Goal: Transaction & Acquisition: Obtain resource

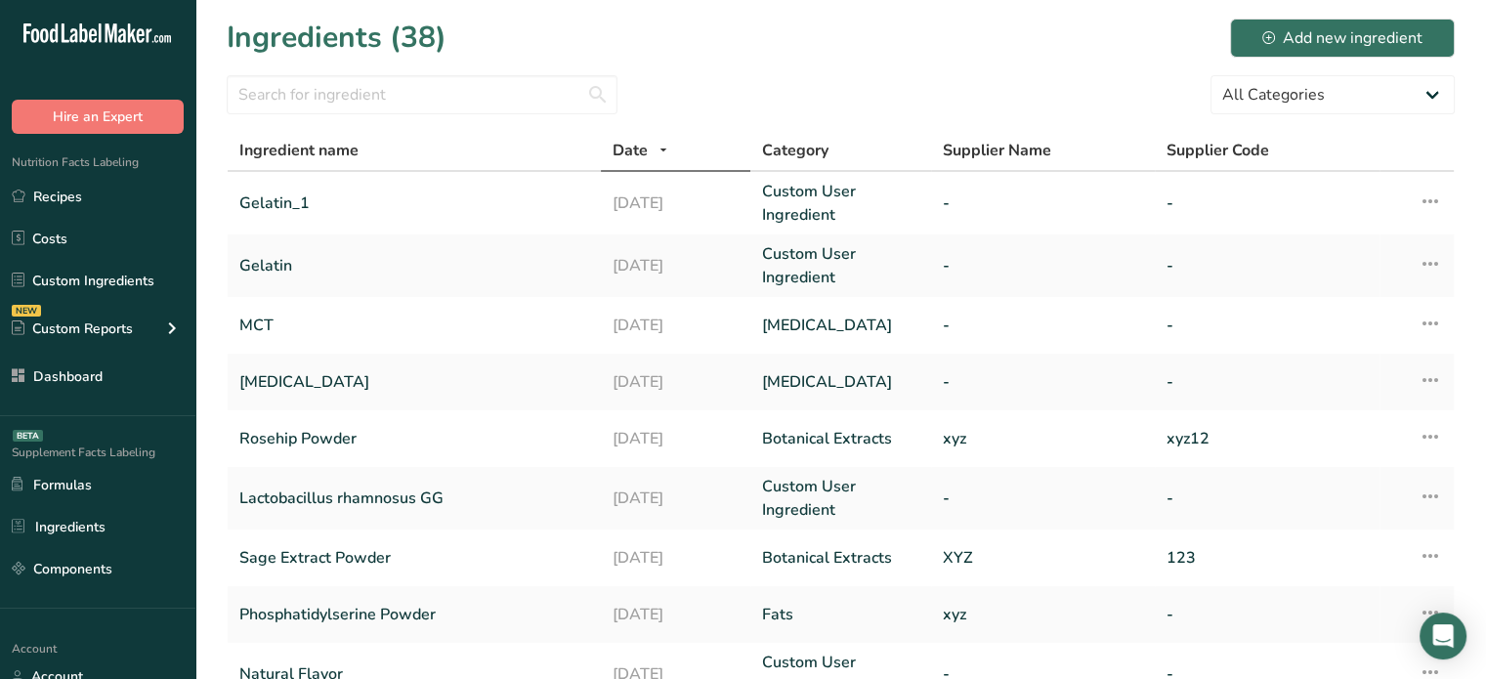
click at [117, 620] on div ".a-20{fill:#fff;} Hire an Expert Nutrition Facts Labeling Recipes Costs Custom …" at bounding box center [97, 339] width 195 height 679
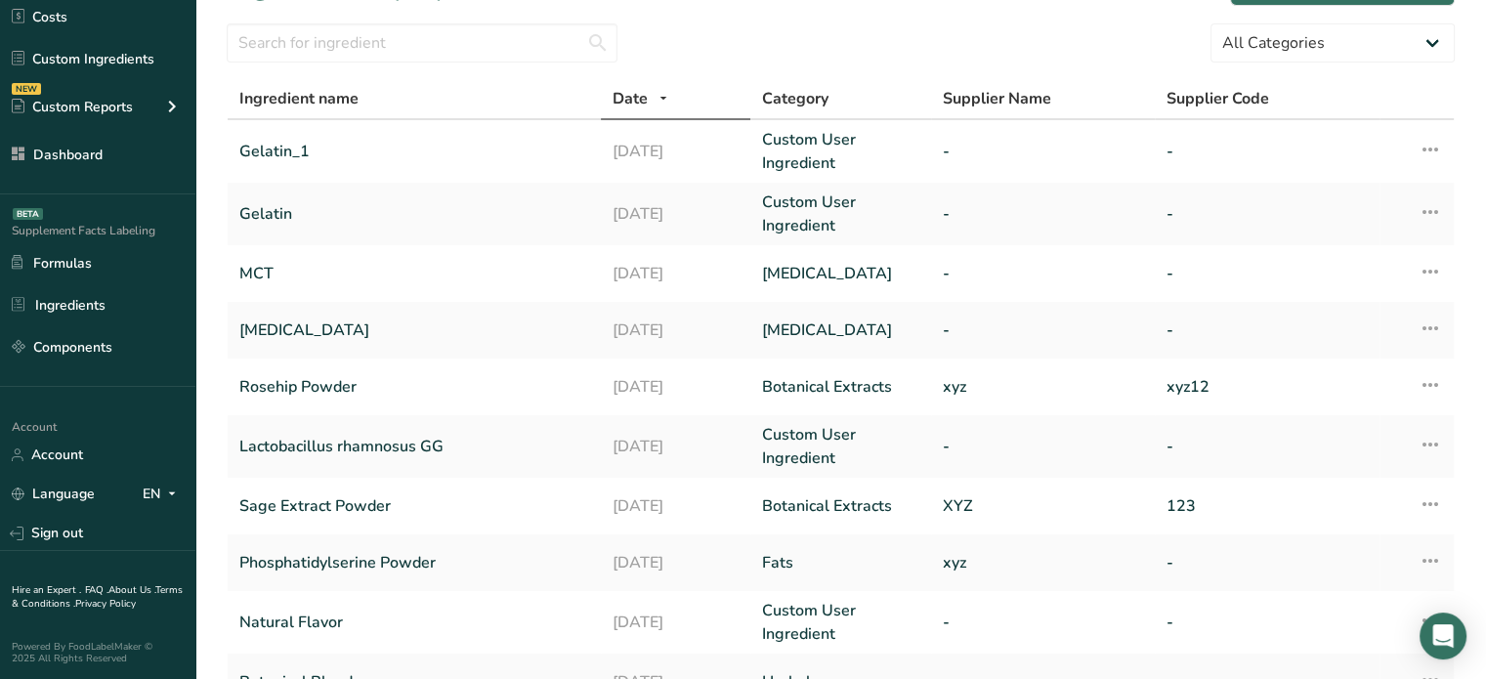
scroll to position [78, 0]
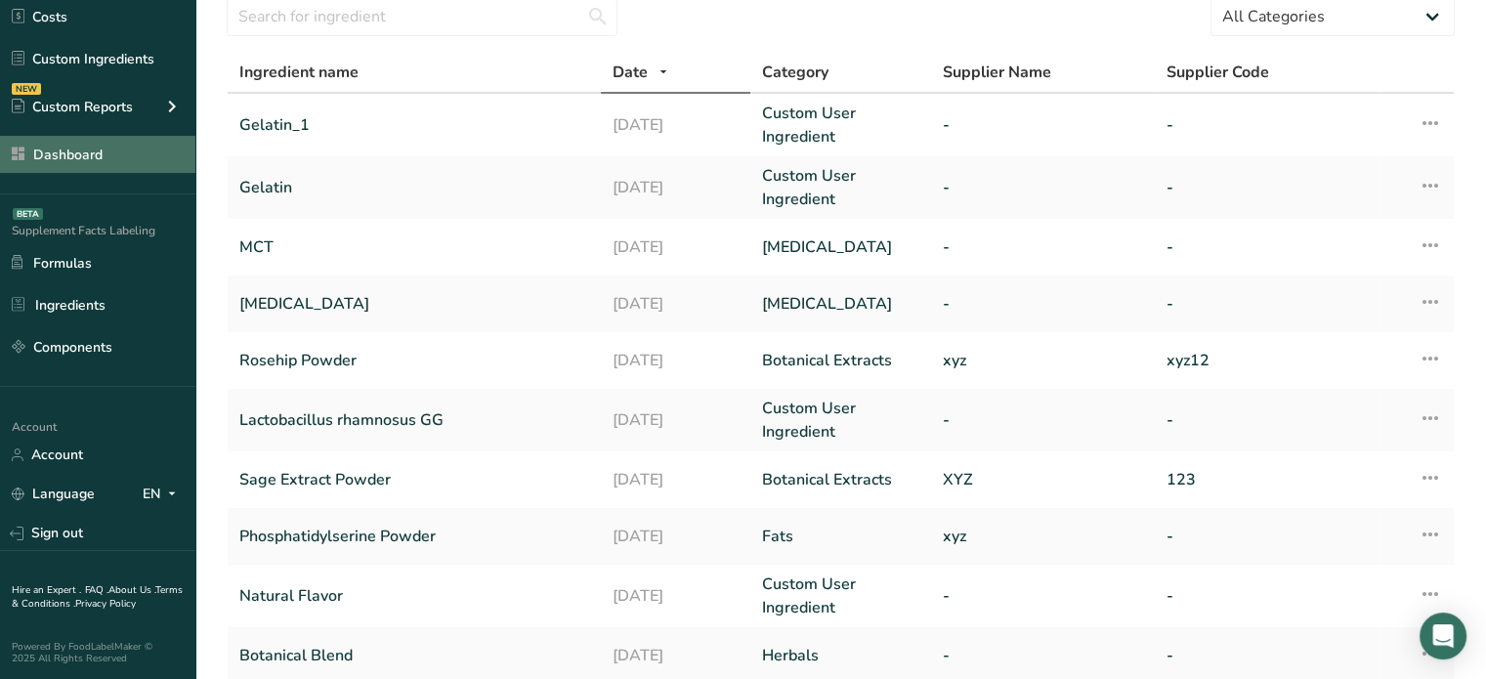
click at [151, 161] on link "Dashboard" at bounding box center [97, 154] width 195 height 37
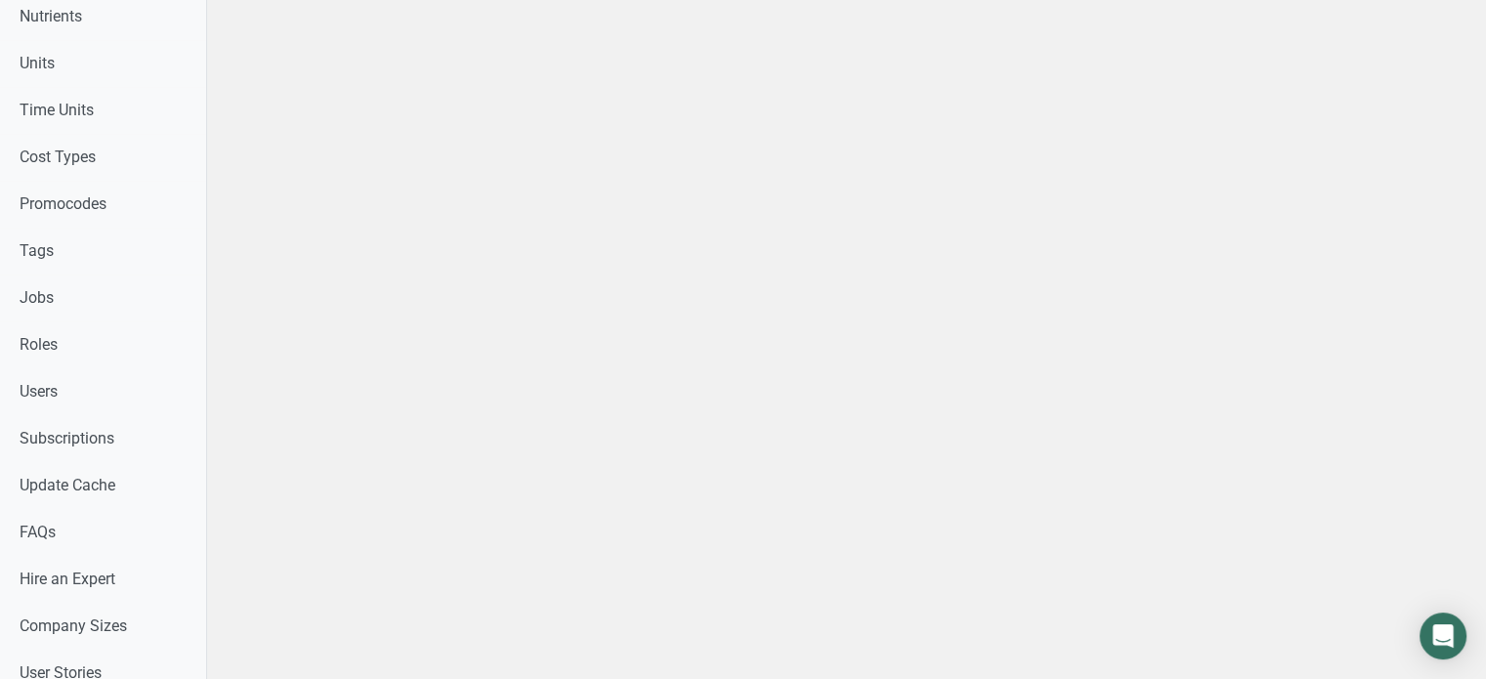
scroll to position [1111, 0]
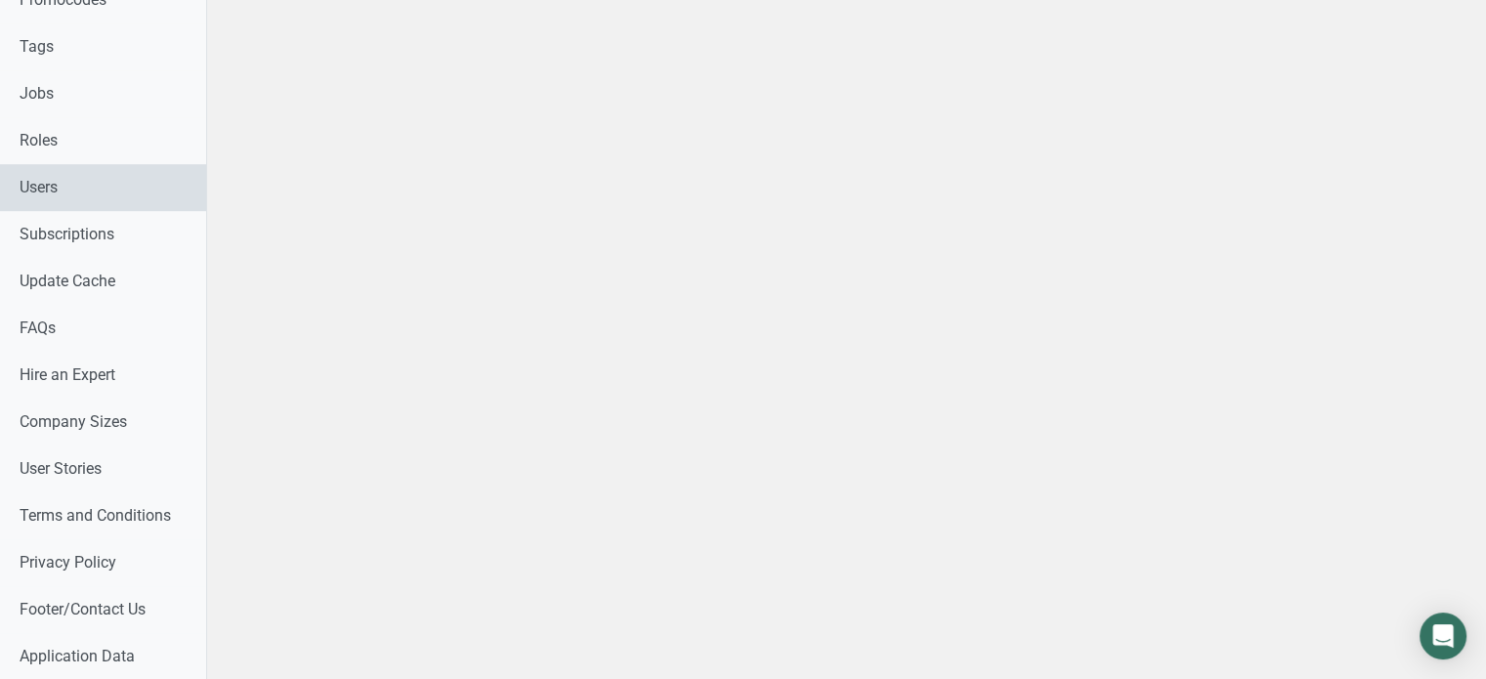
click at [107, 194] on link "Users" at bounding box center [103, 187] width 206 height 47
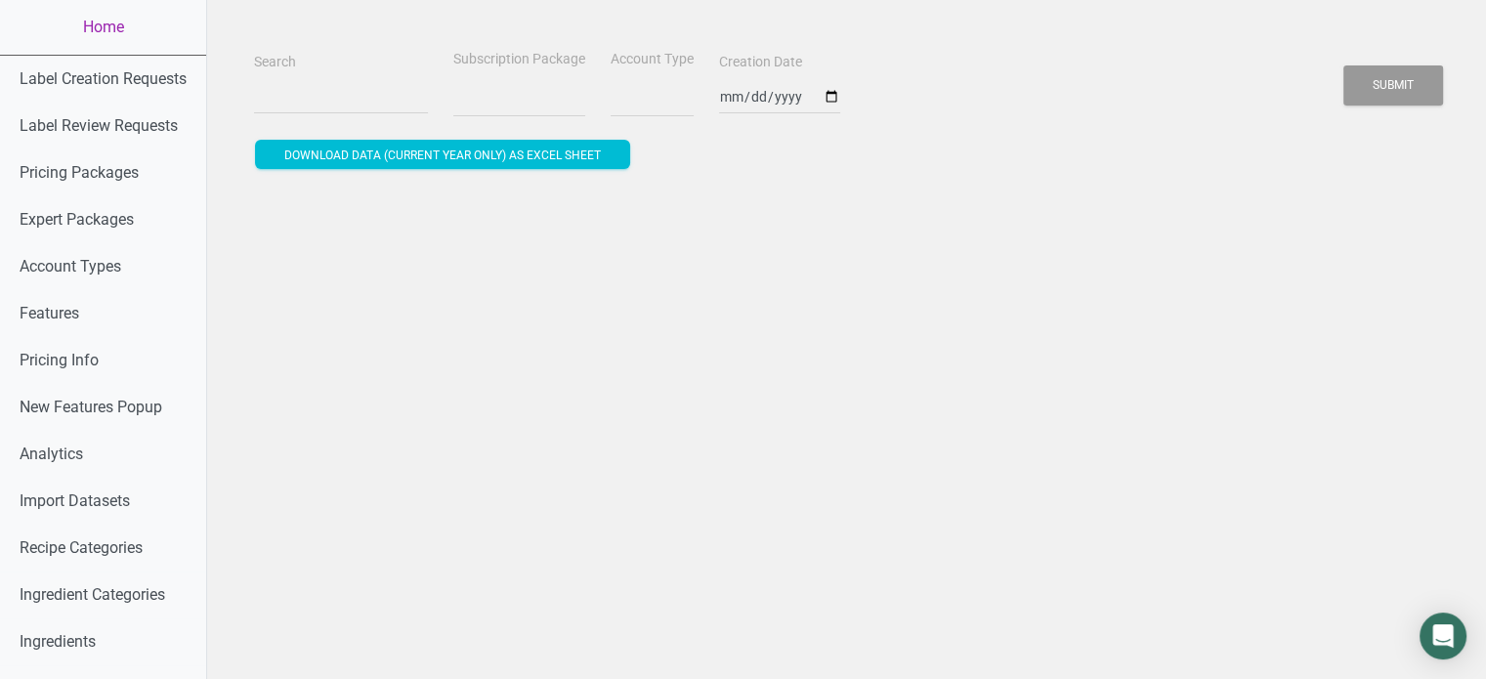
select select
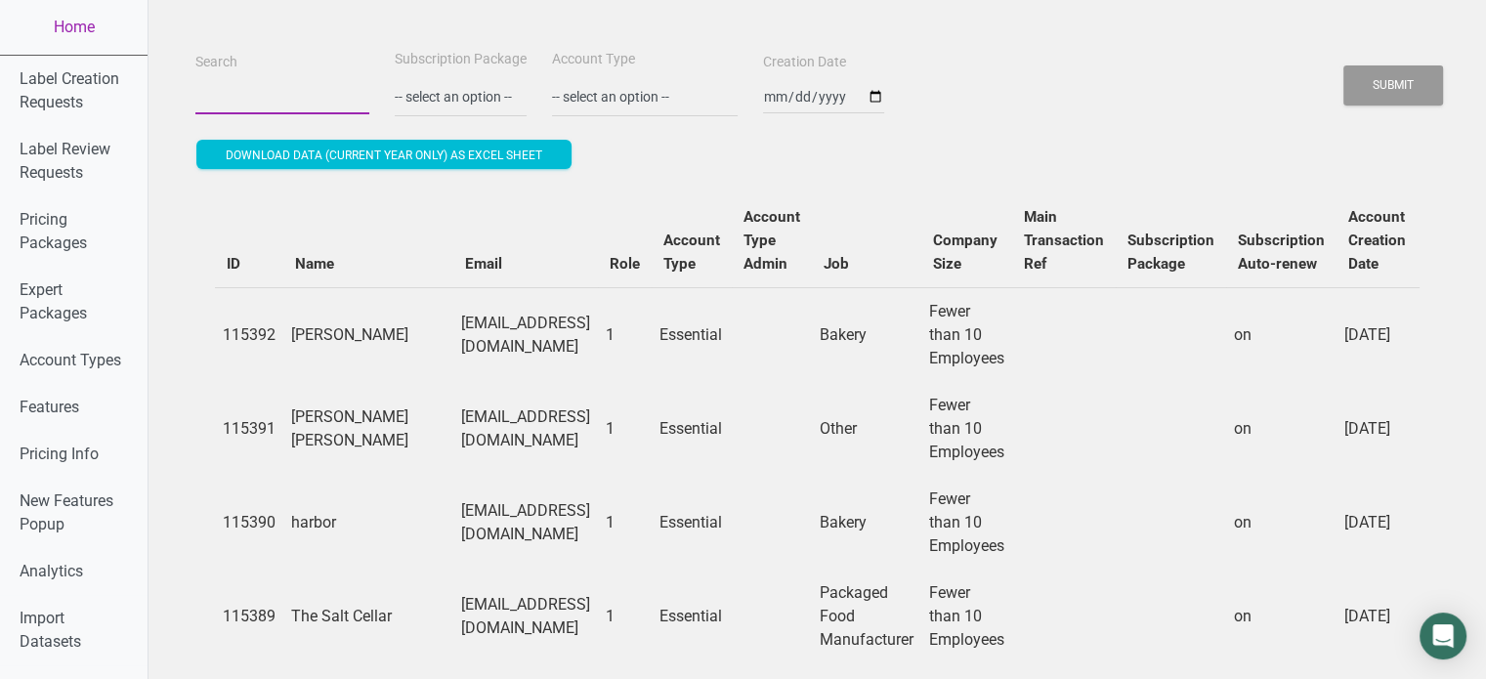
click at [251, 87] on input "Search" at bounding box center [282, 96] width 174 height 35
paste input "cookieladyhawaii@gmail.com"
type input "cookieladyhawaii@gmail.com"
click at [1344, 65] on button "Submit" at bounding box center [1394, 85] width 100 height 40
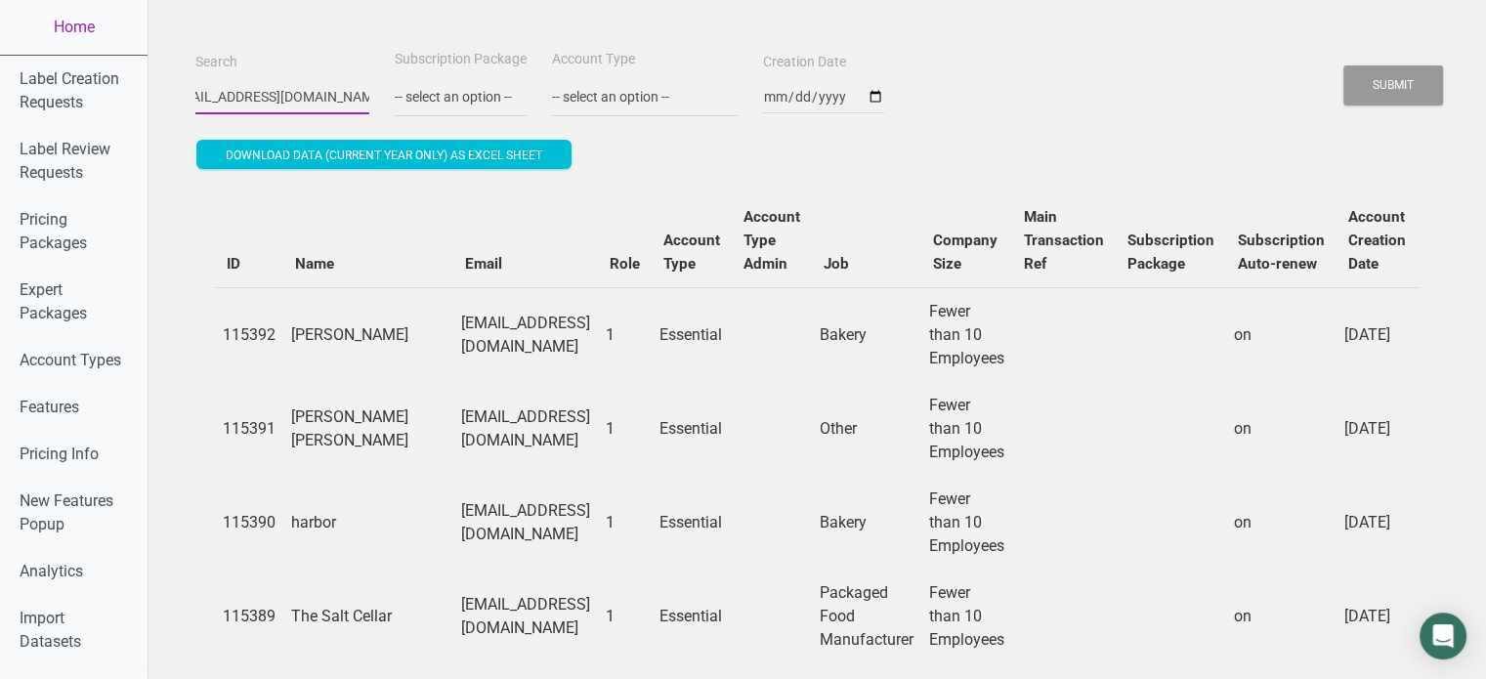
click at [1344, 65] on button "Submit" at bounding box center [1394, 85] width 100 height 40
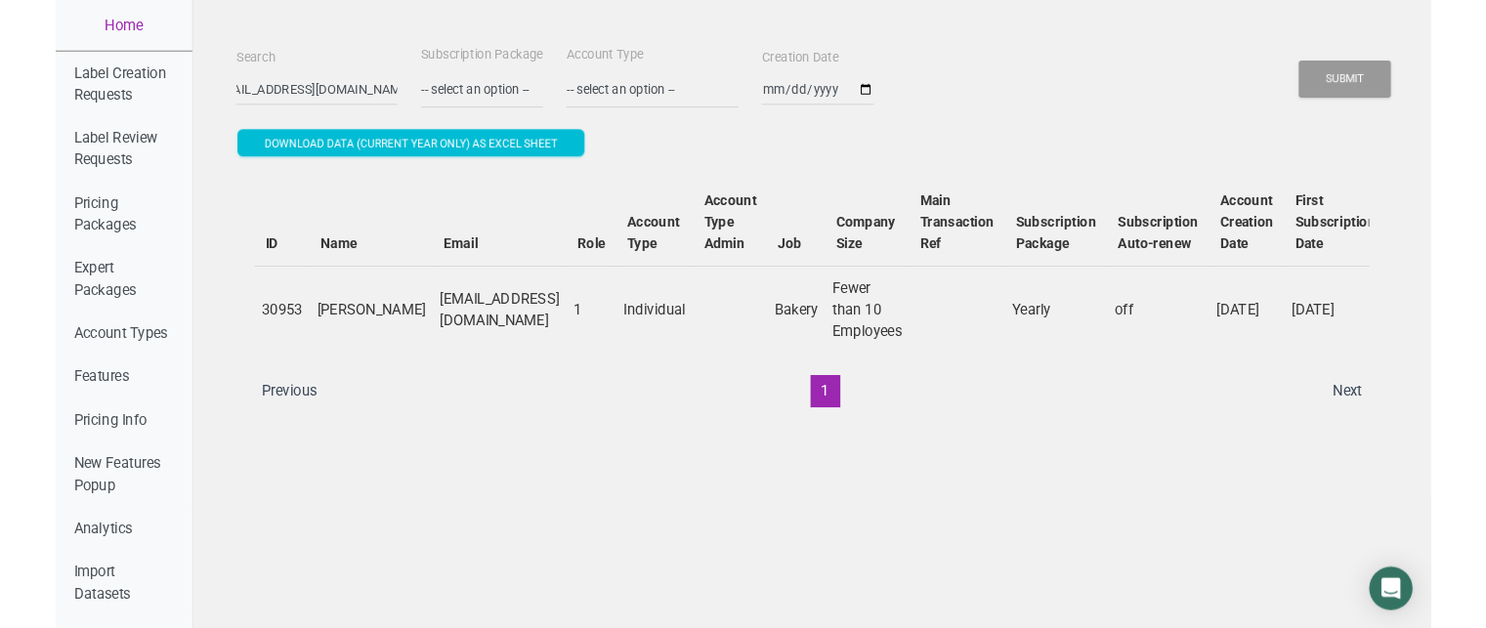
scroll to position [0, 0]
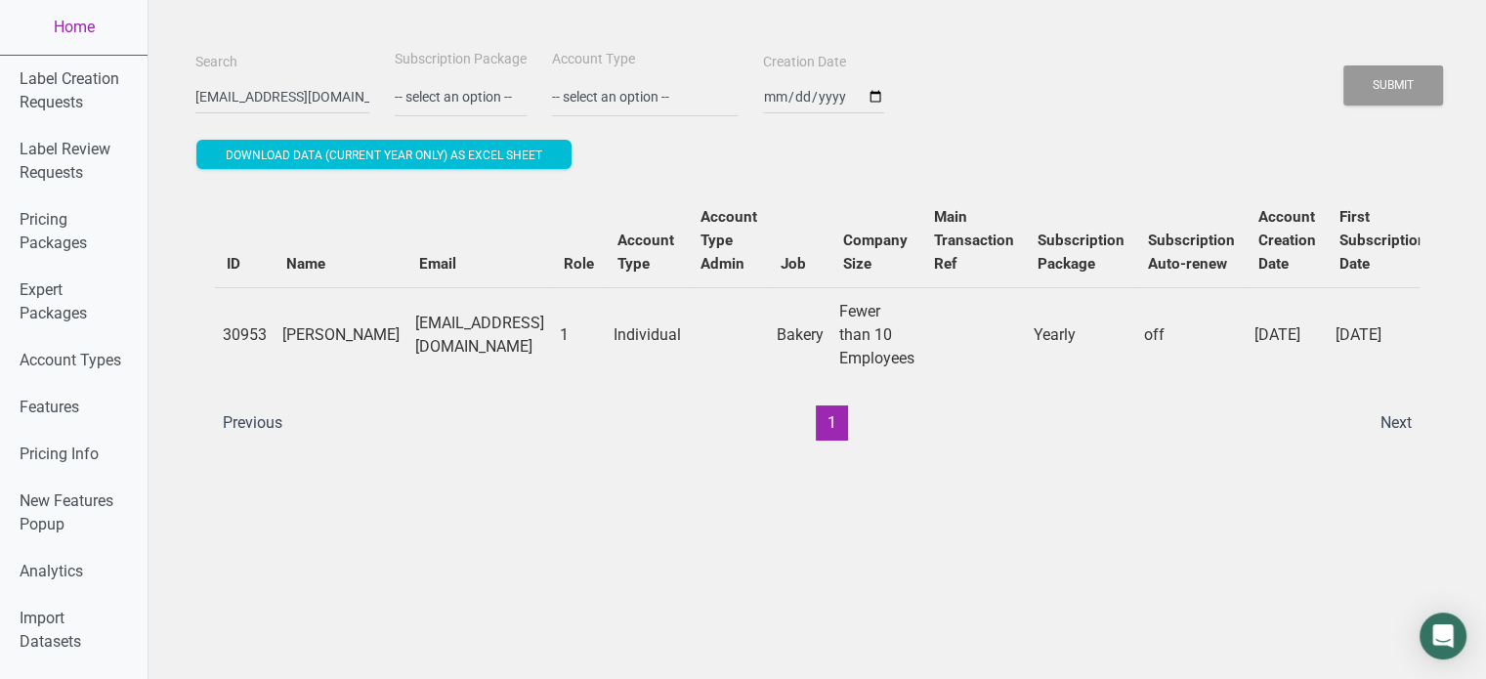
drag, startPoint x: 610, startPoint y: 462, endPoint x: 927, endPoint y: 479, distance: 318.0
click at [118, 39] on link "Home" at bounding box center [74, 27] width 148 height 55
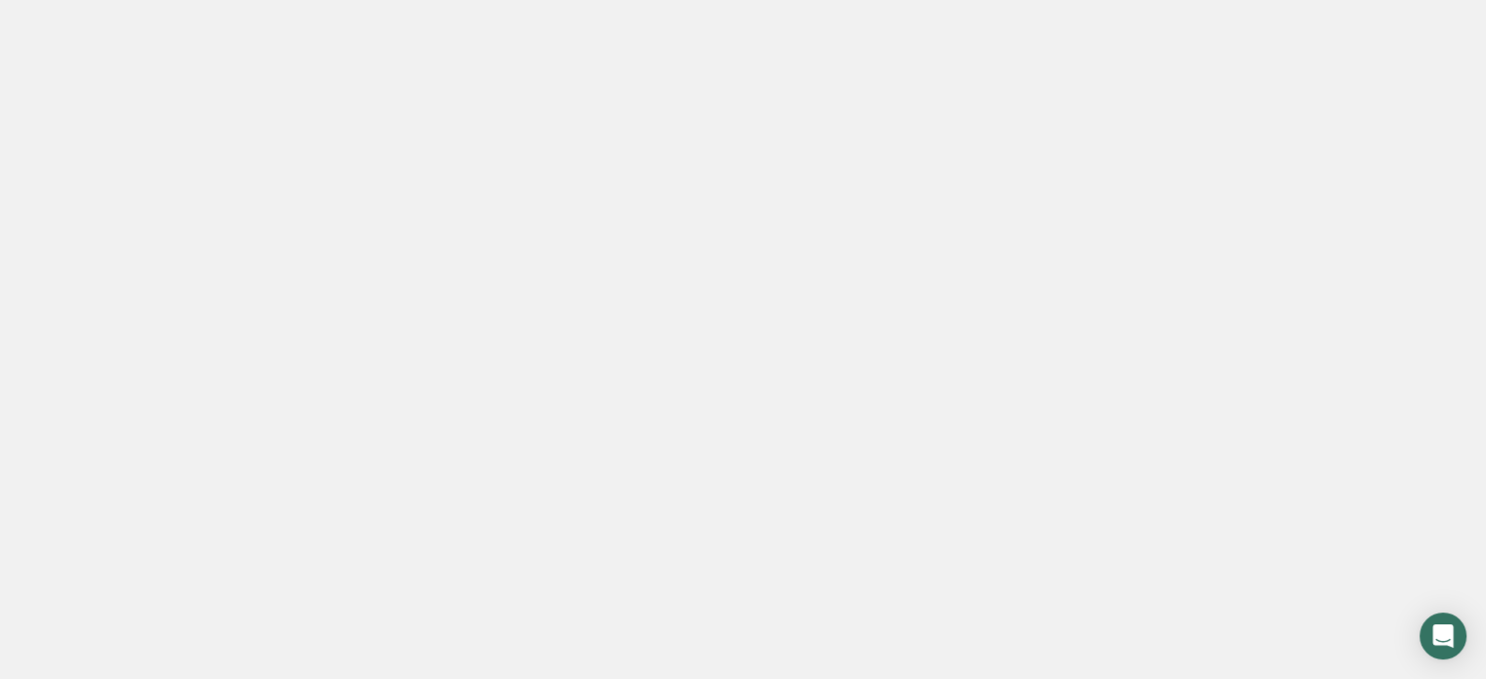
click at [118, 39] on link "Home" at bounding box center [74, 27] width 148 height 55
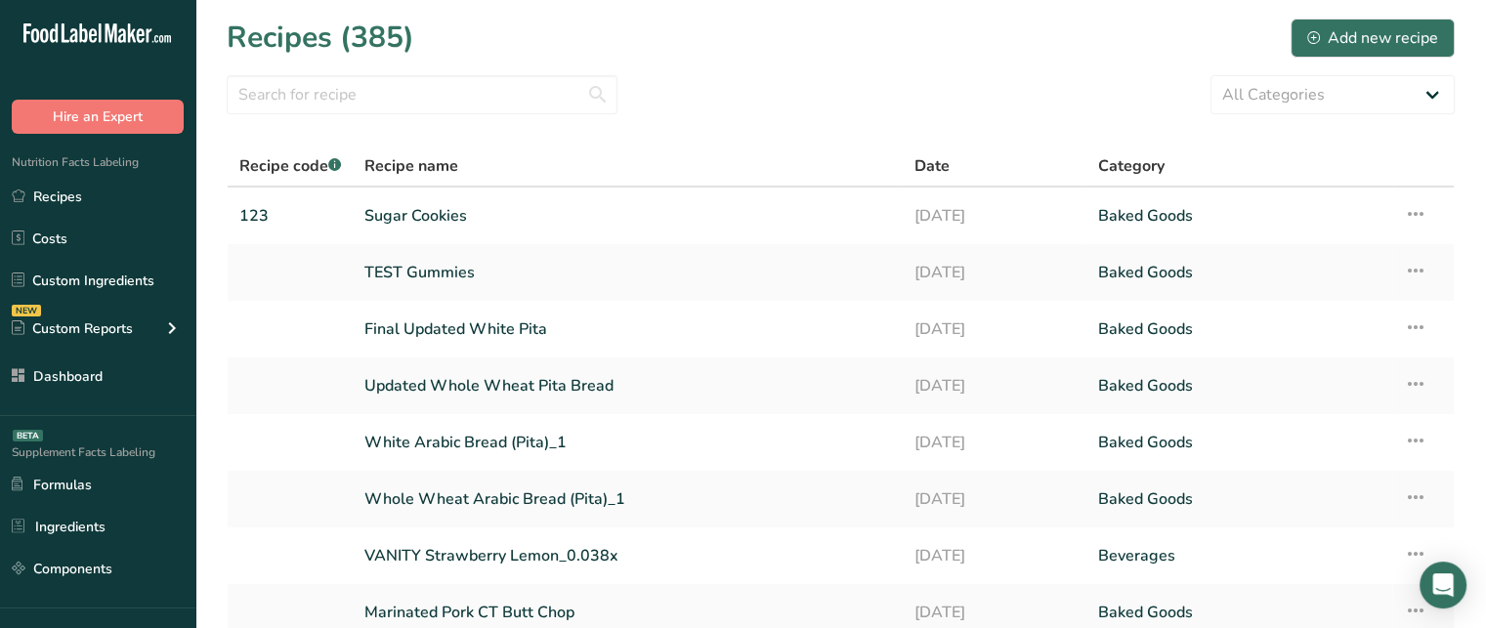
click at [152, 430] on div "Supplement Facts Labeling BETA Formulas Ingredients Components" at bounding box center [97, 512] width 195 height 192
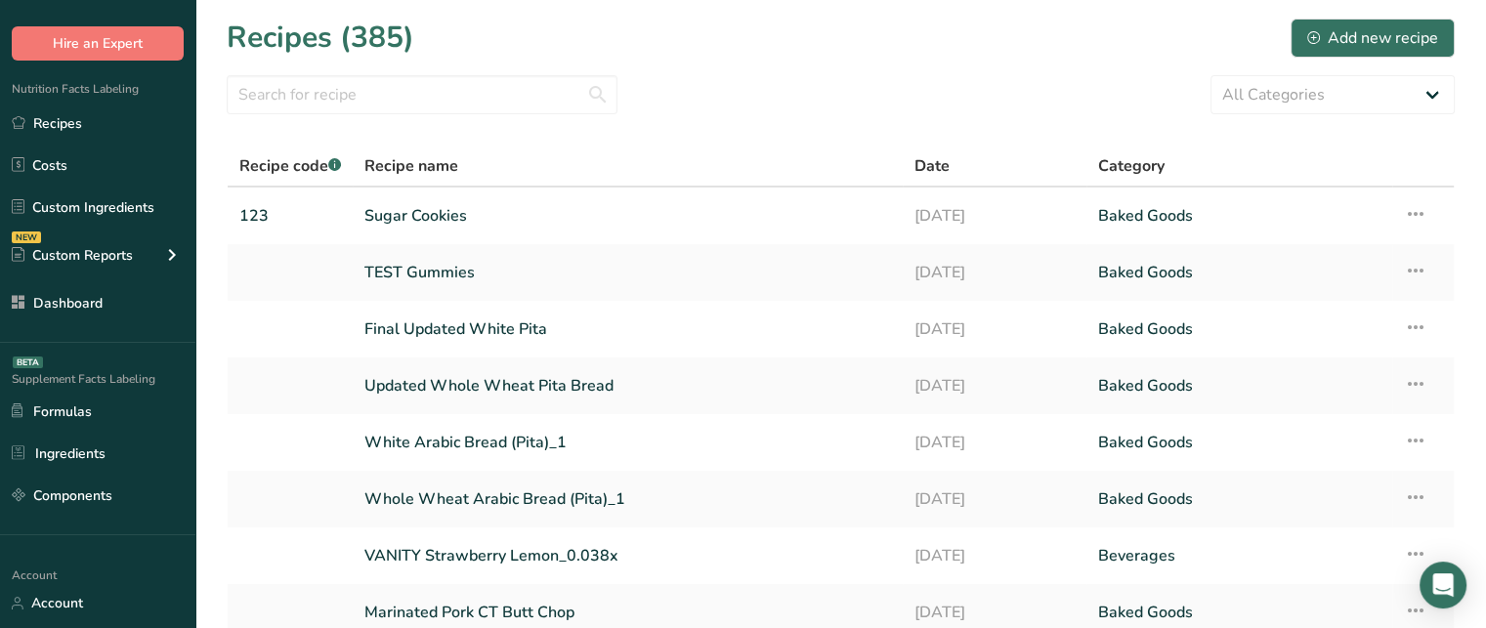
scroll to position [78, 0]
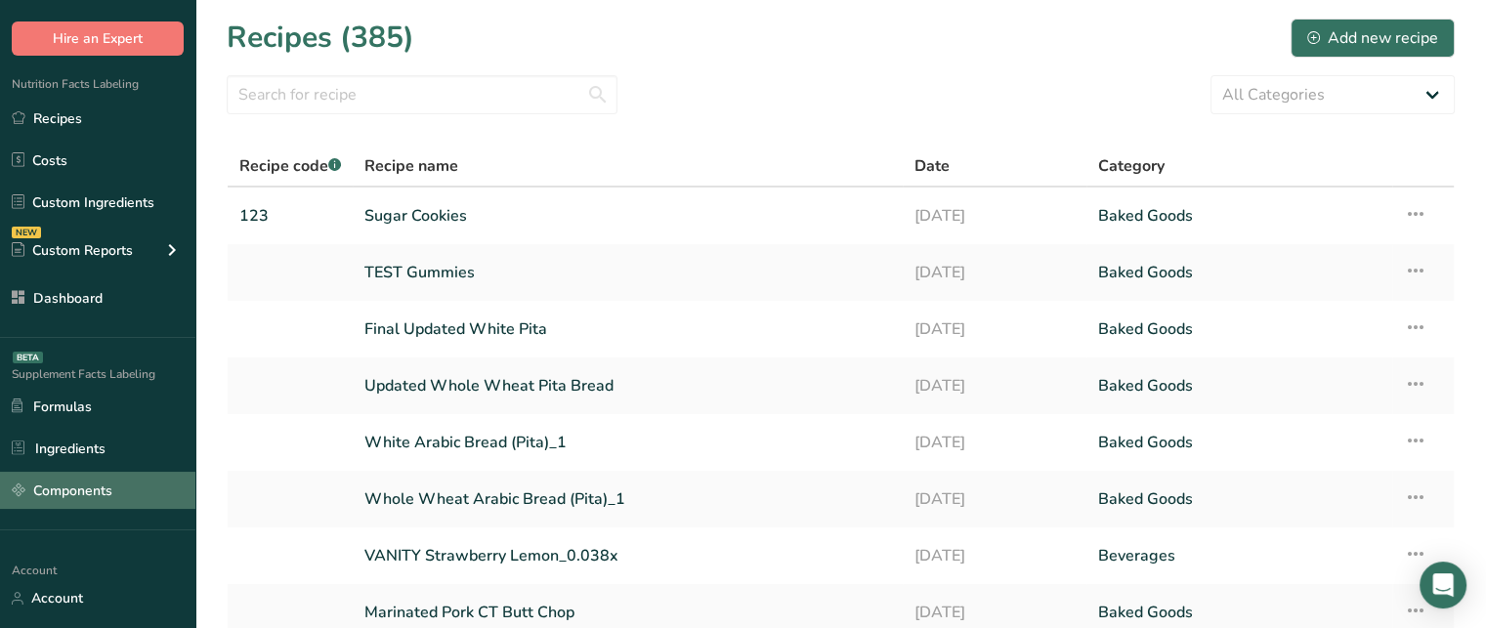
click at [132, 496] on link "Components" at bounding box center [97, 490] width 195 height 37
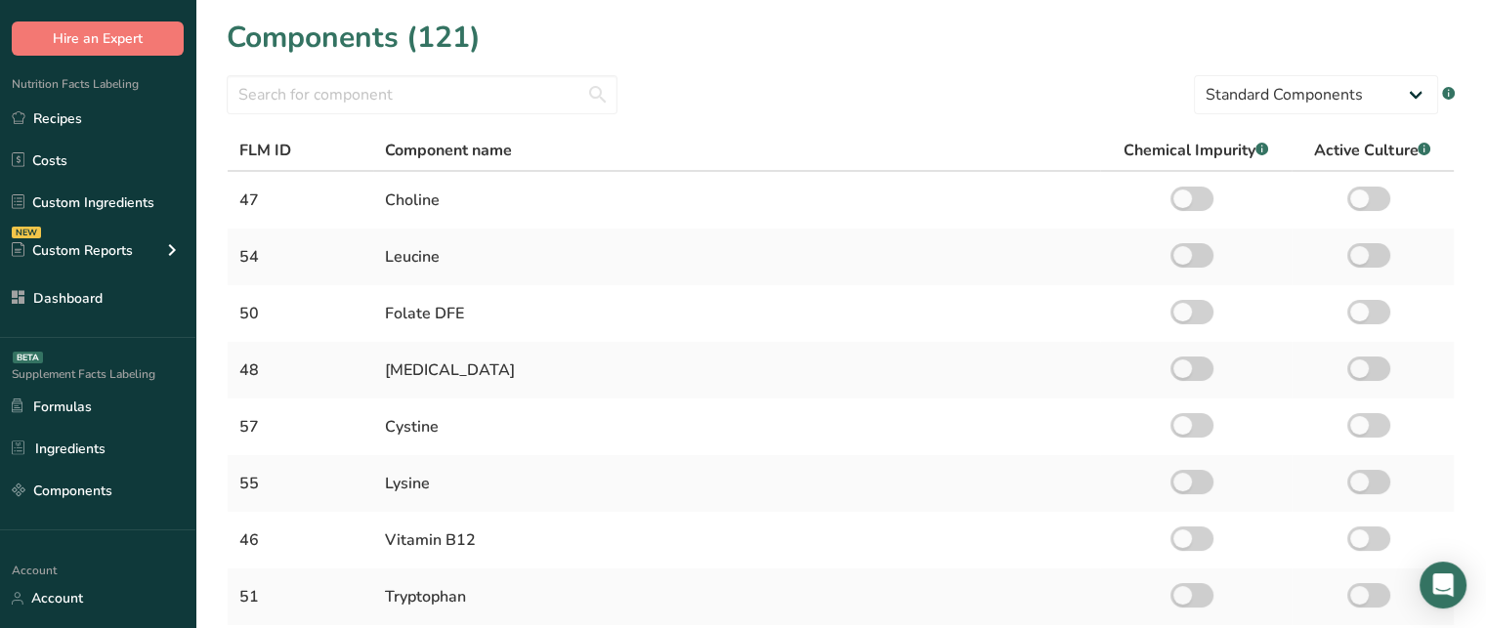
drag, startPoint x: 1484, startPoint y: 249, endPoint x: 1497, endPoint y: 250, distance: 12.7
click at [1485, 250] on html ".a-20{fill:#fff;} Hire an Expert Nutrition Facts Labeling Recipes Costs Custom …" at bounding box center [743, 589] width 1486 height 1179
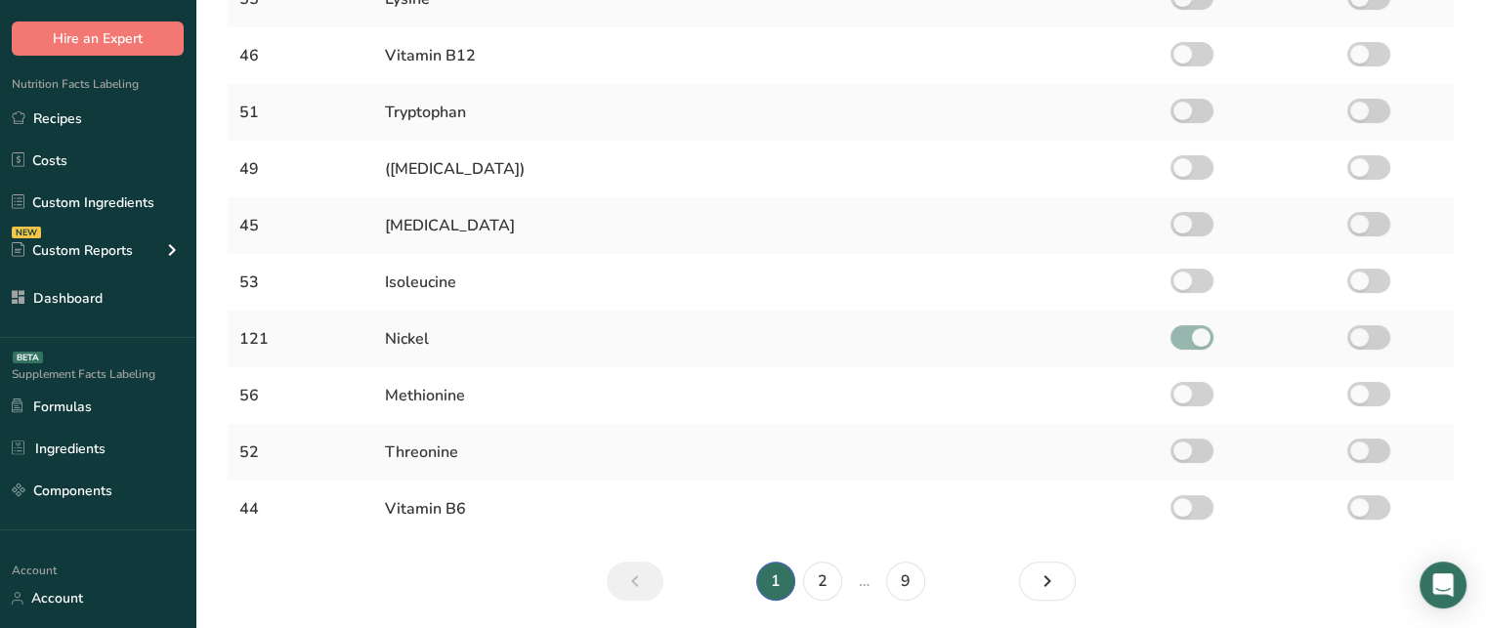
scroll to position [550, 0]
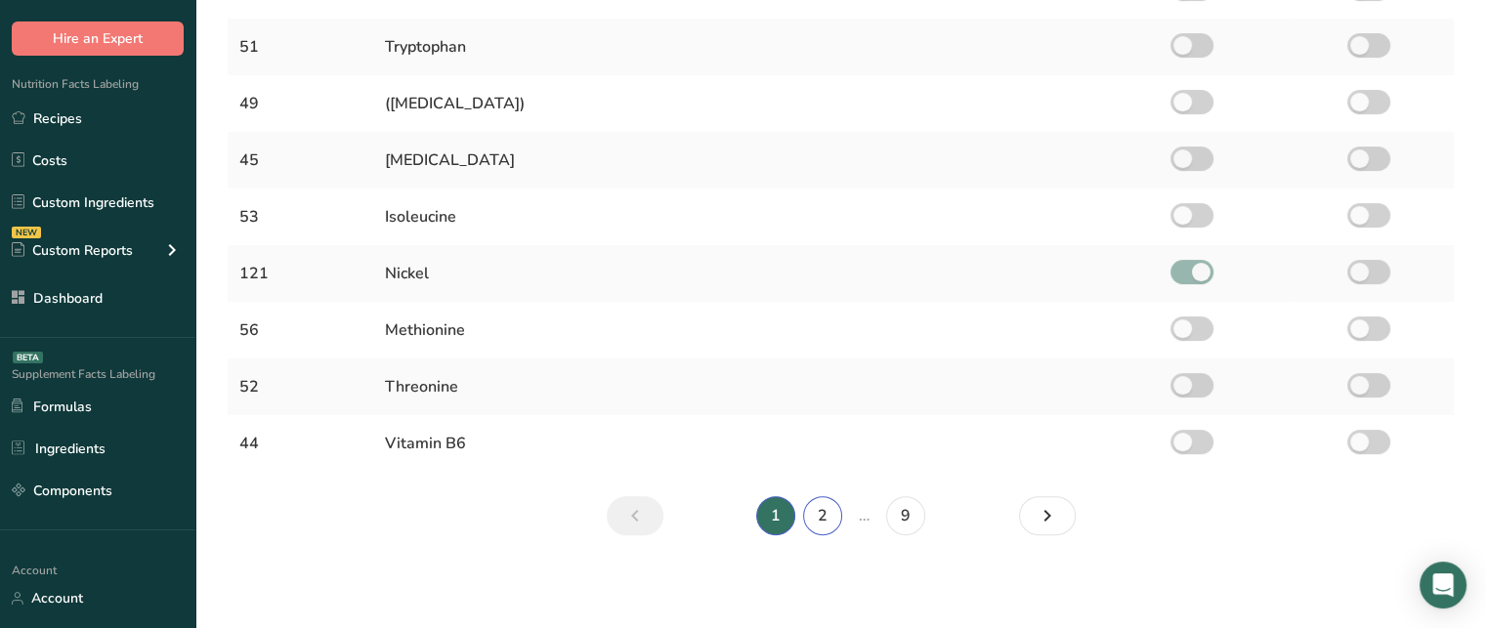
click at [825, 514] on link "2" at bounding box center [822, 515] width 39 height 39
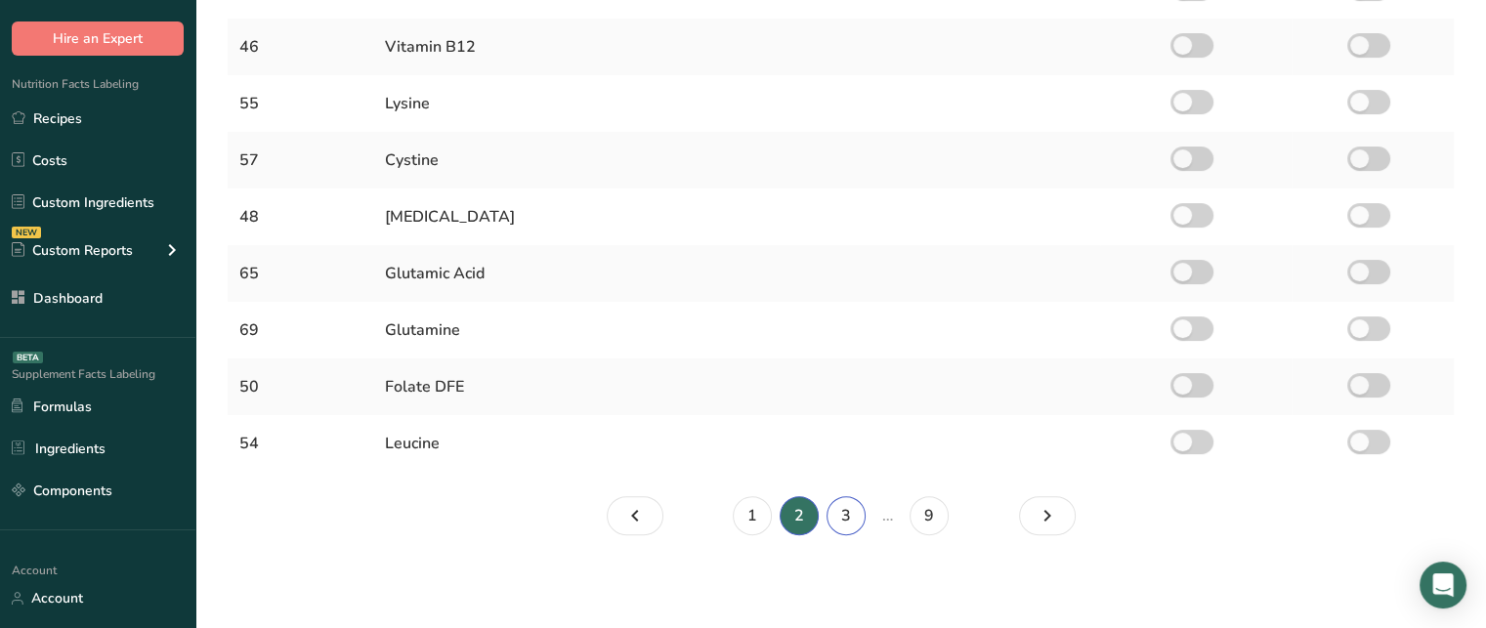
click at [851, 514] on link "3" at bounding box center [846, 515] width 39 height 39
click at [872, 516] on link "4" at bounding box center [869, 515] width 39 height 39
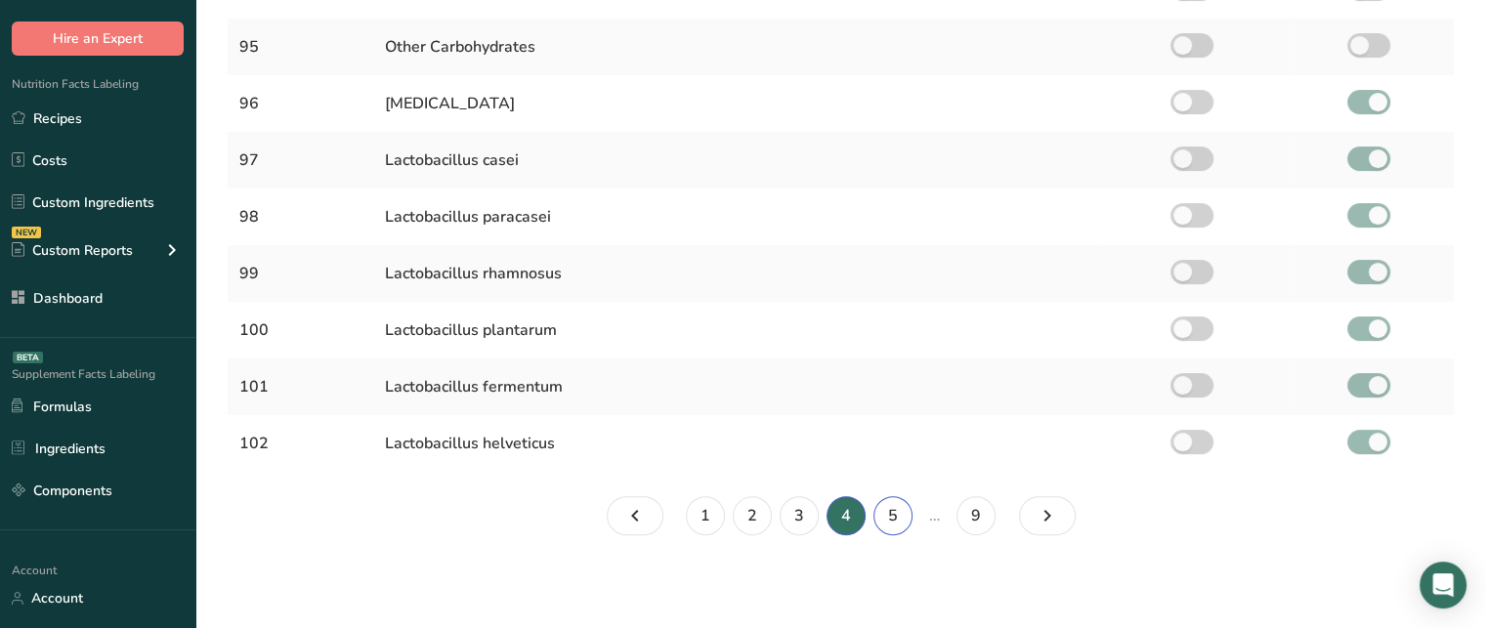
click at [888, 525] on link "5" at bounding box center [893, 515] width 39 height 39
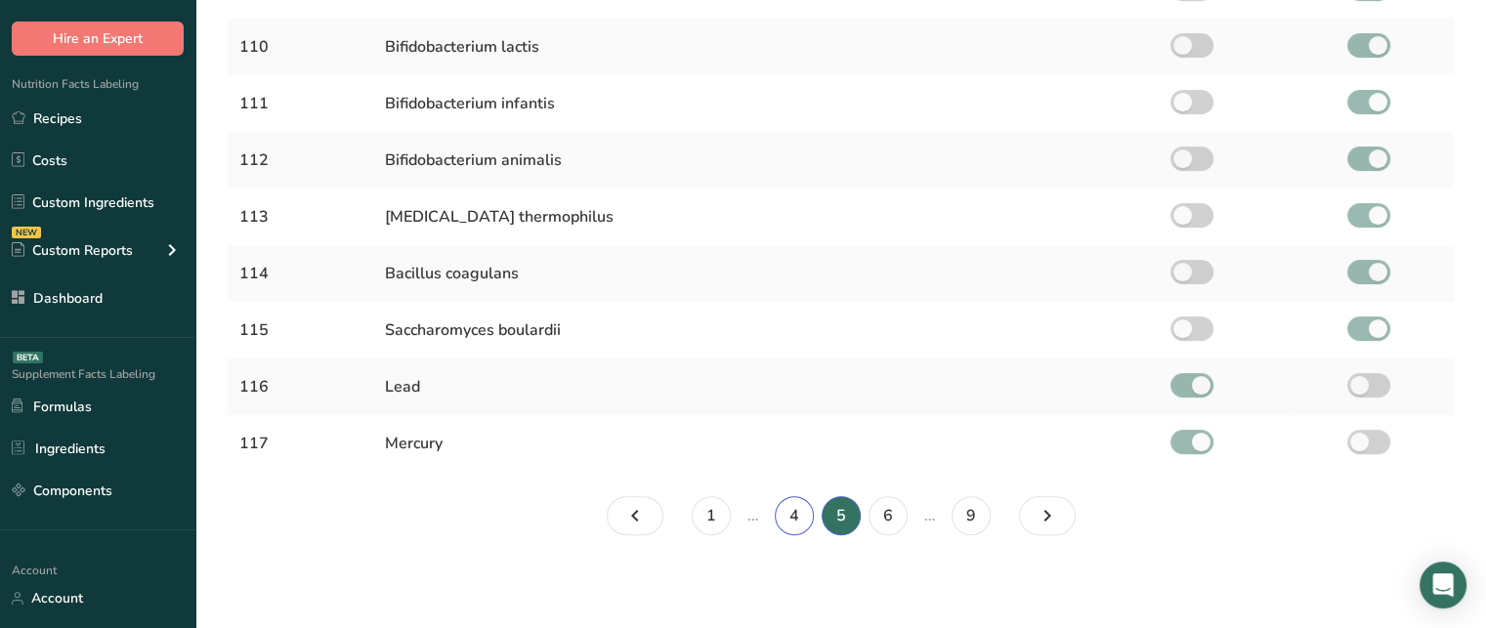
click at [782, 519] on link "4" at bounding box center [794, 515] width 39 height 39
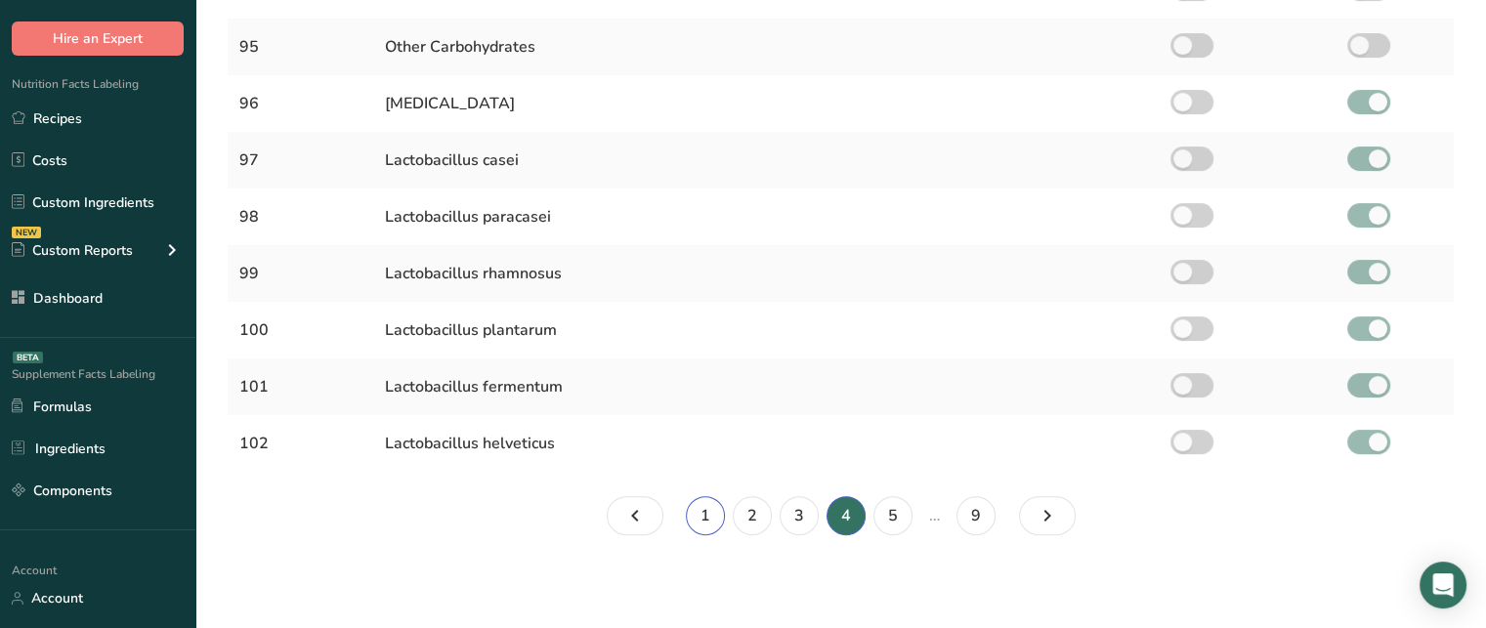
click at [718, 519] on link "1" at bounding box center [705, 515] width 39 height 39
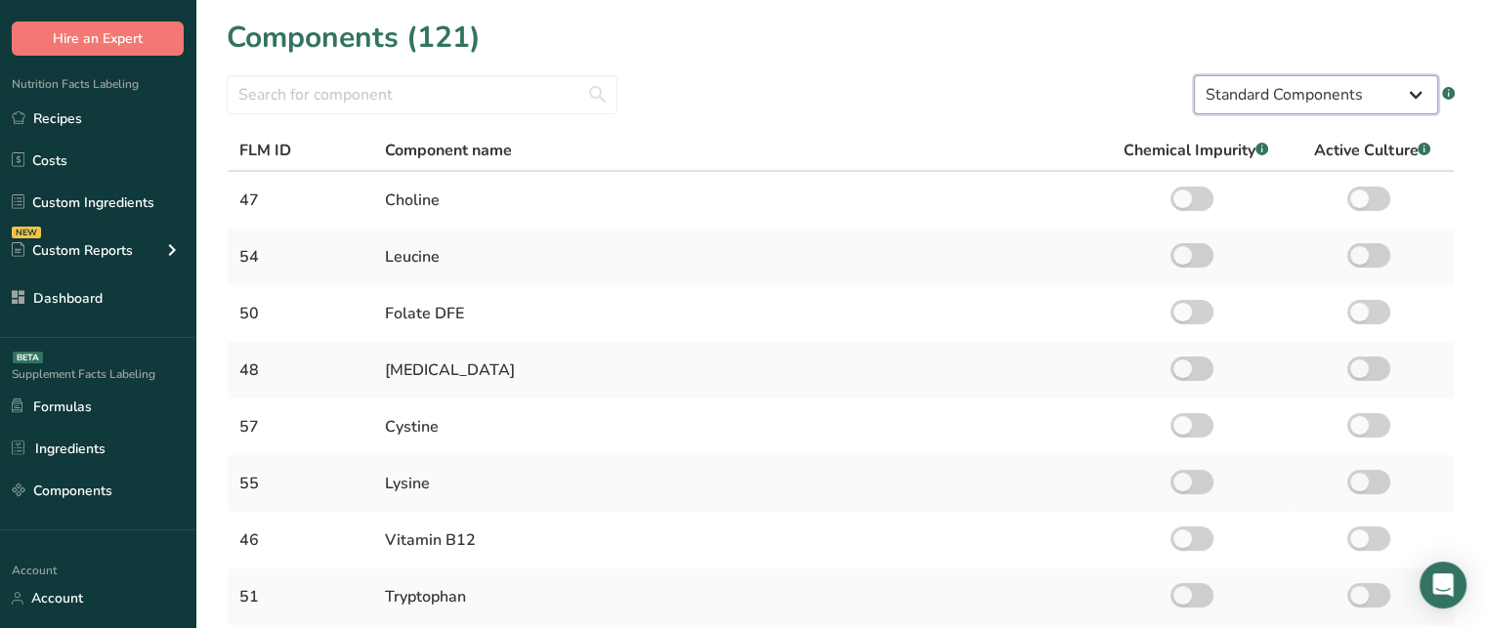
click at [1255, 105] on select "Standard Components Custom Components" at bounding box center [1316, 94] width 244 height 39
click at [499, 94] on input "text" at bounding box center [422, 94] width 391 height 39
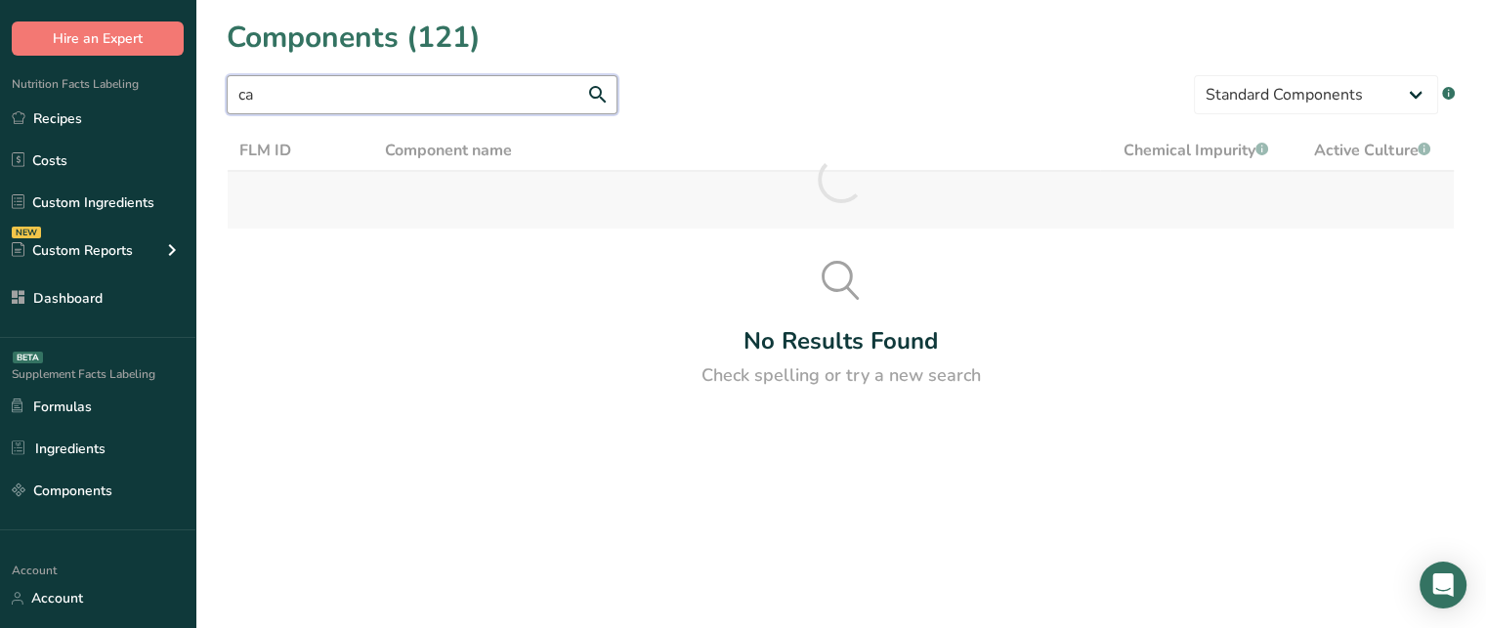
type input "c"
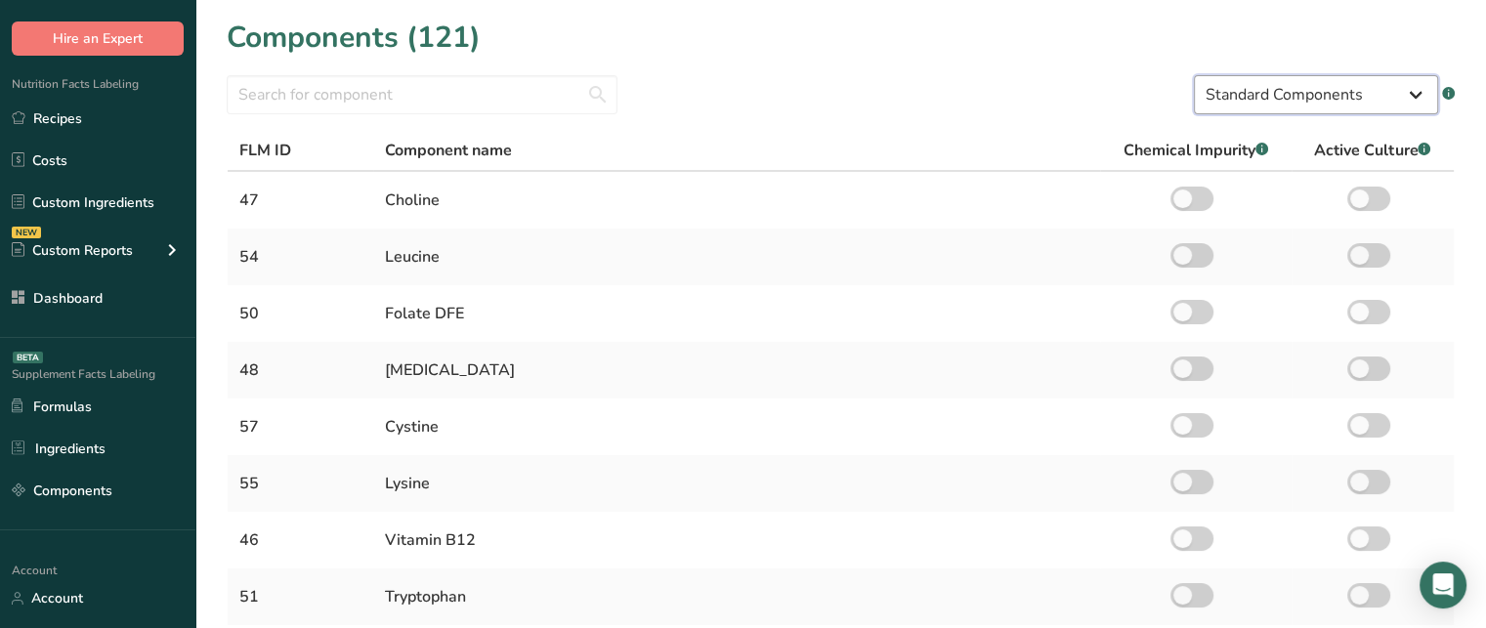
click at [1417, 101] on select "Standard Components Custom Components" at bounding box center [1316, 94] width 244 height 39
select select "custom"
click at [1194, 75] on select "Standard Components Custom Components" at bounding box center [1316, 94] width 244 height 39
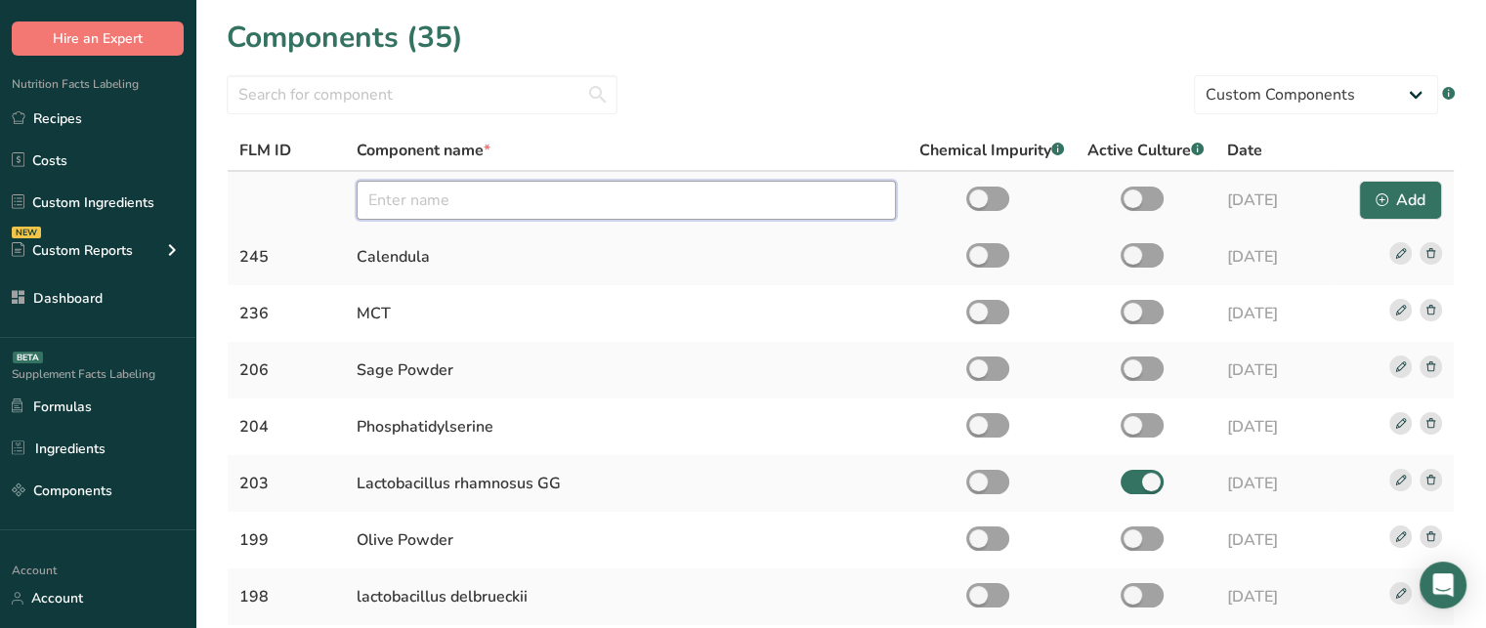
click at [456, 196] on input "text" at bounding box center [626, 200] width 539 height 39
click at [1429, 254] on rect at bounding box center [1431, 253] width 22 height 22
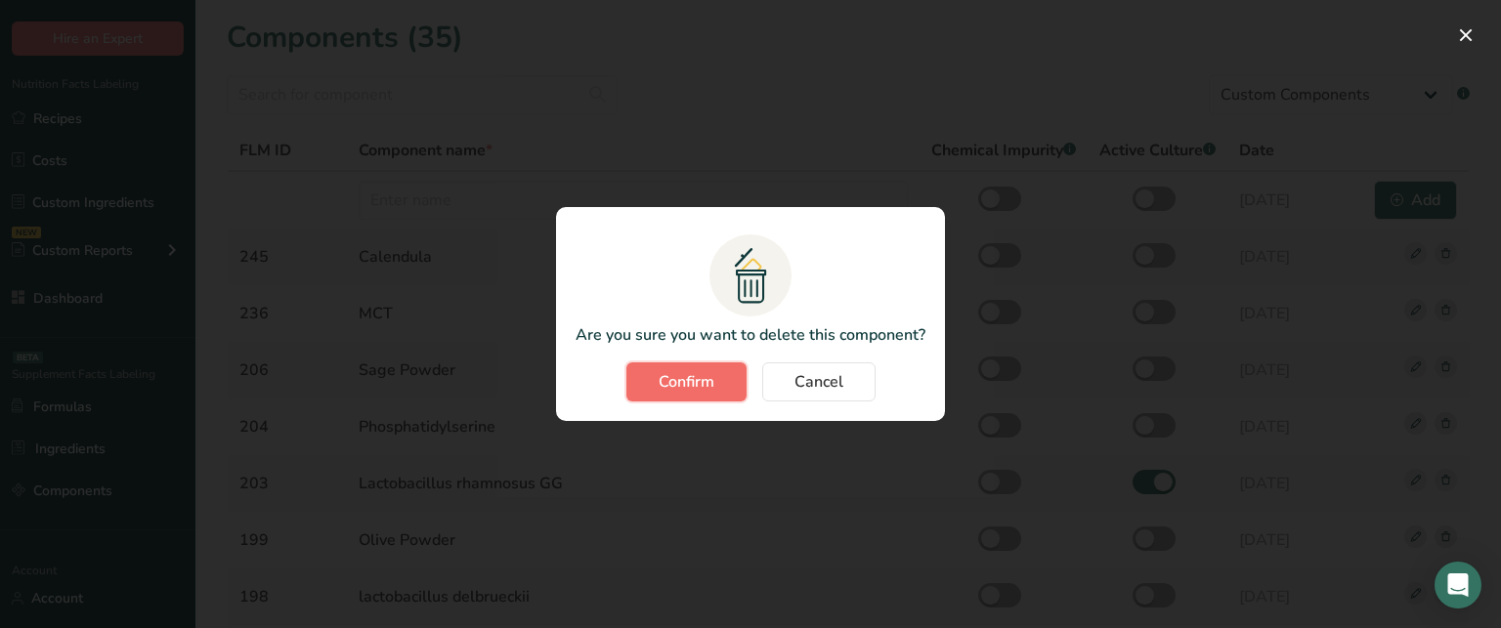
click at [699, 382] on span "Confirm" at bounding box center [687, 381] width 56 height 23
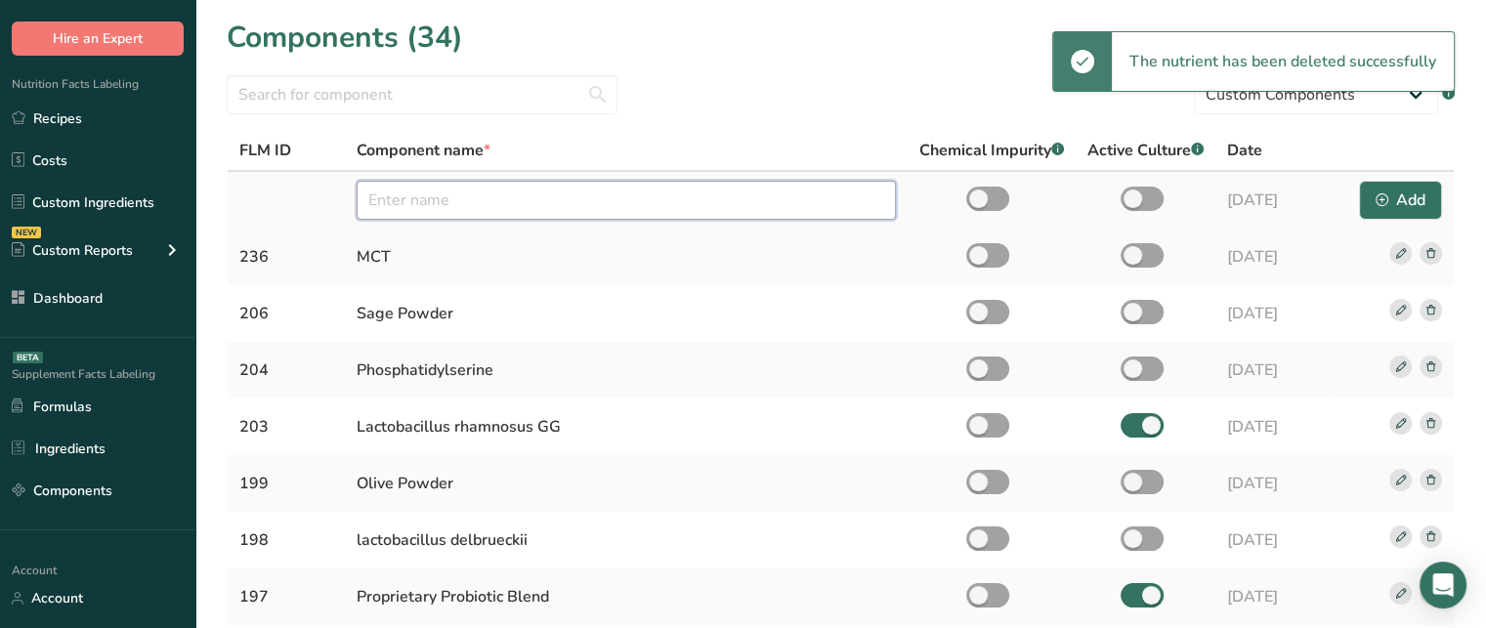
click at [534, 209] on input "text" at bounding box center [626, 200] width 539 height 39
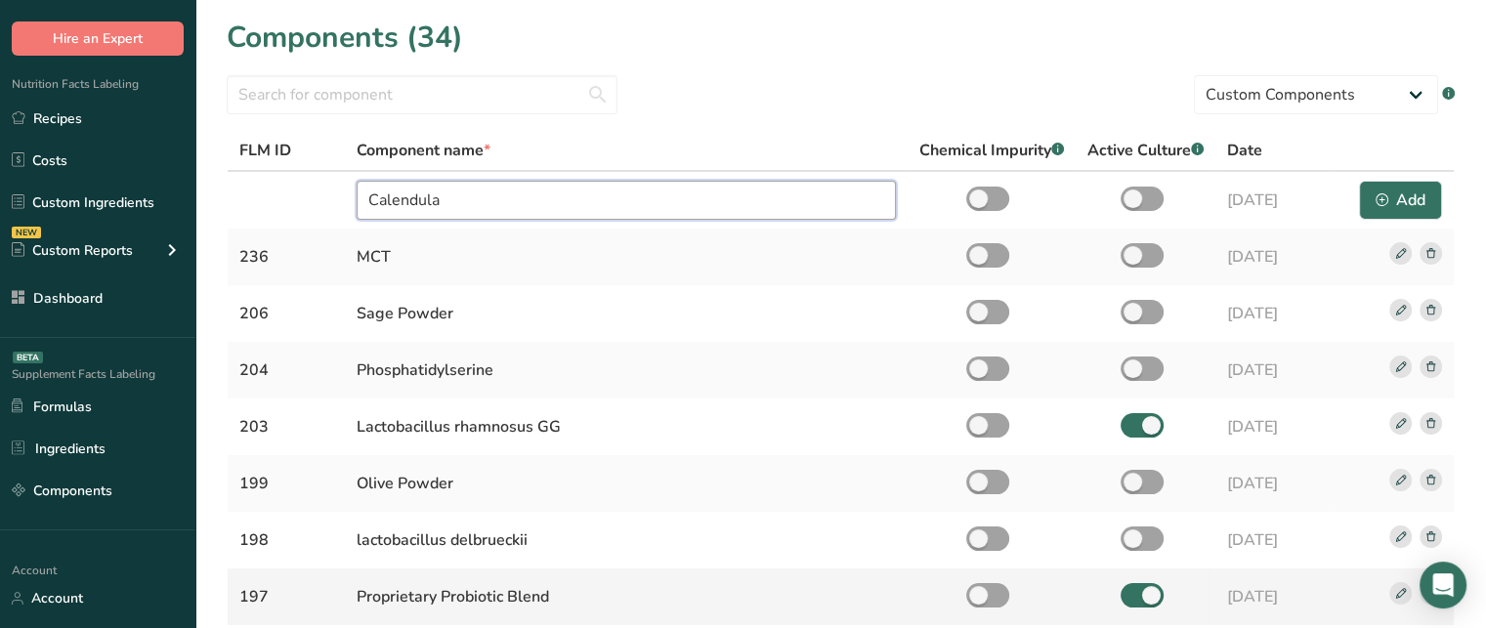
type input "Calendula"
click at [981, 195] on span at bounding box center [987, 199] width 43 height 24
click at [979, 195] on input "checkbox" at bounding box center [972, 198] width 13 height 13
click at [989, 198] on span at bounding box center [987, 199] width 43 height 24
click at [979, 198] on input "checkbox" at bounding box center [972, 198] width 13 height 13
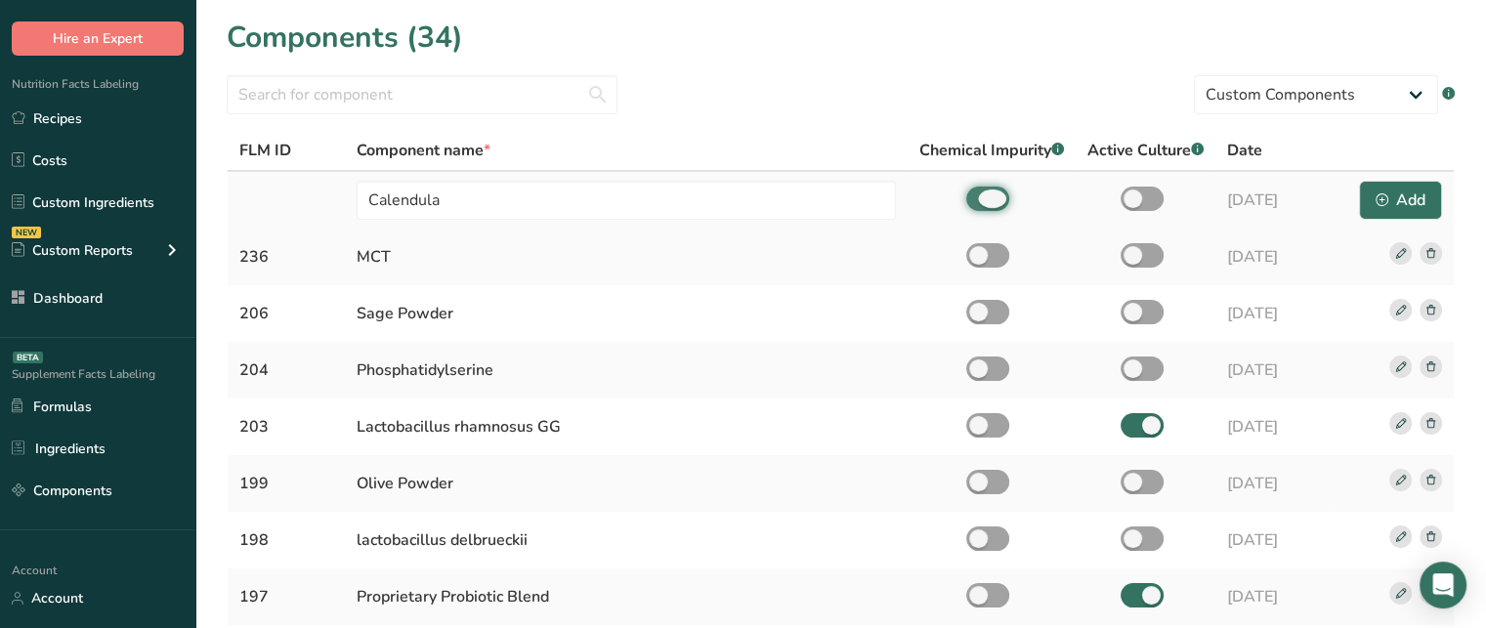
checkbox input "false"
click at [1141, 197] on span at bounding box center [1142, 199] width 43 height 24
click at [1133, 197] on input "checkbox" at bounding box center [1127, 198] width 13 height 13
click at [1144, 190] on span at bounding box center [1142, 199] width 43 height 24
click at [1133, 192] on input "checkbox" at bounding box center [1127, 198] width 13 height 13
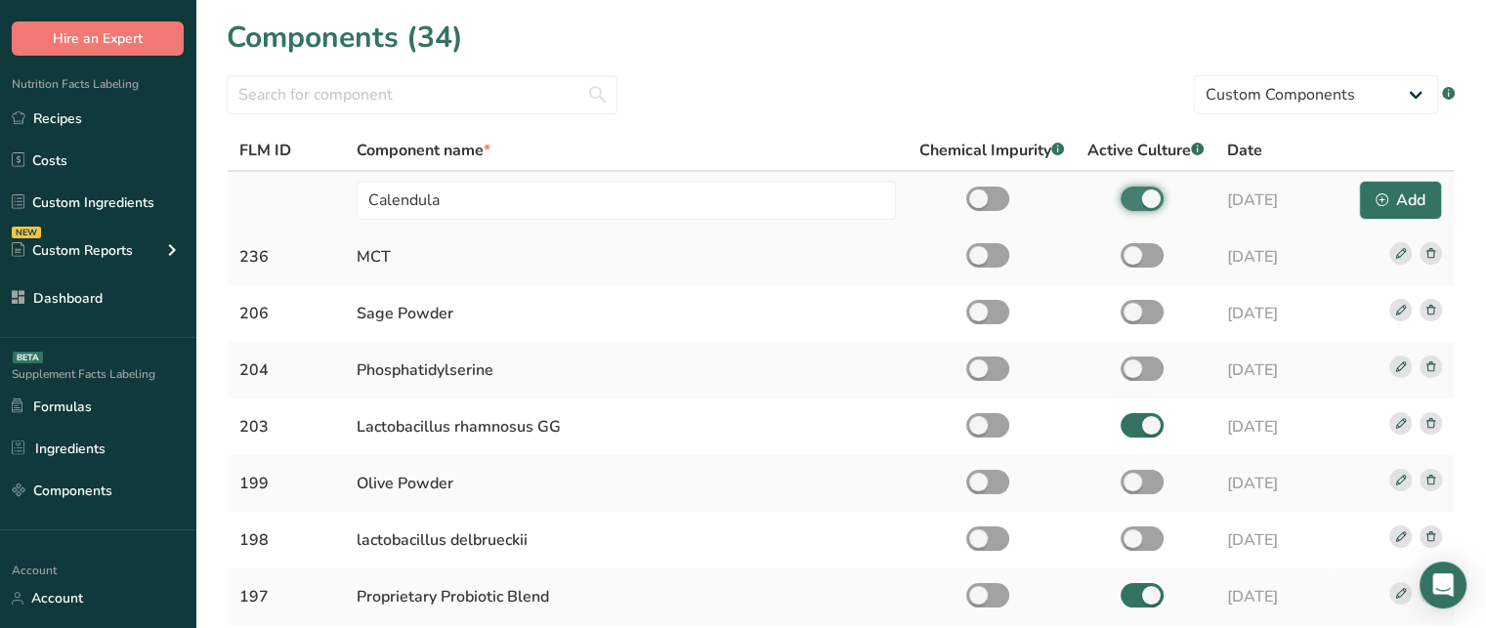
checkbox input "false"
click at [1431, 192] on button "Add" at bounding box center [1400, 200] width 83 height 39
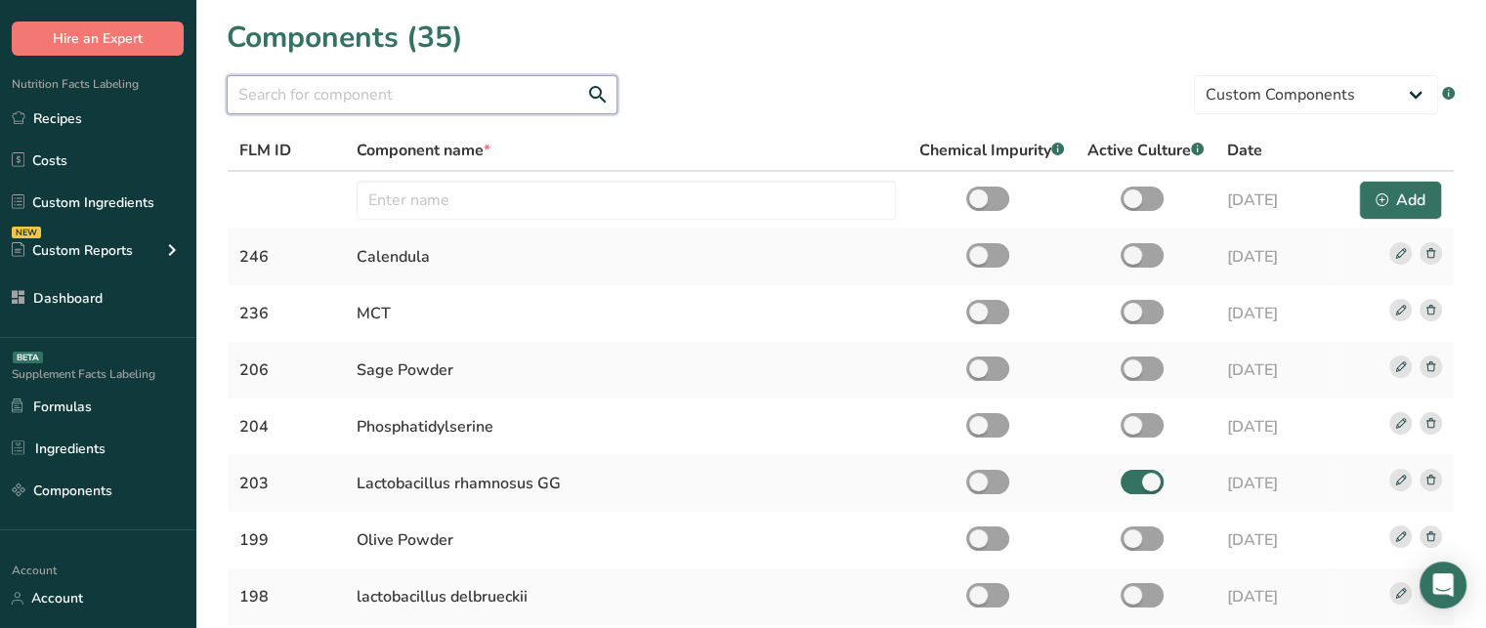
click at [423, 83] on input "text" at bounding box center [422, 94] width 391 height 39
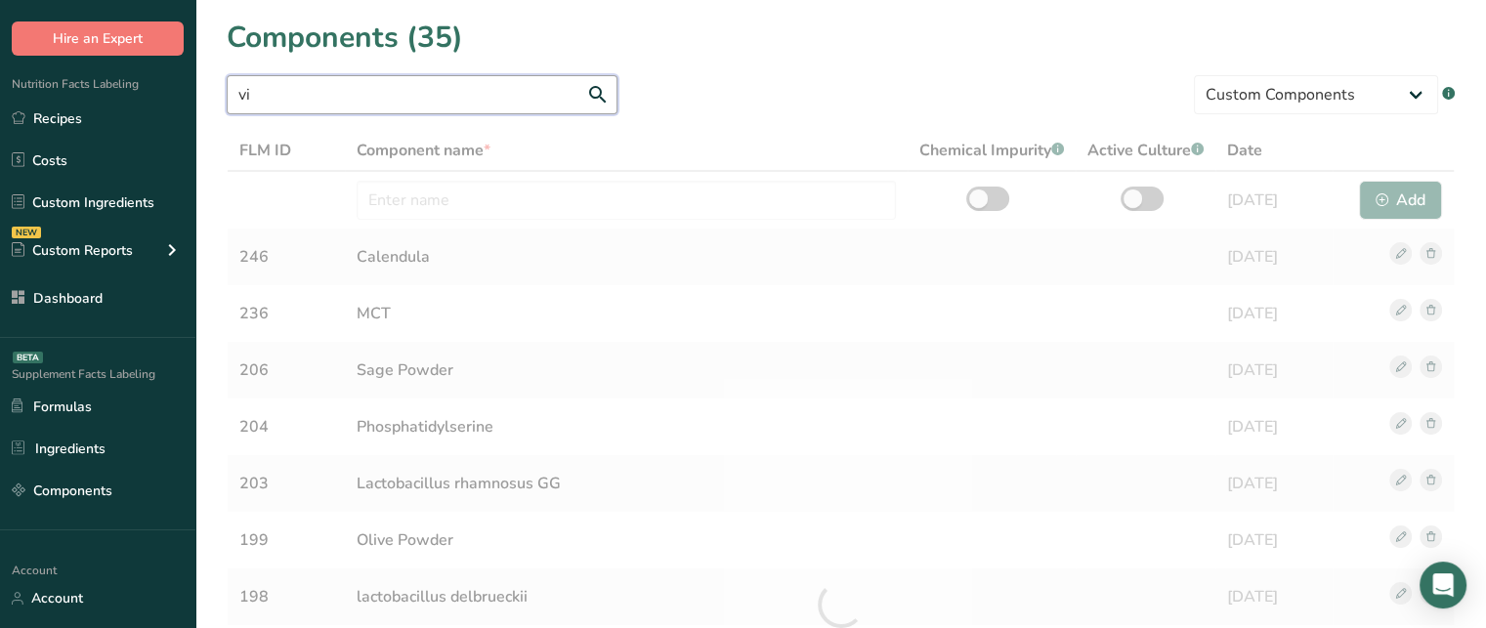
type input "v"
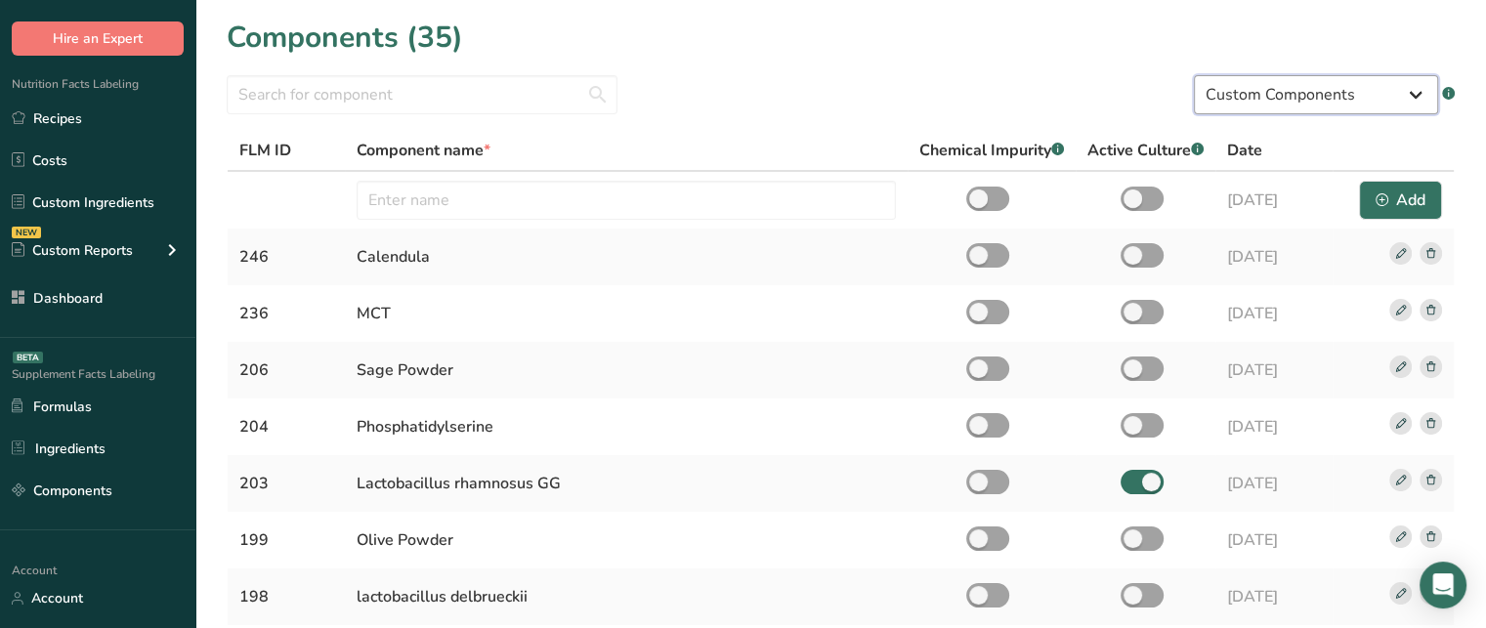
click at [1347, 95] on select "Standard Components Custom Components" at bounding box center [1316, 94] width 244 height 39
select select "standard"
click at [1194, 75] on select "Standard Components Custom Components" at bounding box center [1316, 94] width 244 height 39
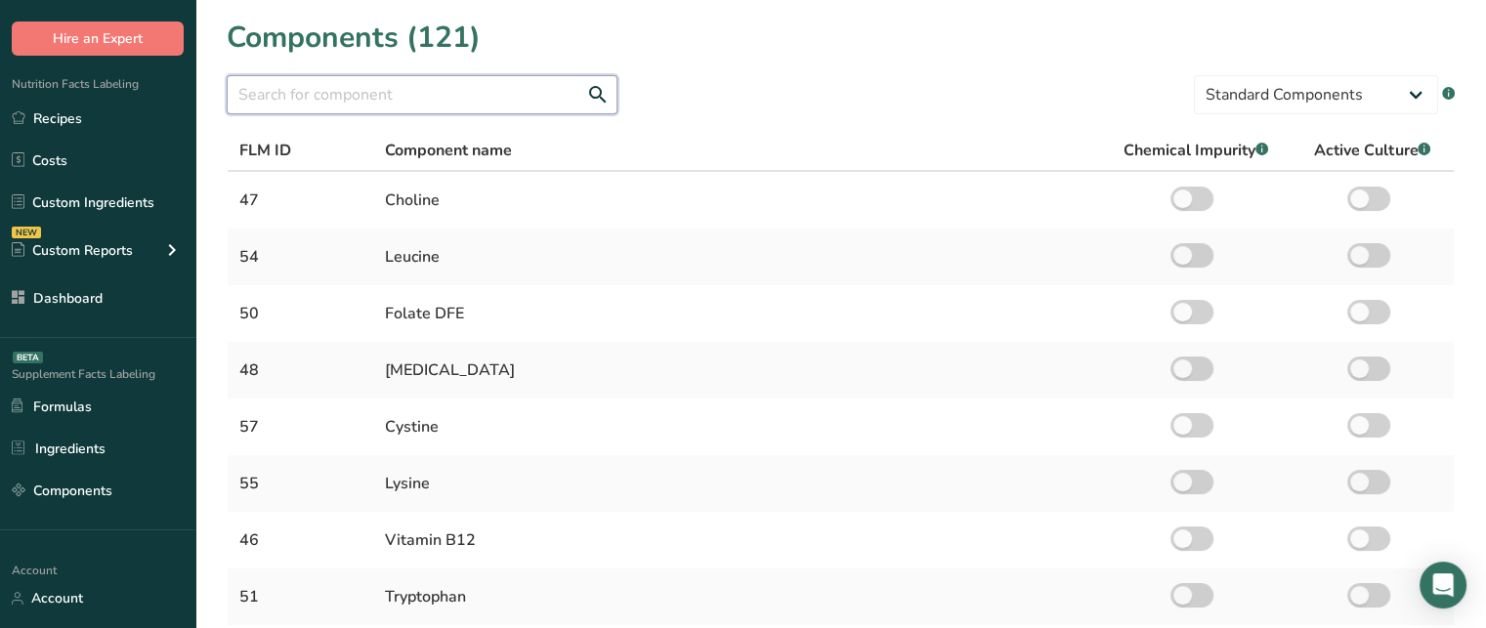
click at [498, 105] on input "text" at bounding box center [422, 94] width 391 height 39
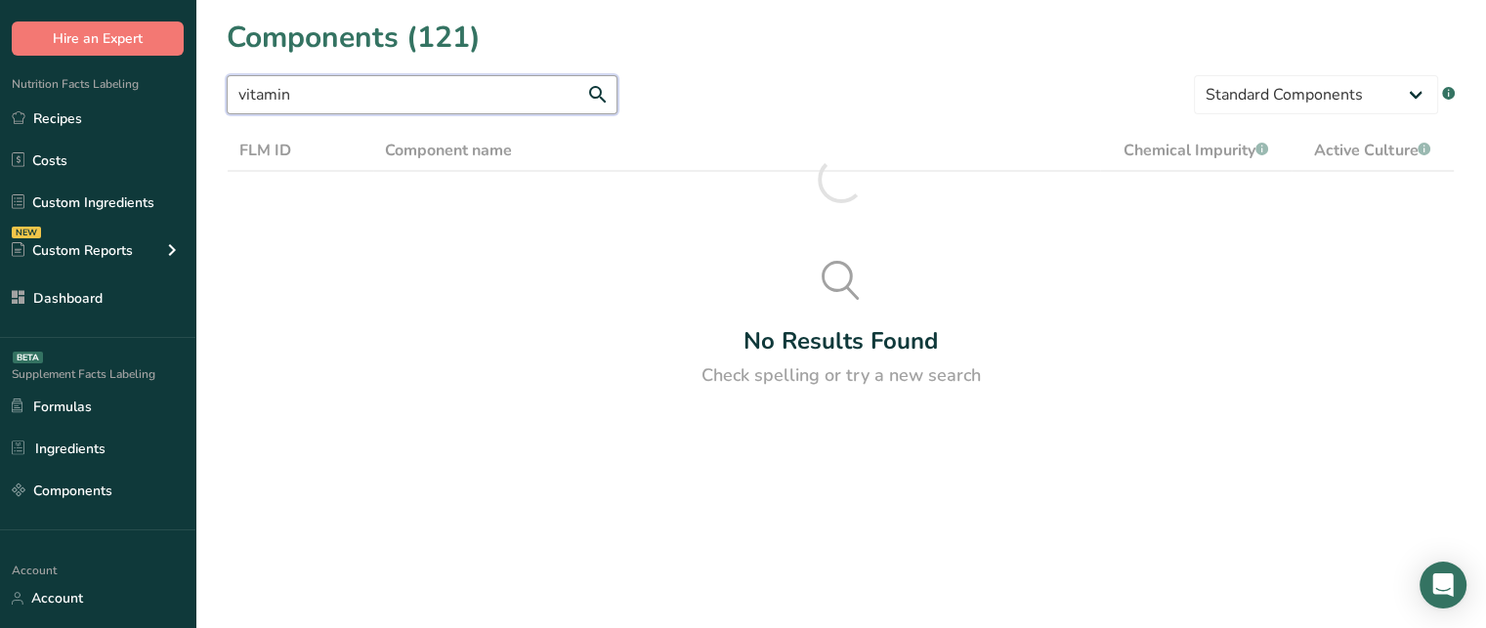
type input "vitamin C"
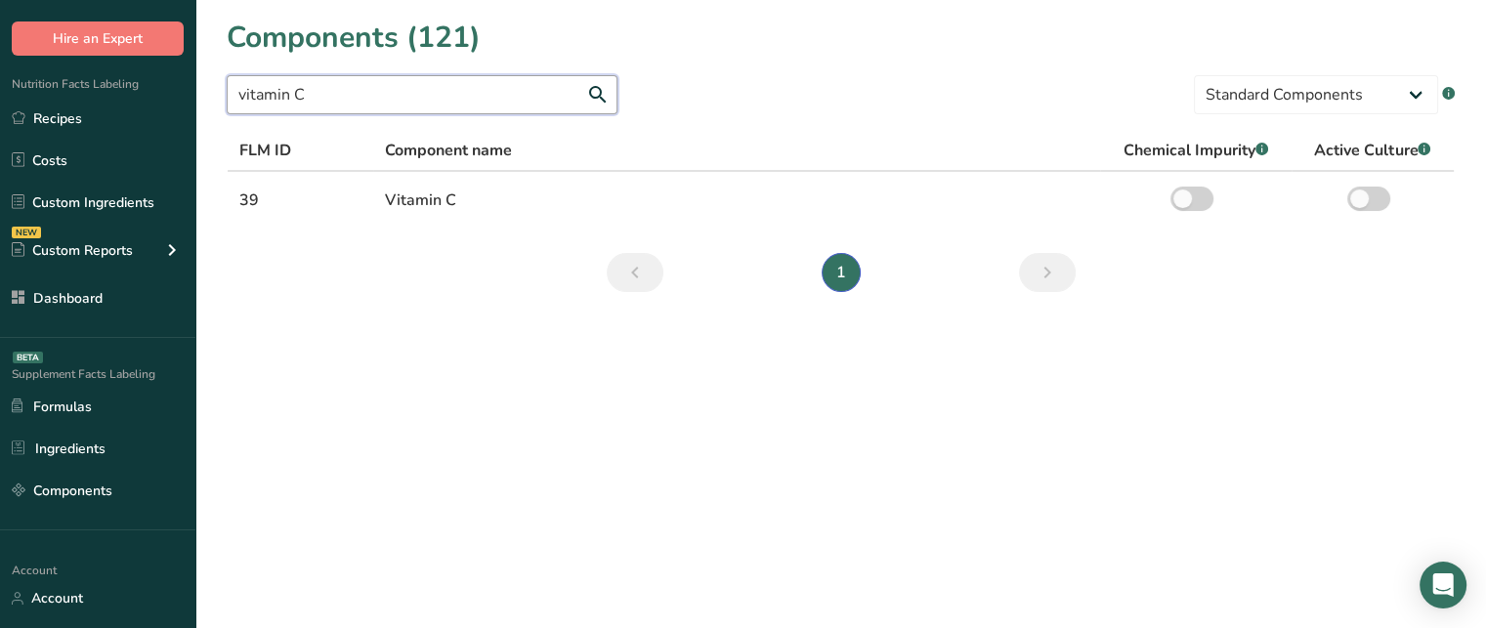
drag, startPoint x: 508, startPoint y: 91, endPoint x: 339, endPoint y: 82, distance: 169.3
click at [339, 82] on input "vitamin C" at bounding box center [422, 94] width 391 height 39
drag, startPoint x: 339, startPoint y: 82, endPoint x: 214, endPoint y: 83, distance: 125.1
click at [214, 83] on section "Components (121) vitamin C Standard Components Custom Components .a-a{fill:#347…" at bounding box center [840, 161] width 1291 height 323
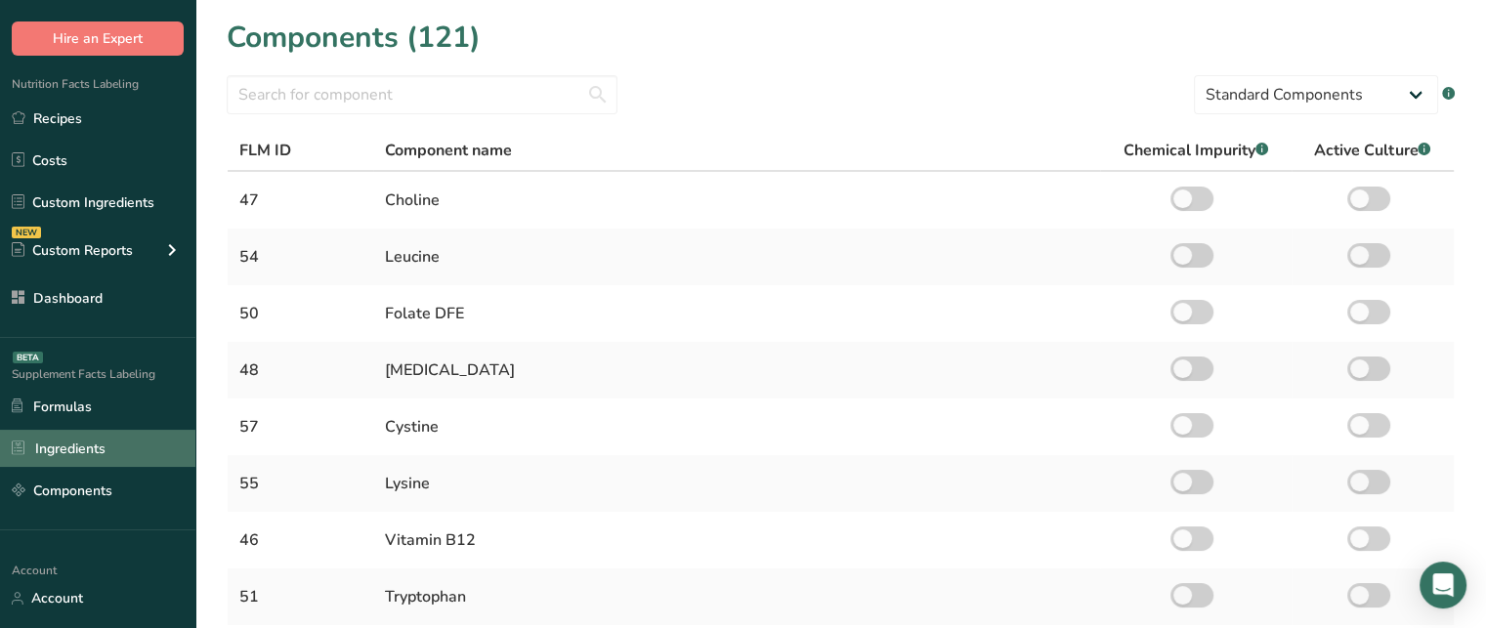
click at [113, 449] on link "Ingredients" at bounding box center [97, 448] width 195 height 37
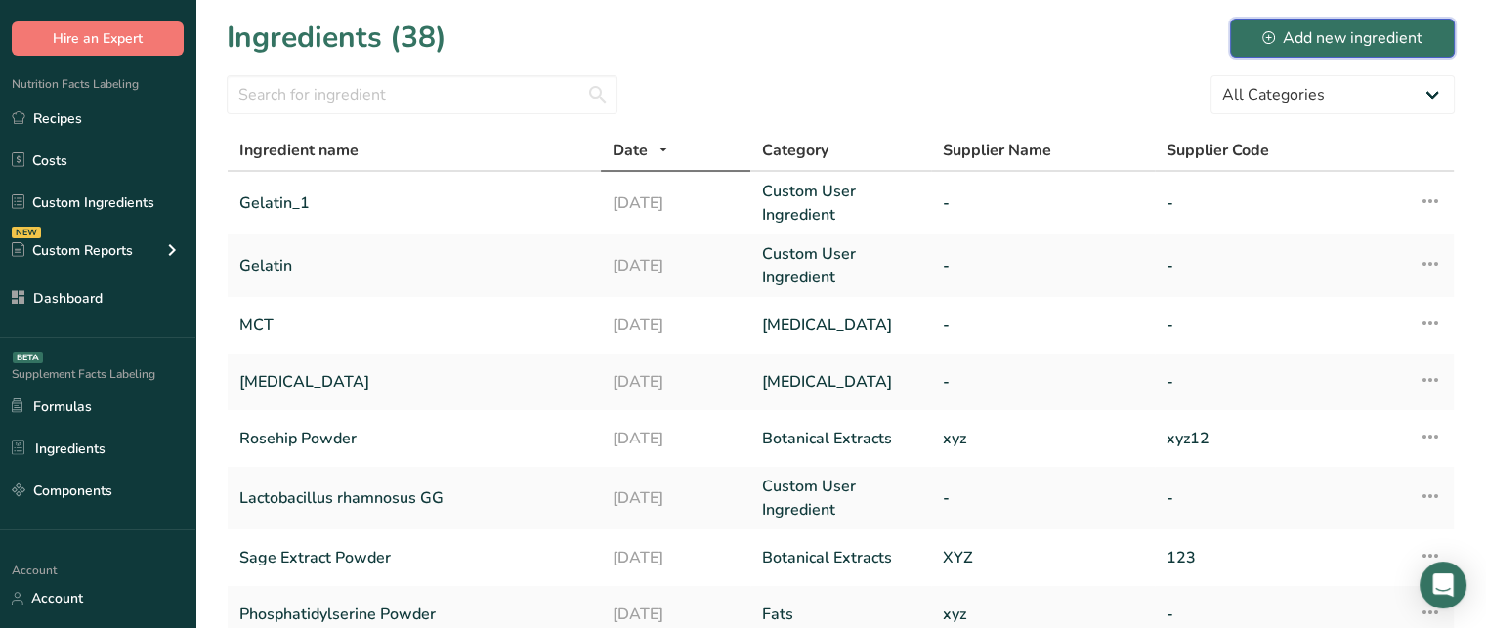
click at [1275, 34] on icon at bounding box center [1268, 37] width 13 height 13
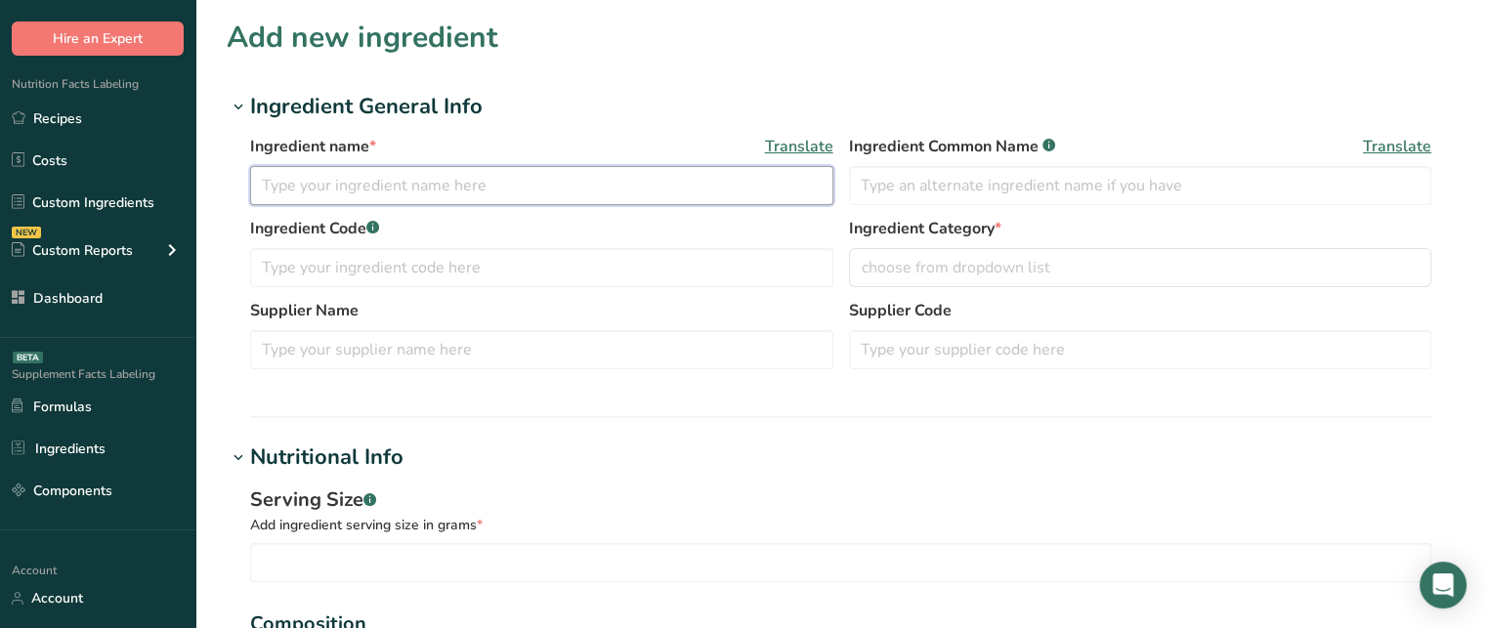
click at [637, 174] on input "text" at bounding box center [541, 185] width 583 height 39
type input "Calendula Extract Powder"
click at [936, 176] on input "text" at bounding box center [1140, 185] width 583 height 39
click at [517, 283] on input "text" at bounding box center [541, 267] width 583 height 39
type input "123"
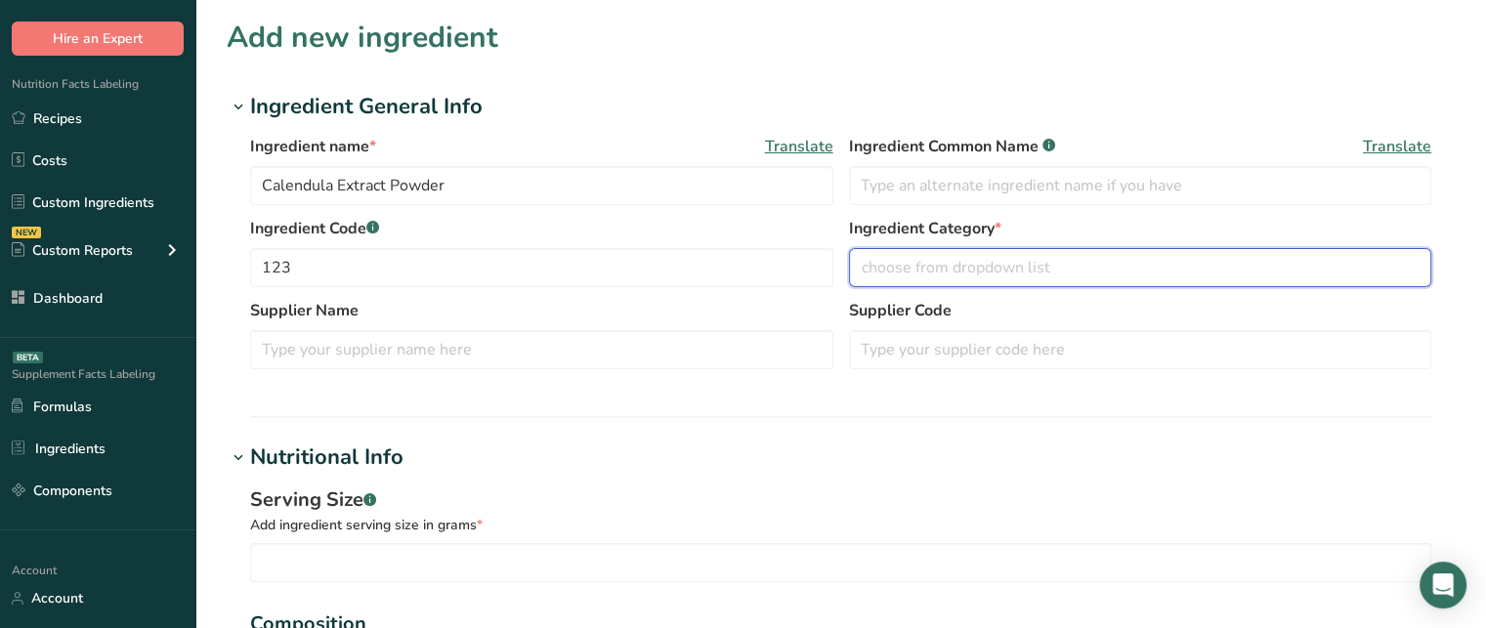
click at [908, 265] on span "choose from dropdown list" at bounding box center [956, 267] width 189 height 23
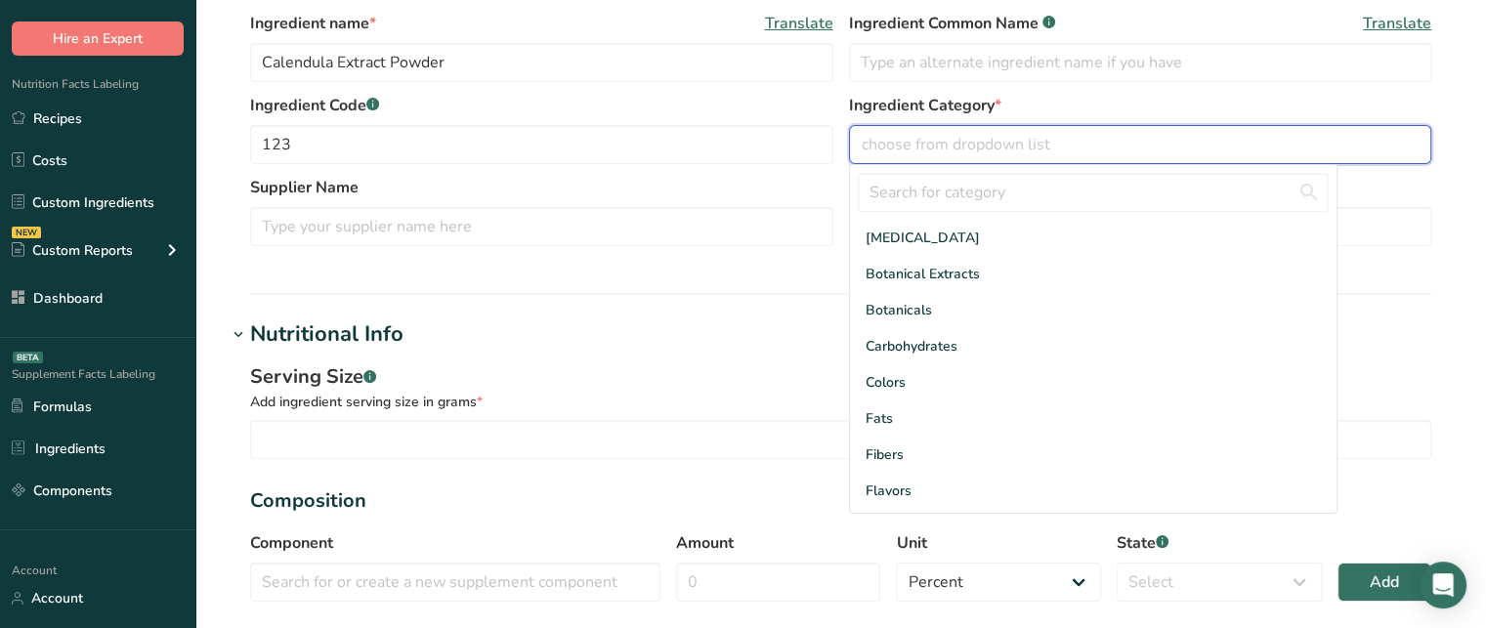
scroll to position [127, 0]
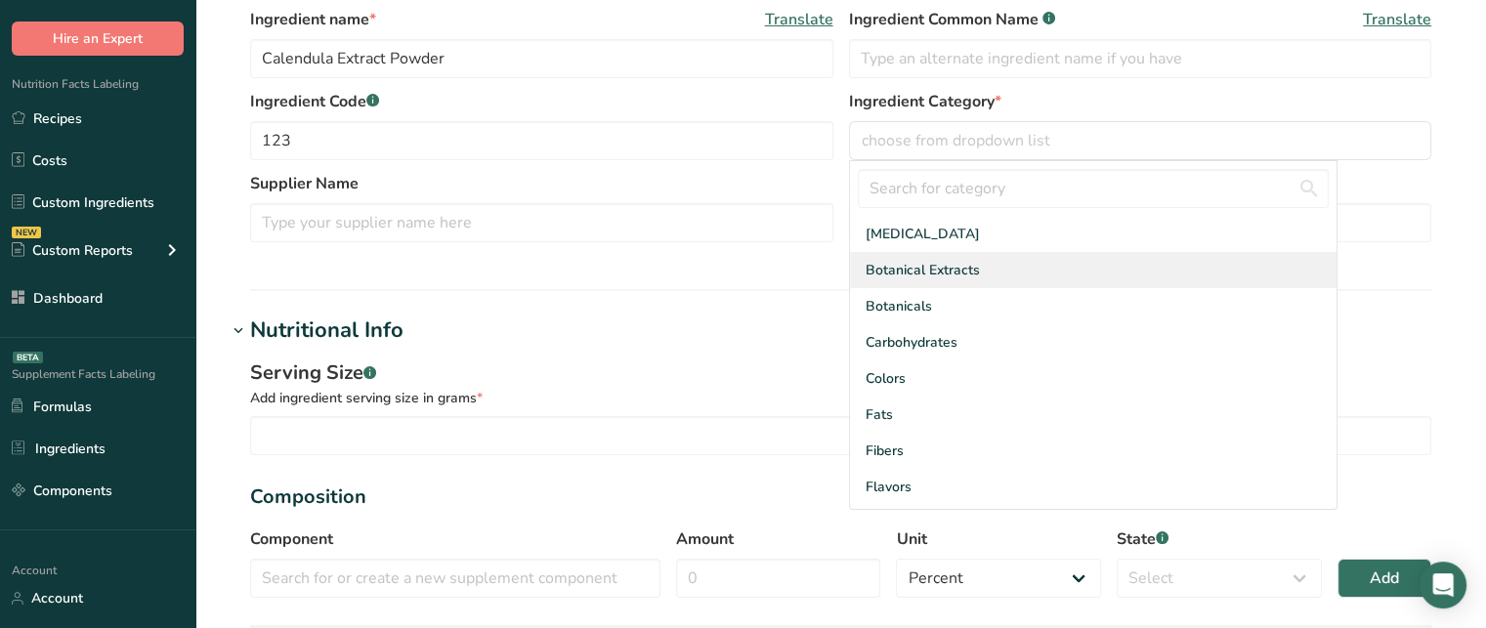
click at [965, 262] on span "Botanical Extracts" at bounding box center [923, 270] width 114 height 21
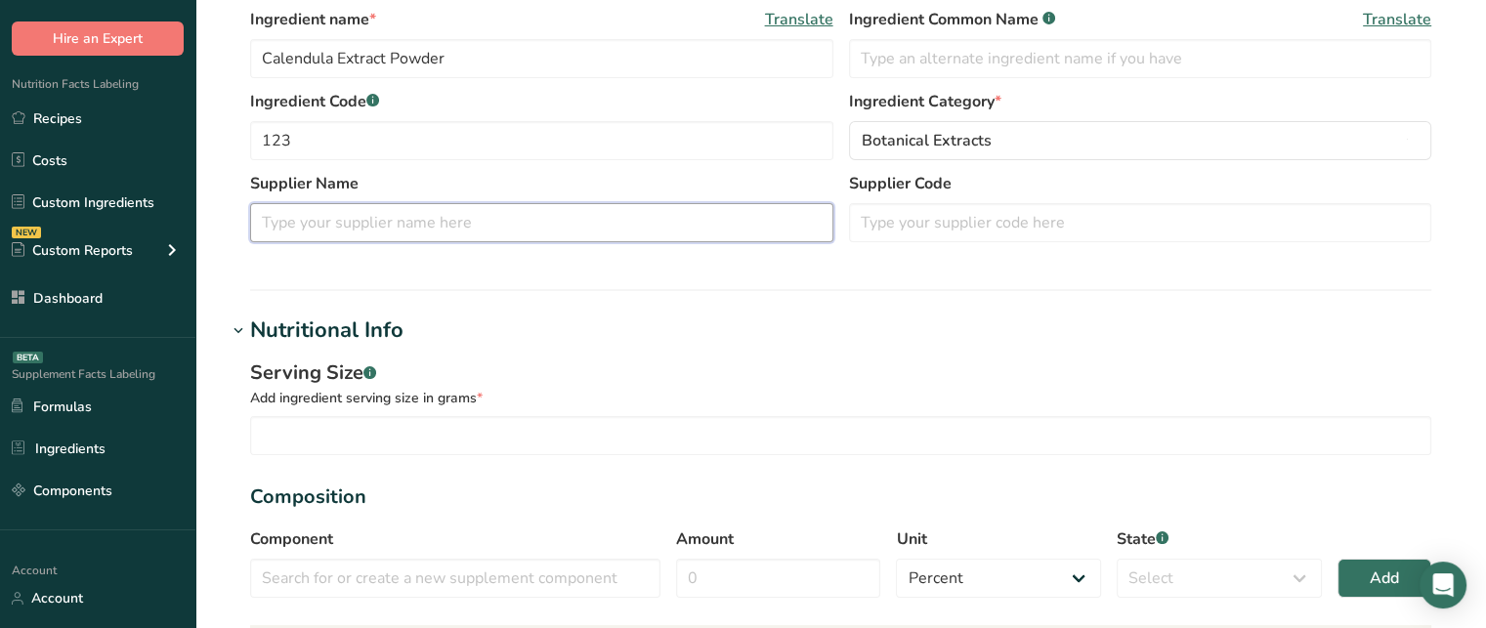
click at [578, 223] on input "text" at bounding box center [541, 222] width 583 height 39
type input "xyz"
click at [888, 251] on div "Supplier Name xyz Supplier Code" at bounding box center [840, 213] width 1181 height 82
click at [900, 215] on input "text" at bounding box center [1140, 222] width 583 height 39
type input "z"
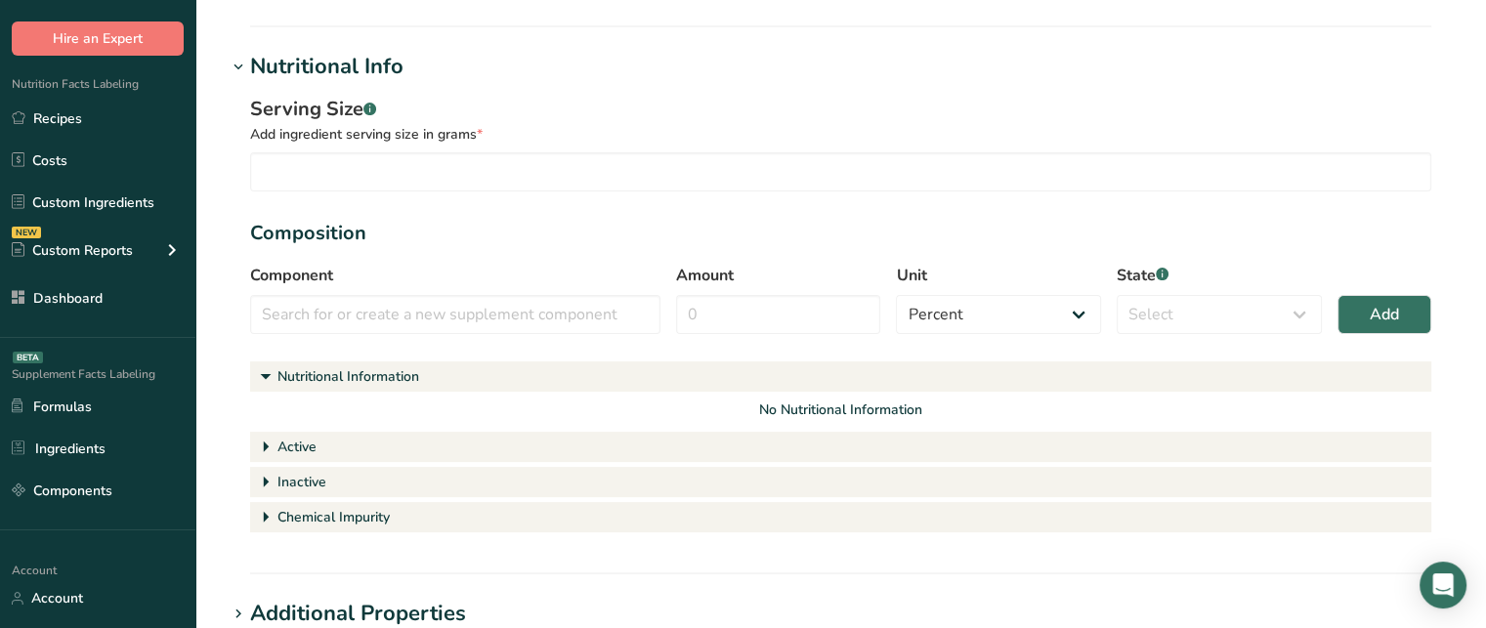
scroll to position [389, 0]
type input "xyz123"
click at [601, 167] on input "number" at bounding box center [840, 173] width 1181 height 39
type input "15"
click at [483, 320] on input "text" at bounding box center [455, 316] width 410 height 39
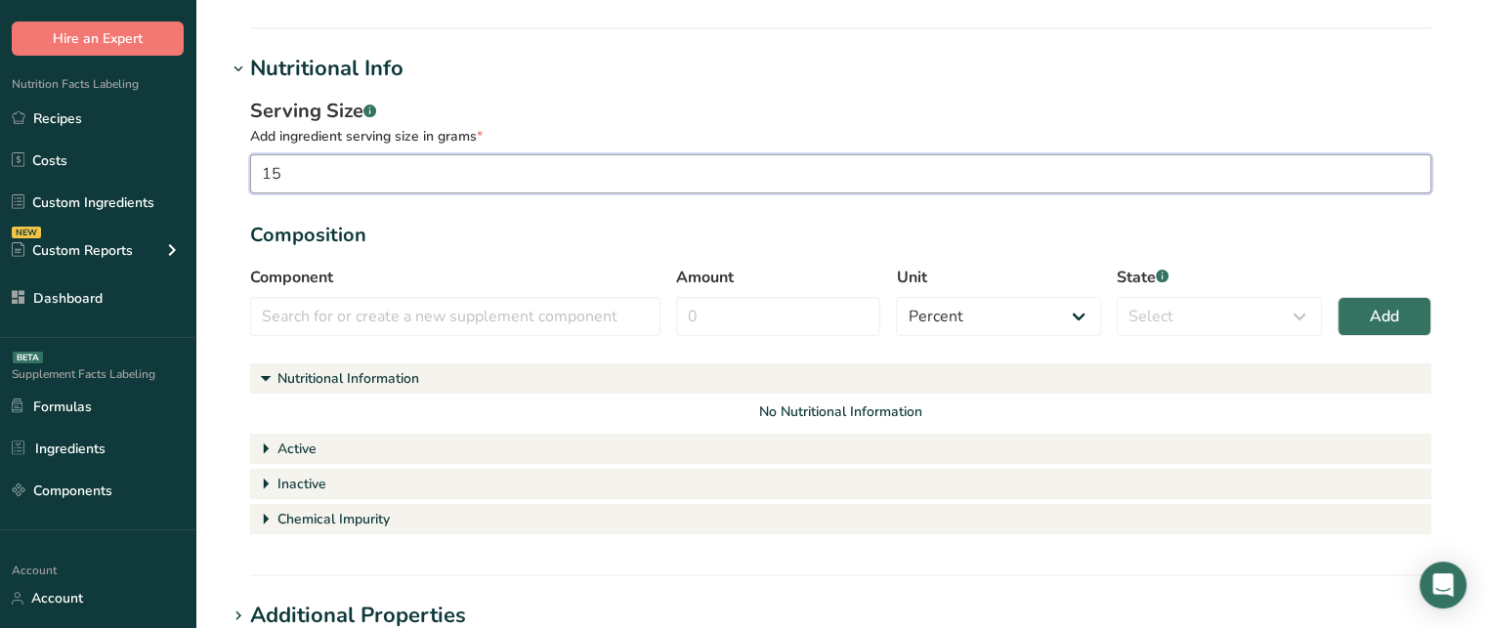
click at [399, 178] on input "15" at bounding box center [840, 173] width 1181 height 39
click at [457, 328] on input "text" at bounding box center [455, 316] width 410 height 39
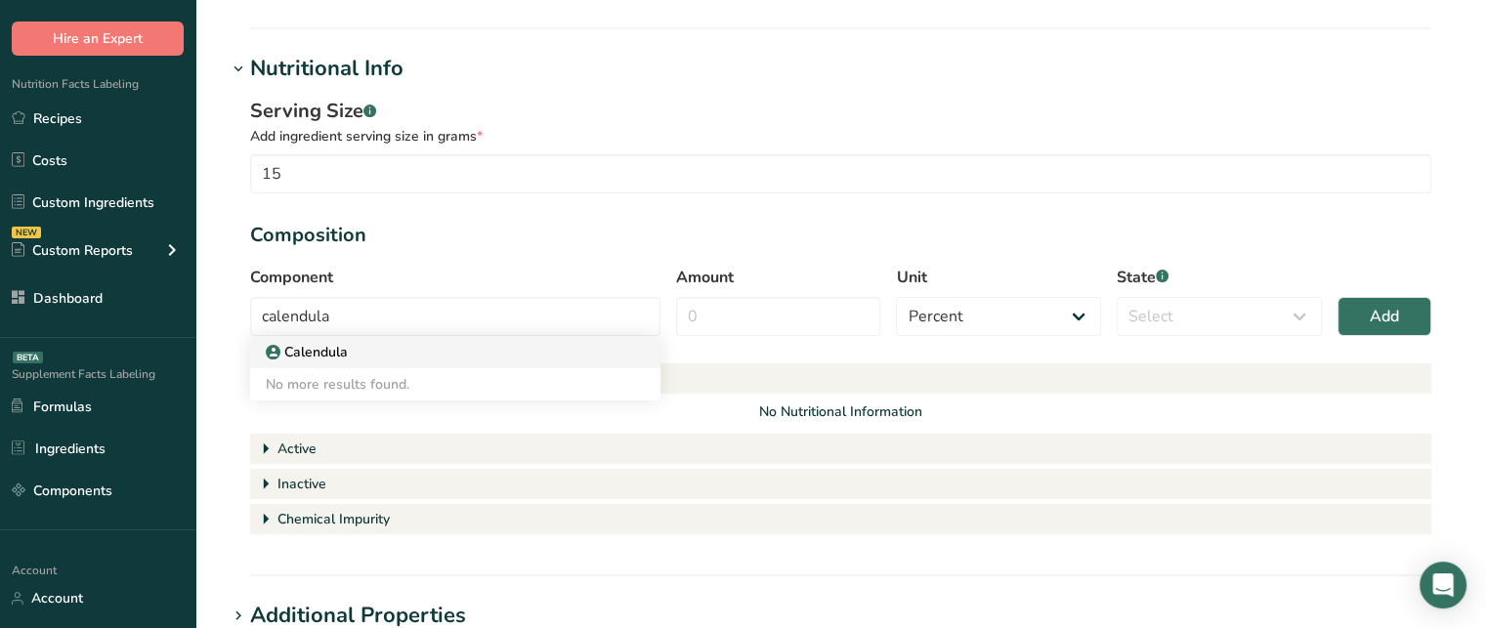
click at [331, 359] on p "Calendula" at bounding box center [313, 352] width 67 height 21
type input "Calendula"
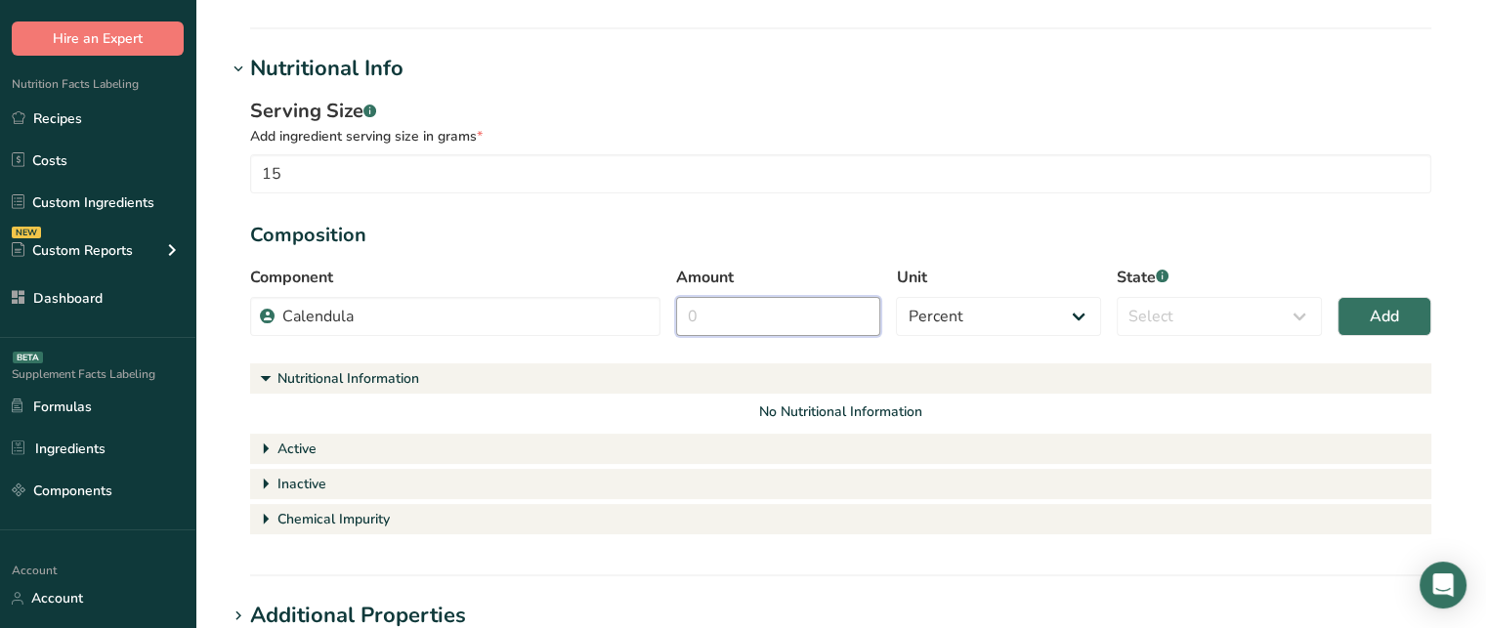
click at [746, 303] on input "Amount" at bounding box center [778, 316] width 205 height 39
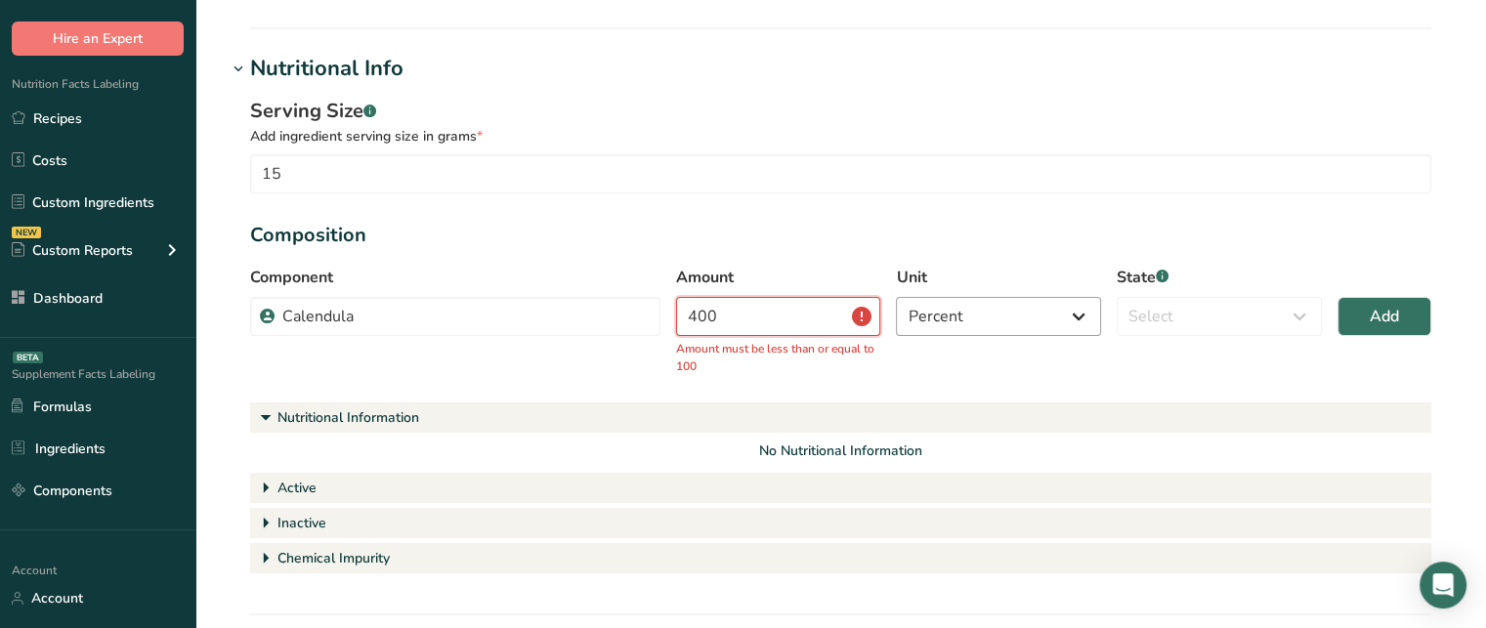
type input "400"
click at [946, 325] on select "Percent Grams Kilograms mg Oz Pound PPM B CFU mcg µg kcal kJ" at bounding box center [998, 316] width 205 height 39
select select "2"
click at [896, 297] on select "Percent Grams Kilograms mg Oz Pound PPM B CFU mcg µg kcal kJ" at bounding box center [998, 316] width 205 height 39
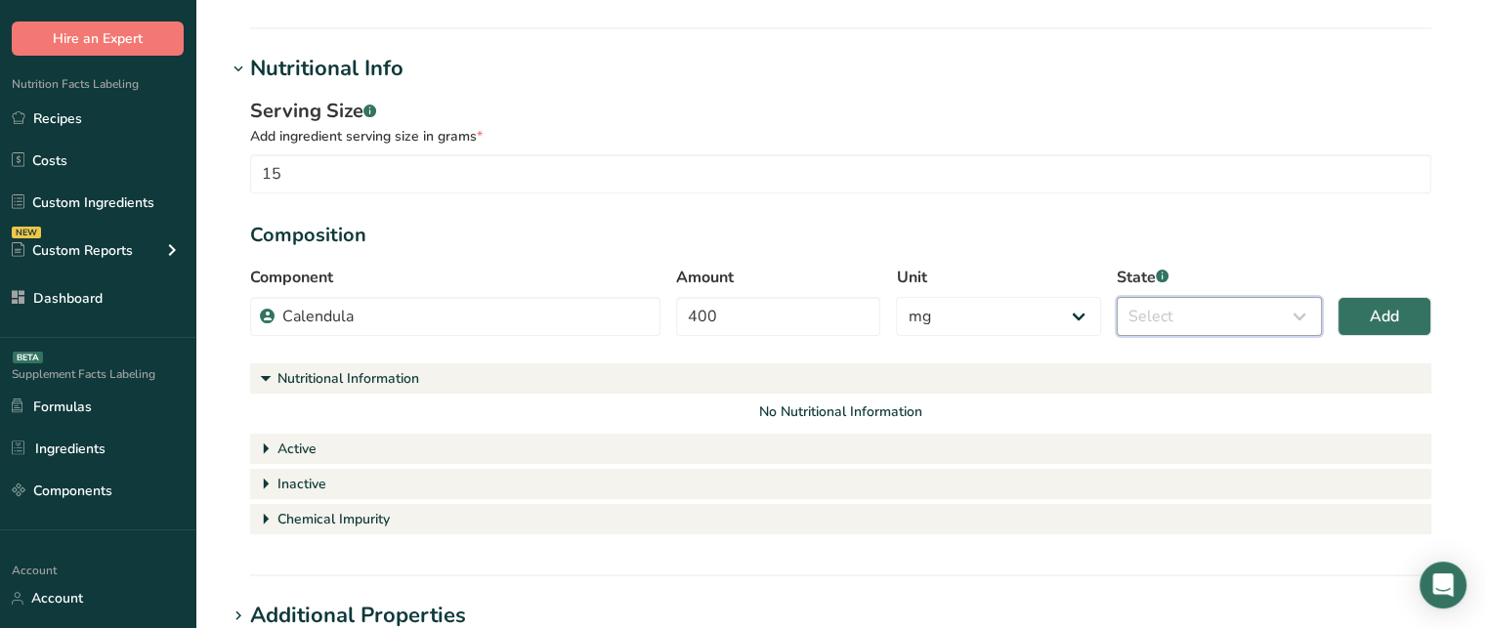
click at [1267, 334] on select "Select Active Inactive Chemical Impurity Nutritional Information" at bounding box center [1219, 316] width 205 height 39
click at [1257, 308] on select "Select Active Inactive Chemical Impurity Nutritional Information" at bounding box center [1219, 316] width 205 height 39
select select "active"
click at [1117, 297] on select "Select Active Inactive Chemical Impurity Nutritional Information" at bounding box center [1219, 316] width 205 height 39
click at [1376, 317] on span "Add" at bounding box center [1384, 316] width 29 height 23
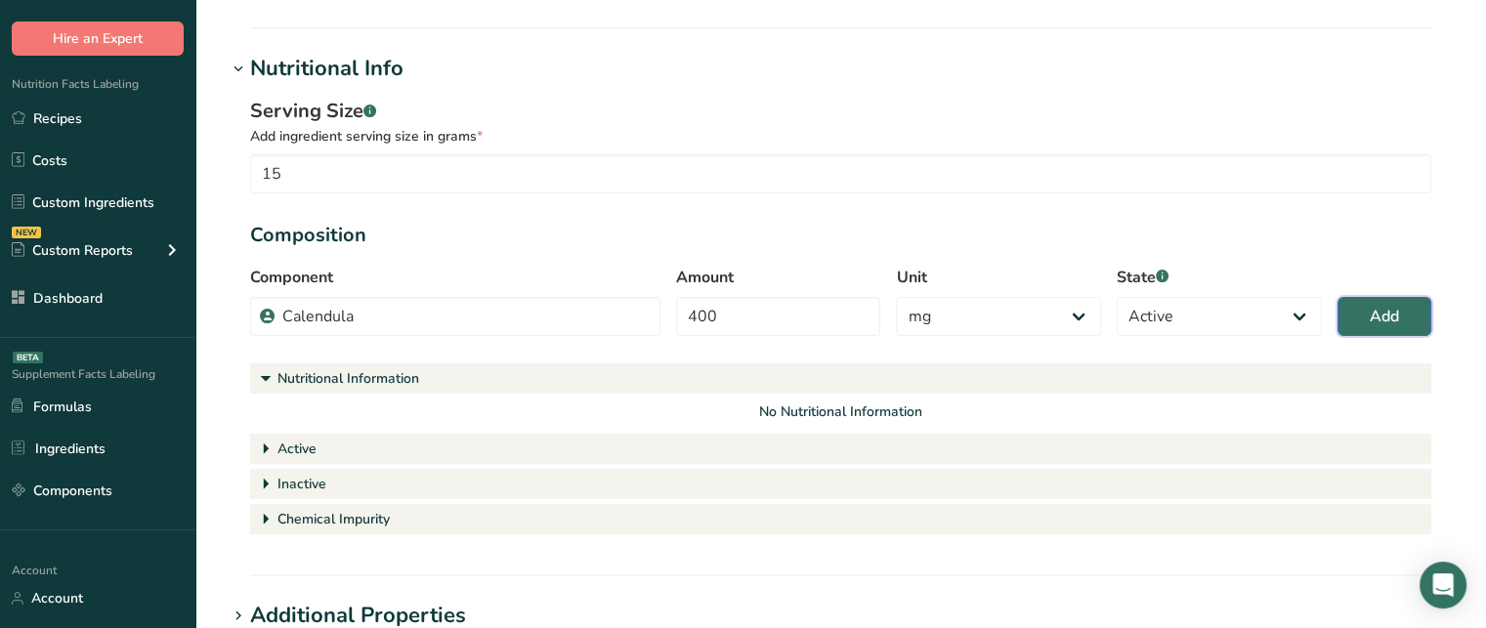
select select "percent"
select select
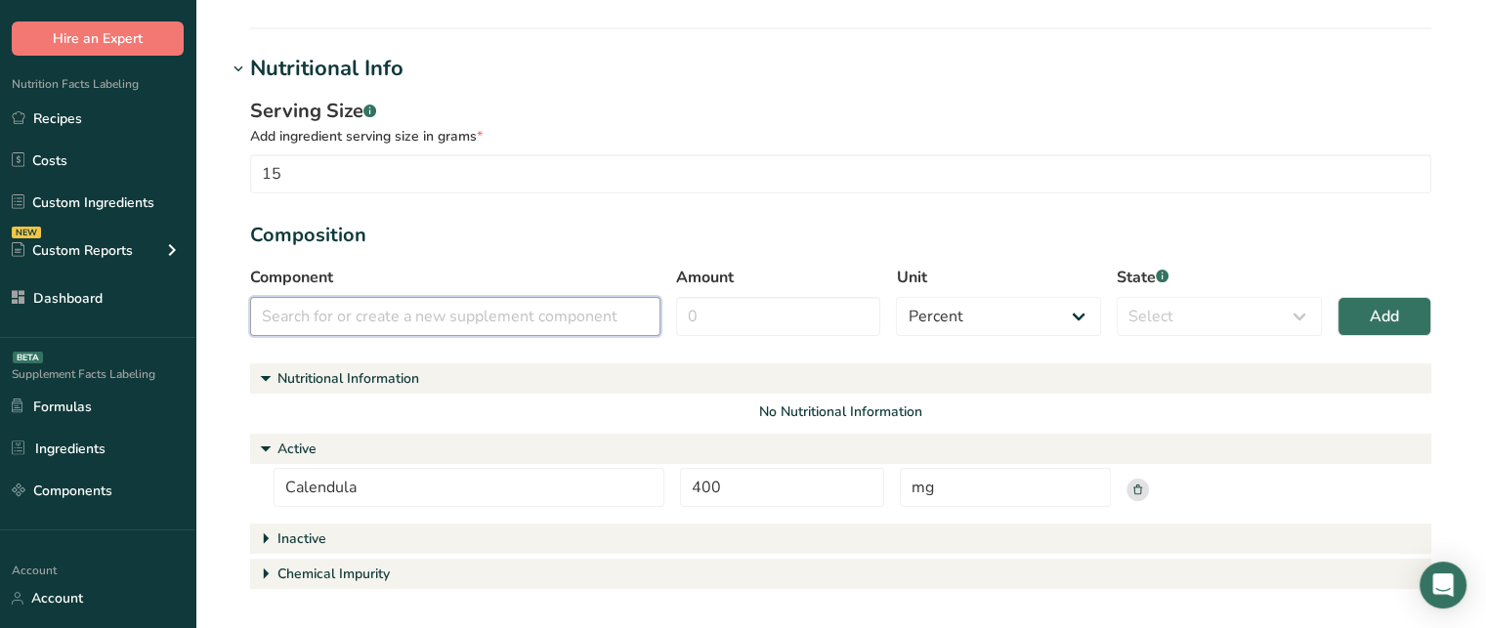
click at [560, 323] on input "text" at bounding box center [455, 316] width 410 height 39
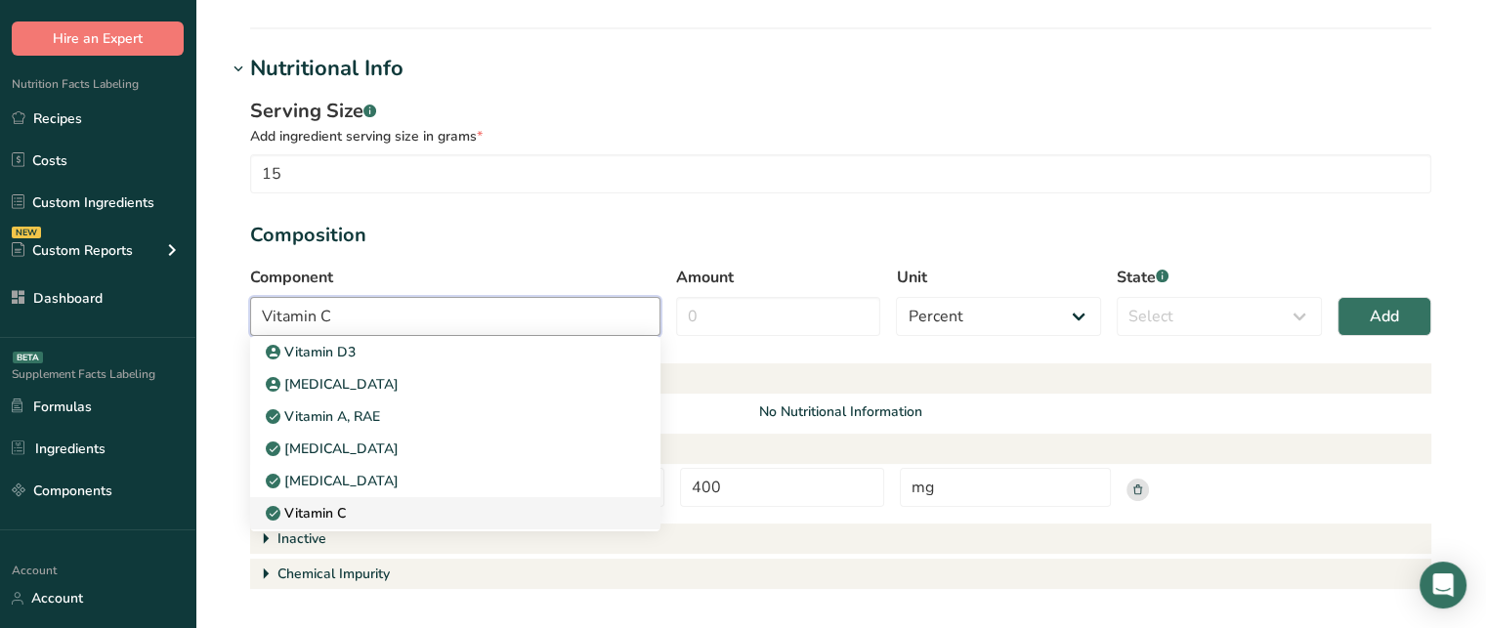
type input "Vitamin C"
click at [405, 515] on div "Vitamin C" at bounding box center [440, 513] width 348 height 21
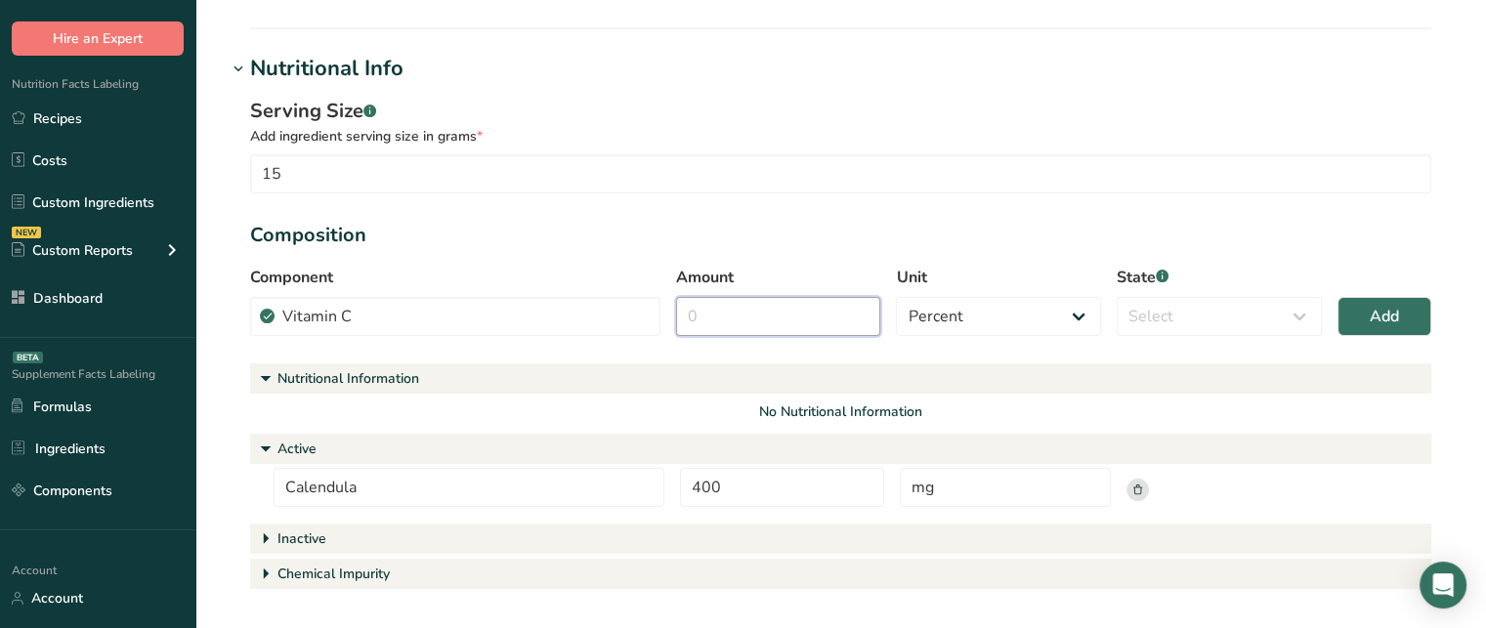
click at [755, 310] on input "Amount" at bounding box center [778, 316] width 205 height 39
type input "2"
click at [954, 322] on select "Percent Grams Kilograms mg Oz Pound PPM B CFU mcg µg kcal kJ" at bounding box center [998, 316] width 205 height 39
select select "2"
click at [896, 297] on select "Percent Grams Kilograms mg Oz Pound PPM B CFU mcg µg kcal kJ" at bounding box center [998, 316] width 205 height 39
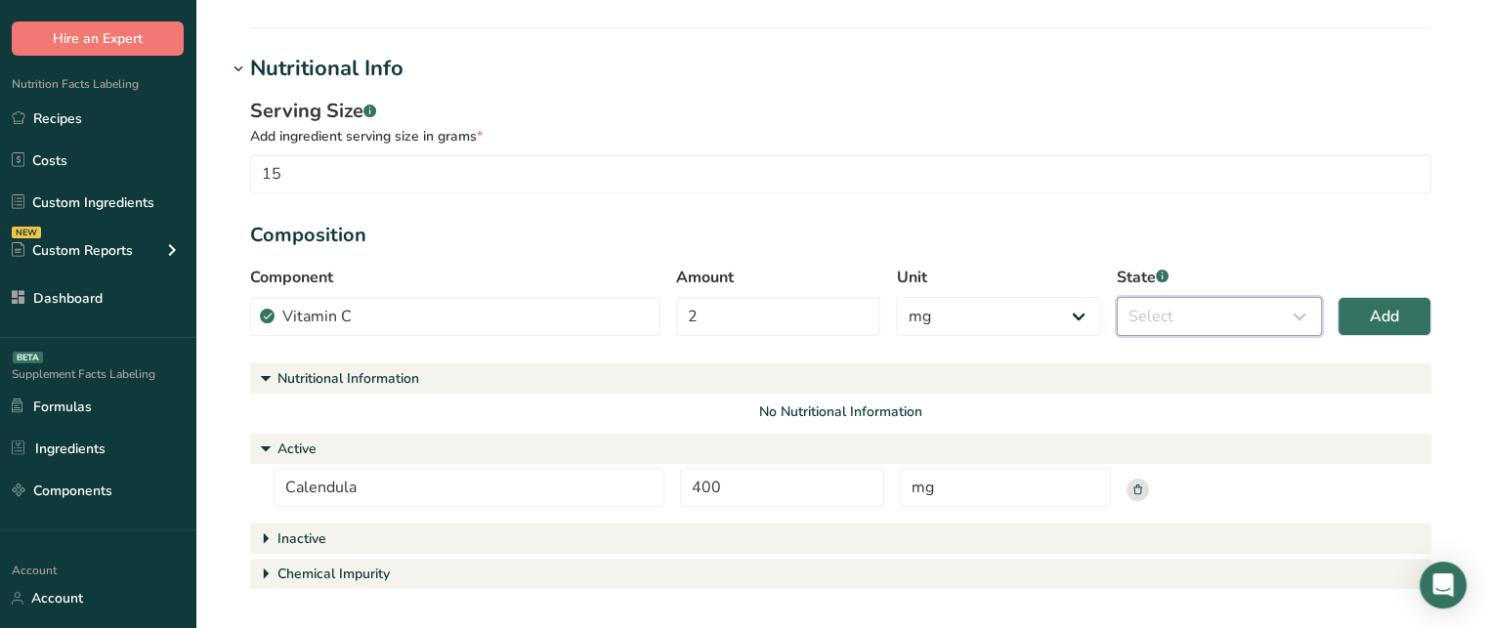
click at [1190, 320] on select "Select Active Inactive Chemical Impurity Nutritional Information" at bounding box center [1219, 316] width 205 height 39
select select "active"
click at [1117, 297] on select "Select Active Inactive Chemical Impurity Nutritional Information" at bounding box center [1219, 316] width 205 height 39
click at [1417, 319] on button "Add" at bounding box center [1385, 316] width 94 height 39
select select "percent"
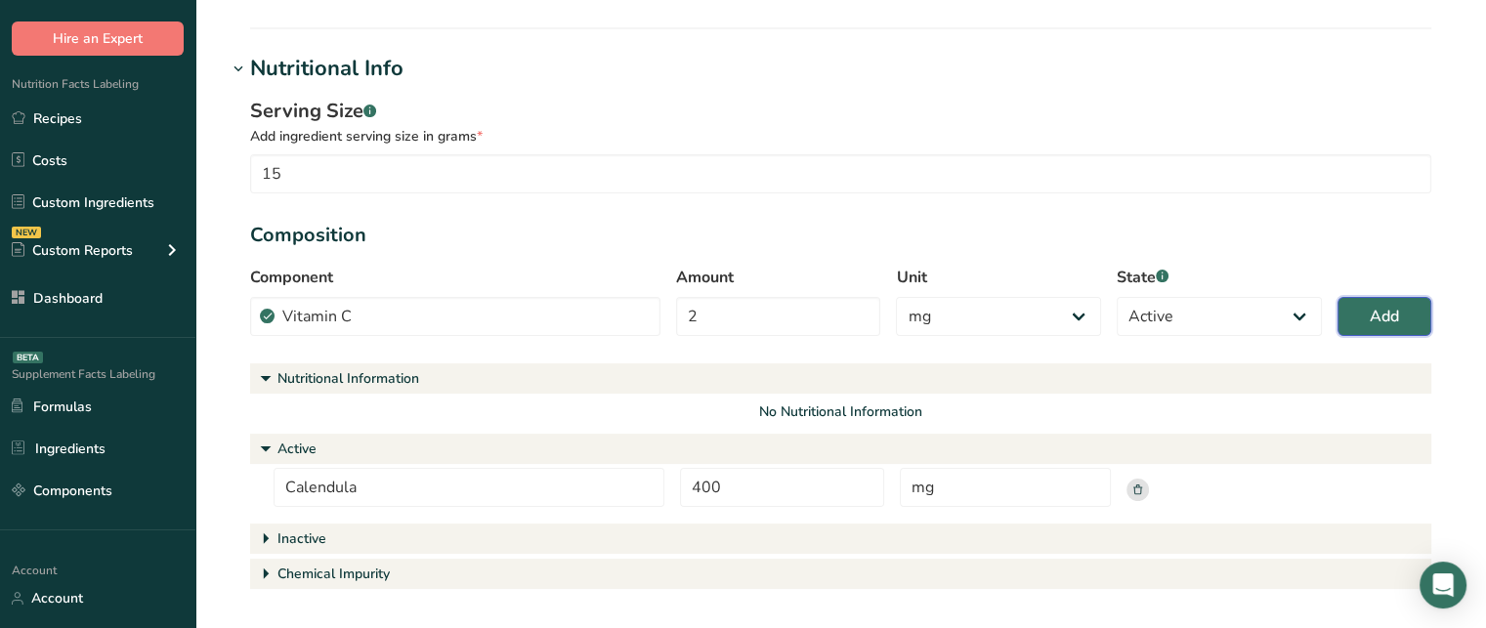
select select
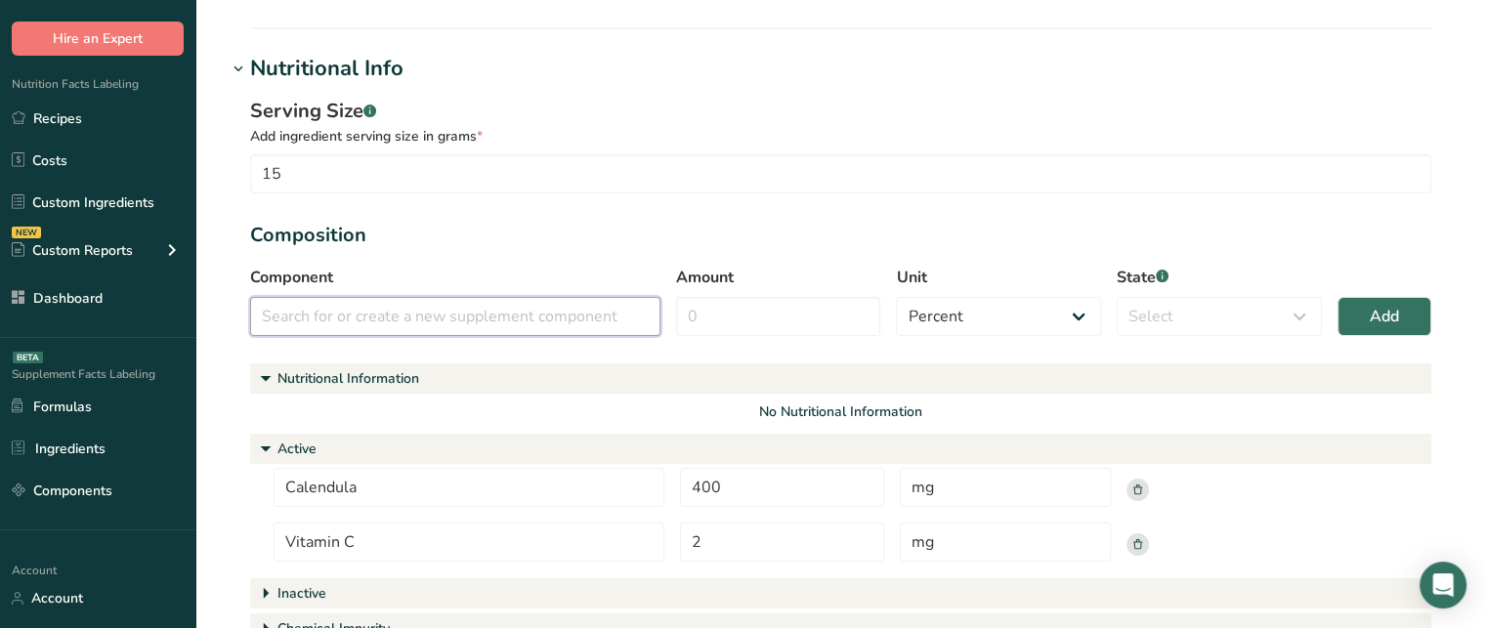
click at [567, 301] on input "text" at bounding box center [455, 316] width 410 height 39
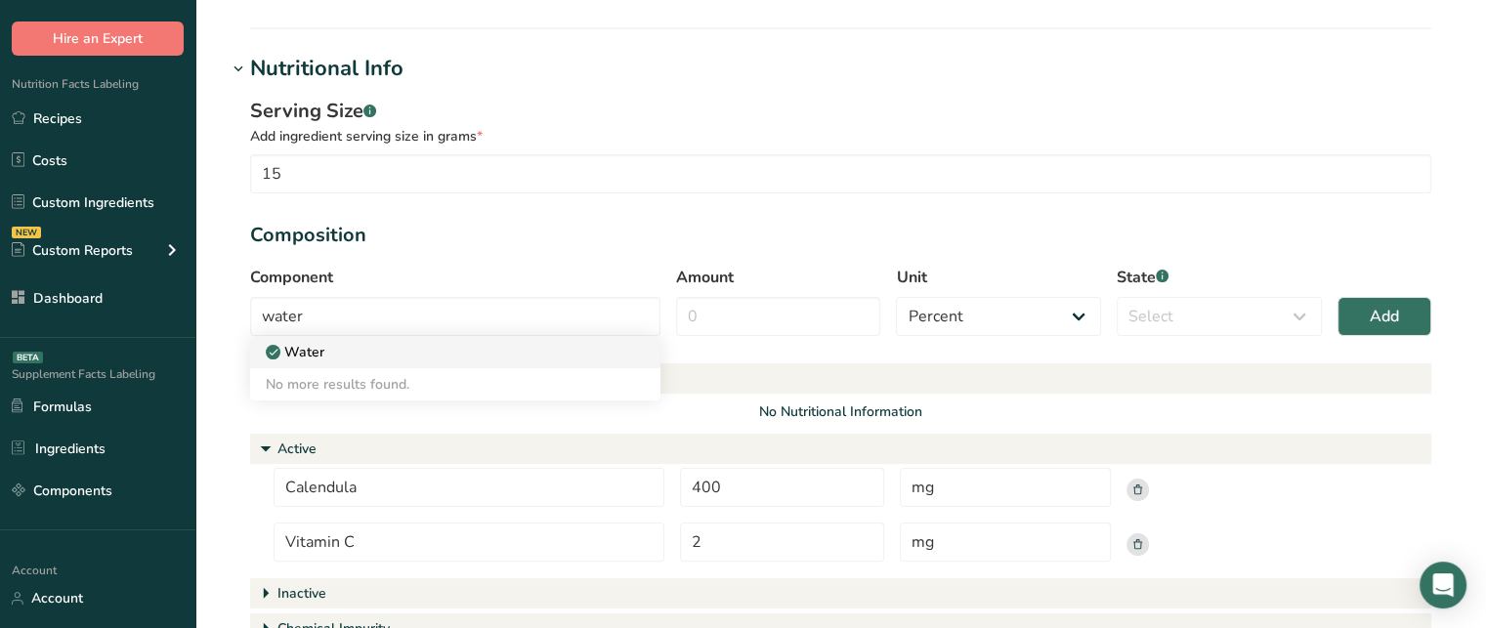
click at [494, 349] on div "Water" at bounding box center [440, 352] width 348 height 21
type input "Water"
select select "inactive"
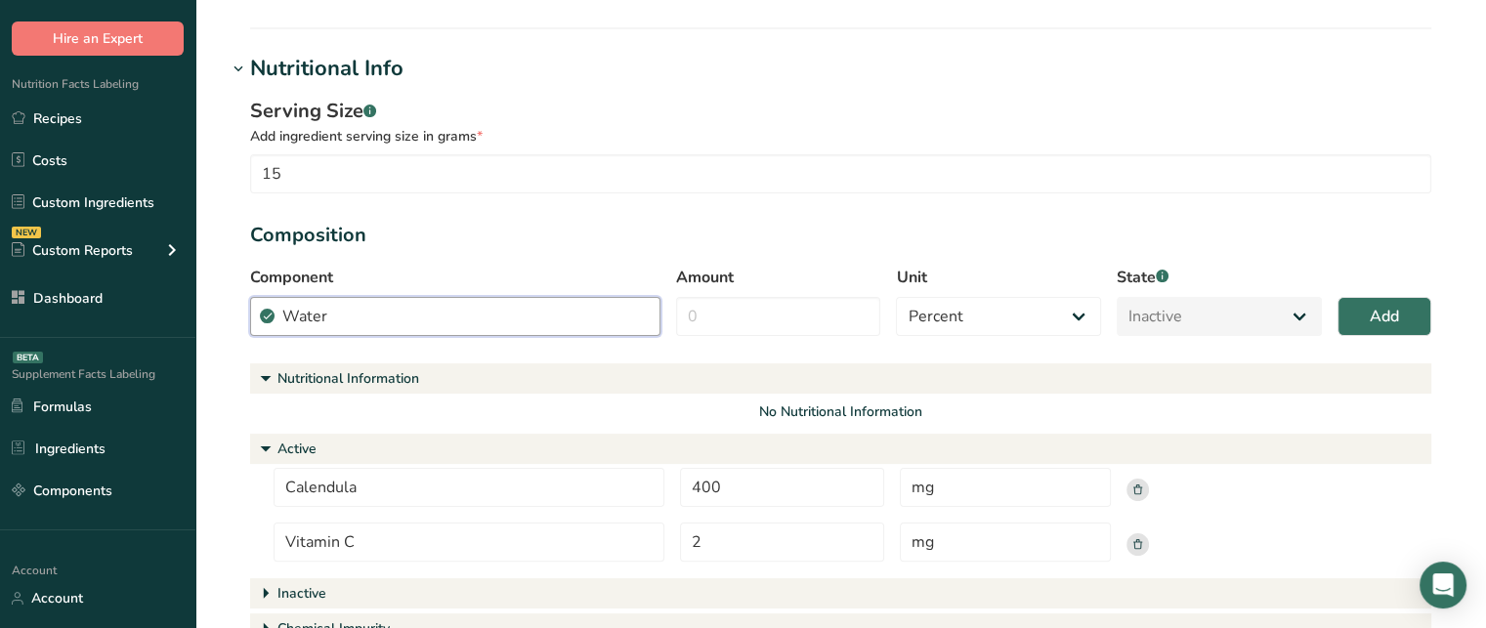
click at [469, 313] on input "Water" at bounding box center [455, 316] width 410 height 39
click at [430, 353] on section "Serving Size .a-a{fill:#347362;}.b-a{fill:#fff;} Add ingredient serving size in…" at bounding box center [840, 373] width 1181 height 552
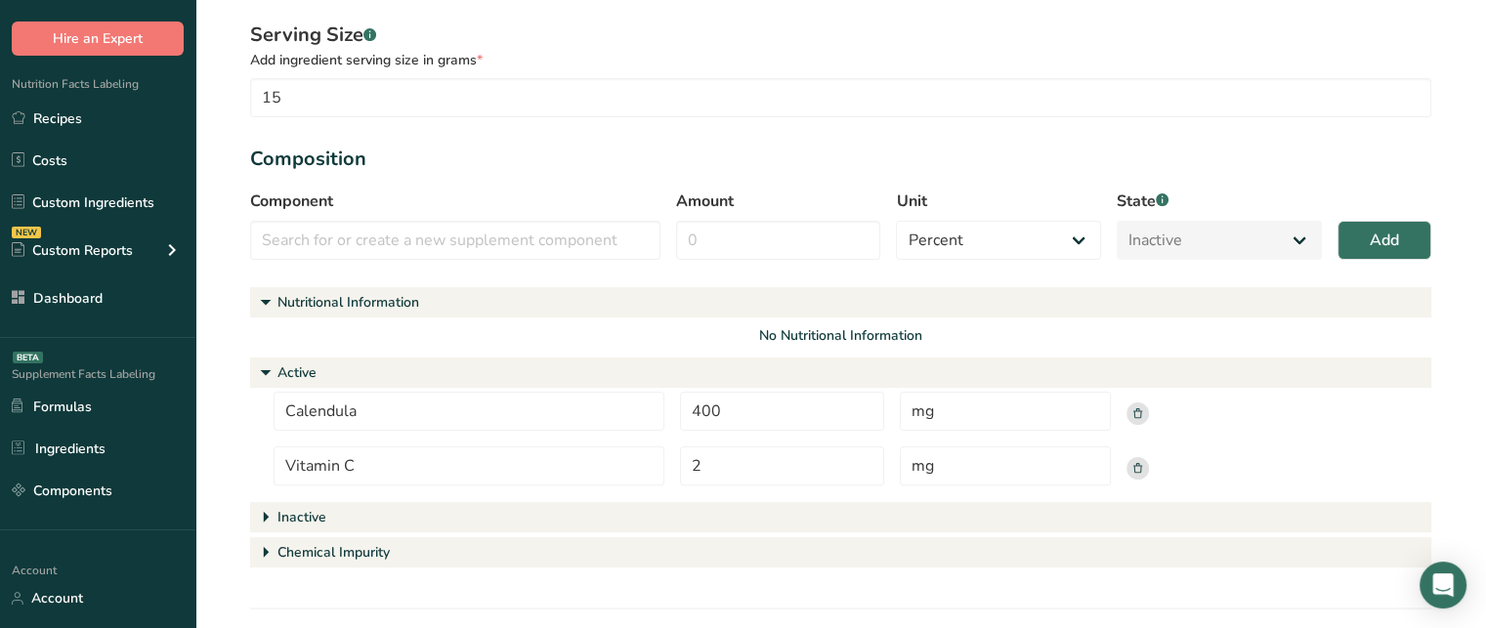
scroll to position [467, 0]
click at [344, 549] on div "Chemical Impurity" at bounding box center [334, 550] width 112 height 21
click at [344, 547] on div "Chemical Impurity" at bounding box center [334, 550] width 112 height 21
click at [387, 245] on input "text" at bounding box center [455, 238] width 410 height 39
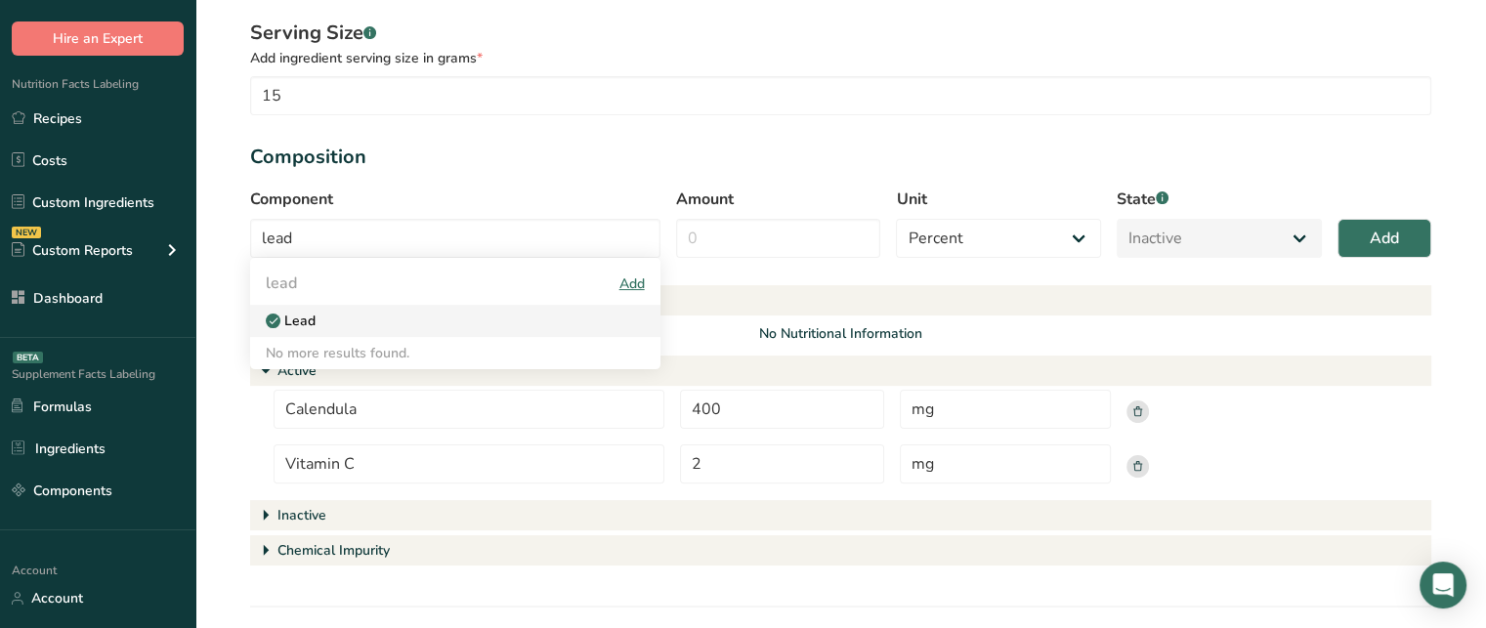
click at [404, 313] on div "Lead" at bounding box center [440, 321] width 348 height 21
type input "Lead"
select select "5"
select select "chemical_impurity"
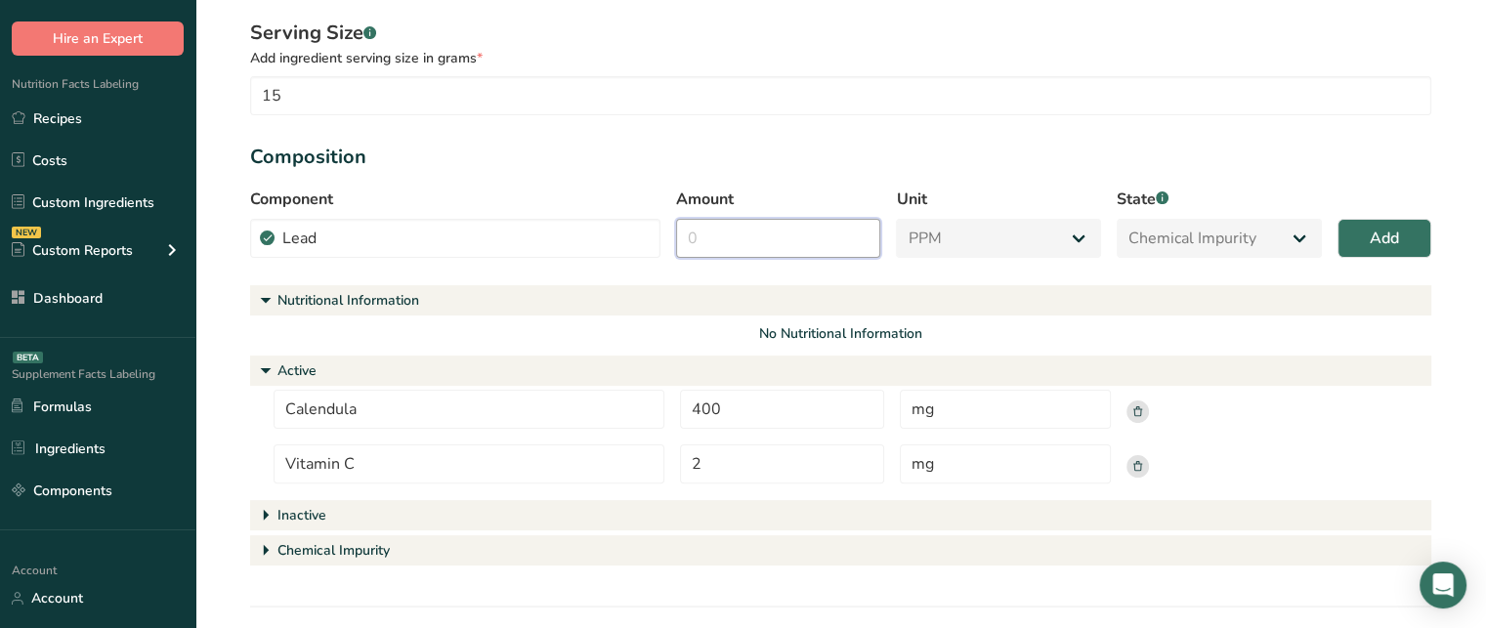
click at [866, 224] on input "Amount" at bounding box center [778, 238] width 205 height 39
type input "3"
click at [1367, 242] on button "Add" at bounding box center [1385, 238] width 94 height 39
select select "percent"
select select
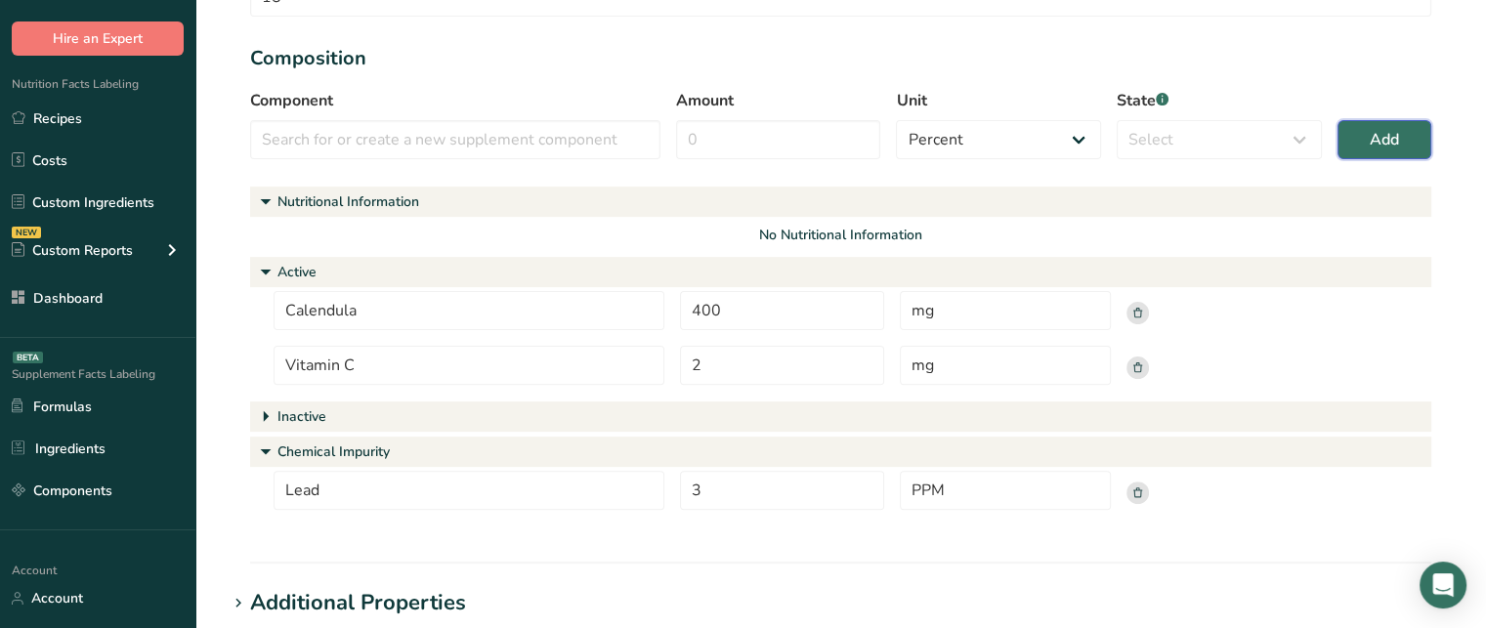
scroll to position [562, 0]
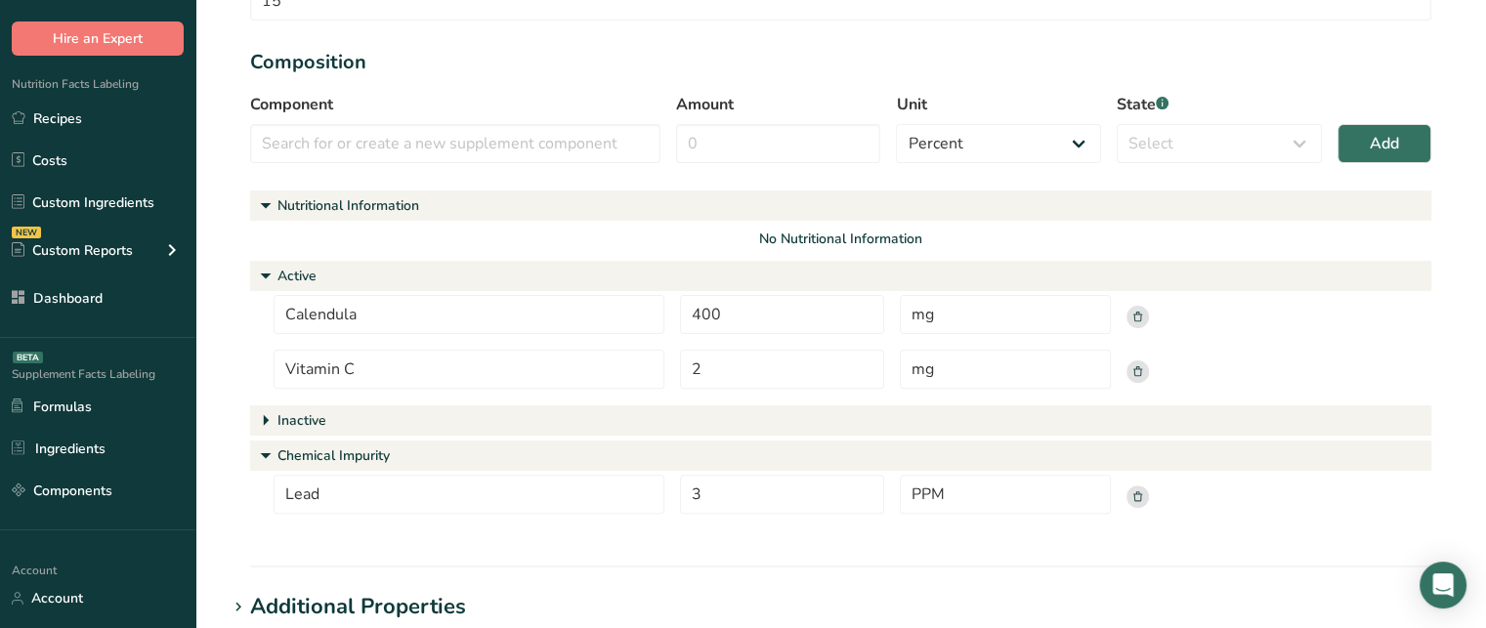
click at [287, 419] on div "Inactive" at bounding box center [302, 420] width 49 height 21
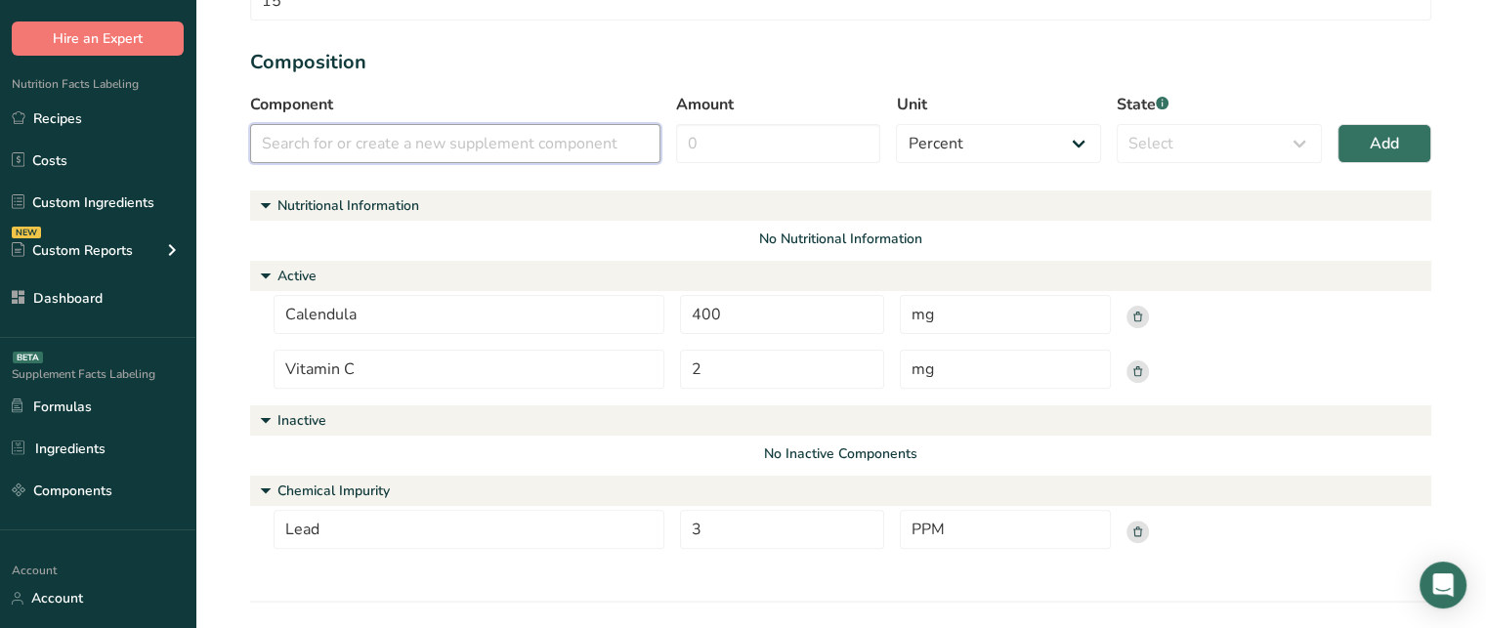
click at [356, 143] on input "text" at bounding box center [455, 143] width 410 height 39
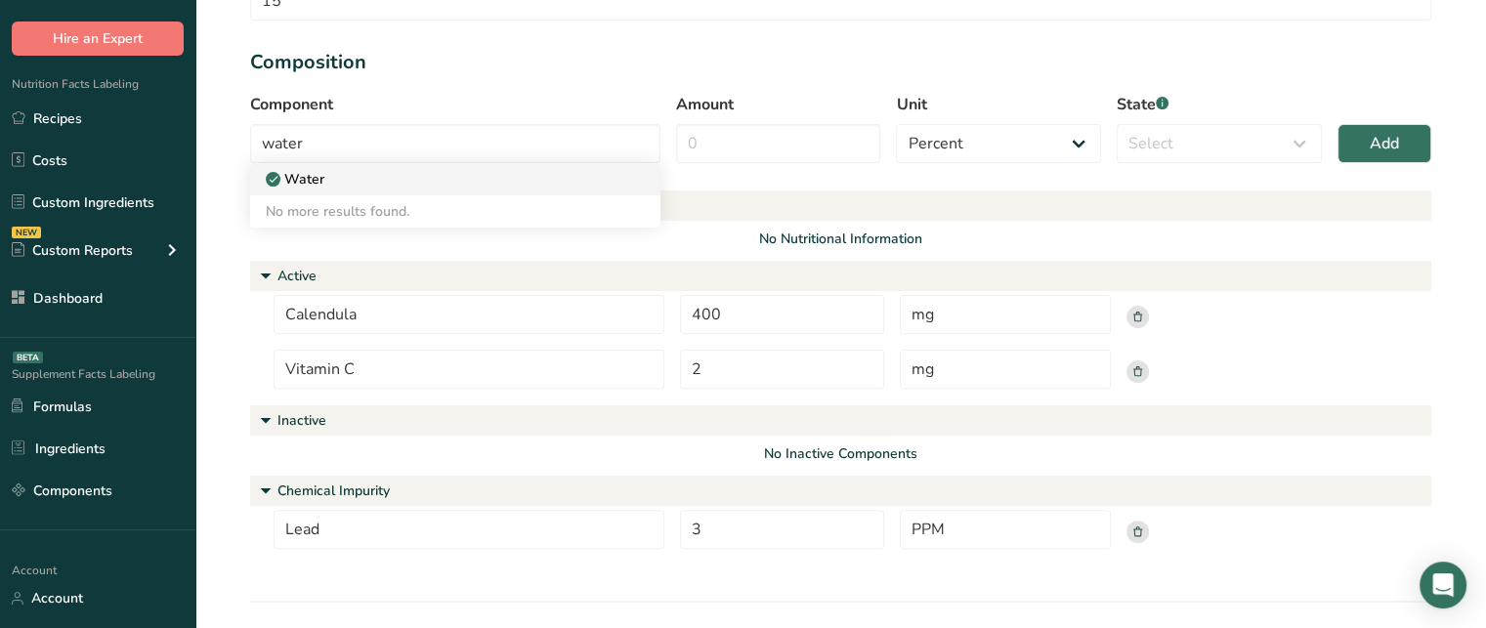
click at [493, 179] on div "Water" at bounding box center [440, 179] width 348 height 21
type input "Water"
select select "inactive"
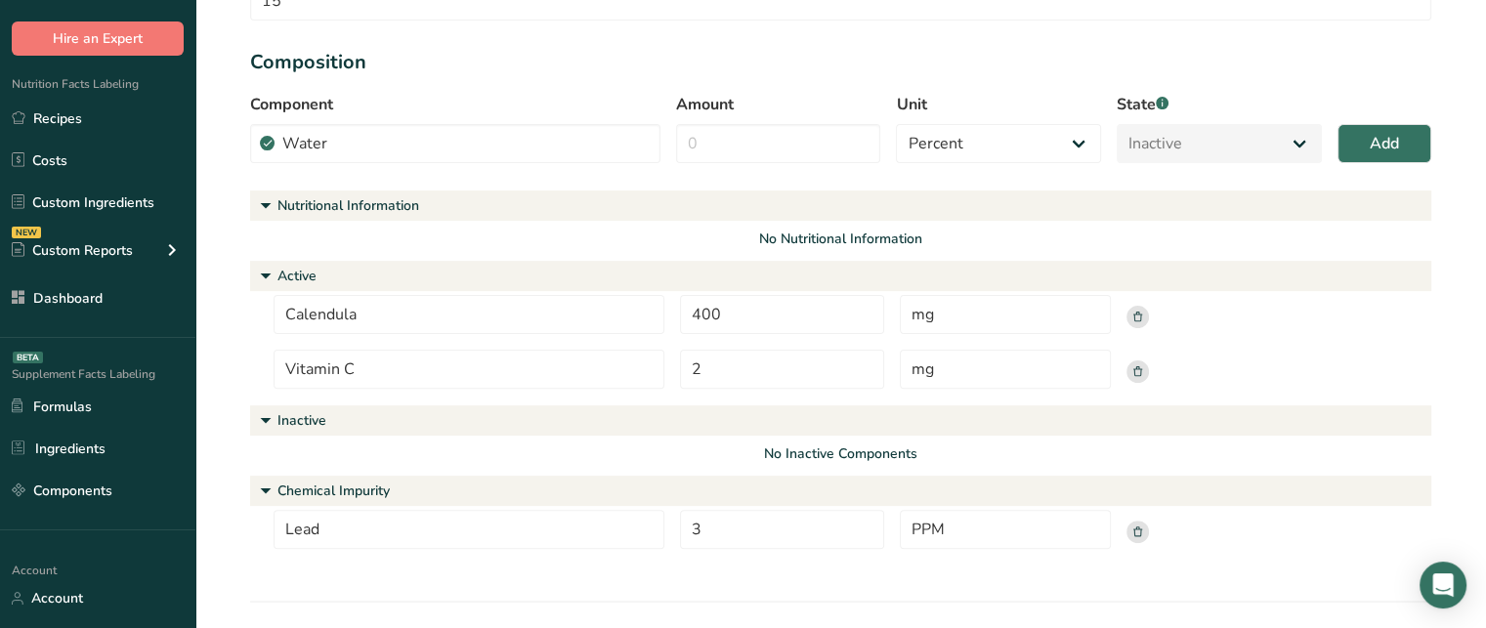
click at [721, 163] on div "Component Water Water No more results found. Amount Unit Percent Grams Kilogram…" at bounding box center [840, 134] width 1181 height 82
click at [722, 151] on input "Amount" at bounding box center [778, 143] width 205 height 39
type input "3"
click at [1004, 148] on select "Percent Grams Kilograms mg Oz Pound PPM B CFU mcg µg kcal kJ" at bounding box center [998, 143] width 205 height 39
select select "grams"
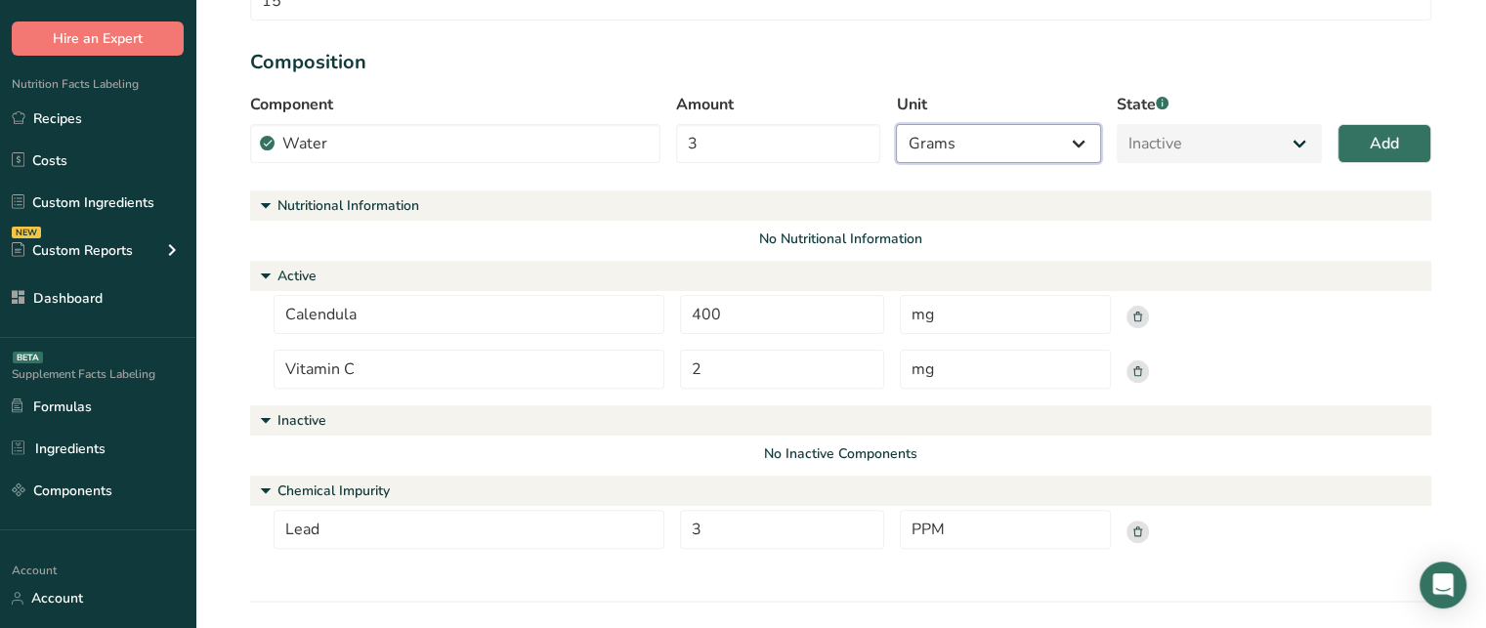
click at [896, 124] on select "Percent Grams Kilograms mg Oz Pound PPM B CFU mcg µg kcal kJ" at bounding box center [998, 143] width 205 height 39
click at [1383, 148] on span "Add" at bounding box center [1384, 143] width 29 height 23
select select "percent"
select select
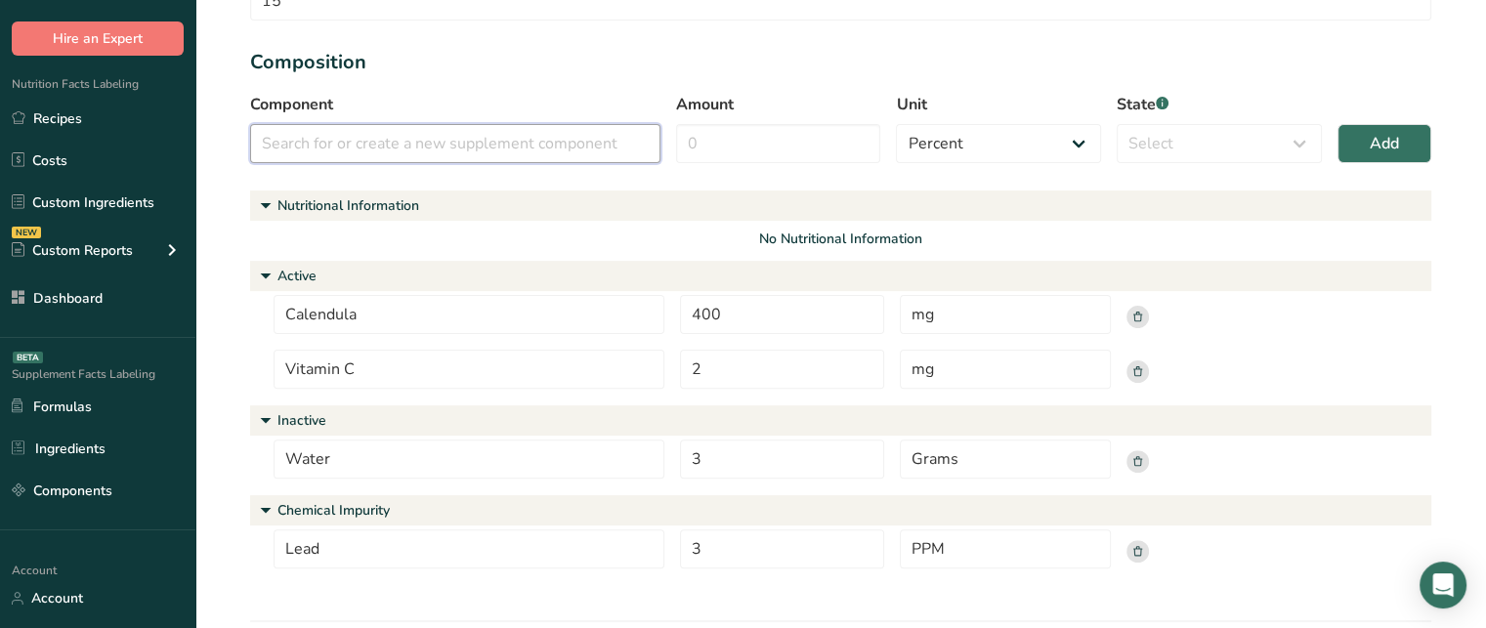
click at [360, 144] on input "text" at bounding box center [455, 143] width 410 height 39
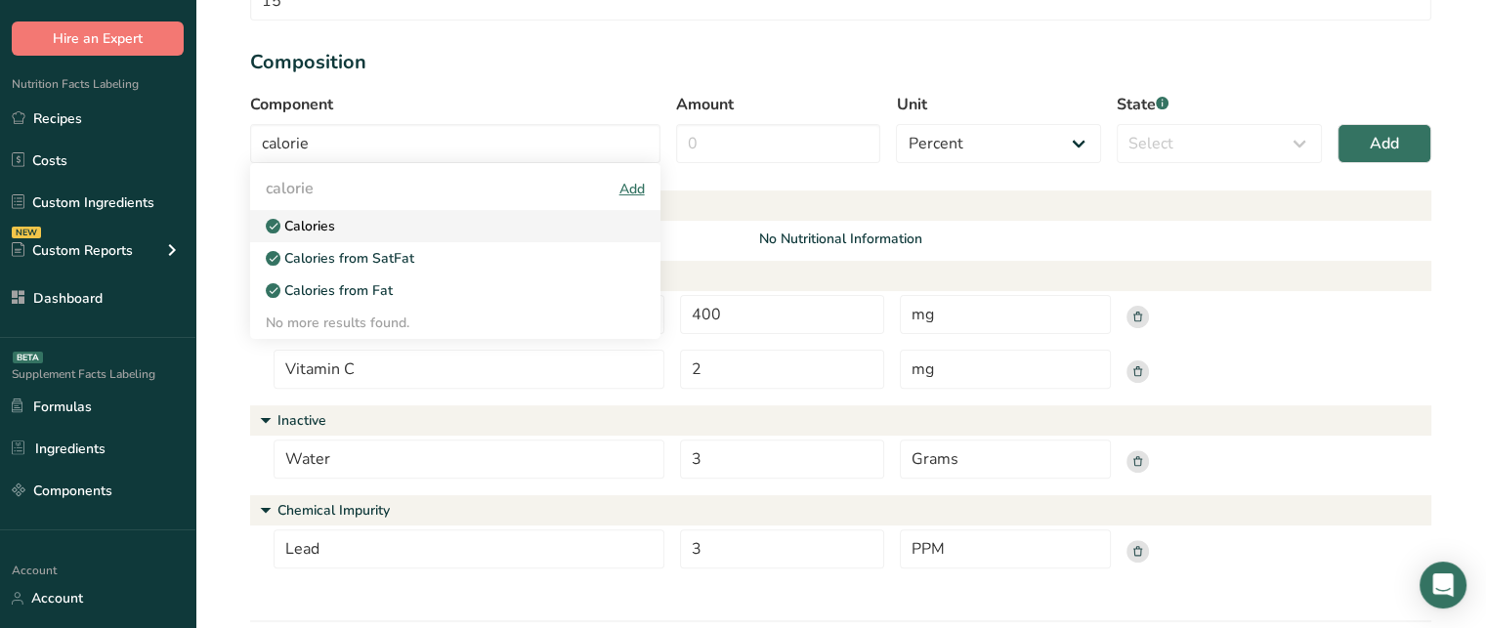
click at [353, 210] on link "Calories" at bounding box center [455, 226] width 410 height 32
type input "Calories"
select select "9"
select select "nutritional_information"
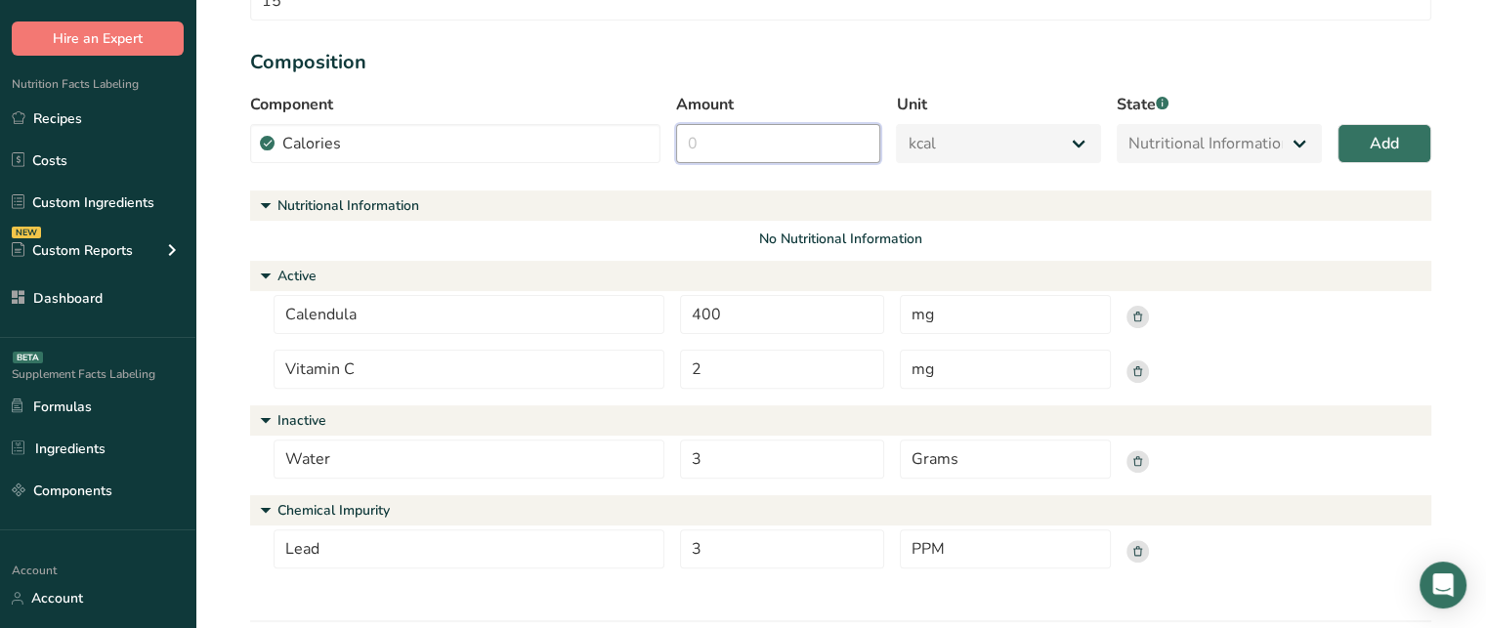
click at [750, 126] on input "Amount" at bounding box center [778, 143] width 205 height 39
type input "5"
click at [1376, 149] on span "Add" at bounding box center [1384, 143] width 29 height 23
select select "percent"
select select
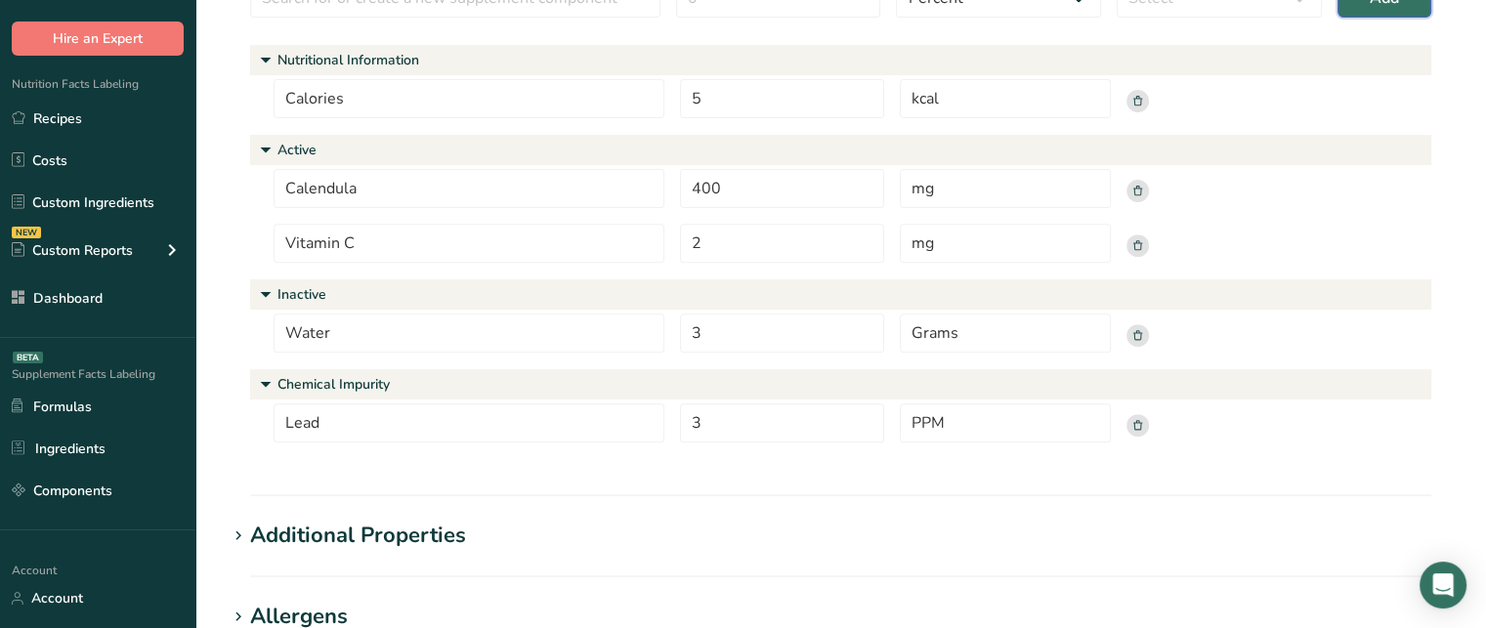
scroll to position [705, 0]
drag, startPoint x: 353, startPoint y: 332, endPoint x: 292, endPoint y: 327, distance: 60.8
click at [292, 327] on input "Water" at bounding box center [469, 335] width 391 height 39
click at [426, 412] on input "Lead" at bounding box center [469, 425] width 391 height 39
drag, startPoint x: 403, startPoint y: 413, endPoint x: 337, endPoint y: 416, distance: 65.5
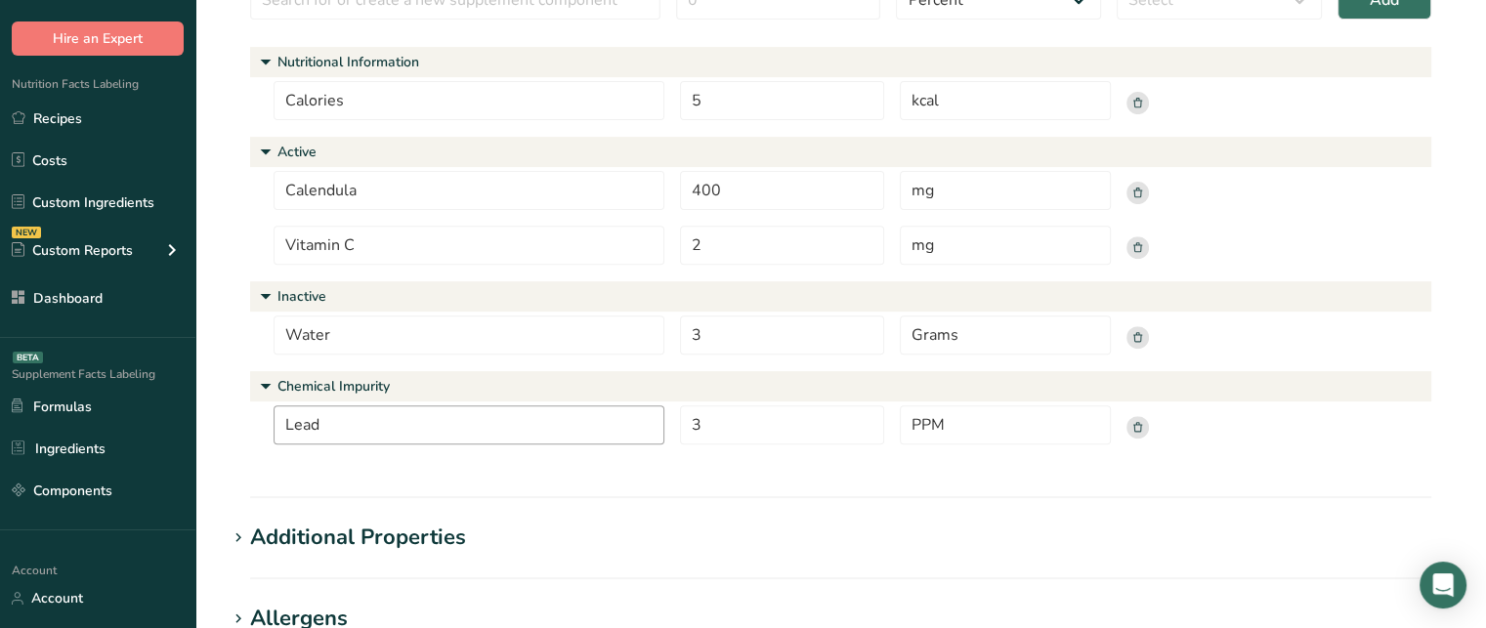
click at [337, 416] on input "Lead" at bounding box center [469, 425] width 391 height 39
drag, startPoint x: 337, startPoint y: 416, endPoint x: 273, endPoint y: 416, distance: 64.5
click at [273, 416] on div "Lead 3 PPM" at bounding box center [840, 431] width 1181 height 51
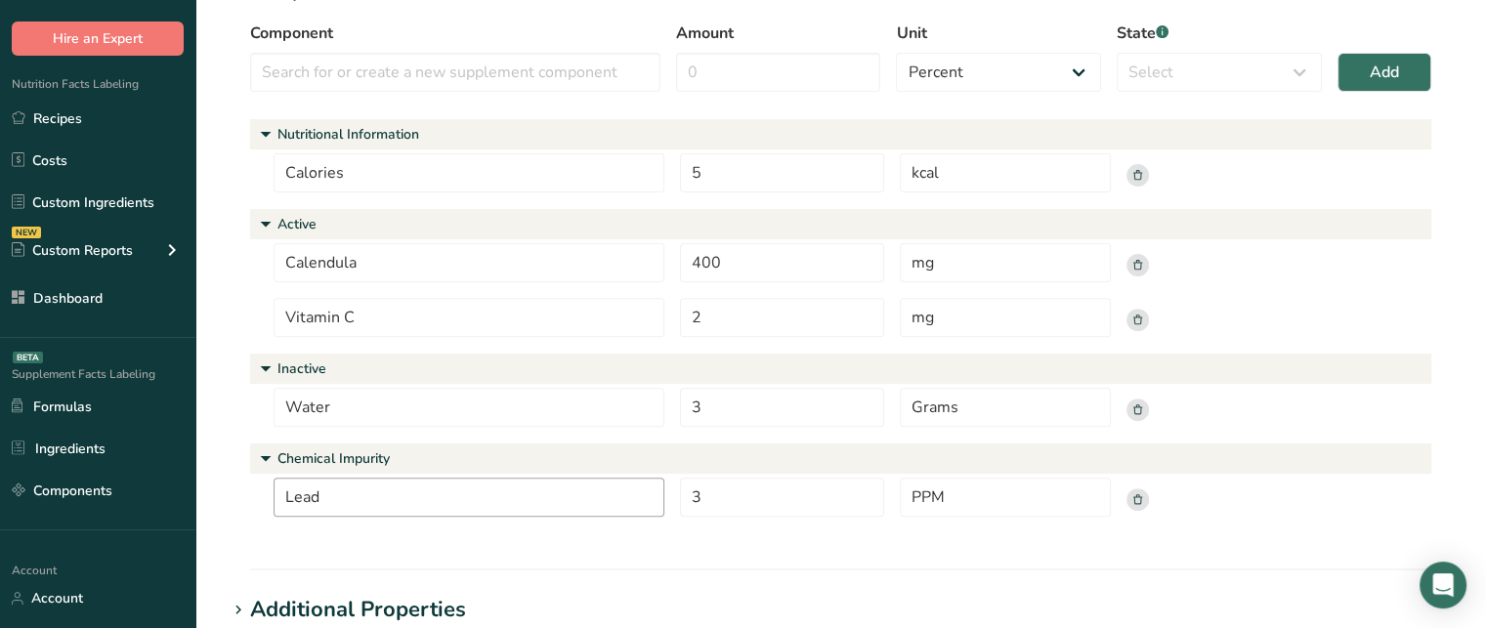
scroll to position [625, 0]
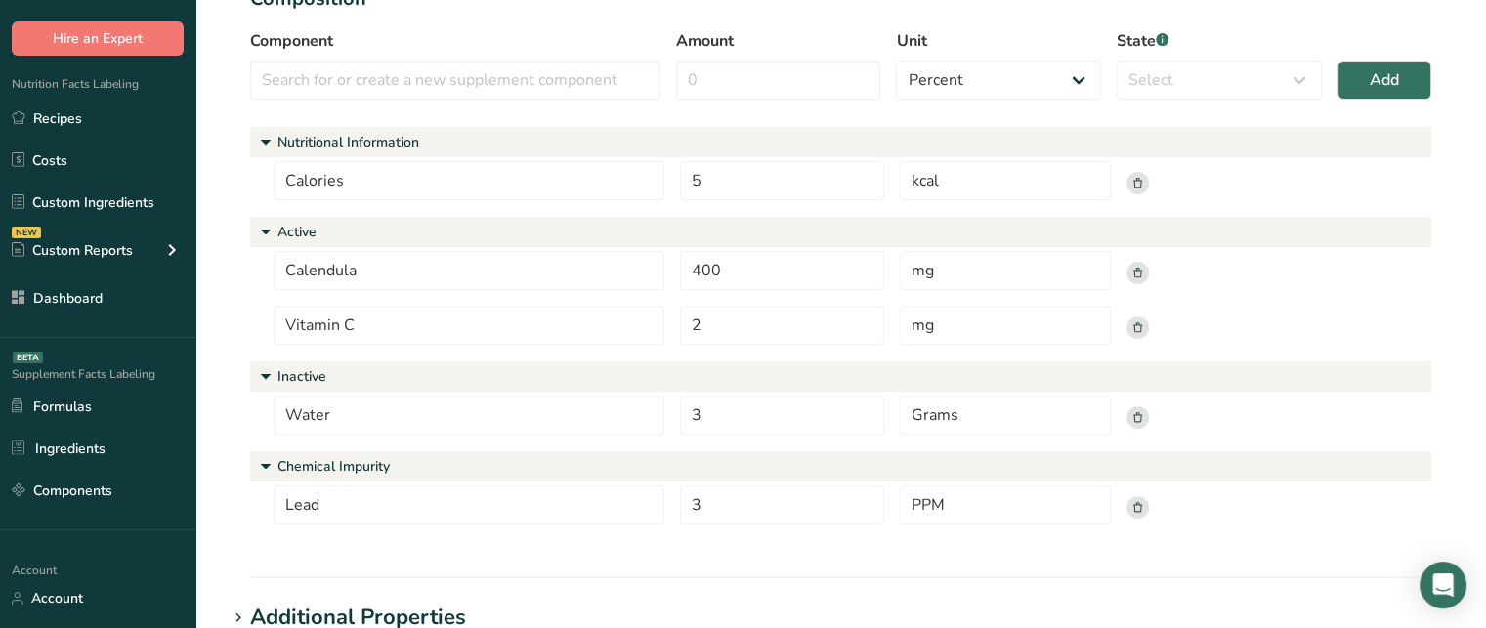
click at [1148, 413] on rect at bounding box center [1138, 417] width 22 height 22
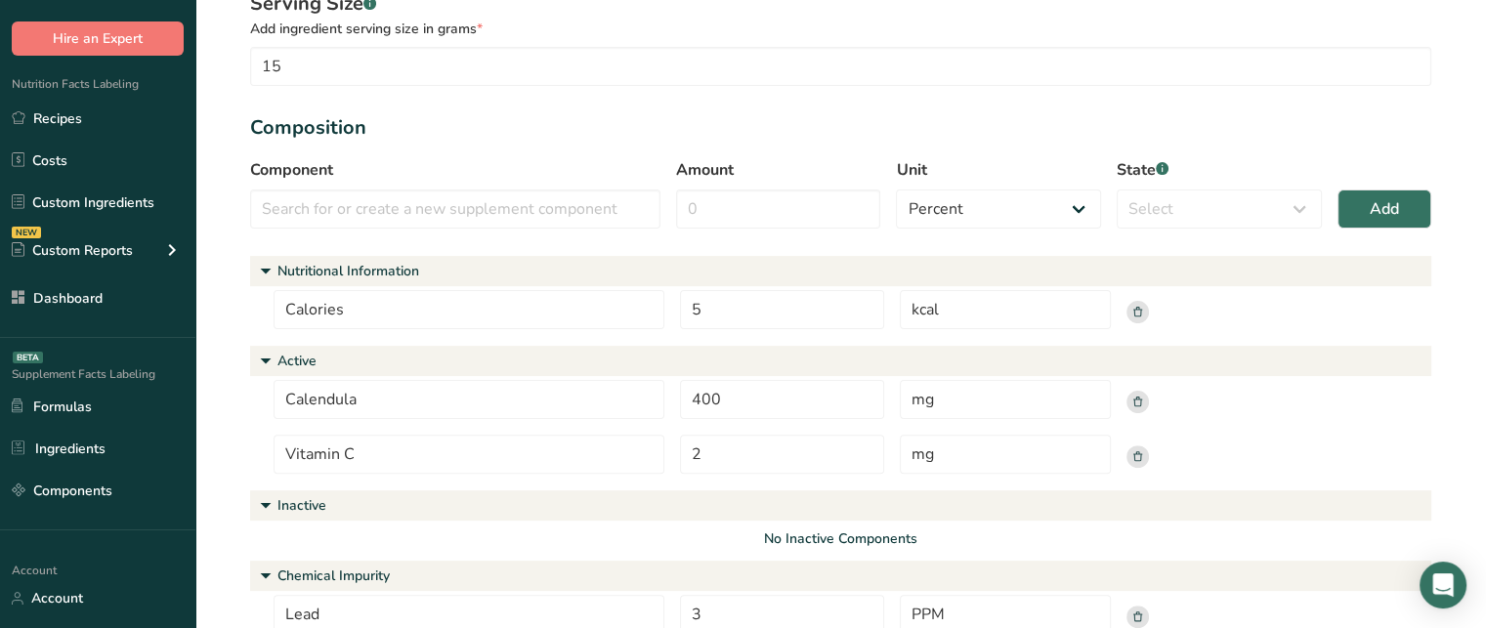
scroll to position [490, 0]
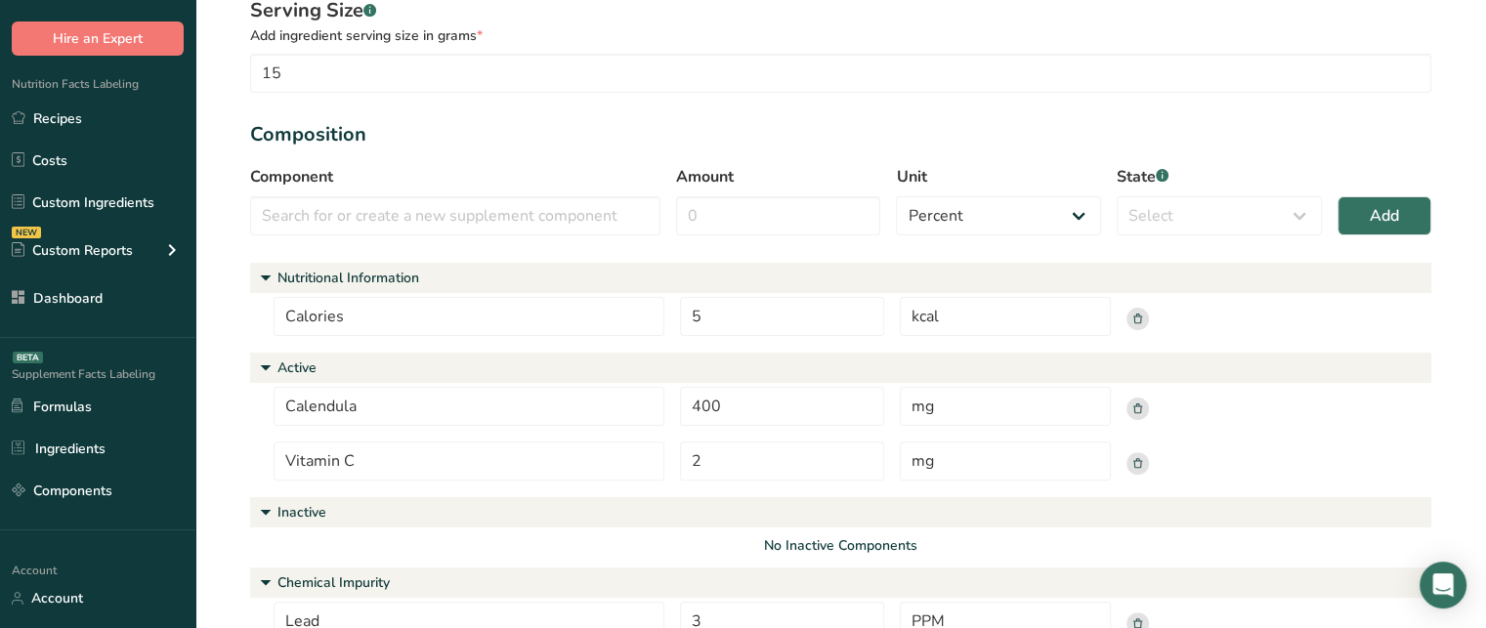
click at [1132, 320] on rect at bounding box center [1138, 319] width 22 height 22
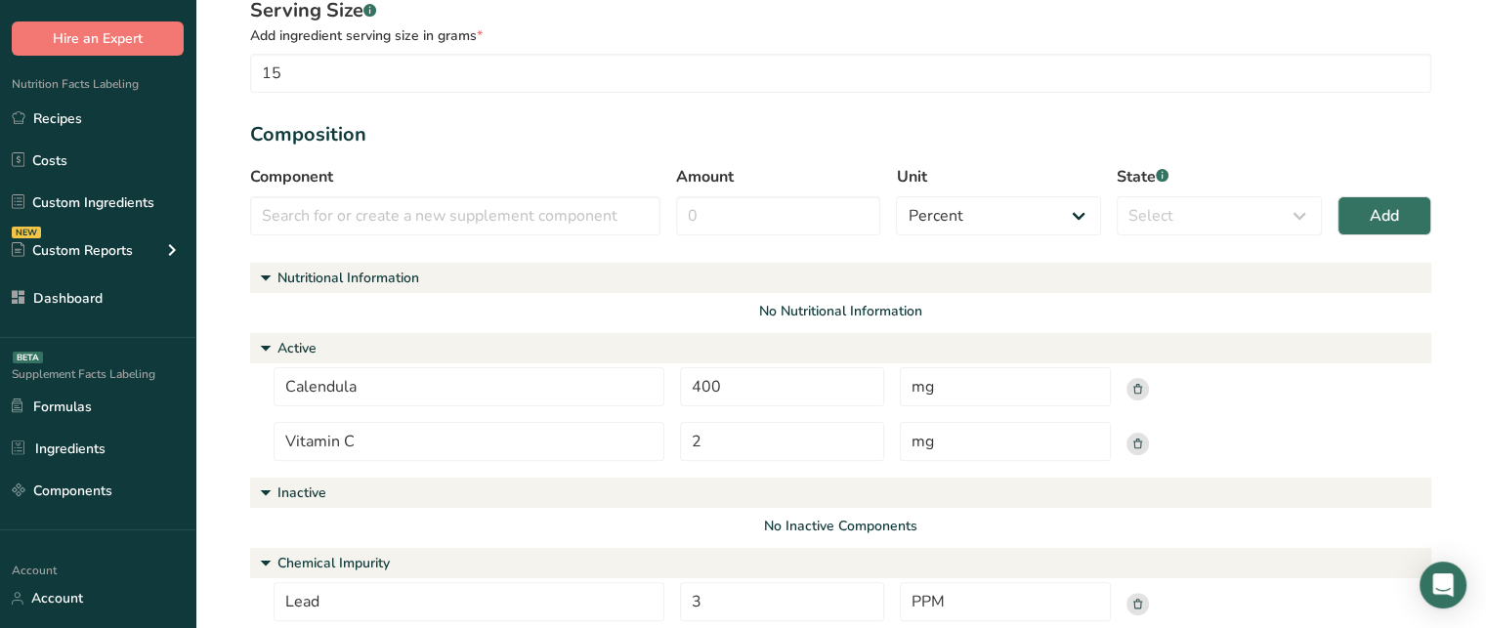
click at [1485, 261] on section "Add new ingredient Ingredient General Info Ingredient name * Translate Calendul…" at bounding box center [840, 305] width 1291 height 1591
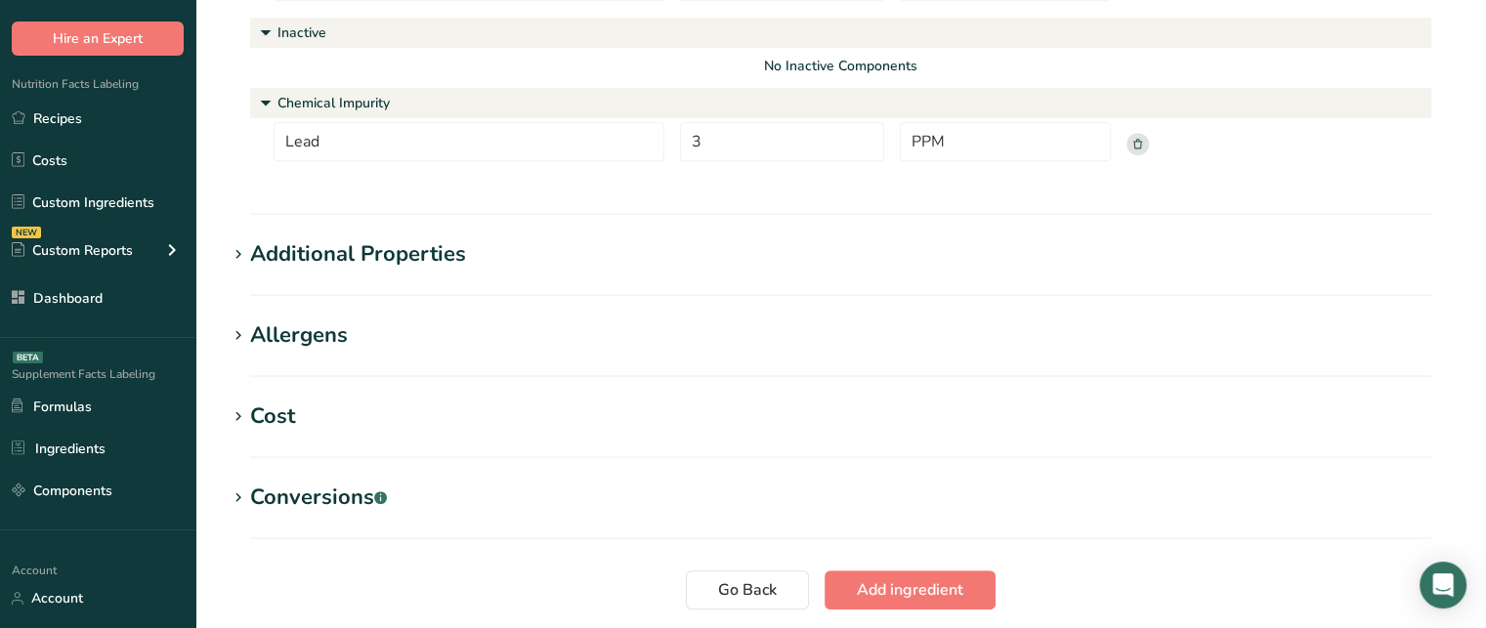
scroll to position [949, 0]
click at [443, 262] on div "Additional Properties" at bounding box center [358, 255] width 216 height 32
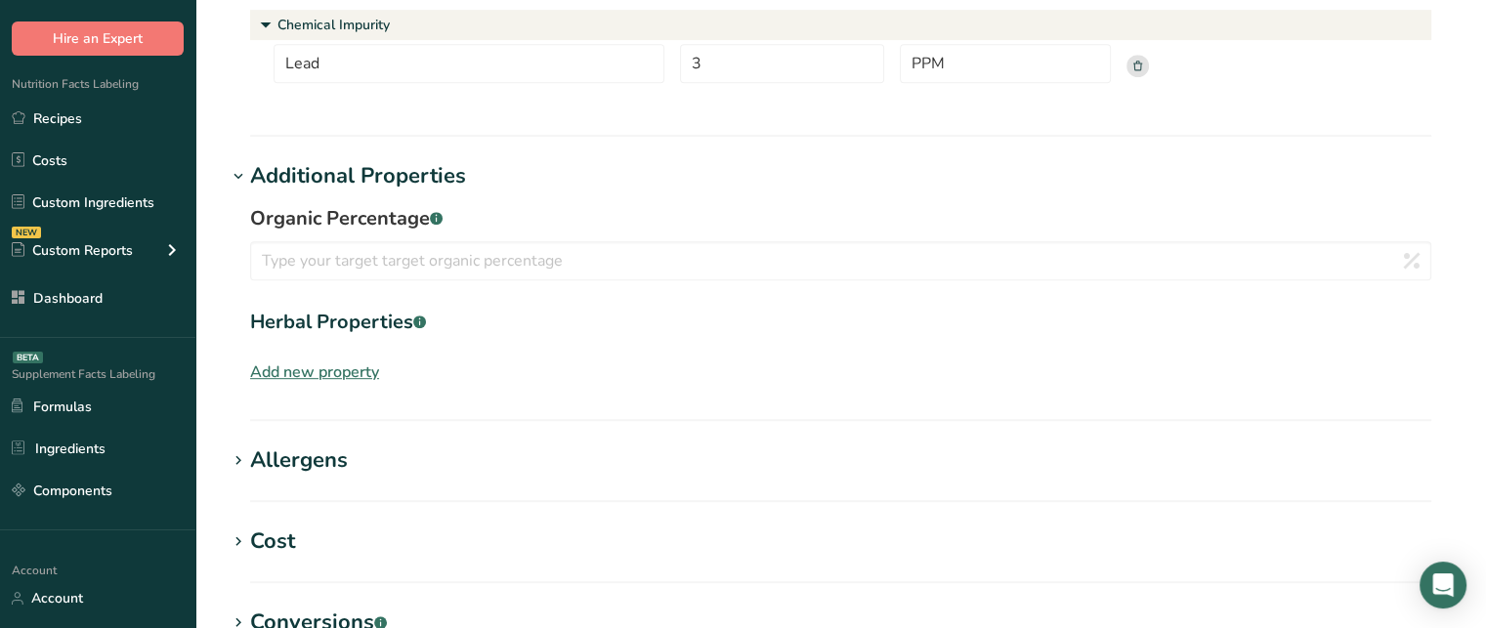
scroll to position [1022, 0]
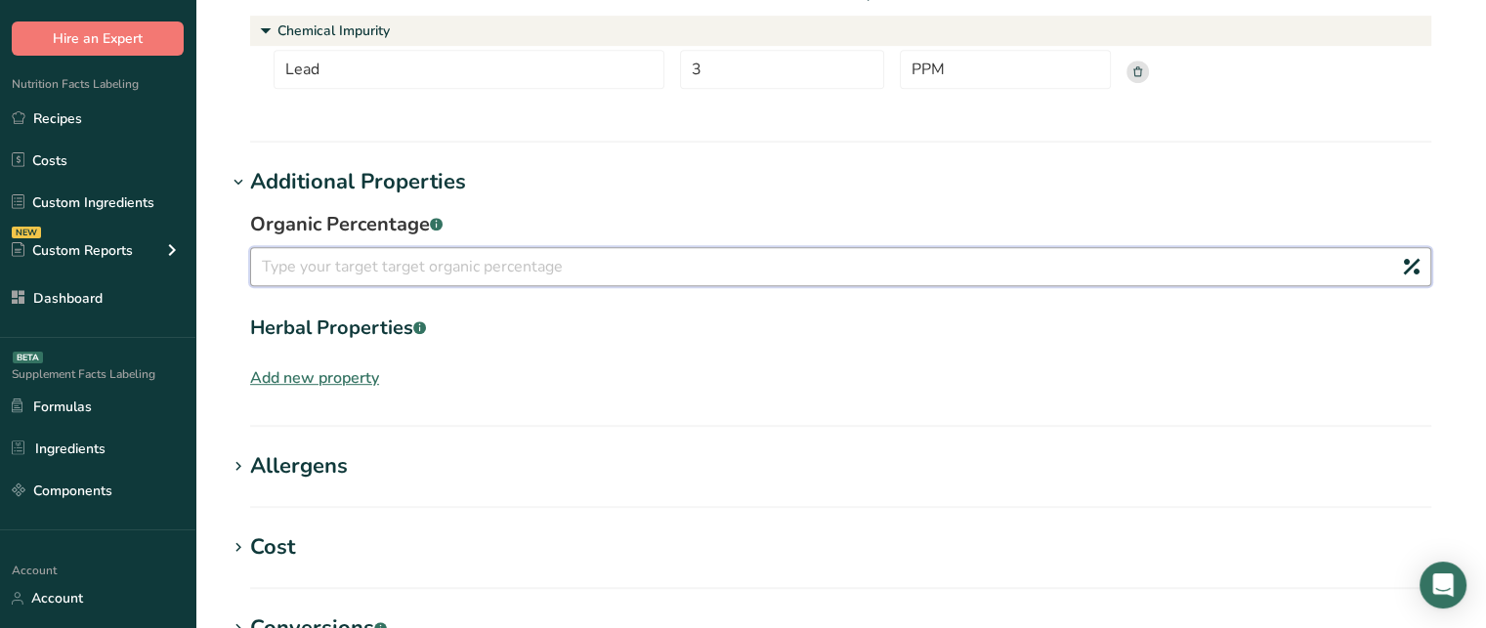
click at [598, 250] on input "number" at bounding box center [840, 266] width 1181 height 39
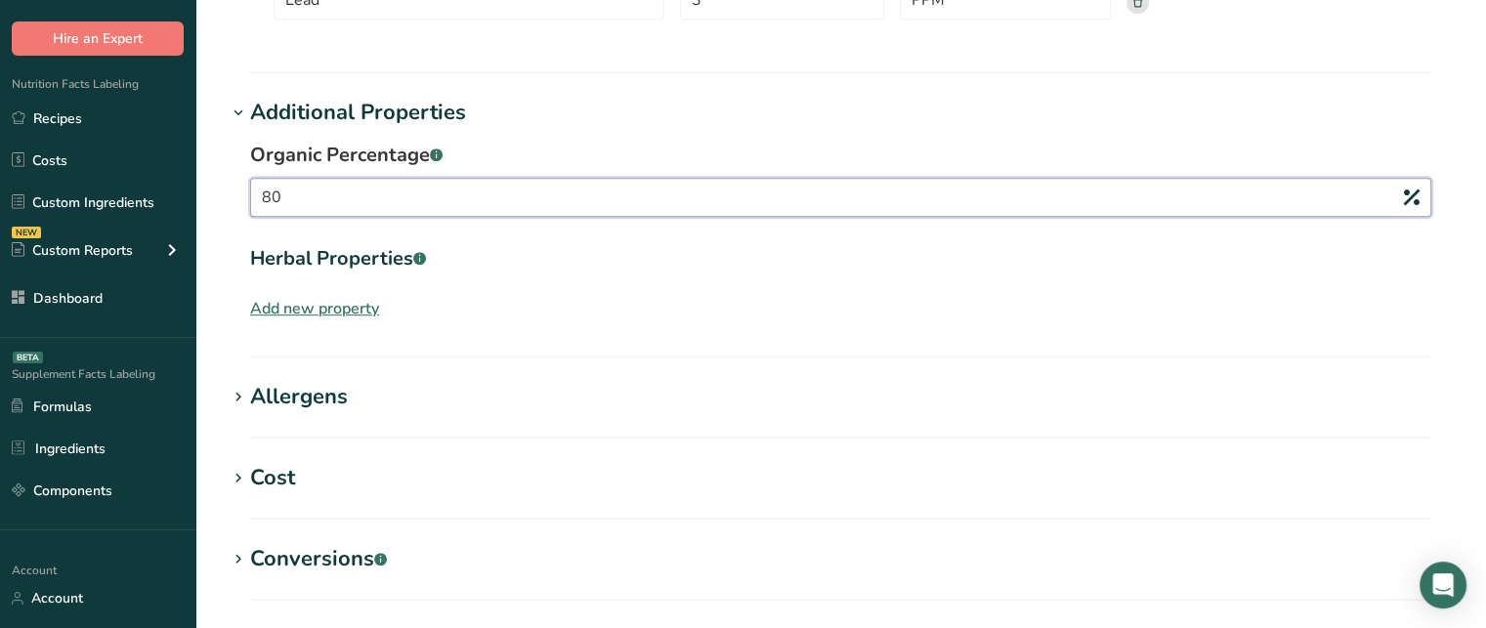
scroll to position [1082, 0]
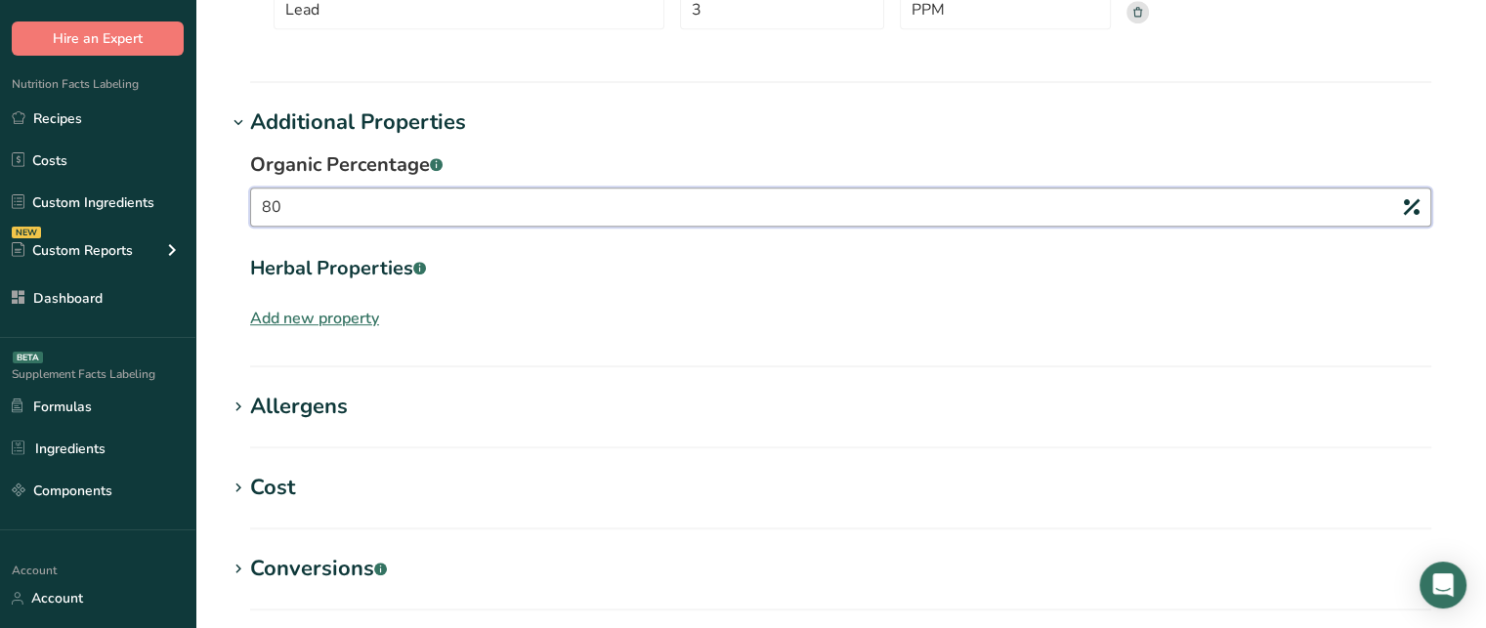
type input "80"
click at [341, 326] on div "Add new property" at bounding box center [314, 318] width 129 height 23
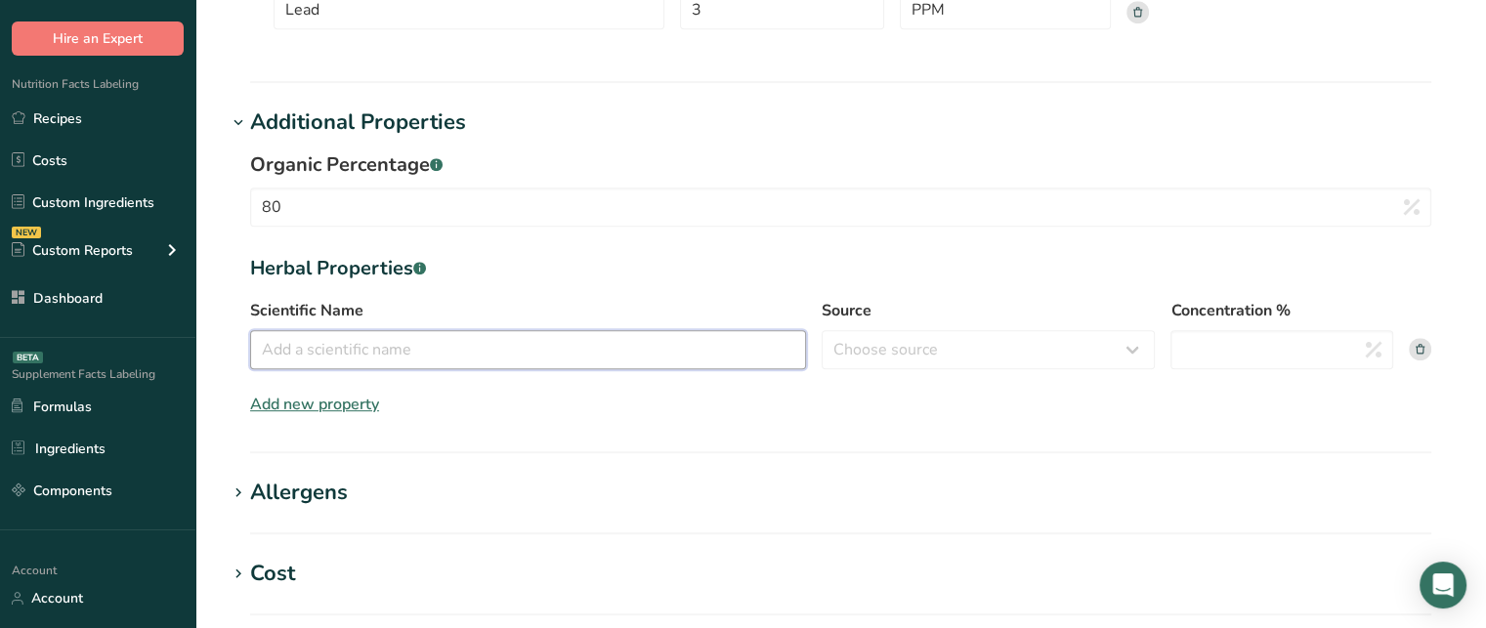
click at [409, 355] on input "Scientific Name" at bounding box center [528, 349] width 556 height 39
type input "Calendula officinalis"
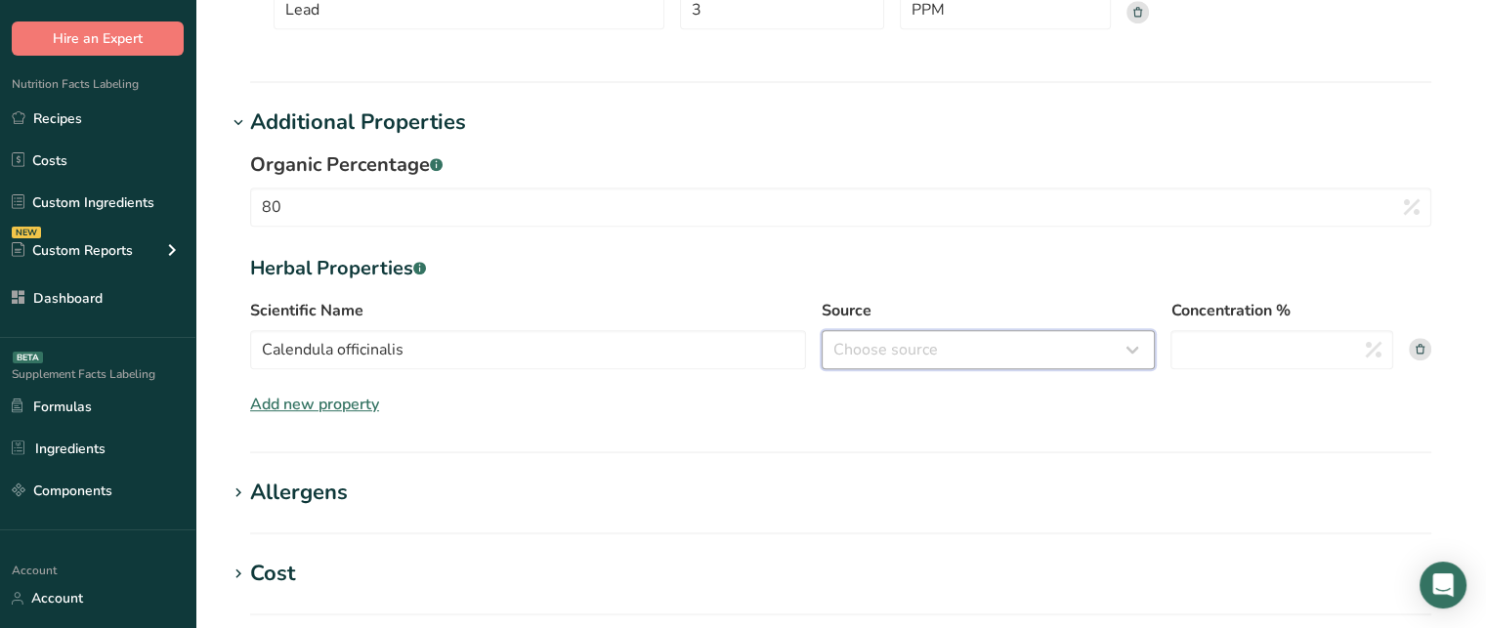
click at [975, 339] on select "Choose source root whole resin fruit seed flower peel bark stem oil leaf" at bounding box center [988, 349] width 333 height 39
select select "whole"
click at [822, 330] on select "Choose source root whole resin fruit seed flower peel bark stem oil leaf" at bounding box center [988, 349] width 333 height 39
click at [1240, 363] on input "Concentration %" at bounding box center [1282, 349] width 223 height 39
type input "10"
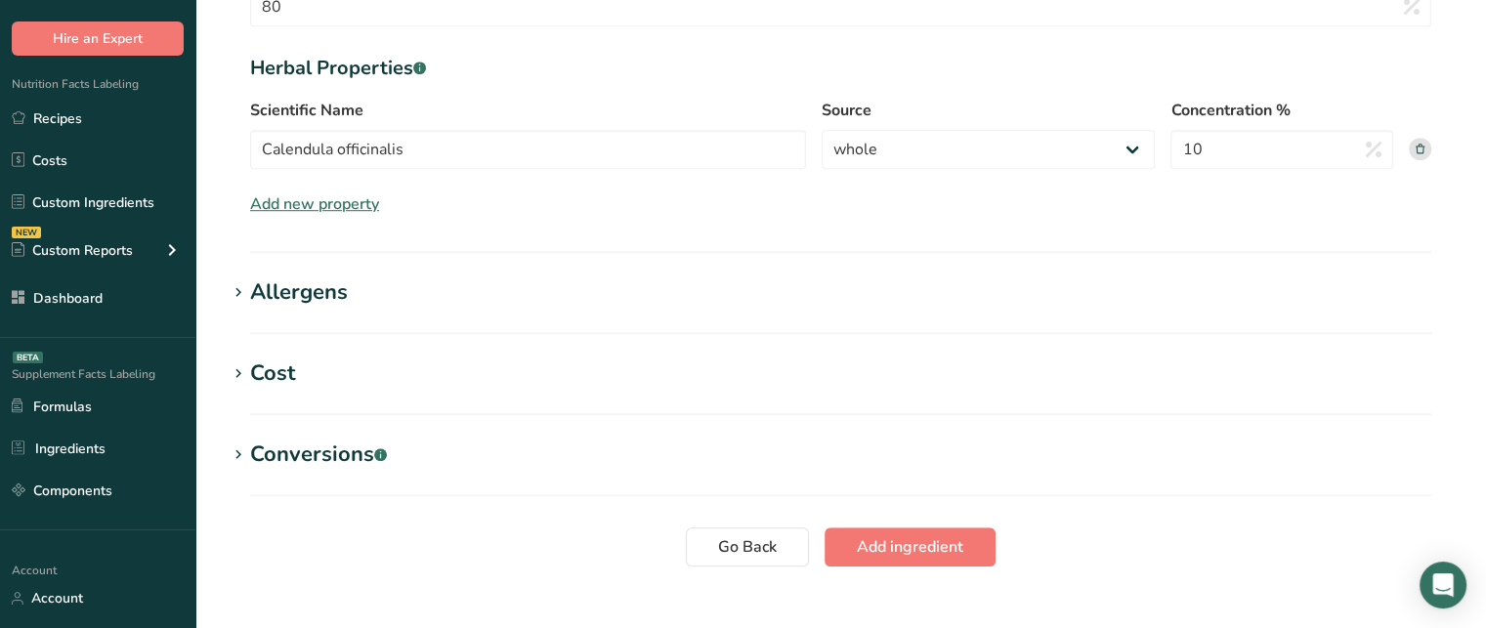
scroll to position [1277, 0]
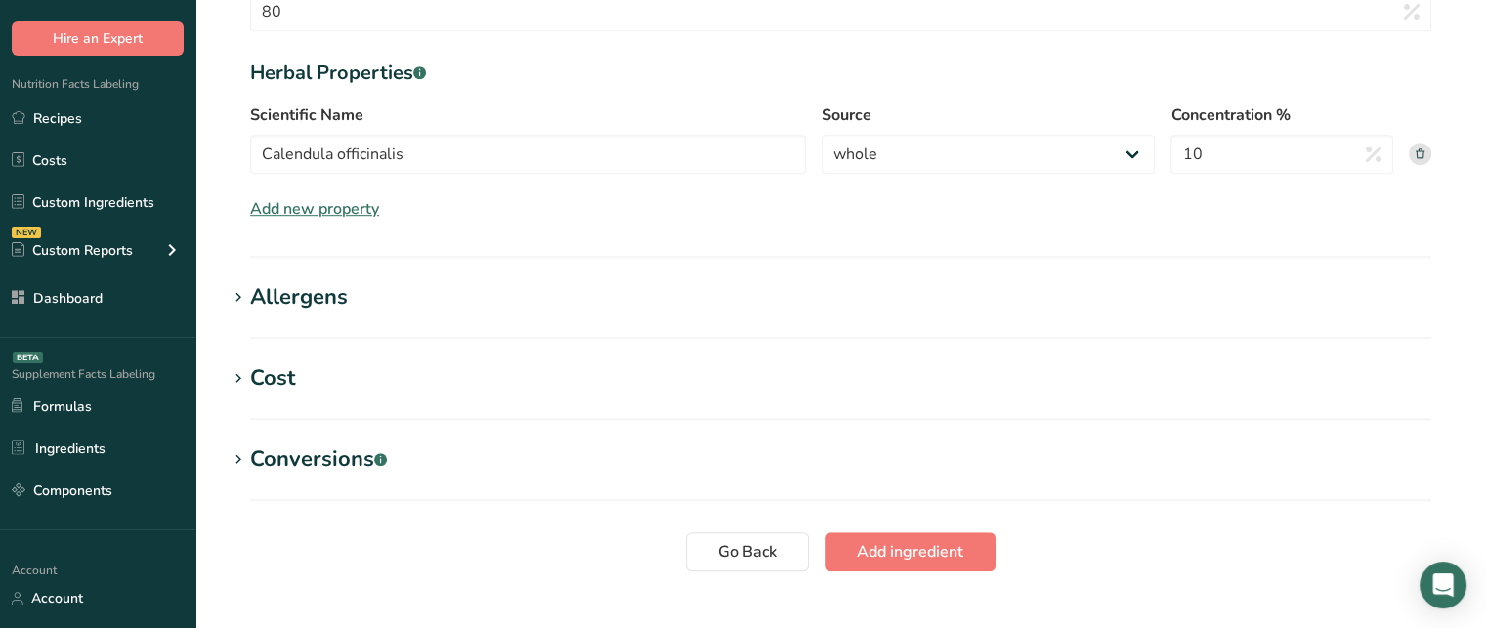
click at [508, 308] on h1 "Allergens" at bounding box center [841, 297] width 1228 height 32
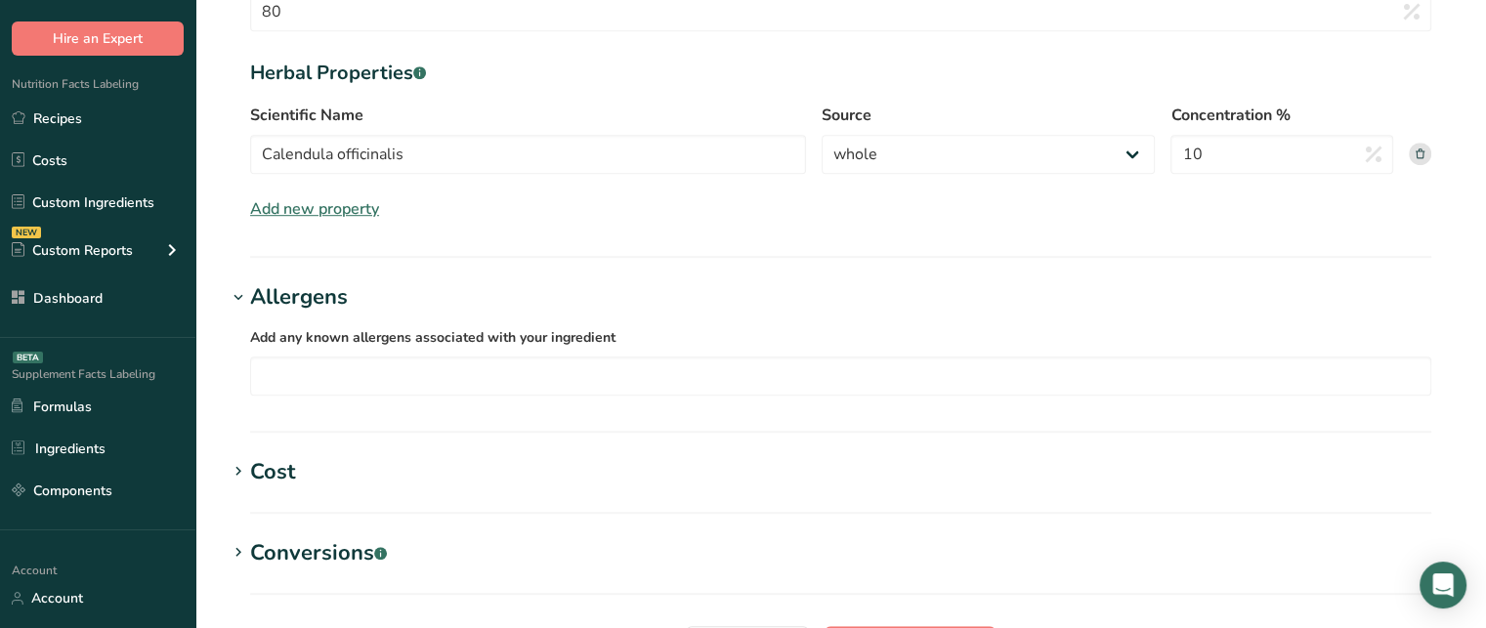
click at [412, 396] on div "Add any known allergens associated with your ingredient Soy Tree Nuts Wheat Mil…" at bounding box center [841, 361] width 1228 height 94
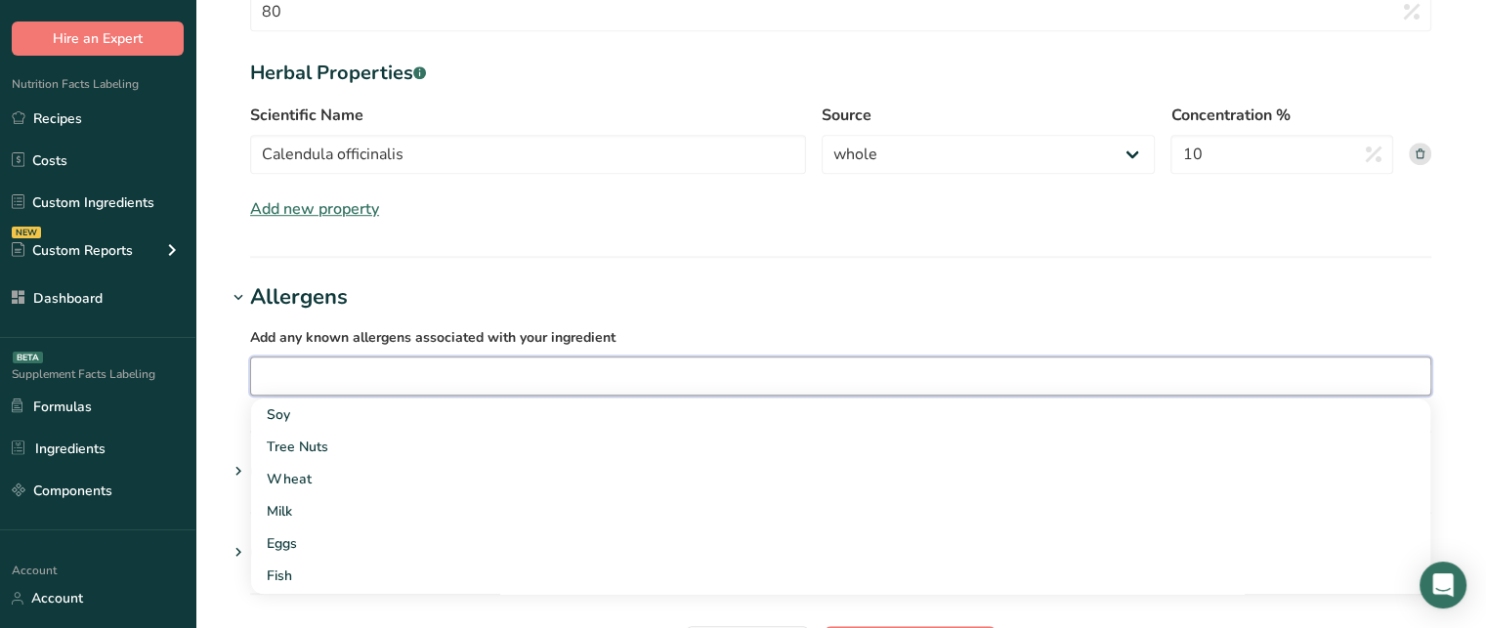
click at [429, 386] on input "text" at bounding box center [840, 377] width 1179 height 30
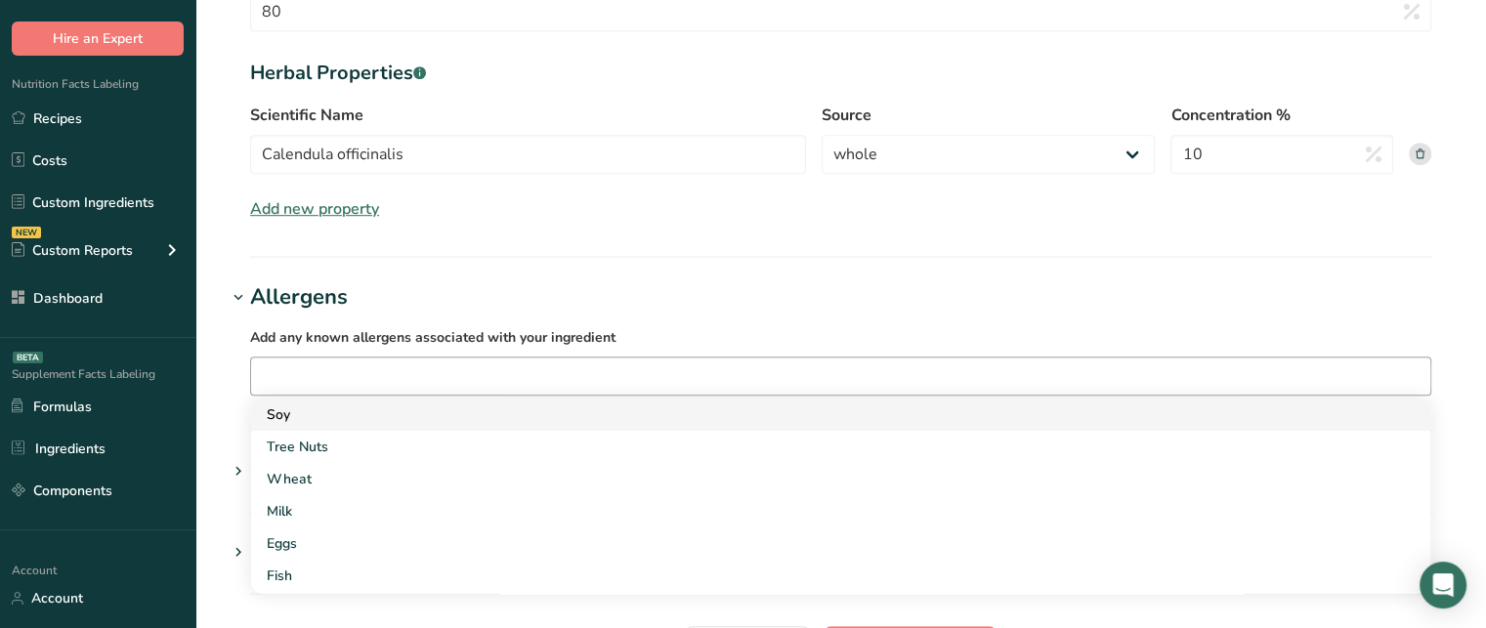
click at [395, 409] on div "Soy" at bounding box center [825, 415] width 1117 height 21
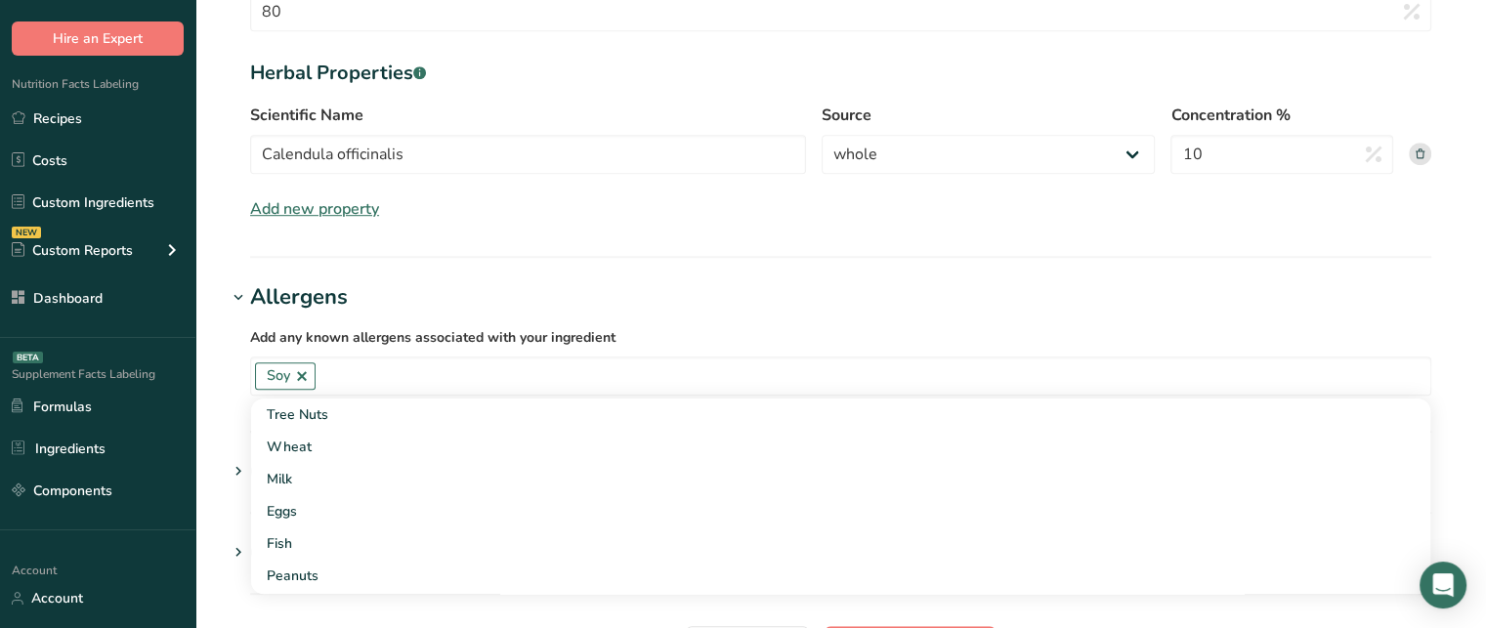
click at [673, 329] on label "Add any known allergens associated with your ingredient" at bounding box center [840, 336] width 1181 height 23
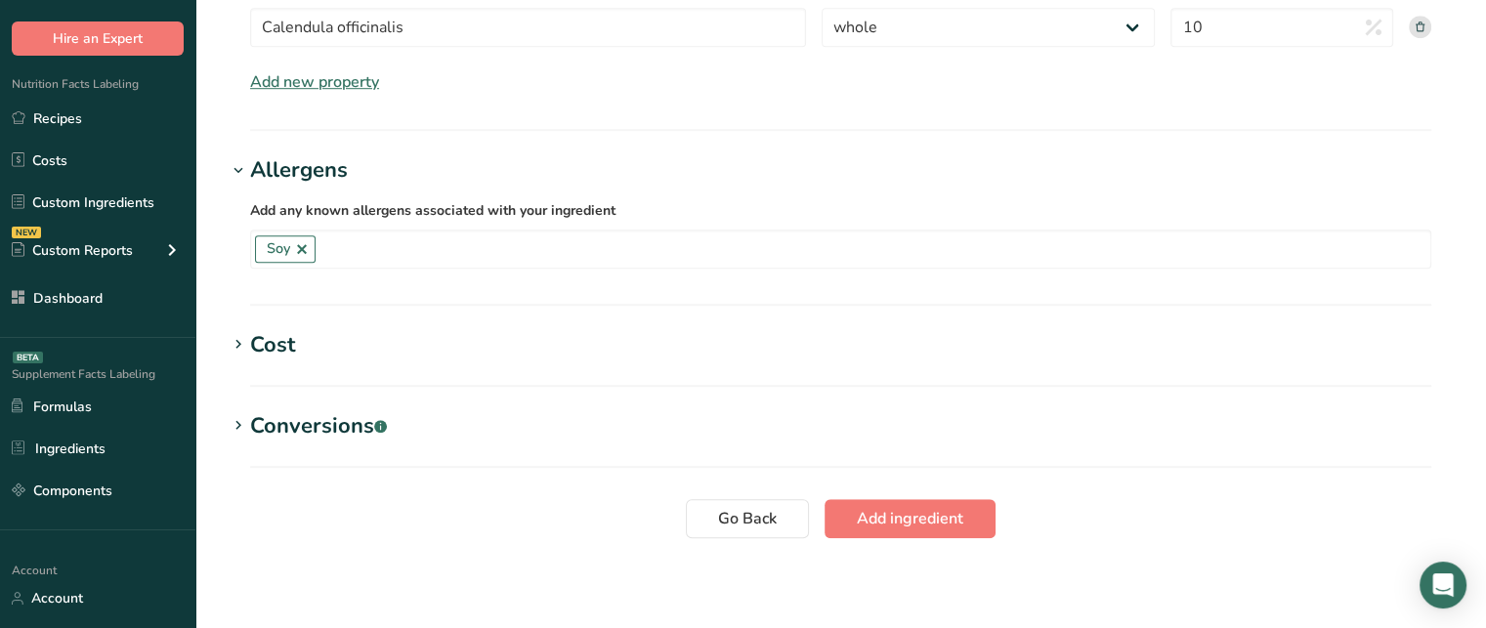
scroll to position [1407, 0]
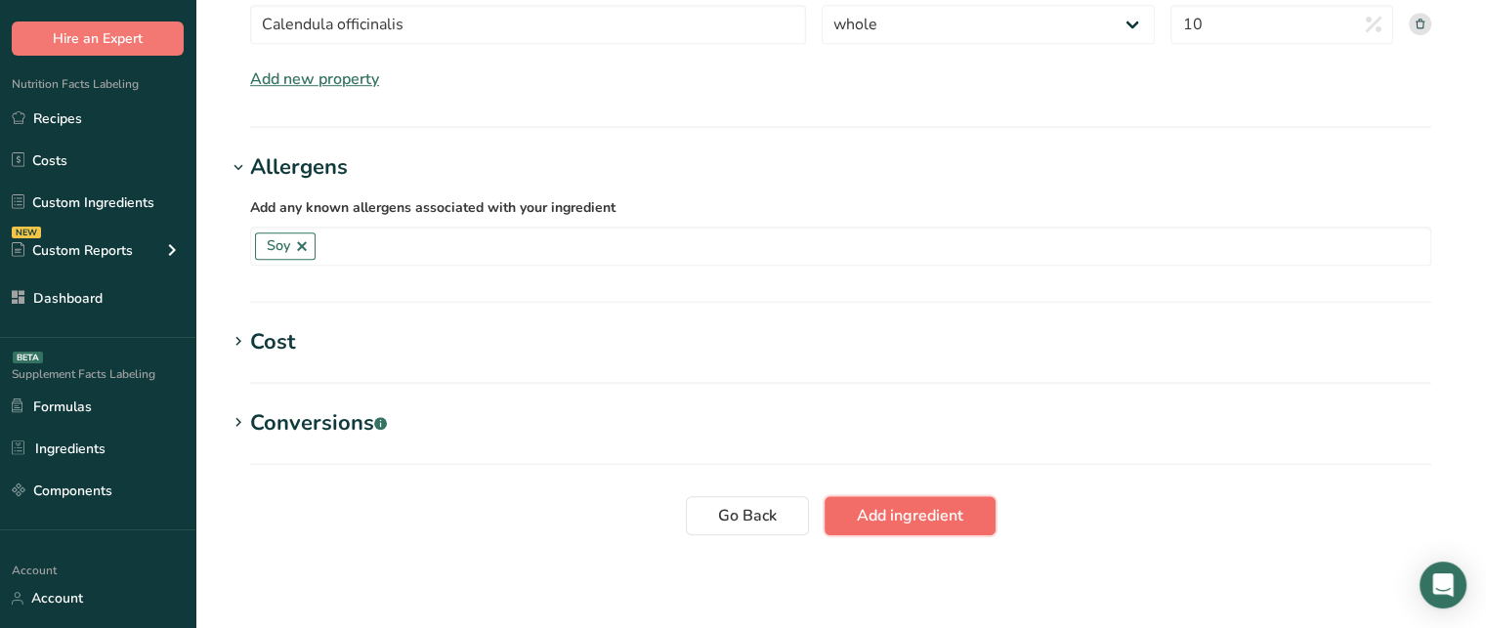
click at [941, 505] on span "Add ingredient" at bounding box center [910, 515] width 107 height 23
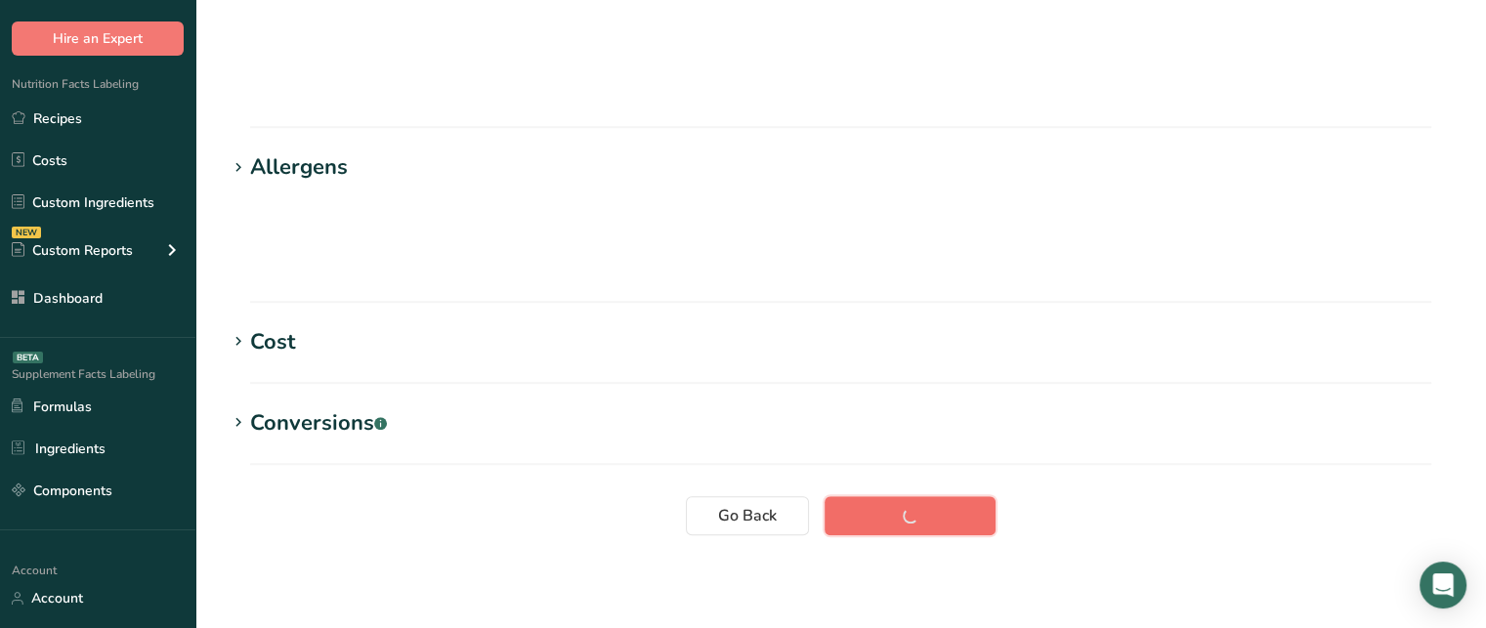
scroll to position [90, 0]
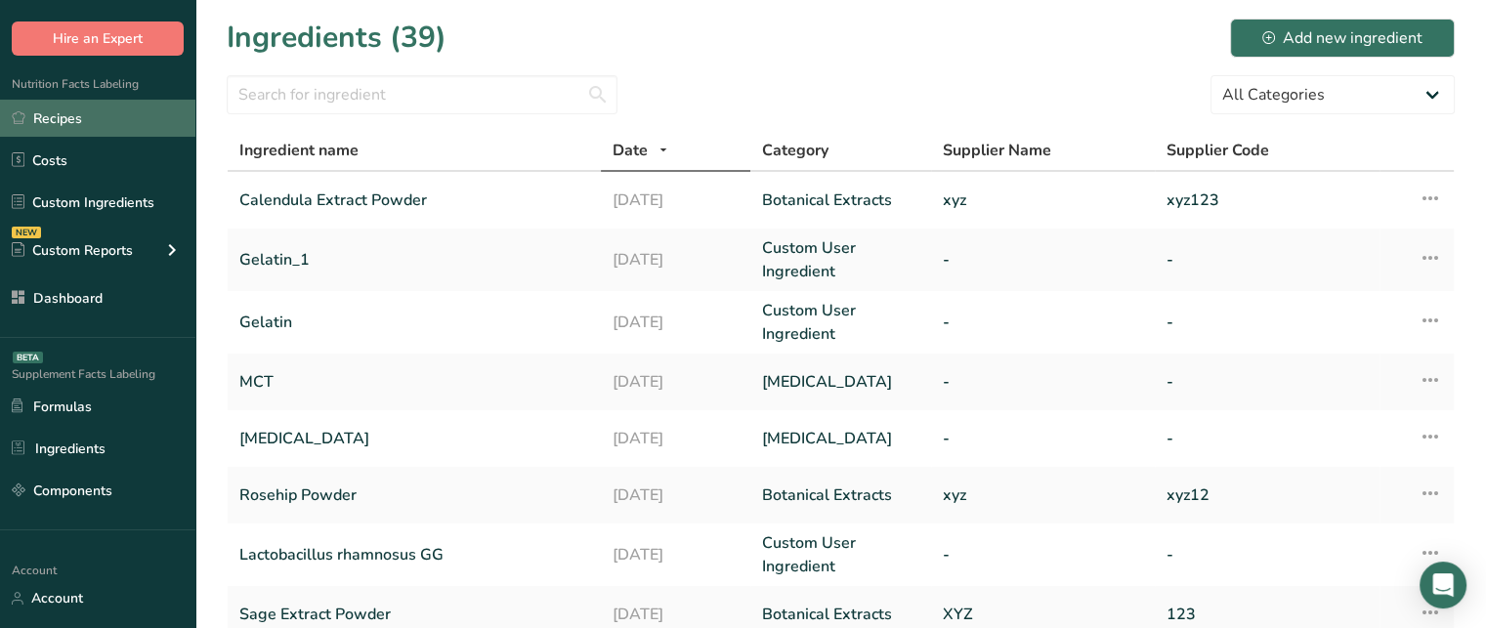
click at [144, 106] on link "Recipes" at bounding box center [97, 118] width 195 height 37
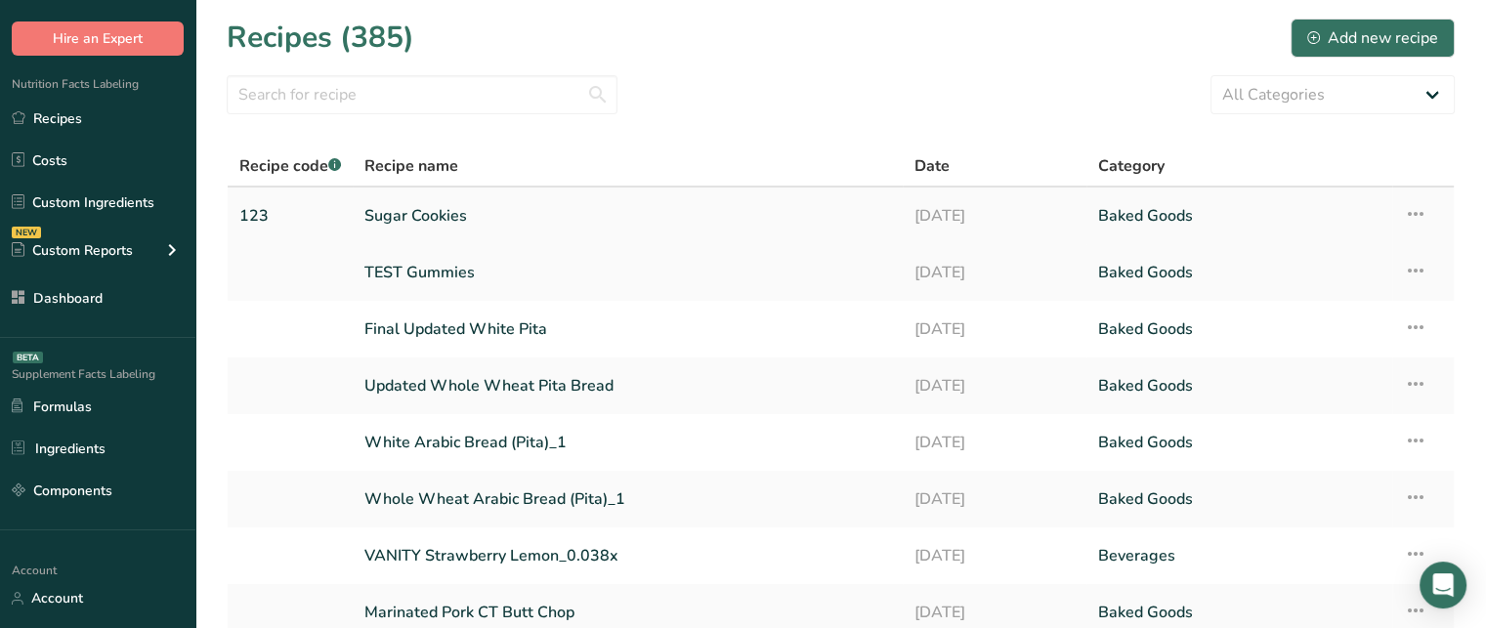
click at [457, 213] on link "Sugar Cookies" at bounding box center [627, 215] width 527 height 41
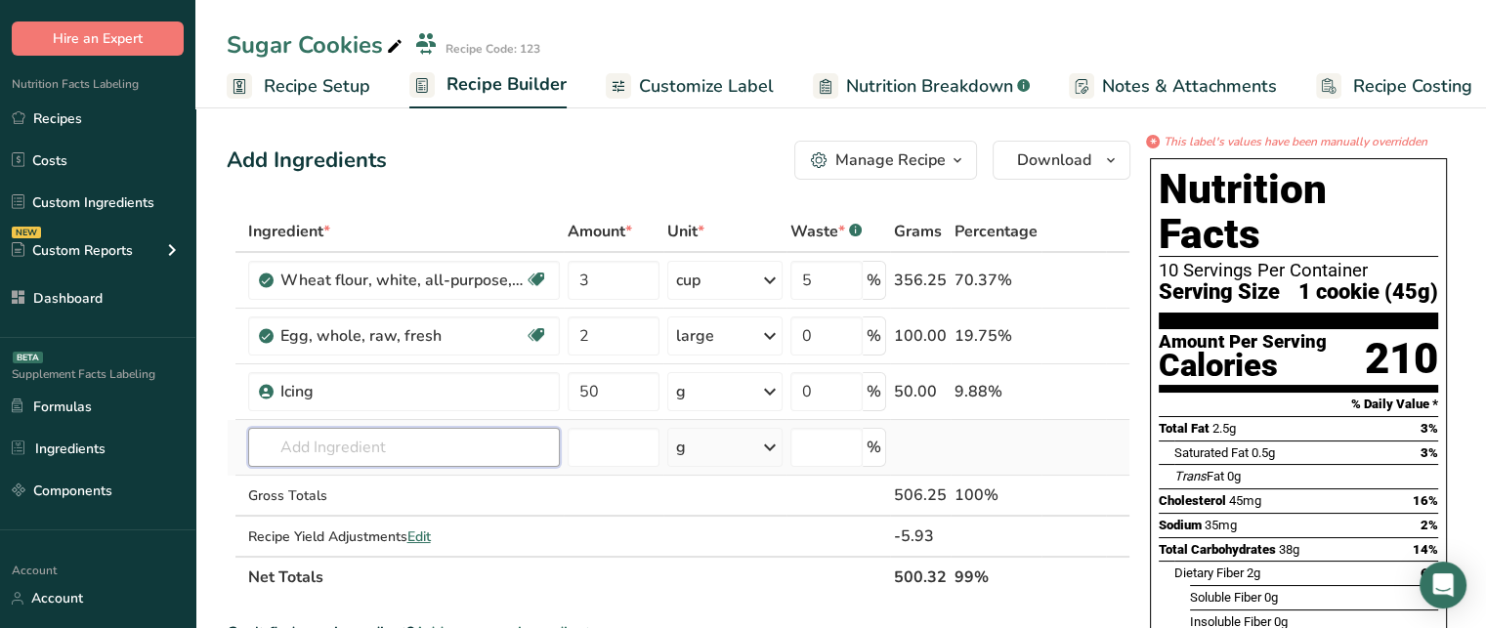
click at [403, 429] on input "text" at bounding box center [404, 447] width 312 height 39
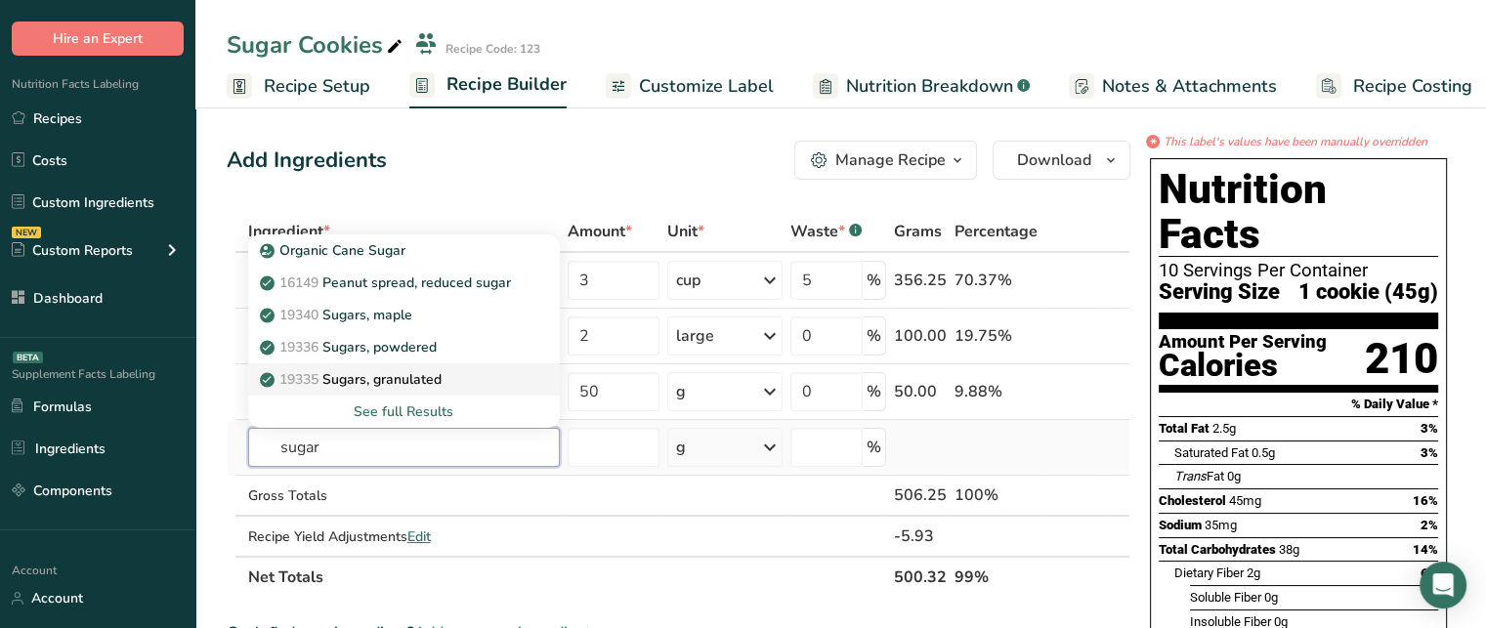
type input "sugar"
click at [442, 380] on p "19335 Sugars, granulated" at bounding box center [353, 379] width 178 height 21
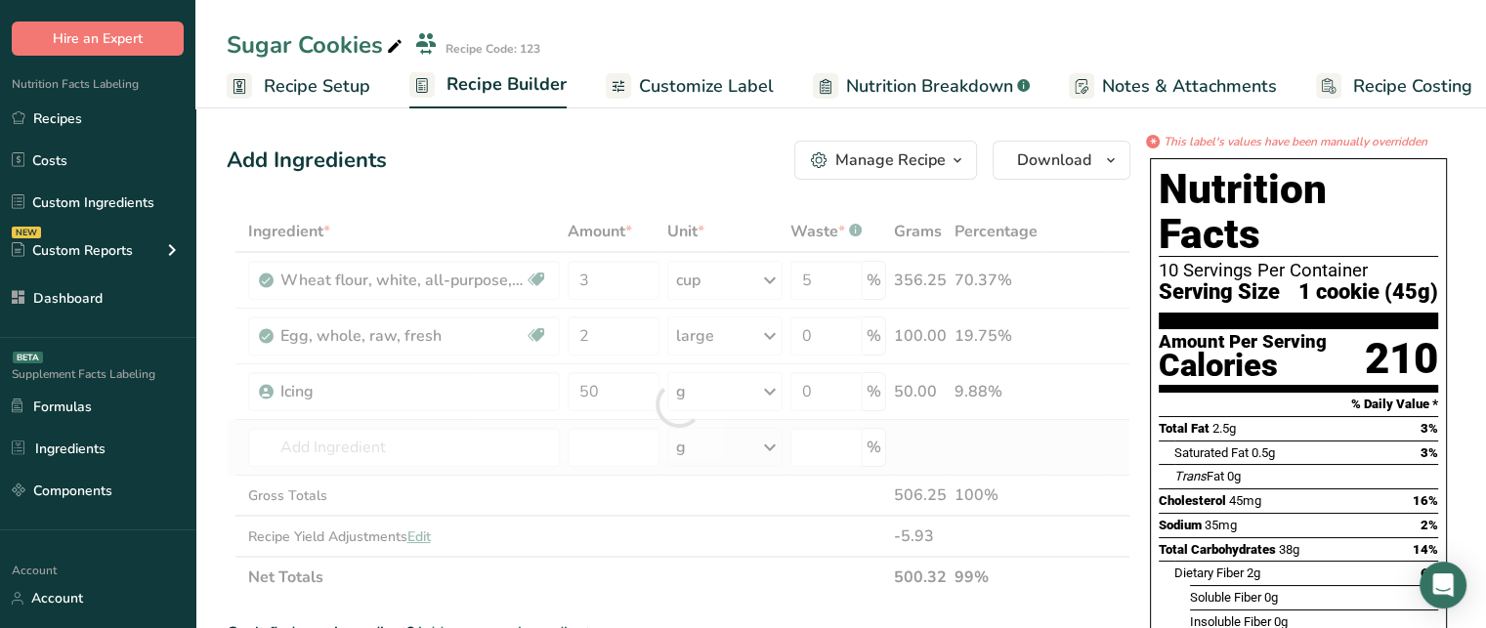
type input "Sugars, granulated"
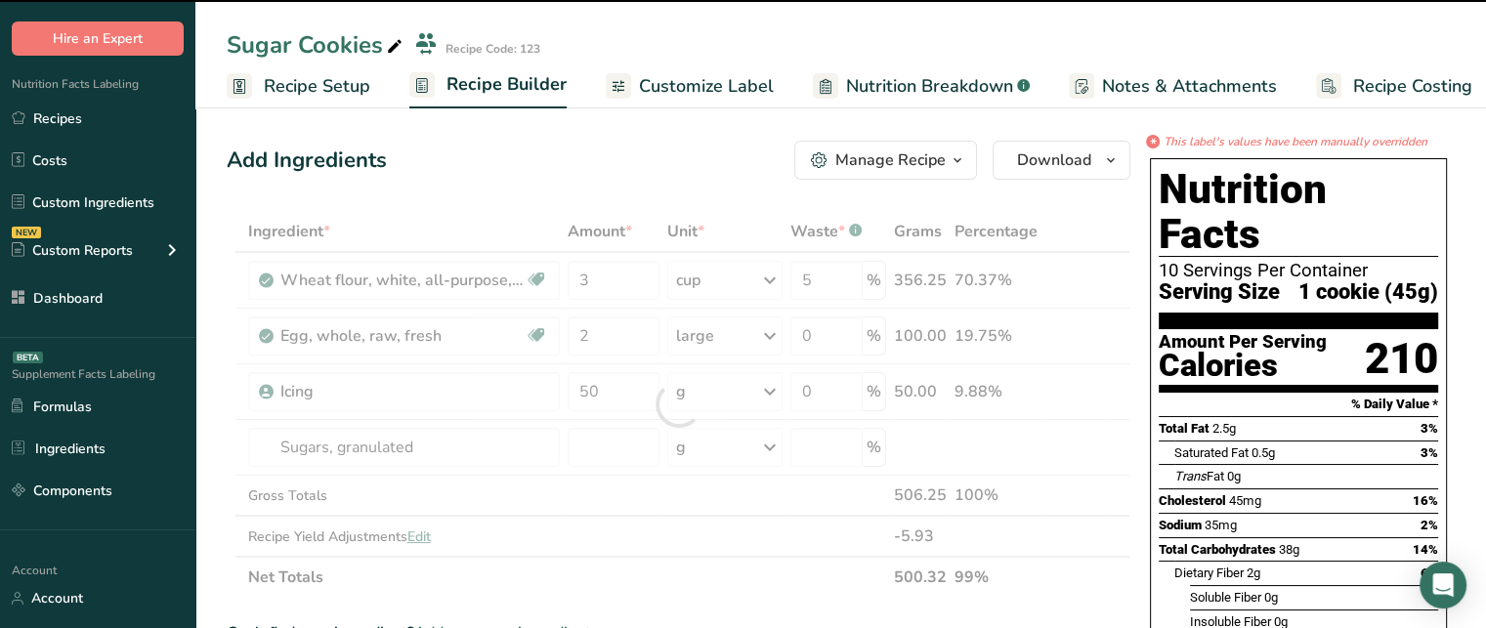
type input "0"
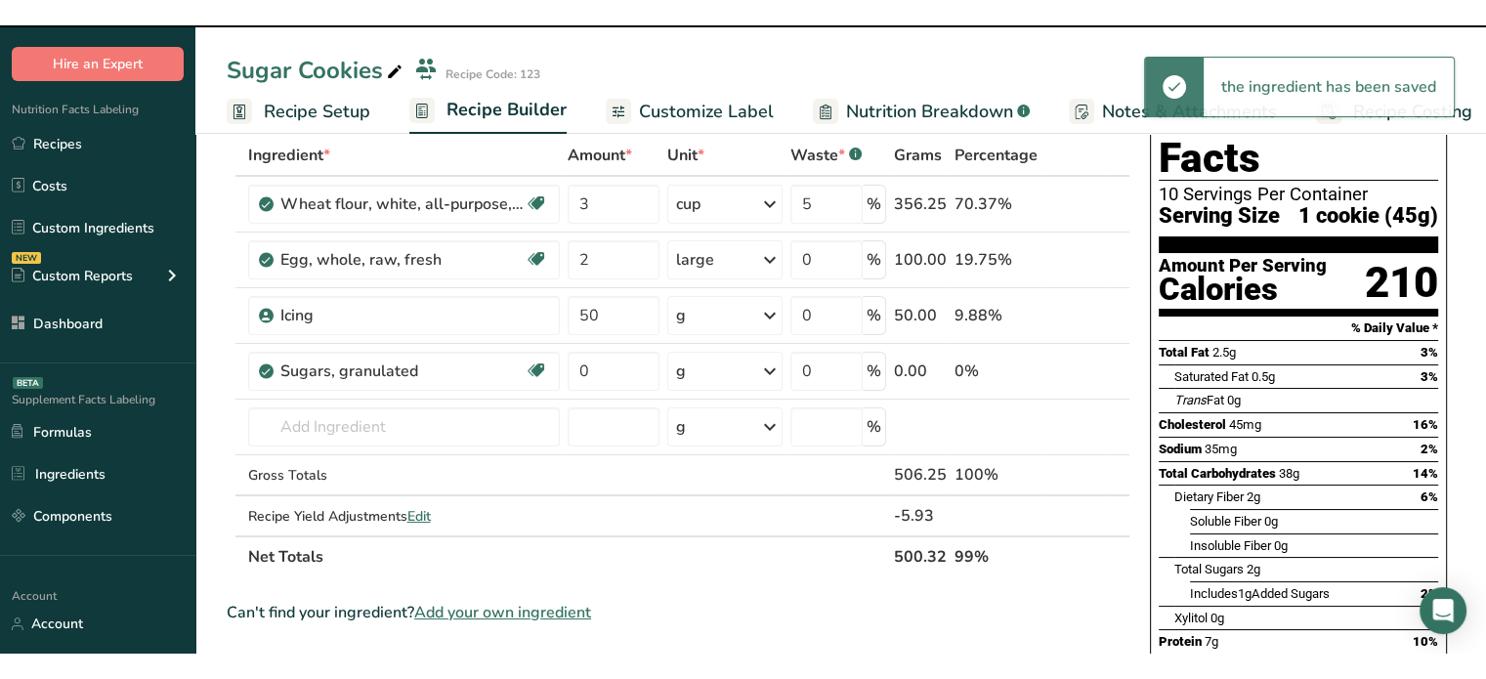
scroll to position [127, 0]
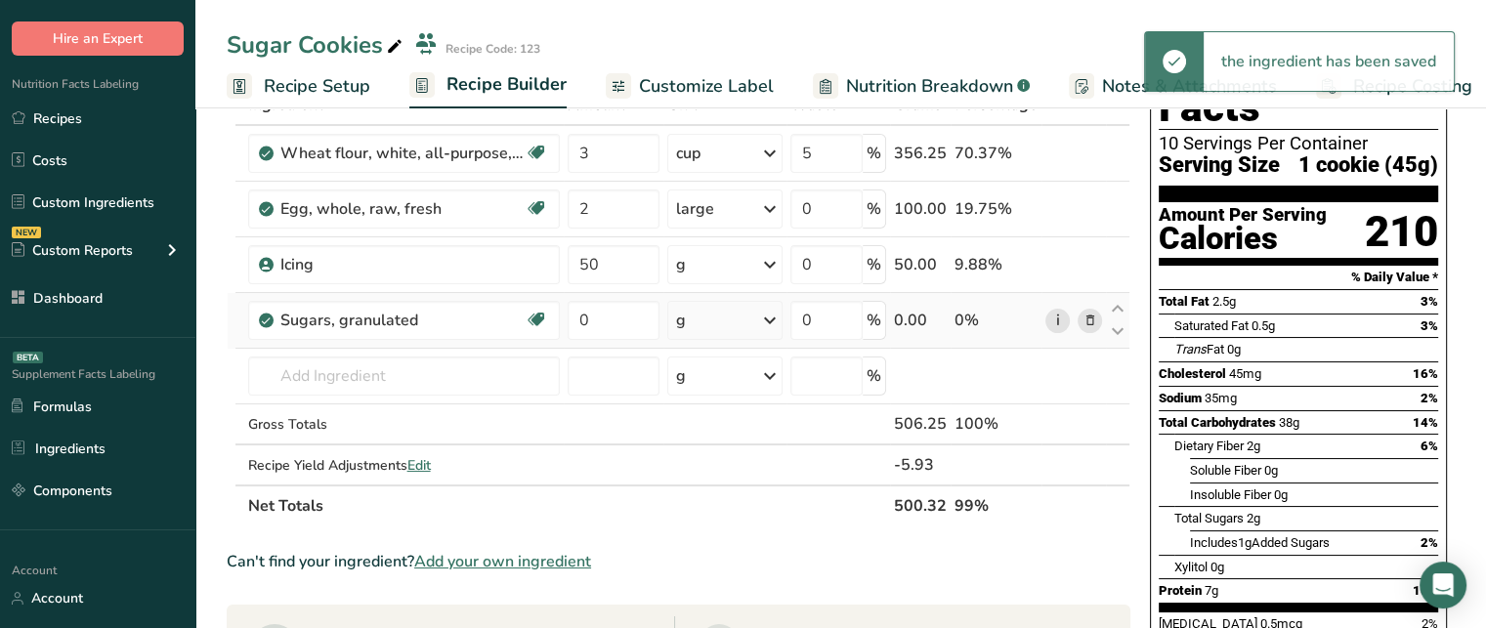
click at [1060, 320] on link "i" at bounding box center [1058, 321] width 24 height 24
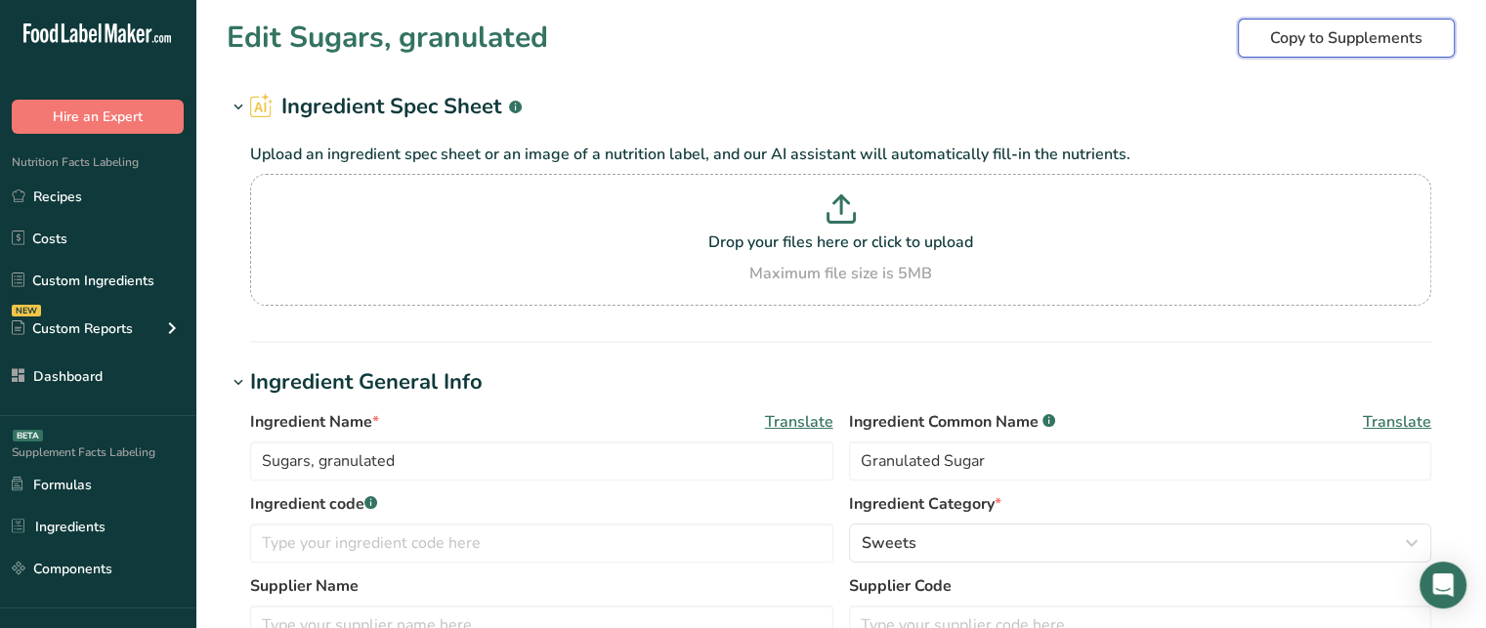
click at [1374, 27] on span "Copy to Supplements" at bounding box center [1346, 37] width 152 height 23
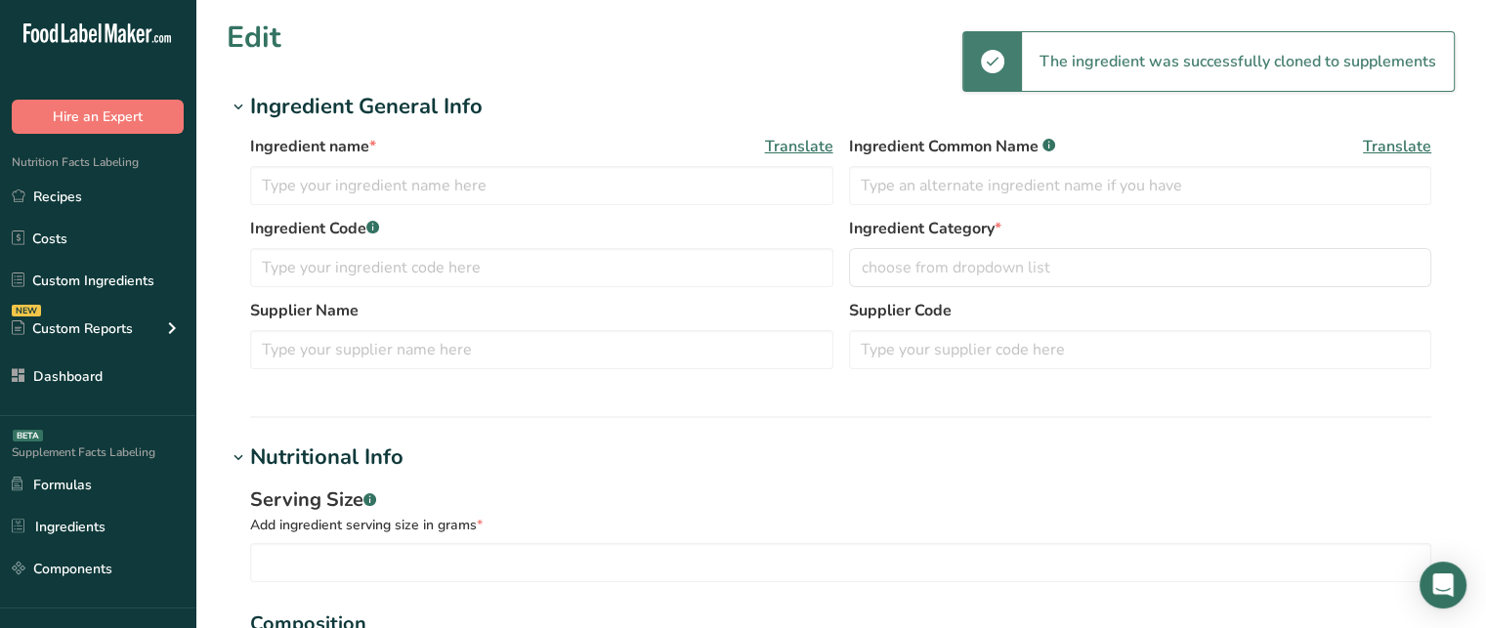
type input "Sugars, granulated"
type input "Granulated Sugar"
type input "100"
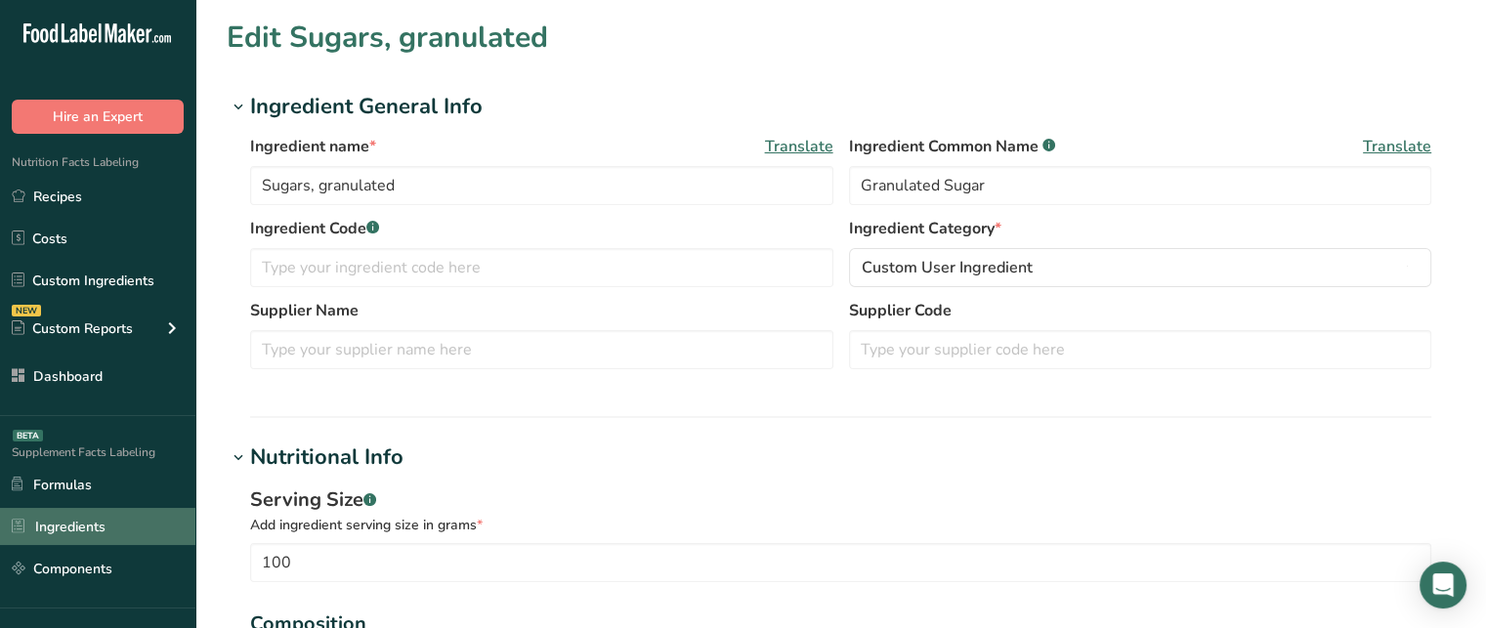
click at [111, 521] on link "Ingredients" at bounding box center [97, 526] width 195 height 37
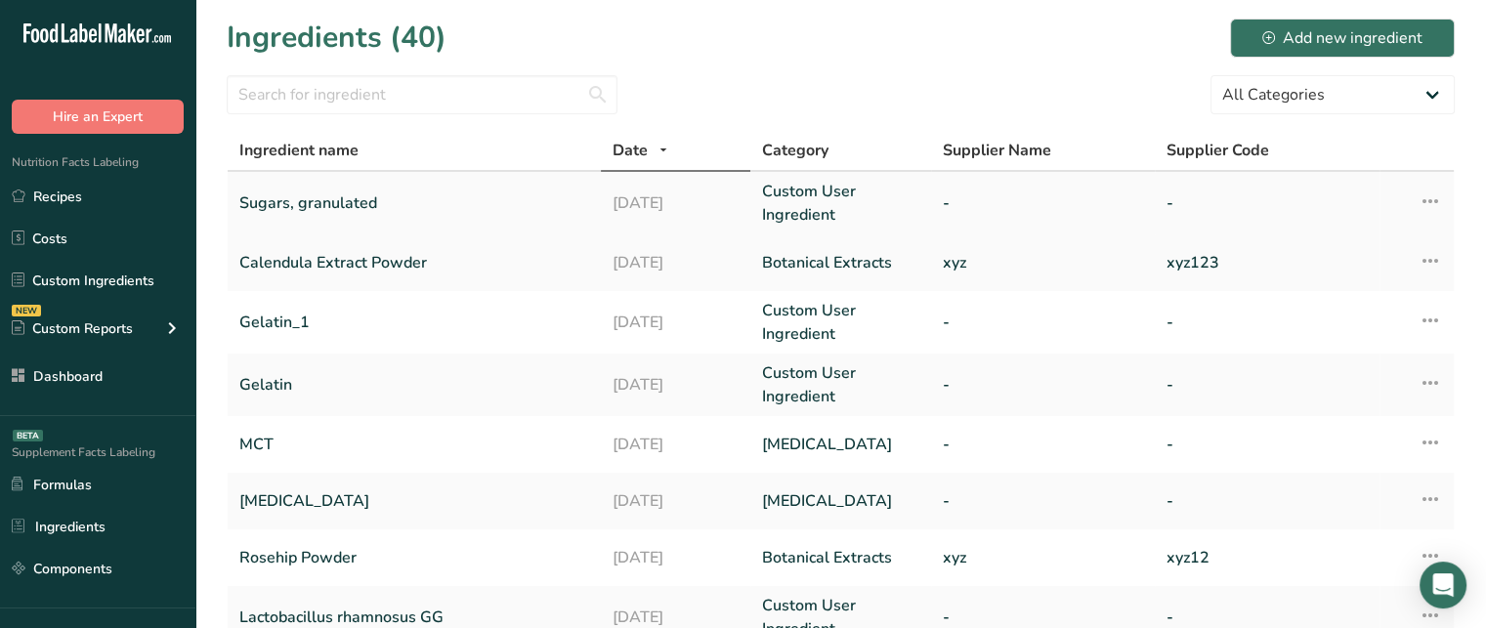
click at [367, 207] on link "Sugars, granulated" at bounding box center [414, 203] width 350 height 47
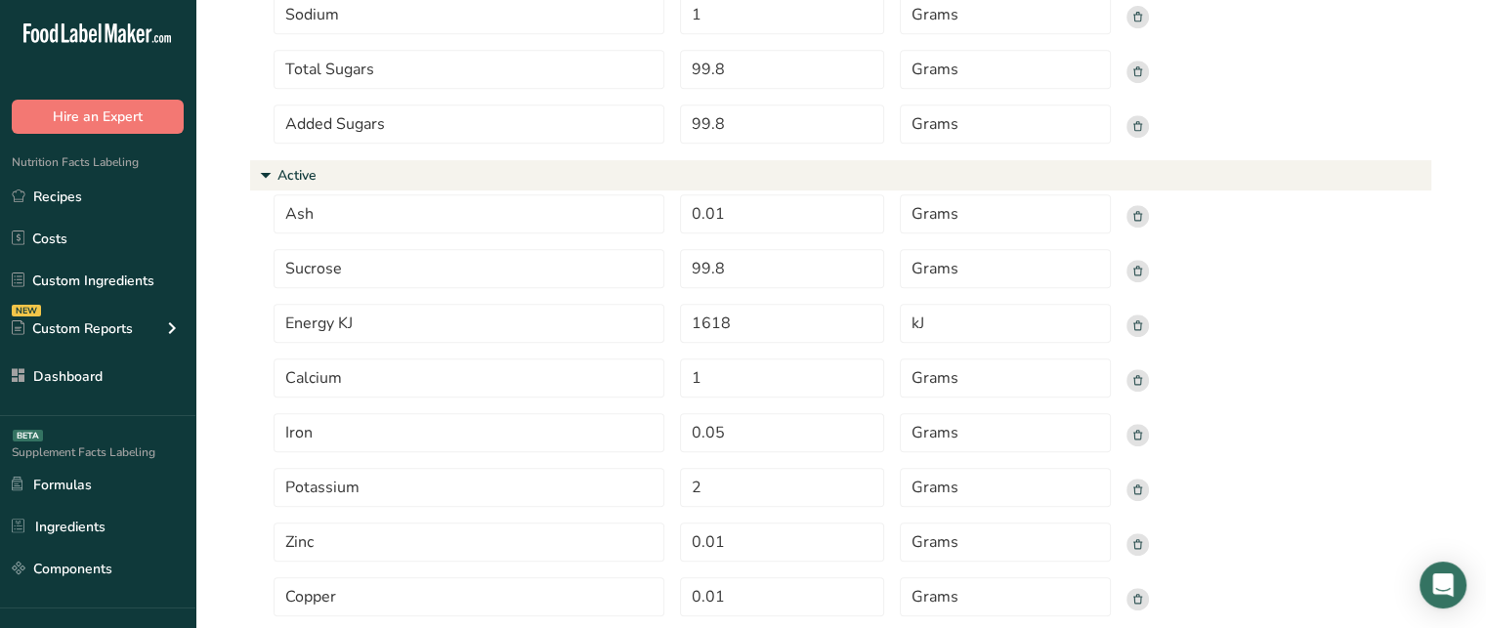
scroll to position [895, 0]
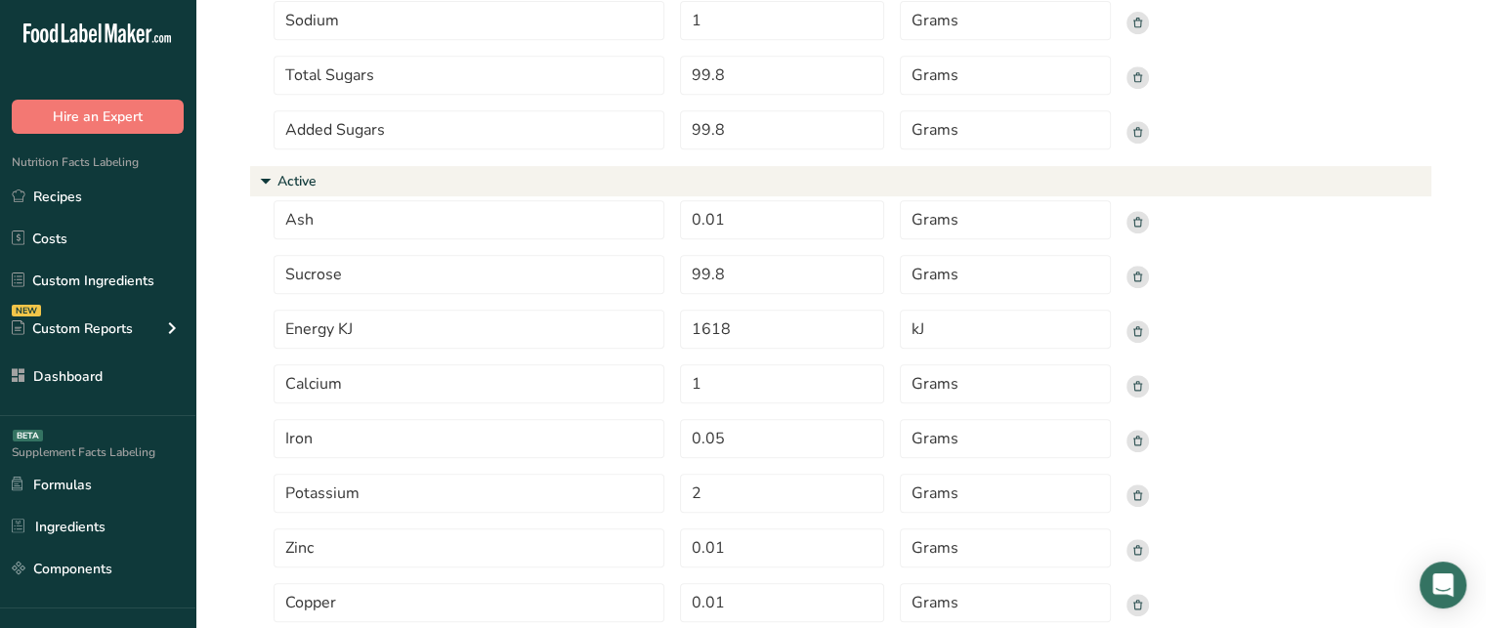
click at [1146, 223] on rect at bounding box center [1138, 222] width 22 height 22
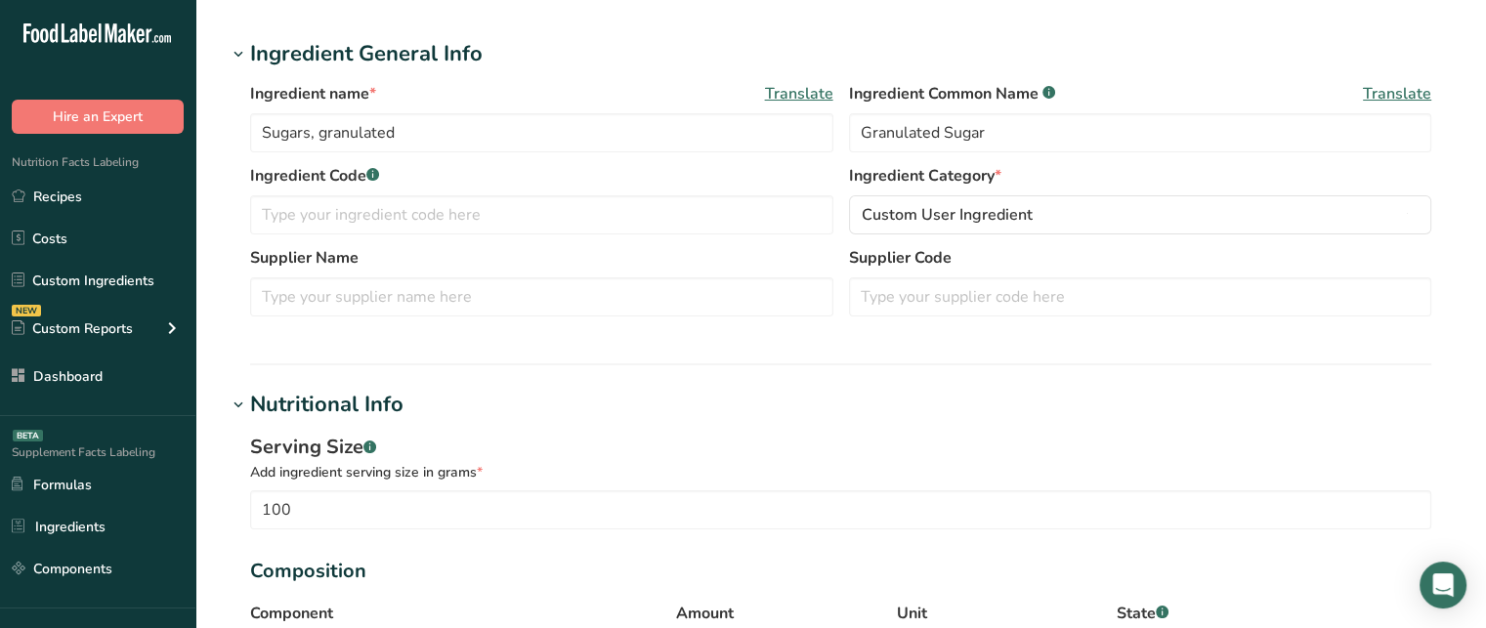
scroll to position [56, 0]
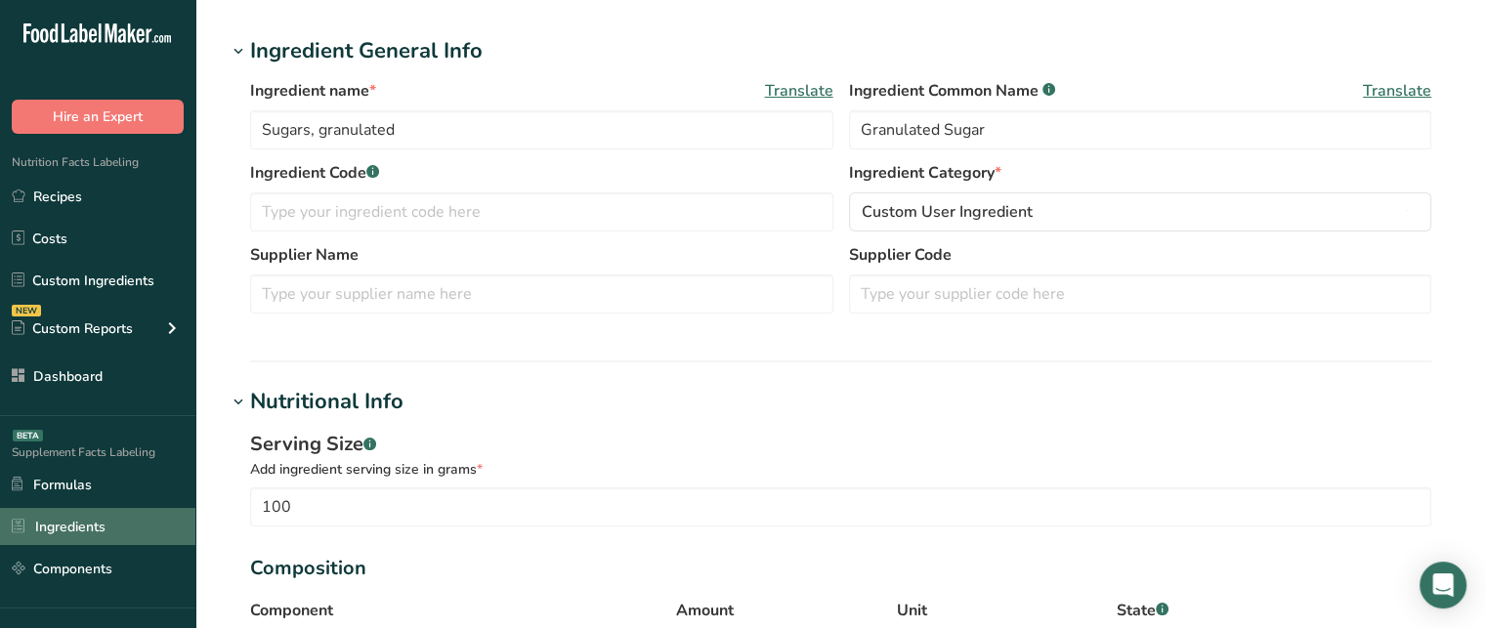
click at [111, 523] on link "Ingredients" at bounding box center [97, 526] width 195 height 37
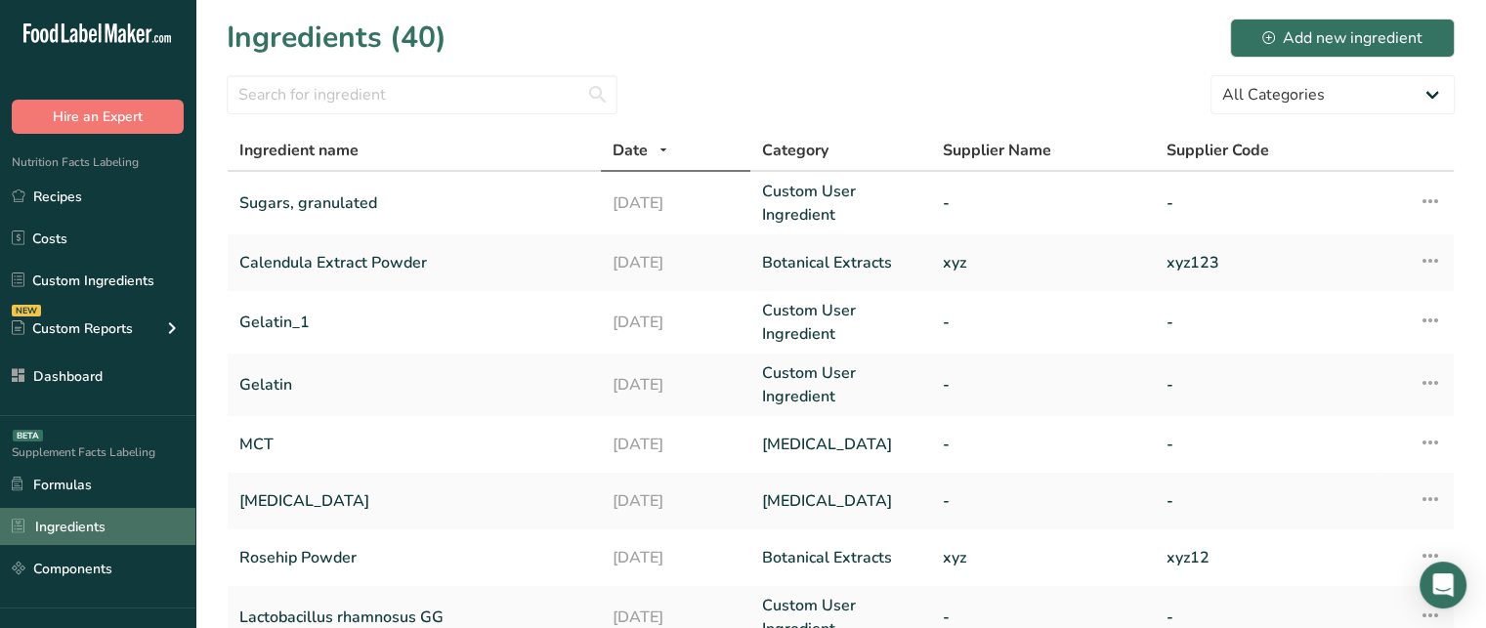
click at [117, 517] on link "Ingredients" at bounding box center [97, 526] width 195 height 37
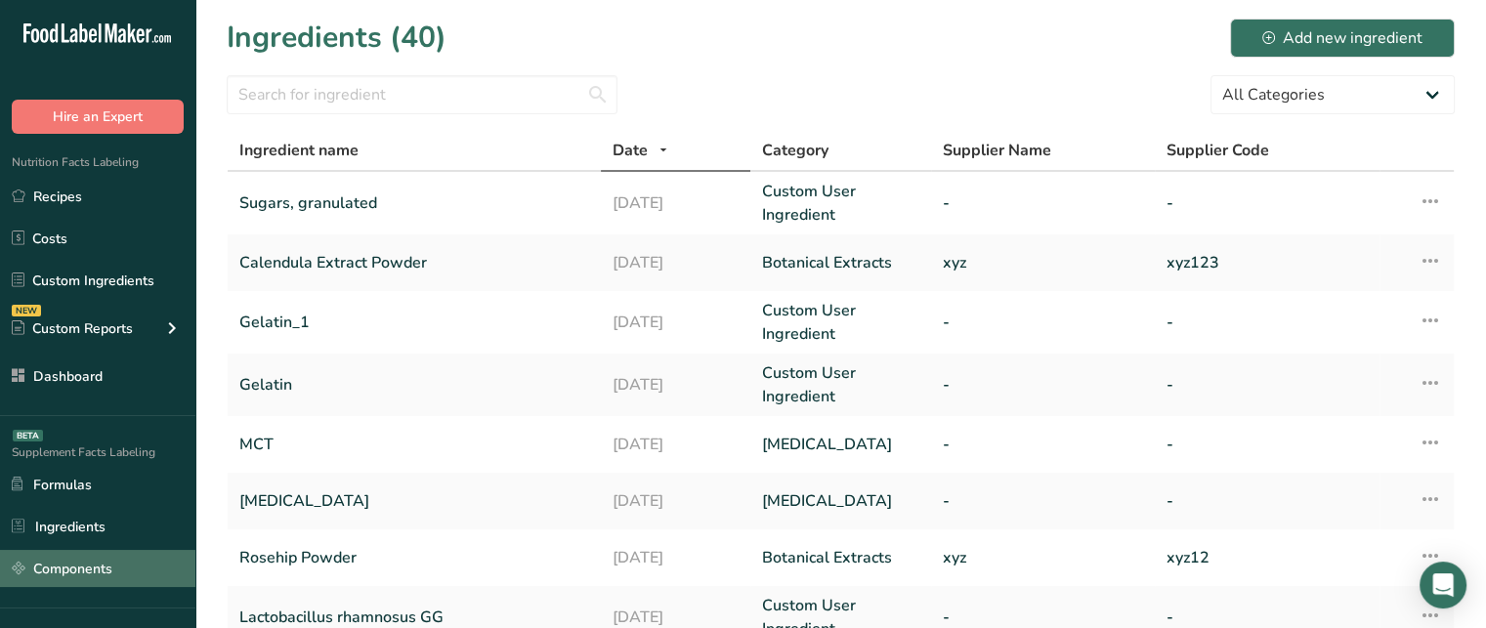
click at [147, 556] on link "Components" at bounding box center [97, 568] width 195 height 37
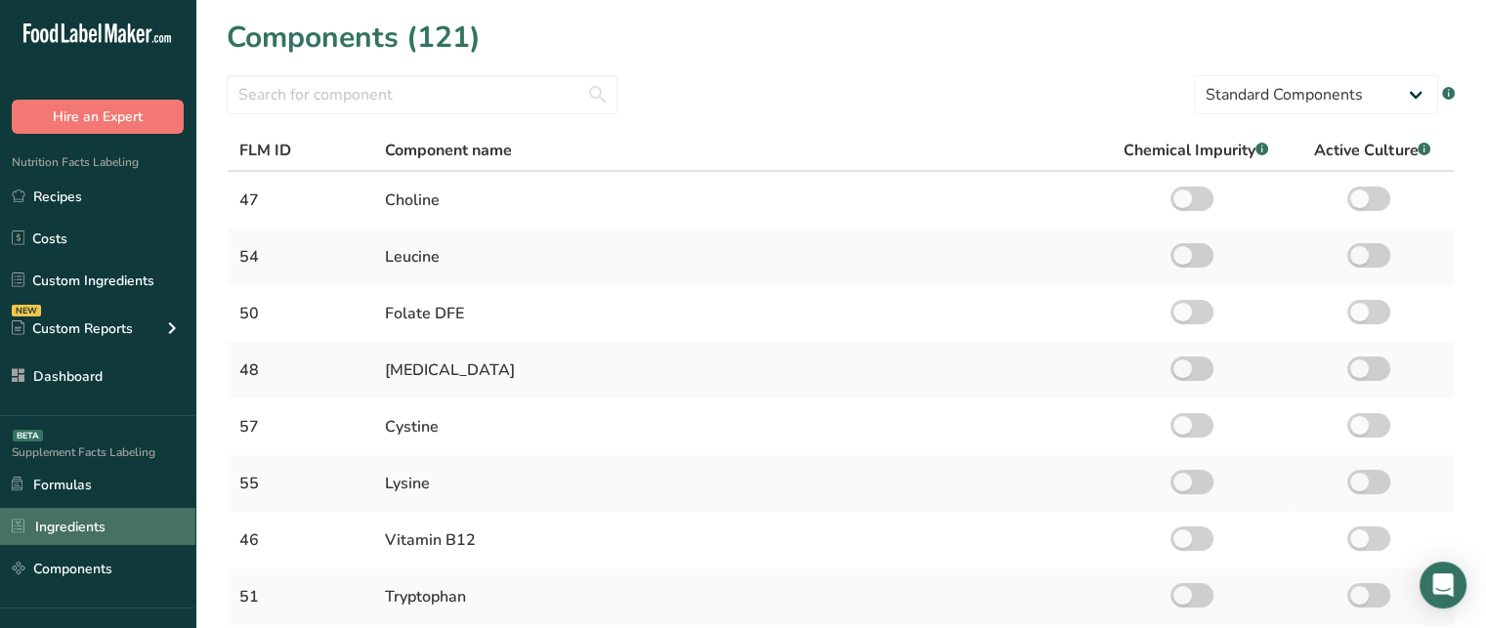
click at [52, 538] on link "Ingredients" at bounding box center [97, 526] width 195 height 37
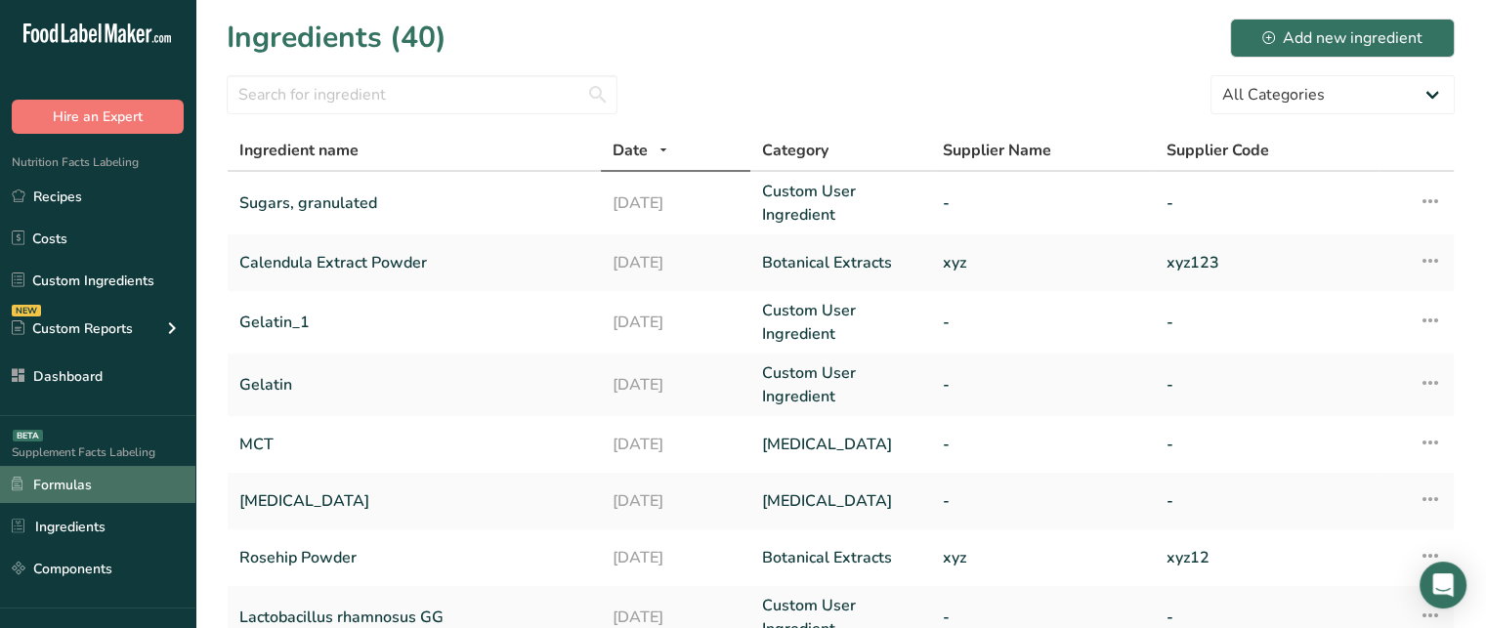
click at [123, 491] on link "Formulas" at bounding box center [97, 484] width 195 height 37
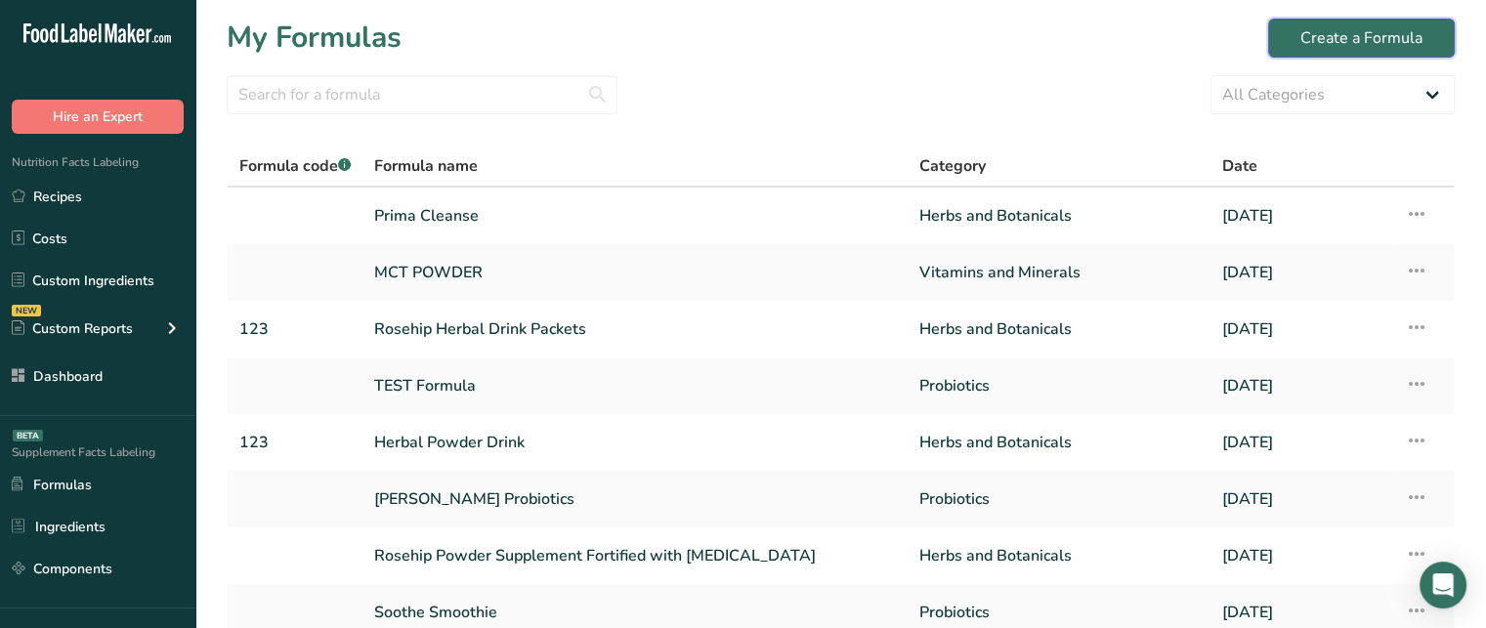
click at [1393, 29] on div "Create a Formula" at bounding box center [1362, 37] width 122 height 23
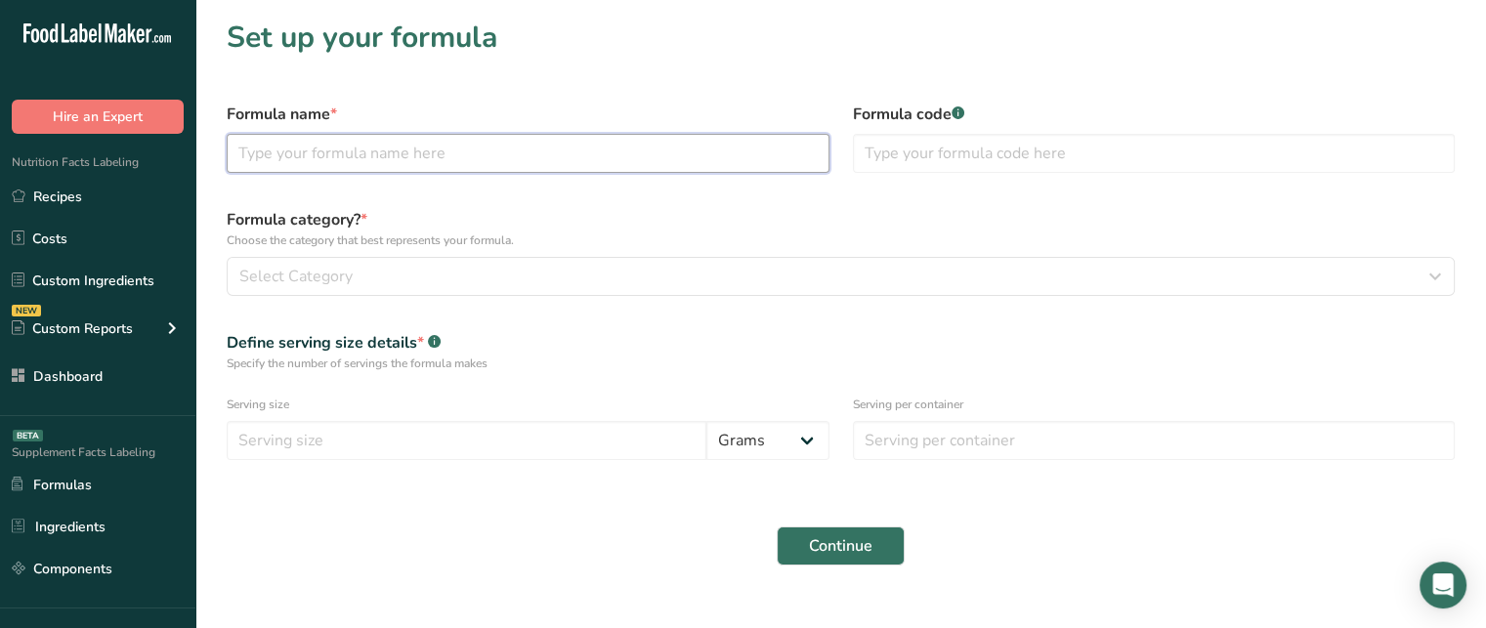
click at [614, 155] on input "text" at bounding box center [528, 153] width 603 height 39
drag, startPoint x: 549, startPoint y: 155, endPoint x: 230, endPoint y: 178, distance: 320.3
click at [230, 178] on div "Formula name * Calendula Herbal Drink with Probiotics" at bounding box center [528, 138] width 626 height 94
type input "Calendula Herbal Drink with Probiotics"
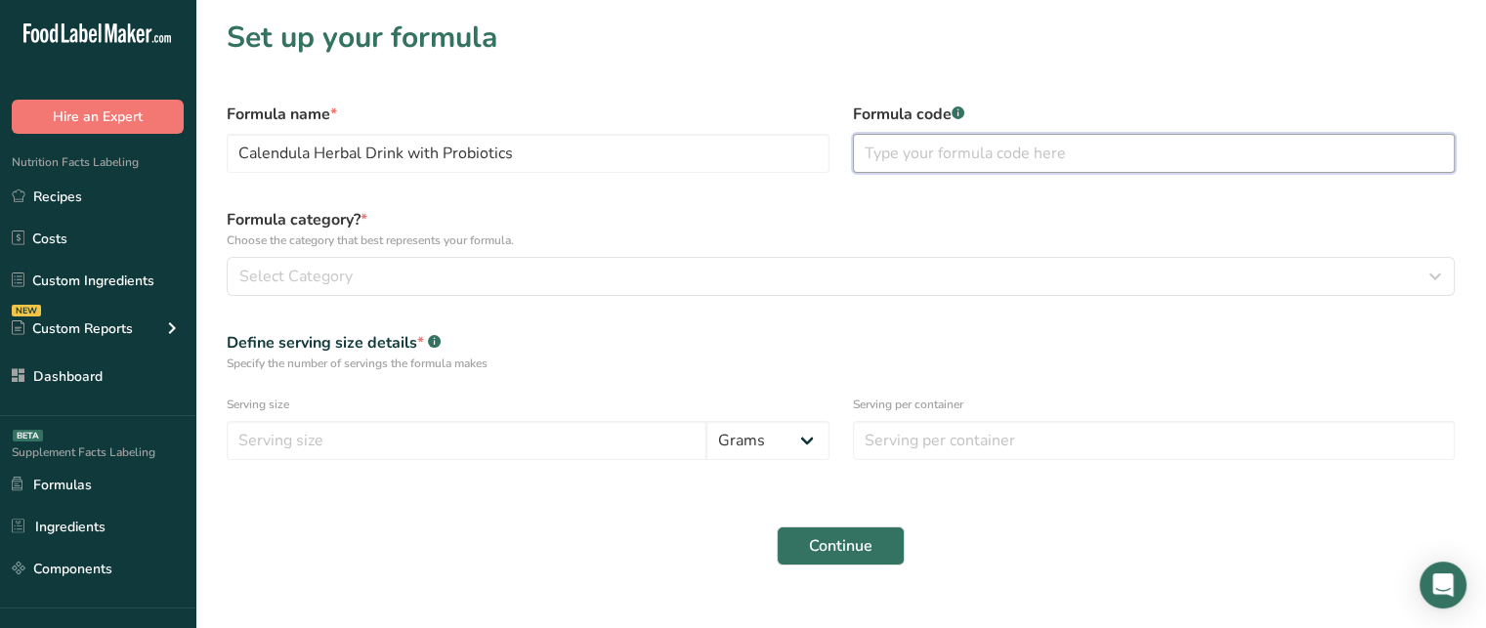
click at [929, 140] on input "text" at bounding box center [1154, 153] width 603 height 39
type input "123"
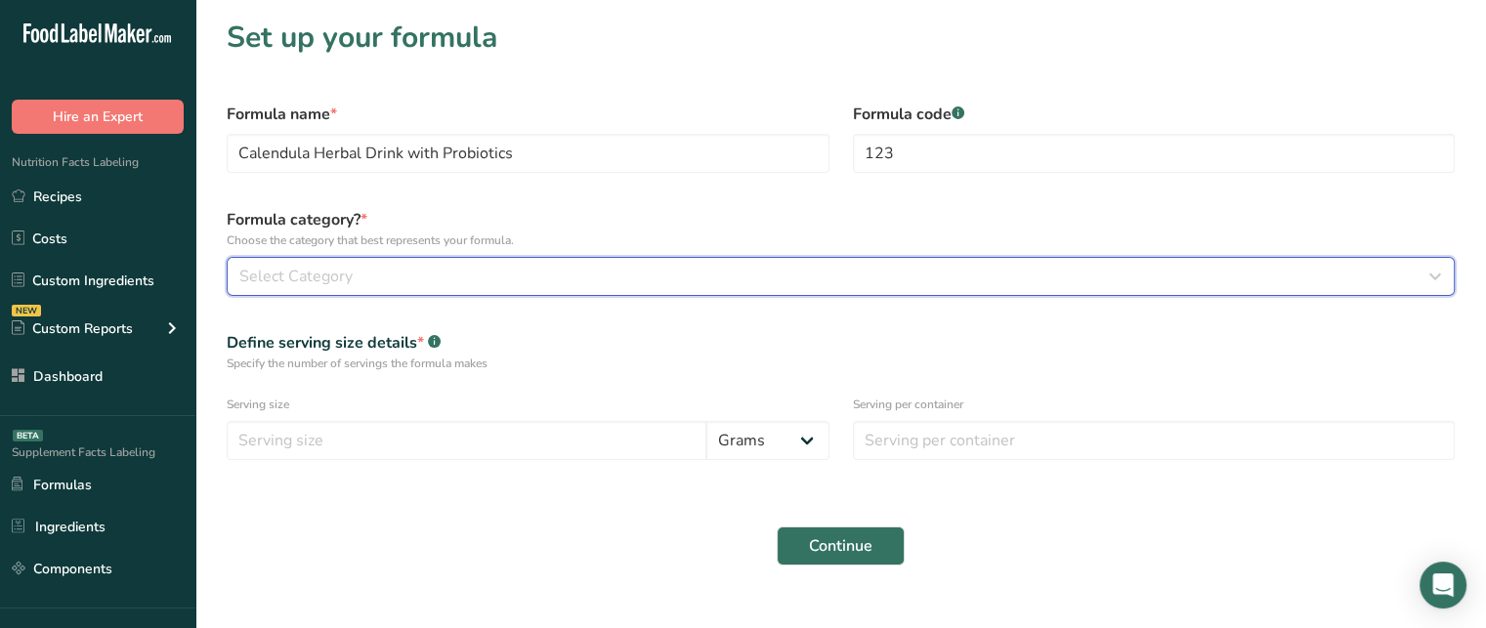
click at [479, 287] on div "Select Category" at bounding box center [834, 276] width 1191 height 23
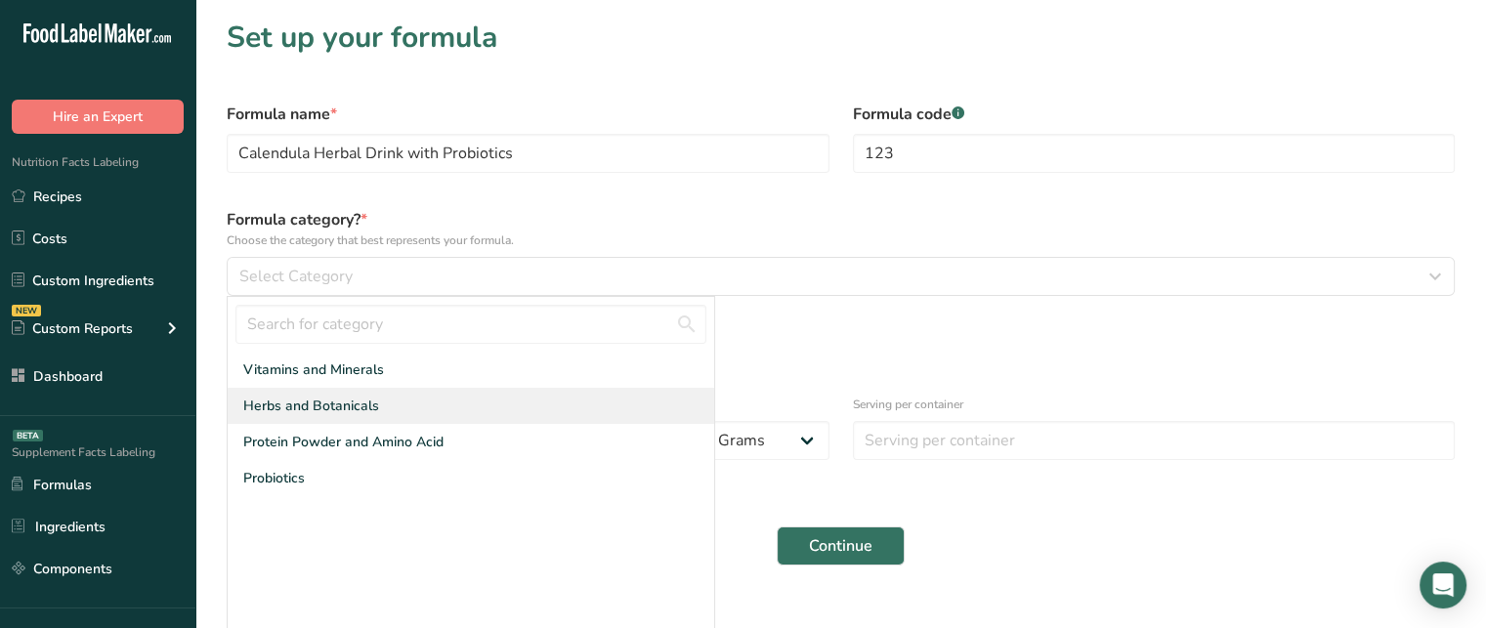
click at [397, 409] on div "Herbs and Botanicals" at bounding box center [471, 406] width 487 height 36
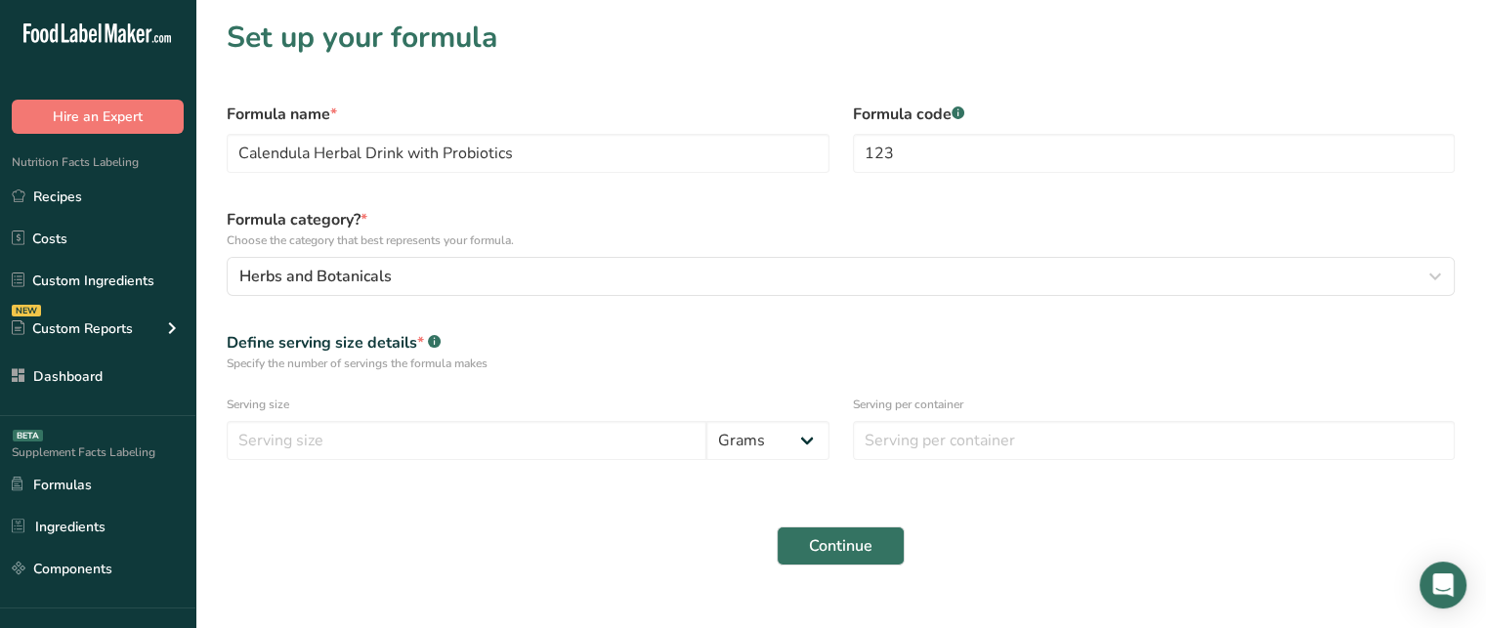
scroll to position [31, 0]
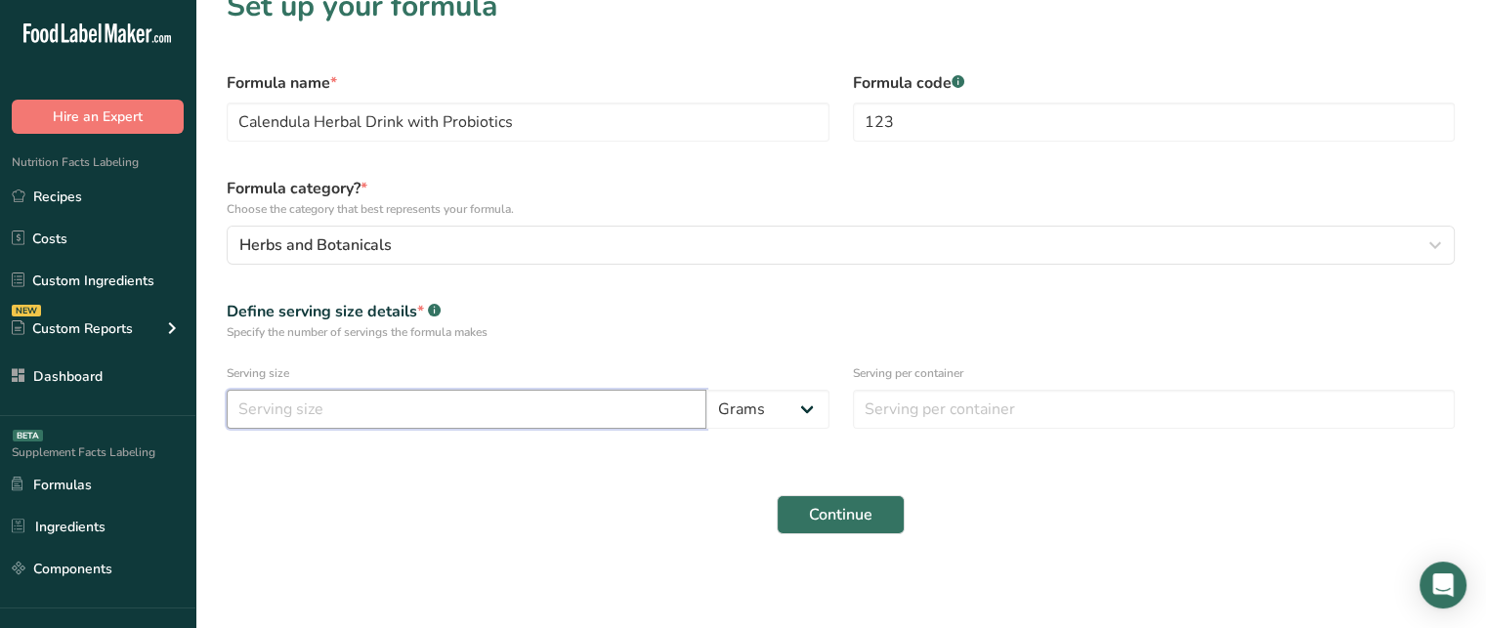
click at [450, 406] on input "number" at bounding box center [467, 409] width 480 height 39
type input "10"
click at [1031, 402] on input "number" at bounding box center [1154, 409] width 603 height 39
type input "1"
click at [880, 501] on button "Continue" at bounding box center [841, 514] width 128 height 39
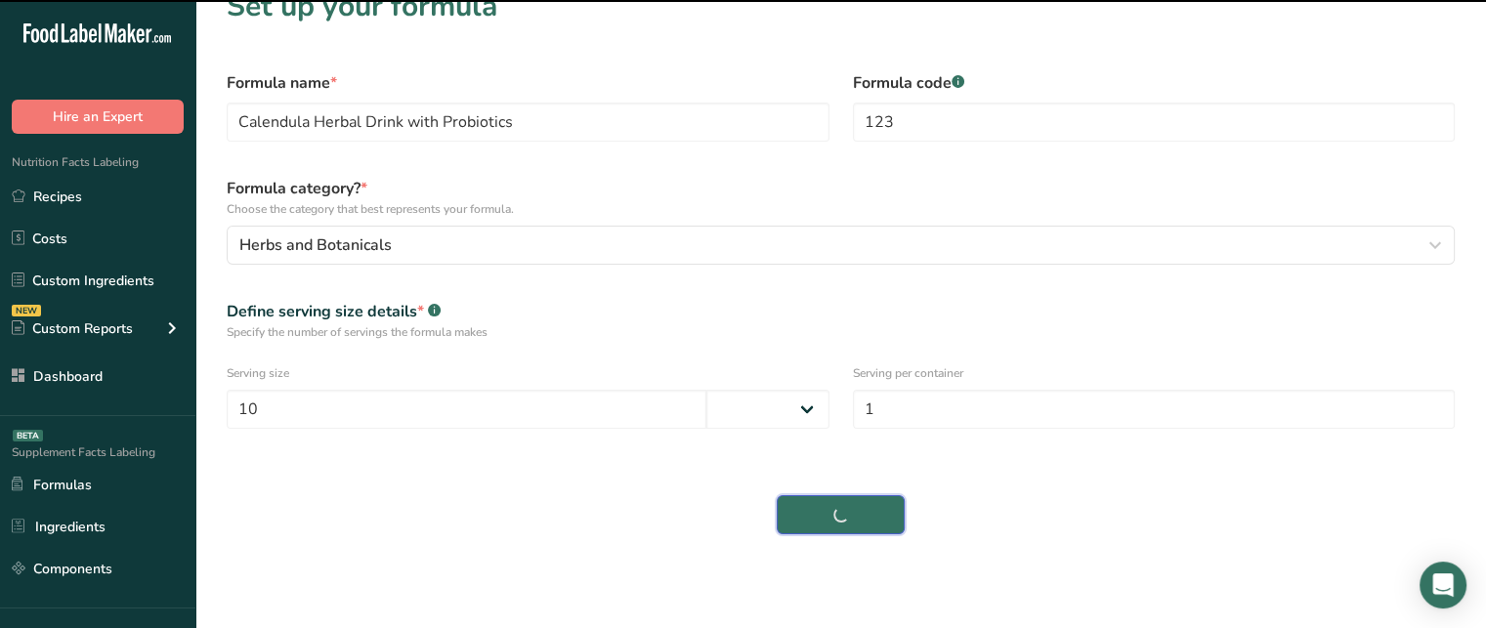
select select
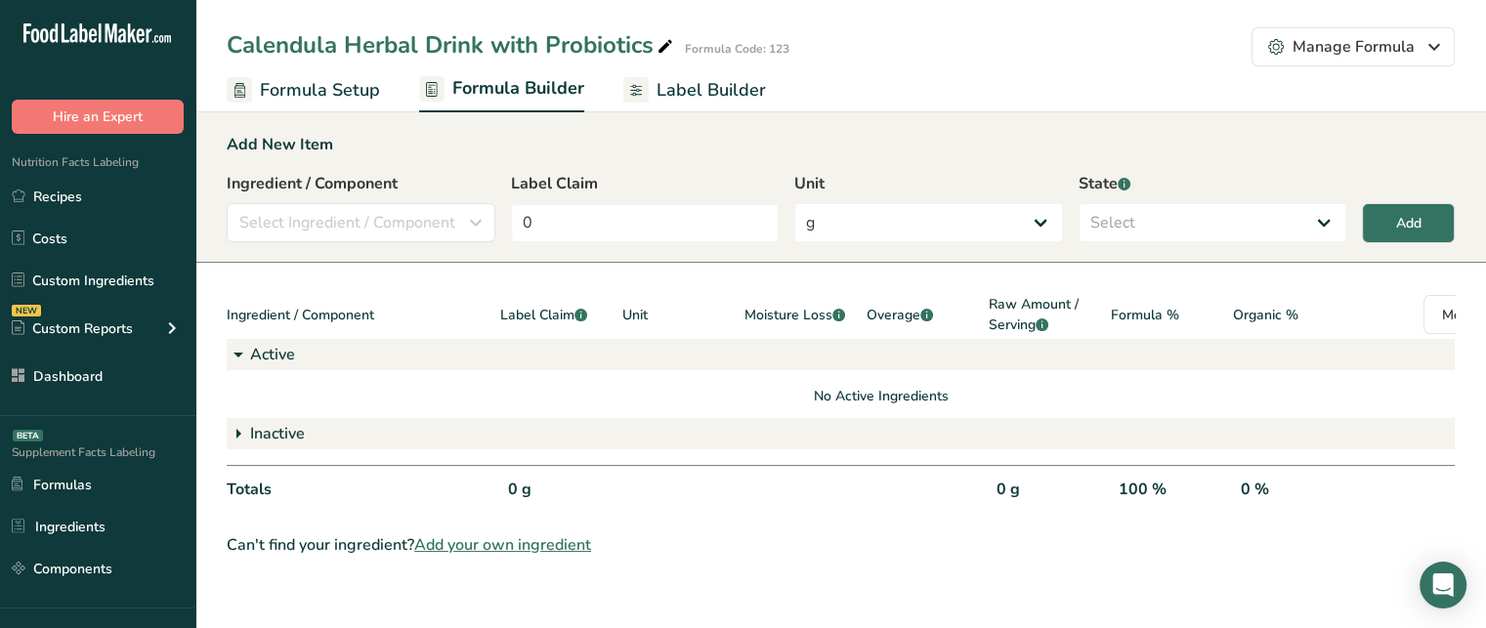
click at [362, 94] on span "Formula Setup" at bounding box center [320, 90] width 120 height 26
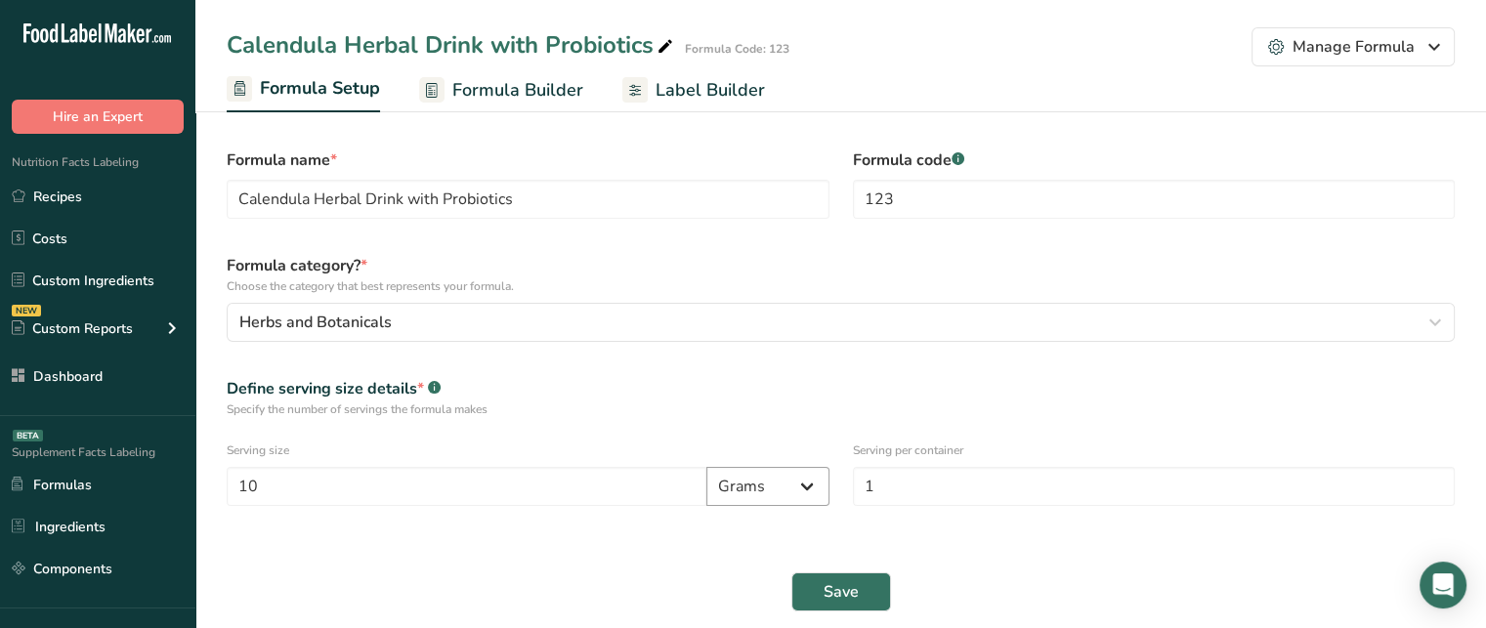
click at [776, 487] on select "Grams Kilograms mg Oz Pound mcg µg" at bounding box center [767, 486] width 123 height 39
click at [803, 490] on select "Grams Kilograms mg Oz Pound mcg µg" at bounding box center [767, 486] width 123 height 39
click at [706, 467] on select "Grams Kilograms mg Oz Pound mcg µg" at bounding box center [767, 486] width 123 height 39
click at [860, 591] on button "Save" at bounding box center [841, 592] width 100 height 39
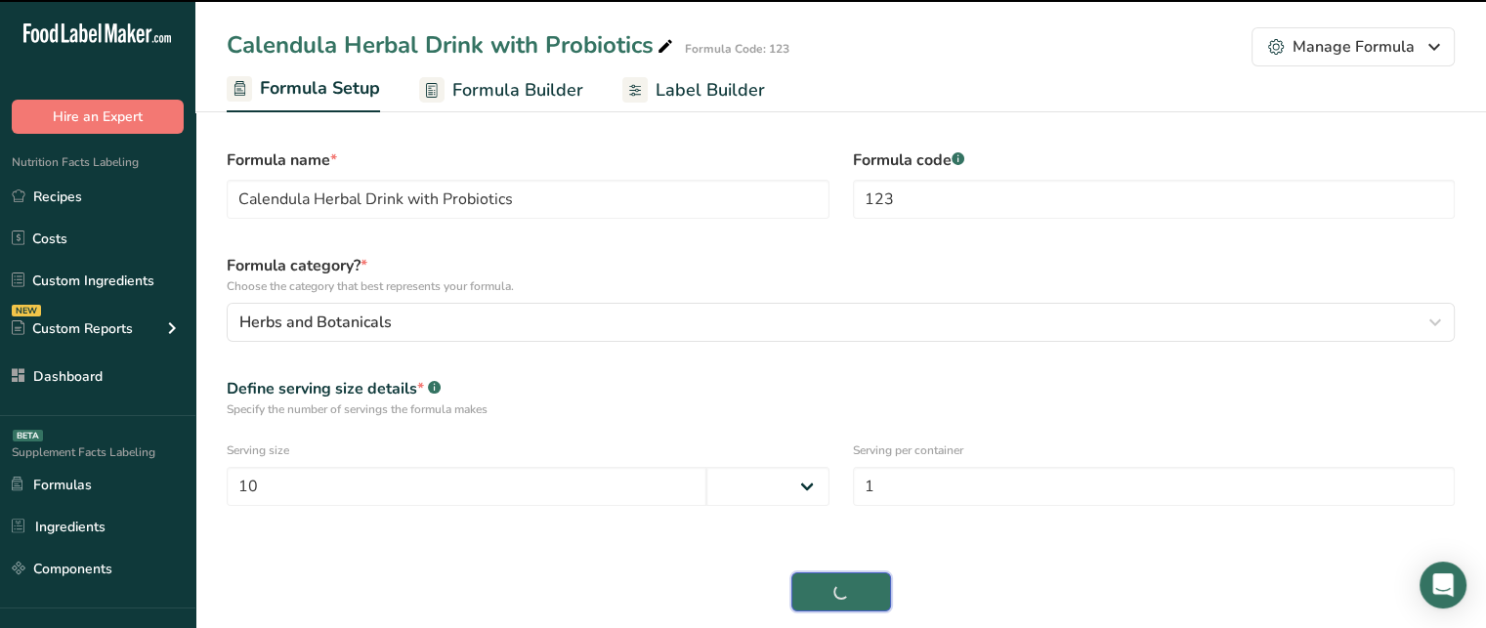
select select "0"
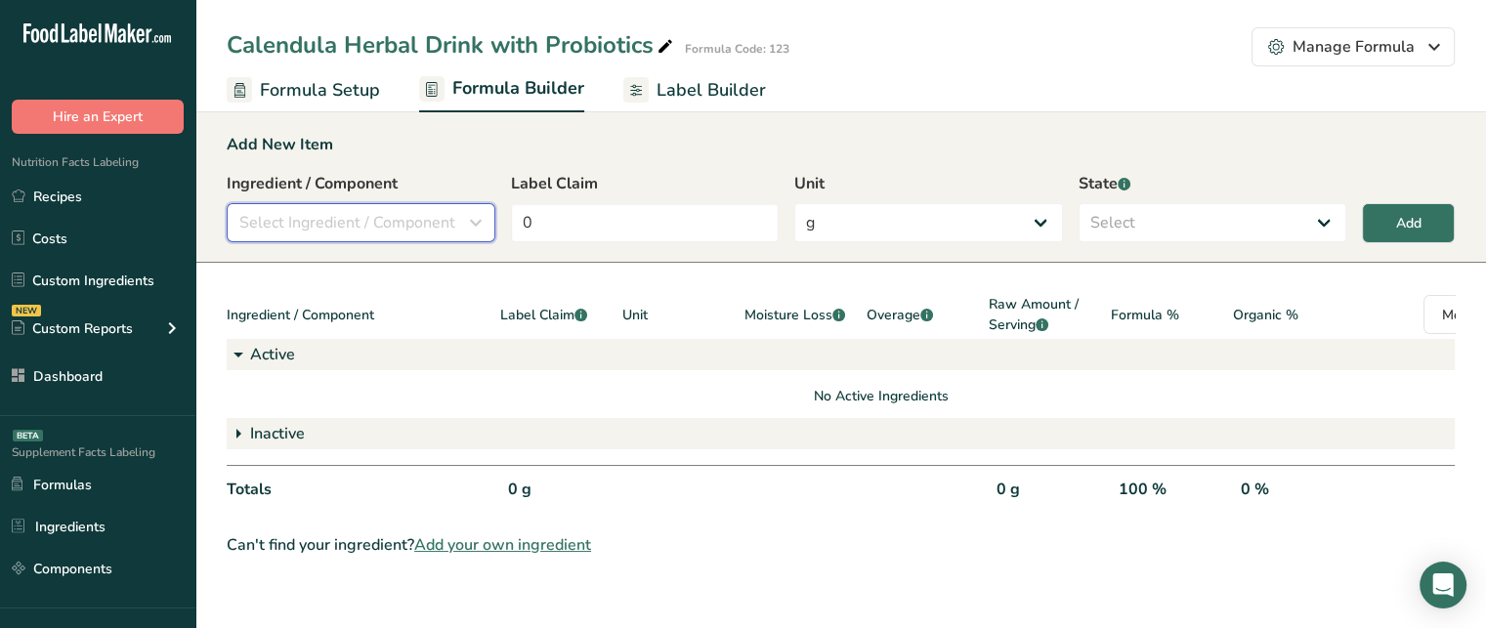
click at [339, 239] on button "Select Ingredient / Component" at bounding box center [361, 222] width 269 height 39
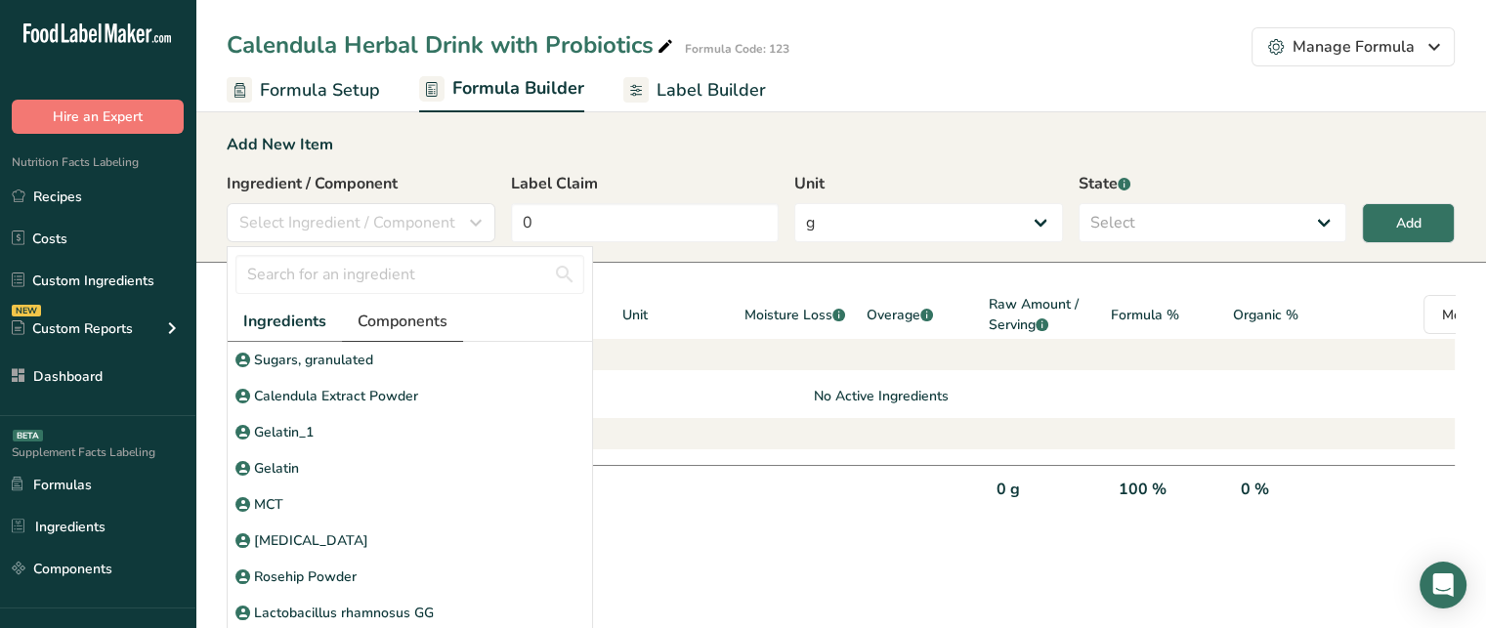
click at [440, 320] on span "Components" at bounding box center [403, 321] width 90 height 23
click at [313, 317] on span "Ingredients" at bounding box center [283, 321] width 81 height 23
click at [384, 398] on p "Calendula Extract Powder" at bounding box center [336, 396] width 164 height 21
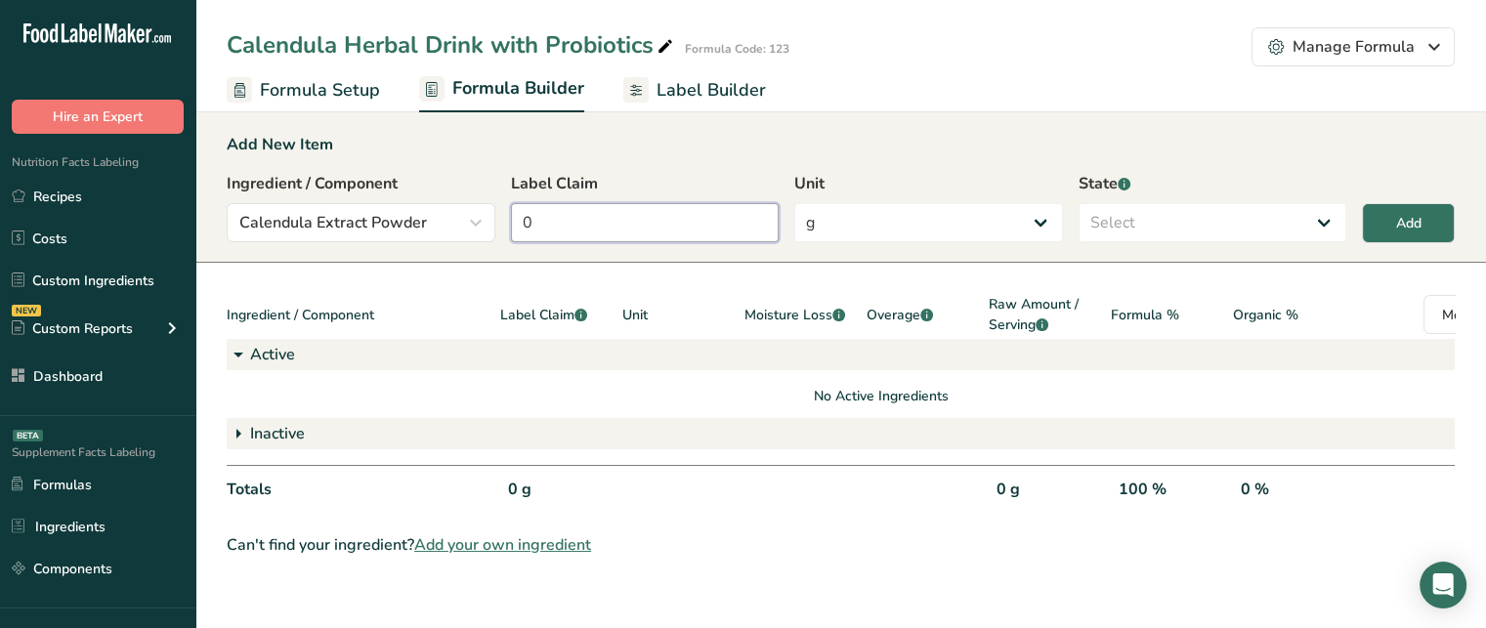
click at [643, 232] on input "0" at bounding box center [645, 222] width 269 height 39
type input "7.5"
click at [1102, 209] on select "Select Active Inactive" at bounding box center [1213, 222] width 269 height 39
click at [1146, 192] on label "State .a-a{fill:#347362;}.b-a{fill:#fff;}" at bounding box center [1213, 183] width 269 height 23
click at [1176, 228] on select "Select Active Inactive" at bounding box center [1213, 222] width 269 height 39
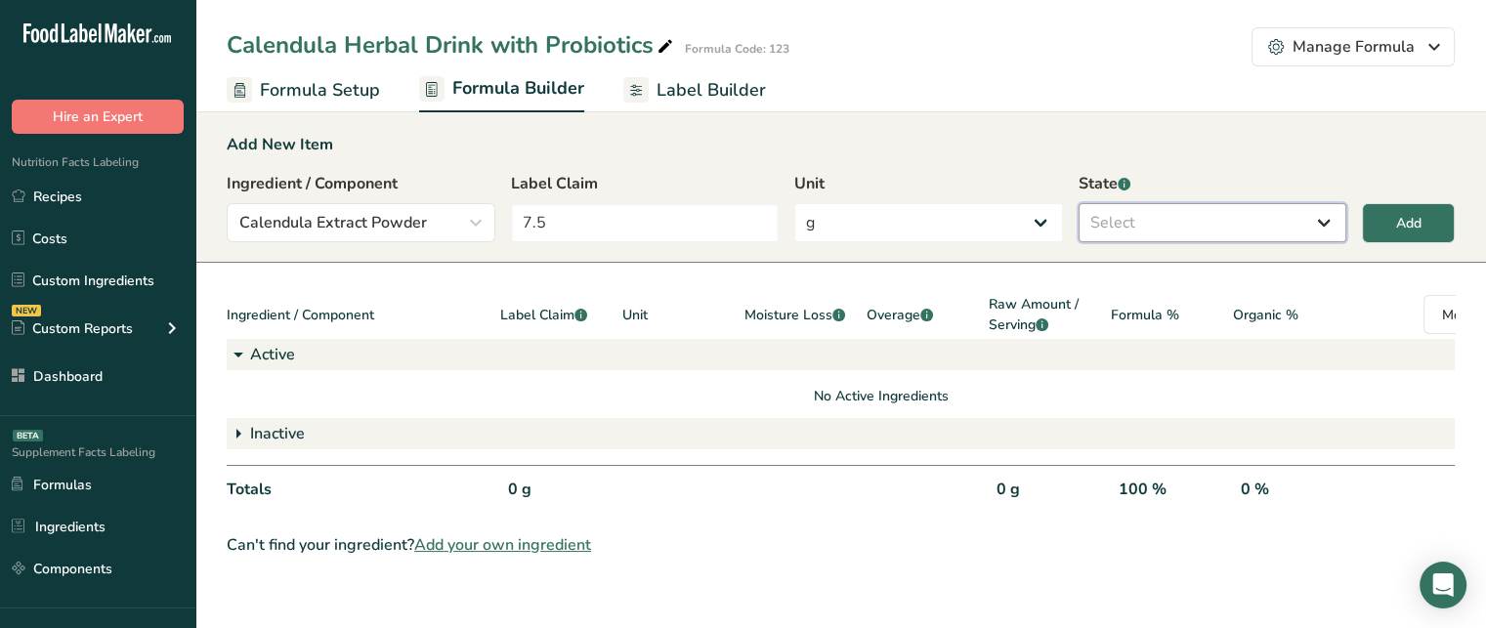
select select "active"
click at [1079, 203] on select "Select Active Inactive" at bounding box center [1213, 222] width 269 height 39
click at [1386, 231] on button "Add" at bounding box center [1408, 223] width 93 height 40
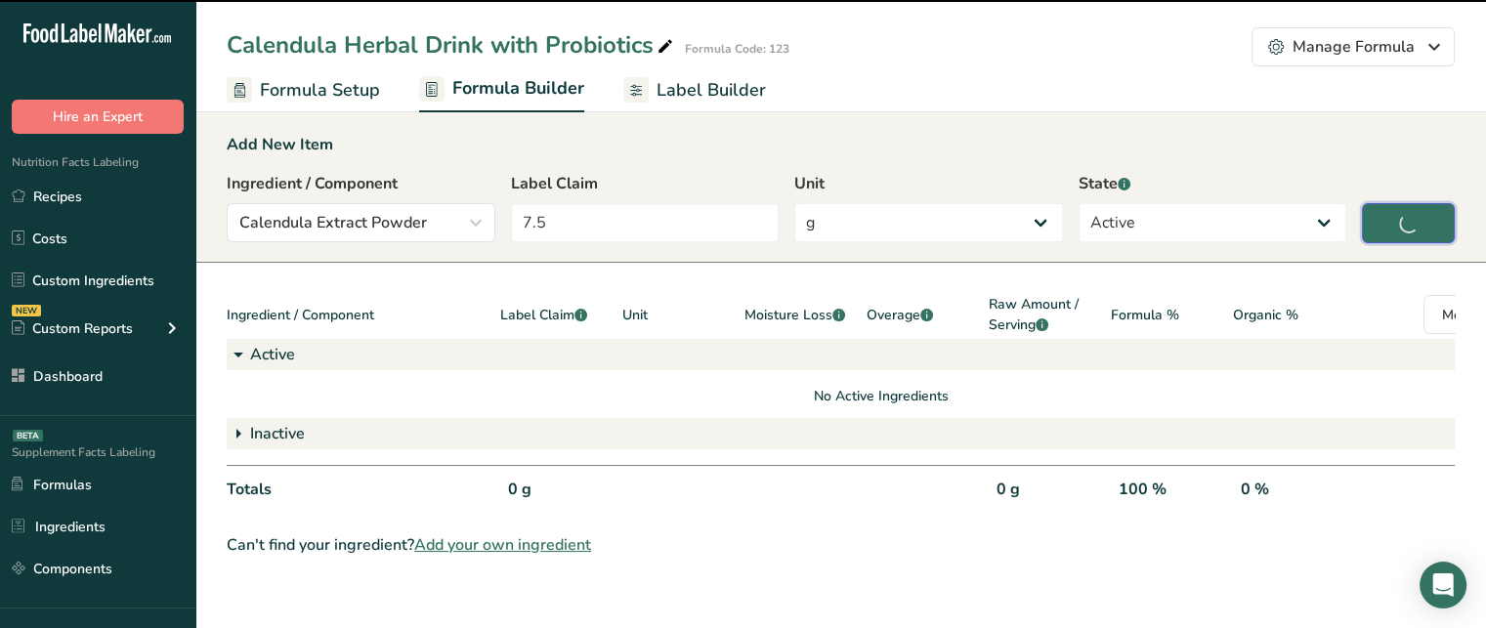
type input "0"
select select
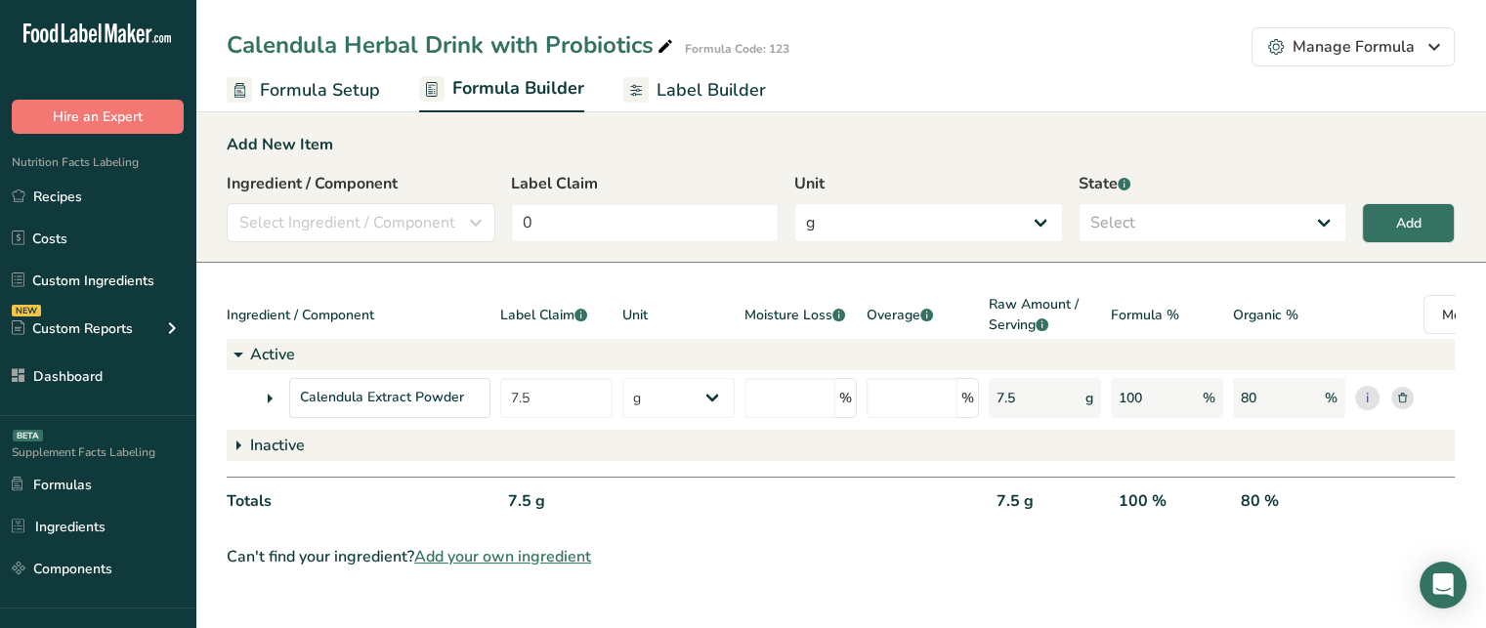
click at [278, 398] on icon at bounding box center [269, 398] width 23 height 35
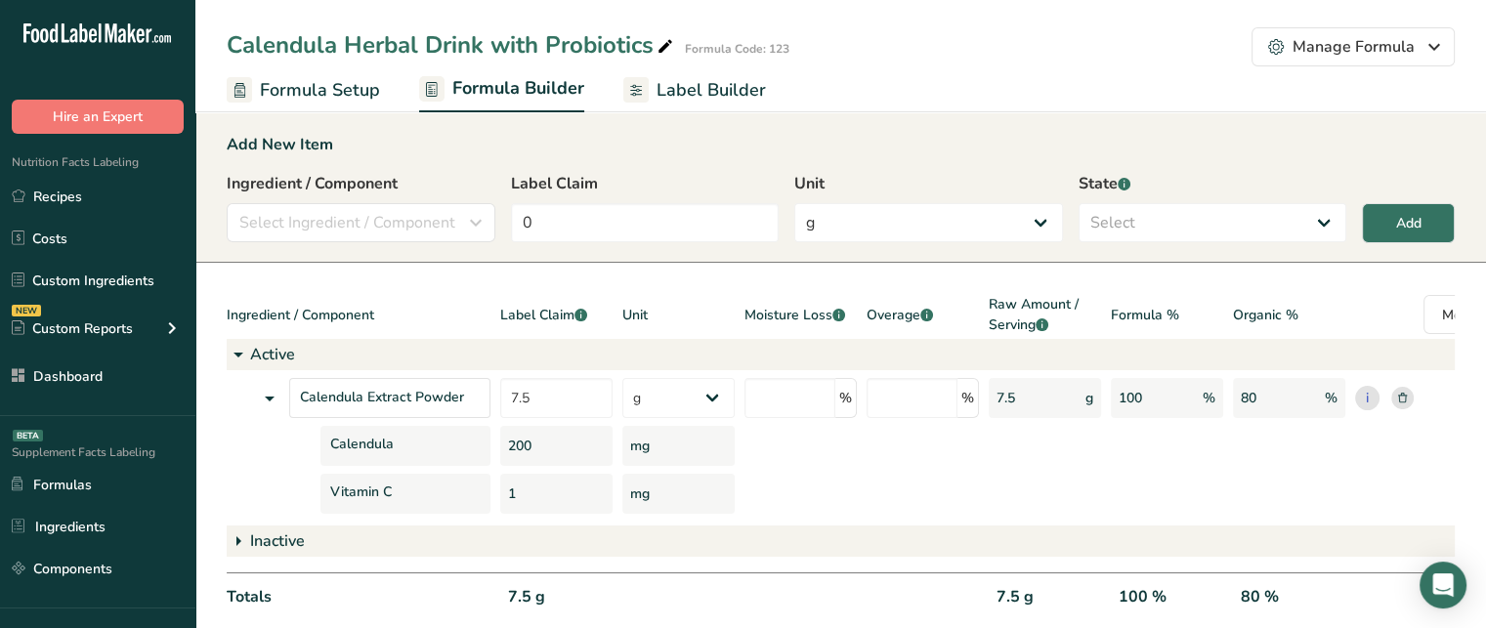
click at [528, 445] on div "200" at bounding box center [556, 446] width 112 height 40
drag, startPoint x: 520, startPoint y: 490, endPoint x: 502, endPoint y: 491, distance: 17.6
click at [502, 491] on div "1" at bounding box center [556, 494] width 112 height 40
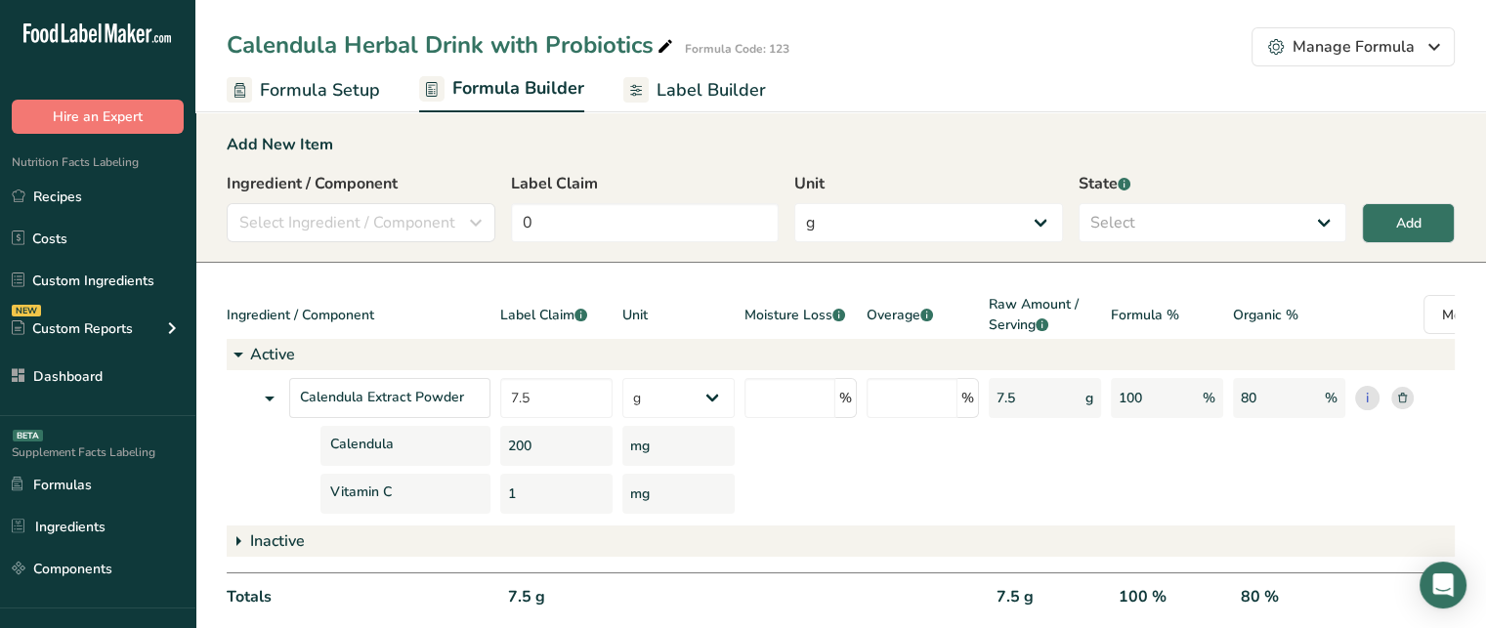
drag, startPoint x: 505, startPoint y: 440, endPoint x: 555, endPoint y: 441, distance: 49.8
click at [555, 441] on div "200" at bounding box center [556, 446] width 112 height 40
click at [647, 447] on div "mg" at bounding box center [678, 446] width 112 height 40
click at [797, 394] on input "number" at bounding box center [790, 398] width 91 height 40
type input "3"
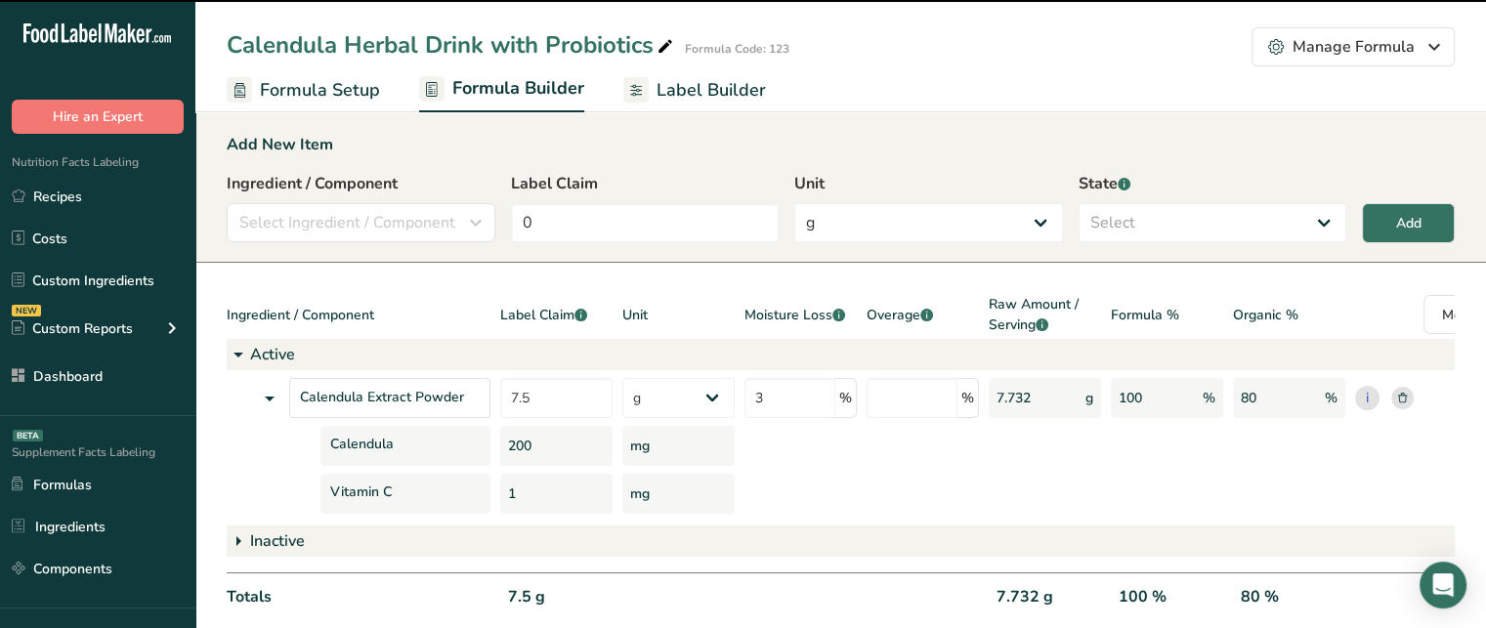
drag, startPoint x: 1001, startPoint y: 402, endPoint x: 1034, endPoint y: 402, distance: 33.2
click at [1034, 402] on div "7.732 g" at bounding box center [1045, 398] width 112 height 40
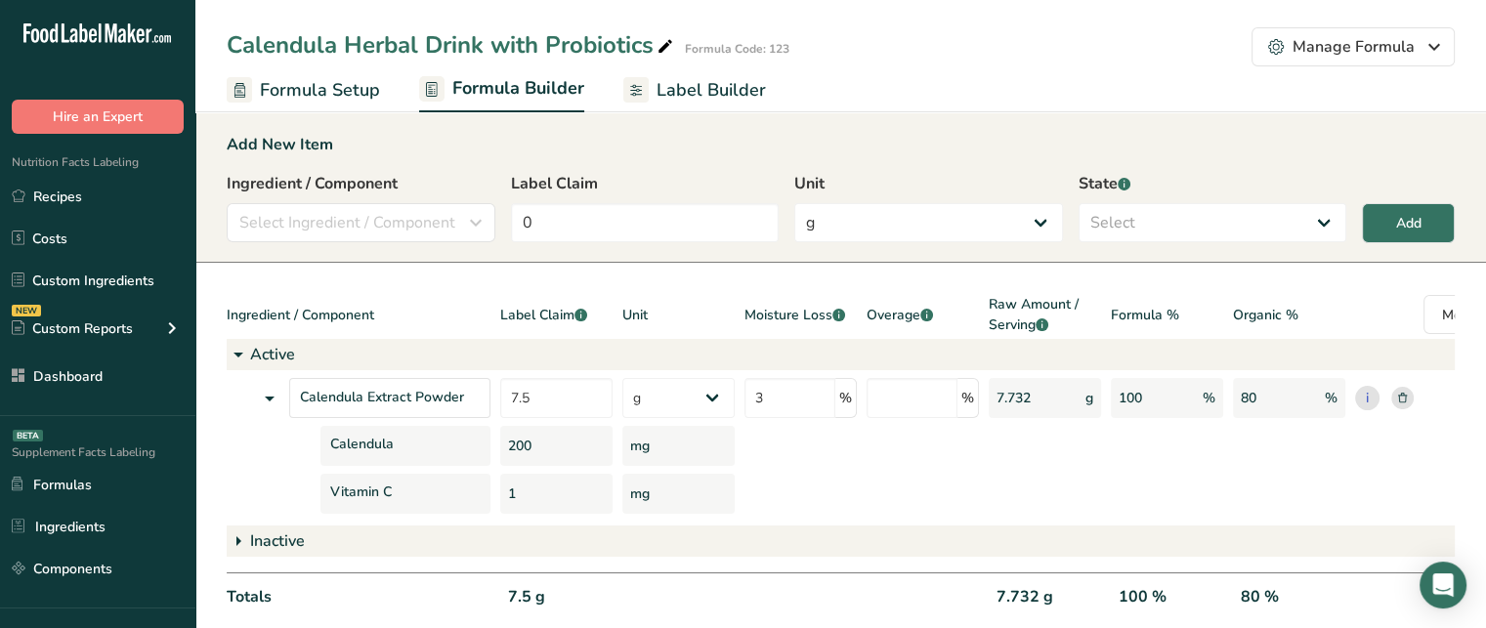
click at [1034, 402] on div "7.732 g" at bounding box center [1045, 398] width 112 height 40
click at [917, 399] on input "number" at bounding box center [912, 398] width 91 height 40
type input "5"
click at [872, 281] on section "Add New Item Ingredient / Component Select Ingredient / Component Ingredients C…" at bounding box center [840, 399] width 1291 height 594
drag, startPoint x: 1047, startPoint y: 395, endPoint x: 993, endPoint y: 395, distance: 54.7
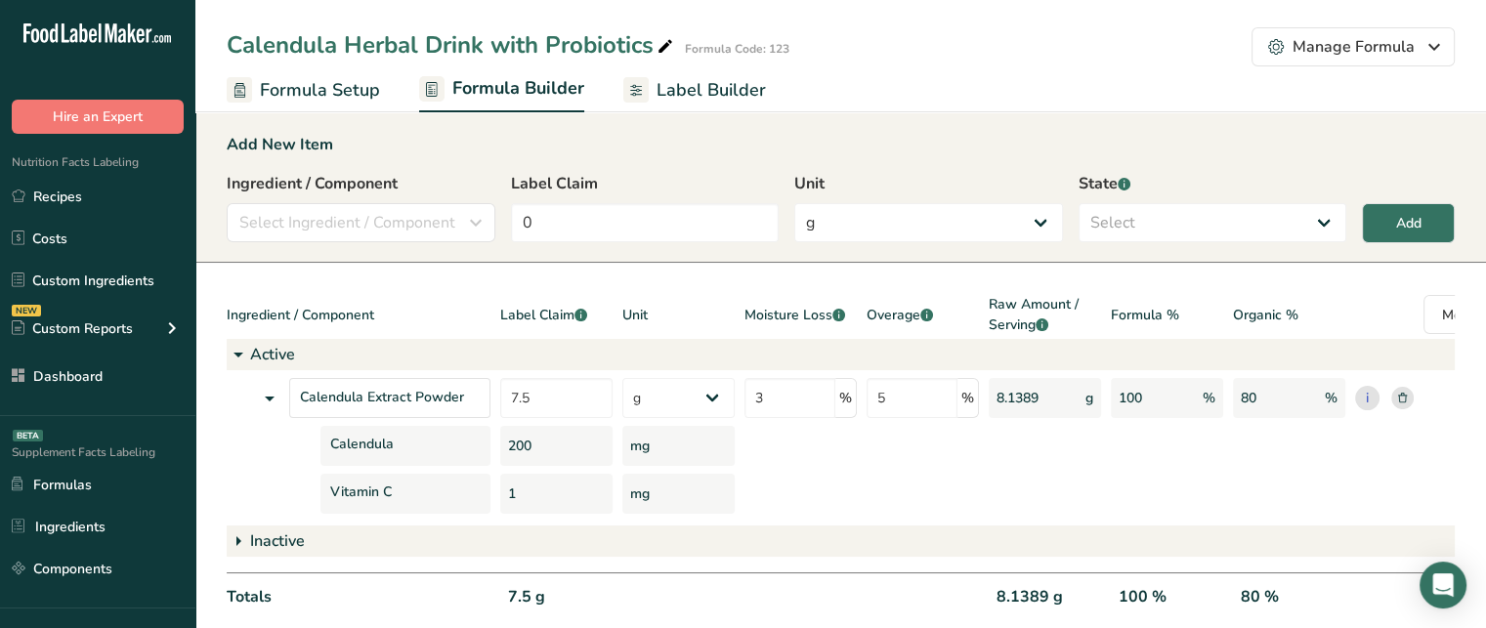
click at [993, 395] on div "8.1389 g" at bounding box center [1045, 398] width 112 height 40
drag, startPoint x: 1264, startPoint y: 399, endPoint x: 1241, endPoint y: 400, distance: 23.5
click at [1241, 400] on div "80 %" at bounding box center [1289, 398] width 112 height 40
drag, startPoint x: 1231, startPoint y: 314, endPoint x: 1329, endPoint y: 319, distance: 97.8
click at [1329, 319] on div "Ingredient / Component Label Claim .a-a{fill:#347362;}.b-a{fill:#fff;} Unit Moi…" at bounding box center [881, 316] width 1309 height 45
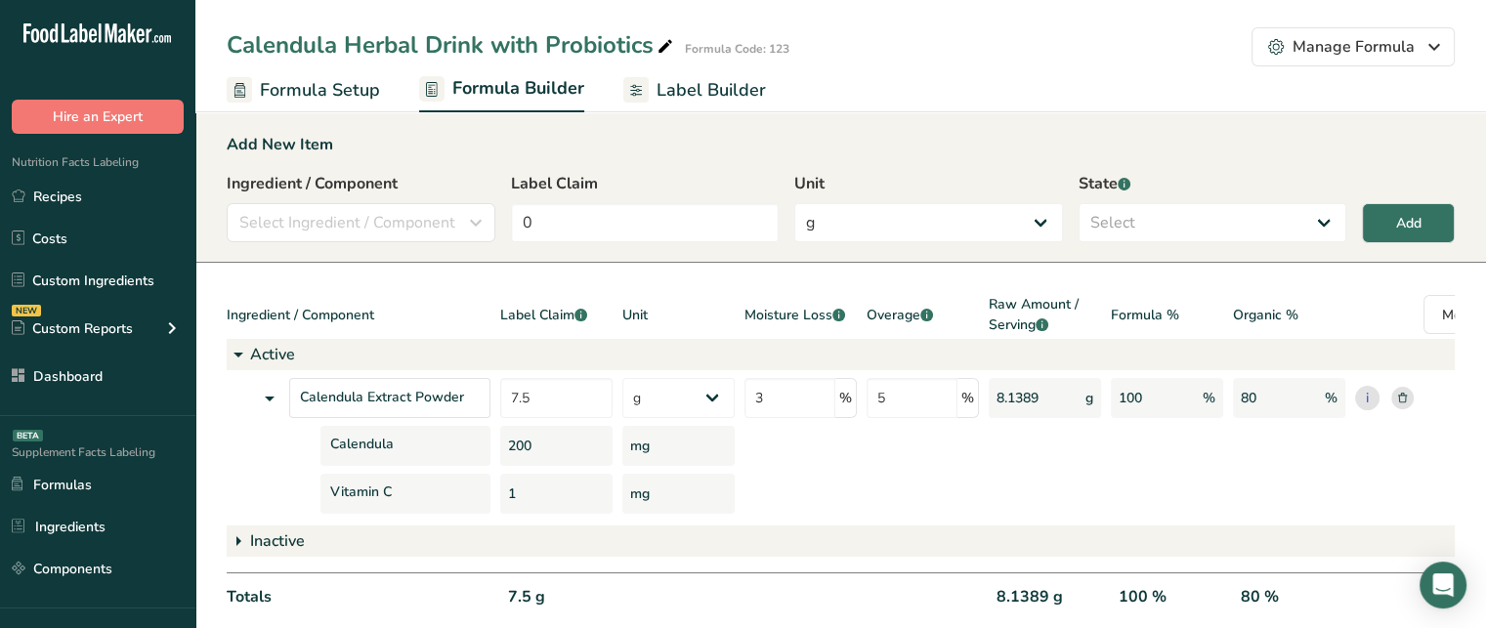
click at [785, 556] on div "Inactive" at bounding box center [881, 541] width 1309 height 31
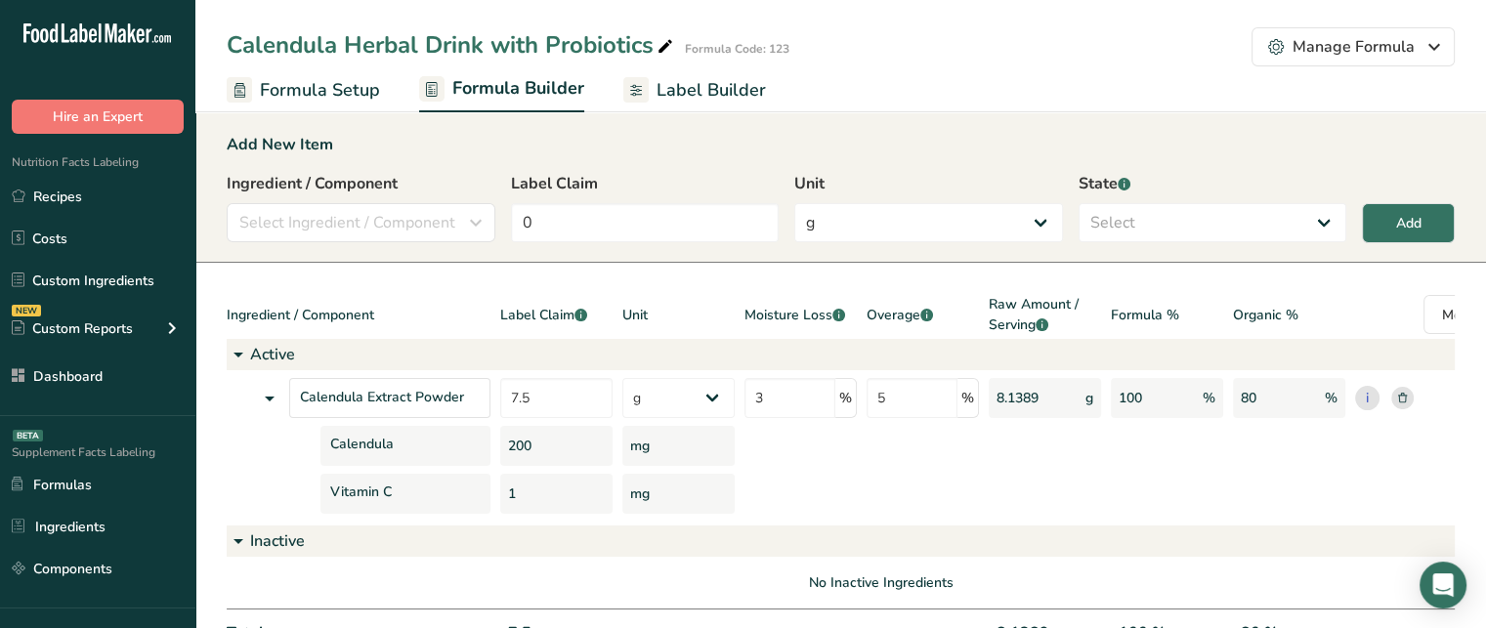
scroll to position [0, 81]
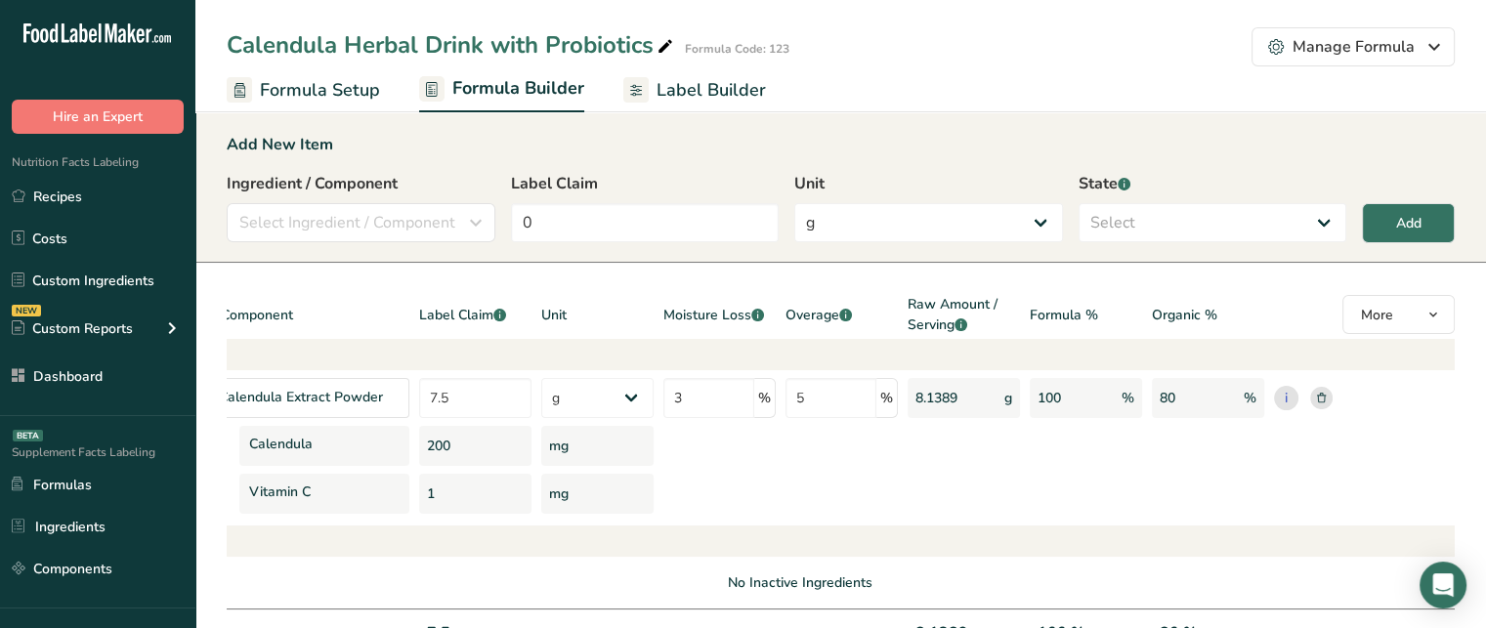
drag, startPoint x: 1128, startPoint y: 293, endPoint x: 1500, endPoint y: 275, distance: 372.7
click at [1485, 275] on html ".a-20{fill:#fff;} Hire an Expert Nutrition Facts Labeling Recipes Costs Custom …" at bounding box center [743, 366] width 1486 height 732
click at [1290, 294] on div at bounding box center [1303, 316] width 59 height 45
click at [1388, 316] on span "More" at bounding box center [1377, 315] width 32 height 19
click at [1287, 396] on span at bounding box center [1282, 394] width 15 height 15
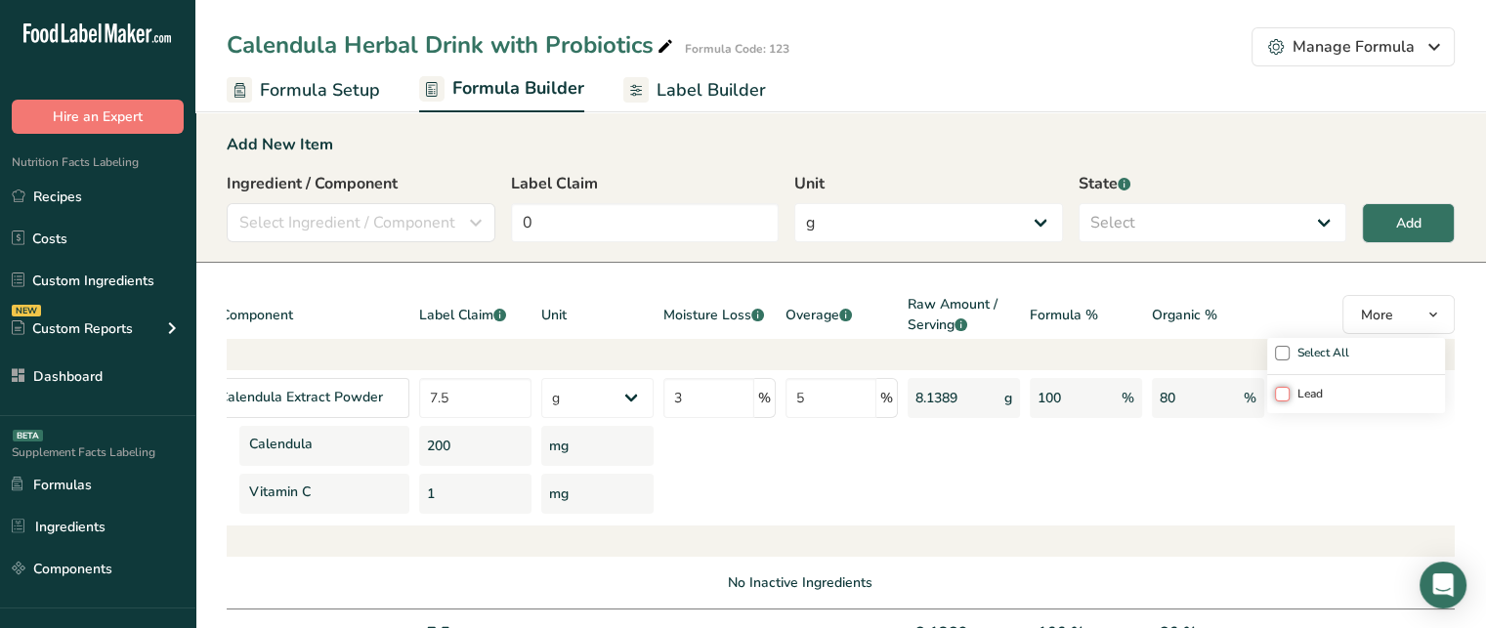
click at [1287, 396] on input "Lead" at bounding box center [1281, 394] width 13 height 40
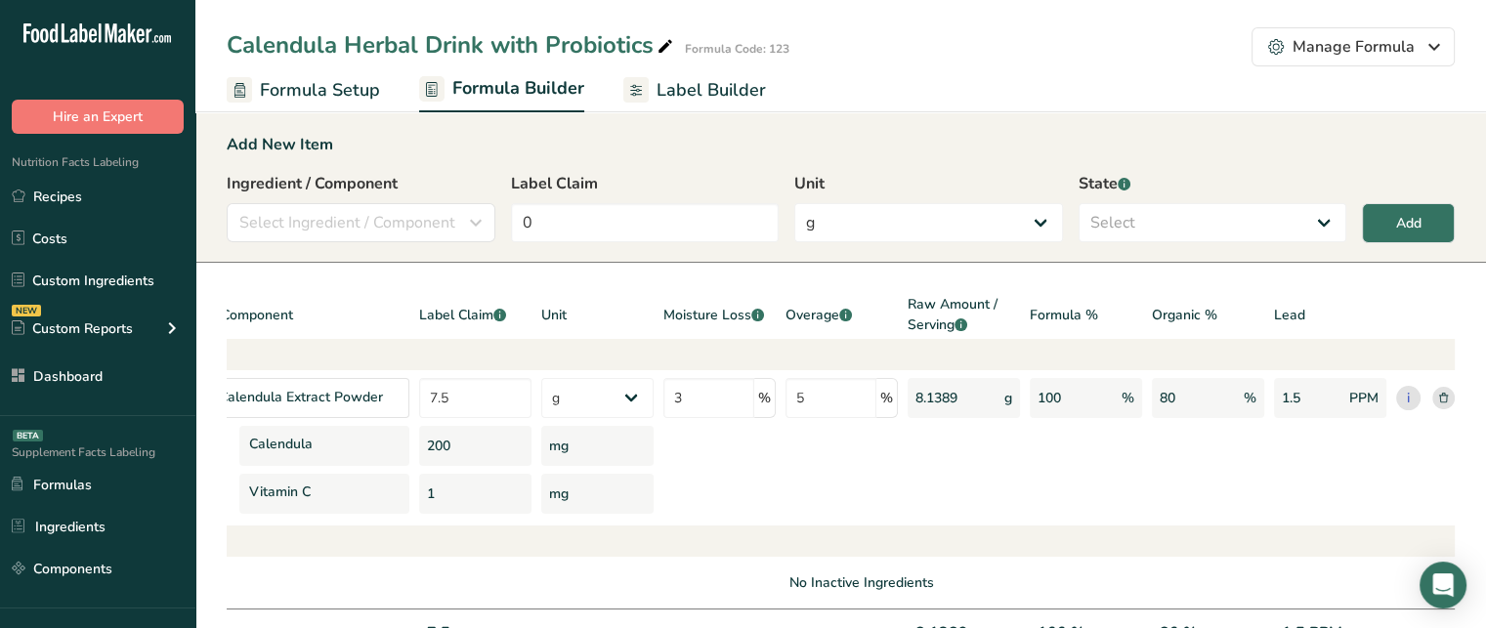
drag, startPoint x: 1278, startPoint y: 313, endPoint x: 1318, endPoint y: 310, distance: 40.2
click at [1318, 310] on div "Lead" at bounding box center [1330, 316] width 112 height 45
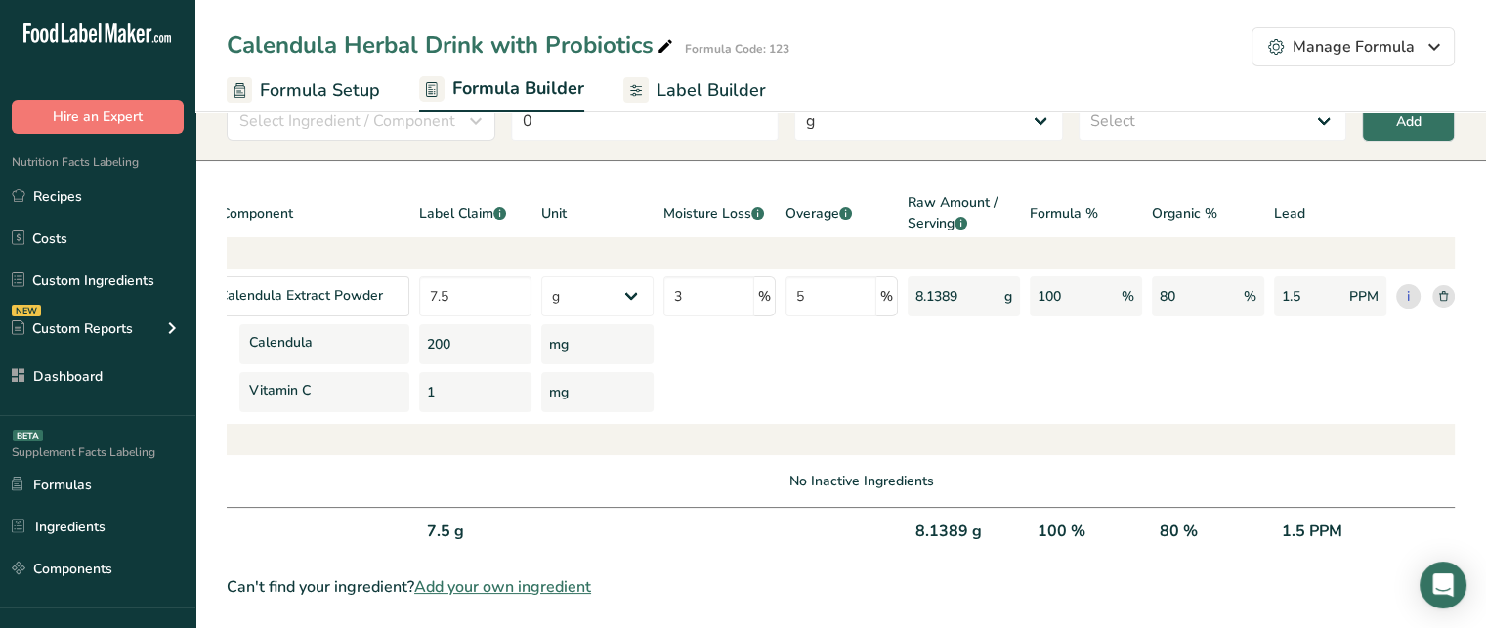
scroll to position [113, 0]
click at [1298, 518] on div "1.5 PPM" at bounding box center [1330, 538] width 112 height 40
click at [1190, 518] on div "80 %" at bounding box center [1208, 538] width 112 height 40
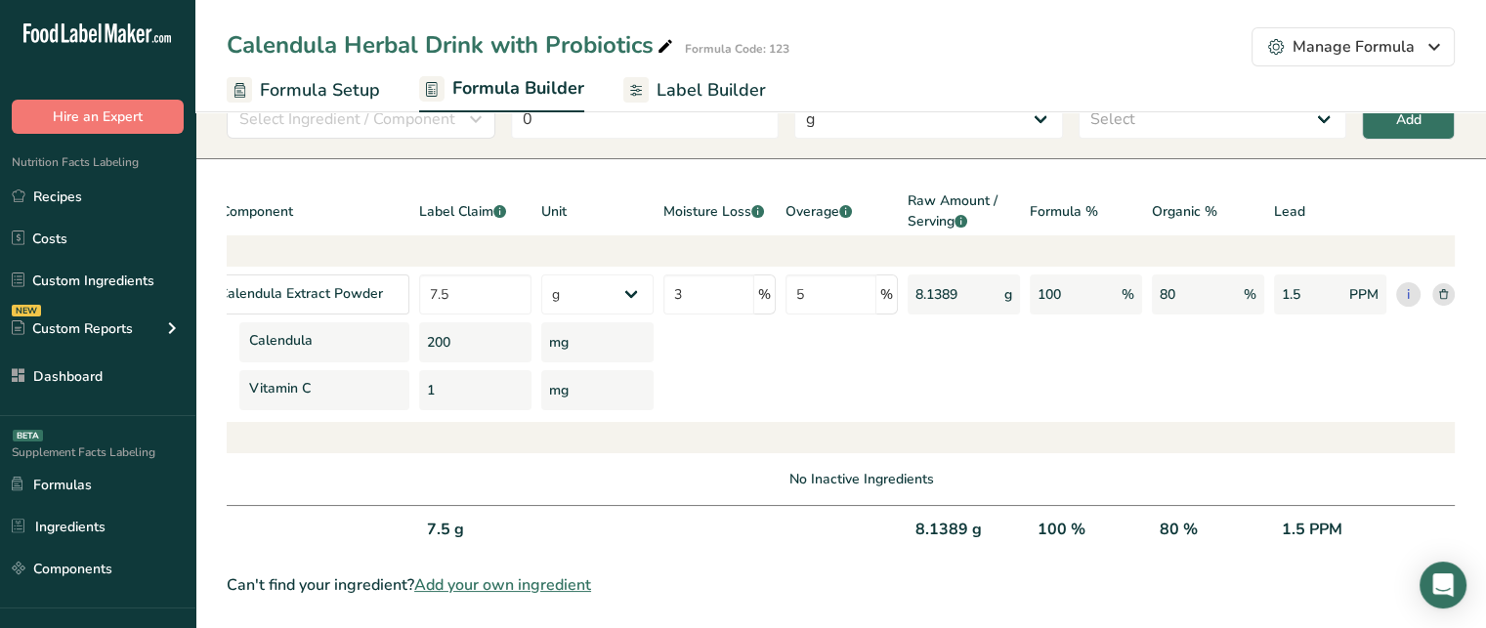
click at [1190, 518] on div "80 %" at bounding box center [1208, 538] width 112 height 40
click at [947, 518] on div "8.1389 g" at bounding box center [964, 538] width 112 height 40
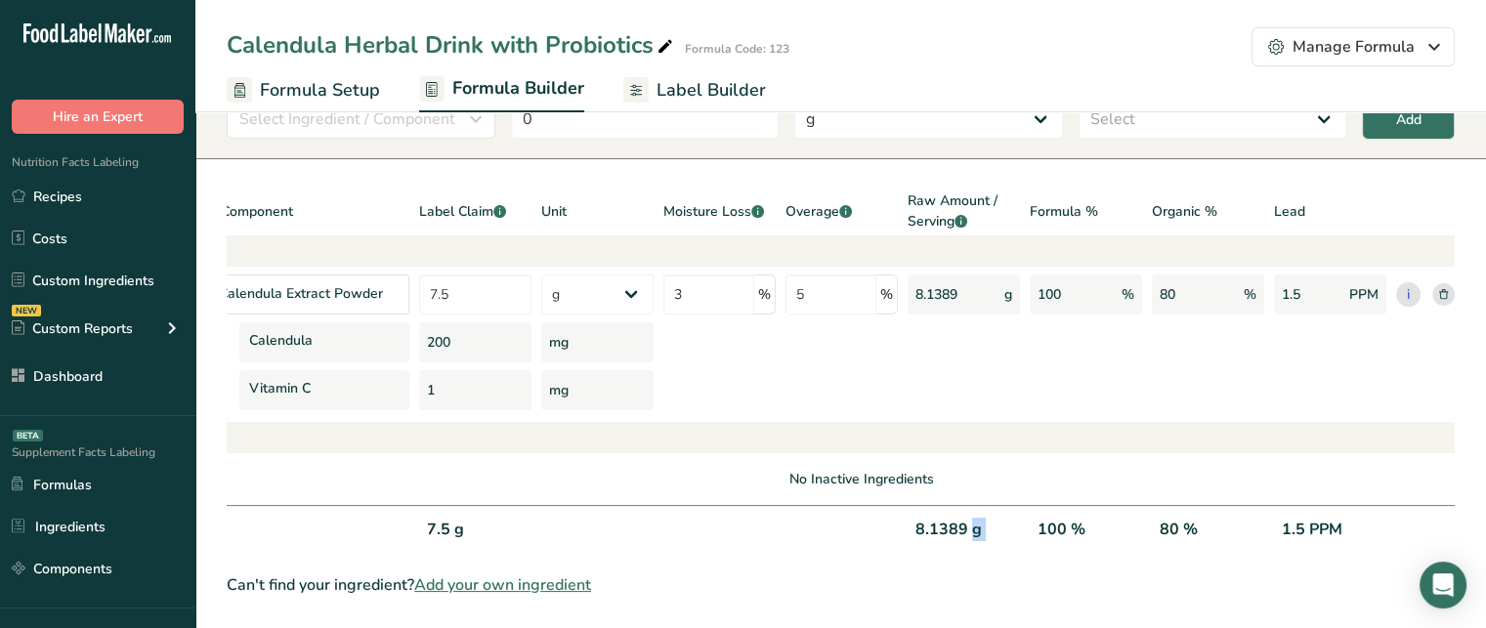
click at [947, 518] on div "8.1389 g" at bounding box center [964, 538] width 112 height 40
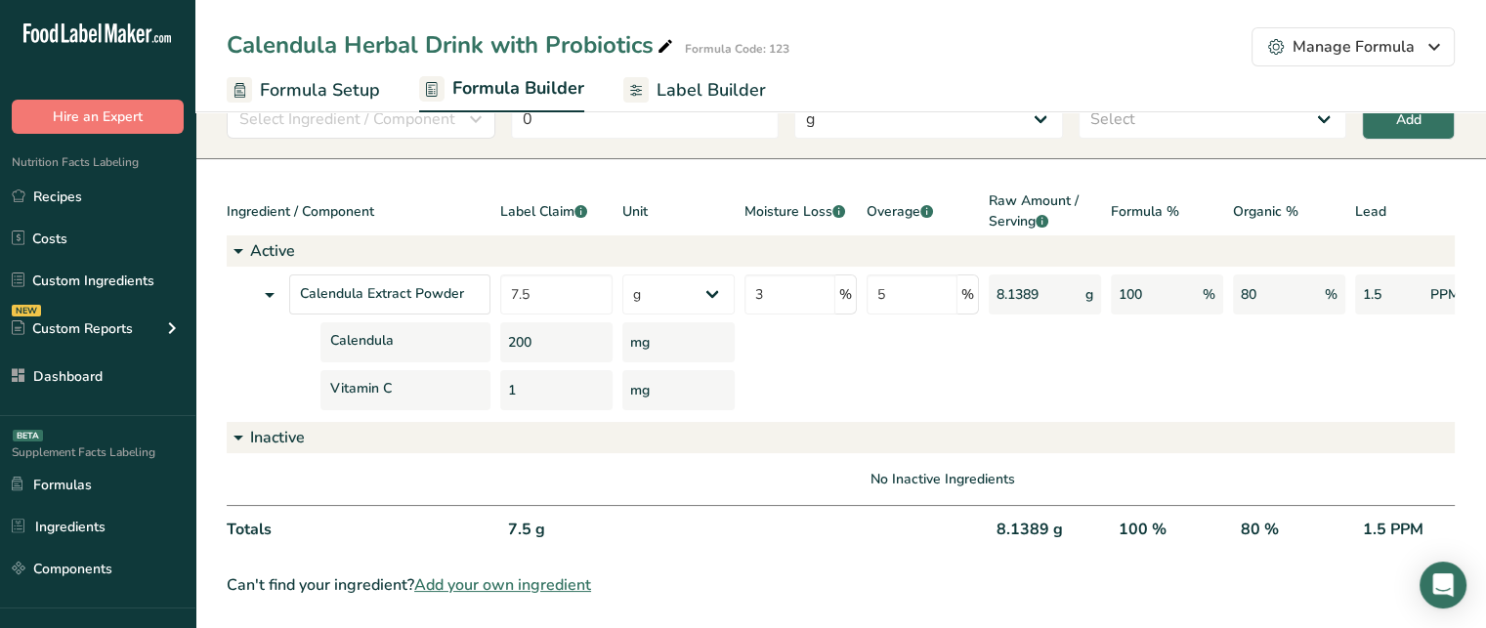
click at [528, 519] on div "7.5 g" at bounding box center [556, 538] width 112 height 40
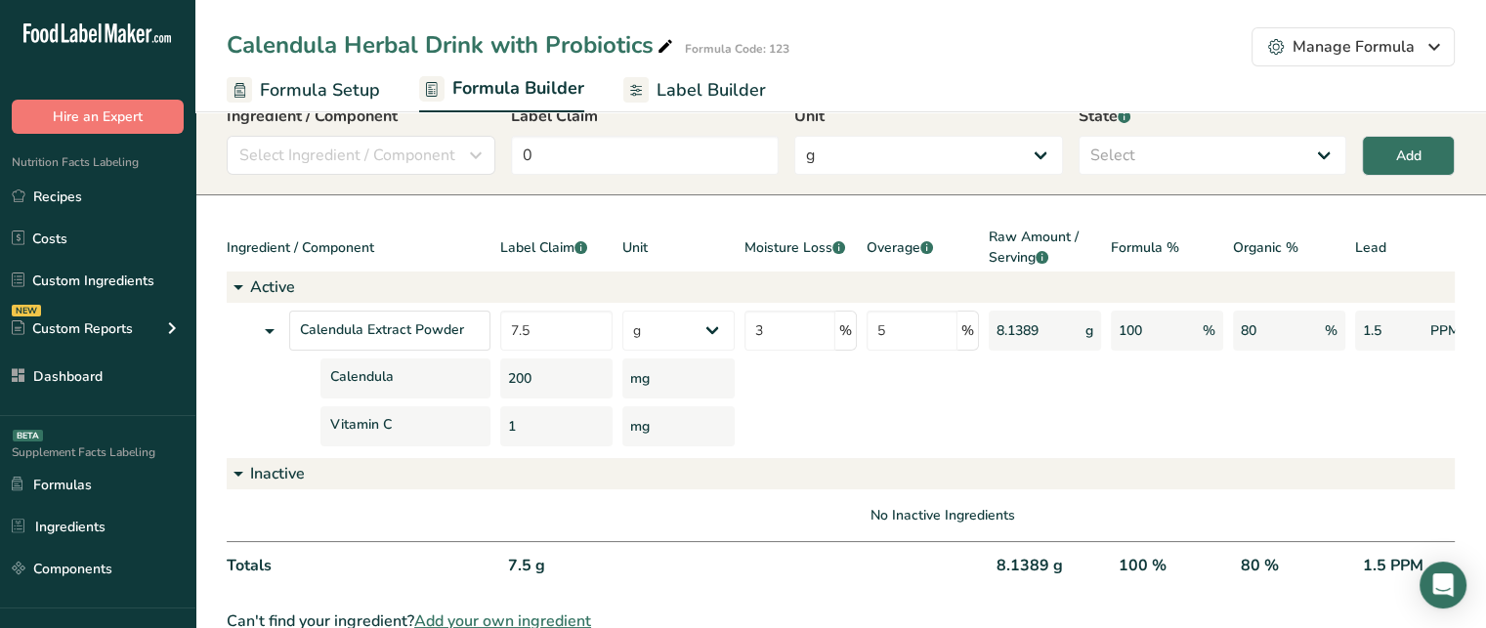
scroll to position [70, 0]
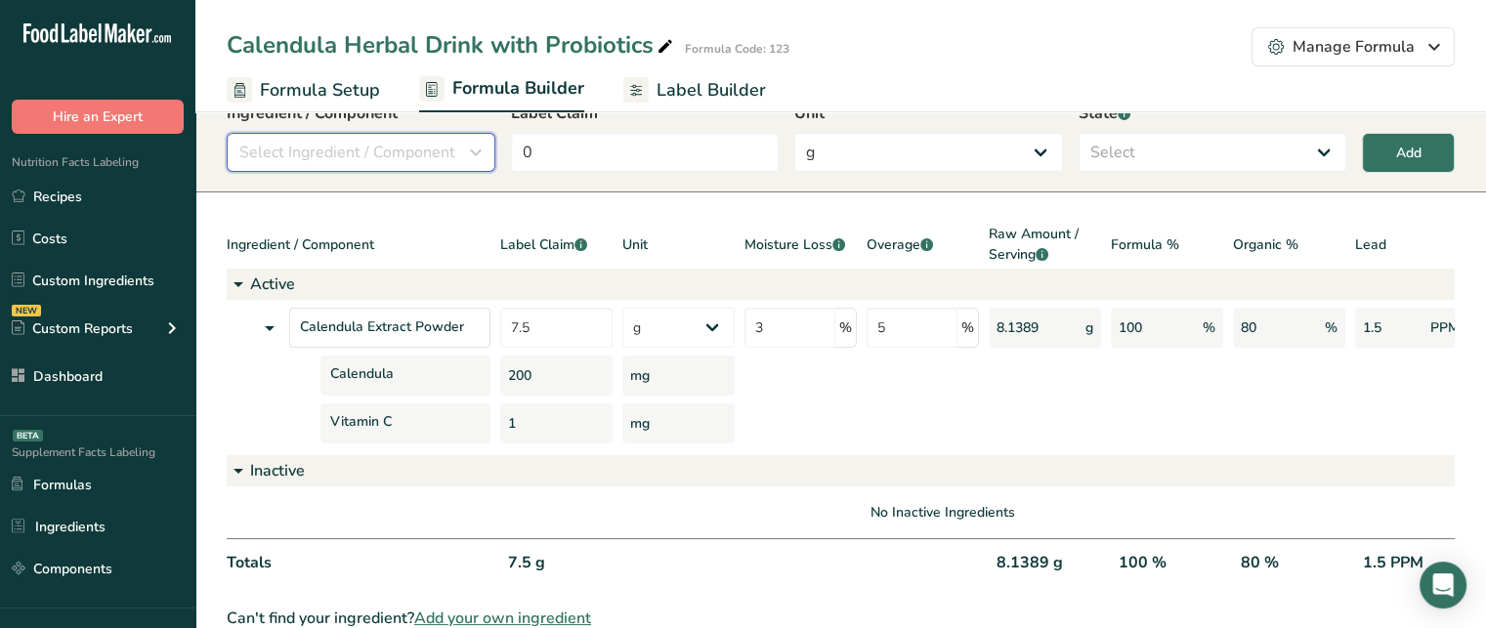
click at [373, 137] on button "Select Ingredient / Component" at bounding box center [361, 152] width 269 height 39
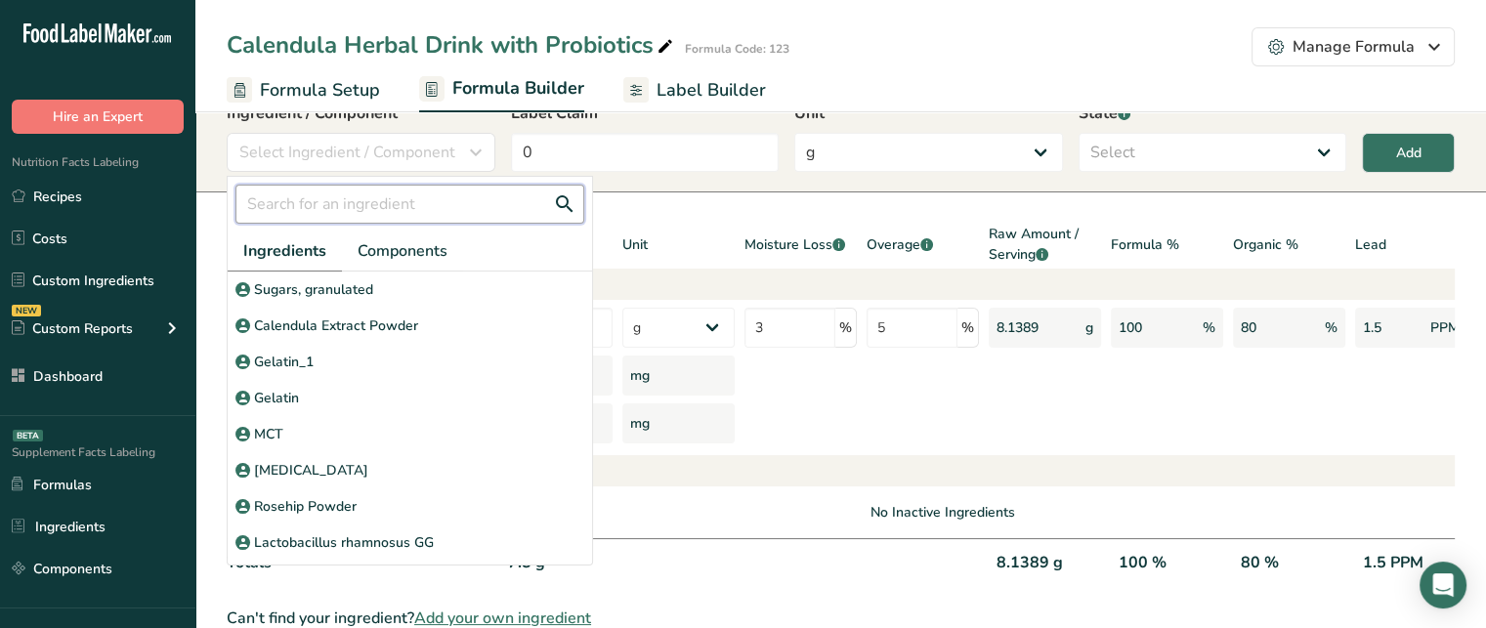
click at [368, 204] on input "text" at bounding box center [409, 204] width 349 height 39
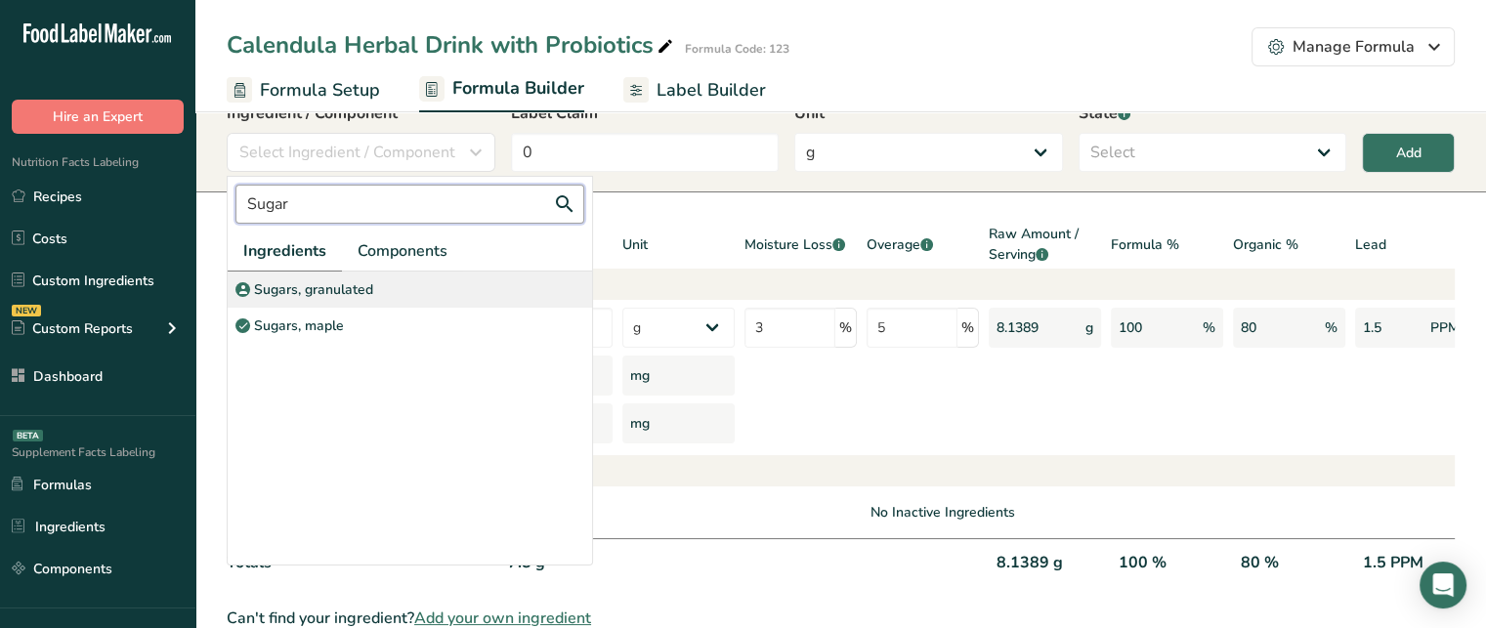
type input "Sugar"
click at [391, 300] on div "Sugars, granulated" at bounding box center [410, 290] width 364 height 36
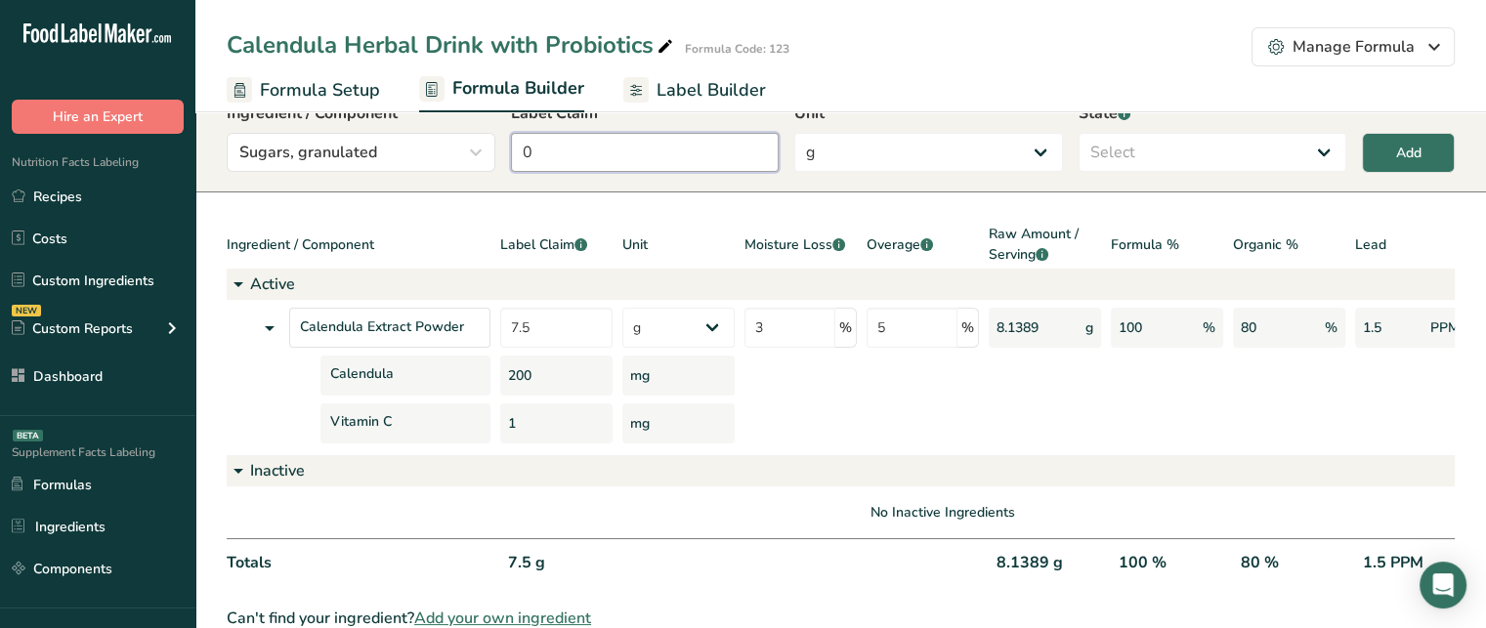
click at [547, 156] on input "0" at bounding box center [645, 152] width 269 height 39
type input "3.5"
click at [905, 135] on select "g Kilograms mg Oz Pound PPM B CFU mcg µg kcal kJ" at bounding box center [928, 152] width 269 height 39
click at [1102, 148] on select "Select Active Inactive" at bounding box center [1213, 152] width 269 height 39
select select "inactive"
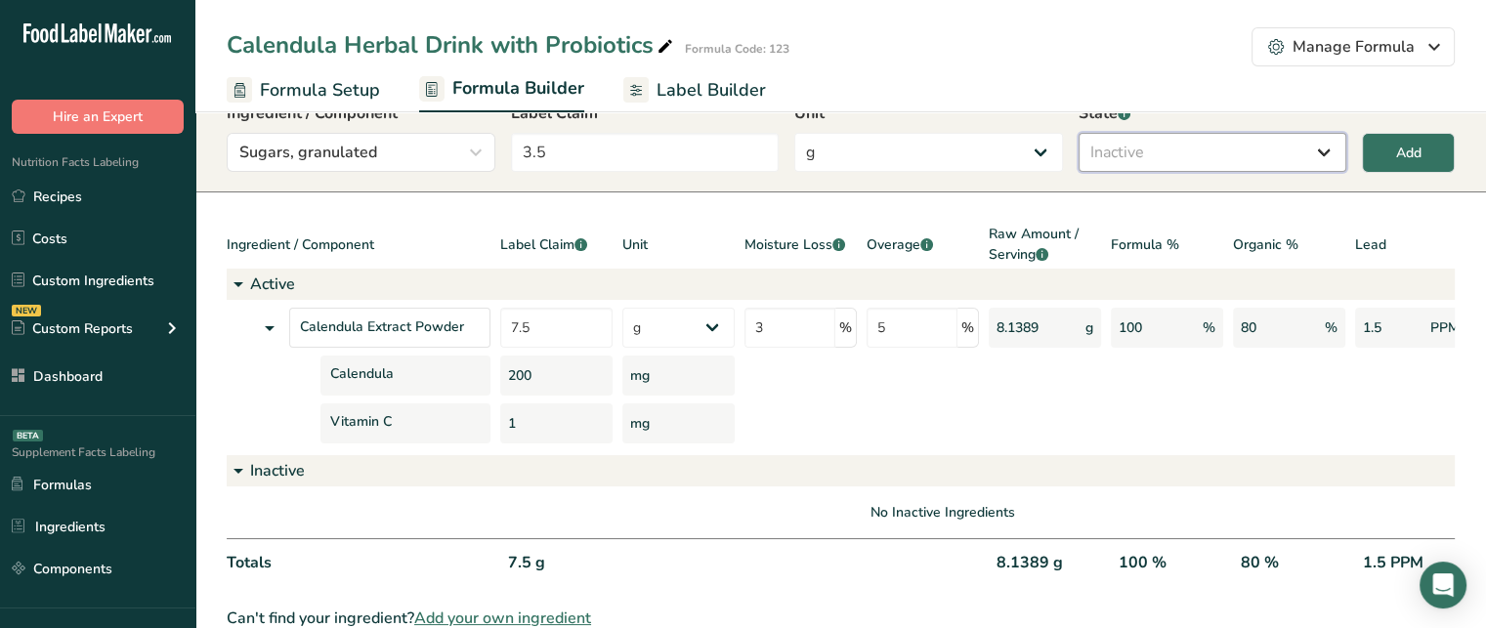
click at [1079, 133] on select "Select Active Inactive" at bounding box center [1213, 152] width 269 height 39
click at [1419, 171] on button "Add" at bounding box center [1408, 153] width 93 height 40
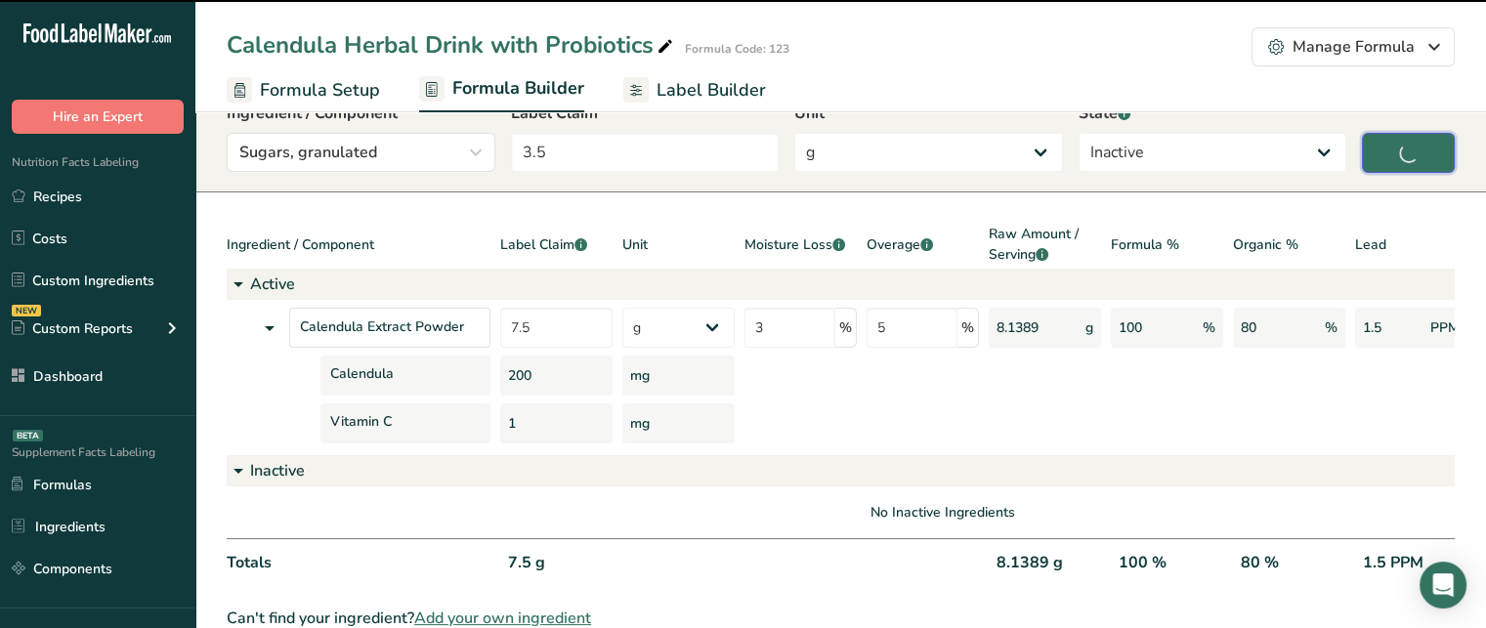
type input "0"
select select
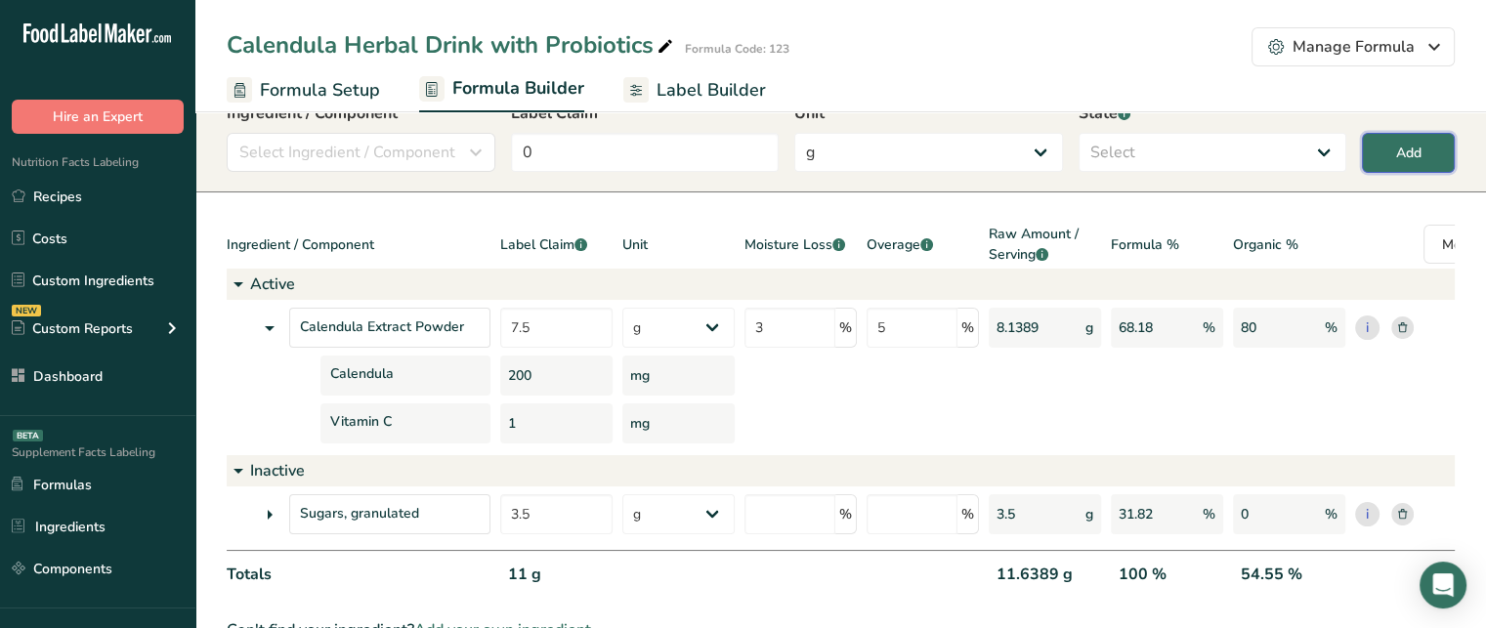
scroll to position [129, 0]
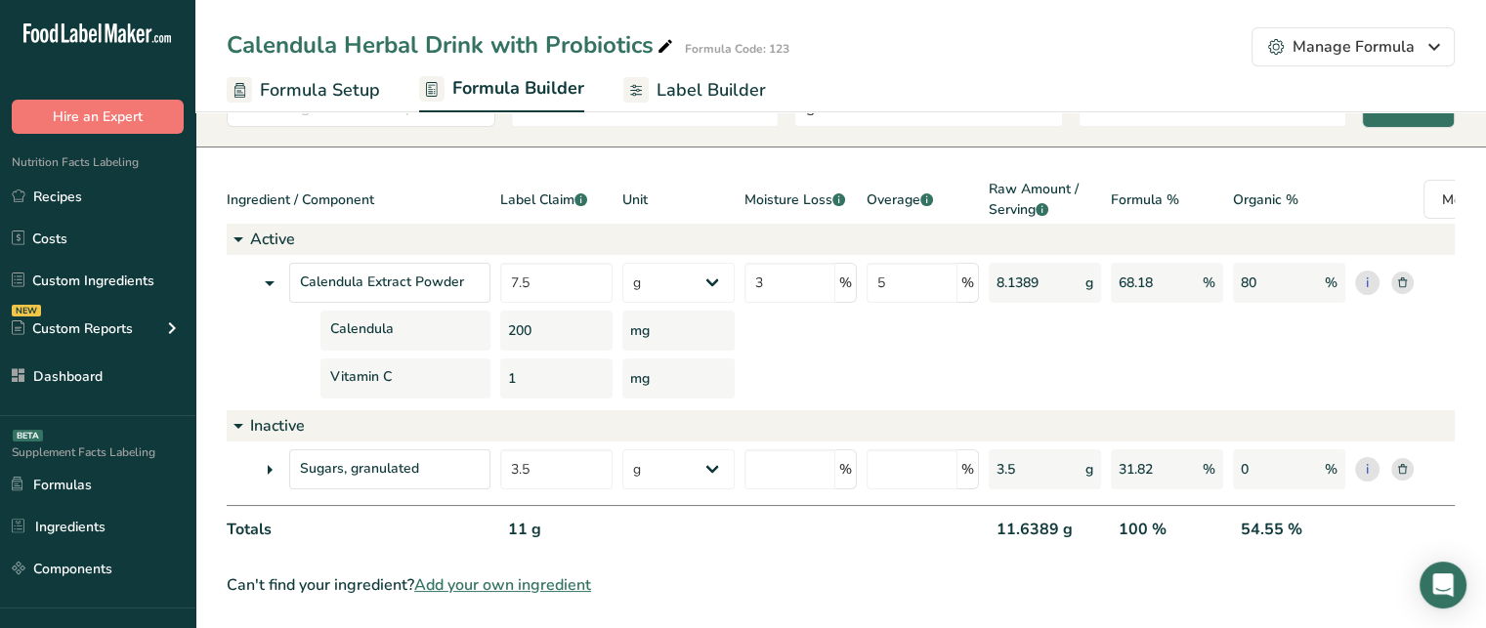
click at [272, 452] on icon at bounding box center [269, 469] width 23 height 35
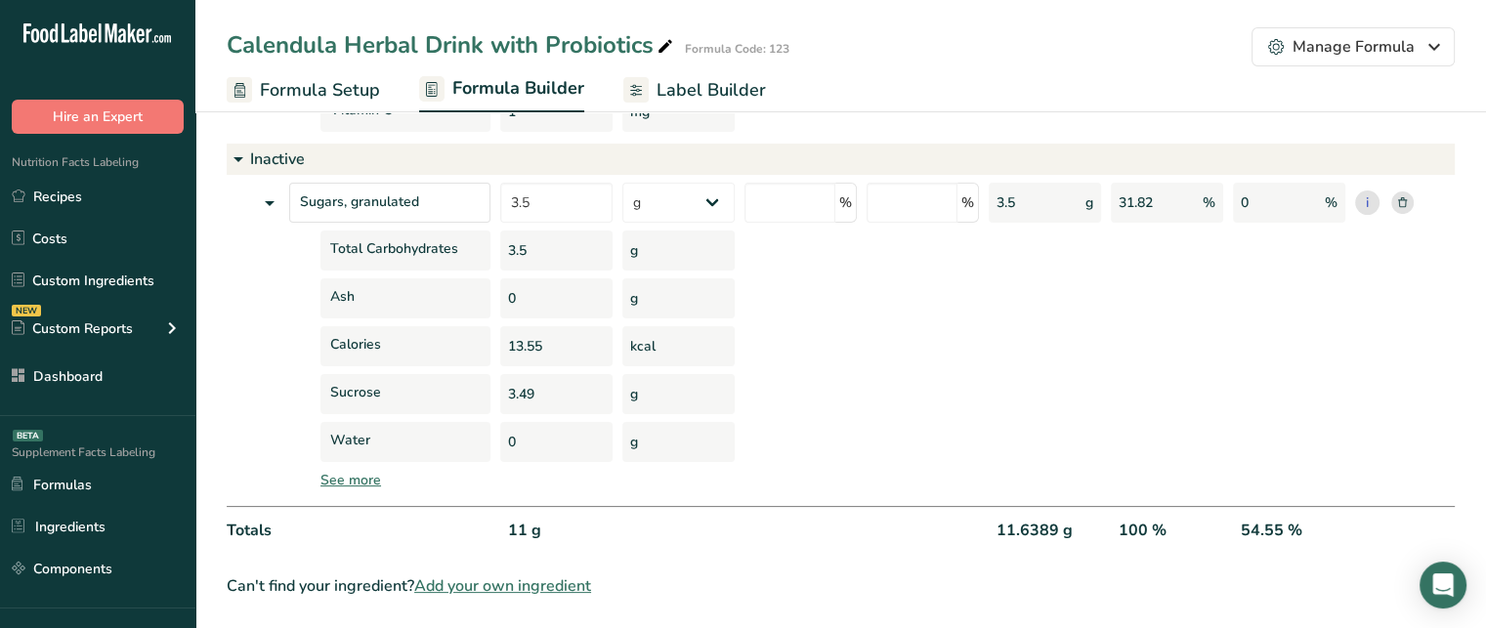
scroll to position [397, 0]
click at [275, 188] on icon at bounding box center [269, 202] width 23 height 35
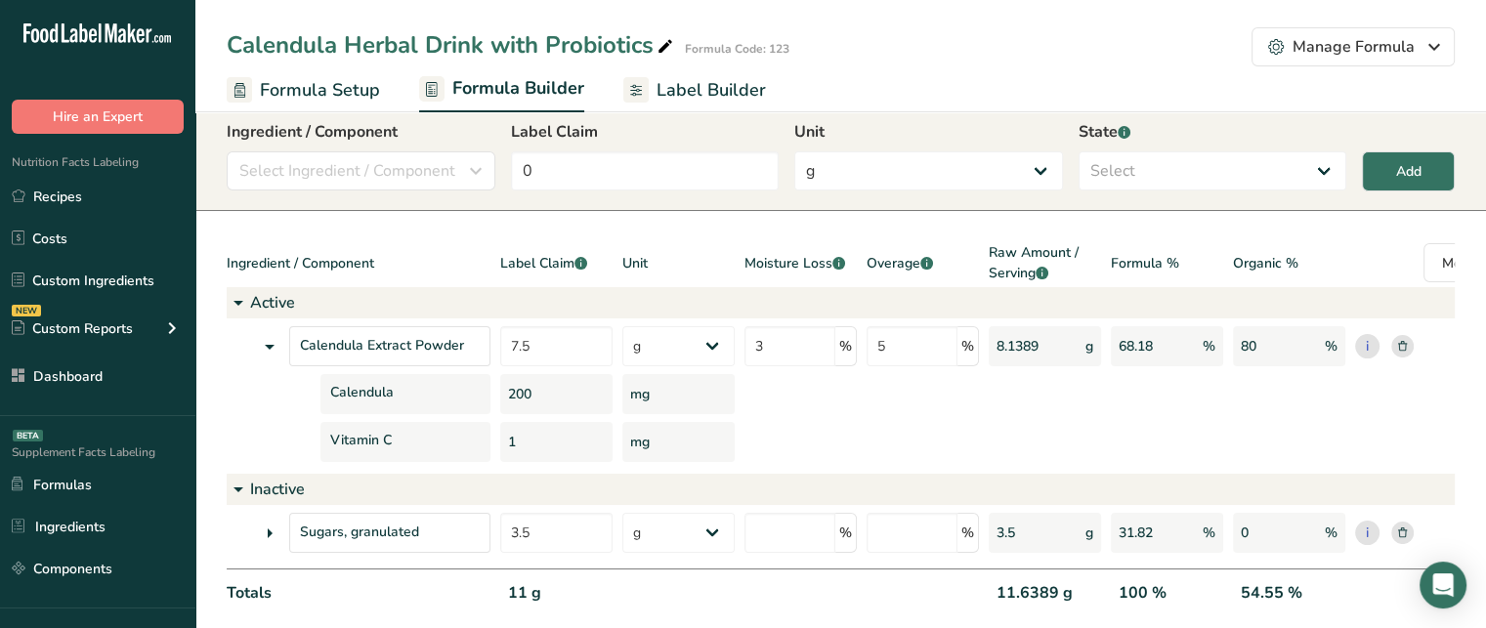
scroll to position [0, 0]
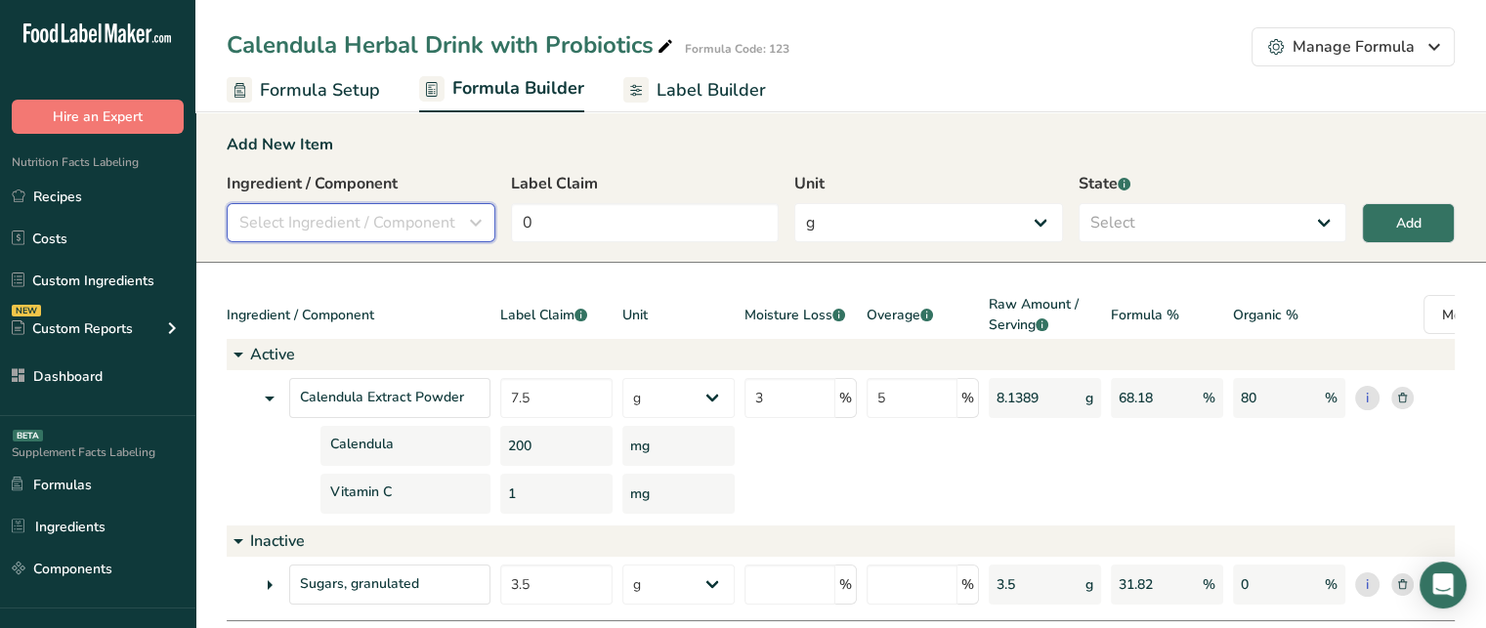
click at [420, 231] on span "Select Ingredient / Component" at bounding box center [347, 222] width 216 height 23
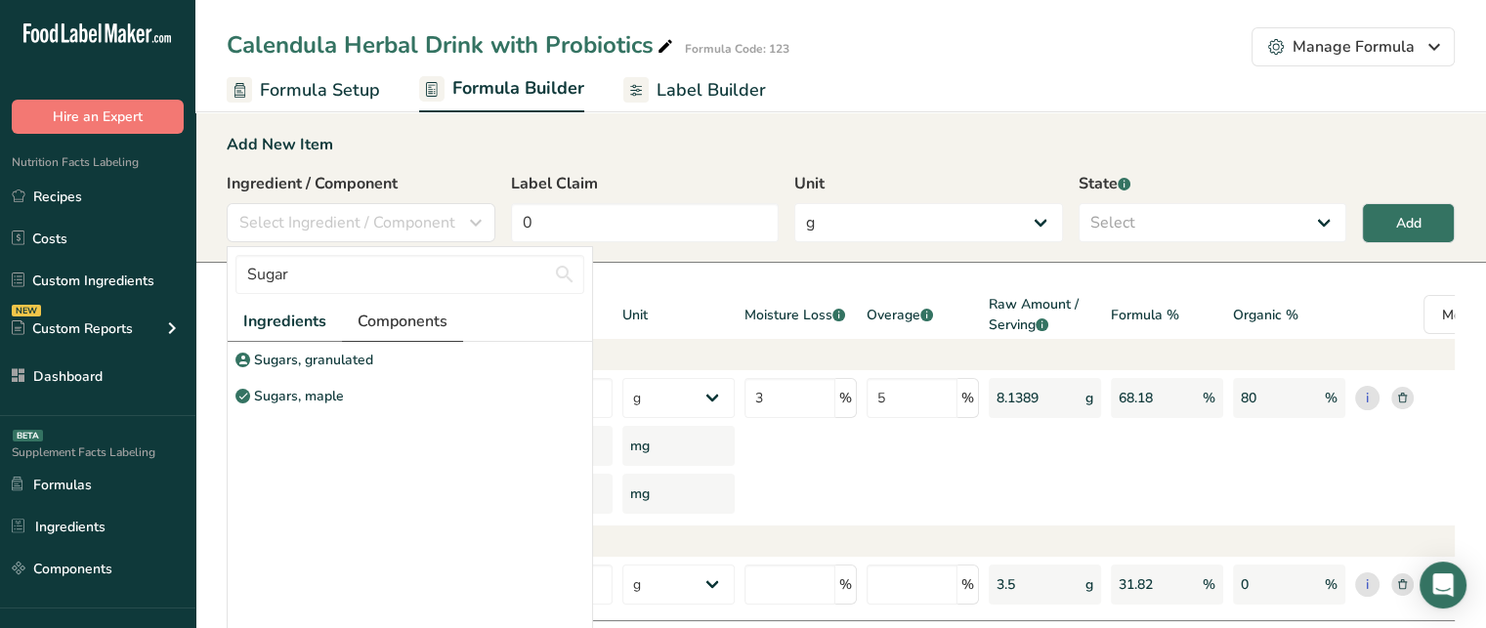
click at [379, 323] on span "Components" at bounding box center [403, 321] width 90 height 23
drag, startPoint x: 436, startPoint y: 278, endPoint x: 252, endPoint y: 268, distance: 184.0
click at [252, 268] on input "Sugar" at bounding box center [409, 274] width 349 height 39
type input "S"
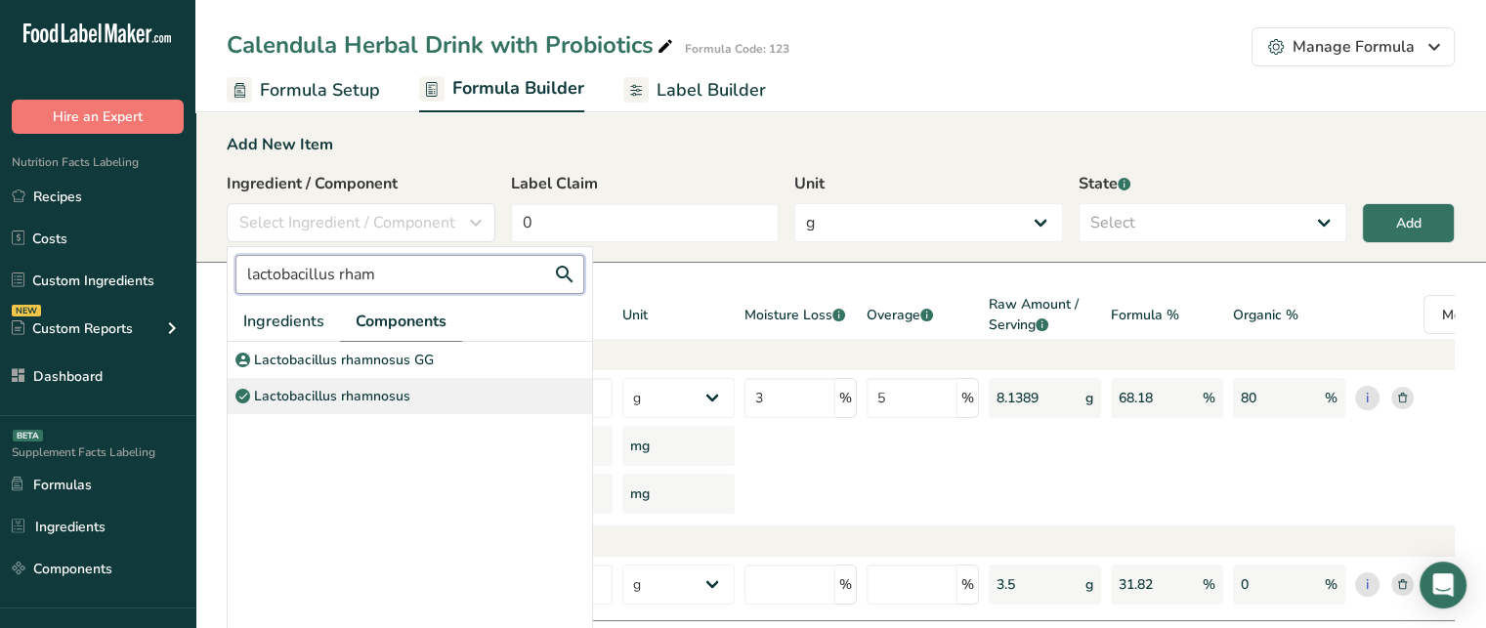
type input "lactobacillus rham"
click at [343, 390] on p "Lactobacillus rhamnosus" at bounding box center [332, 396] width 156 height 21
select select "6"
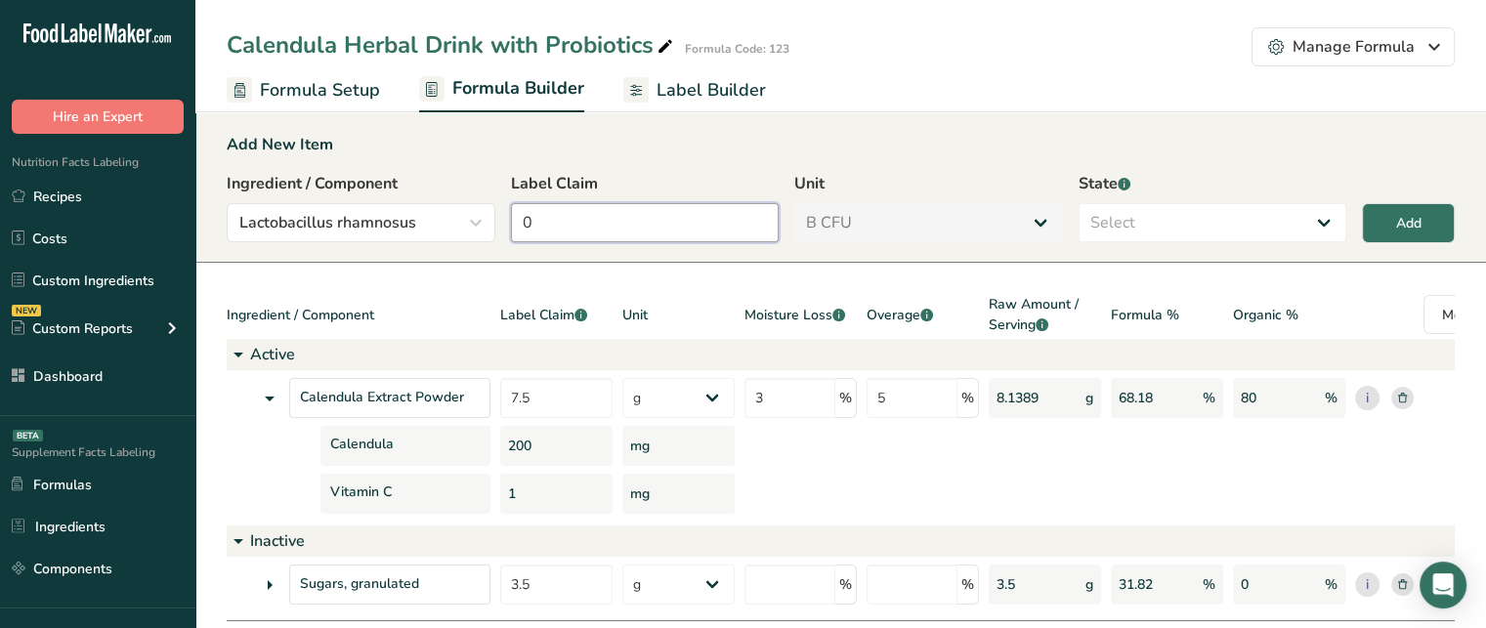
click at [554, 224] on input "0" at bounding box center [645, 222] width 269 height 39
drag, startPoint x: 680, startPoint y: 222, endPoint x: 507, endPoint y: 218, distance: 173.0
click at [507, 218] on div "Ingredient / Component Lactobacillus rhamnosus lactobacillus rham Ingredients C…" at bounding box center [841, 213] width 1228 height 82
type input "10"
click at [1198, 235] on select "Select Active Inactive" at bounding box center [1213, 222] width 269 height 39
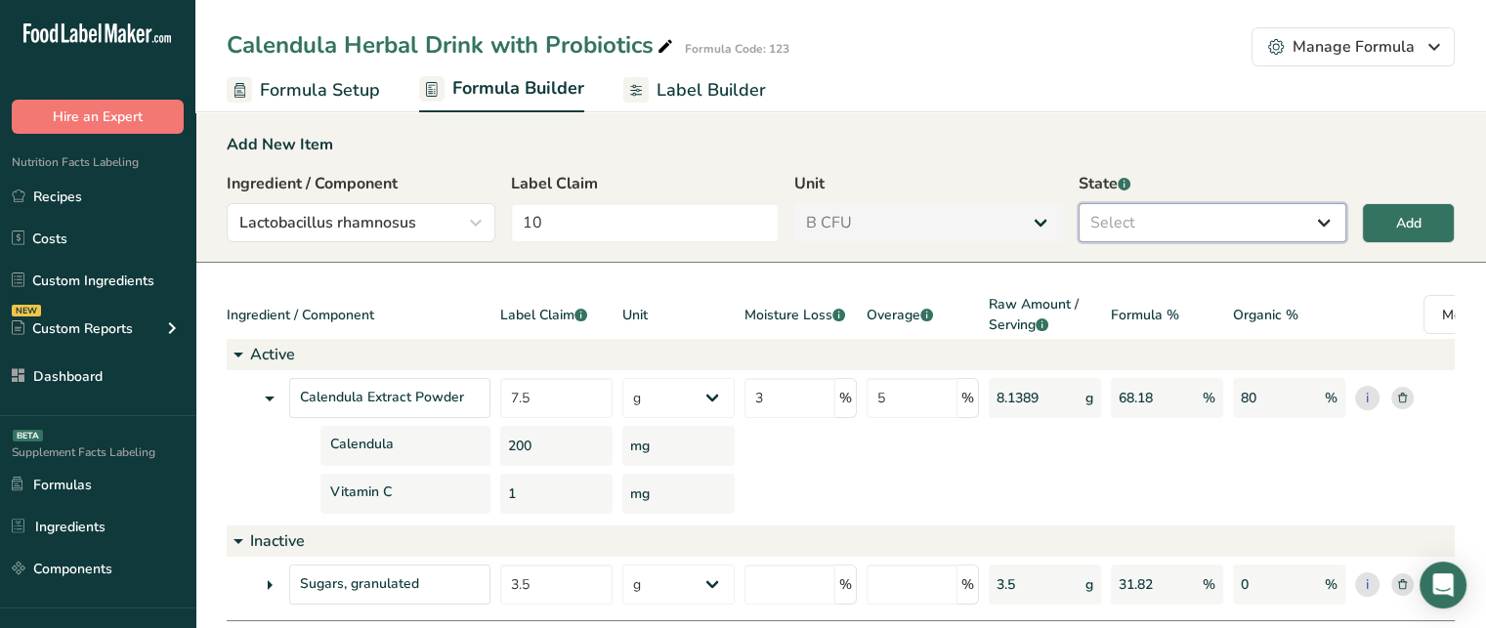
select select "active"
click at [1079, 203] on select "Select Active Inactive" at bounding box center [1213, 222] width 269 height 39
click at [1416, 222] on div "Add" at bounding box center [1408, 223] width 25 height 21
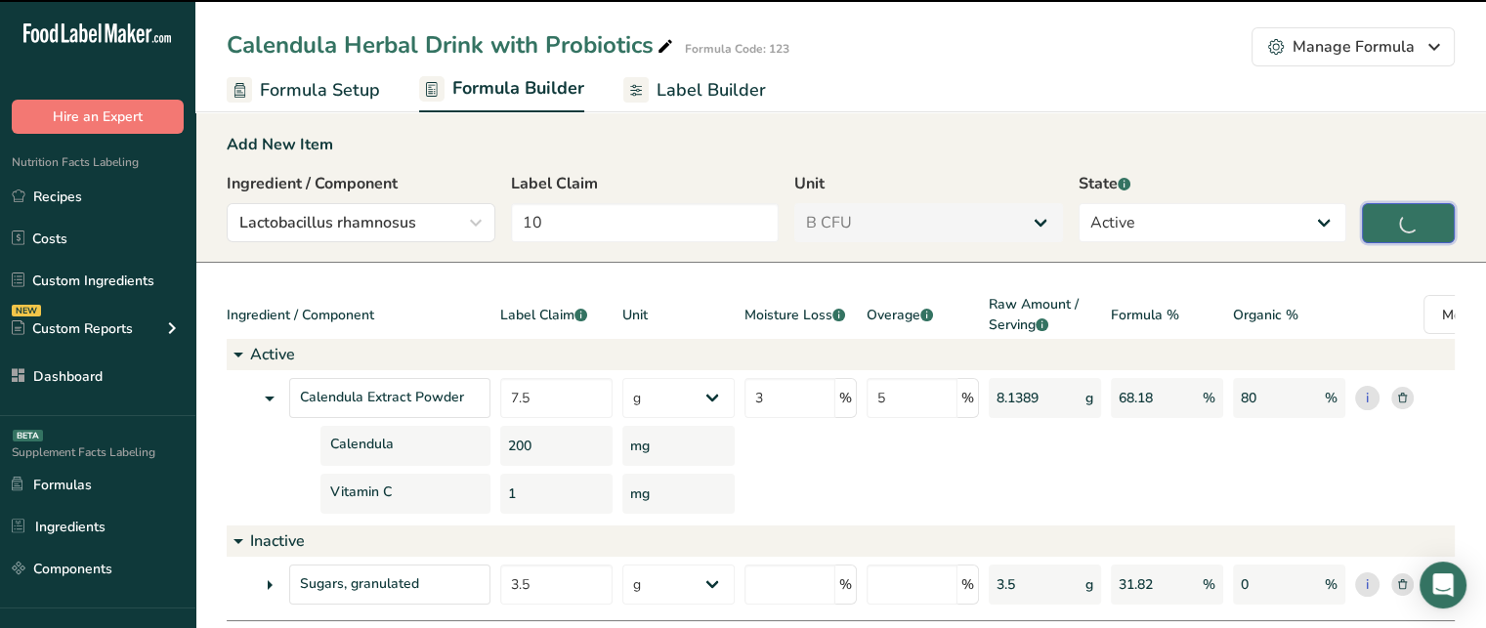
type input "0"
select select "0"
select select
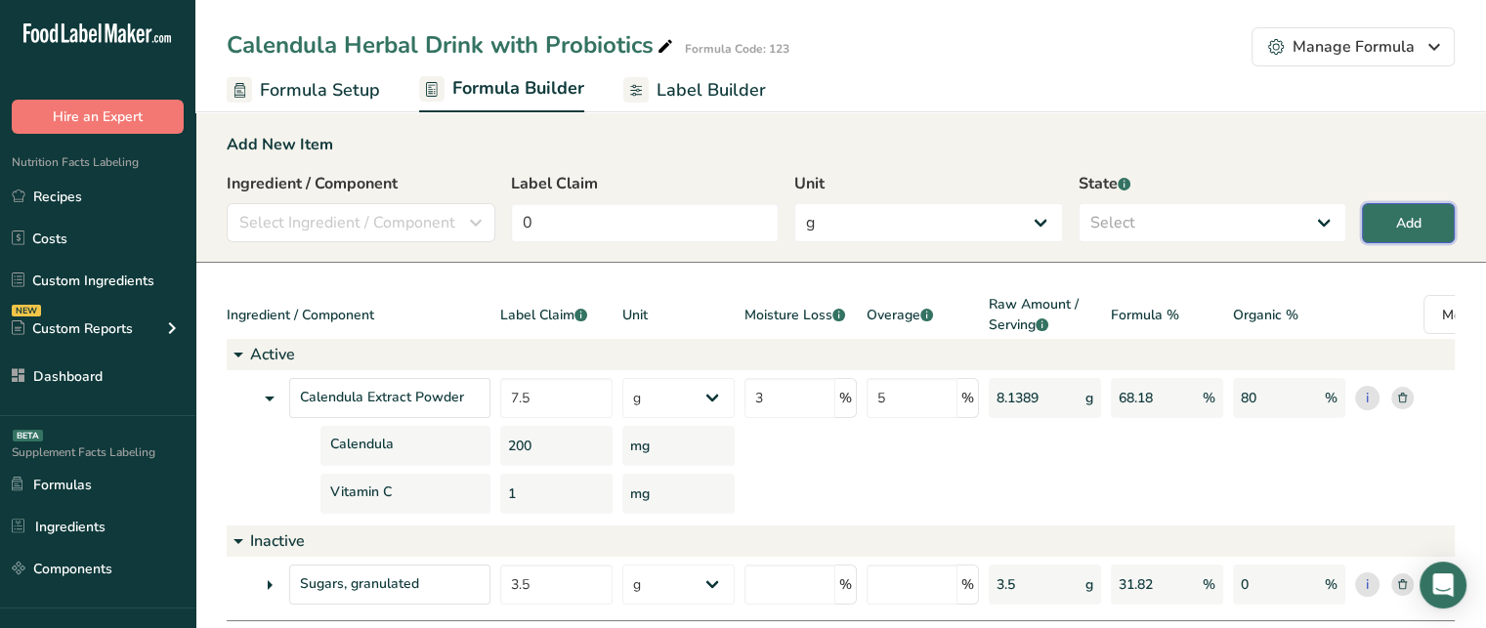
select select "6"
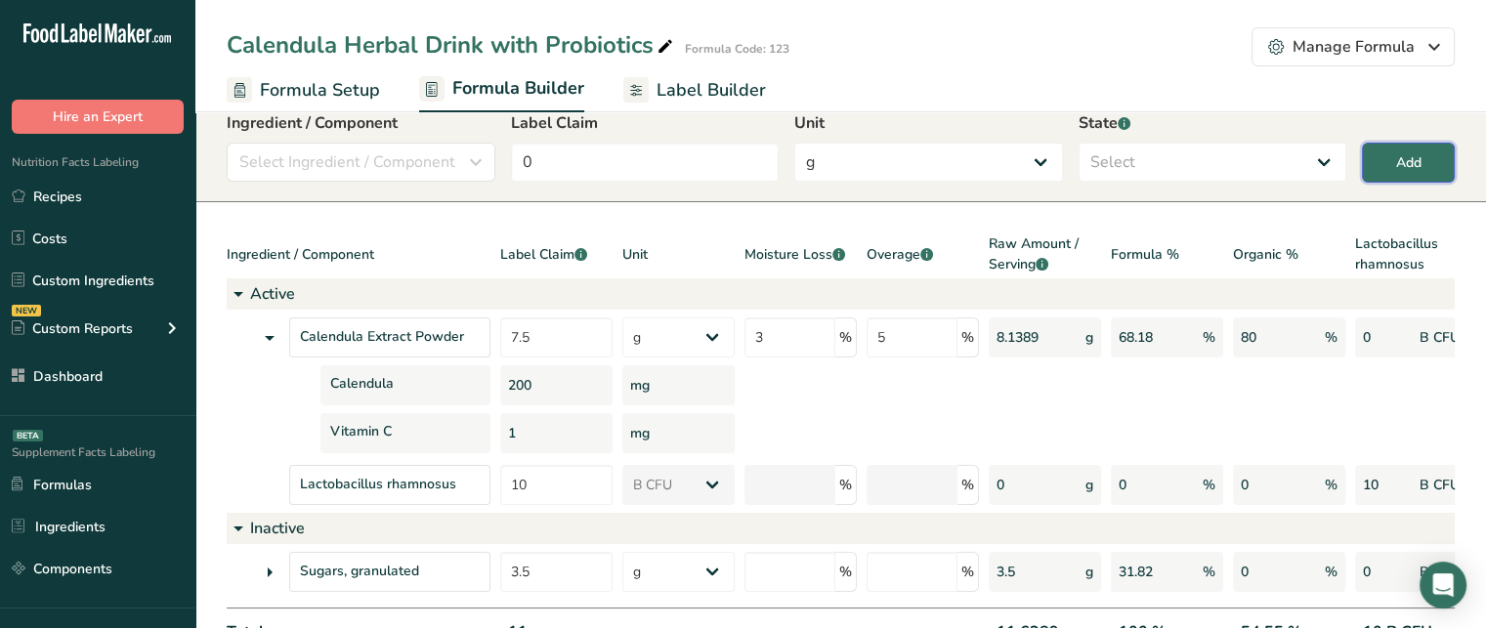
scroll to position [20, 0]
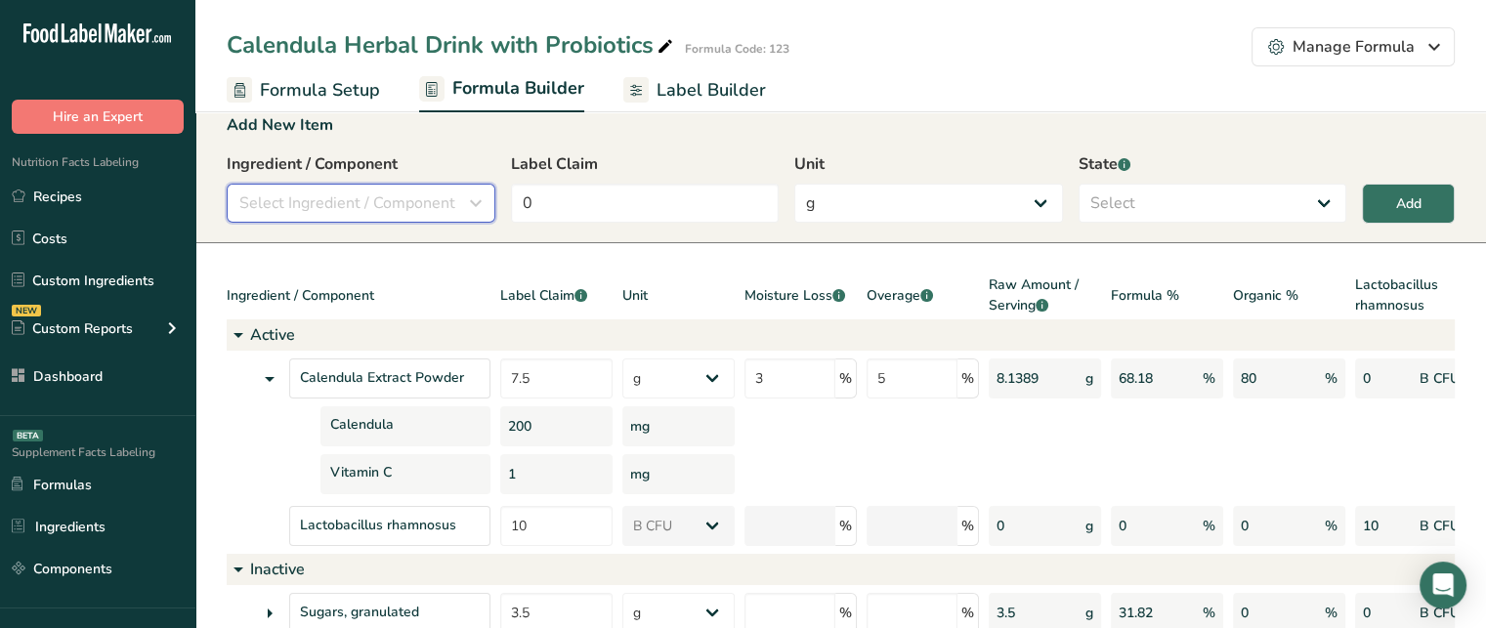
click at [469, 200] on icon "button" at bounding box center [475, 203] width 23 height 35
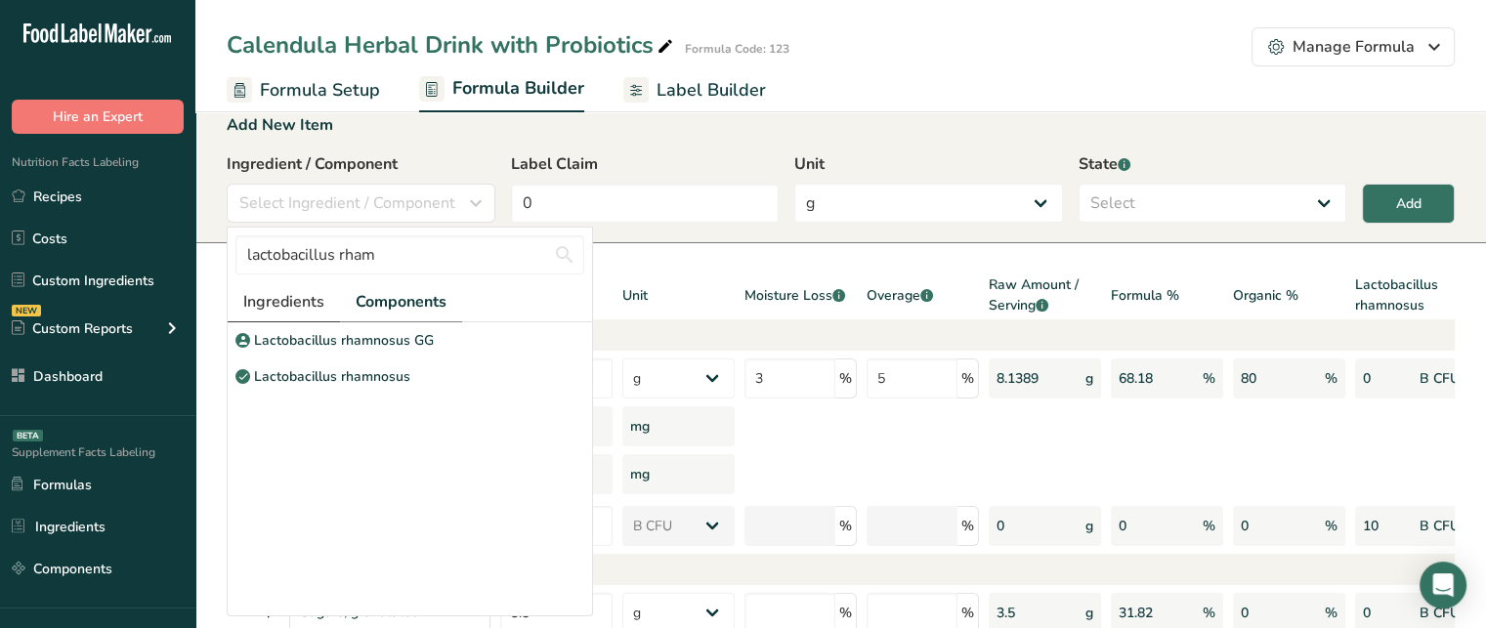
click at [298, 300] on span "Ingredients" at bounding box center [283, 301] width 81 height 23
drag, startPoint x: 493, startPoint y: 257, endPoint x: 197, endPoint y: 255, distance: 296.1
click at [197, 255] on section "Add New Item Ingredient / Component Select Ingredient / Component lactobacillus…" at bounding box center [840, 427] width 1291 height 690
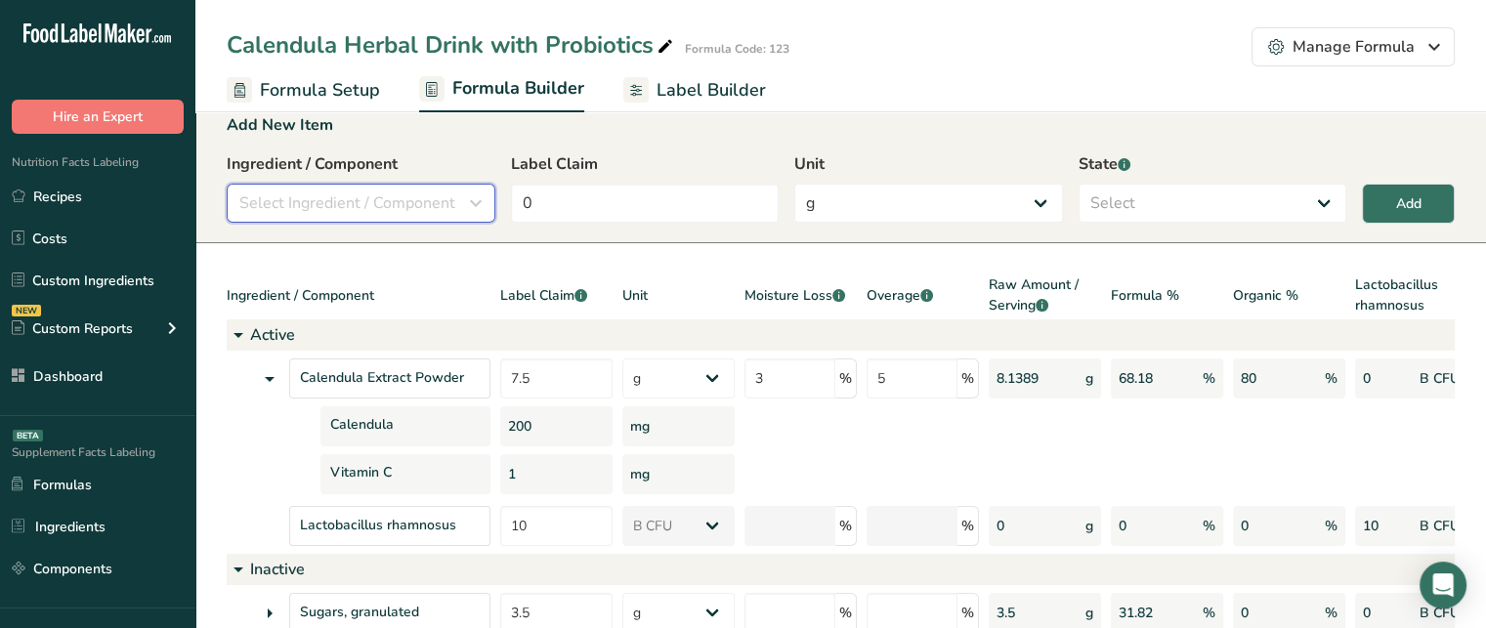
click at [337, 210] on span "Select Ingredient / Component" at bounding box center [347, 203] width 216 height 23
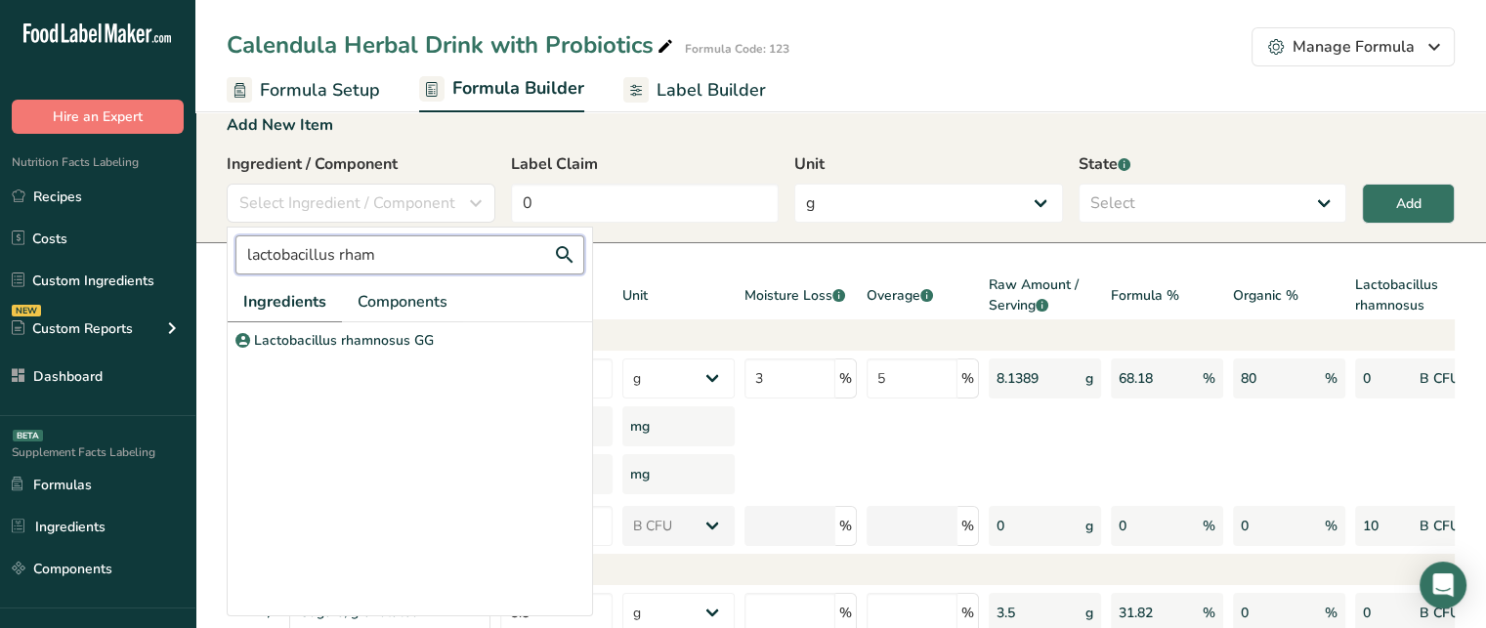
click at [359, 259] on input "lactobacillus rham" at bounding box center [409, 254] width 349 height 39
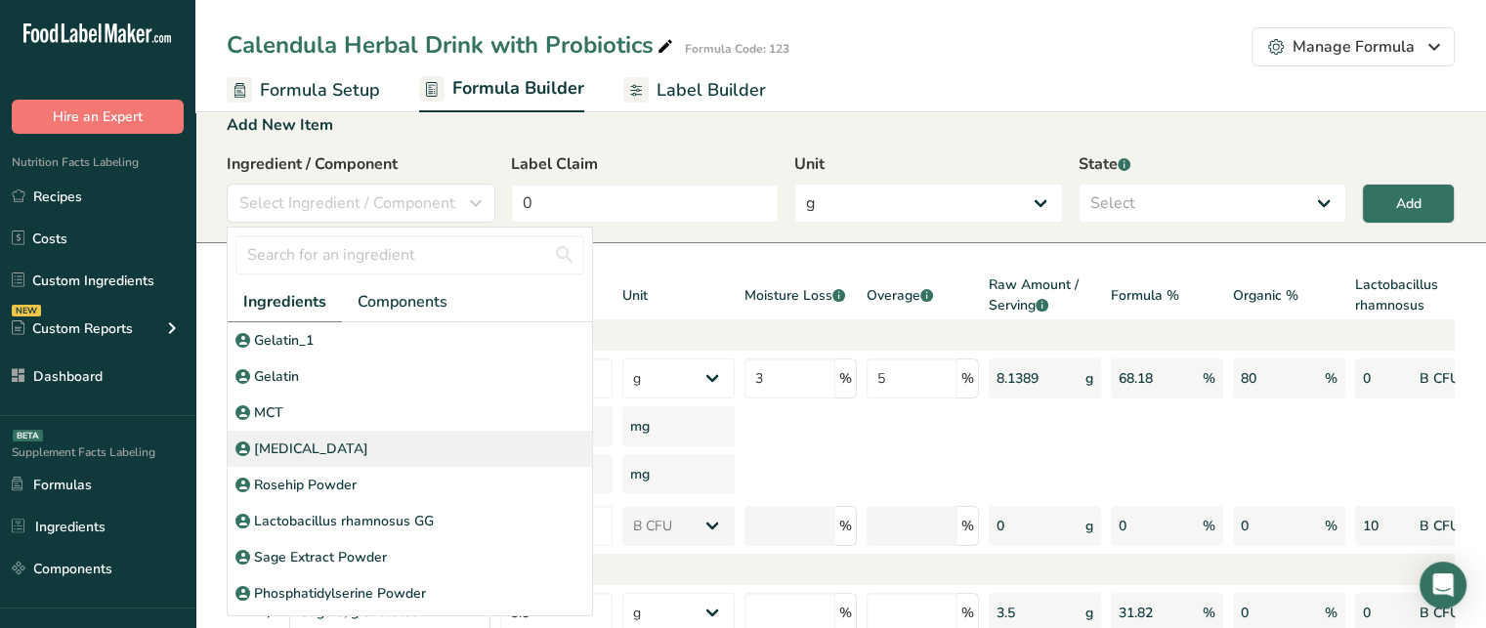
click at [452, 445] on div "[MEDICAL_DATA]" at bounding box center [410, 449] width 364 height 36
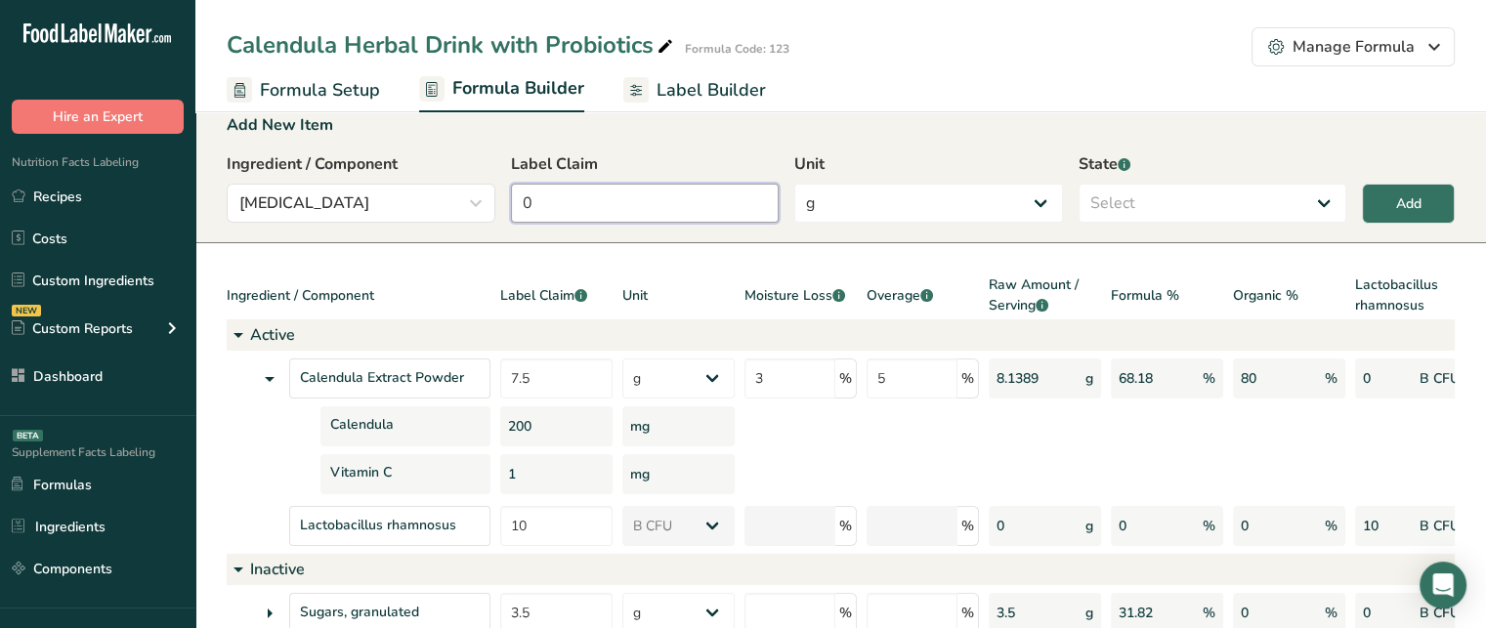
click at [634, 202] on input "0" at bounding box center [645, 203] width 269 height 39
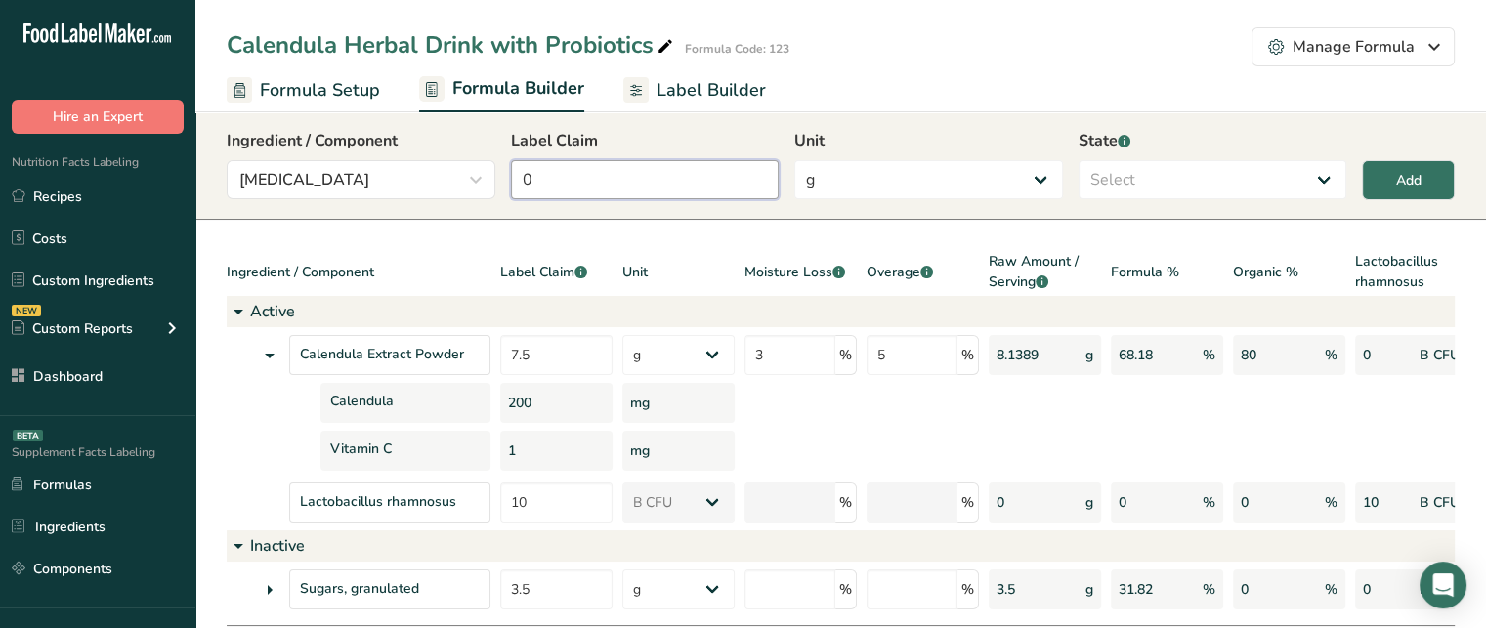
scroll to position [12, 0]
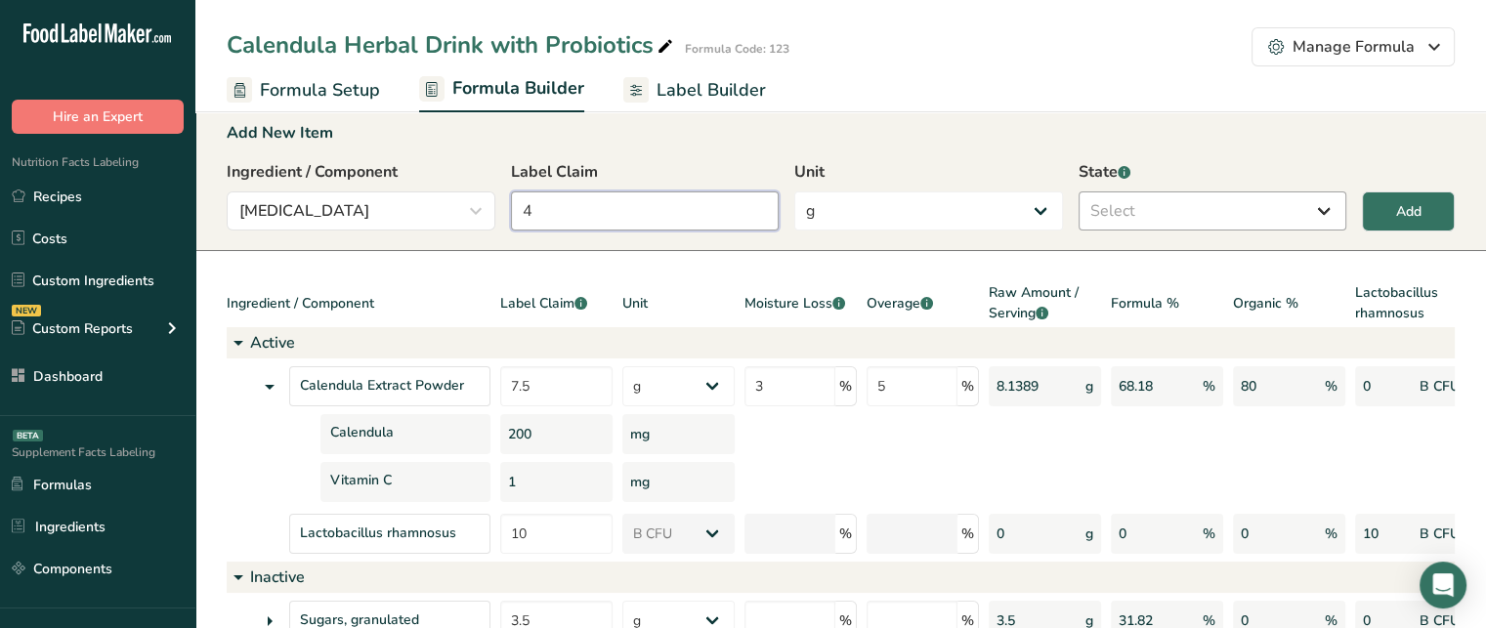
type input "4"
click at [1189, 201] on select "Select Active Inactive" at bounding box center [1213, 211] width 269 height 39
select select "active"
click at [1079, 192] on select "Select Active Inactive" at bounding box center [1213, 211] width 269 height 39
click at [1429, 221] on button "Add" at bounding box center [1408, 212] width 93 height 40
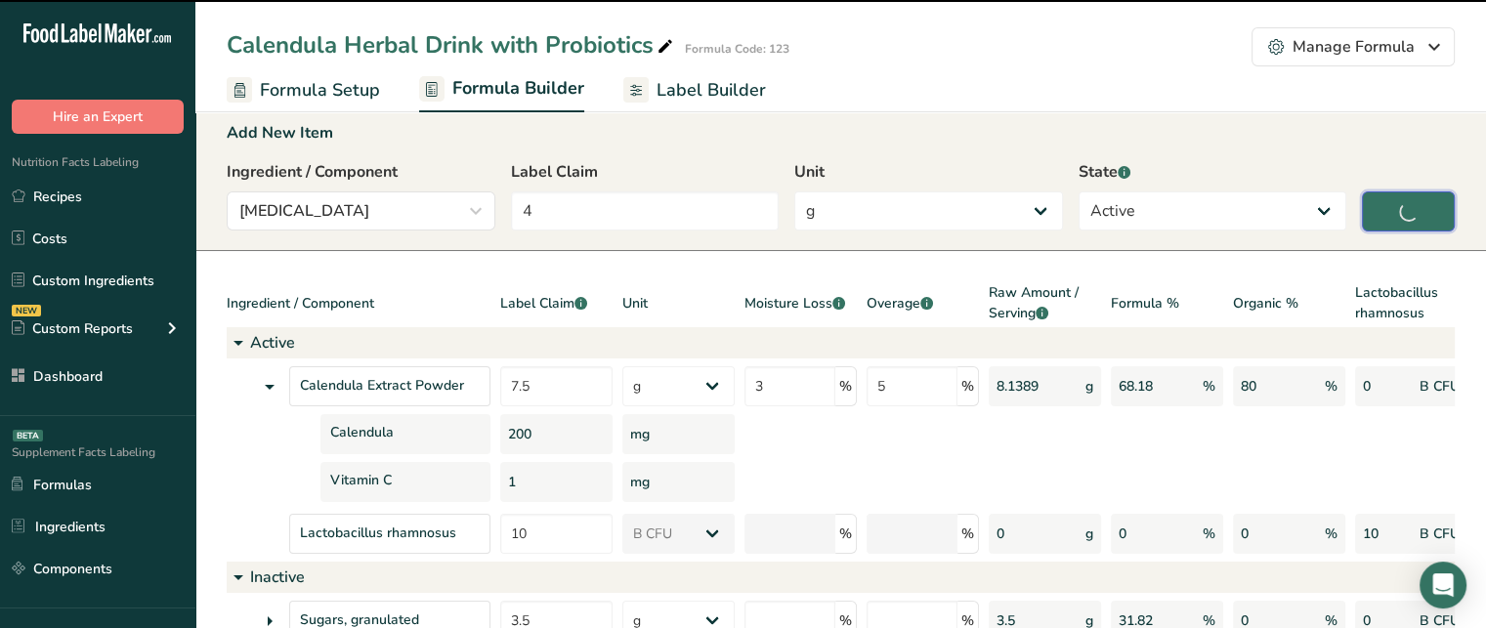
type input "0"
select select
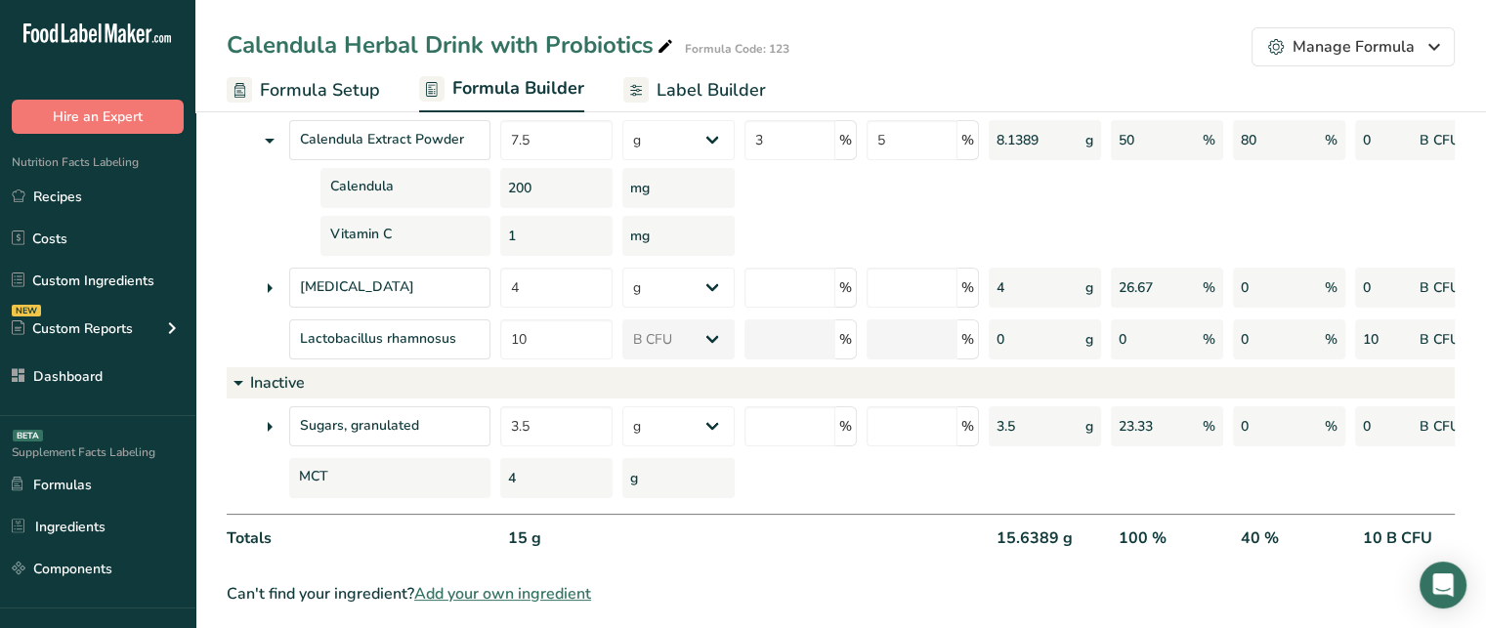
scroll to position [281, 0]
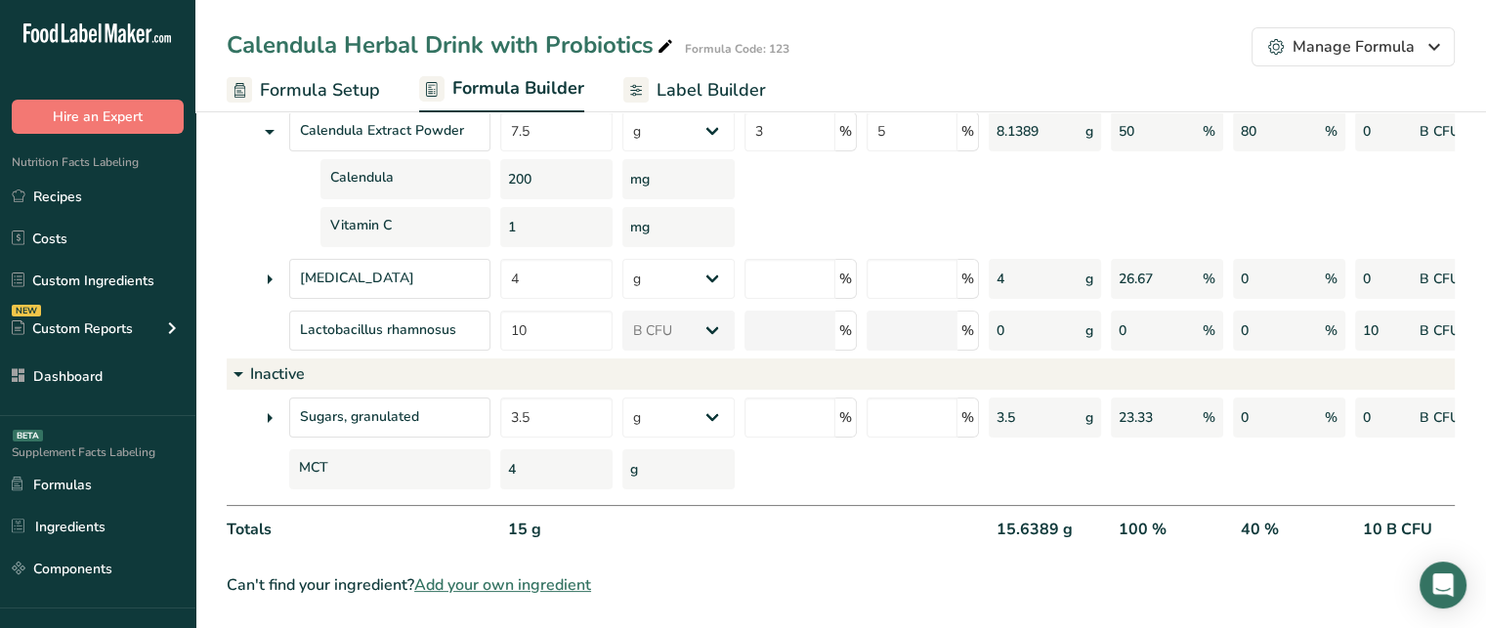
click at [266, 403] on icon at bounding box center [269, 418] width 23 height 35
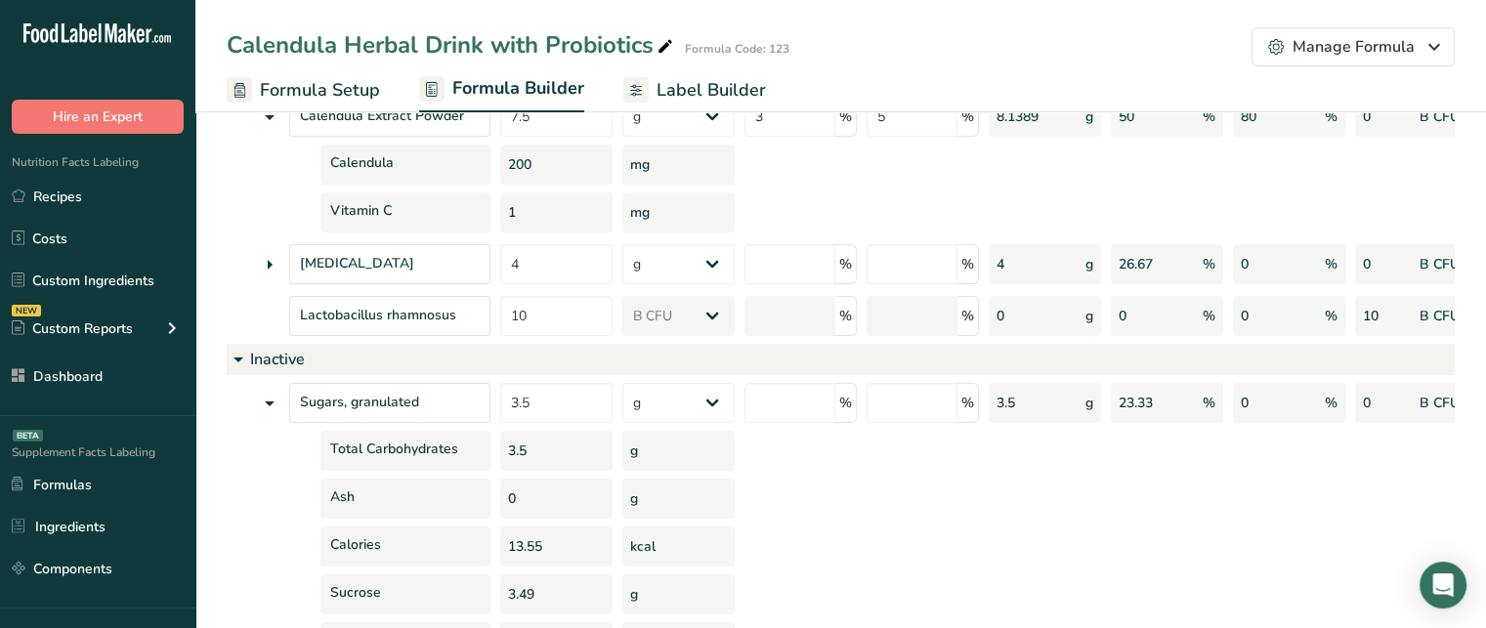
click at [266, 403] on icon at bounding box center [269, 403] width 23 height 35
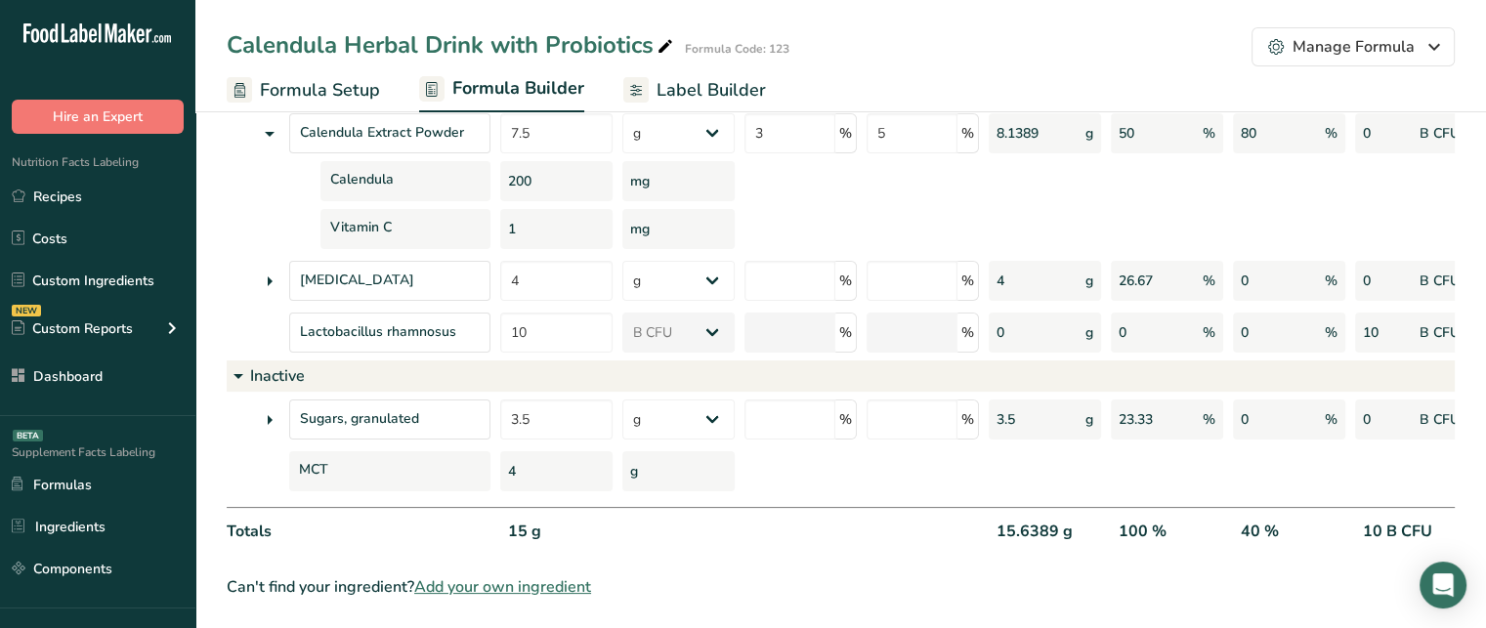
scroll to position [274, 0]
click at [83, 531] on link "Ingredients" at bounding box center [97, 526] width 195 height 37
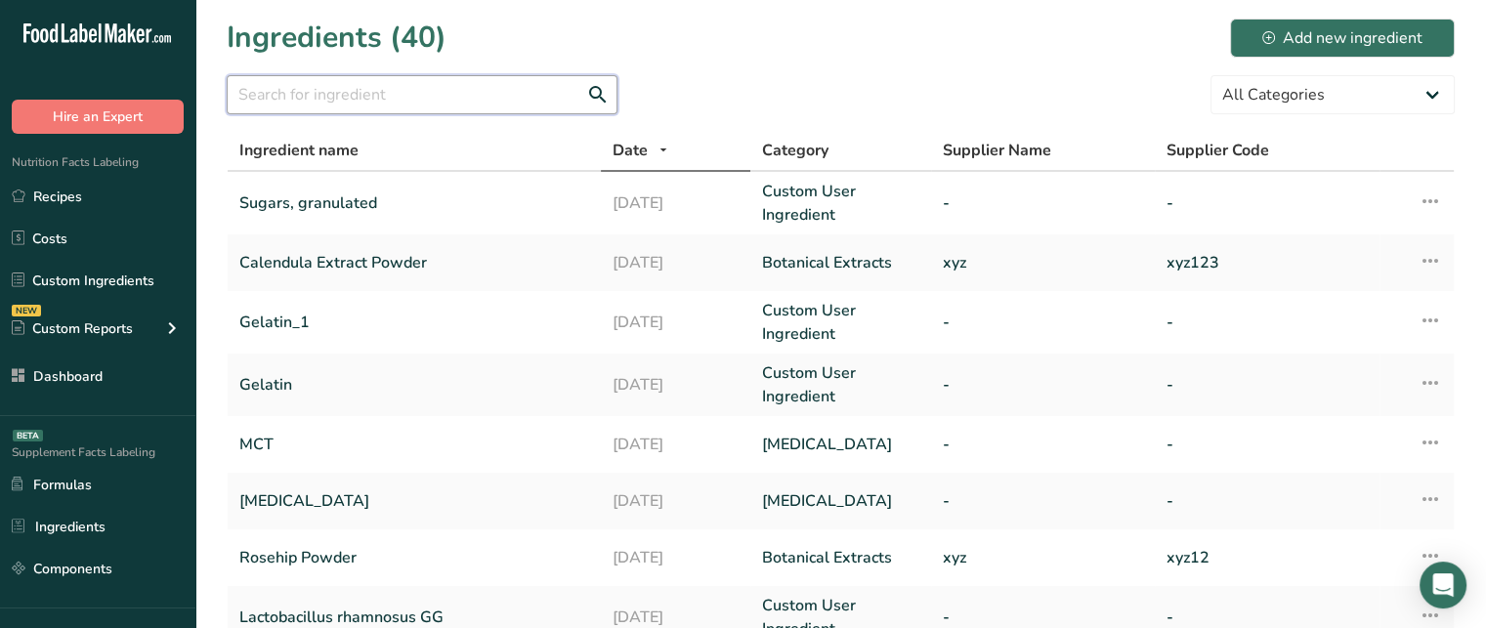
click at [455, 97] on input "text" at bounding box center [422, 94] width 391 height 39
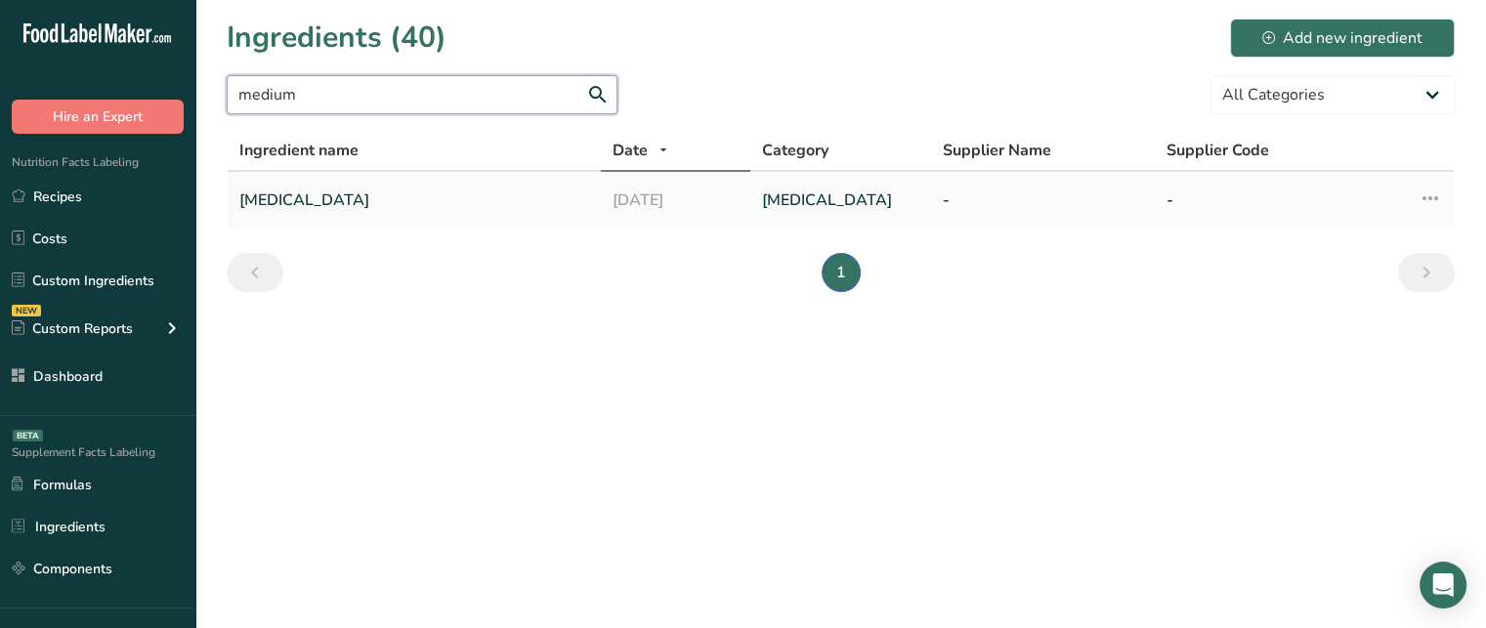
type input "medium"
click at [473, 187] on link "[MEDICAL_DATA]" at bounding box center [414, 200] width 350 height 41
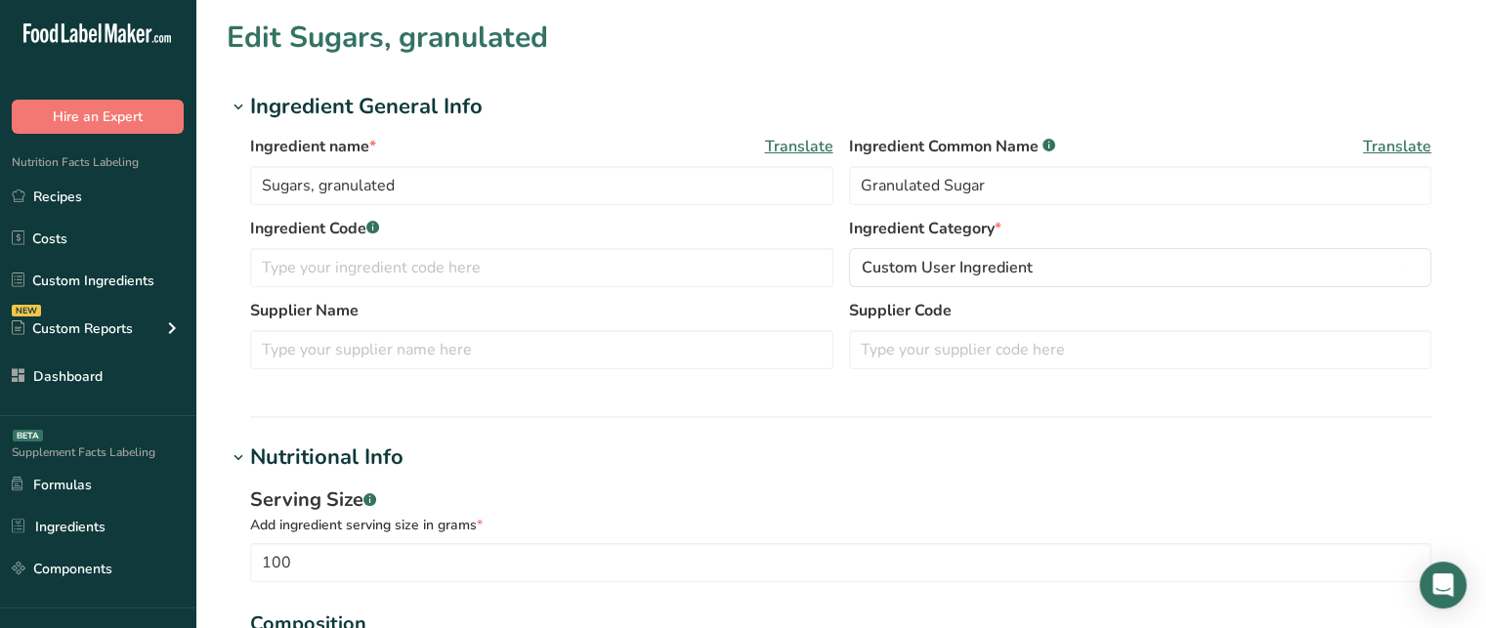
type input "[MEDICAL_DATA]"
type input "42.5"
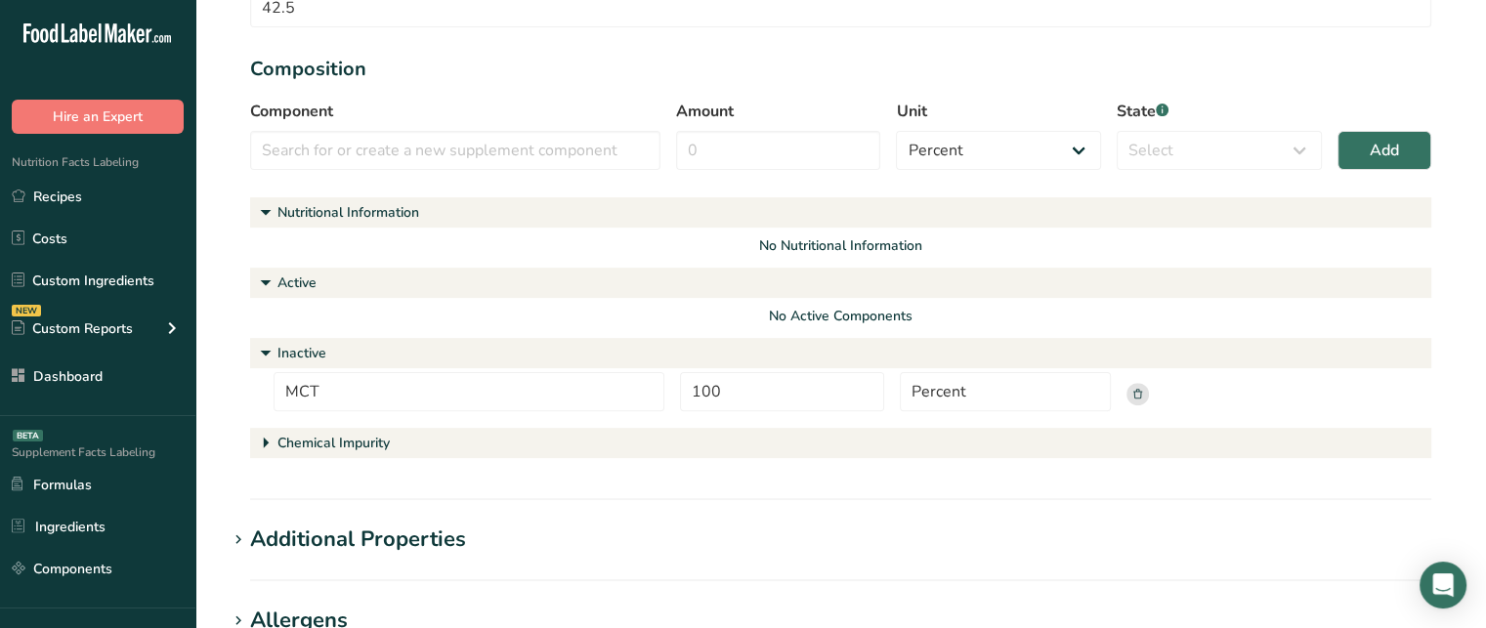
scroll to position [585, 0]
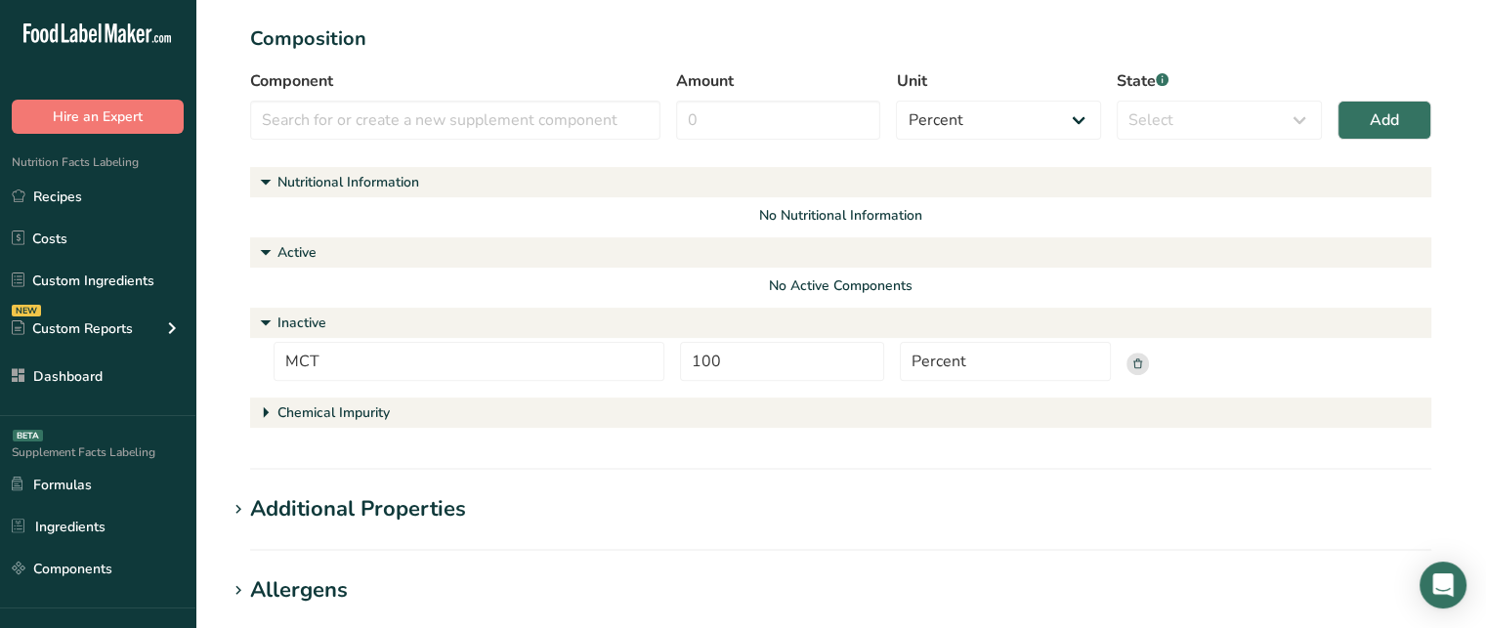
click at [1138, 366] on icon at bounding box center [1137, 364] width 9 height 10
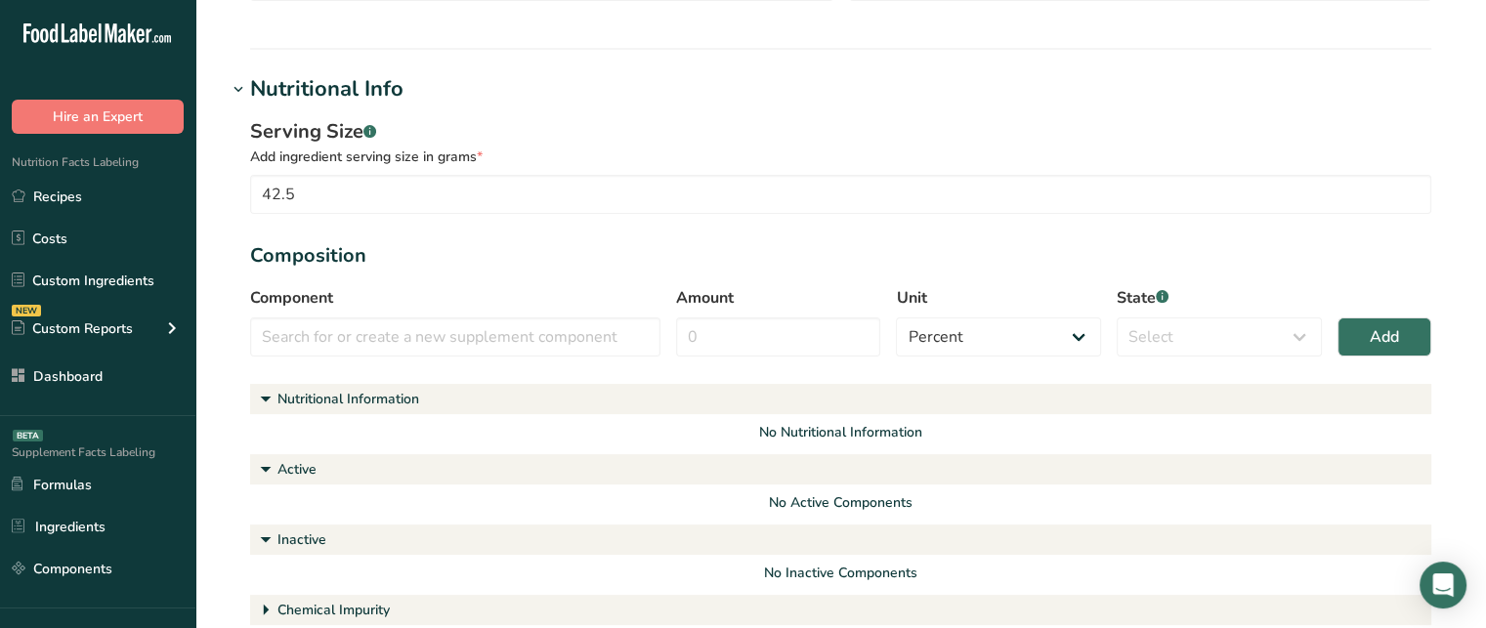
scroll to position [370, 0]
drag, startPoint x: 595, startPoint y: 364, endPoint x: 569, endPoint y: 323, distance: 48.8
click at [569, 323] on div "Component No results found No more results found. Amount Unit Percent Grams Kil…" at bounding box center [840, 325] width 1181 height 82
click at [569, 323] on input "text" at bounding box center [455, 335] width 410 height 39
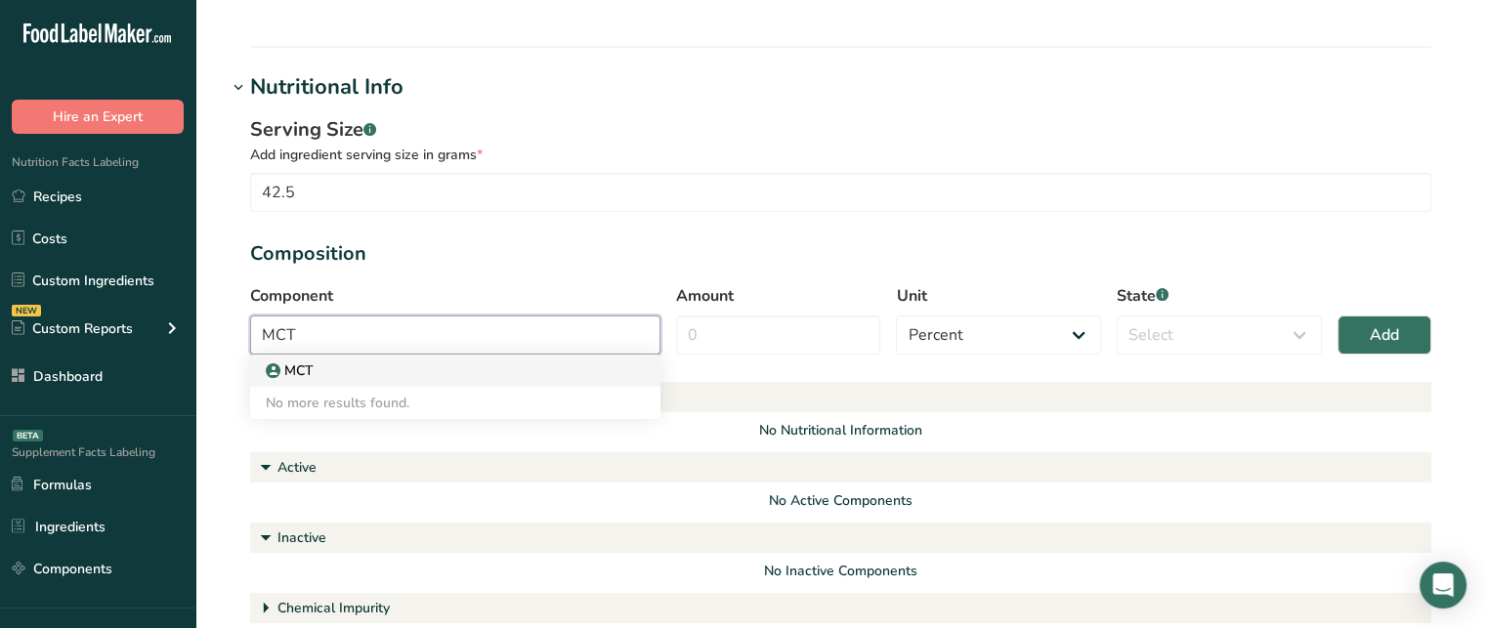
type input "MCT"
click at [516, 381] on link "MCT" at bounding box center [455, 371] width 410 height 32
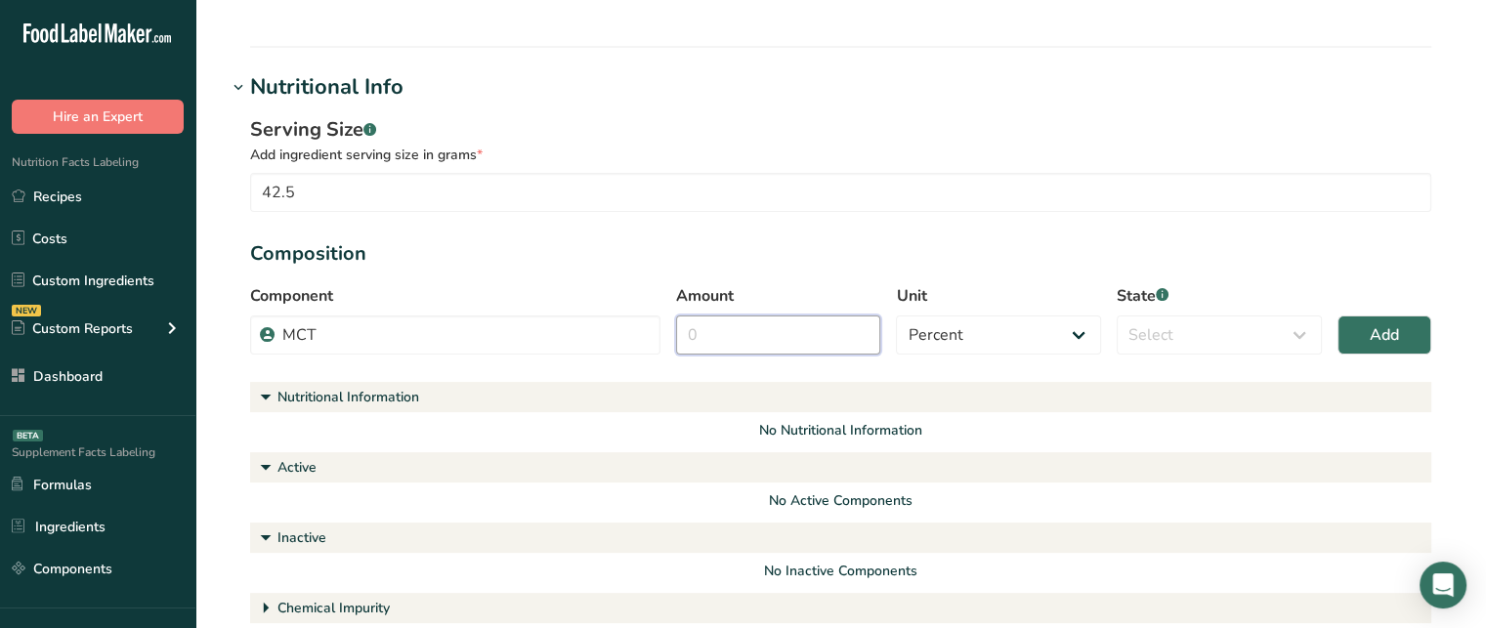
click at [816, 327] on input "Amount" at bounding box center [778, 335] width 205 height 39
type input "20"
click at [1184, 321] on select "Select Active Inactive Chemical Impurity Nutritional Information" at bounding box center [1219, 335] width 205 height 39
select select "active"
click at [1117, 316] on select "Select Active Inactive Chemical Impurity Nutritional Information" at bounding box center [1219, 335] width 205 height 39
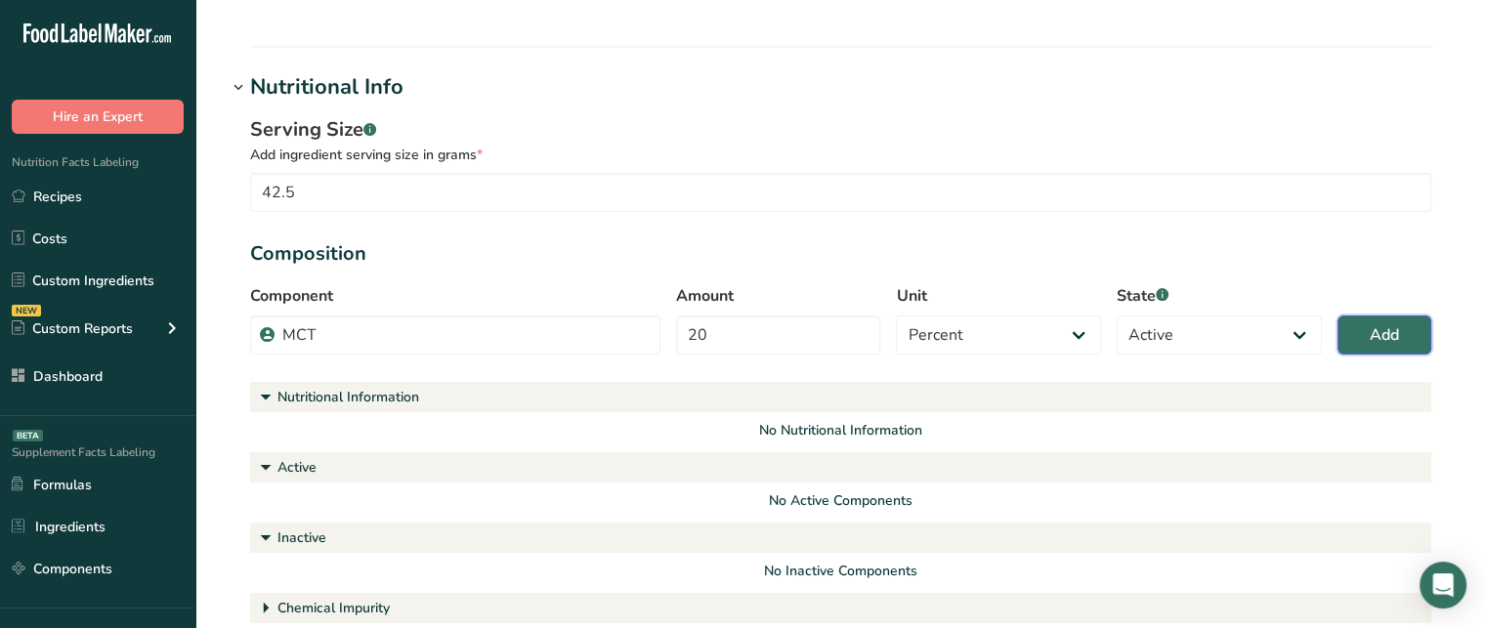
click at [1352, 339] on button "Add" at bounding box center [1385, 335] width 94 height 39
select select
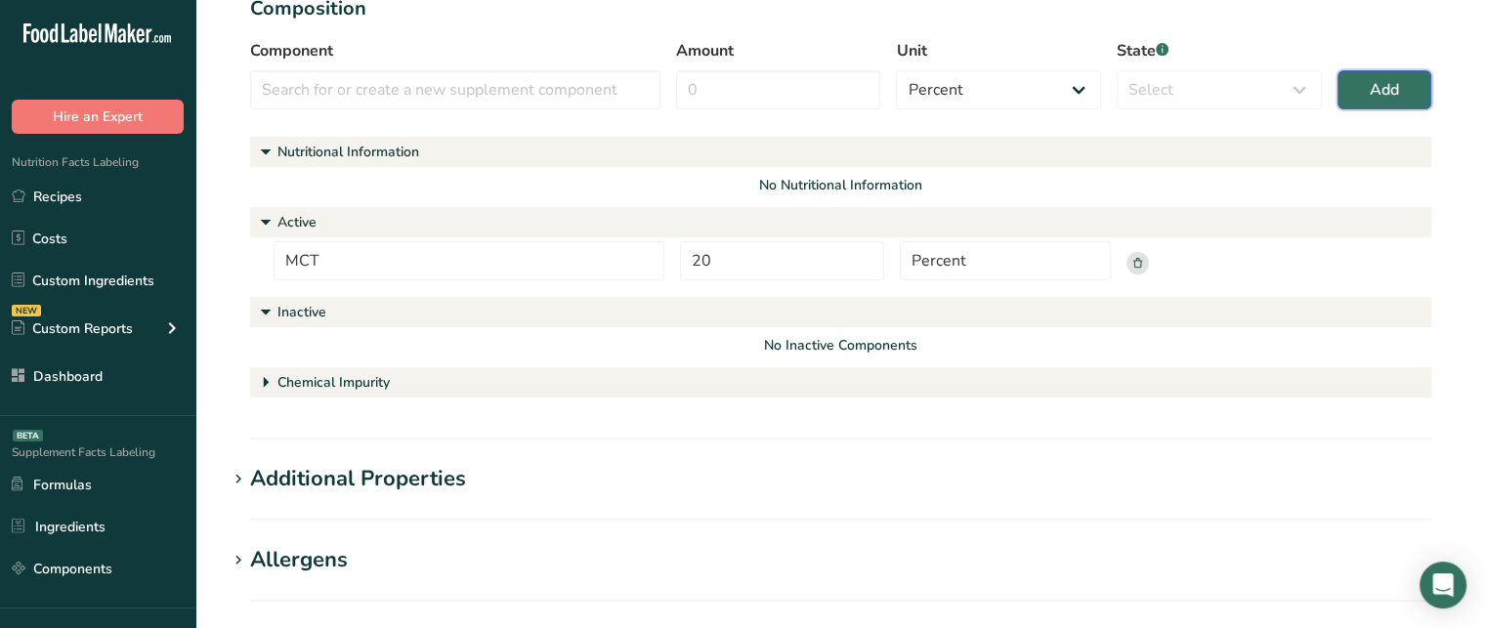
scroll to position [642, 0]
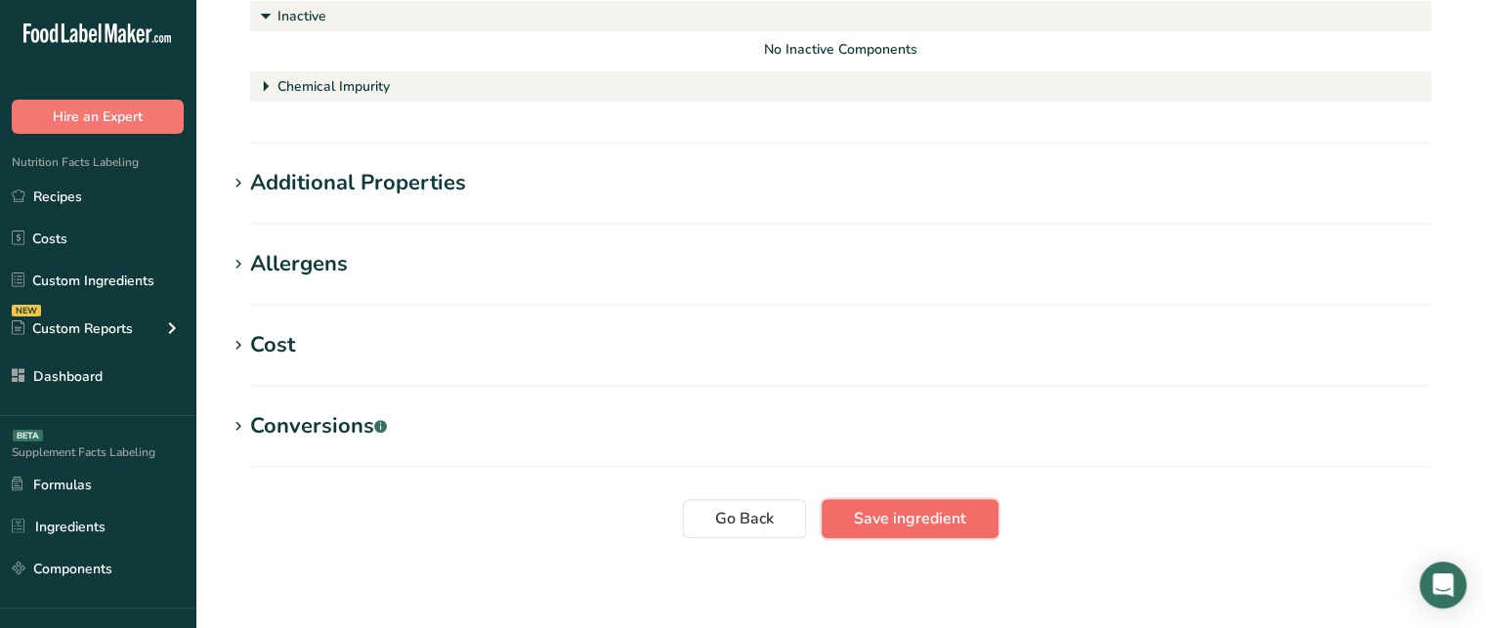
click at [906, 519] on span "Save ingredient" at bounding box center [910, 518] width 112 height 23
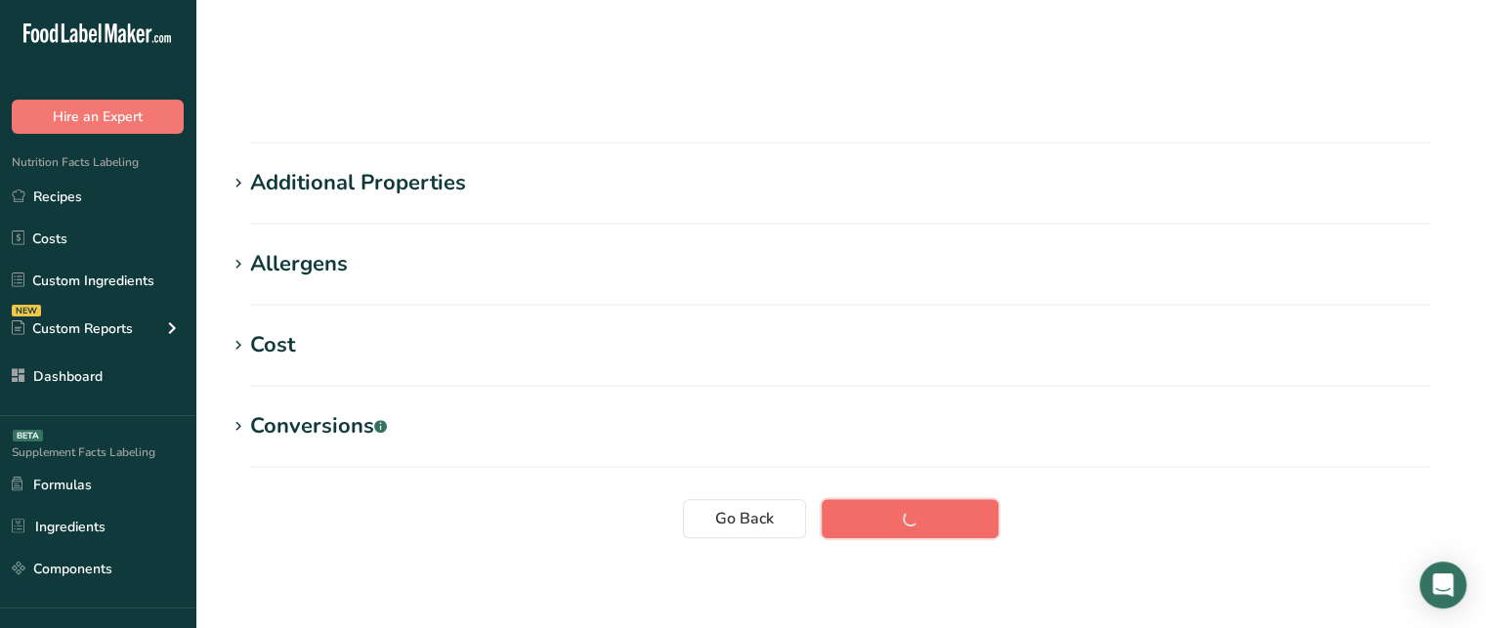
scroll to position [90, 0]
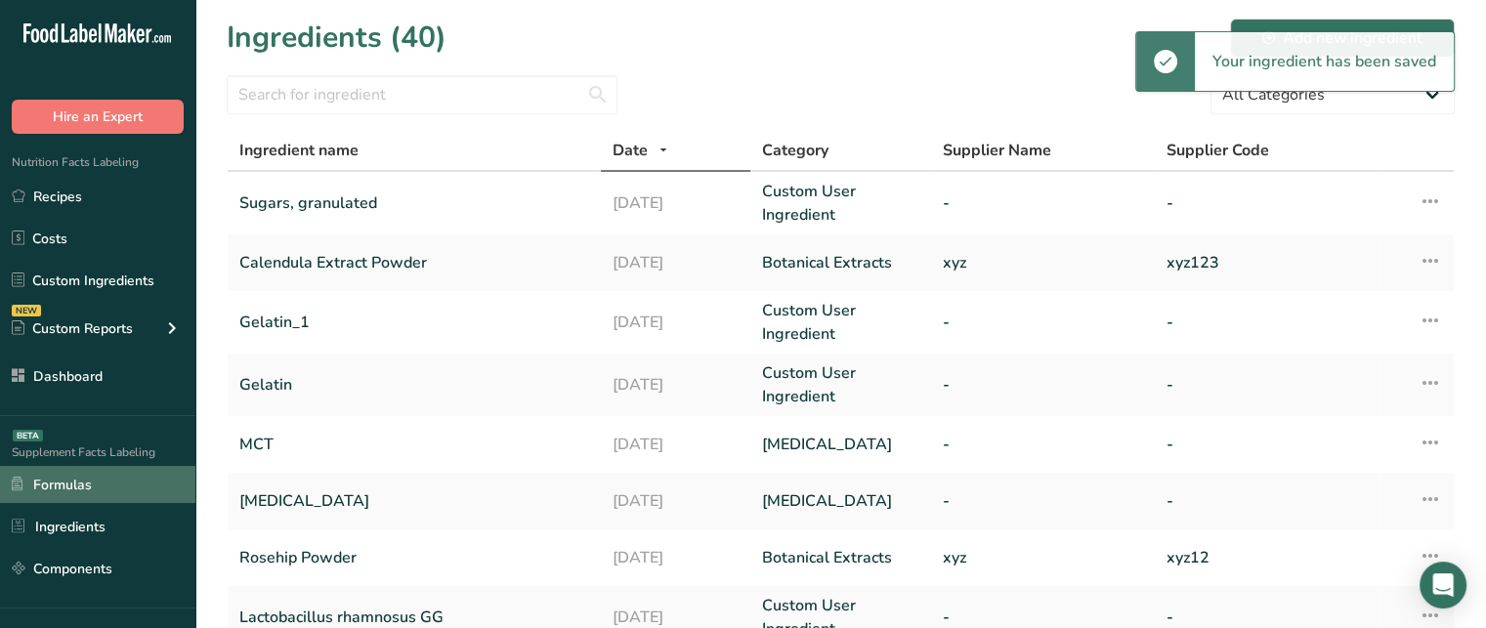
click at [142, 476] on link "Formulas" at bounding box center [97, 484] width 195 height 37
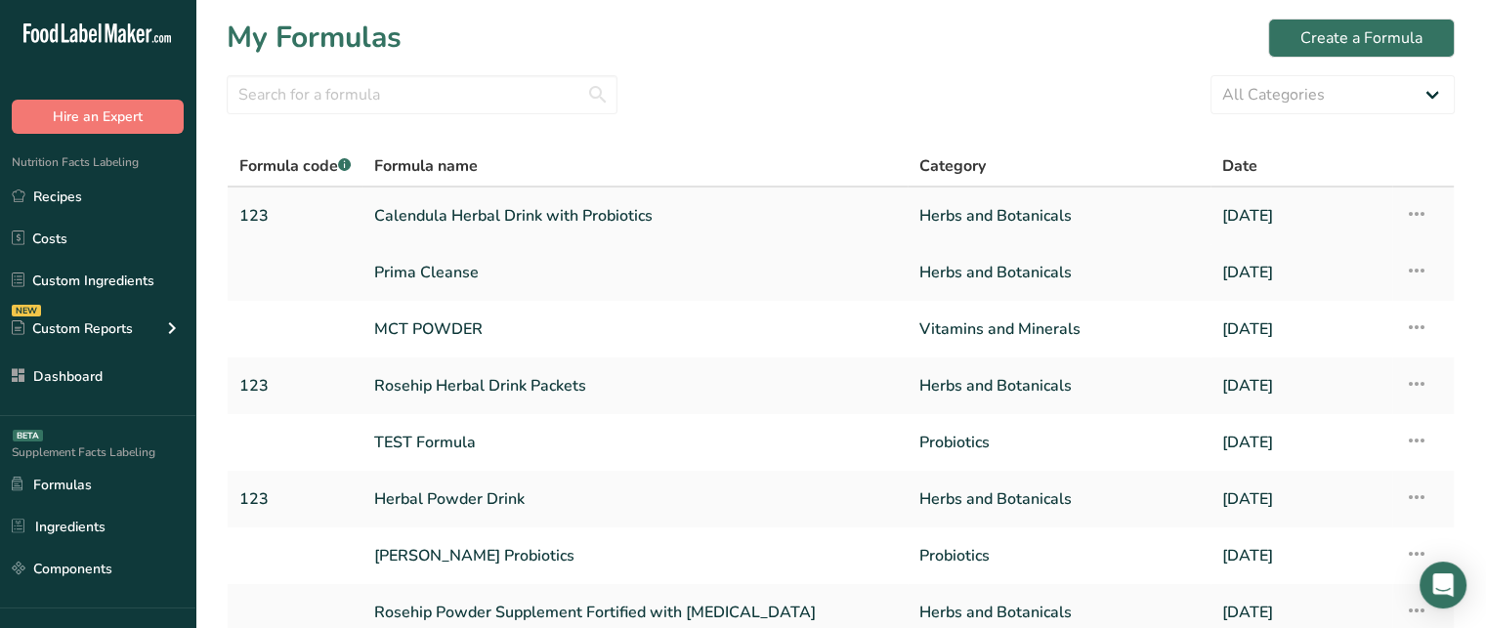
click at [455, 206] on link "Calendula Herbal Drink with Probiotics" at bounding box center [635, 215] width 522 height 41
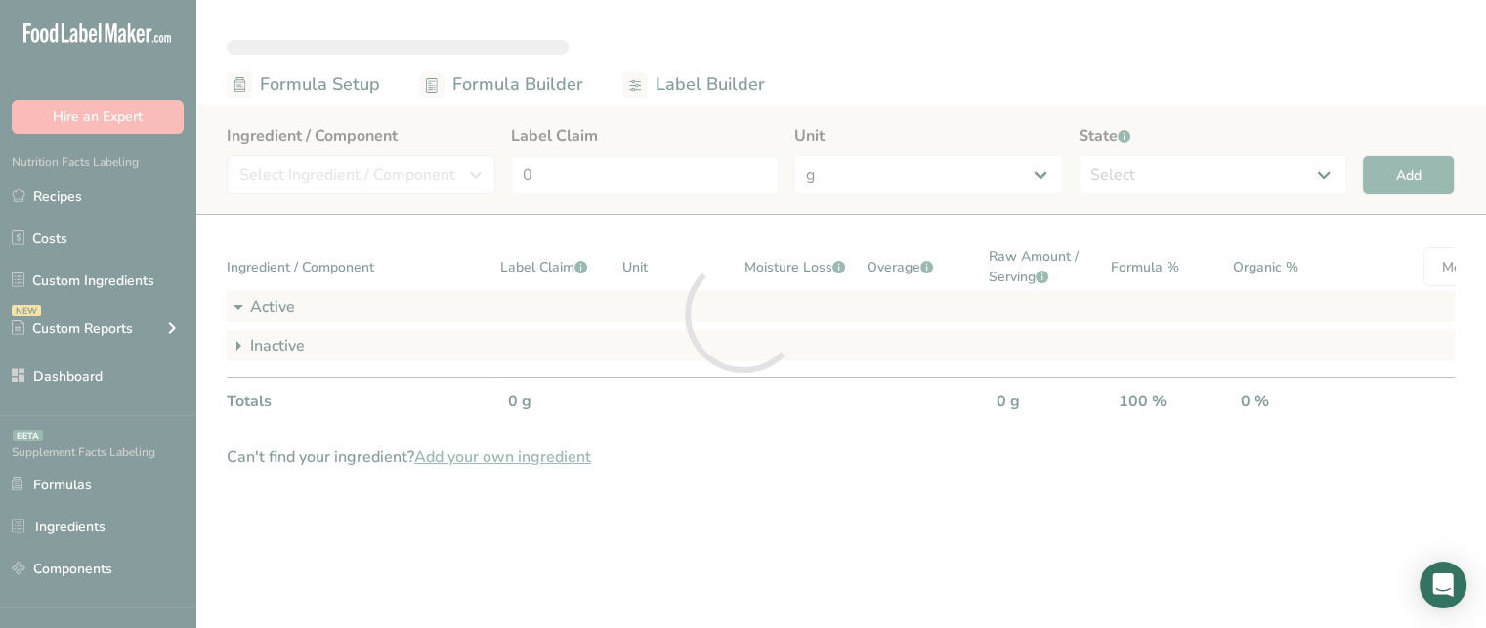
select select "6"
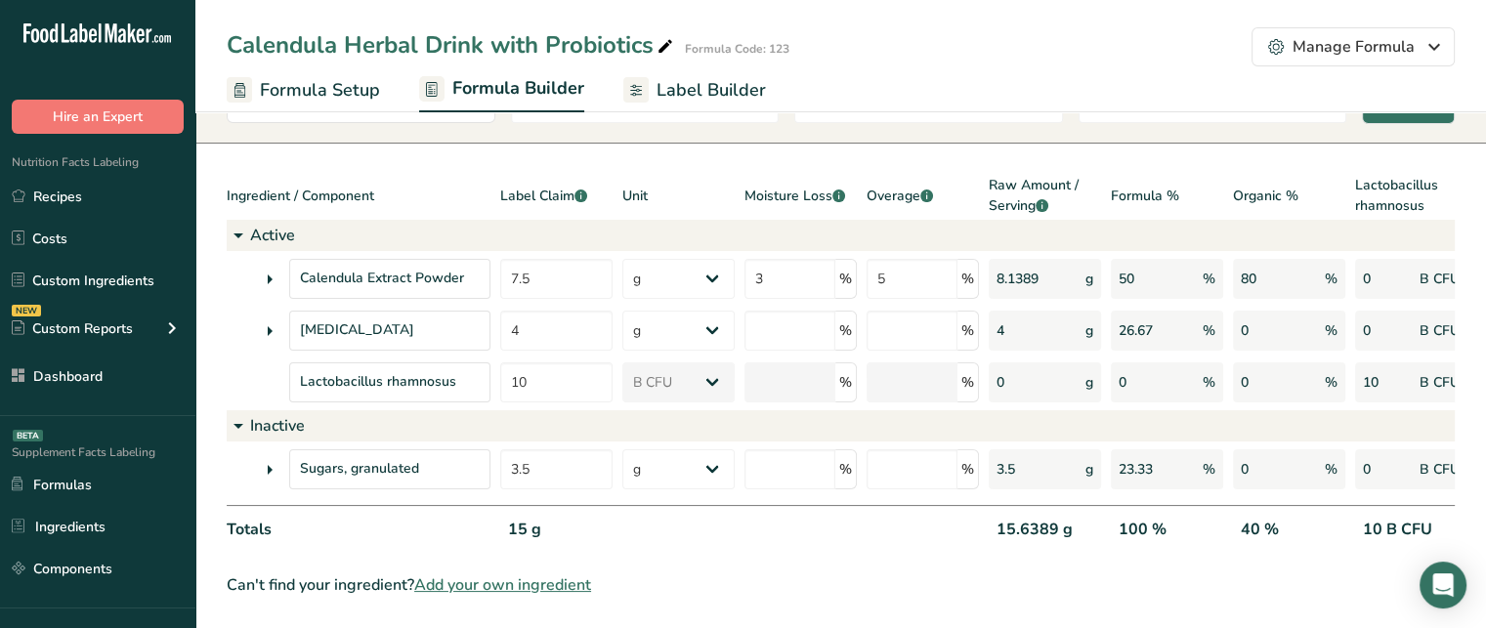
click at [276, 314] on icon at bounding box center [269, 331] width 23 height 35
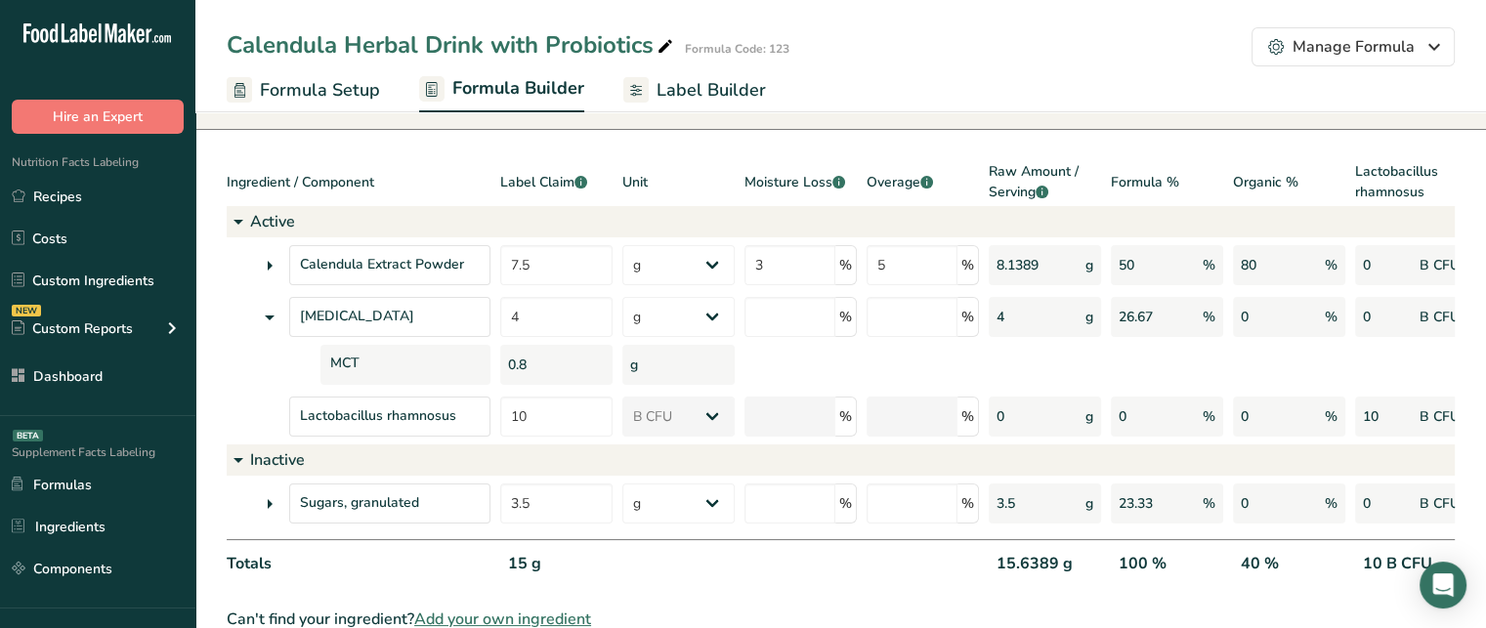
scroll to position [181, 0]
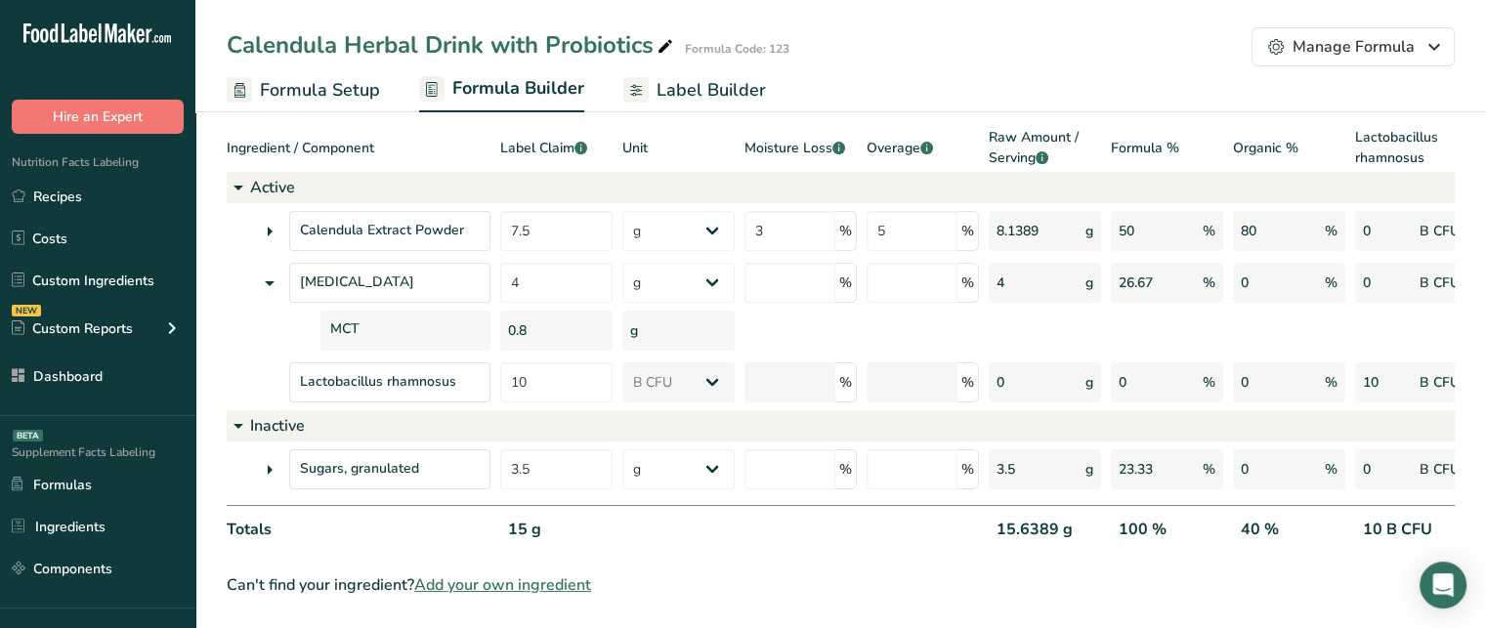
drag, startPoint x: 507, startPoint y: 518, endPoint x: 567, endPoint y: 513, distance: 59.8
click at [567, 518] on div "15 g" at bounding box center [556, 538] width 112 height 40
drag, startPoint x: 976, startPoint y: 527, endPoint x: 1071, endPoint y: 525, distance: 94.8
click at [1071, 525] on div "Totals 15 g 15.6389 g 100 % 40 % 10 B CFU" at bounding box center [942, 531] width 1431 height 53
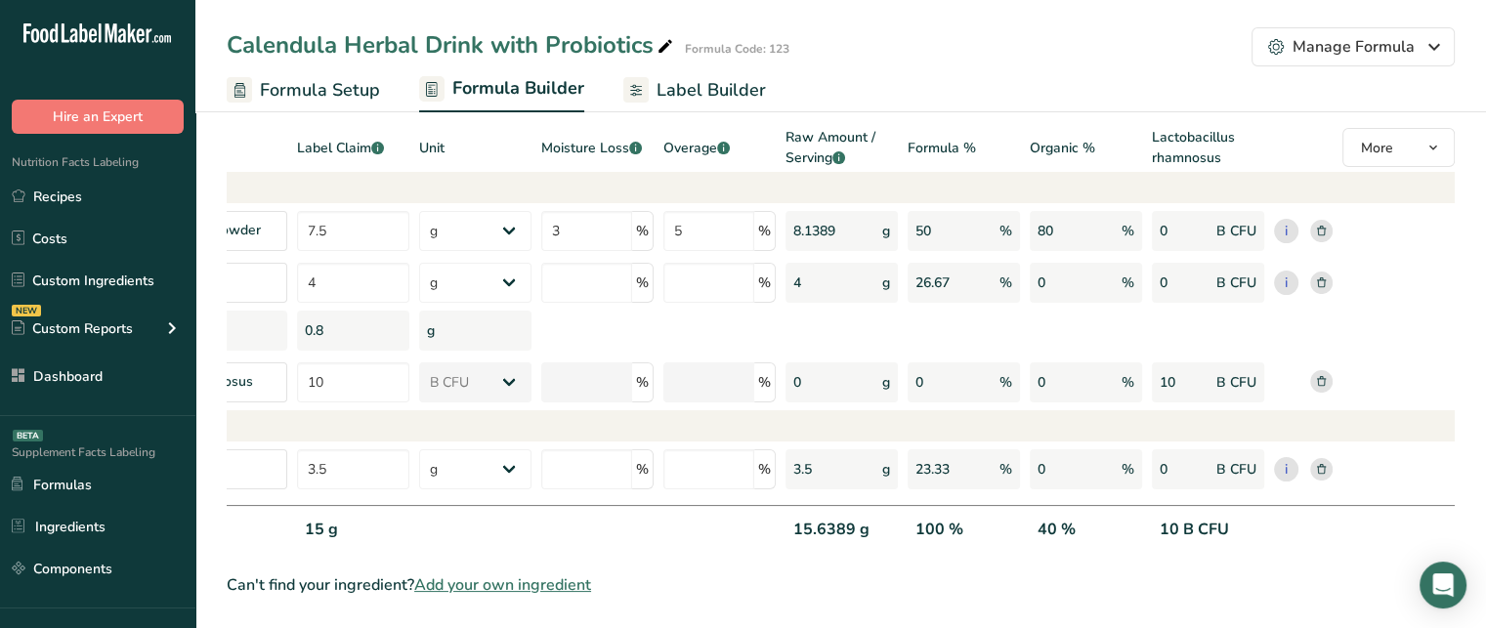
click at [1057, 518] on div "40 %" at bounding box center [1086, 538] width 112 height 40
drag, startPoint x: 1166, startPoint y: 536, endPoint x: 1195, endPoint y: 524, distance: 31.9
click at [1195, 524] on div "10 B CFU" at bounding box center [1208, 538] width 112 height 40
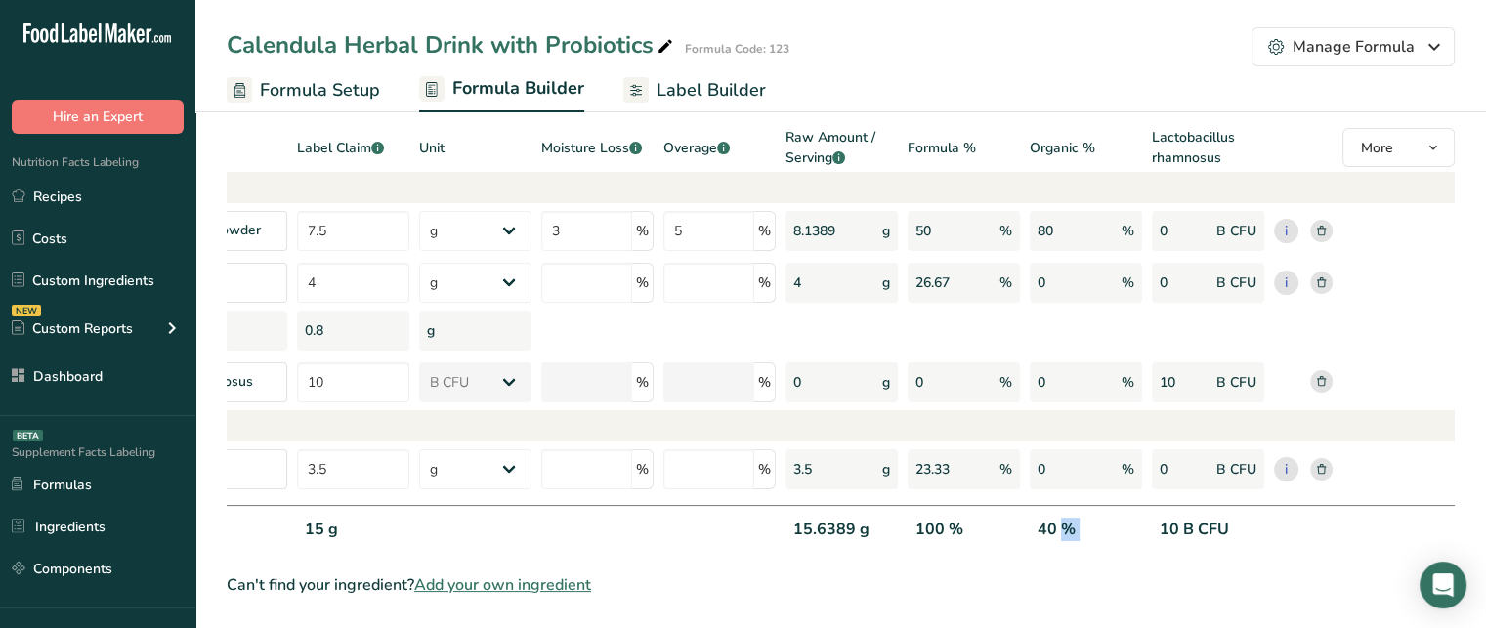
click at [1173, 518] on div "10 B CFU" at bounding box center [1208, 538] width 112 height 40
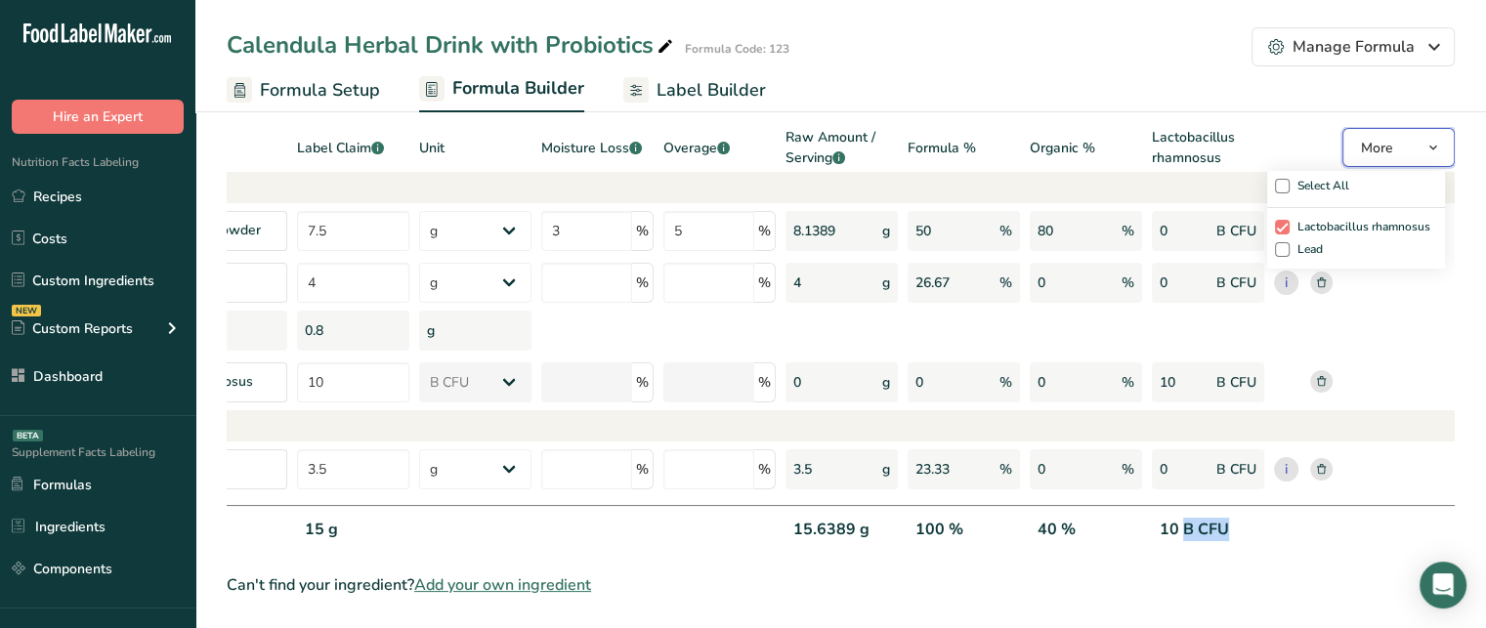
click at [1415, 148] on button "More" at bounding box center [1399, 147] width 112 height 39
click at [1324, 242] on label "Lead" at bounding box center [1356, 249] width 162 height 15
click at [1288, 237] on input "Lead" at bounding box center [1281, 250] width 13 height 40
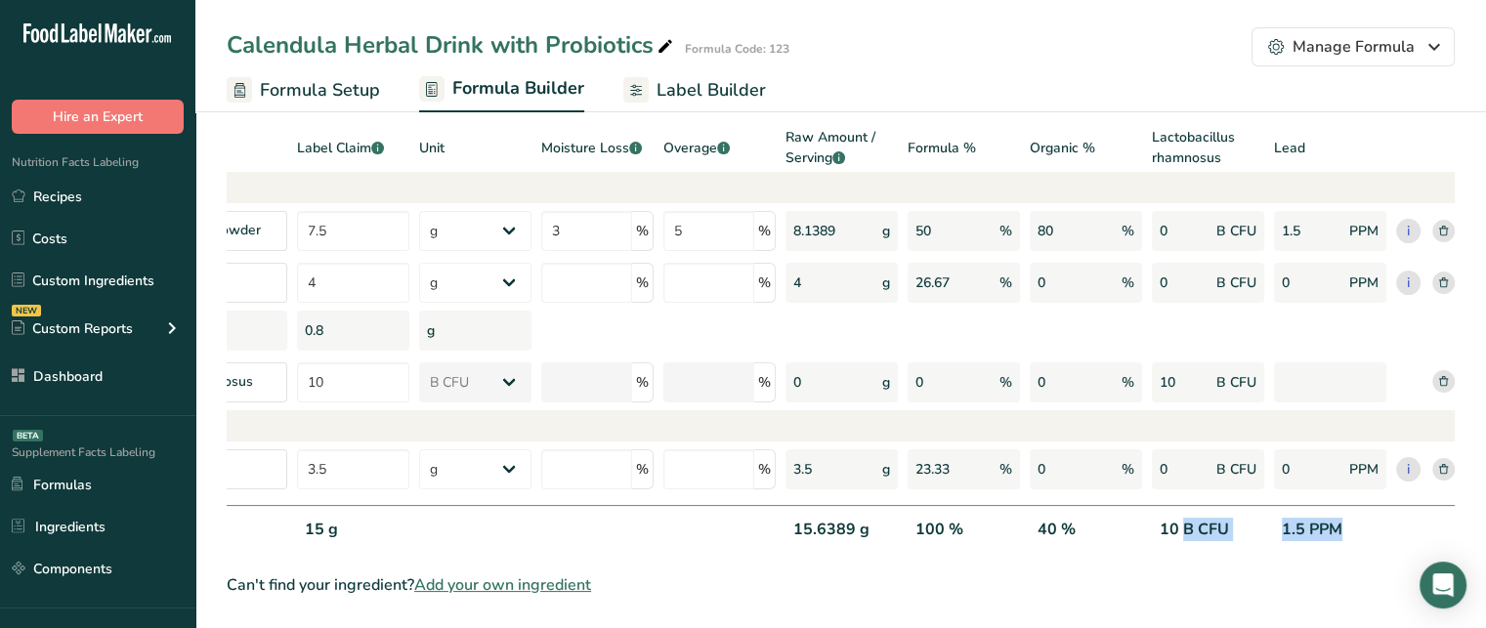
click at [1317, 531] on div "1.5 PPM" at bounding box center [1330, 538] width 112 height 40
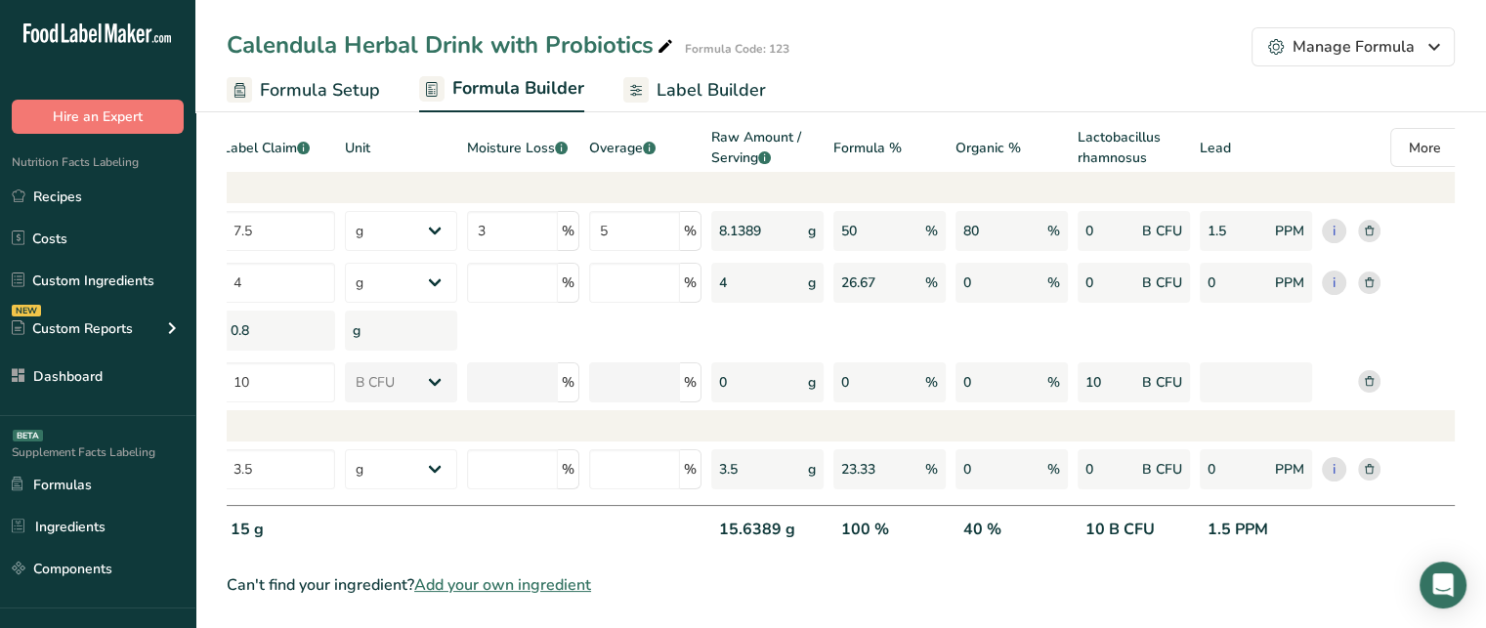
scroll to position [0, 295]
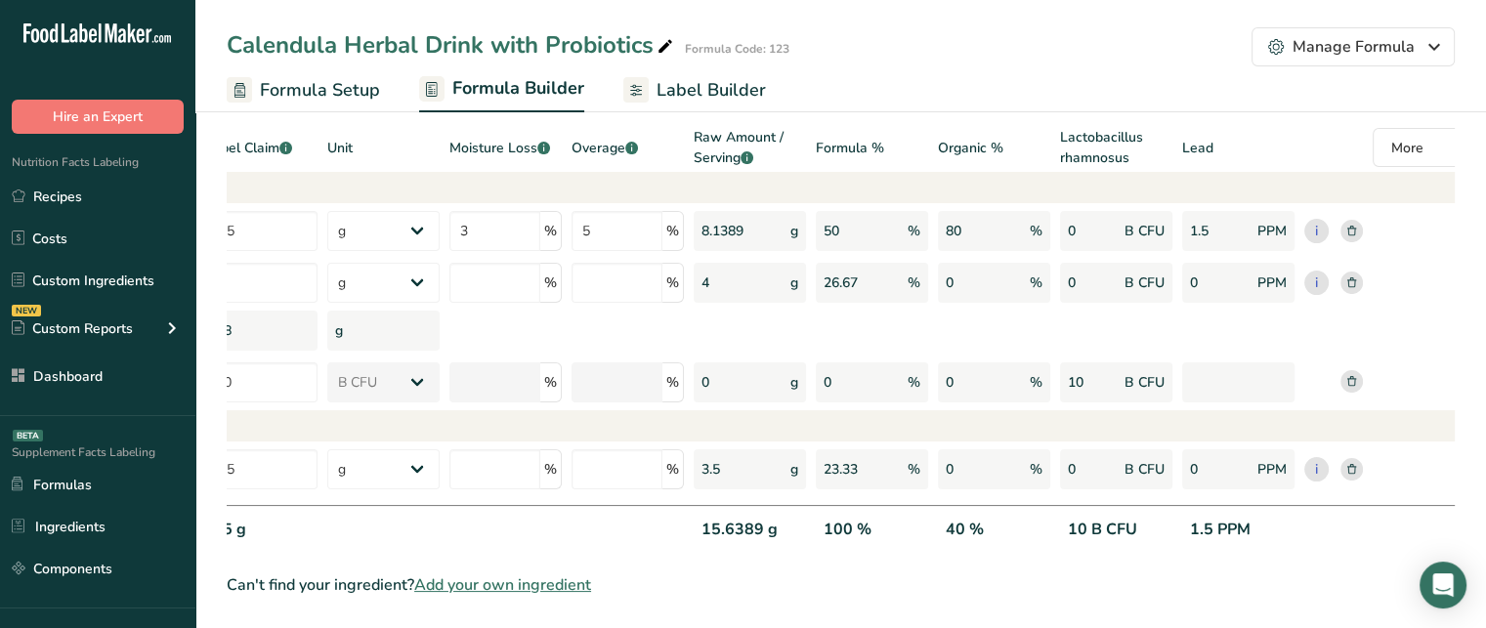
click at [1233, 529] on div "1.5 PPM" at bounding box center [1238, 538] width 112 height 40
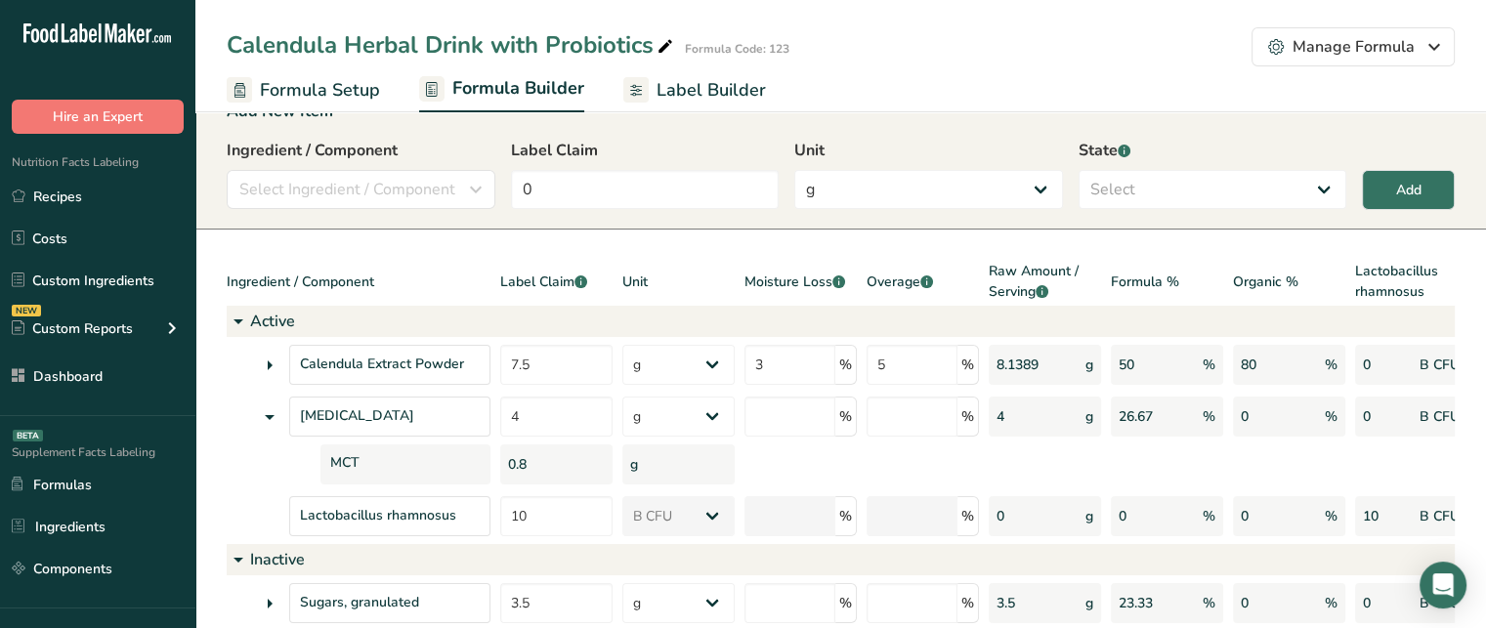
scroll to position [29, 0]
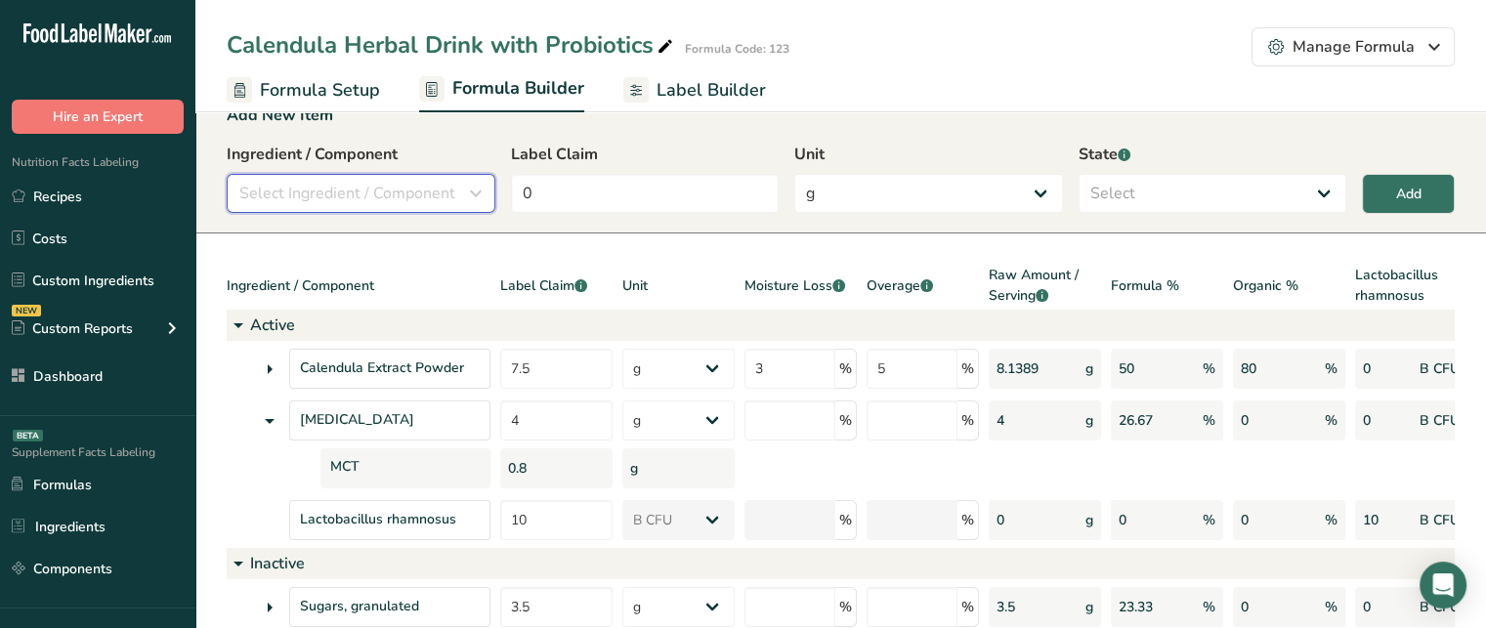
click at [449, 187] on span "Select Ingredient / Component" at bounding box center [347, 193] width 216 height 23
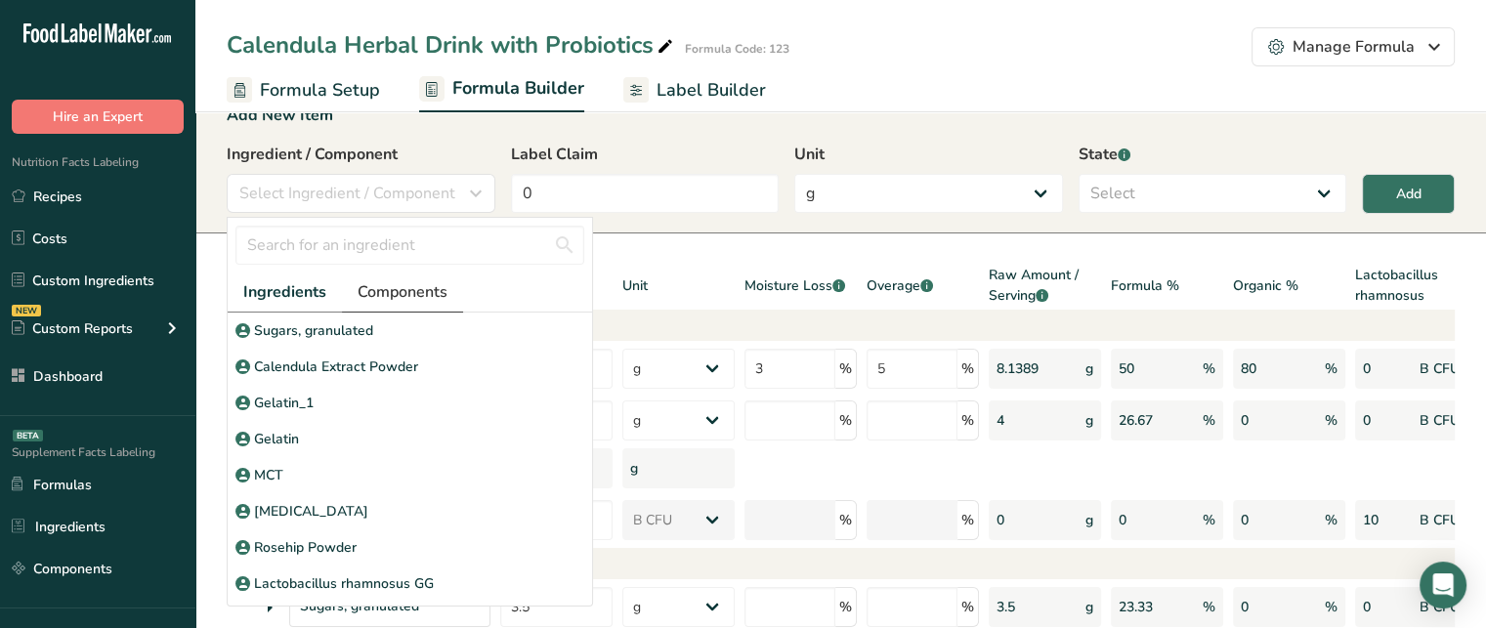
click at [405, 297] on span "Components" at bounding box center [403, 291] width 90 height 23
click at [641, 235] on section "Add New Item Ingredient / Component Select Ingredient / Component Ingredients C…" at bounding box center [840, 419] width 1291 height 694
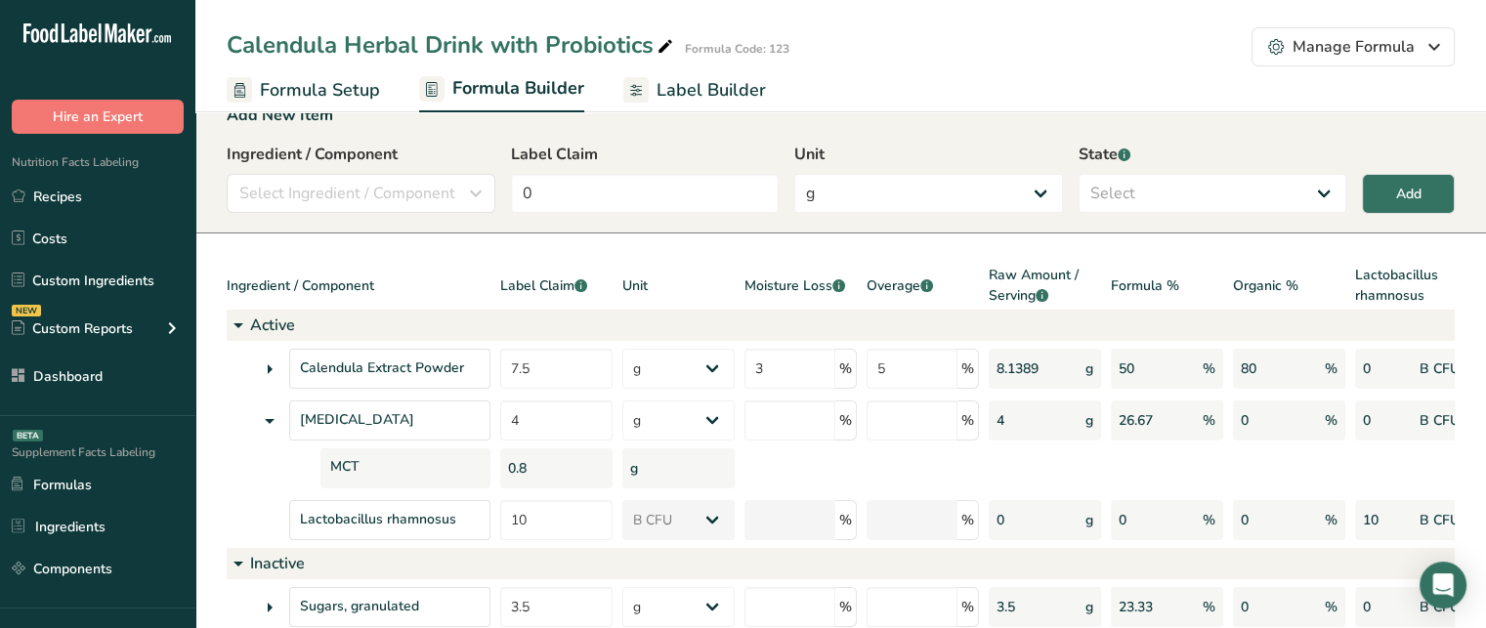
click at [605, 247] on section "Add New Item Ingredient / Component Select Ingredient / Component Ingredients C…" at bounding box center [840, 419] width 1291 height 694
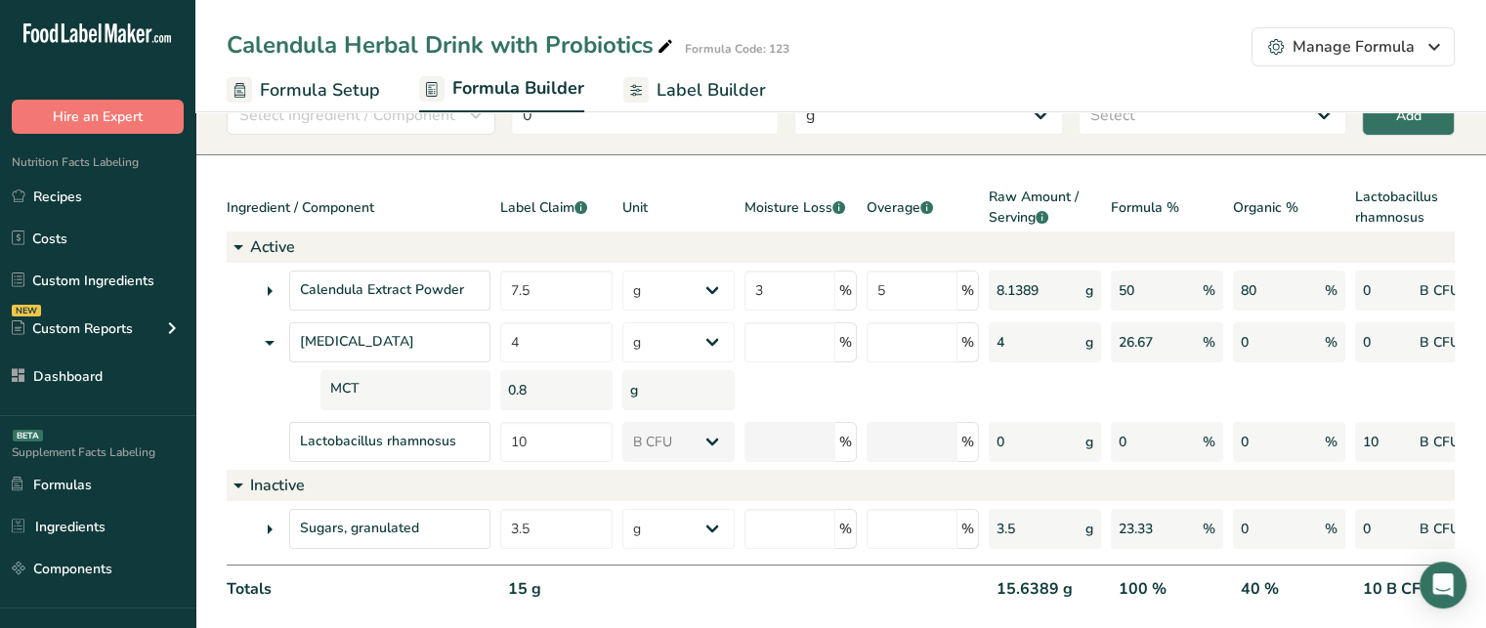
scroll to position [24, 0]
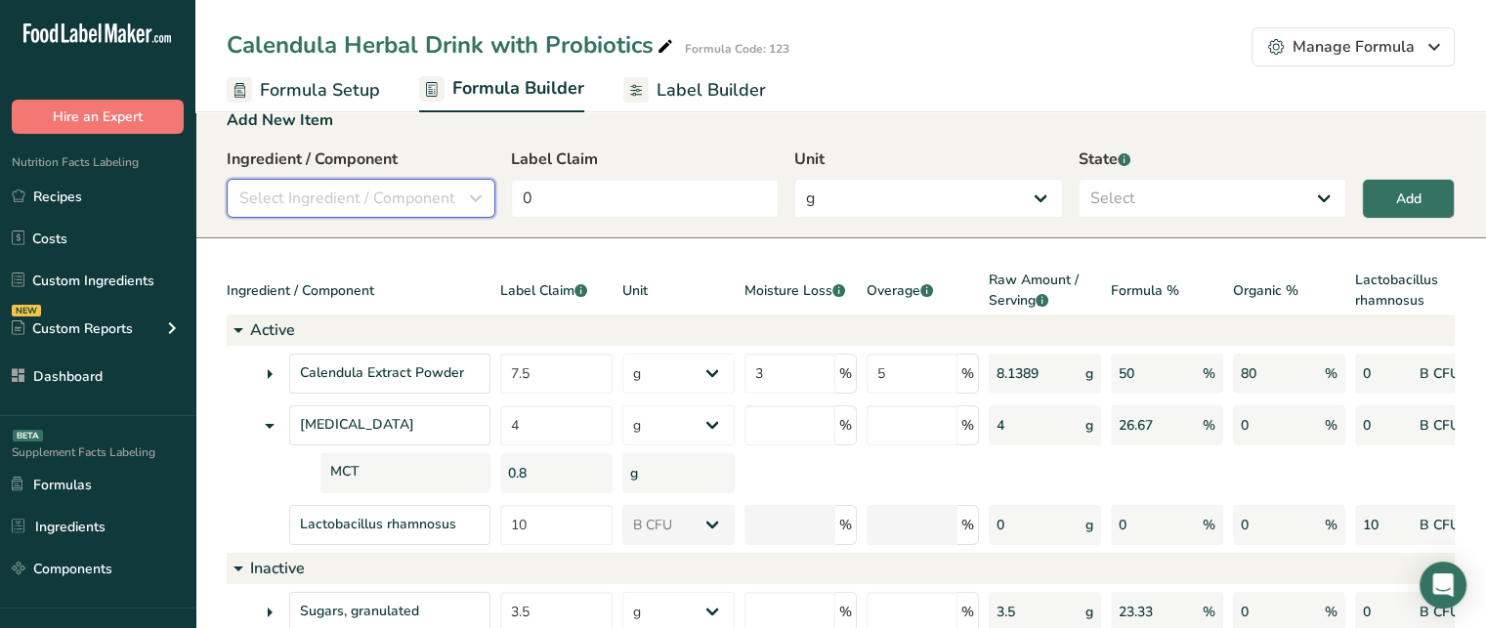
click at [472, 197] on icon "button" at bounding box center [475, 198] width 23 height 35
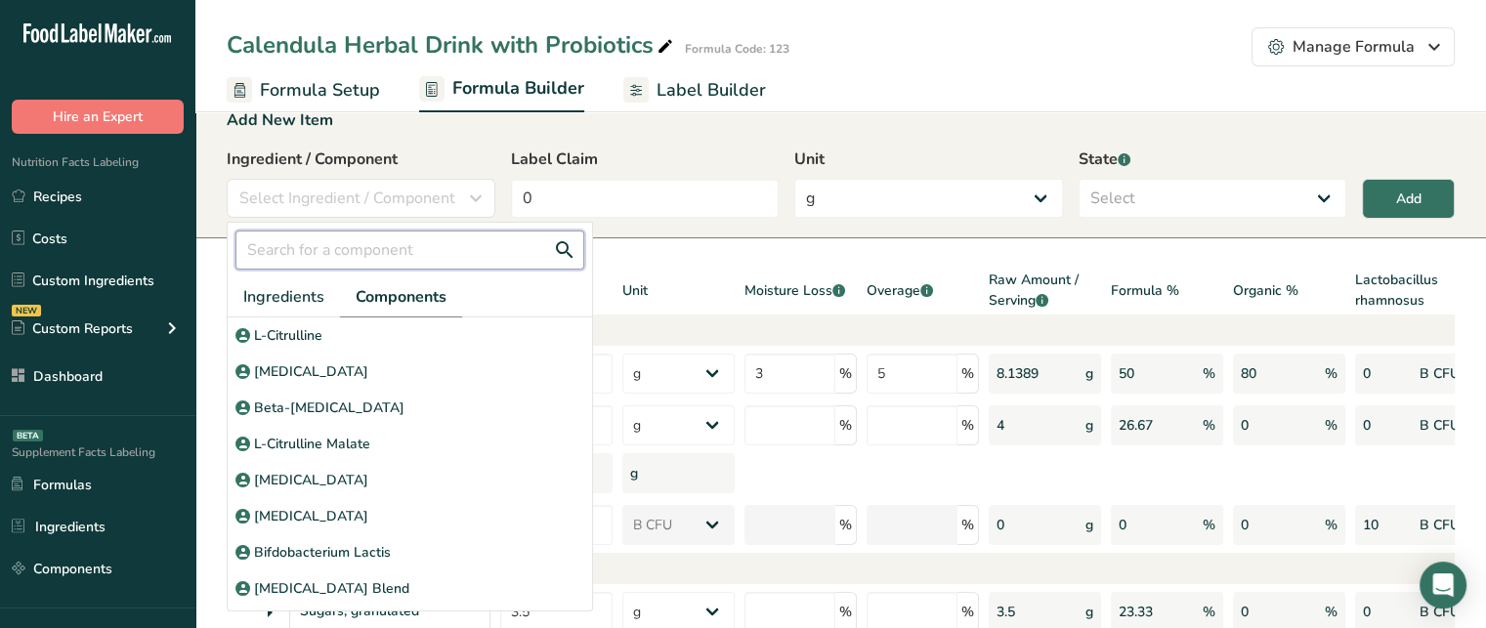
click at [435, 257] on input "text" at bounding box center [409, 250] width 349 height 39
type input "vitamin"
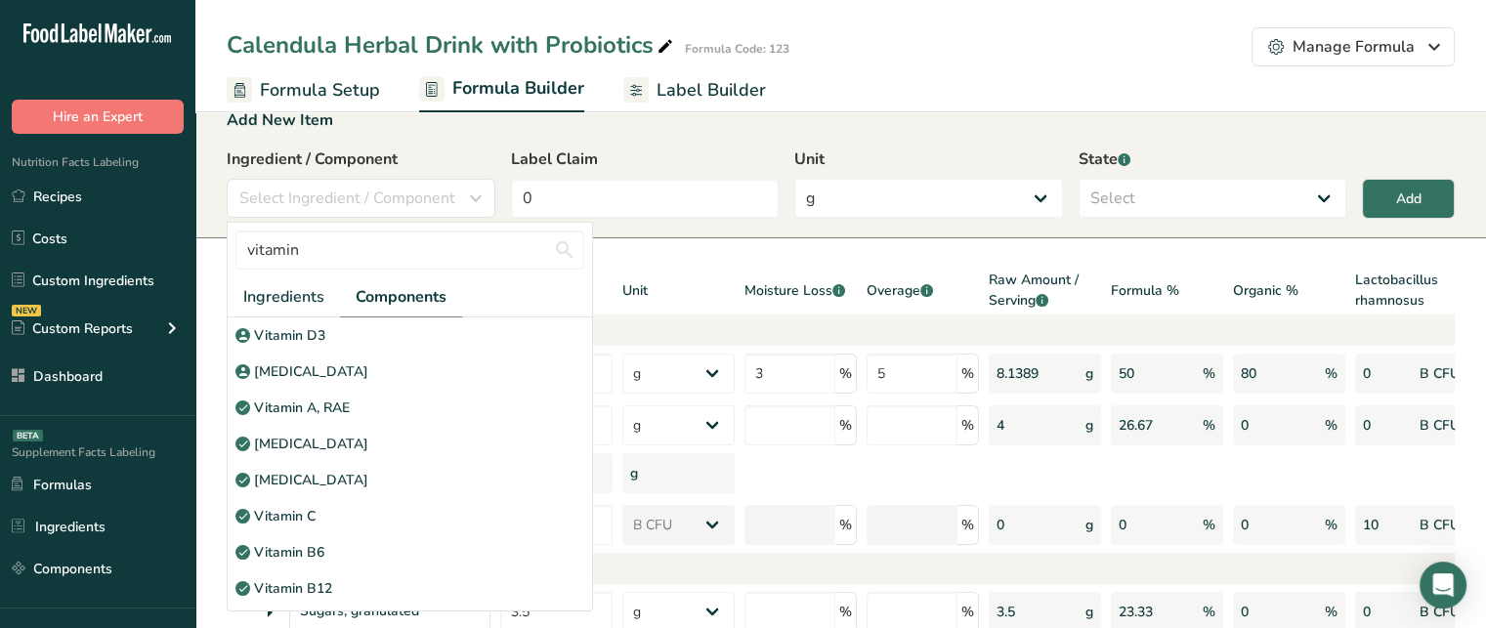
scroll to position [31, 0]
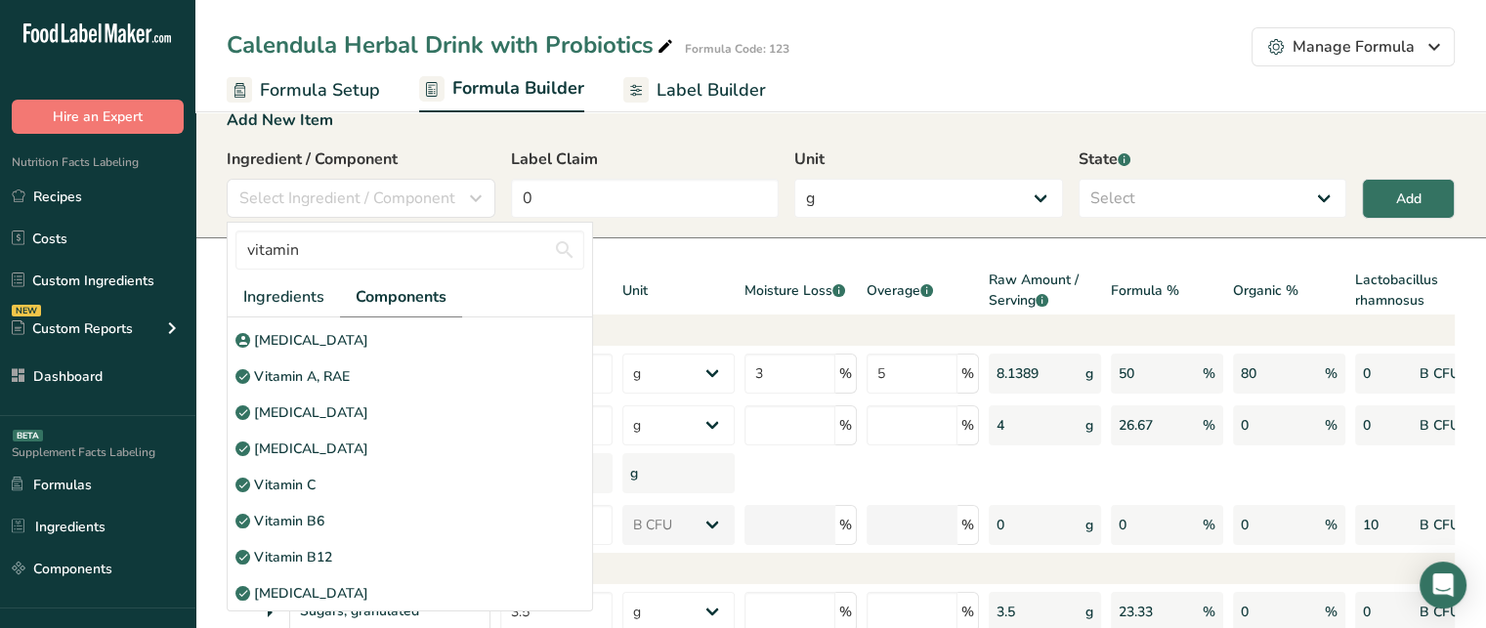
click at [1337, 275] on div "Organic %" at bounding box center [1289, 292] width 112 height 45
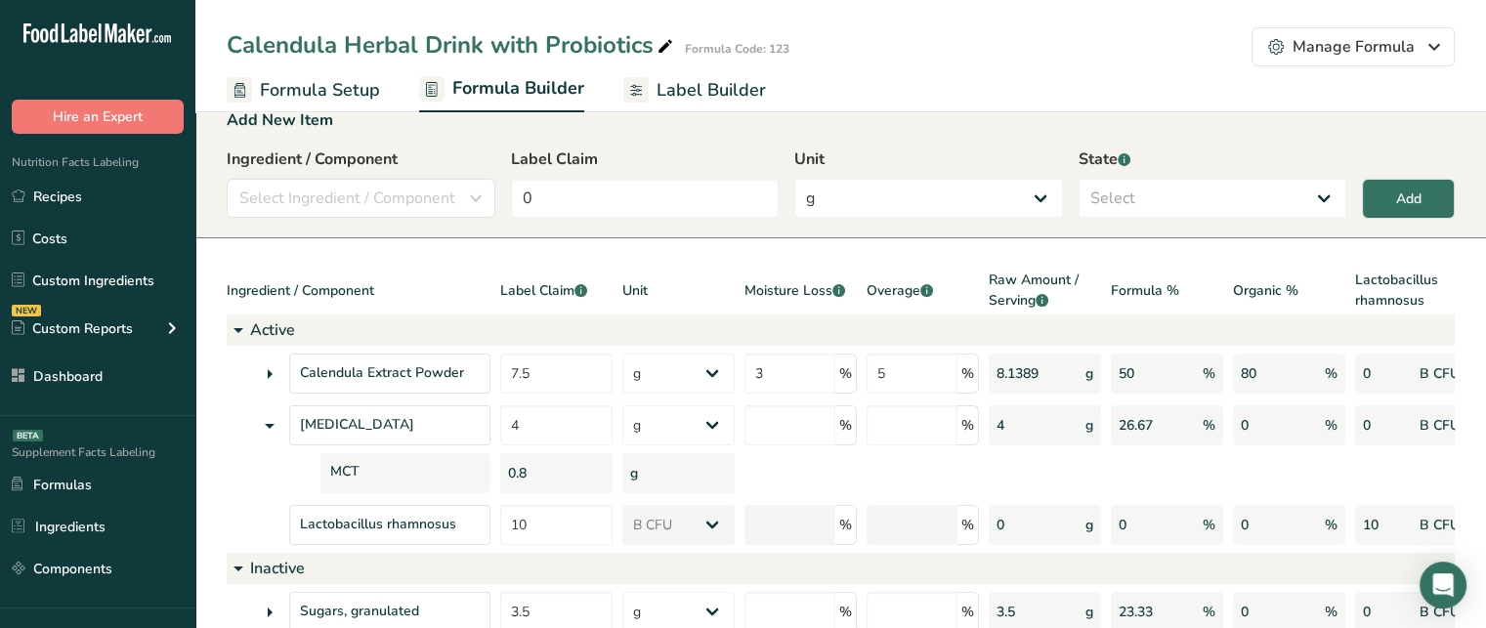
click at [735, 85] on span "Label Builder" at bounding box center [711, 90] width 109 height 26
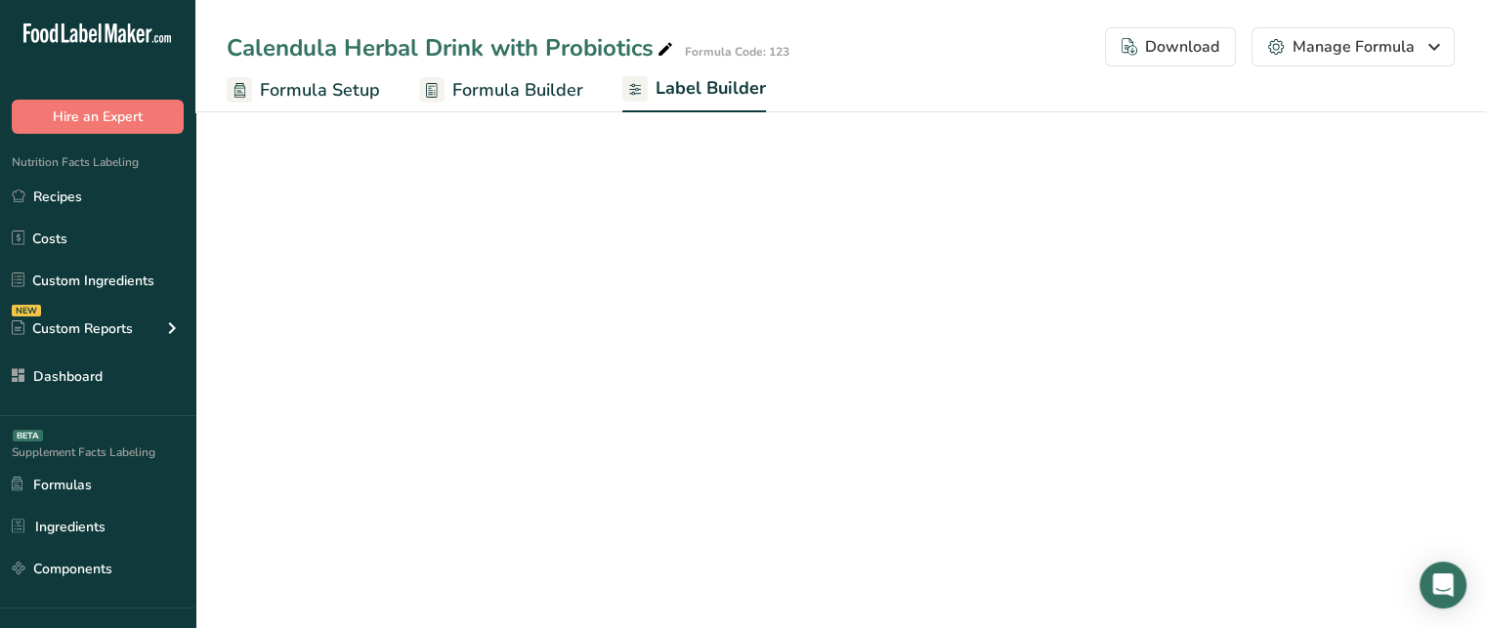
select select "Roboto"
select select "bold"
select select "center"
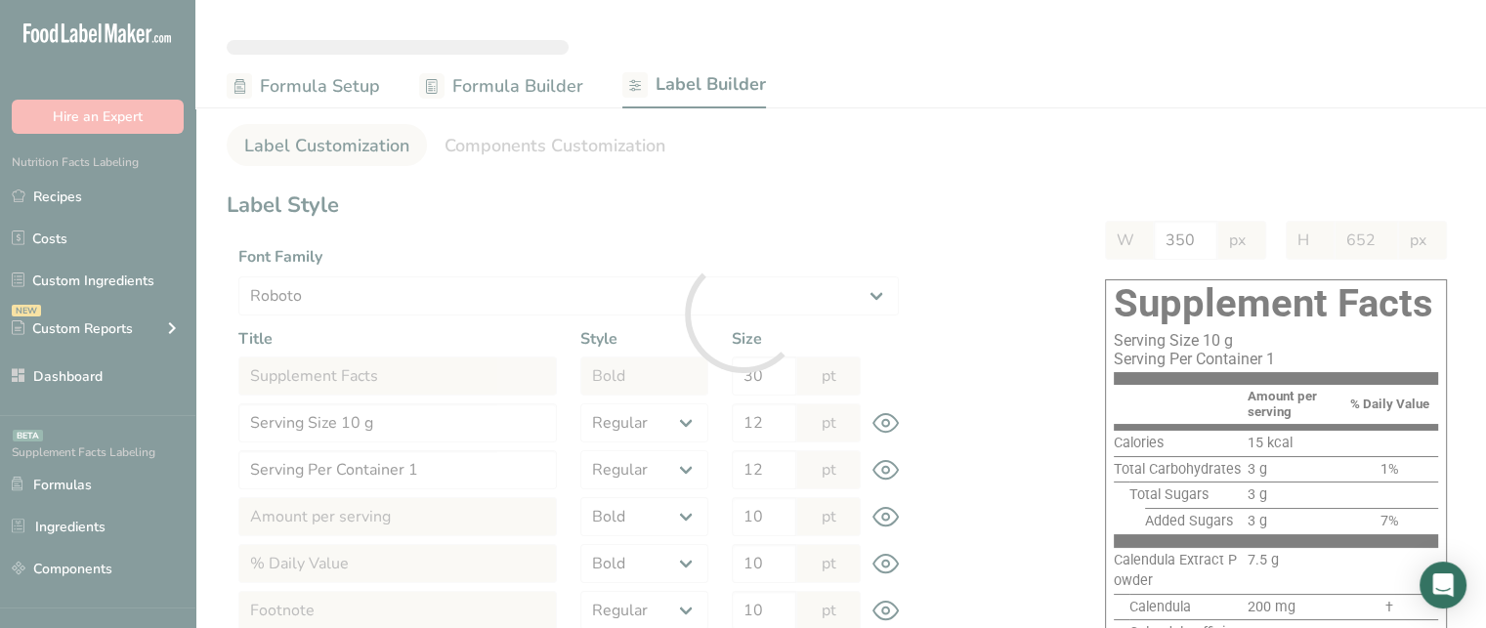
type input "604"
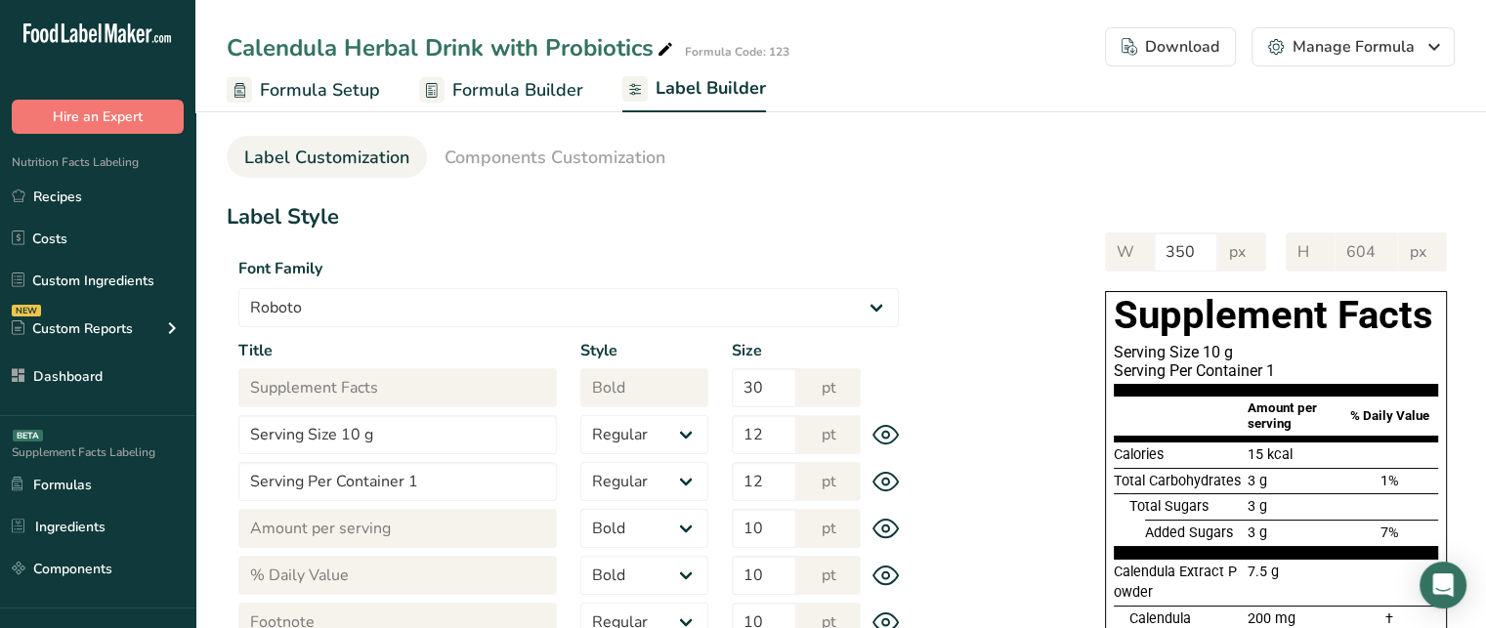
scroll to position [3, 0]
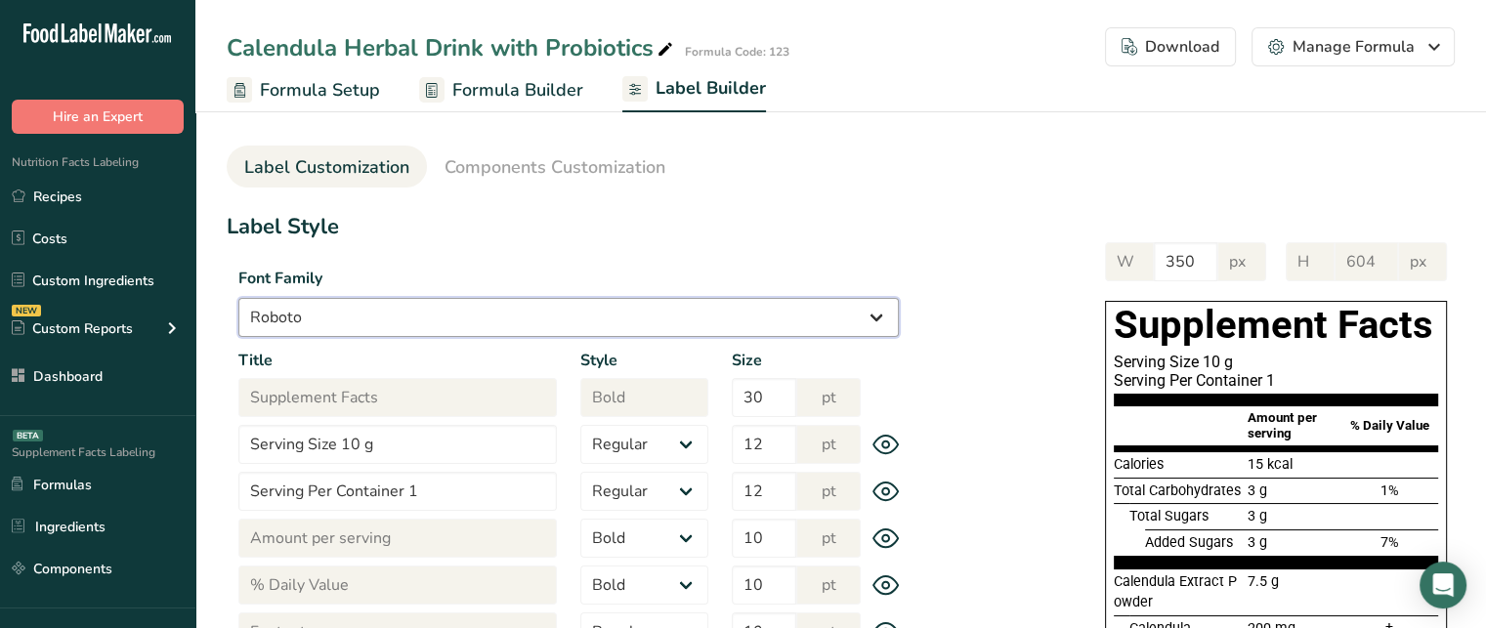
click at [469, 299] on select "Arial Roboto Helvetica [GEOGRAPHIC_DATA] [DEMOGRAPHIC_DATA] [US_STATE] Courier …" at bounding box center [568, 317] width 661 height 39
click at [238, 298] on select "Arial Roboto Helvetica [GEOGRAPHIC_DATA] [DEMOGRAPHIC_DATA] [US_STATE] Courier …" at bounding box center [568, 317] width 661 height 39
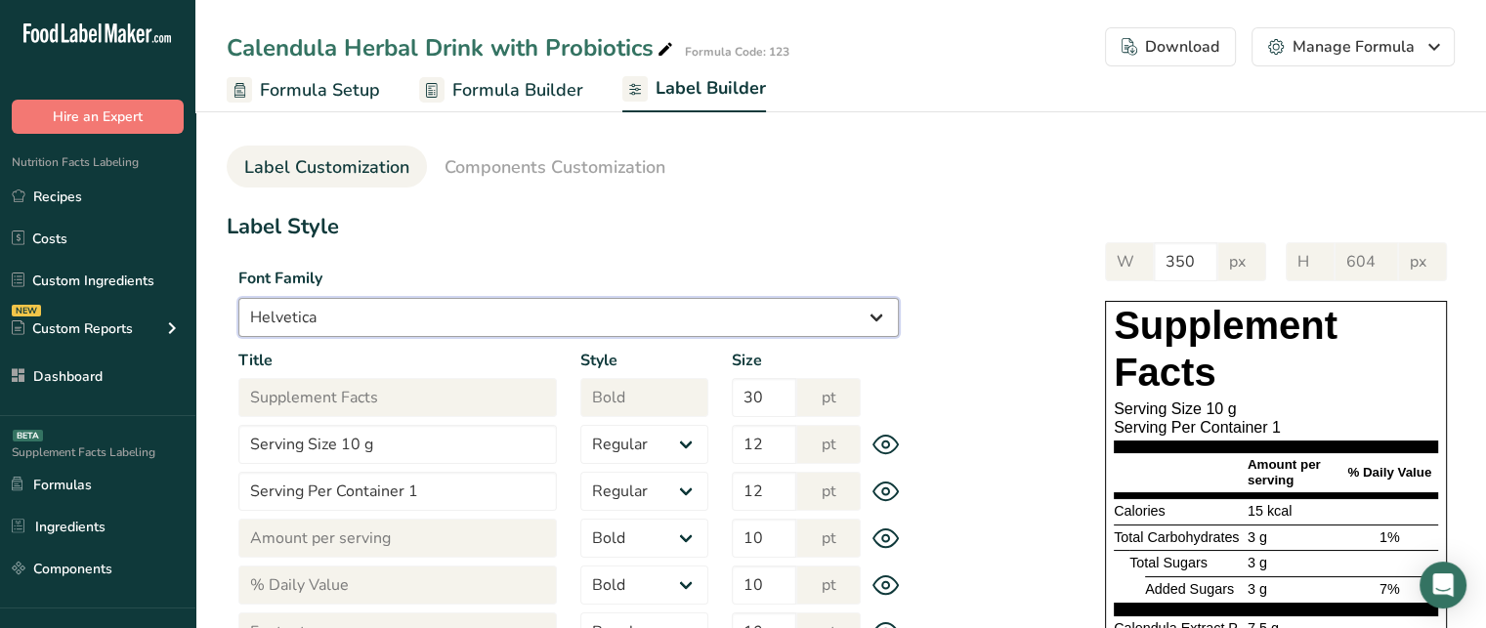
click at [604, 326] on select "Arial Roboto Helvetica [GEOGRAPHIC_DATA] [DEMOGRAPHIC_DATA] [US_STATE] Courier …" at bounding box center [568, 317] width 661 height 39
click at [238, 298] on select "Arial Roboto Helvetica [GEOGRAPHIC_DATA] [DEMOGRAPHIC_DATA] [US_STATE] Courier …" at bounding box center [568, 317] width 661 height 39
click at [619, 320] on select "Arial Roboto Helvetica [GEOGRAPHIC_DATA] [DEMOGRAPHIC_DATA] [US_STATE] Courier …" at bounding box center [568, 317] width 661 height 39
click at [238, 298] on select "Arial Roboto Helvetica [GEOGRAPHIC_DATA] [DEMOGRAPHIC_DATA] [US_STATE] Courier …" at bounding box center [568, 317] width 661 height 39
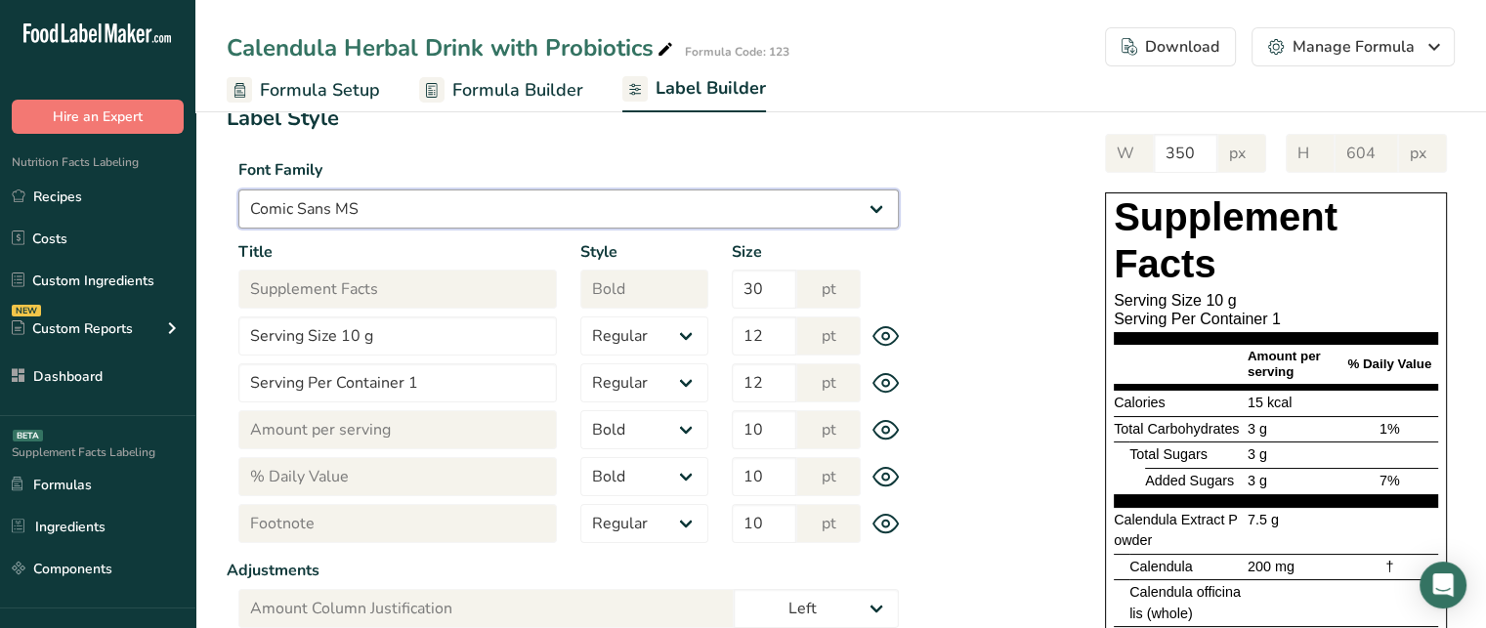
scroll to position [92, 0]
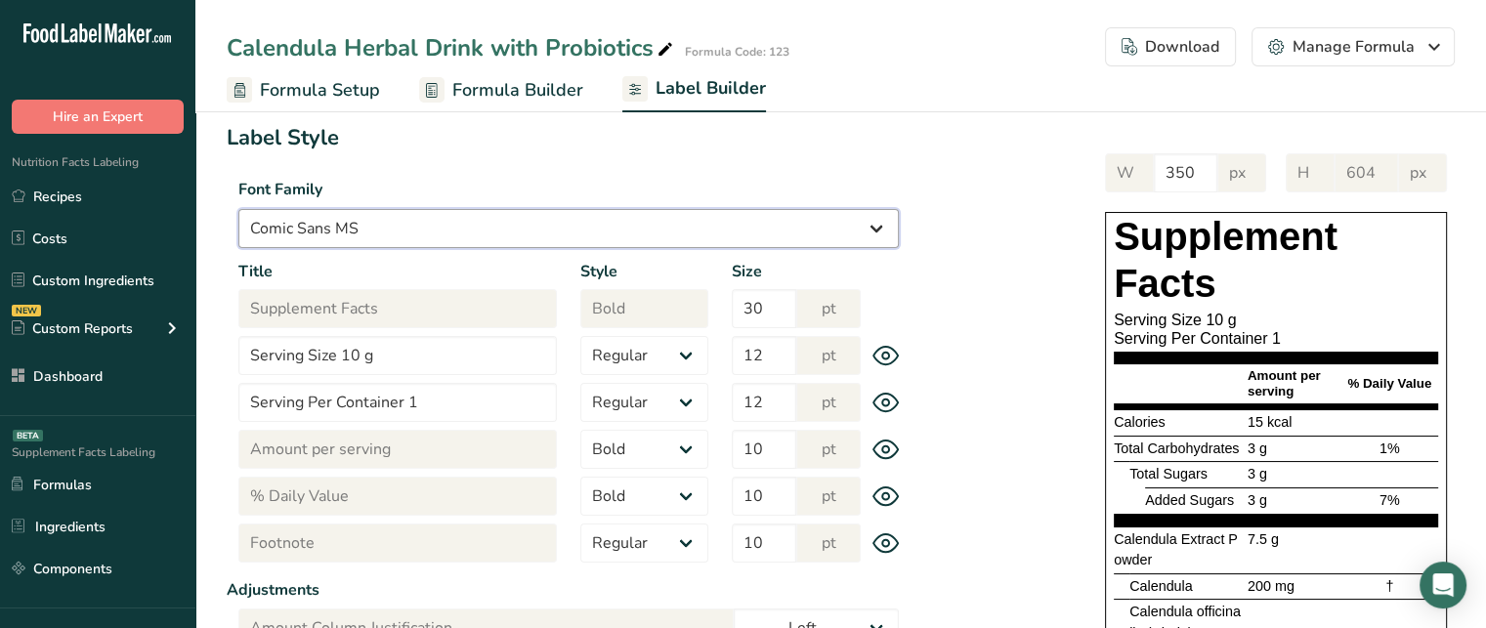
click at [797, 215] on select "Arial Roboto Helvetica [GEOGRAPHIC_DATA] [DEMOGRAPHIC_DATA] [US_STATE] Courier …" at bounding box center [568, 228] width 661 height 39
select select "Arial"
click at [238, 209] on select "Arial Roboto Helvetica [GEOGRAPHIC_DATA] [DEMOGRAPHIC_DATA] [US_STATE] Courier …" at bounding box center [568, 228] width 661 height 39
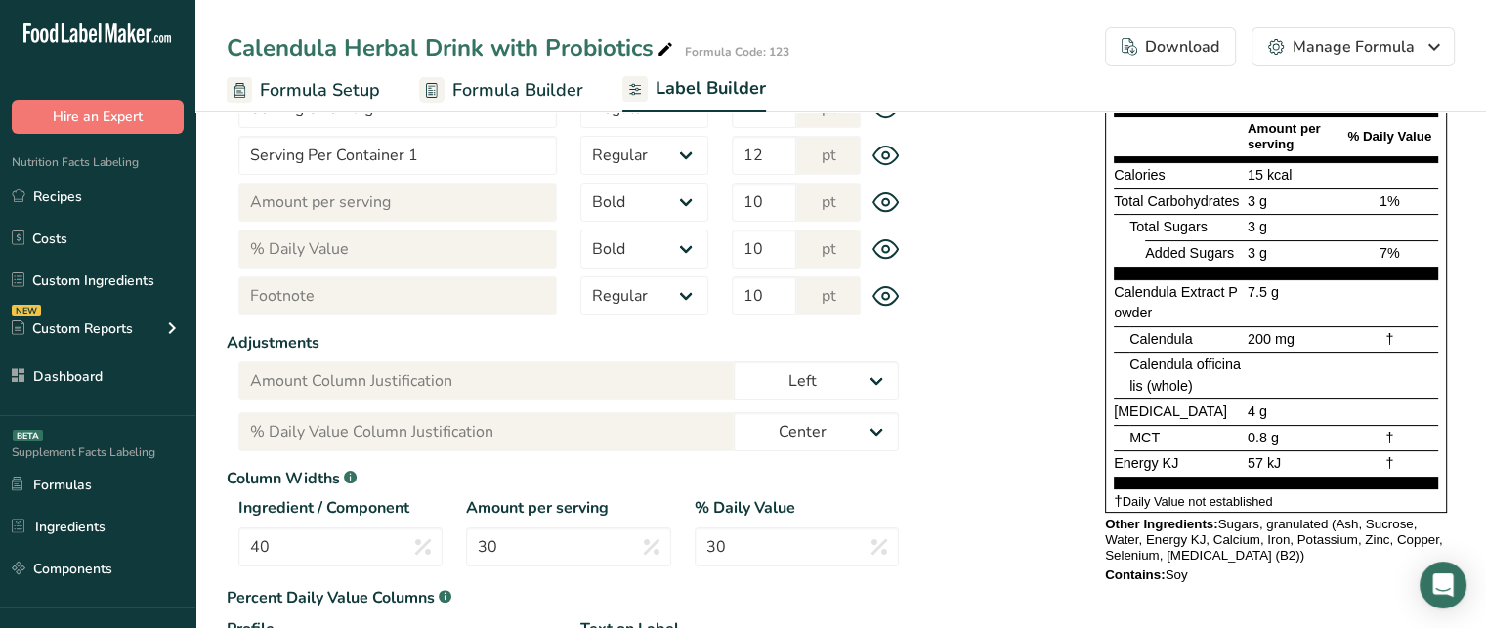
scroll to position [333, 0]
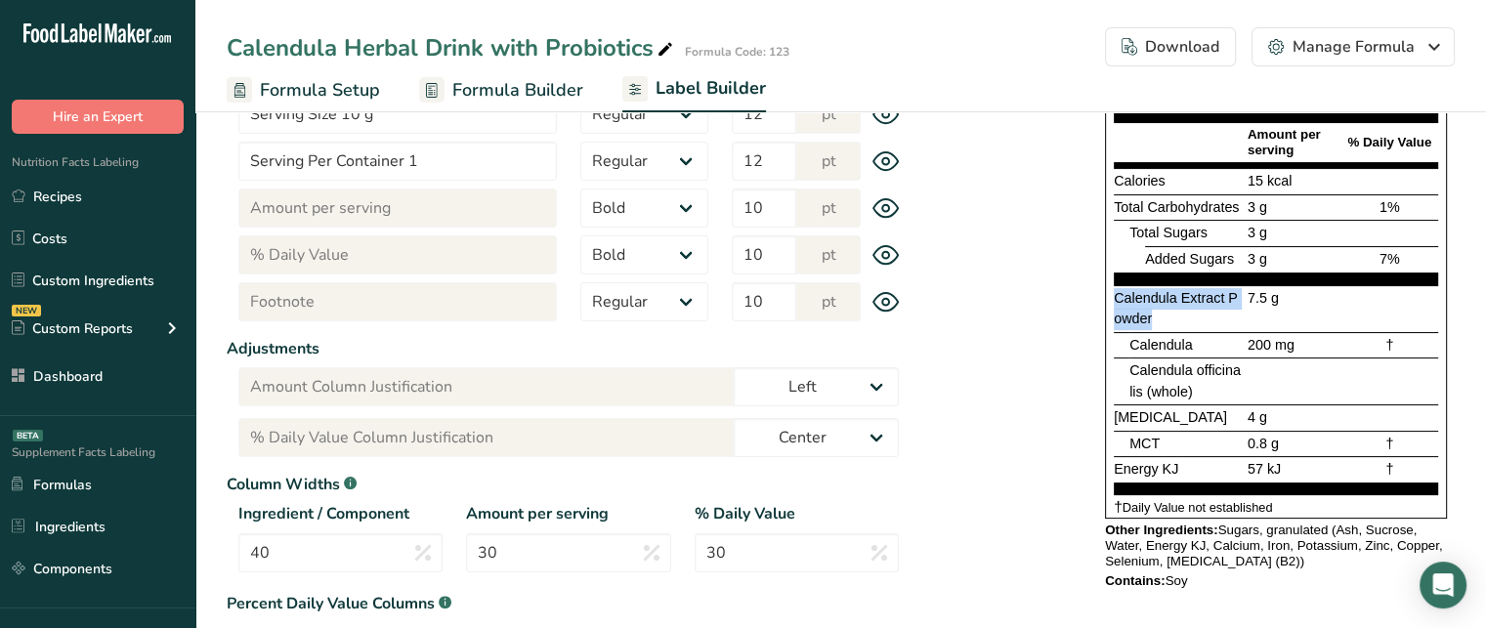
drag, startPoint x: 1162, startPoint y: 312, endPoint x: 1118, endPoint y: 295, distance: 47.0
click at [1118, 295] on div "Calendula Extract Powder" at bounding box center [1179, 309] width 130 height 42
click at [306, 546] on input "40" at bounding box center [340, 553] width 204 height 39
type input "4"
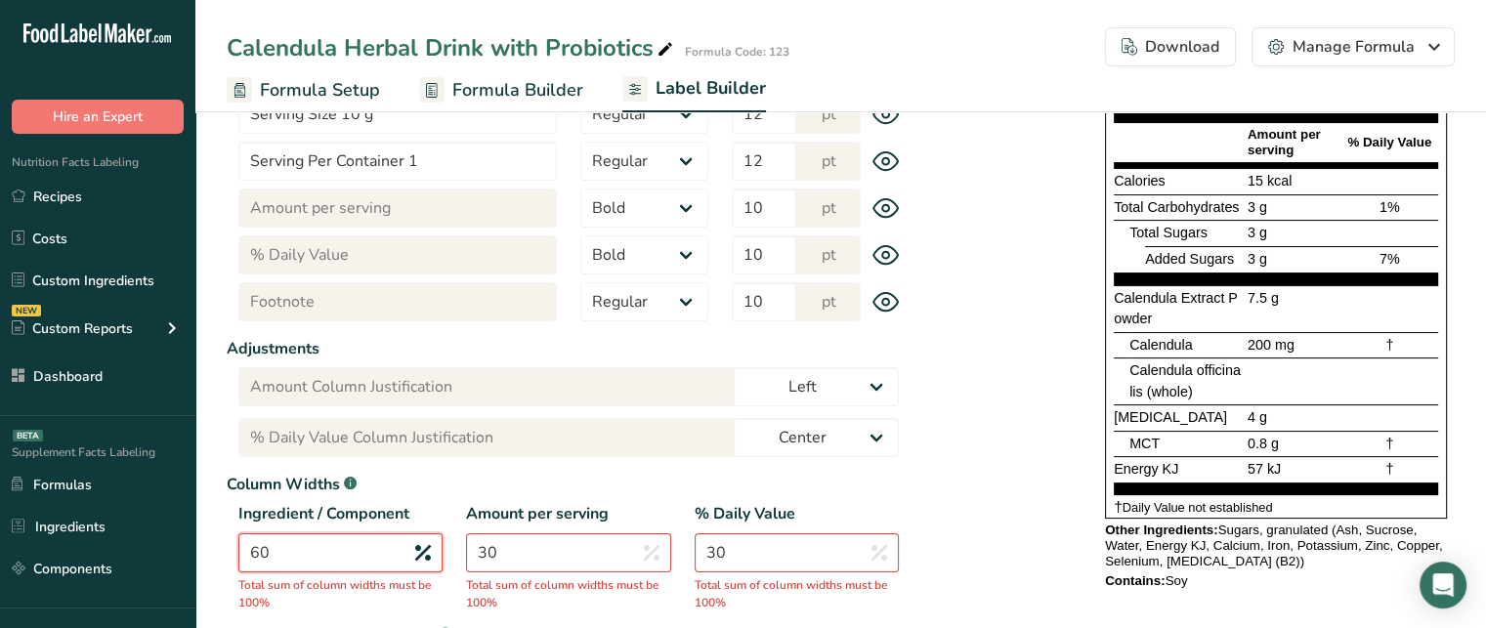
type input "60"
click at [546, 548] on input "30" at bounding box center [568, 553] width 204 height 39
type input "3"
type input "20"
click at [764, 557] on input "30" at bounding box center [797, 553] width 204 height 39
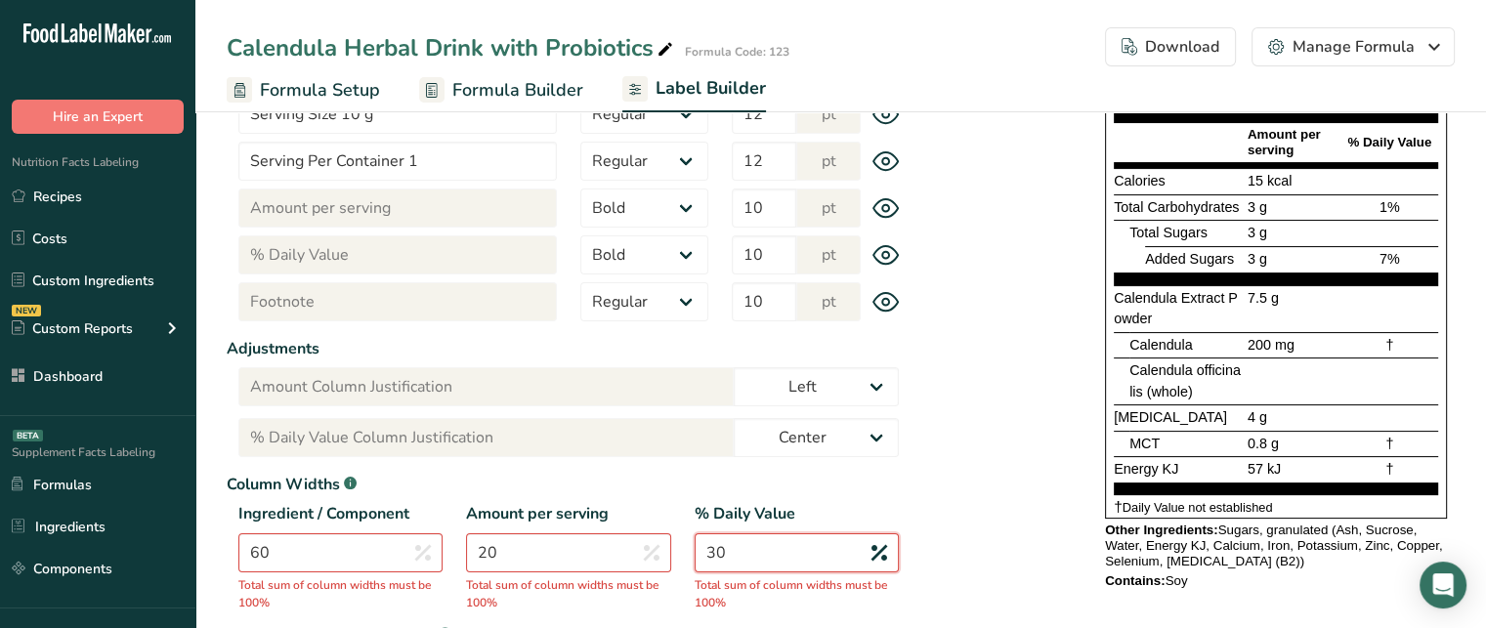
type input "3"
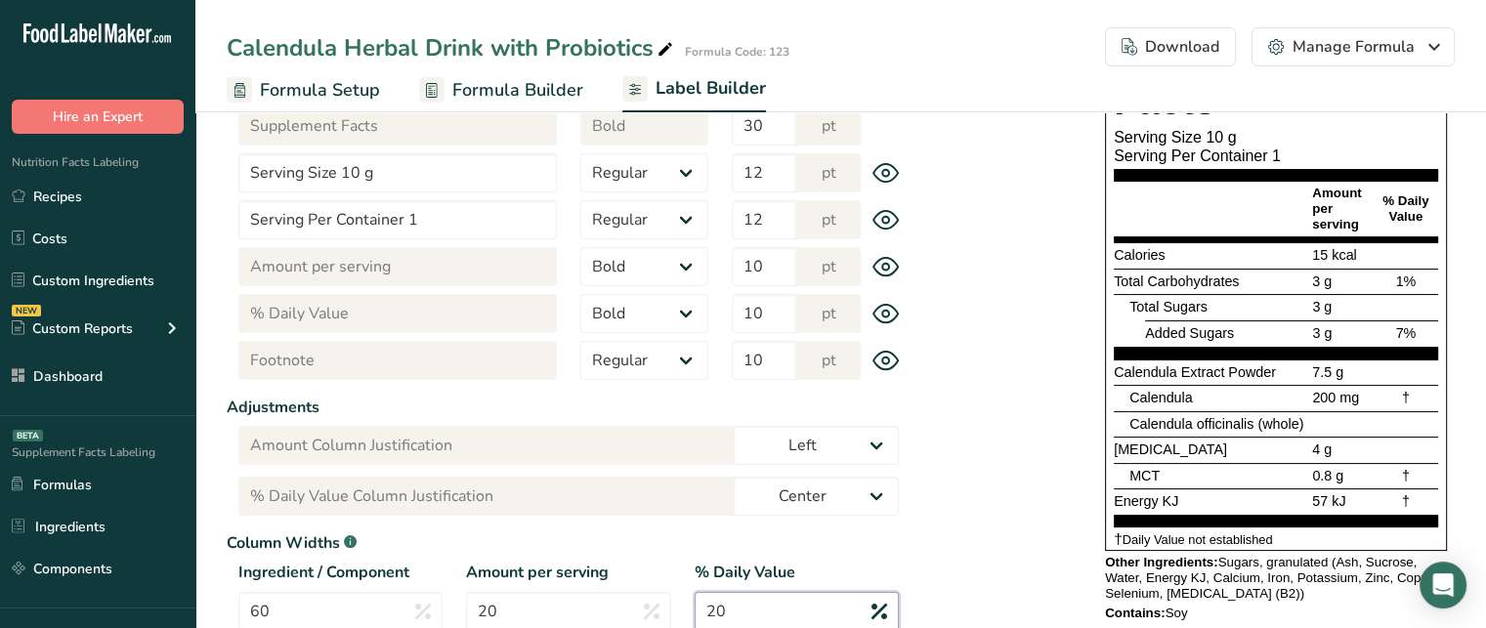
scroll to position [278, 0]
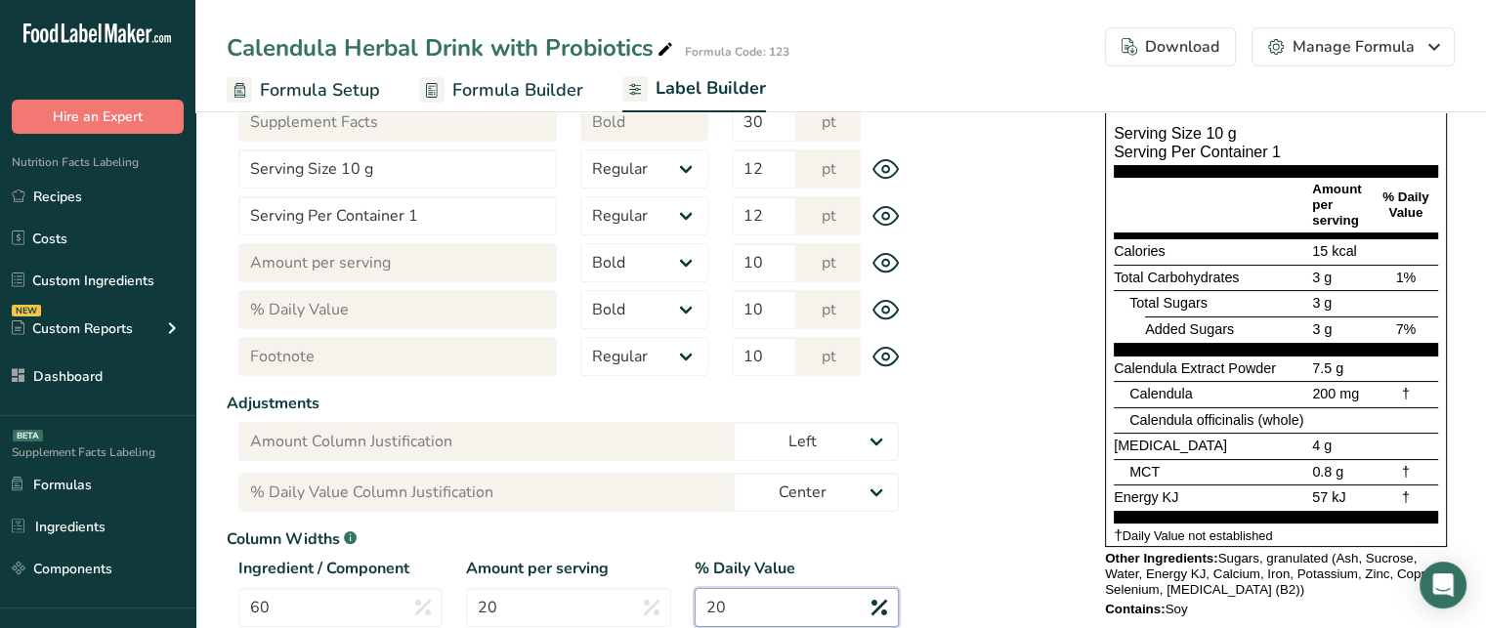
type input "20"
click at [1166, 422] on span "Calendula officinalis (whole)" at bounding box center [1217, 420] width 174 height 16
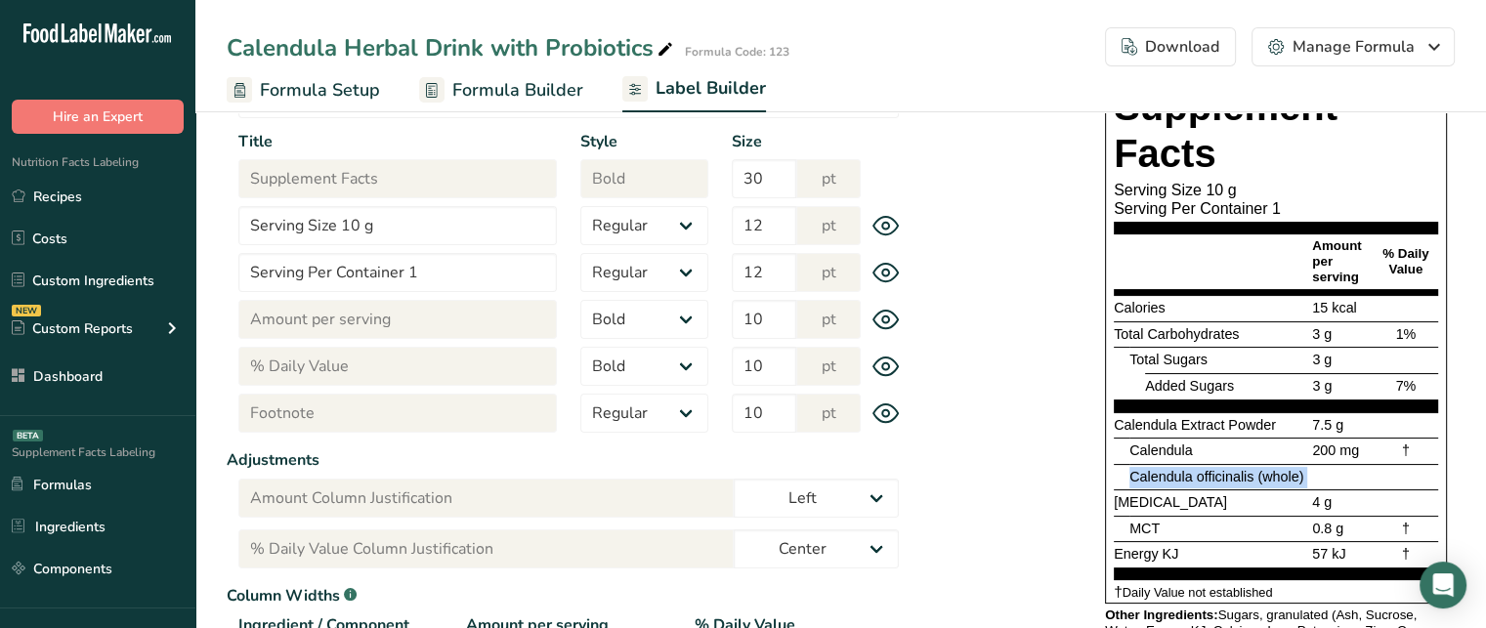
scroll to position [223, 0]
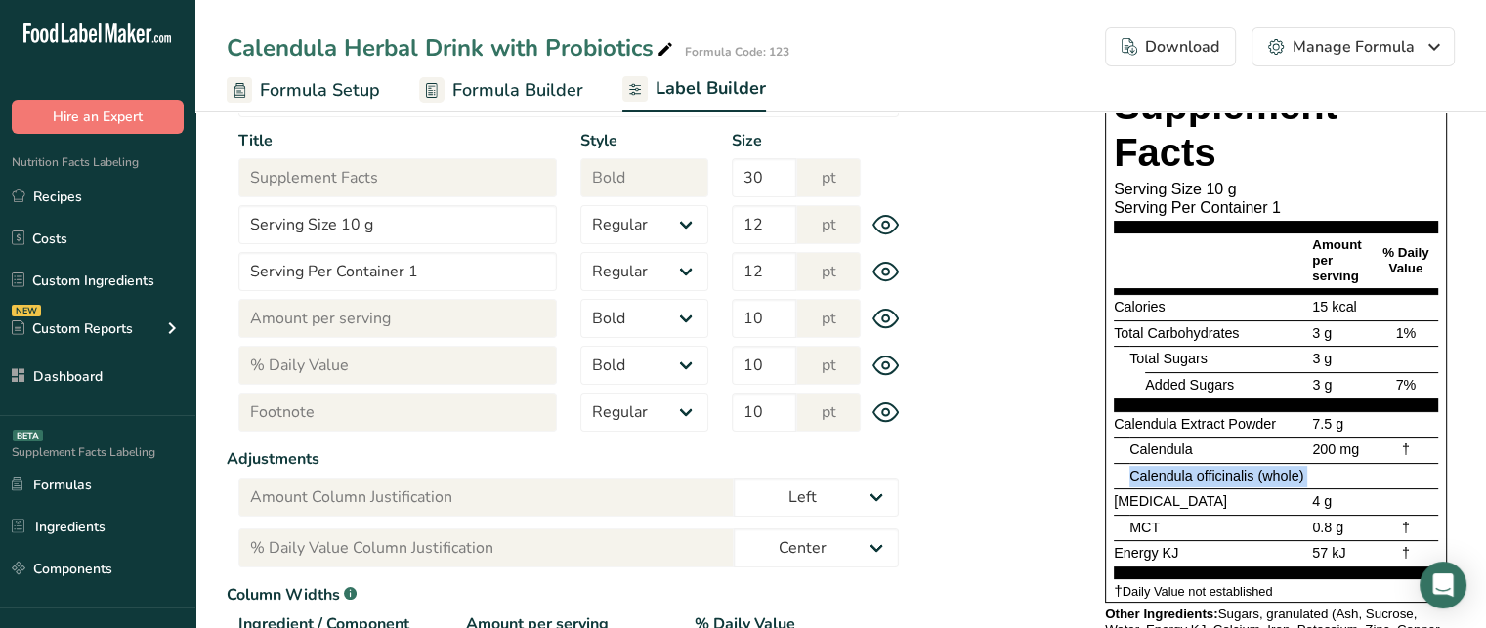
drag, startPoint x: 1387, startPoint y: 245, endPoint x: 1433, endPoint y: 269, distance: 52.4
click at [1433, 269] on div "% Daily Value" at bounding box center [1406, 260] width 64 height 31
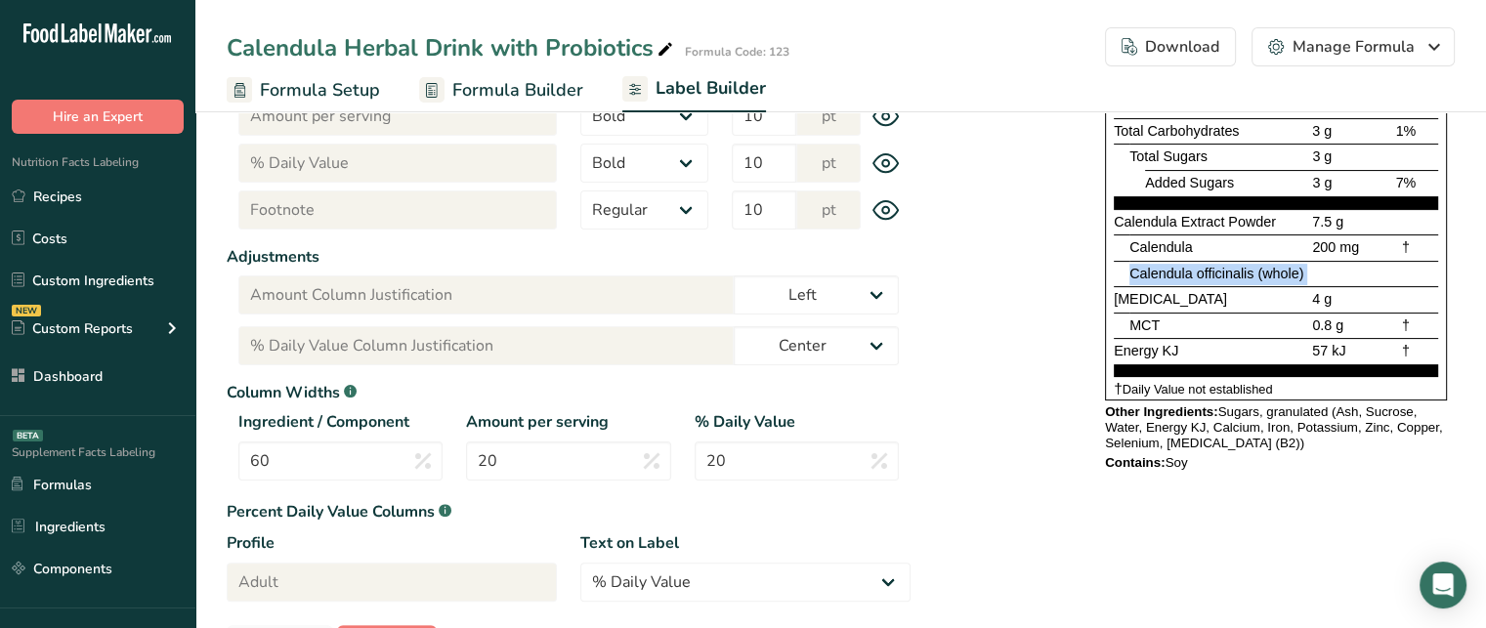
scroll to position [426, 0]
click at [794, 575] on select "% Daily Value Daily Value Percent % DV %DV" at bounding box center [745, 581] width 330 height 39
select select "% DV"
click at [580, 562] on select "% Daily Value Daily Value Percent % DV %DV" at bounding box center [745, 581] width 330 height 39
type input "% DV"
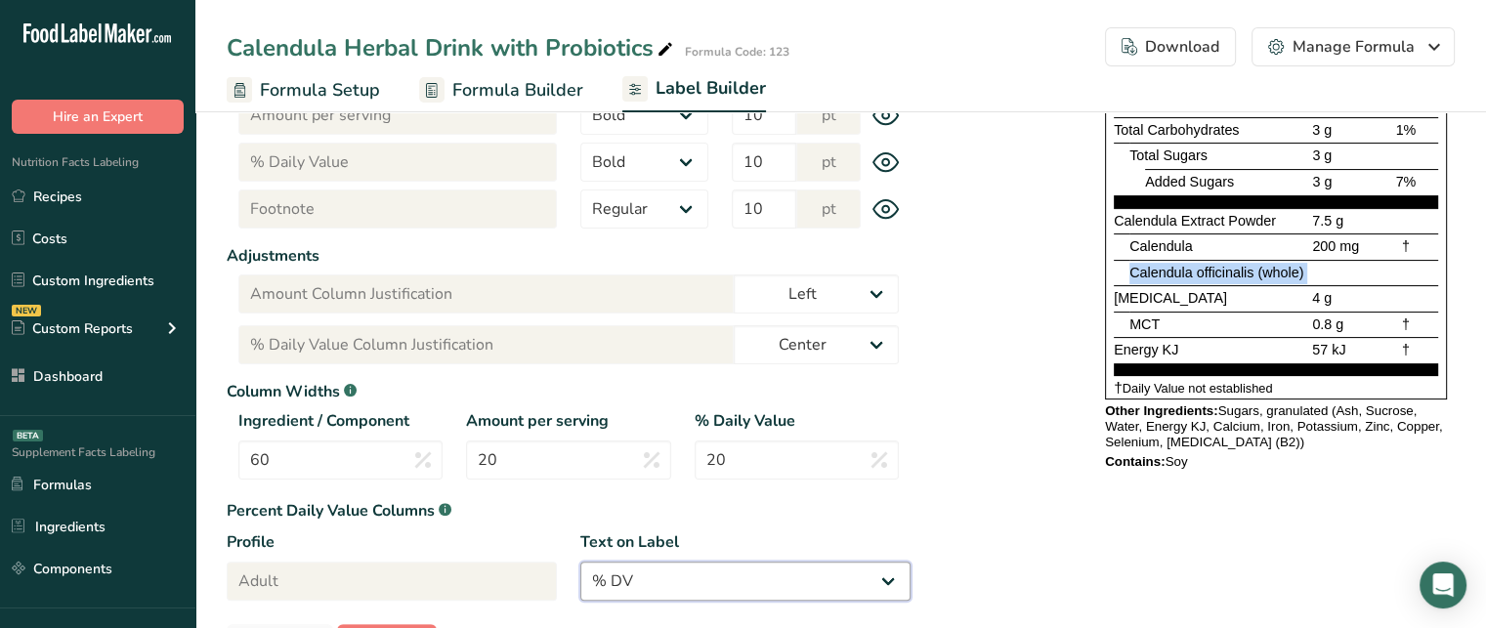
type input "% DV Column Justification"
click at [751, 577] on select "% Daily Value Daily Value Percent % DV %DV" at bounding box center [745, 581] width 330 height 39
select select "Daily Value Percent"
click at [580, 562] on select "% Daily Value Daily Value Percent % DV %DV" at bounding box center [745, 581] width 330 height 39
type input "Daily Value Percent"
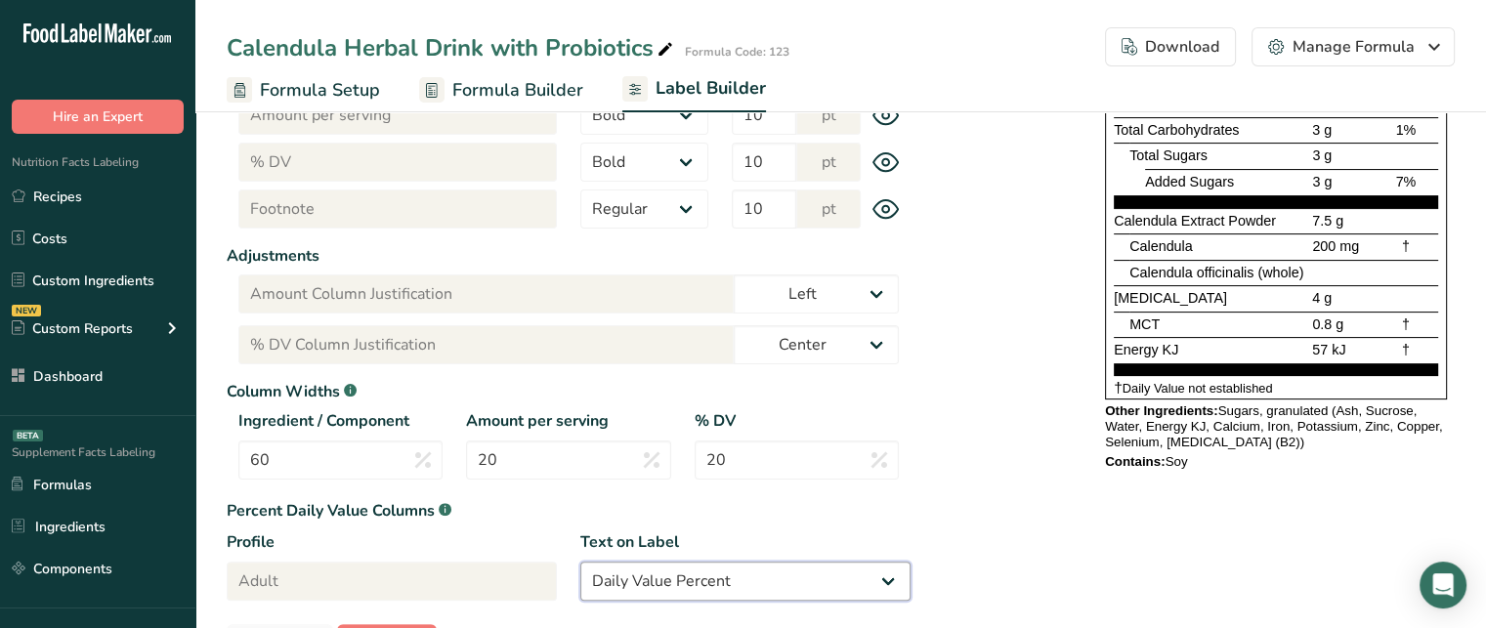
type input "Daily Value Percent Column Justification"
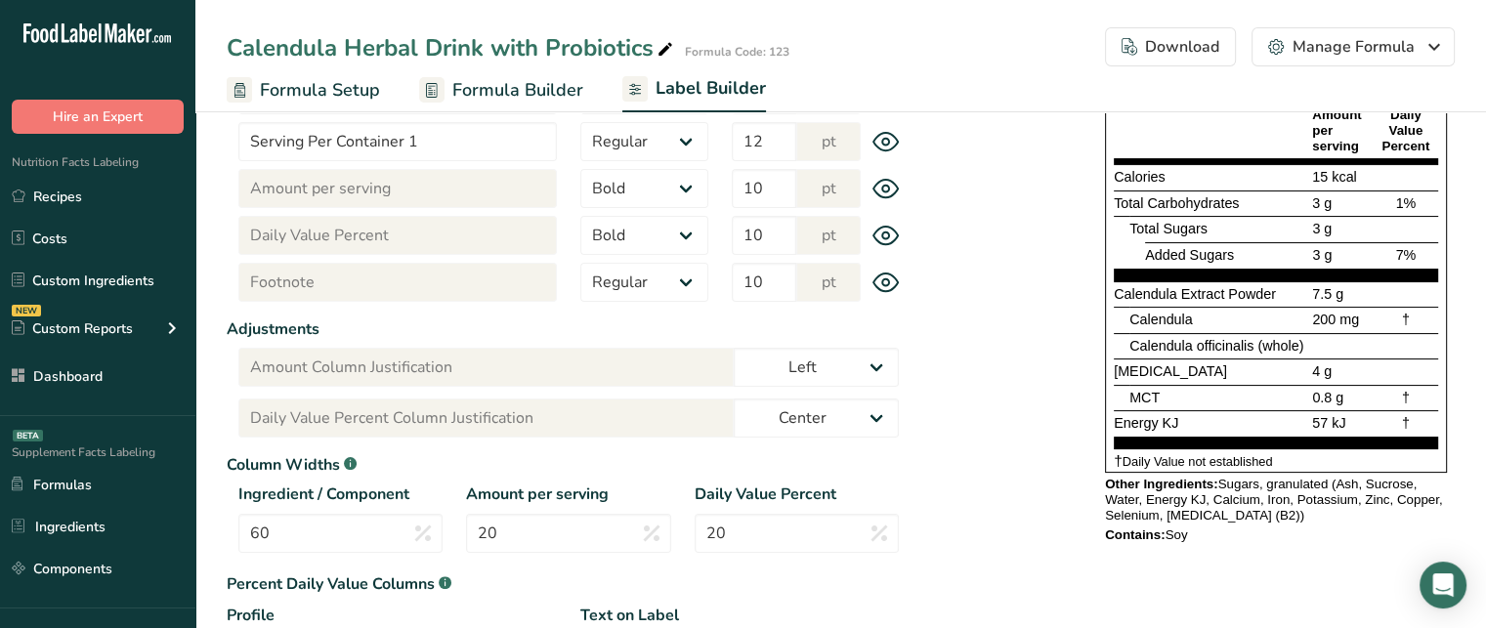
scroll to position [492, 0]
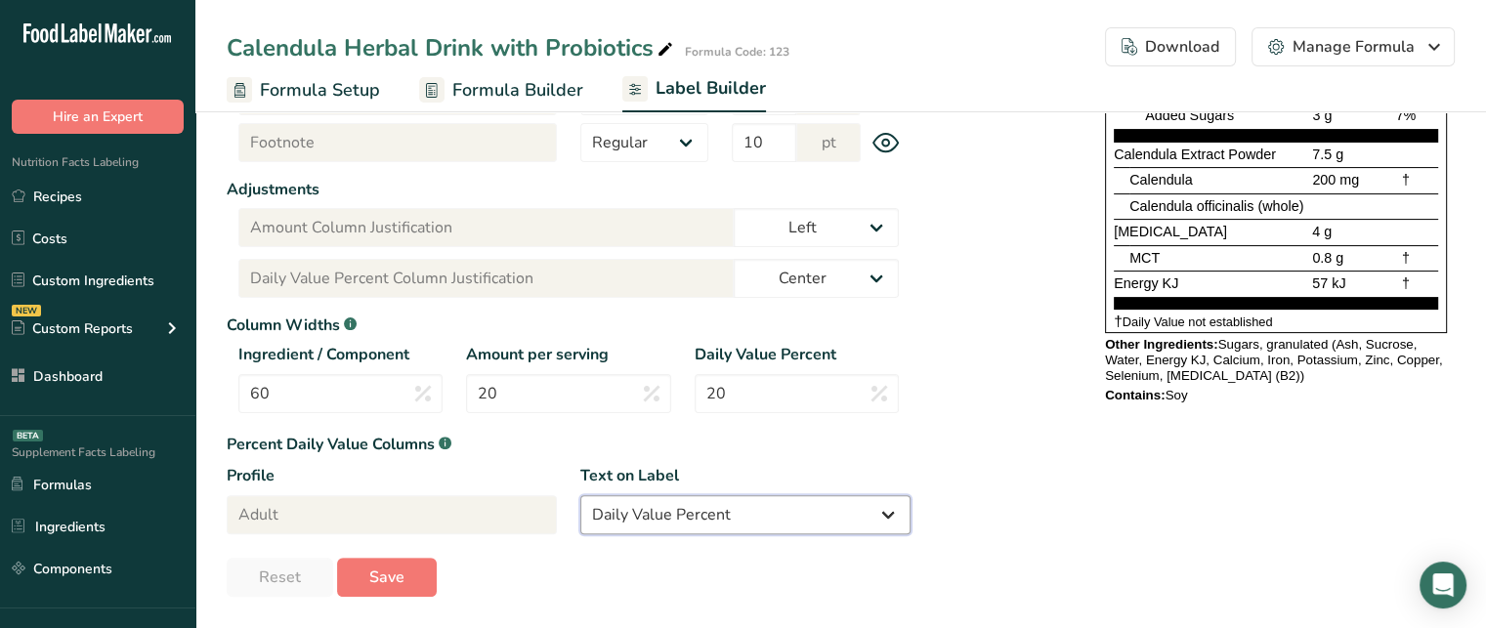
click at [858, 495] on select "% Daily Value Daily Value Percent % DV %DV" at bounding box center [745, 514] width 330 height 39
select select "% DV"
click at [580, 495] on select "% Daily Value Daily Value Percent % DV %DV" at bounding box center [745, 514] width 330 height 39
type input "% DV"
type input "% DV Column Justification"
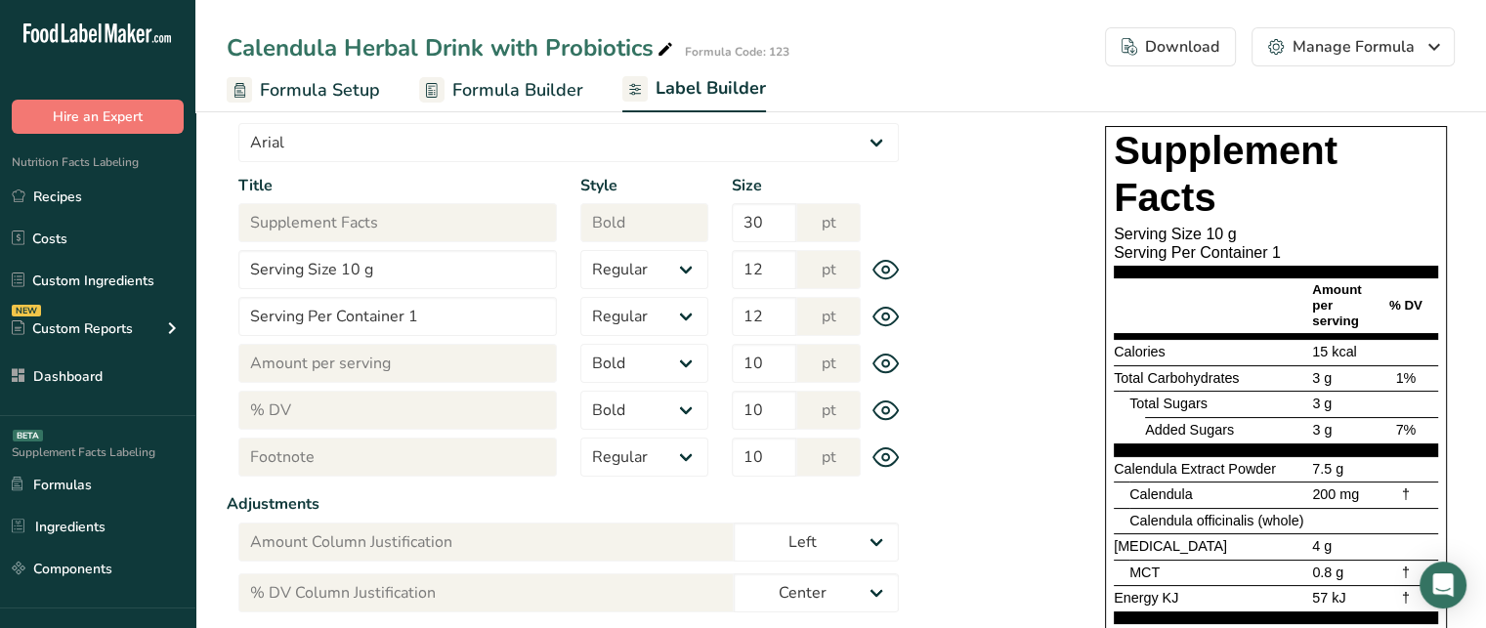
scroll to position [180, 0]
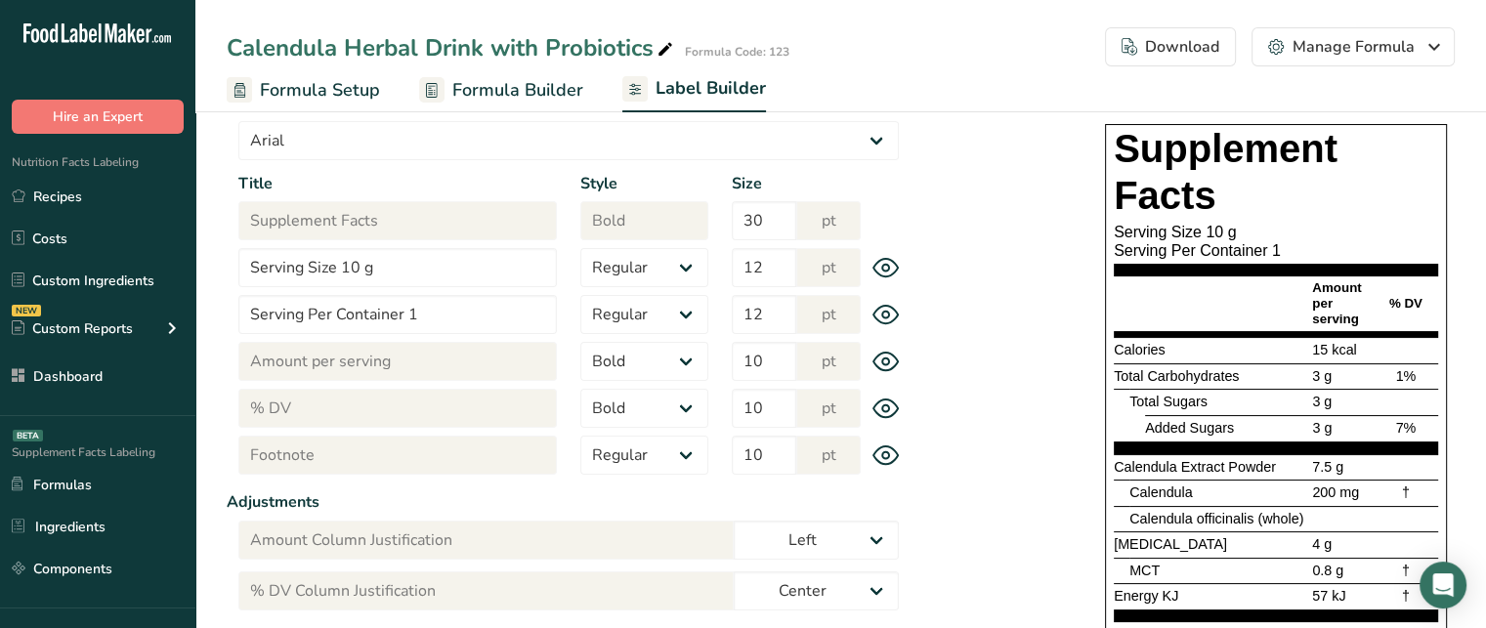
click at [1404, 305] on span "% DV" at bounding box center [1405, 303] width 33 height 15
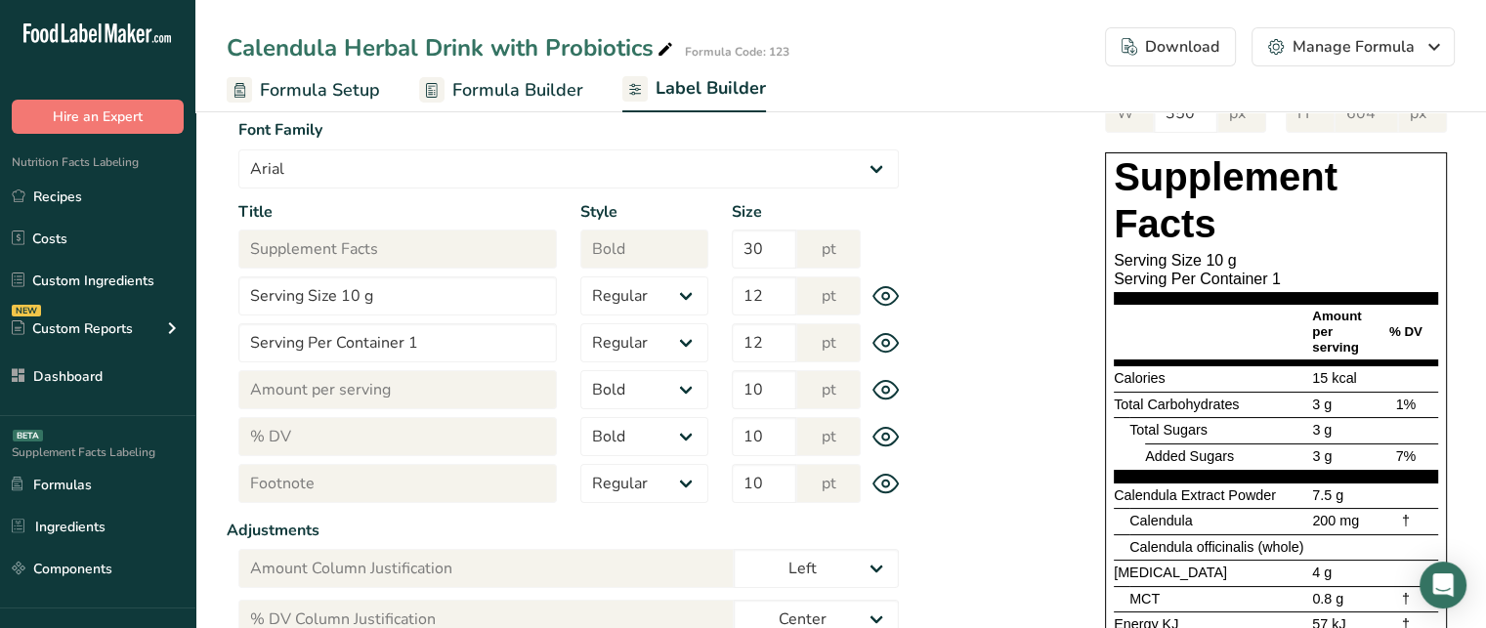
scroll to position [152, 0]
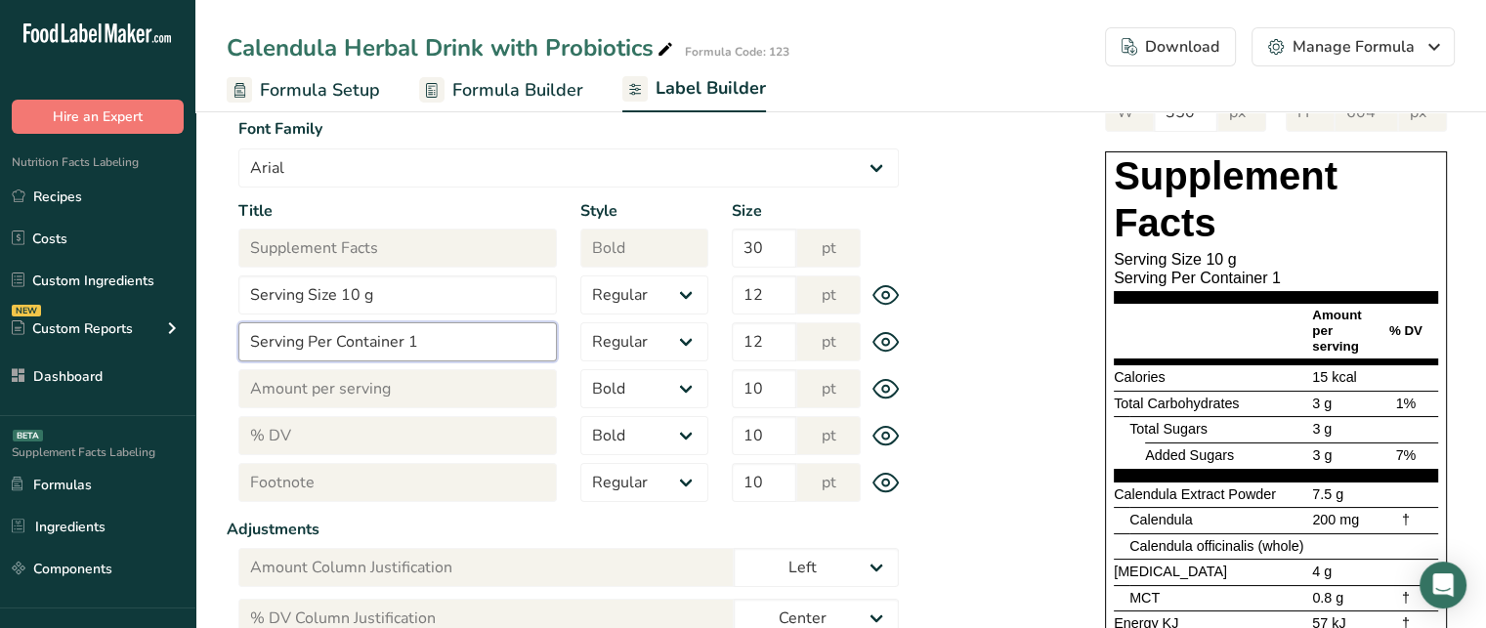
click at [452, 331] on input "Serving Per Container 1" at bounding box center [397, 341] width 319 height 39
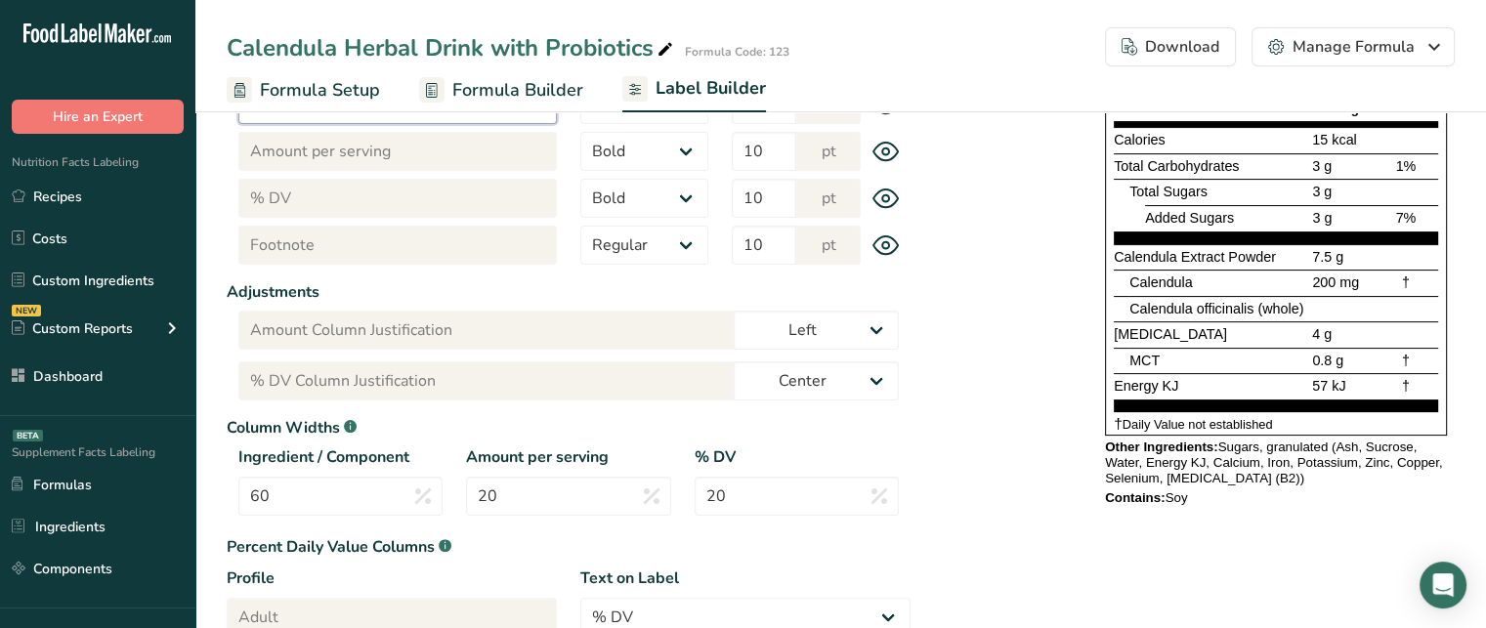
scroll to position [387, 0]
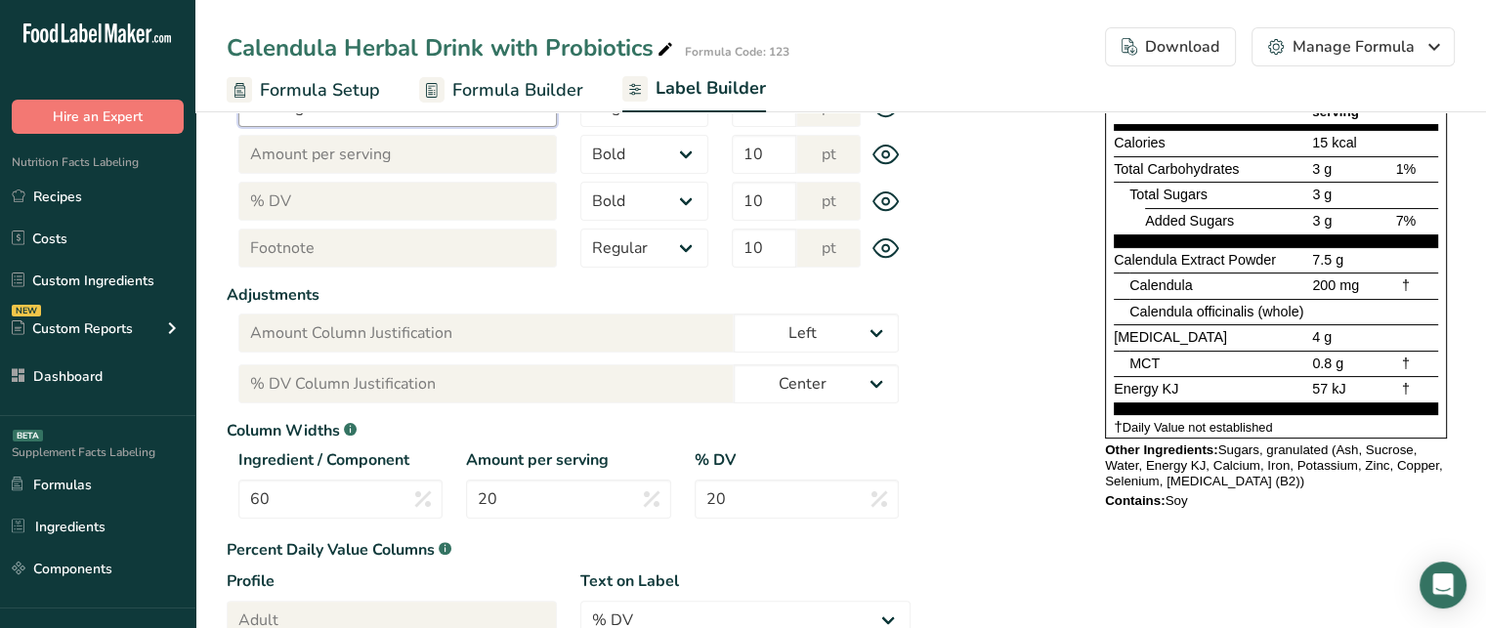
type input "Serving Per Container 4"
drag, startPoint x: 1470, startPoint y: 375, endPoint x: 1472, endPoint y: 343, distance: 32.3
click at [1472, 343] on section "Label Customization Components Customization Label Style Font Family Arial Robo…" at bounding box center [840, 224] width 1291 height 1019
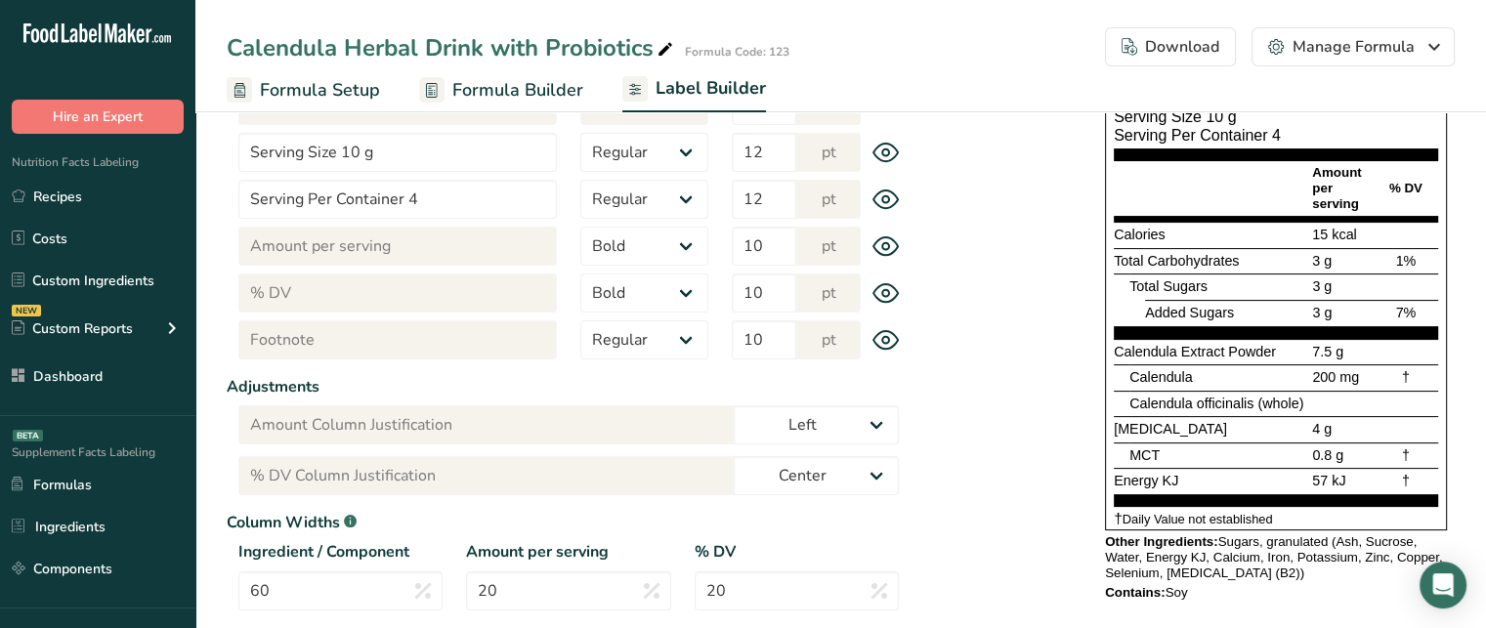
scroll to position [292, 0]
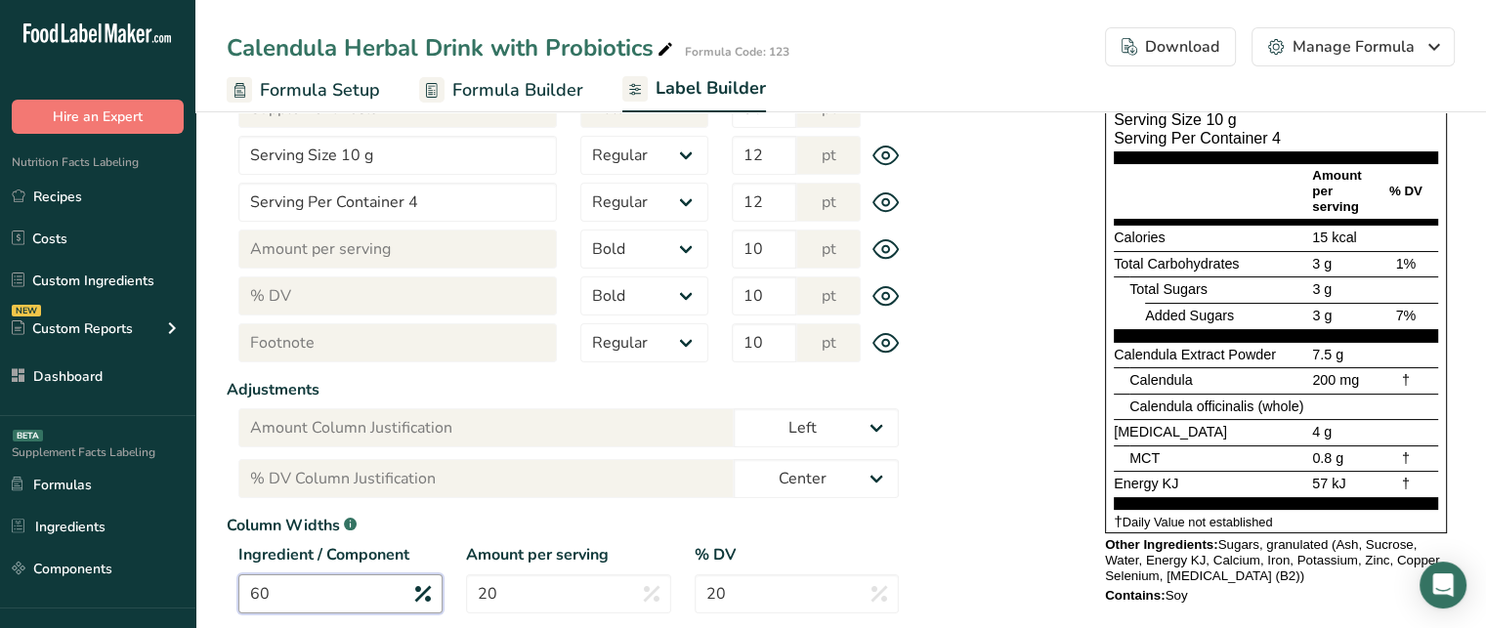
click at [330, 584] on input "60" at bounding box center [340, 594] width 204 height 39
type input "6"
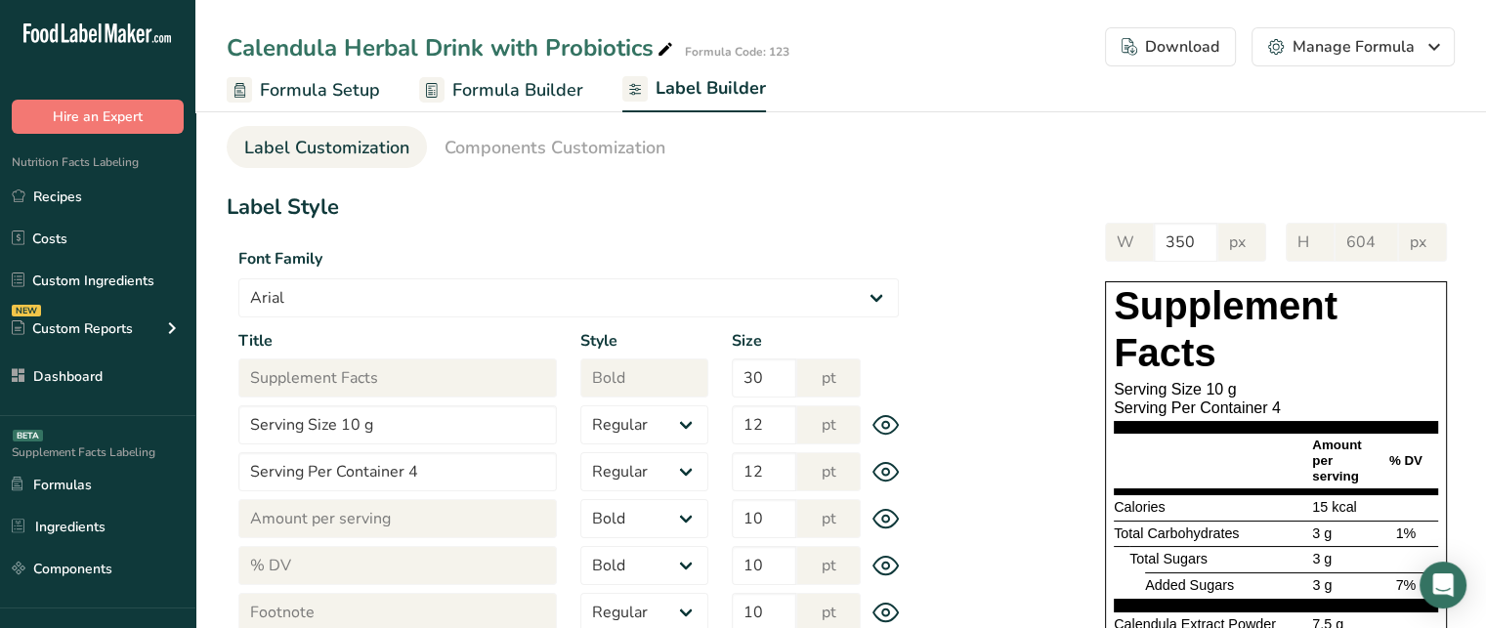
scroll to position [0, 0]
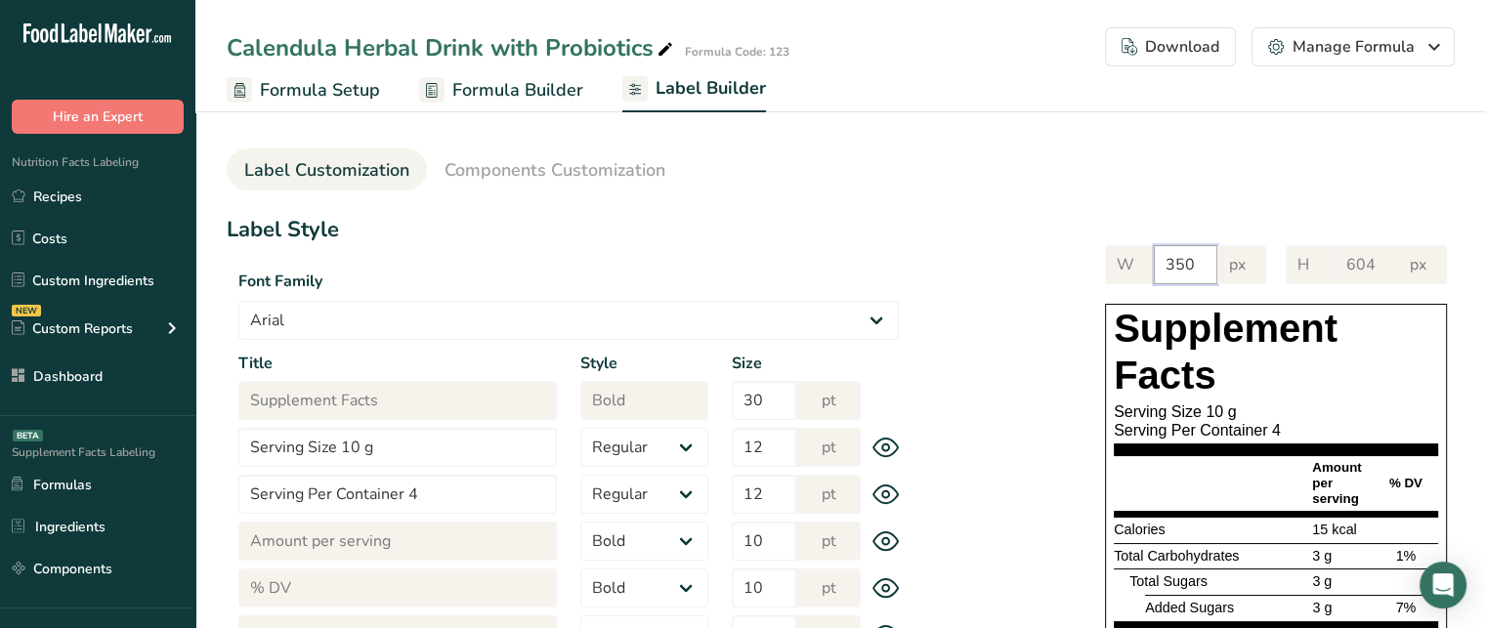
drag, startPoint x: 1198, startPoint y: 265, endPoint x: 1174, endPoint y: 268, distance: 23.6
click at [1174, 268] on input "350" at bounding box center [1186, 264] width 64 height 39
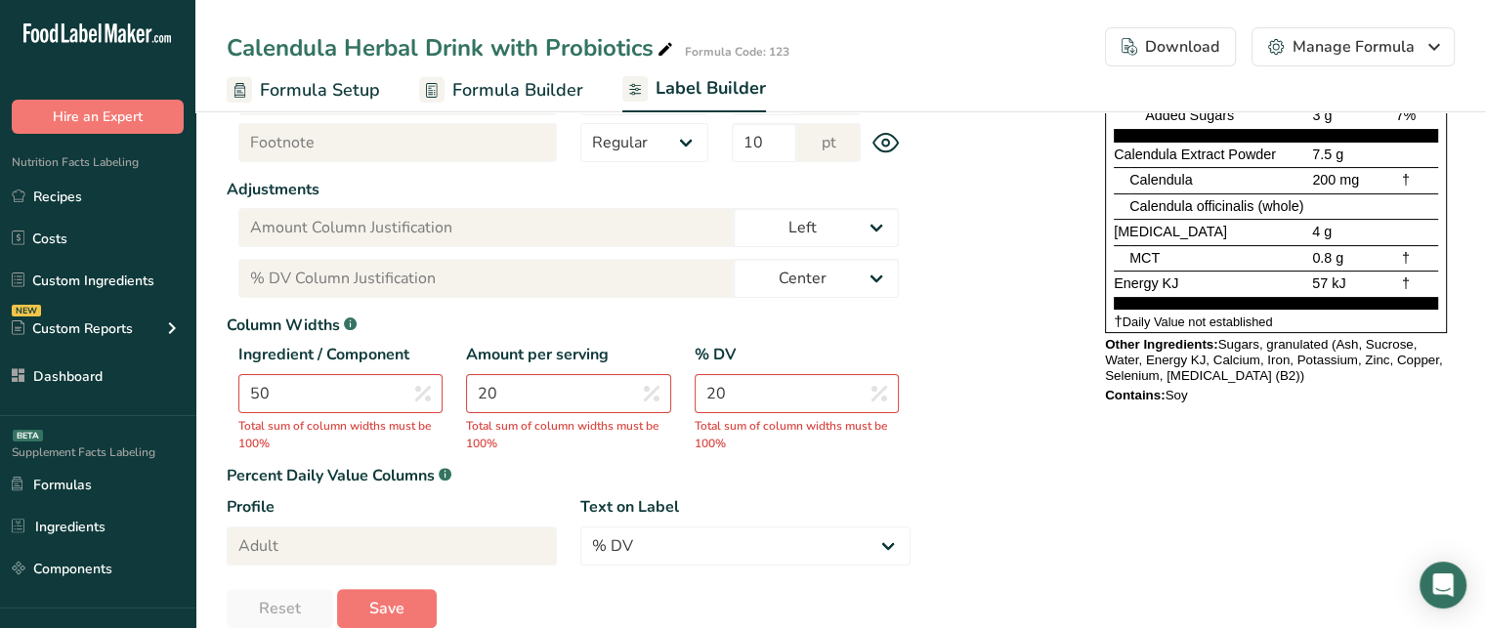
scroll to position [493, 0]
click at [404, 383] on input "50" at bounding box center [340, 392] width 204 height 39
type input "5"
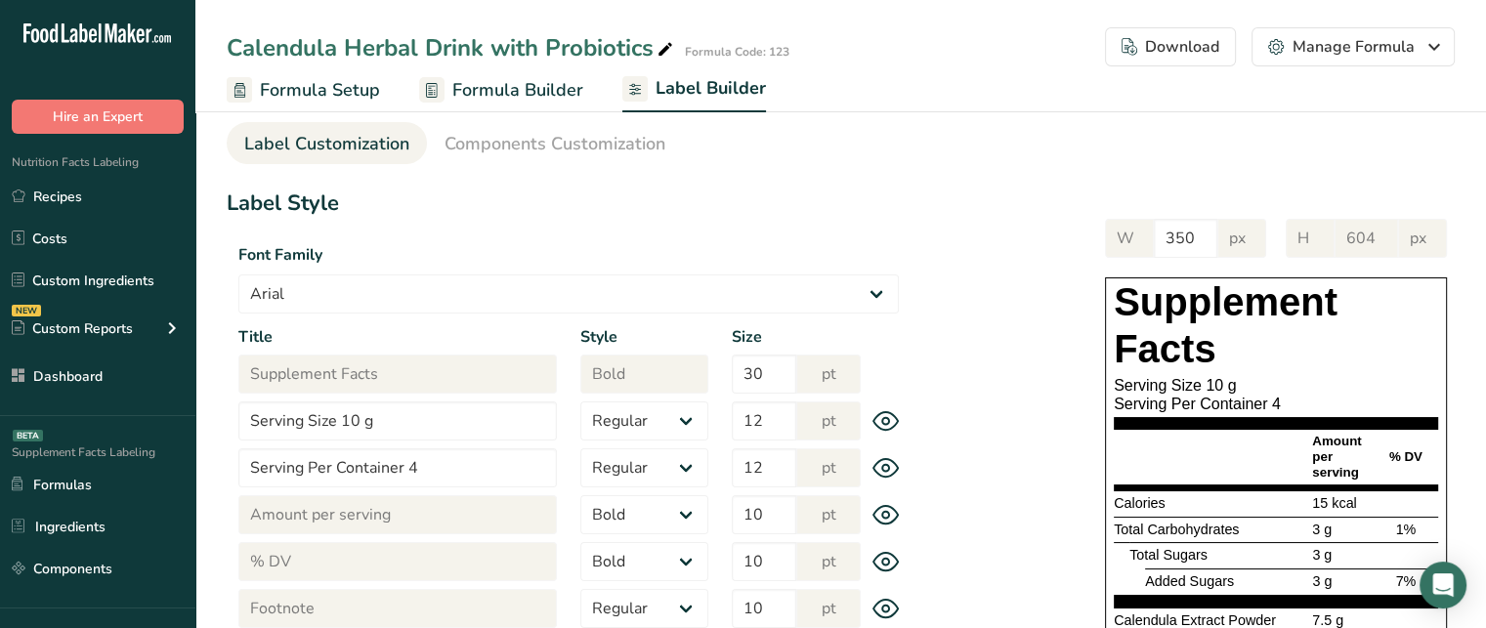
scroll to position [29, 0]
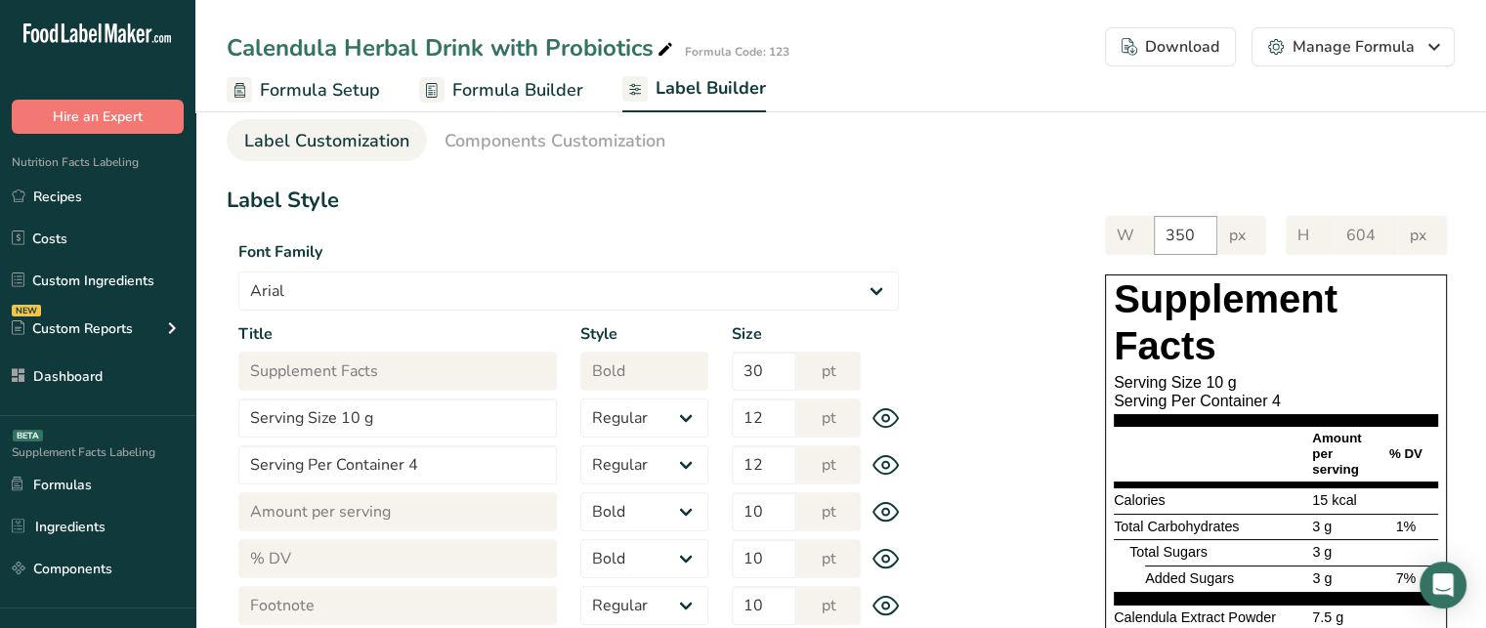
type input "60"
click at [1186, 235] on input "350" at bounding box center [1186, 235] width 64 height 39
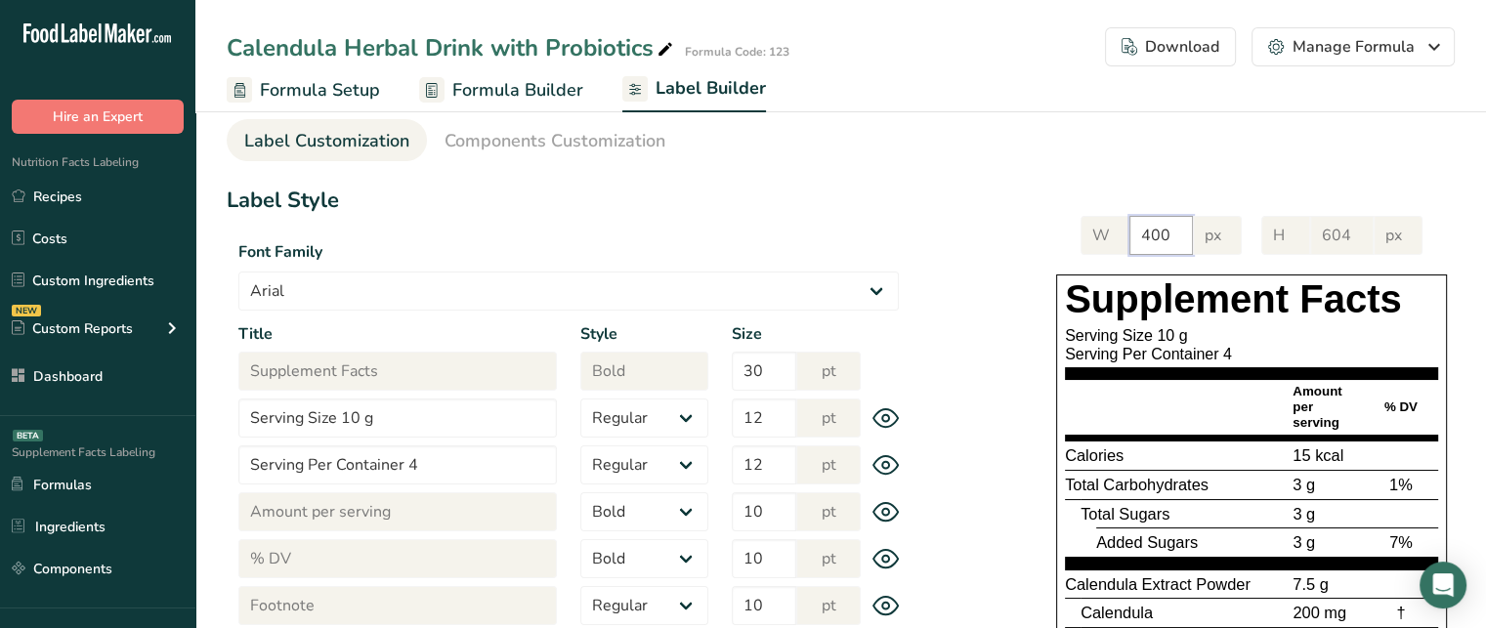
type input "400"
click at [1220, 288] on h1 "Supplement Facts" at bounding box center [1251, 299] width 373 height 47
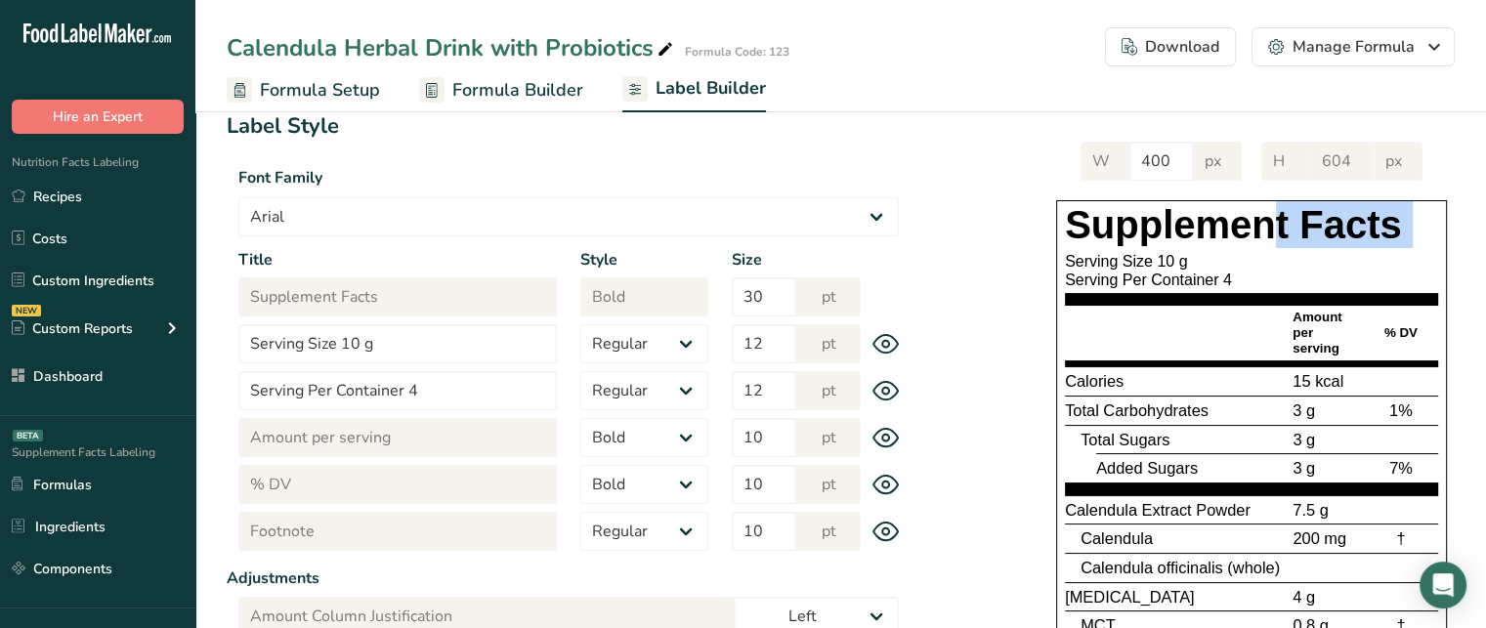
scroll to position [101, 0]
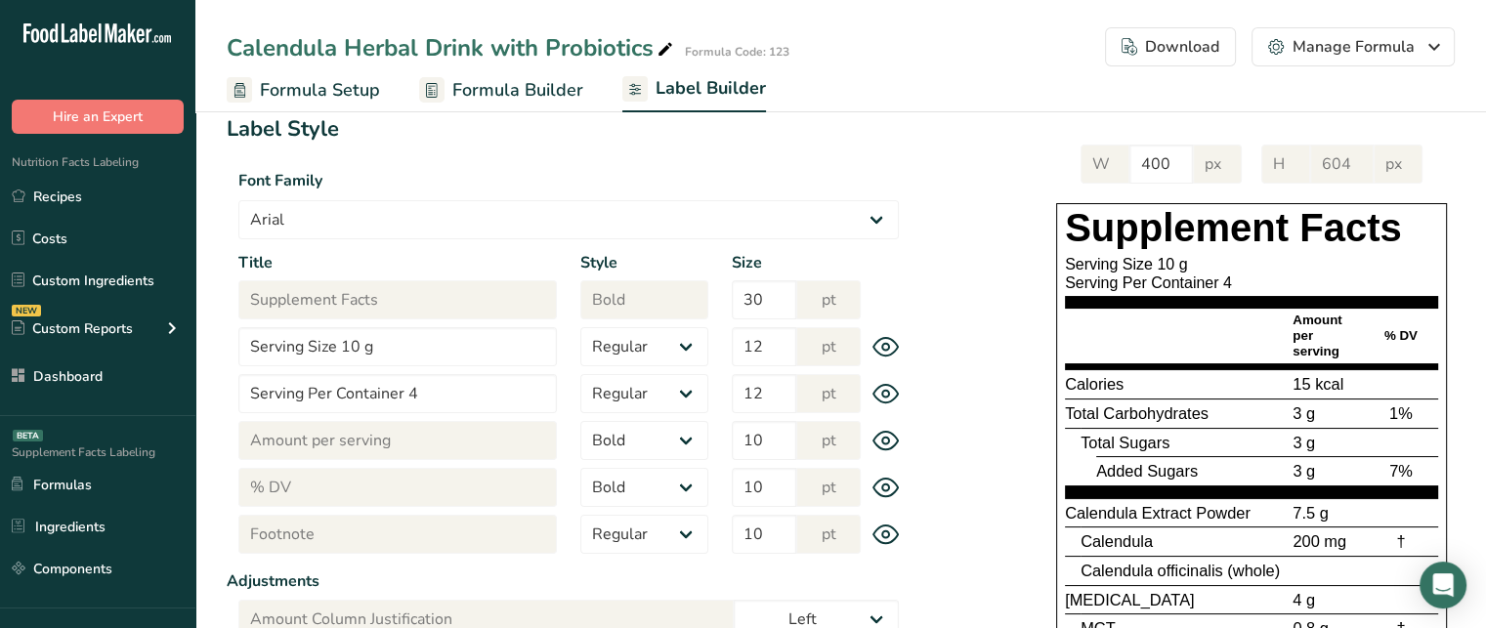
click at [1423, 286] on div "Serving Per Container 4" at bounding box center [1251, 283] width 373 height 19
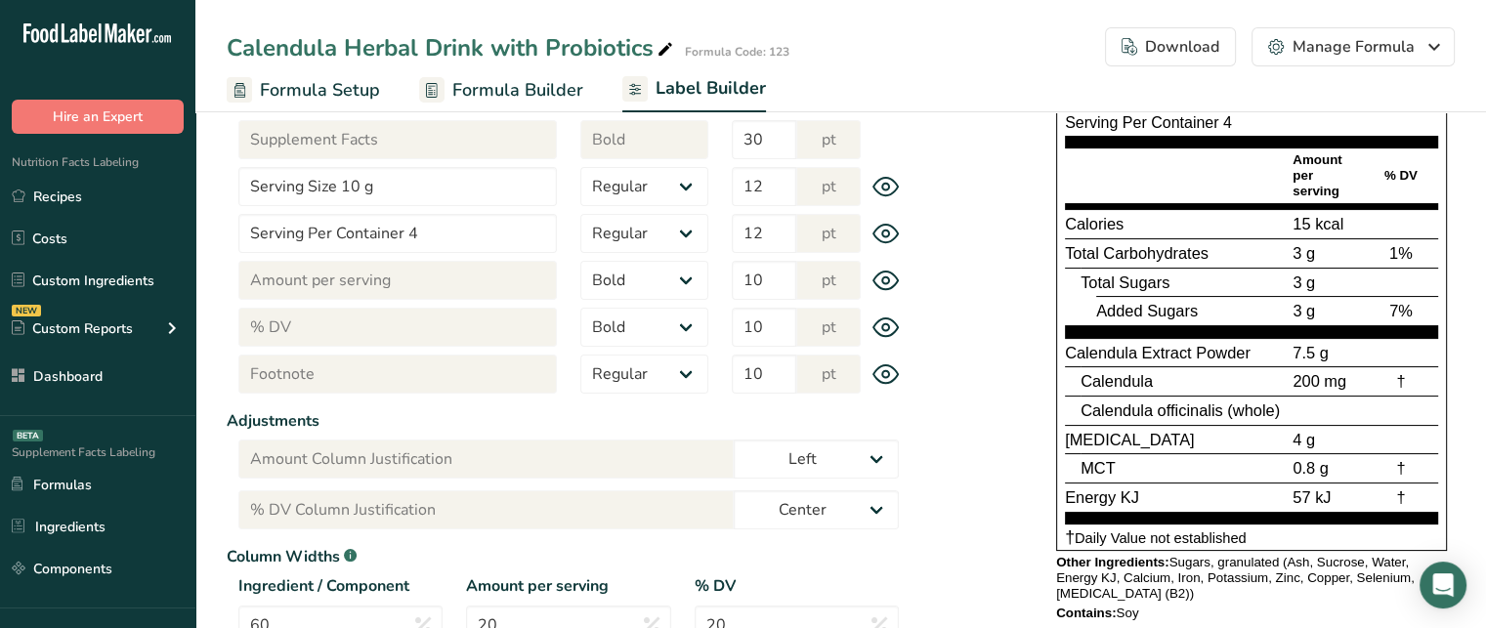
scroll to position [492, 0]
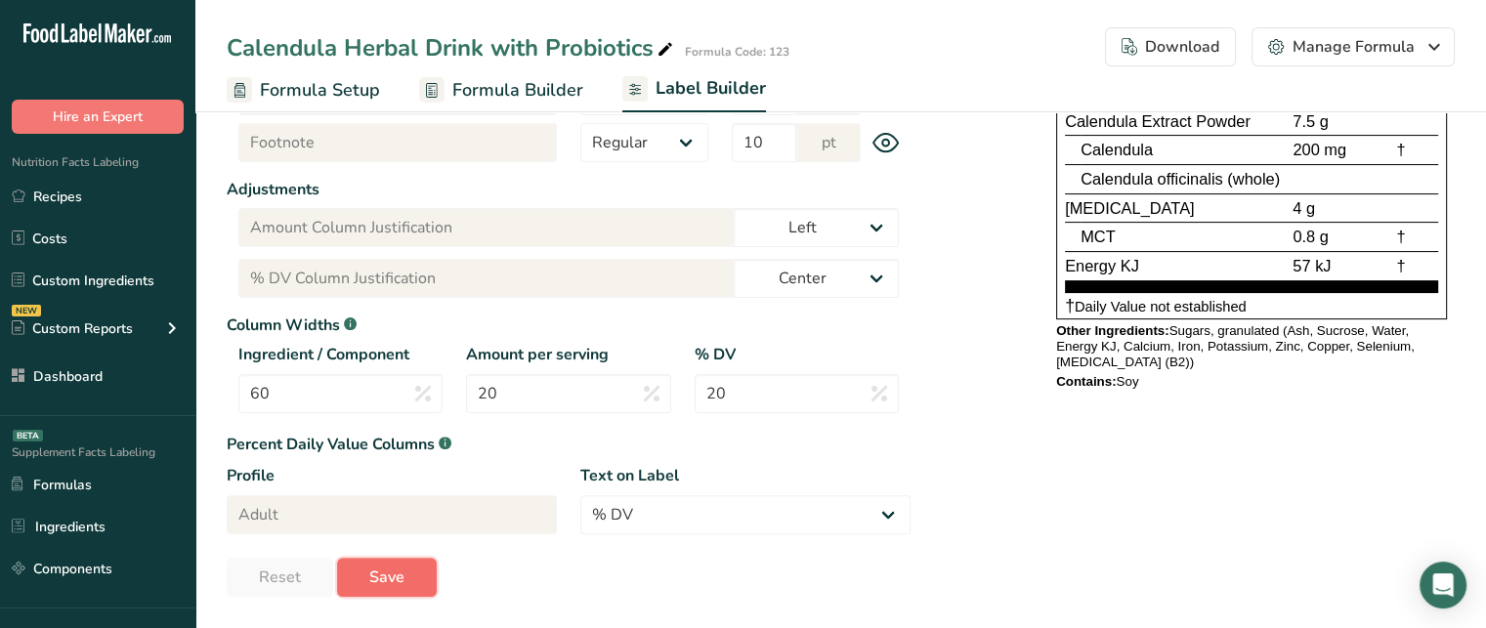
click at [394, 584] on span "Save" at bounding box center [386, 577] width 35 height 23
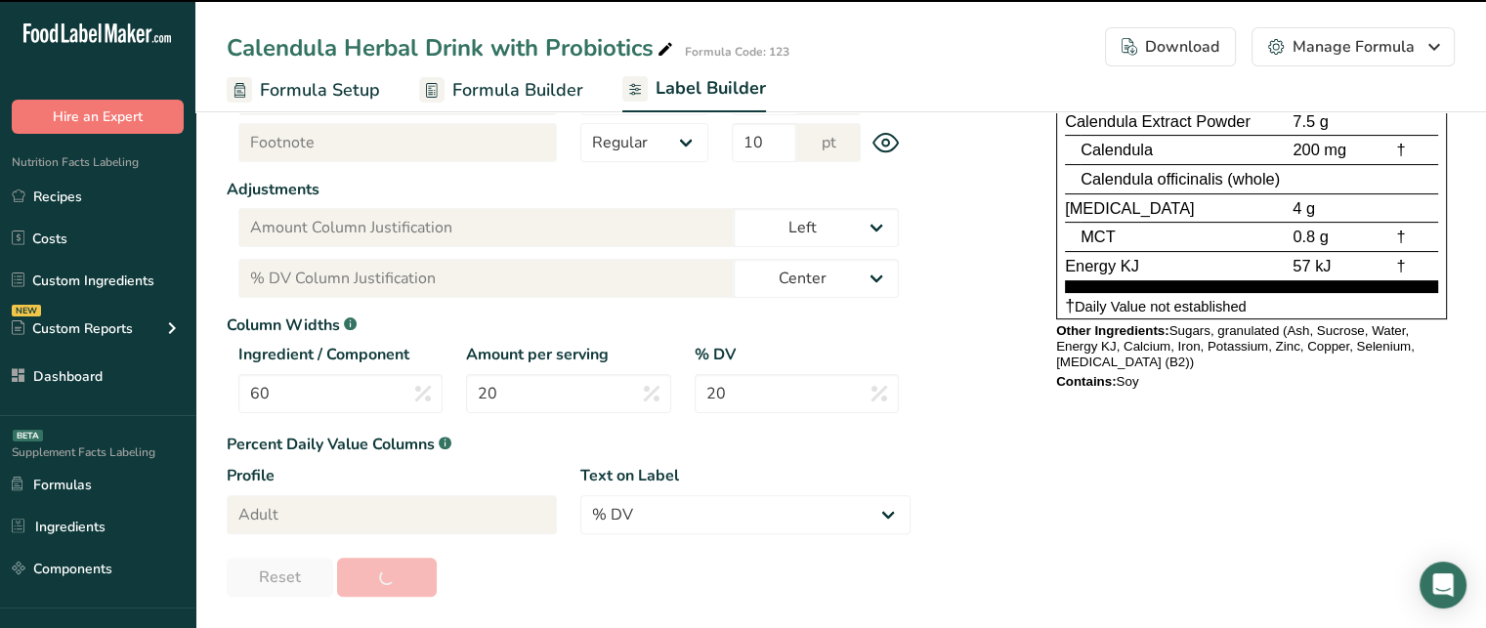
type input "590"
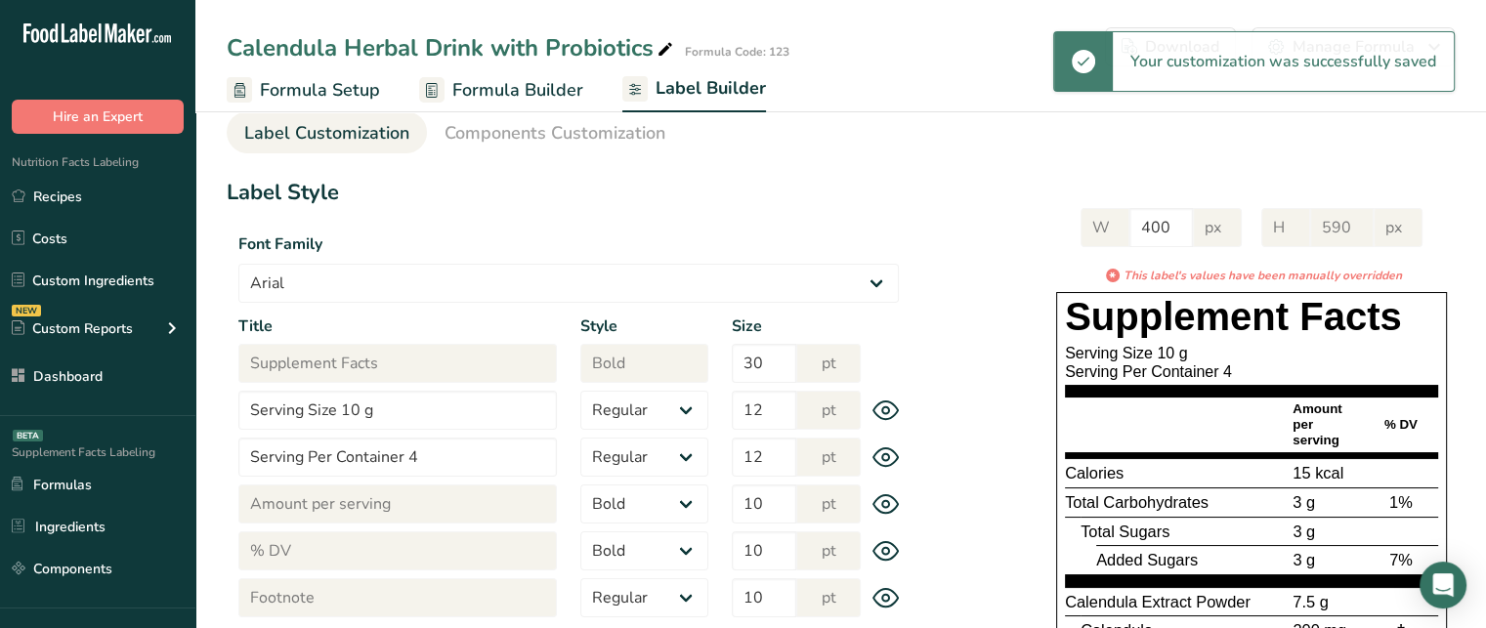
scroll to position [3, 0]
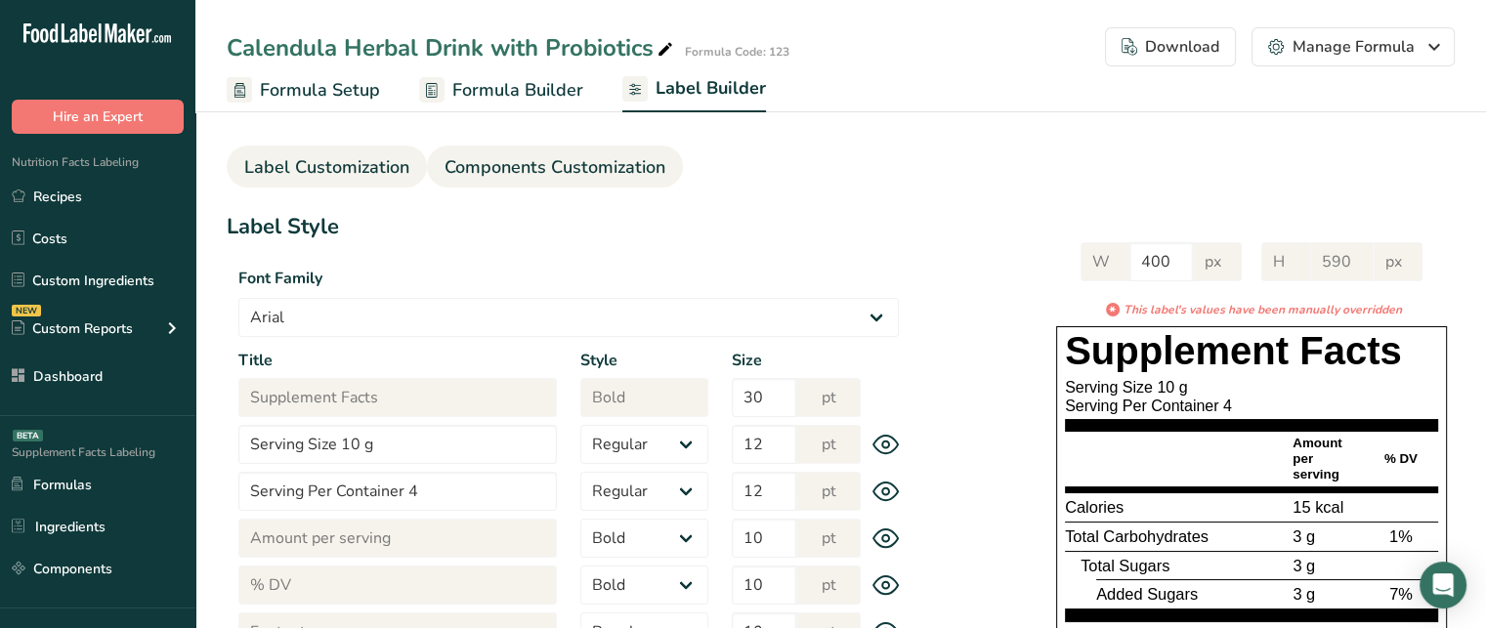
click at [604, 155] on span "Components Customization" at bounding box center [555, 167] width 221 height 26
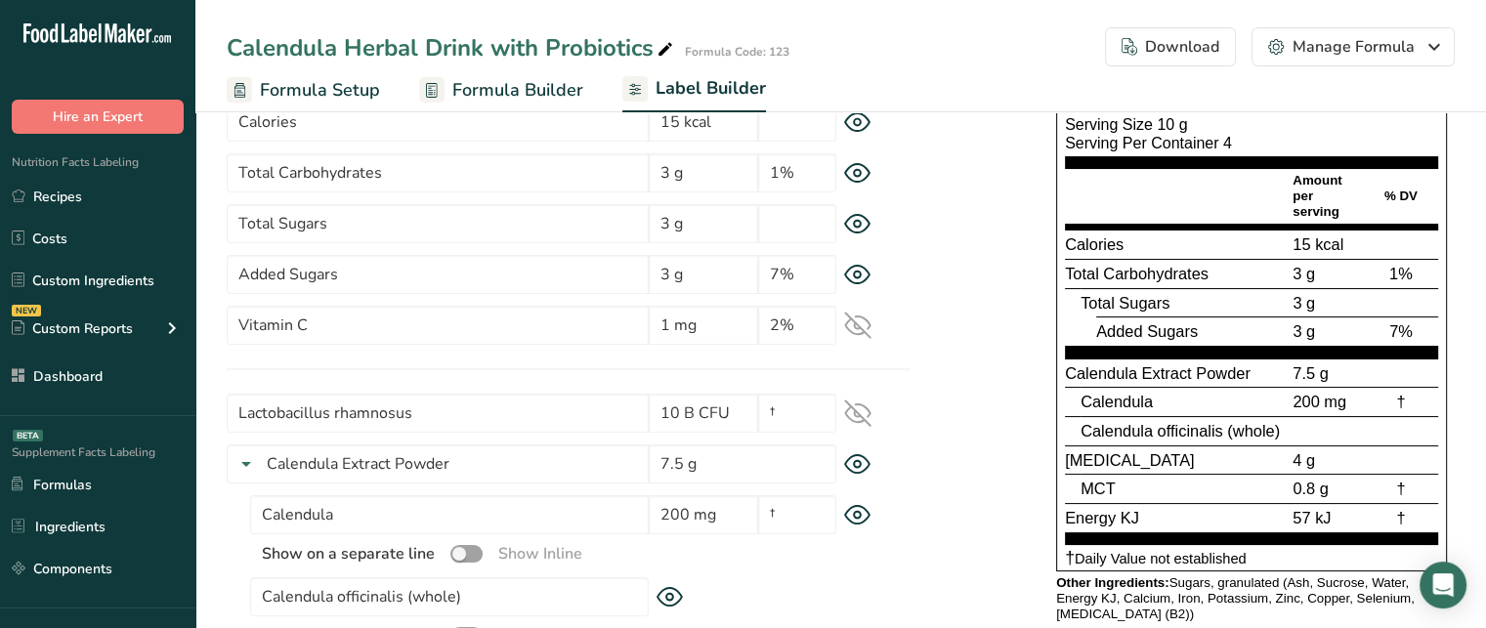
scroll to position [184, 0]
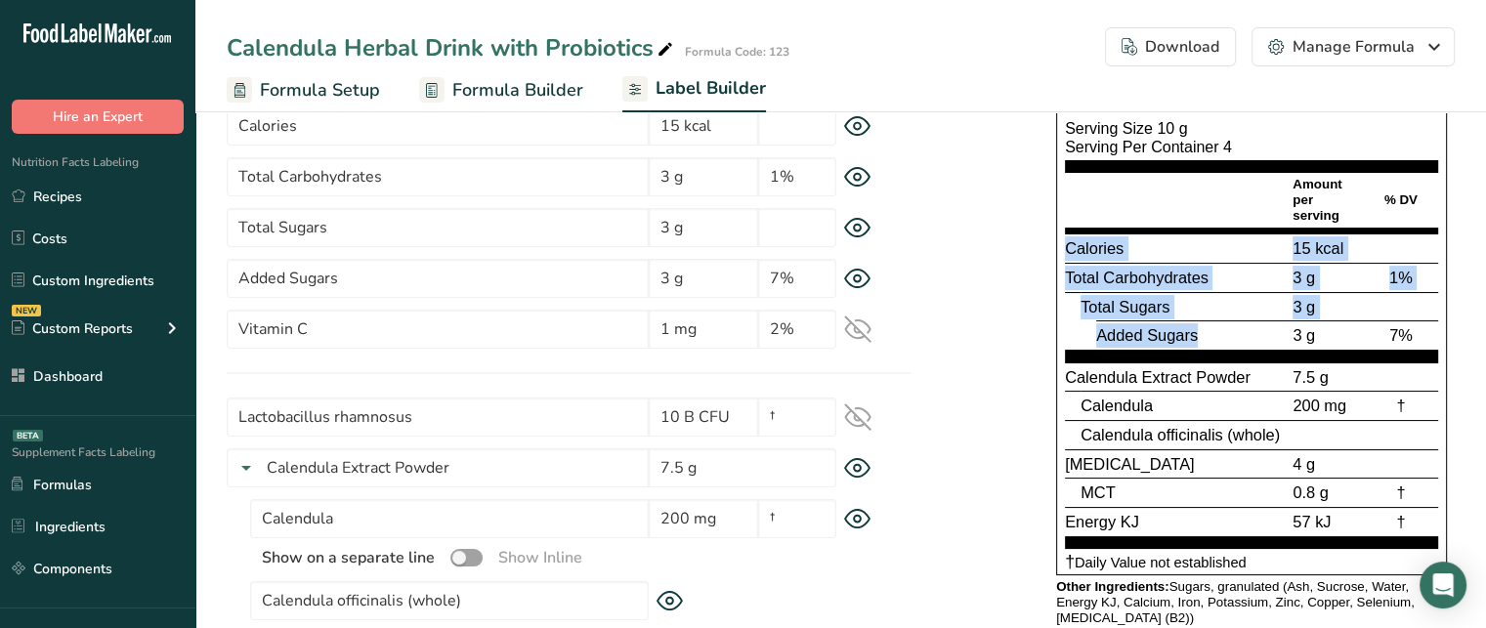
drag, startPoint x: 1065, startPoint y: 249, endPoint x: 1232, endPoint y: 324, distance: 183.2
click at [1232, 324] on section "Calories 15 kcal Total Carbohydrates 3 g 1% Total Sugars 3 g Added Sugars 3 g 7%" at bounding box center [1251, 298] width 373 height 128
click at [1232, 324] on div "Added Sugars" at bounding box center [1192, 335] width 192 height 24
drag, startPoint x: 1200, startPoint y: 332, endPoint x: 1076, endPoint y: 256, distance: 145.6
click at [1076, 256] on section "Calories 15 kcal Total Carbohydrates 3 g 1% Total Sugars 3 g Added Sugars 3 g 7%" at bounding box center [1251, 298] width 373 height 128
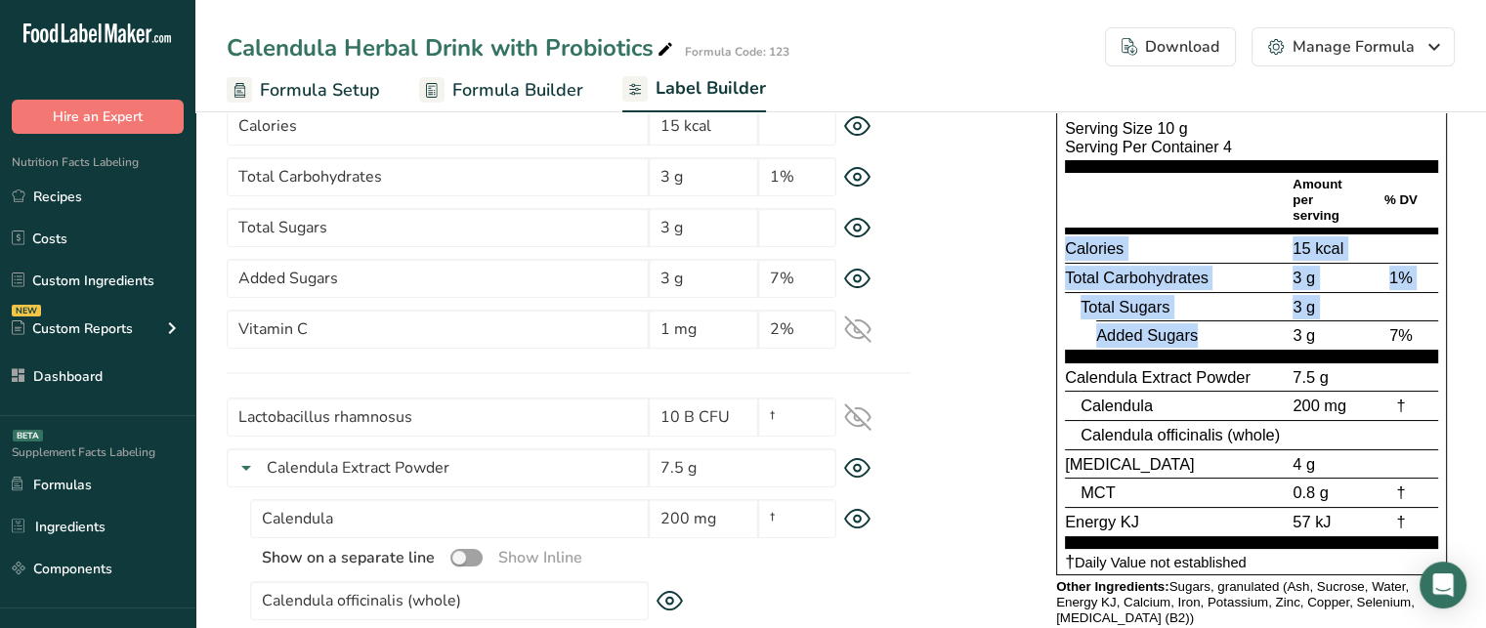
drag, startPoint x: 1065, startPoint y: 245, endPoint x: 1198, endPoint y: 334, distance: 159.9
click at [1198, 334] on section "Calories 15 kcal Total Carbohydrates 3 g 1% Total Sugars 3 g Added Sugars 3 g 7%" at bounding box center [1251, 298] width 373 height 128
click at [1172, 297] on div "Total Sugars" at bounding box center [1185, 307] width 208 height 24
drag, startPoint x: 1071, startPoint y: 241, endPoint x: 1202, endPoint y: 329, distance: 157.7
click at [1202, 329] on section "Calories 15 kcal Total Carbohydrates 3 g 1% Total Sugars 3 g Added Sugars 3 g 7%" at bounding box center [1251, 298] width 373 height 128
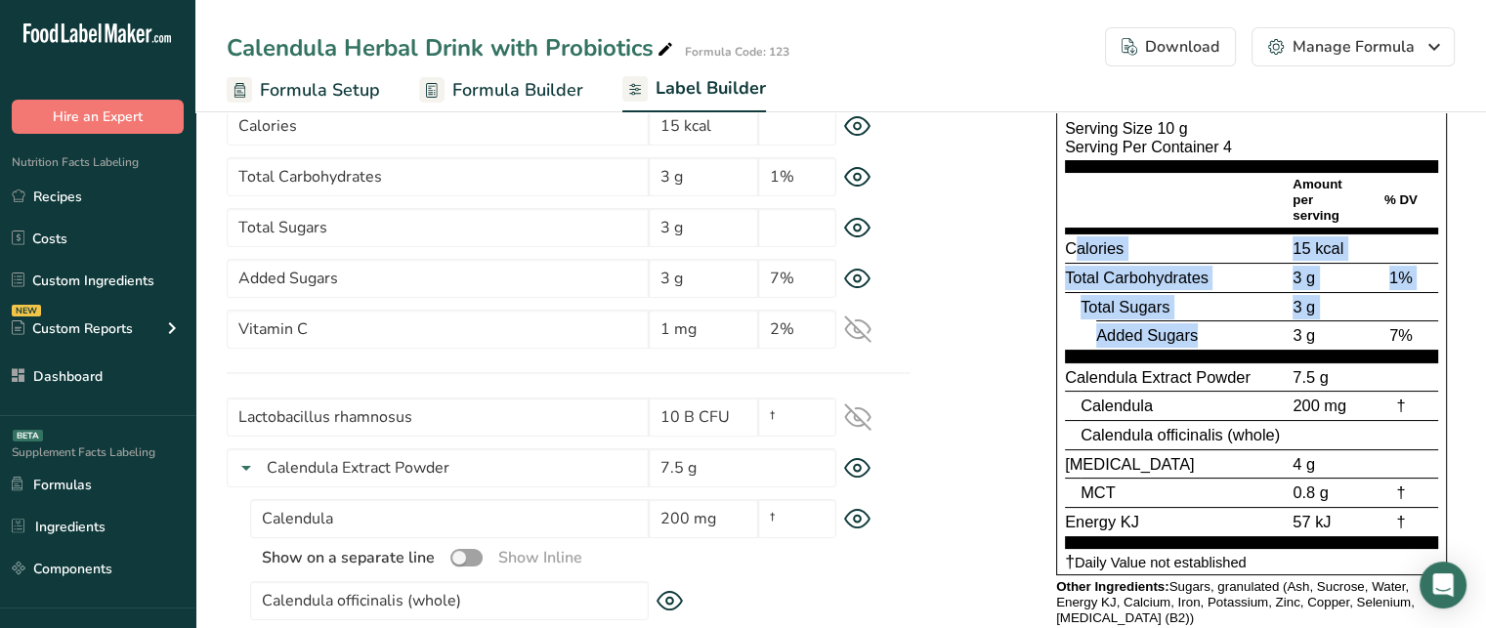
click at [1202, 329] on div "Added Sugars" at bounding box center [1192, 335] width 192 height 24
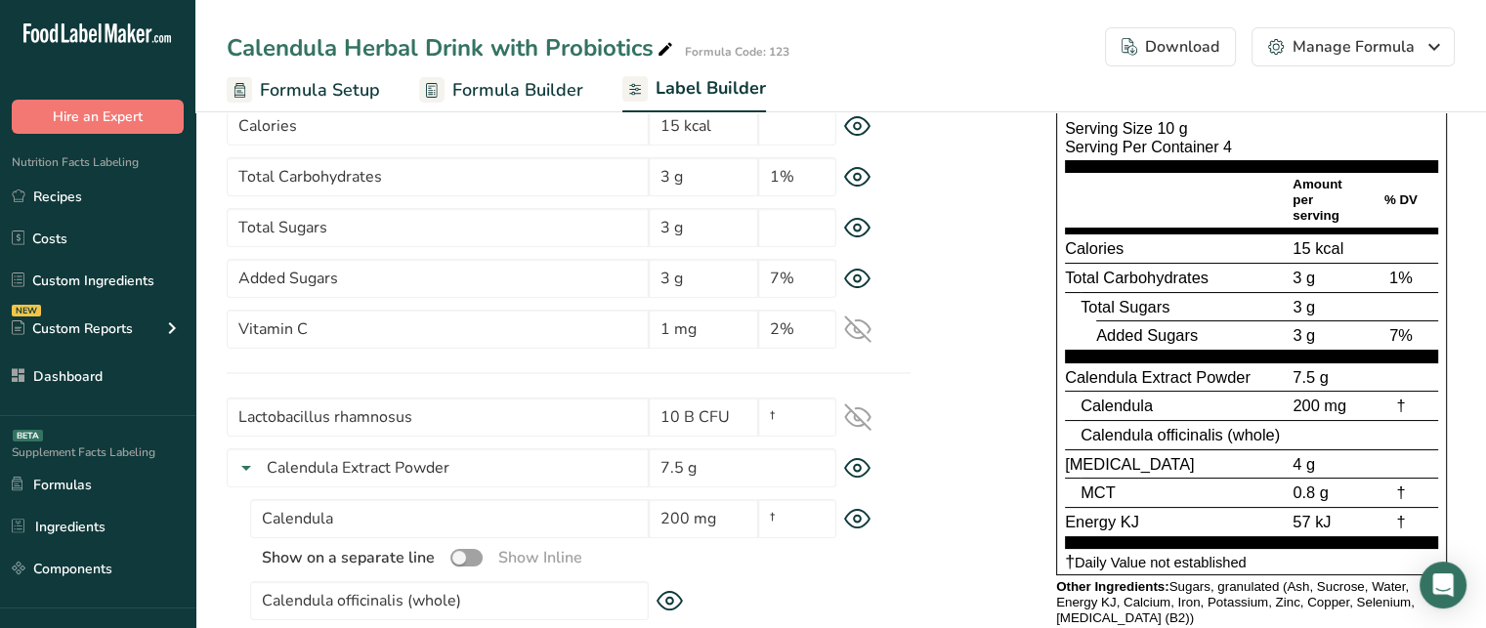
click at [1191, 330] on span "Added Sugars" at bounding box center [1147, 335] width 102 height 18
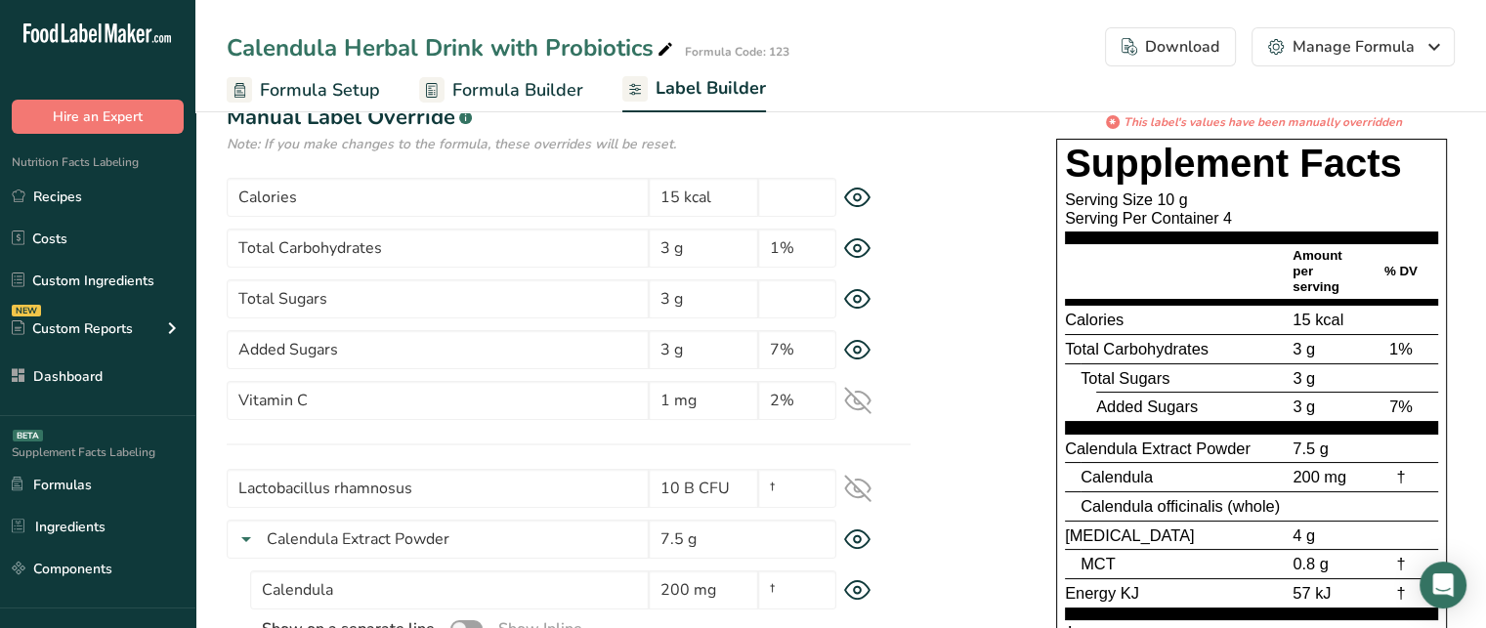
scroll to position [113, 0]
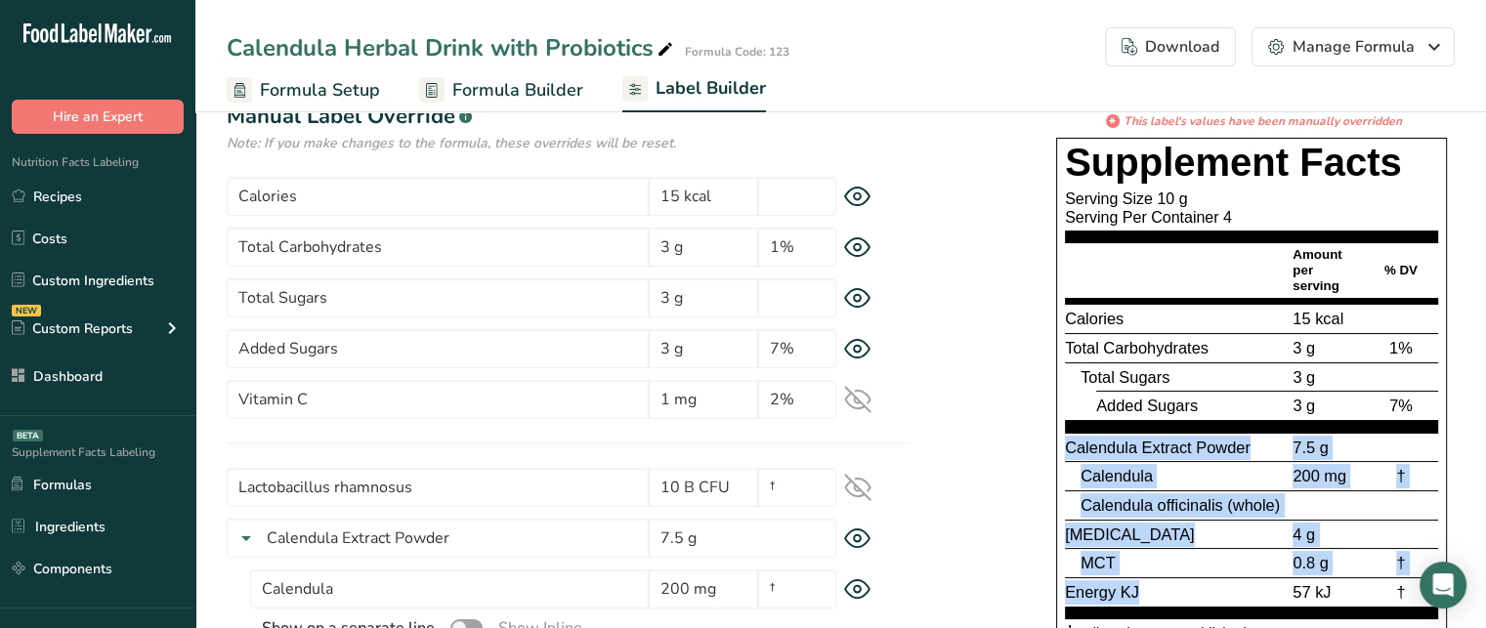
drag, startPoint x: 1067, startPoint y: 452, endPoint x: 1226, endPoint y: 581, distance: 204.9
click at [1226, 581] on section "Calendula Extract Powder 7.5 g Calendula 200 mg † Calendula officinalis (whole)…" at bounding box center [1251, 526] width 373 height 187
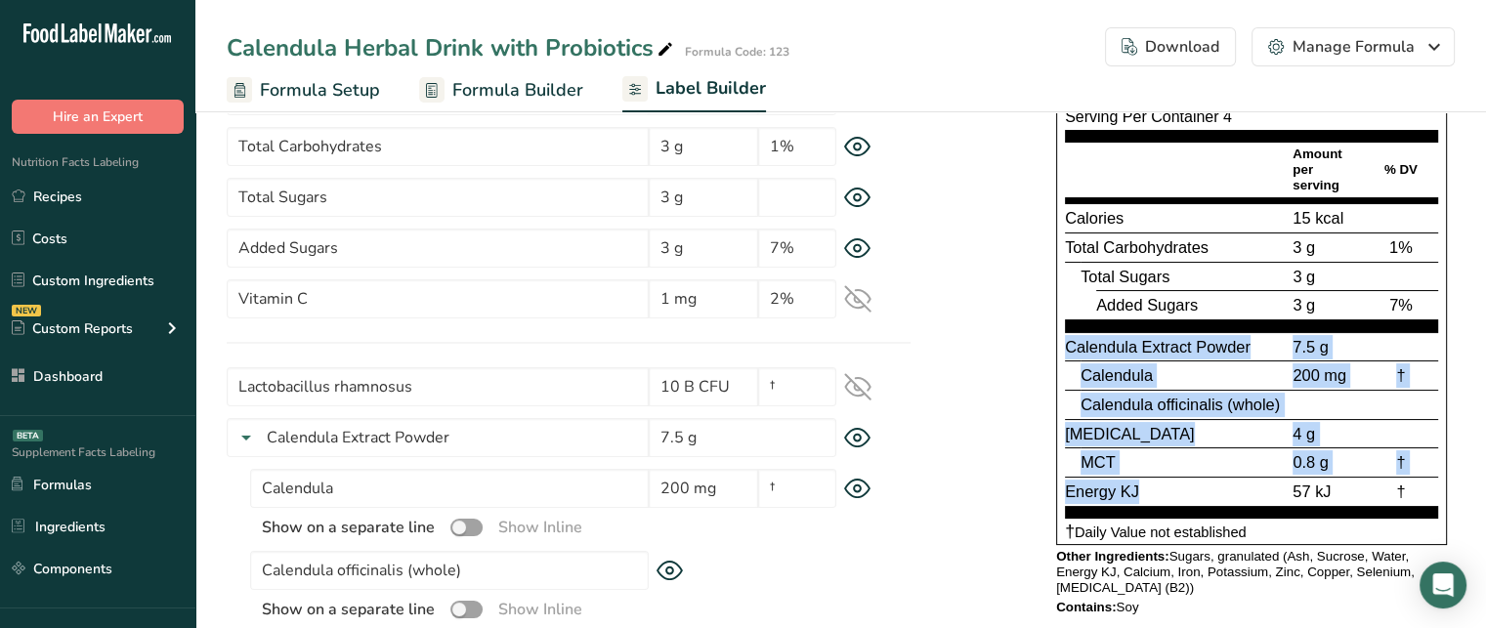
scroll to position [234, 0]
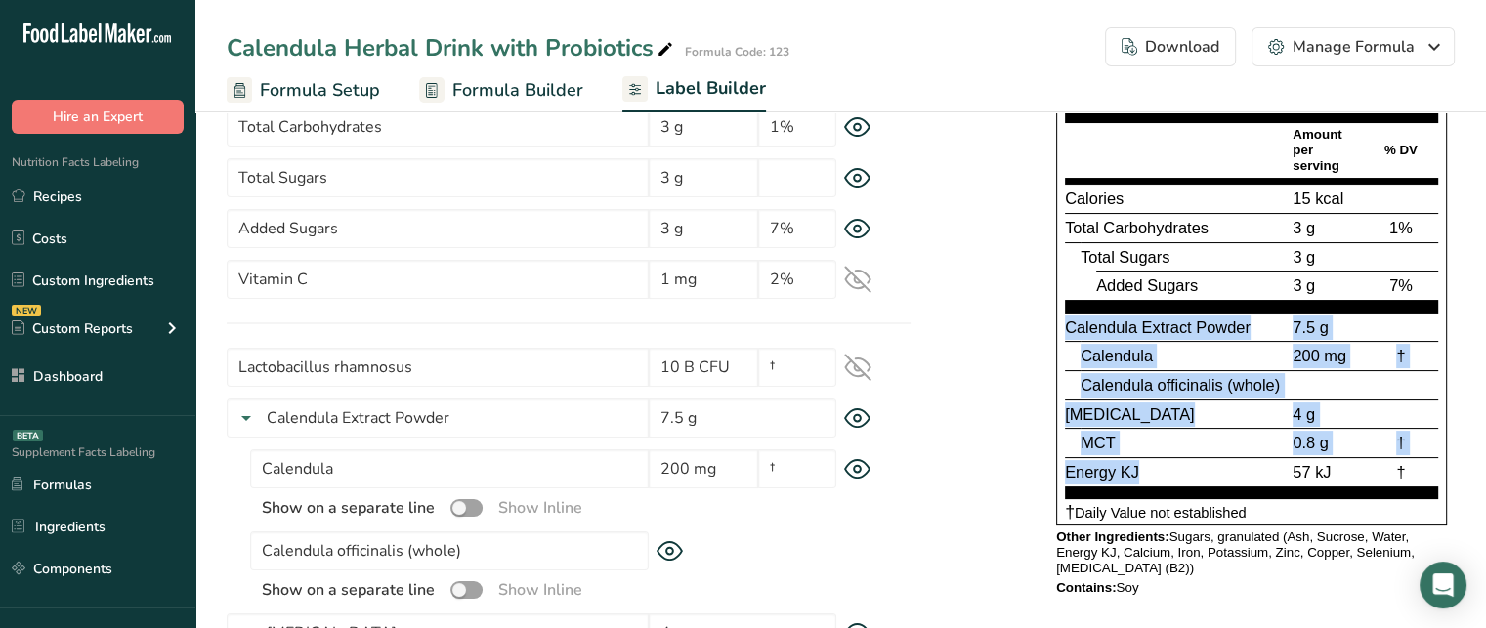
click at [1360, 379] on div at bounding box center [1326, 385] width 74 height 24
drag, startPoint x: 1067, startPoint y: 324, endPoint x: 1386, endPoint y: 478, distance: 353.6
click at [1386, 478] on section "Calendula Extract Powder 7.5 g Calendula 200 mg † Calendula officinalis (whole)…" at bounding box center [1251, 406] width 373 height 187
click at [1362, 416] on div "4 g" at bounding box center [1326, 415] width 74 height 24
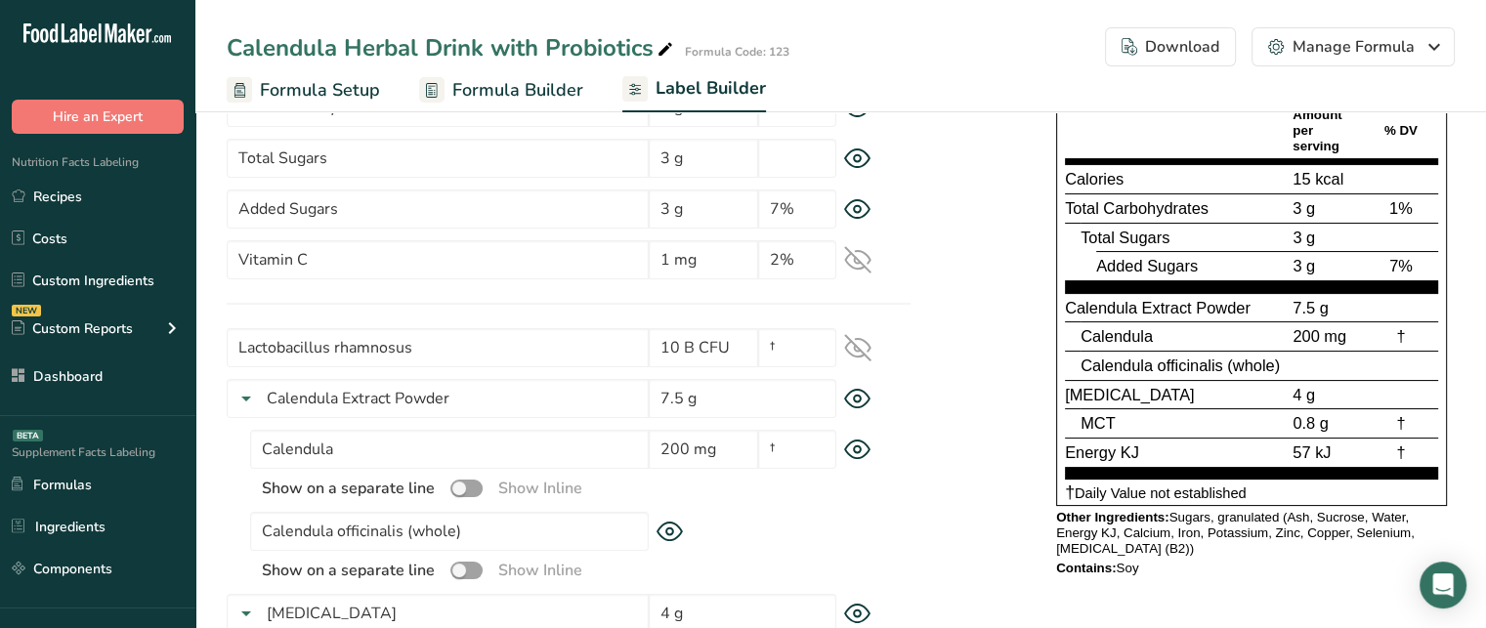
scroll to position [246, 0]
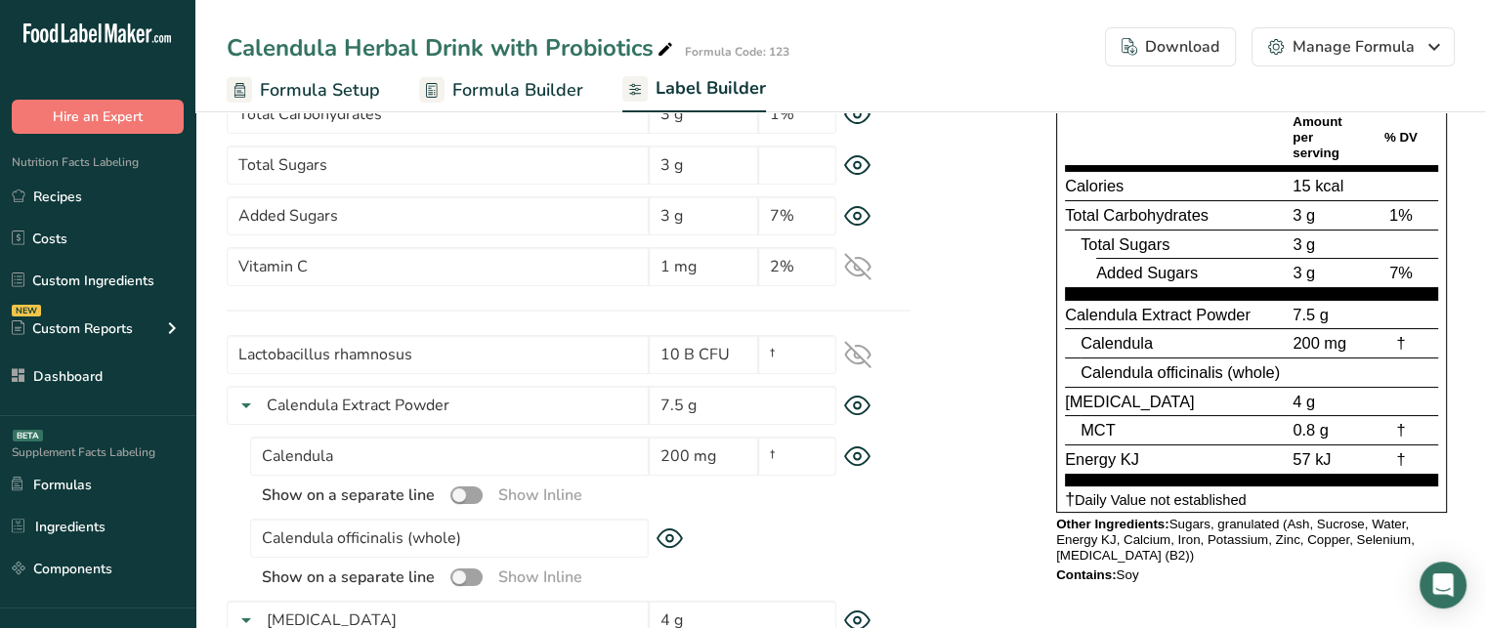
click at [1072, 315] on span "Calendula Extract Powder" at bounding box center [1158, 315] width 186 height 18
drag, startPoint x: 1114, startPoint y: 343, endPoint x: 1130, endPoint y: 362, distance: 24.3
click at [1130, 362] on section "Calendula Extract Powder 7.5 g Calendula 200 mg † Calendula officinalis (whole)…" at bounding box center [1251, 393] width 373 height 187
click at [1130, 363] on span "Calendula officinalis (whole)" at bounding box center [1180, 372] width 199 height 18
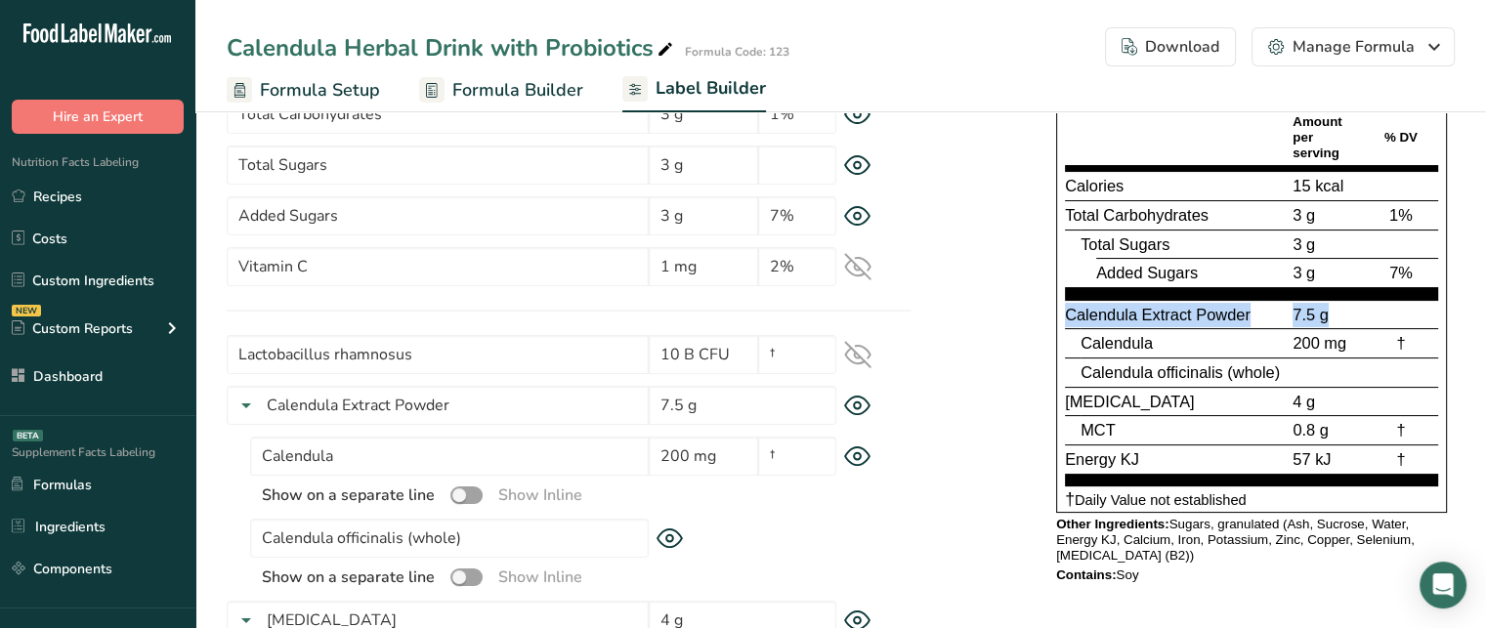
drag, startPoint x: 1062, startPoint y: 312, endPoint x: 1415, endPoint y: 319, distance: 352.8
click at [1415, 319] on div "Supplement Facts Serving Size 10 g Serving Per Container 4 Amount per serving %…" at bounding box center [1251, 259] width 391 height 508
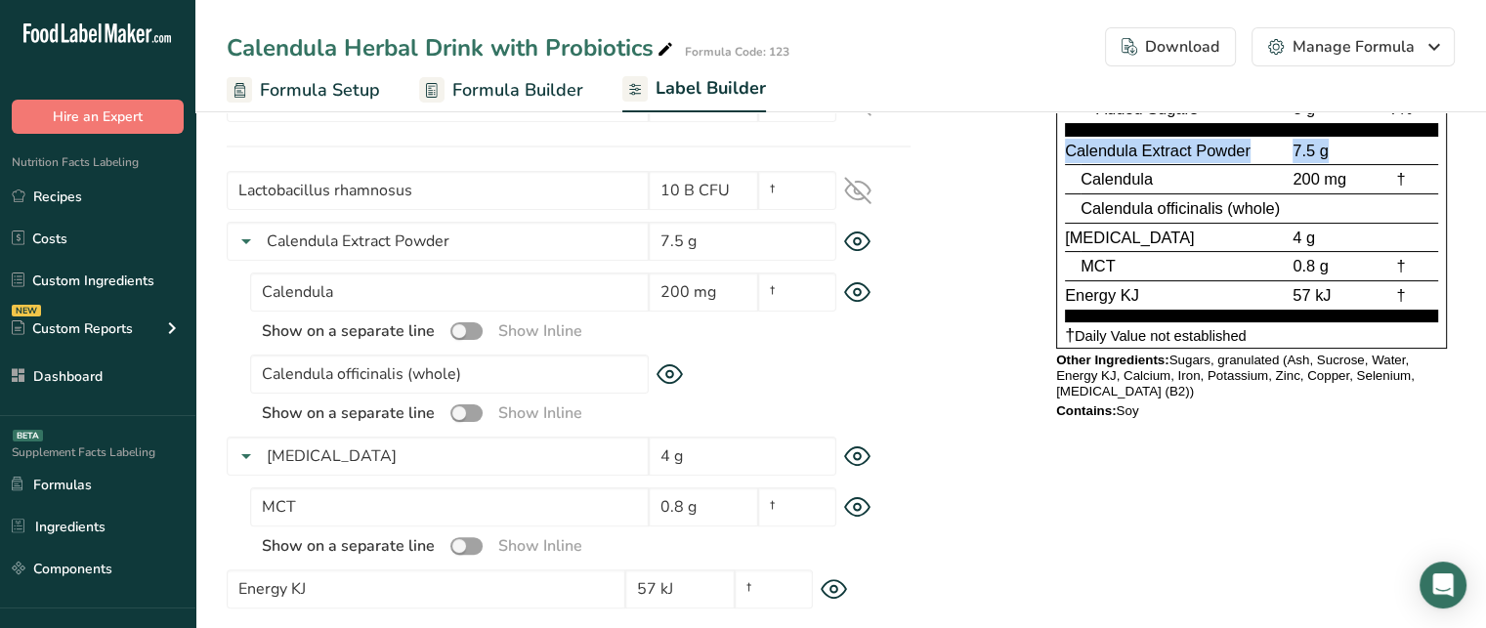
scroll to position [406, 0]
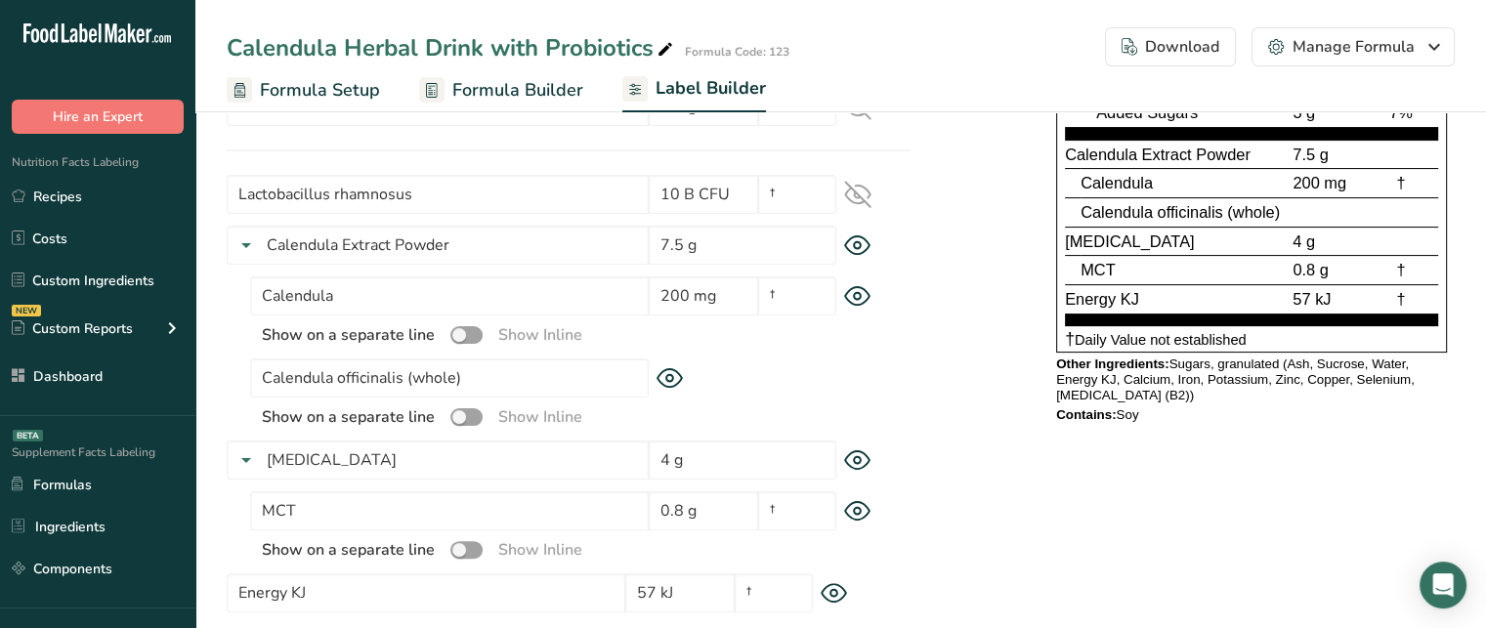
click at [862, 243] on icon at bounding box center [857, 245] width 27 height 21
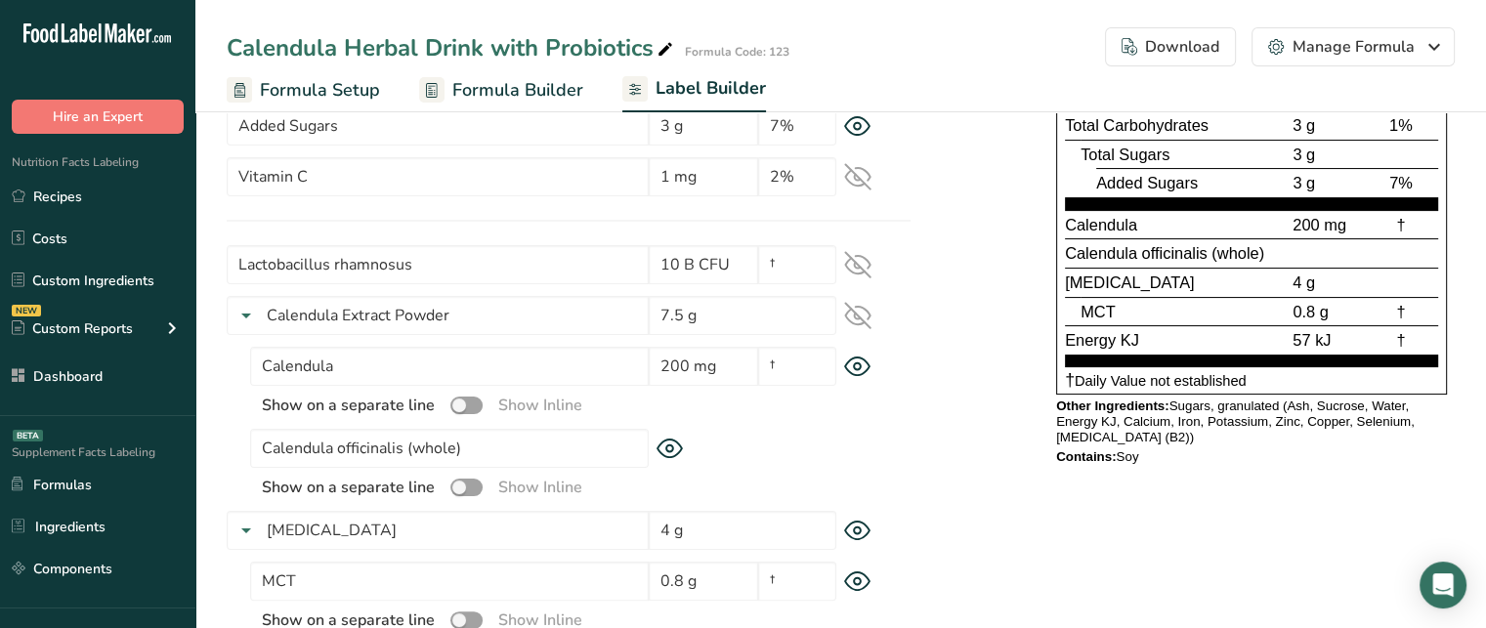
scroll to position [332, 0]
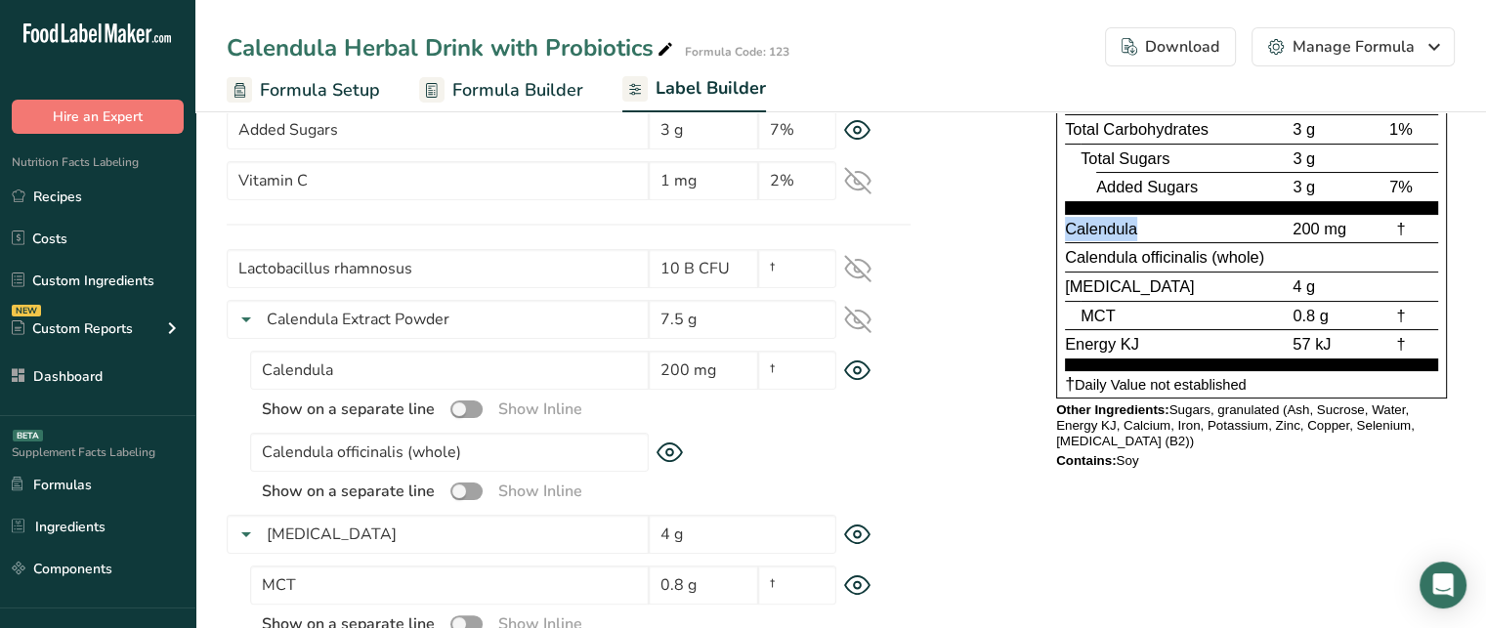
drag, startPoint x: 1061, startPoint y: 223, endPoint x: 1143, endPoint y: 224, distance: 82.1
click at [1143, 224] on div "Supplement Facts Serving Size 10 g Serving Per Container 4 Amount per serving %…" at bounding box center [1251, 159] width 391 height 480
click at [1332, 223] on span "200 mg" at bounding box center [1320, 229] width 54 height 18
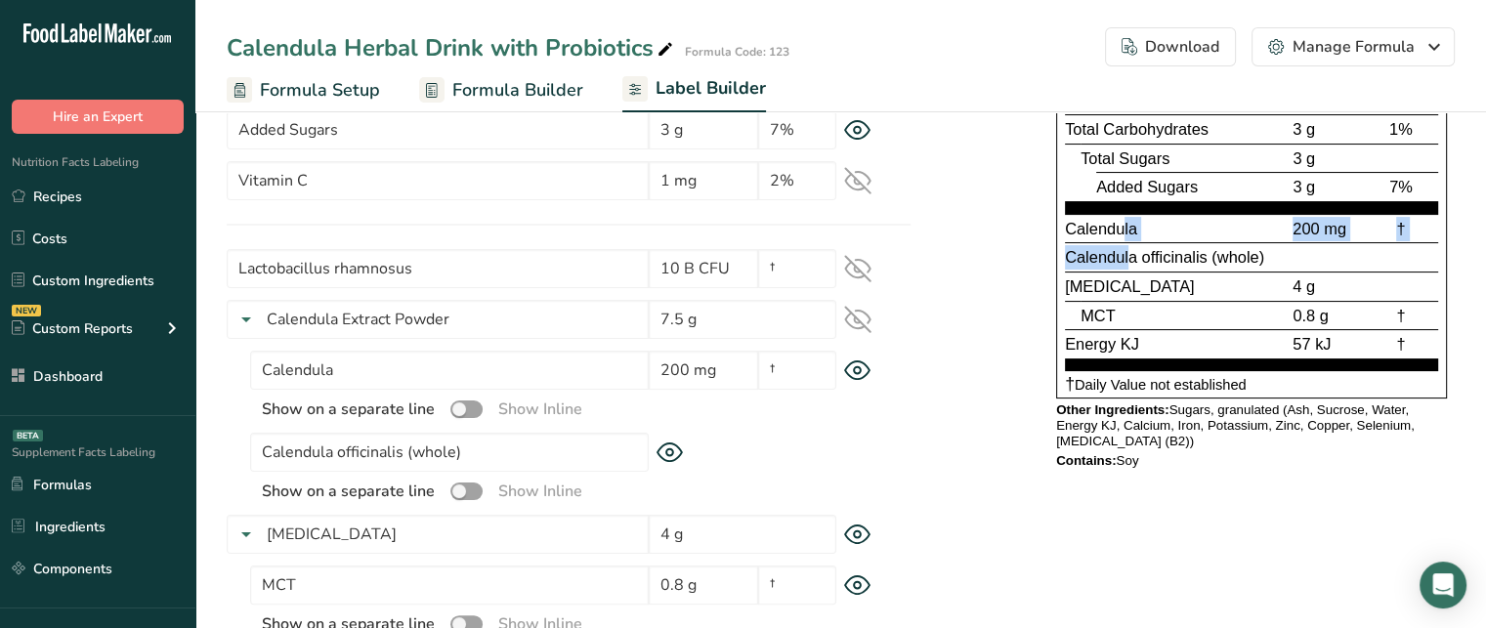
drag, startPoint x: 1126, startPoint y: 253, endPoint x: 1122, endPoint y: 237, distance: 16.1
click at [1122, 237] on section "Calendula 200 mg † Calendula officinalis (whole) [MEDICAL_DATA] 4 g MCT 0.8 g †…" at bounding box center [1251, 292] width 373 height 157
click at [1114, 235] on div "Calendula" at bounding box center [1177, 229] width 224 height 24
click at [1200, 248] on span "Calendula officinalis (whole)" at bounding box center [1164, 257] width 199 height 18
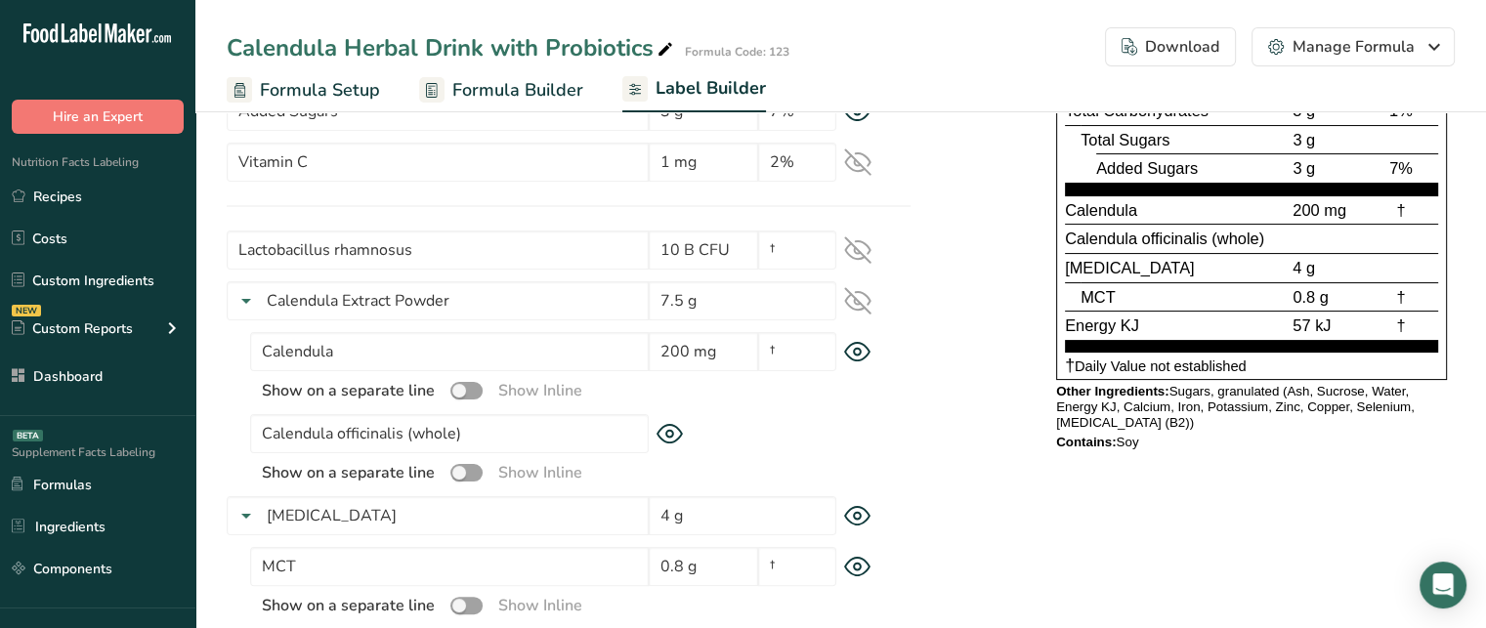
scroll to position [361, 0]
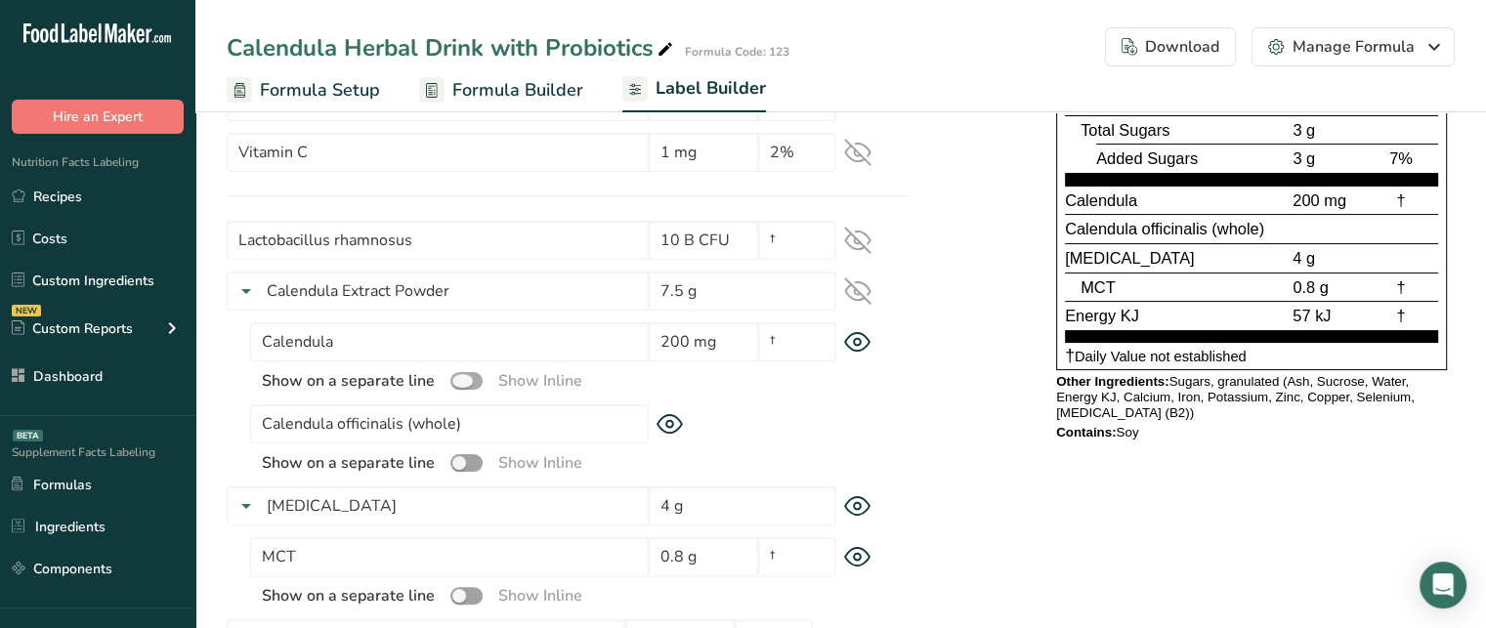
click at [467, 374] on span at bounding box center [466, 381] width 32 height 19
click at [463, 374] on input "checkbox" at bounding box center [456, 380] width 13 height 13
checkbox input "true"
click at [463, 456] on span at bounding box center [466, 463] width 32 height 19
click at [463, 456] on input "checkbox" at bounding box center [456, 462] width 13 height 13
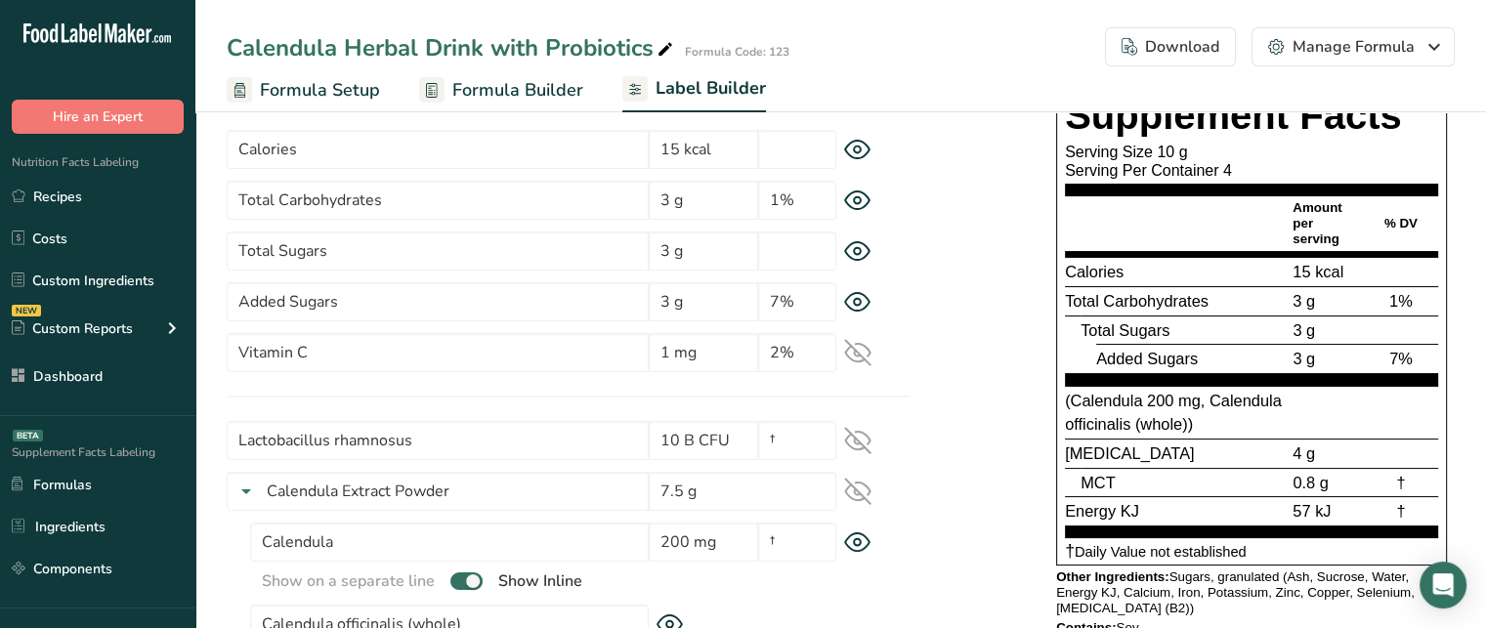
scroll to position [156, 0]
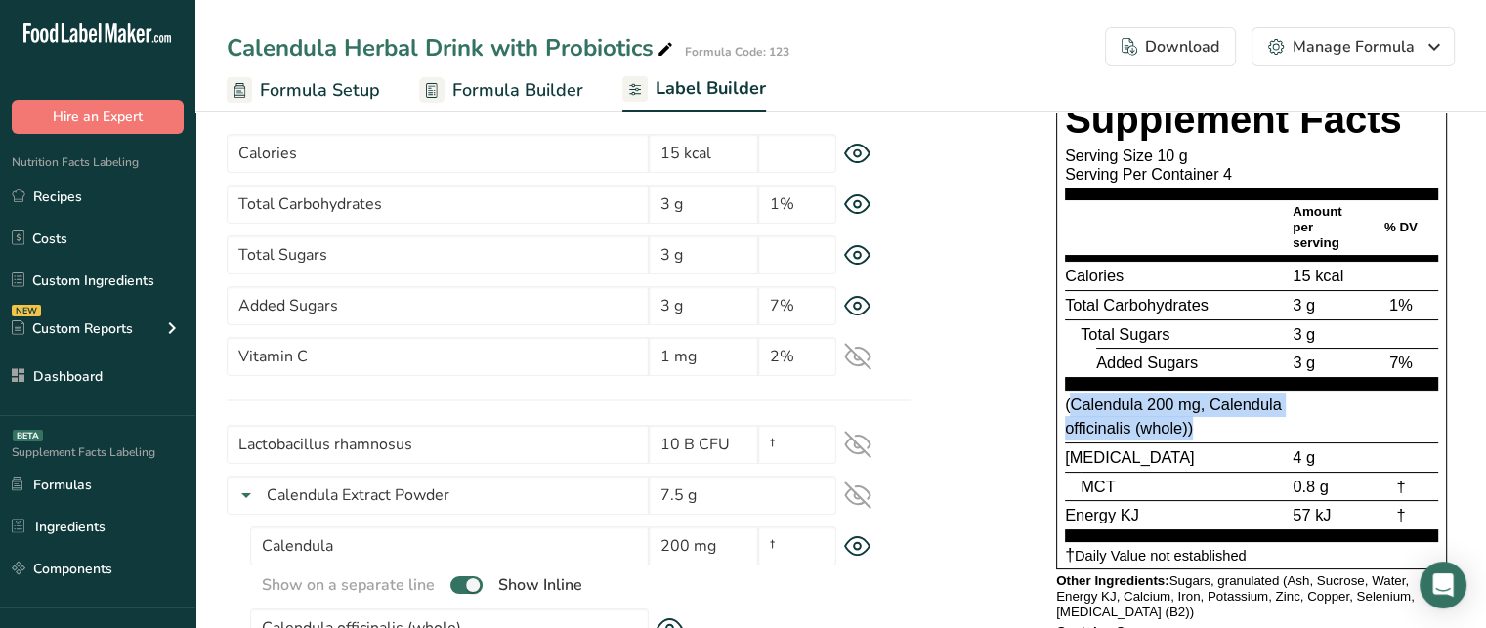
drag, startPoint x: 1201, startPoint y: 425, endPoint x: 1067, endPoint y: 409, distance: 134.8
click at [1067, 409] on div "(Calendula 200 mg, Calendula officinalis (whole))" at bounding box center [1177, 417] width 224 height 48
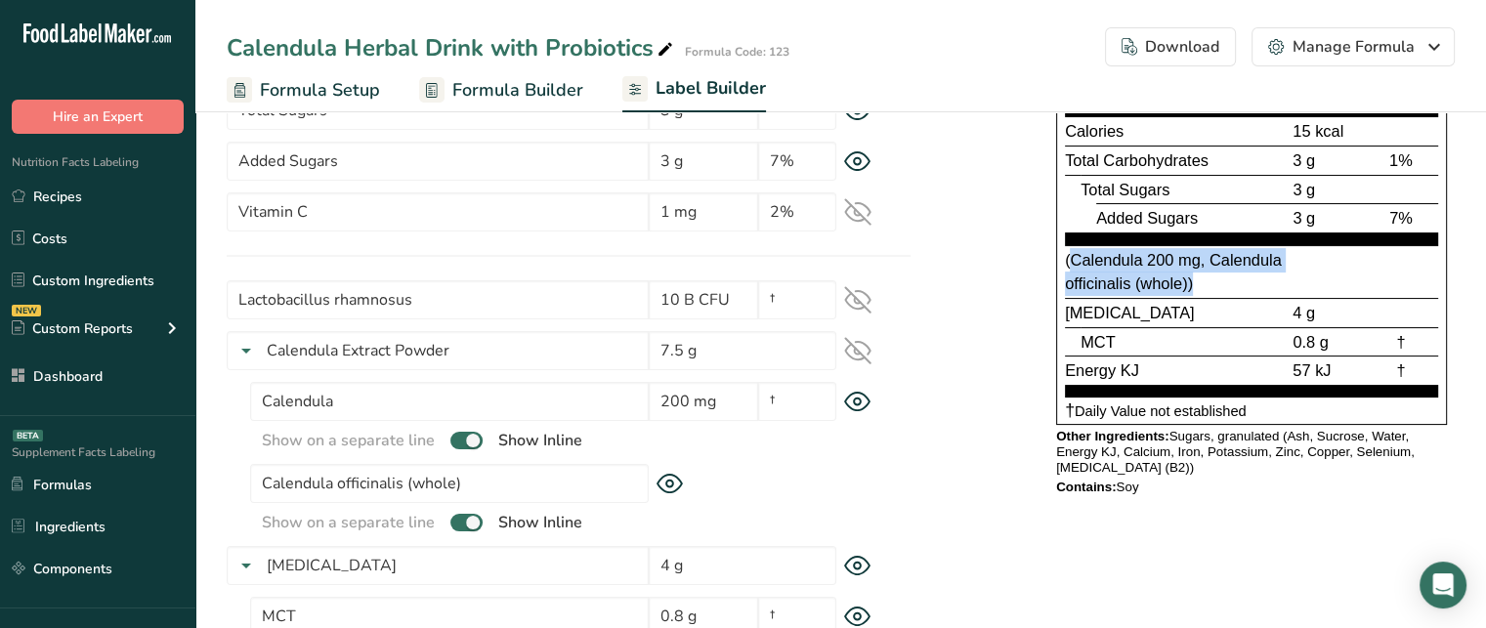
scroll to position [300, 0]
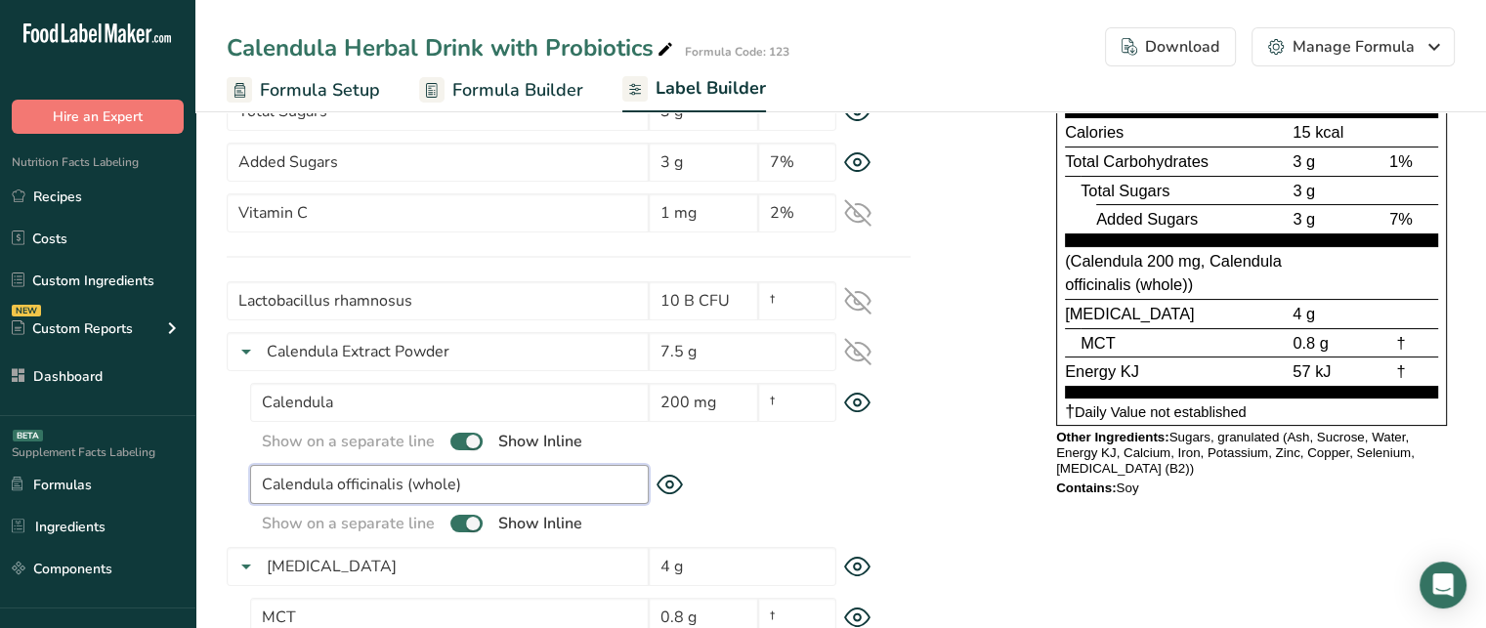
click at [463, 485] on input "Calendula officinalis (whole)" at bounding box center [449, 484] width 399 height 39
click at [474, 517] on span at bounding box center [466, 524] width 32 height 19
click at [463, 517] on input "checkbox" at bounding box center [456, 523] width 13 height 13
checkbox input "false"
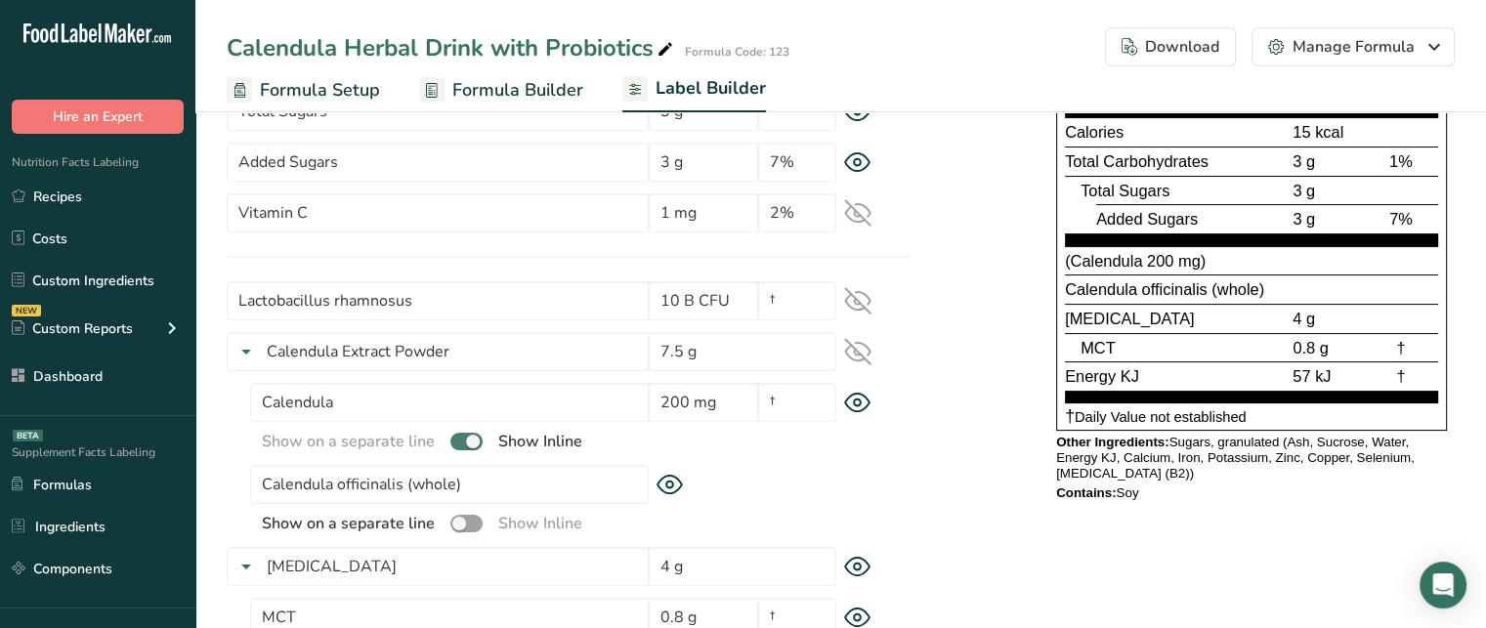
click at [469, 445] on span at bounding box center [466, 442] width 32 height 19
click at [463, 445] on input "checkbox" at bounding box center [456, 441] width 13 height 13
checkbox input "false"
drag, startPoint x: 593, startPoint y: 479, endPoint x: 236, endPoint y: 480, distance: 356.6
click at [236, 480] on div "Calendula officinalis (whole) Show on a separate line Show Inline" at bounding box center [569, 500] width 684 height 70
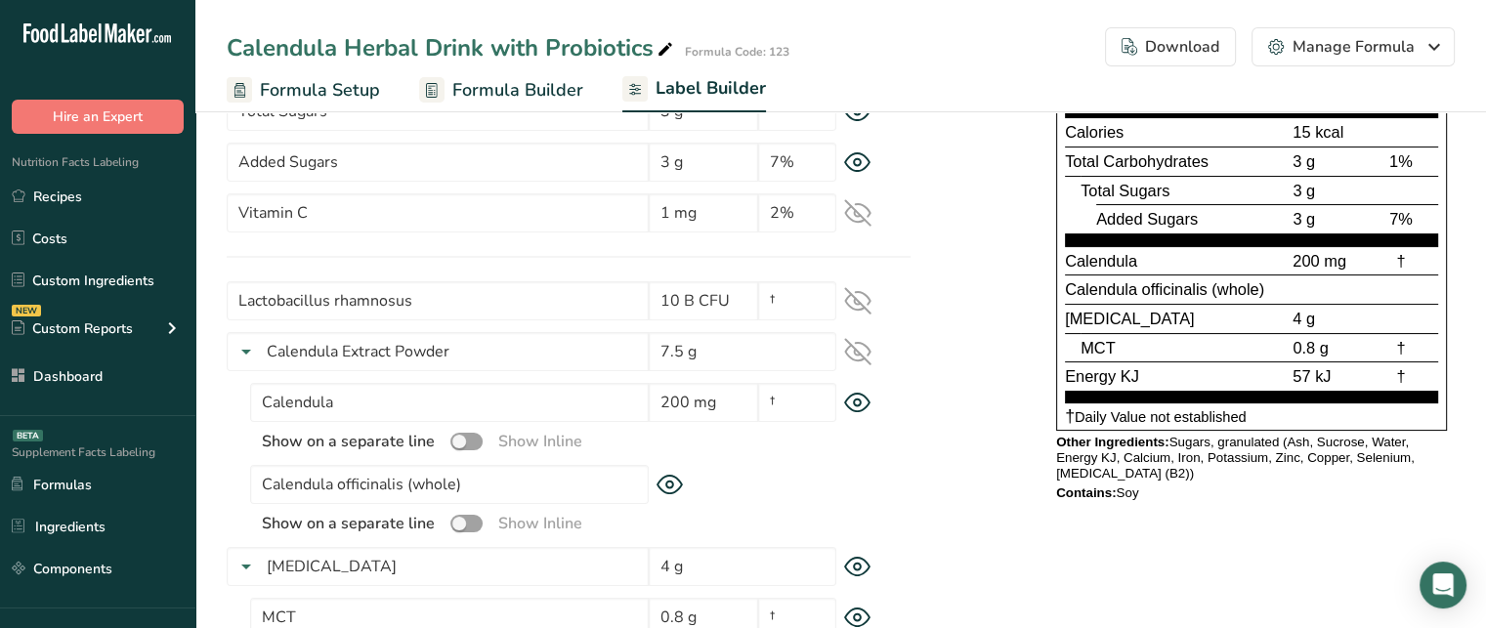
click at [679, 488] on icon at bounding box center [670, 485] width 27 height 21
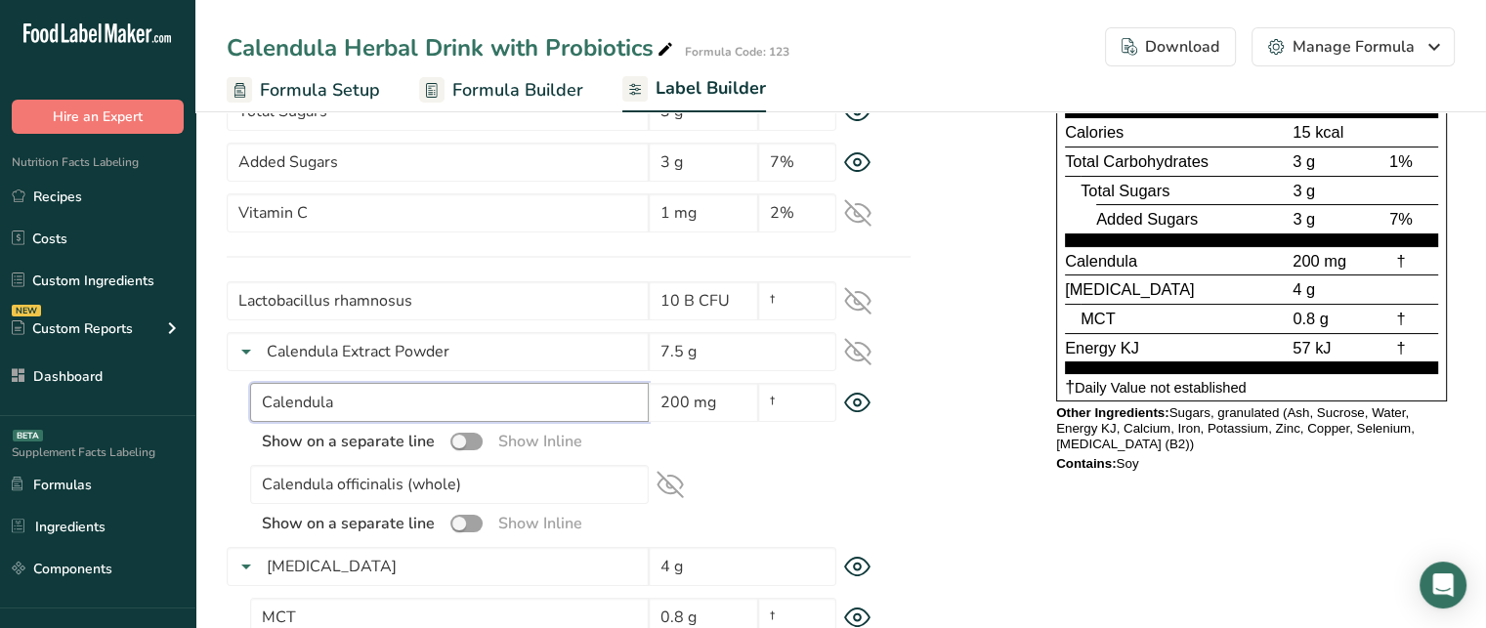
click at [474, 398] on input "Calendula" at bounding box center [449, 402] width 399 height 39
paste input "Calendula officinalis (whole)"
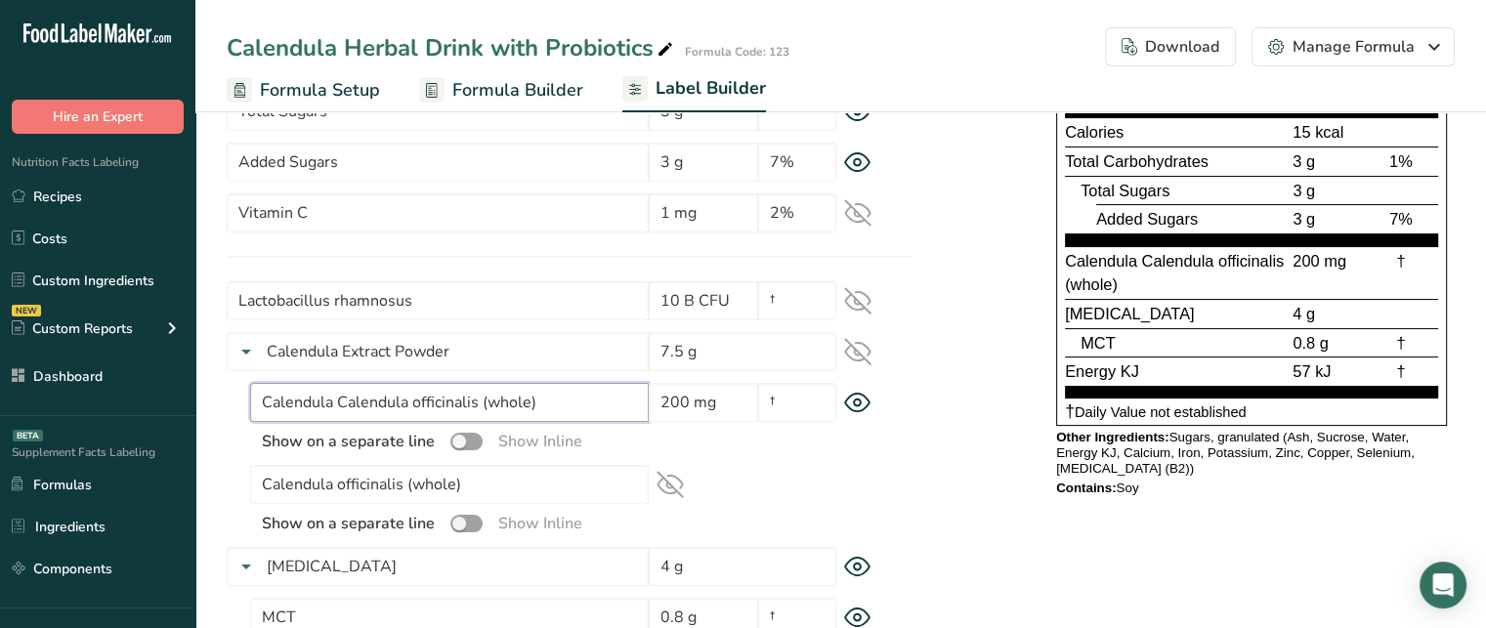
click at [335, 398] on input "Calendula Calendula officinalis (whole)" at bounding box center [449, 402] width 399 height 39
click at [572, 404] on input "Calendula (Calendula officinalis (whole)" at bounding box center [449, 402] width 399 height 39
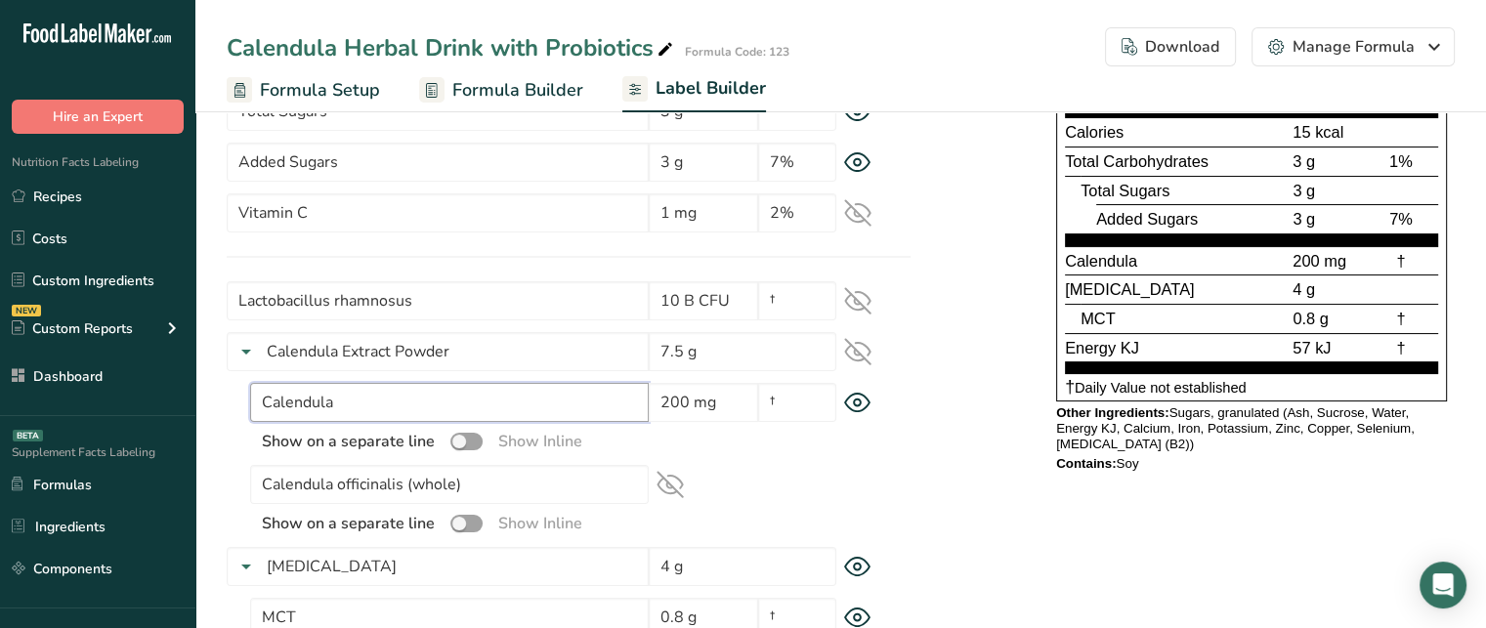
type input "Calendula"
click at [1067, 288] on span "[MEDICAL_DATA]" at bounding box center [1130, 289] width 130 height 18
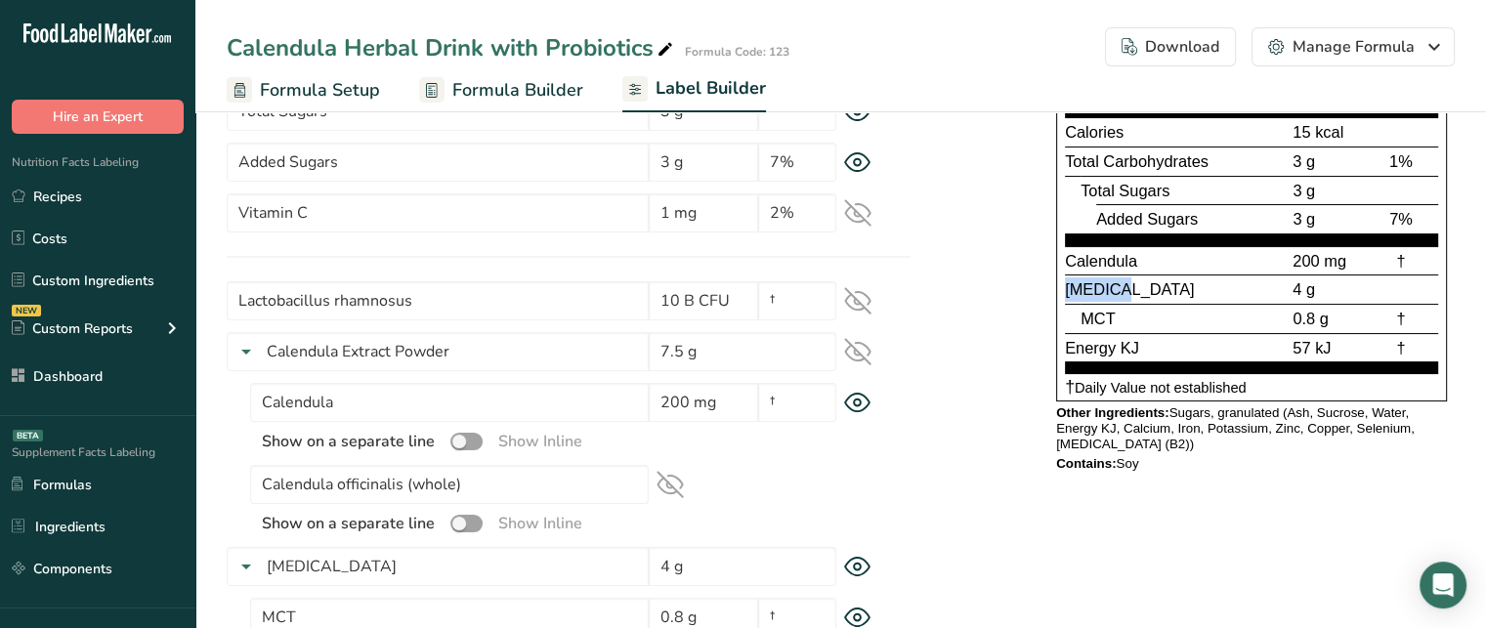
click at [1111, 284] on span "[MEDICAL_DATA]" at bounding box center [1130, 289] width 130 height 18
drag, startPoint x: 1314, startPoint y: 287, endPoint x: 1075, endPoint y: 290, distance: 239.4
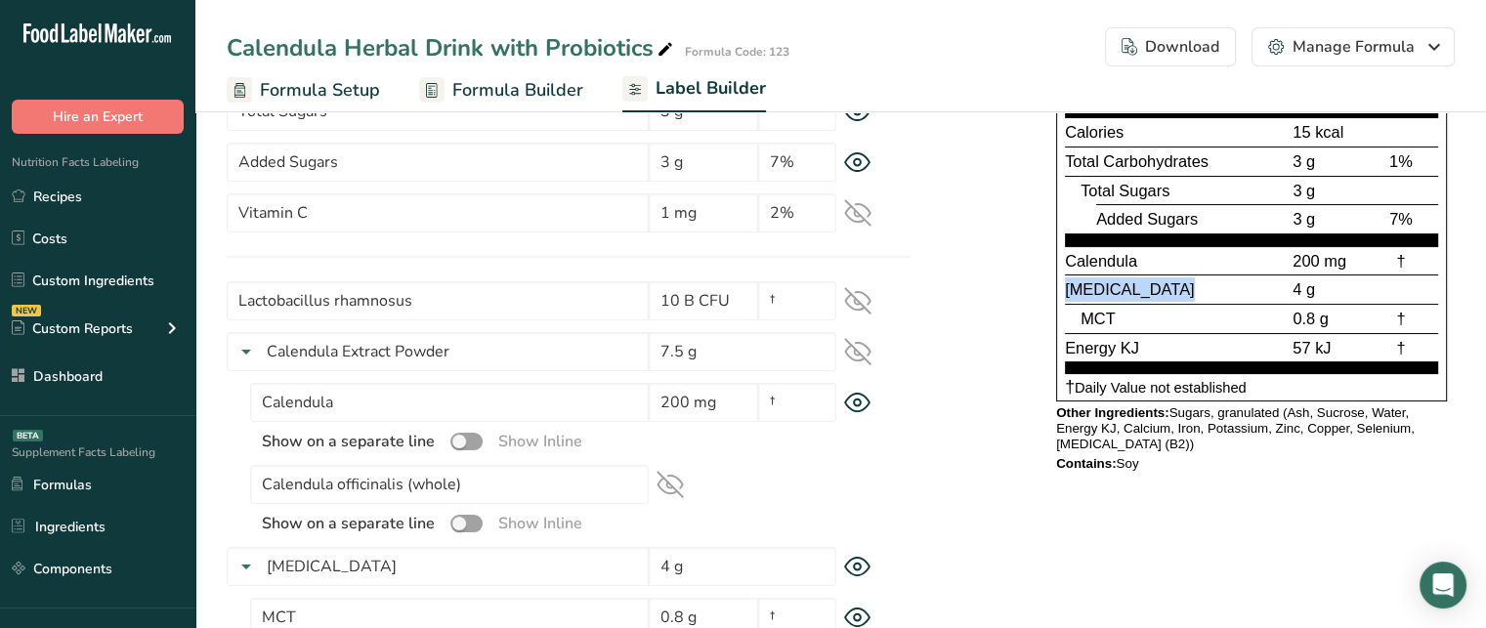
click at [1075, 290] on div "[MEDICAL_DATA] 4 g" at bounding box center [1251, 289] width 373 height 29
drag, startPoint x: 1085, startPoint y: 313, endPoint x: 1127, endPoint y: 313, distance: 42.0
click at [1127, 313] on div "MCT" at bounding box center [1185, 319] width 208 height 24
click at [1003, 485] on div "Label Style Font Family Arial Roboto Helvetica [GEOGRAPHIC_DATA] [DEMOGRAPHIC_D…" at bounding box center [841, 348] width 1228 height 868
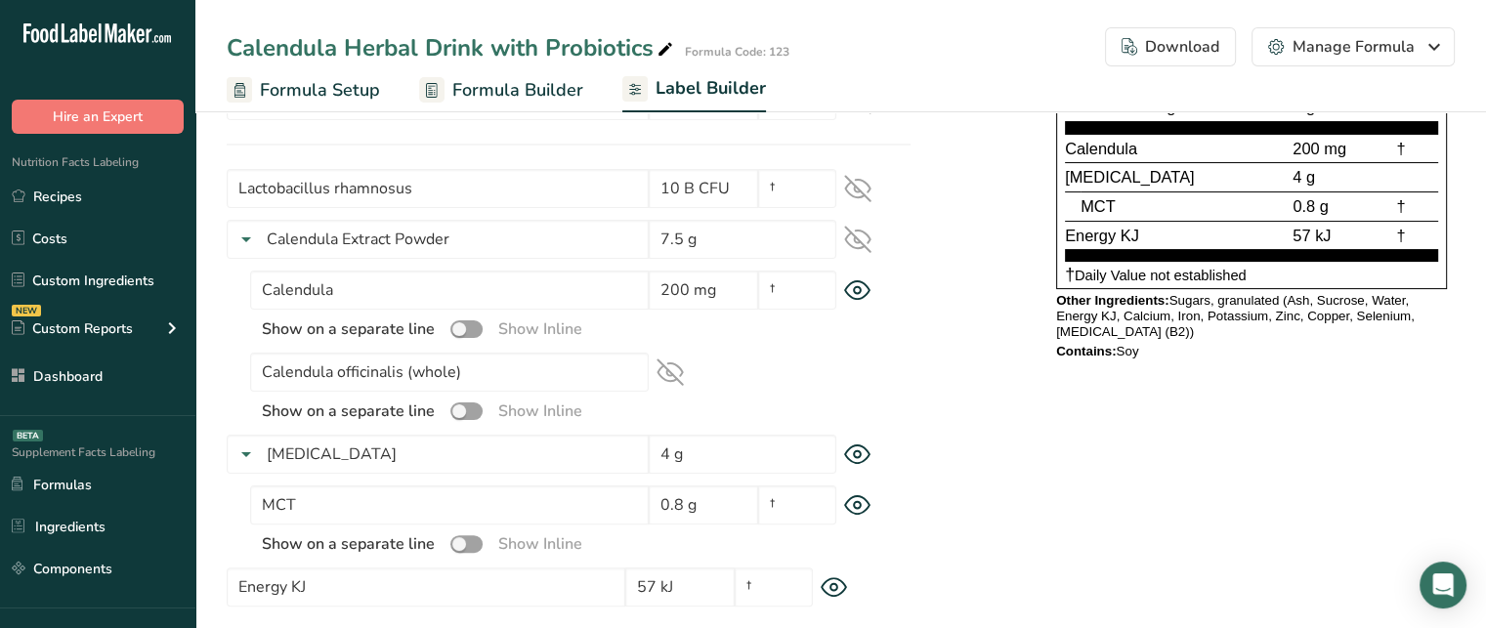
scroll to position [417, 0]
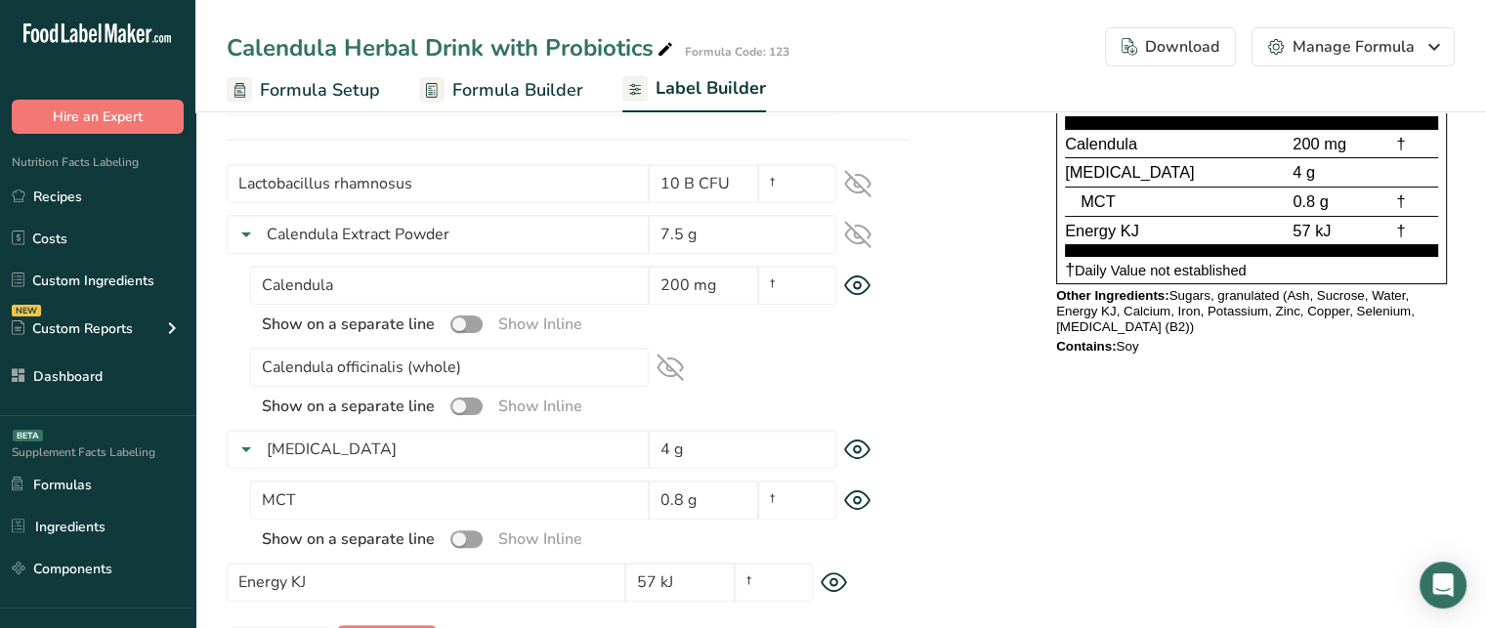
click at [854, 448] on icon at bounding box center [857, 450] width 7 height 7
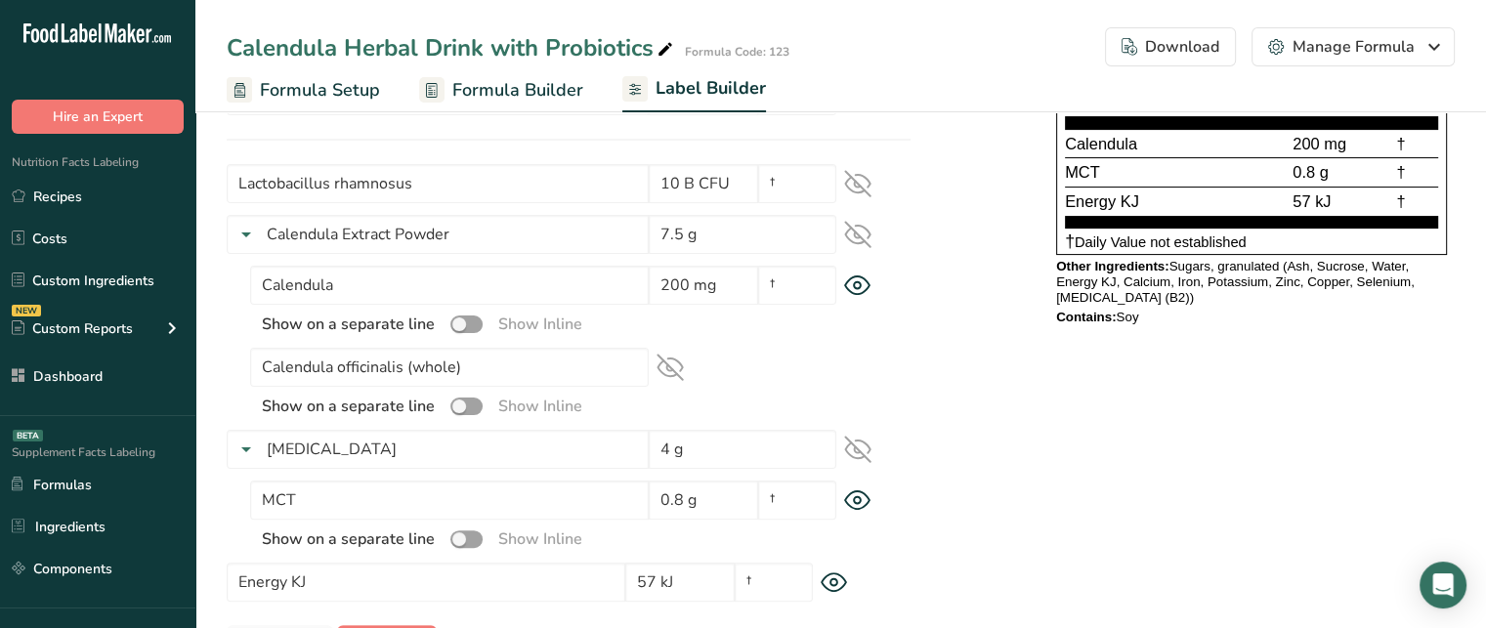
click at [1294, 175] on span "0.8 g" at bounding box center [1311, 172] width 36 height 18
drag, startPoint x: 1294, startPoint y: 175, endPoint x: 1417, endPoint y: 178, distance: 123.2
click at [1417, 178] on div "MCT 0.8 g †" at bounding box center [1251, 171] width 373 height 29
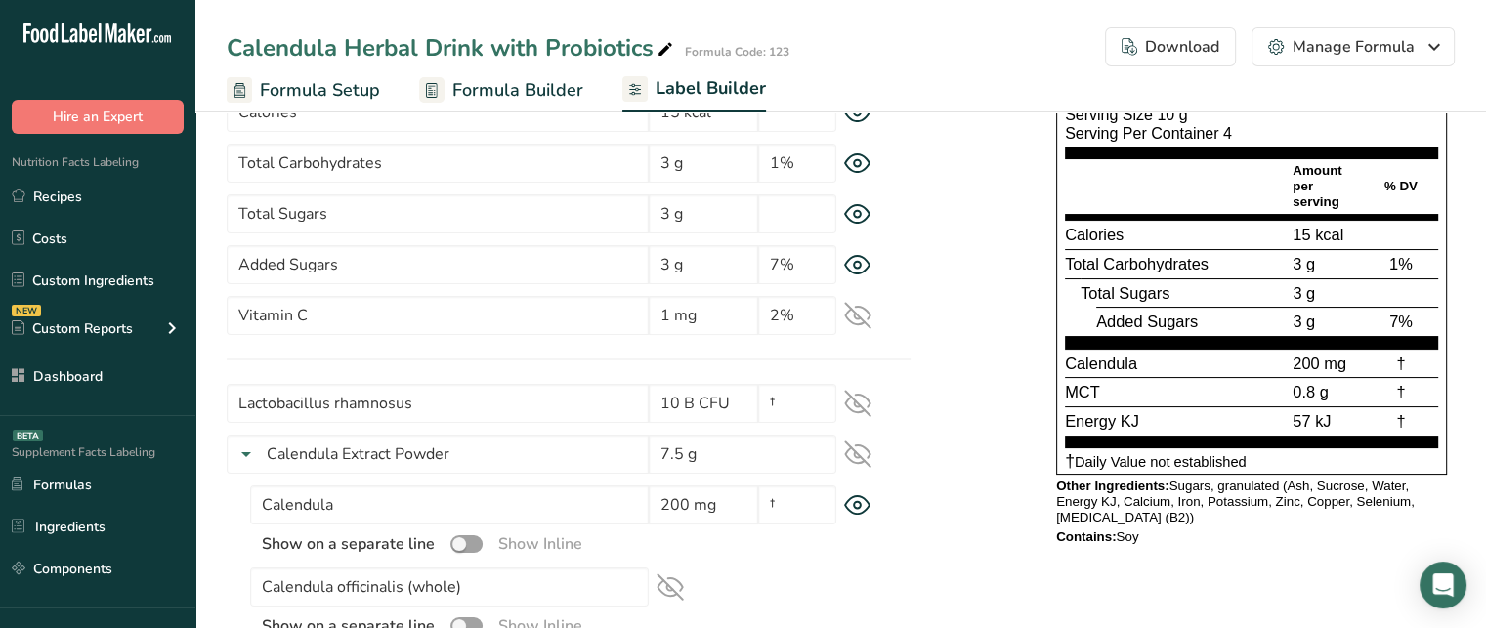
scroll to position [192, 0]
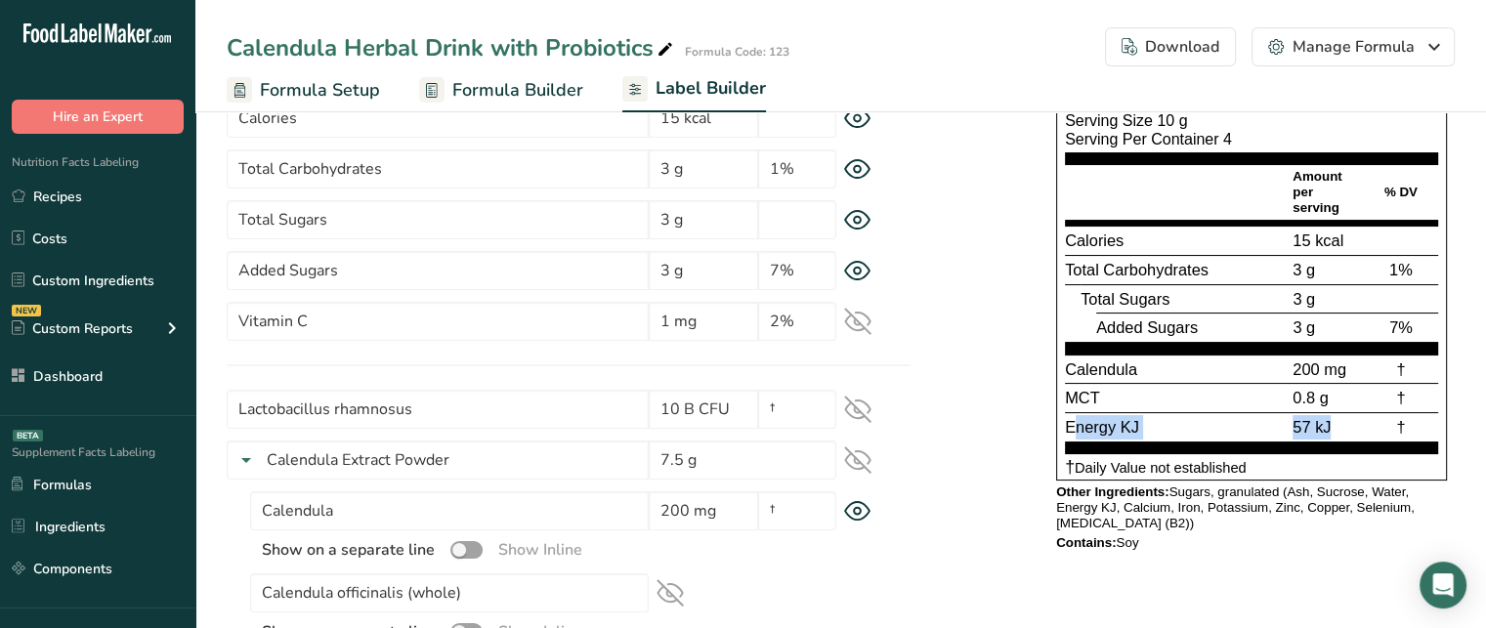
drag, startPoint x: 1075, startPoint y: 427, endPoint x: 1382, endPoint y: 420, distance: 306.9
click at [1382, 420] on div "Energy KJ 57 kJ †" at bounding box center [1251, 426] width 373 height 29
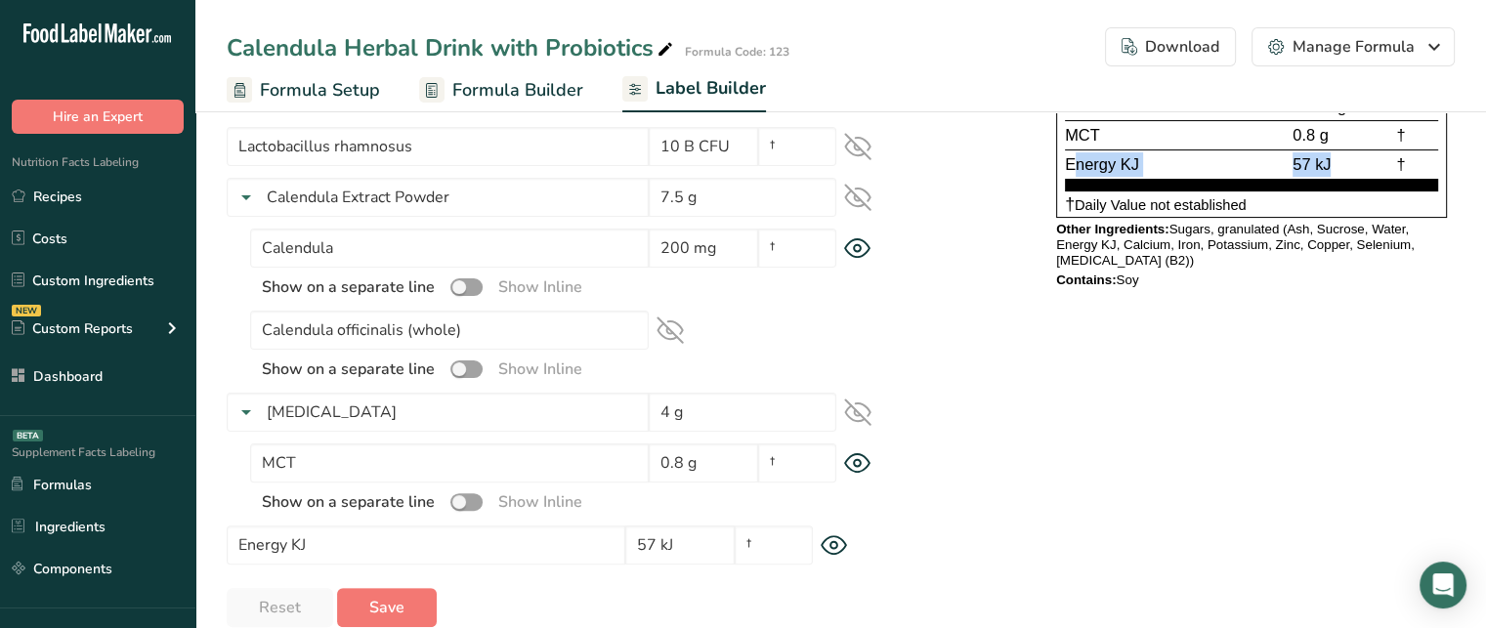
scroll to position [485, 0]
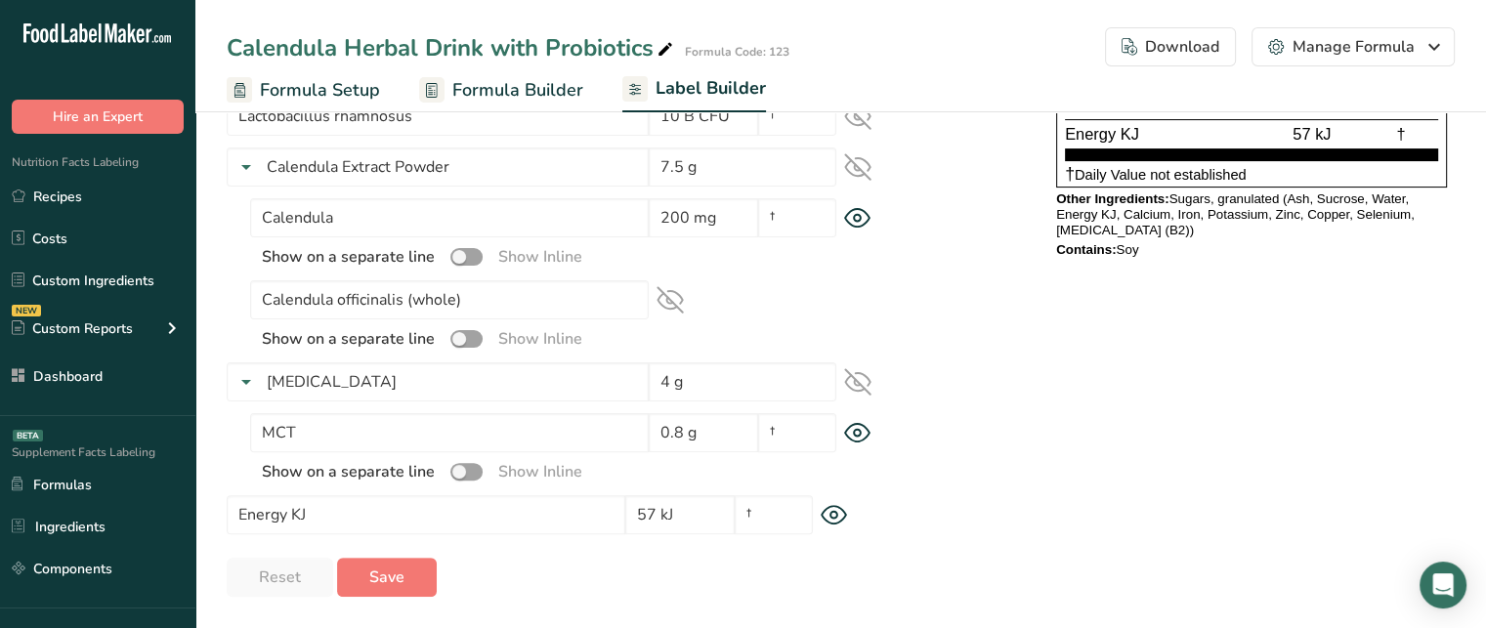
click at [840, 516] on icon at bounding box center [834, 515] width 27 height 21
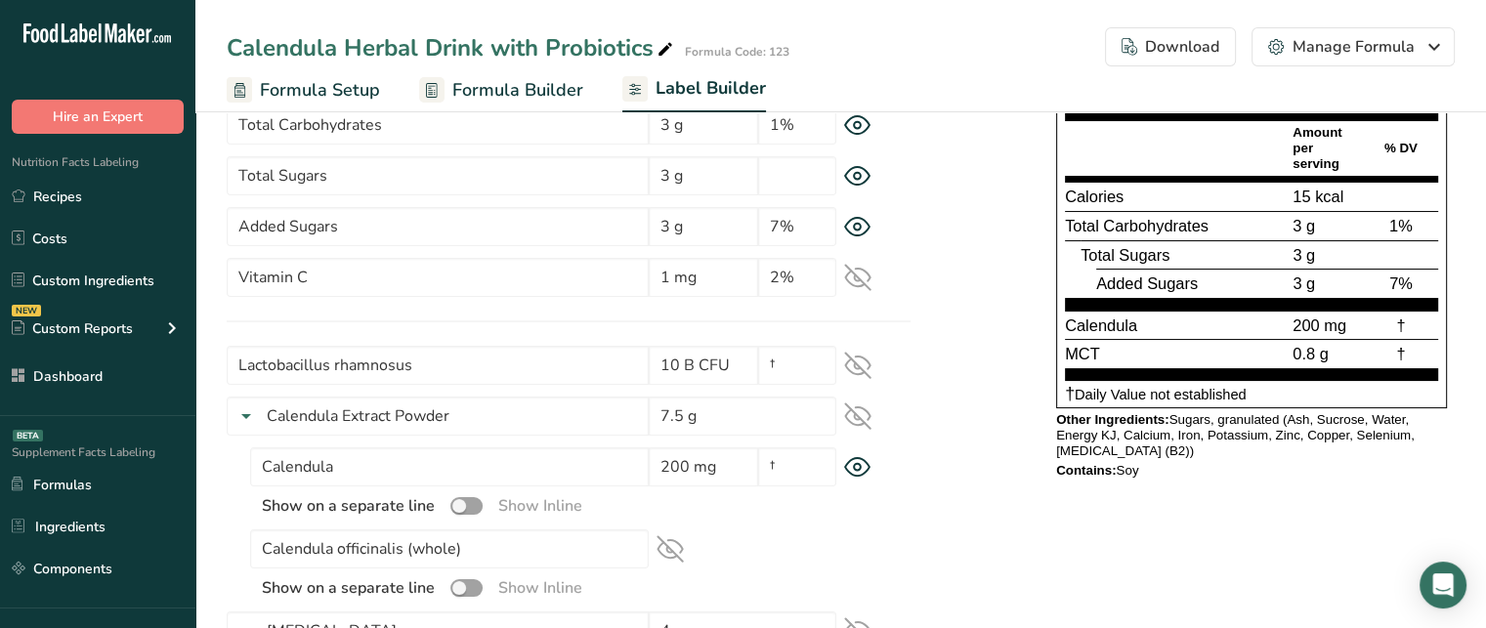
scroll to position [230, 0]
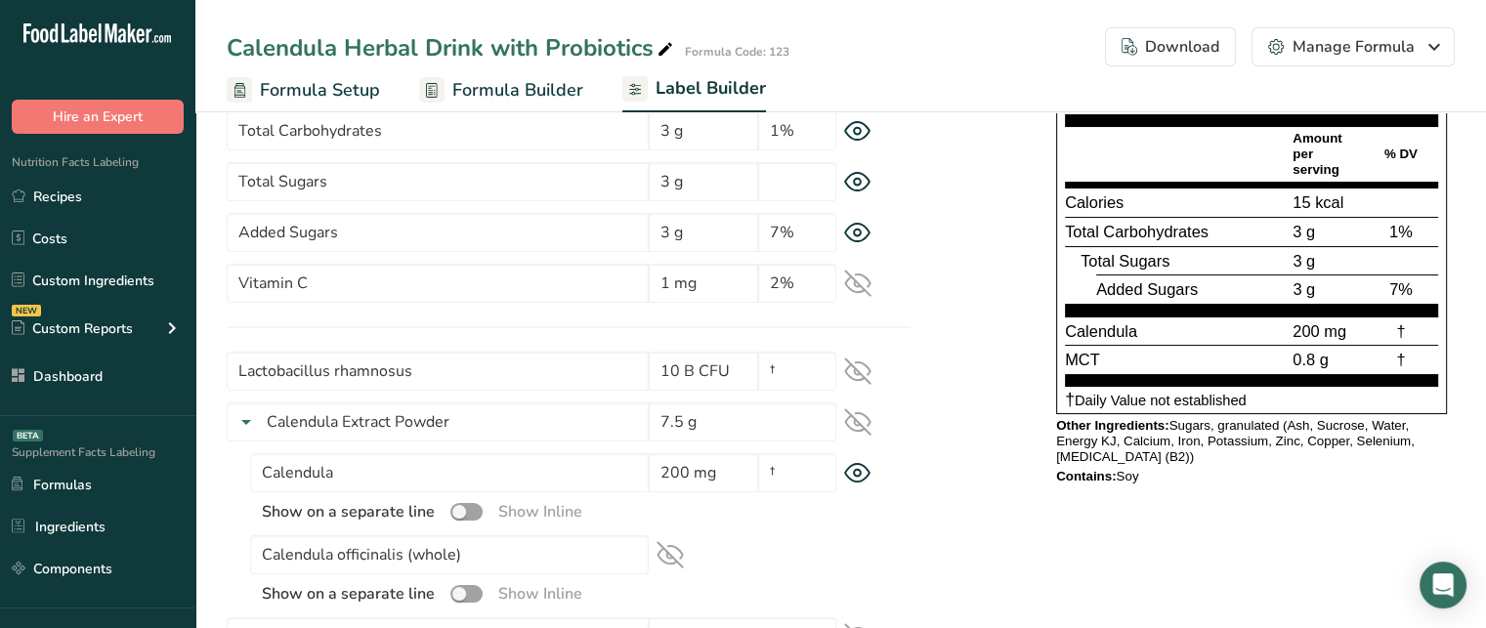
click at [861, 370] on icon at bounding box center [857, 371] width 27 height 27
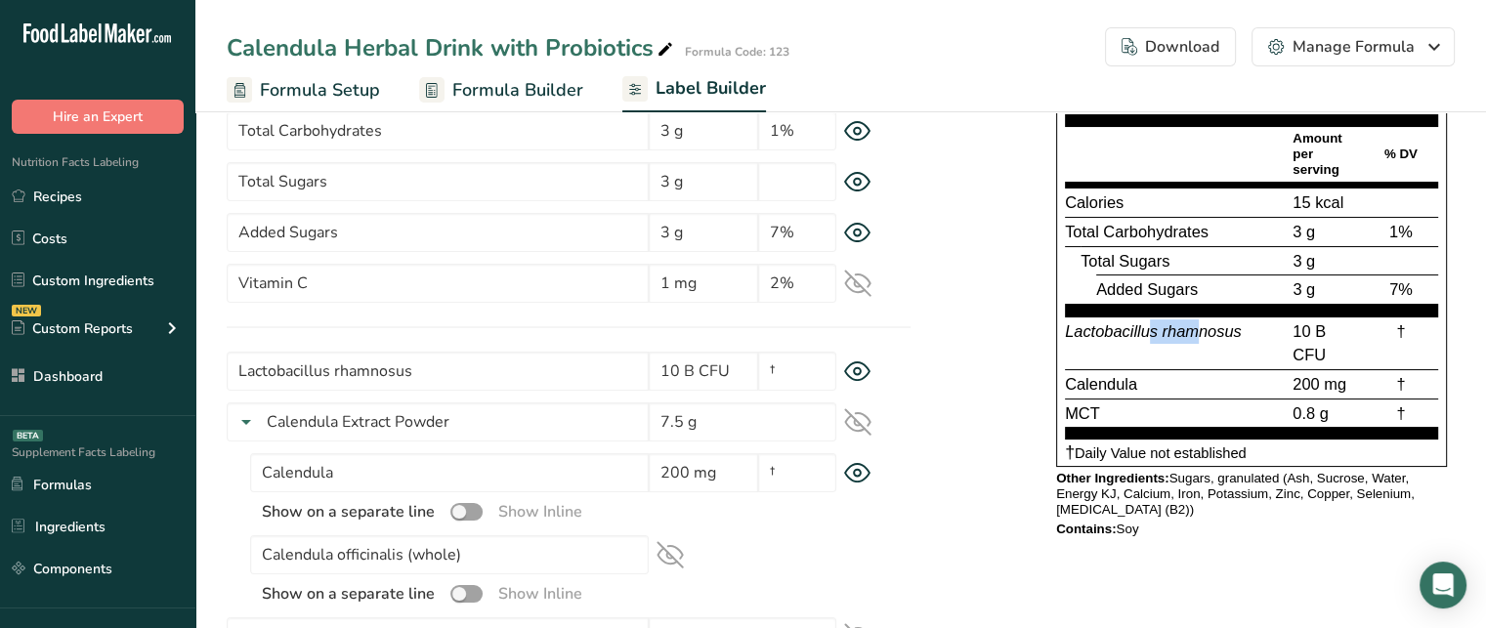
drag, startPoint x: 1147, startPoint y: 330, endPoint x: 1196, endPoint y: 330, distance: 48.9
click at [1196, 330] on span "Lactobacillus rhamnosus" at bounding box center [1153, 331] width 177 height 18
drag, startPoint x: 1291, startPoint y: 326, endPoint x: 1325, endPoint y: 353, distance: 43.2
click at [1325, 353] on div "10 B CFU" at bounding box center [1326, 344] width 74 height 48
click at [1400, 331] on div "†" at bounding box center [1401, 344] width 74 height 48
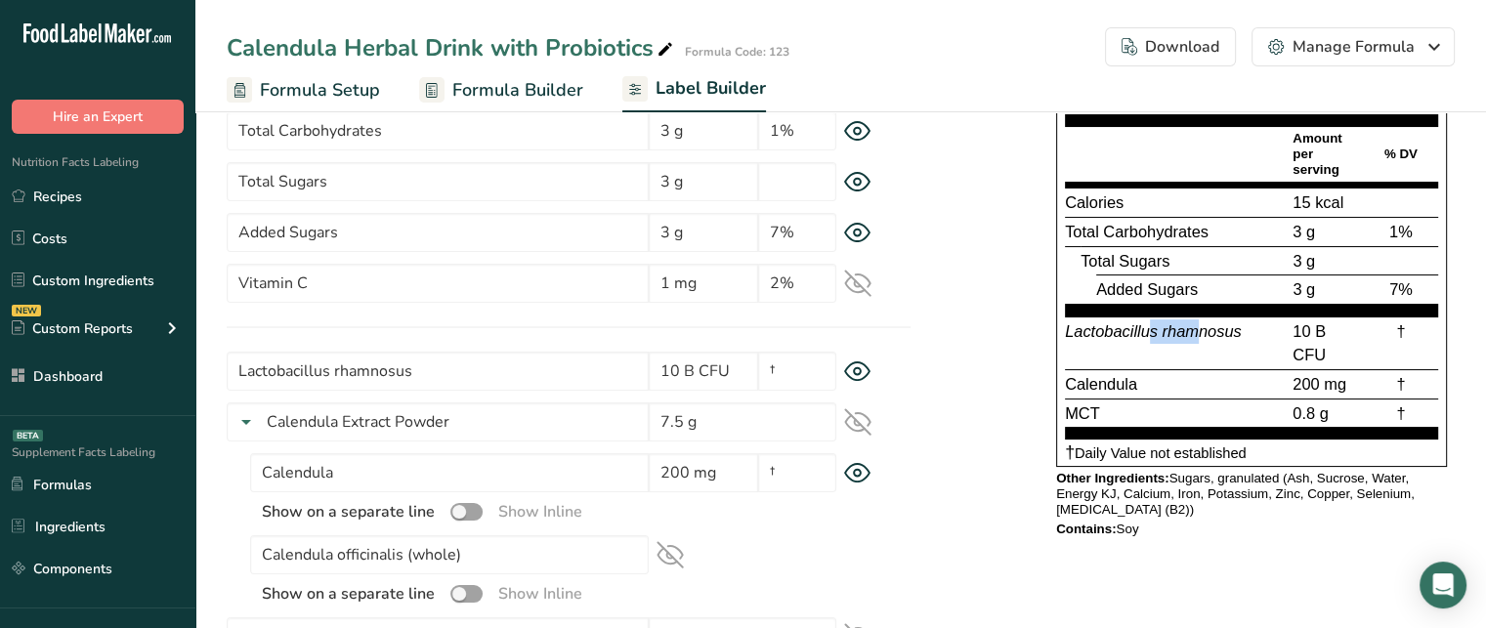
drag, startPoint x: 1413, startPoint y: 326, endPoint x: 1377, endPoint y: 327, distance: 36.2
click at [1377, 327] on div "†" at bounding box center [1401, 344] width 74 height 48
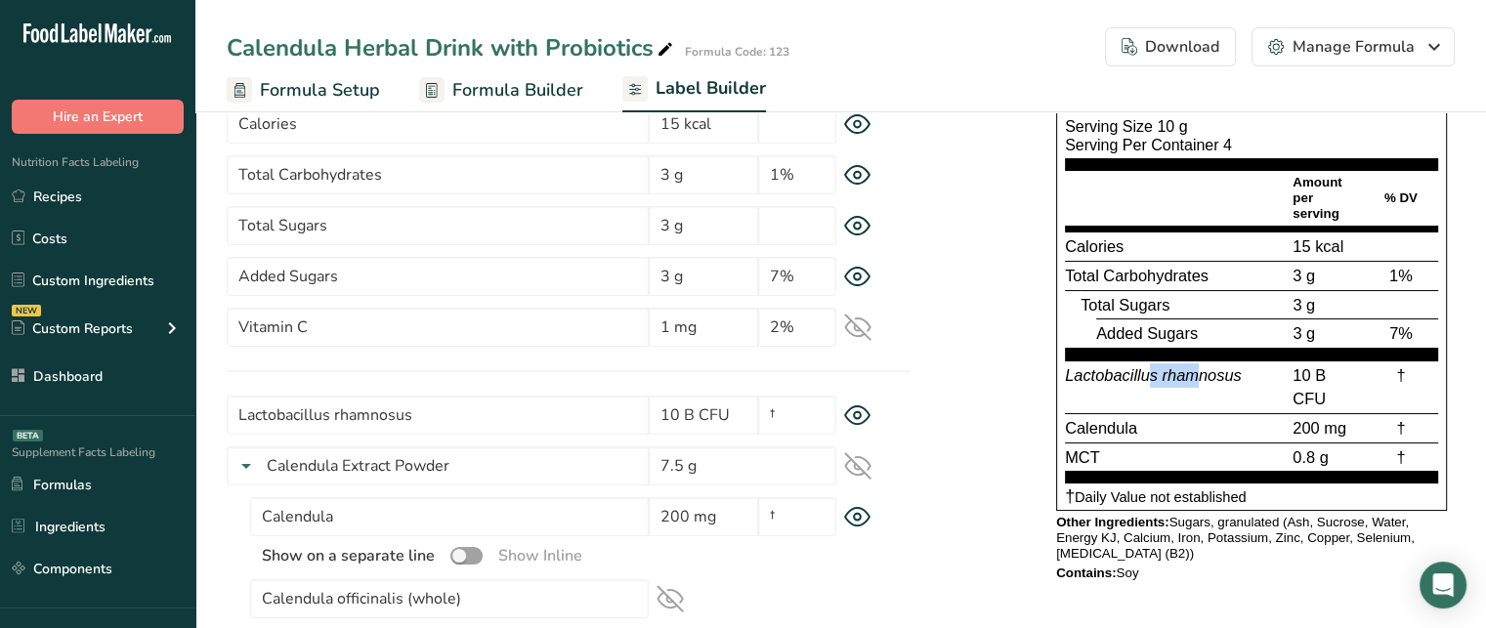
scroll to position [191, 0]
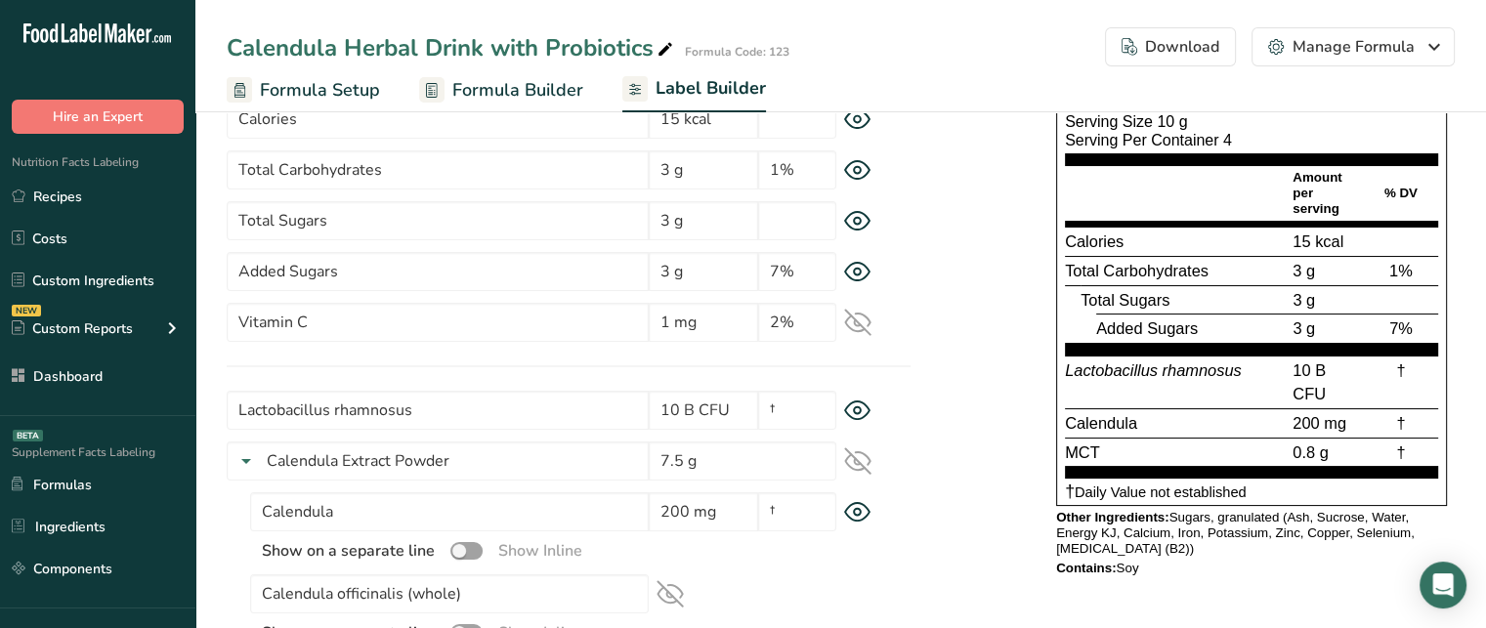
click at [1317, 426] on span "200 mg" at bounding box center [1320, 423] width 54 height 18
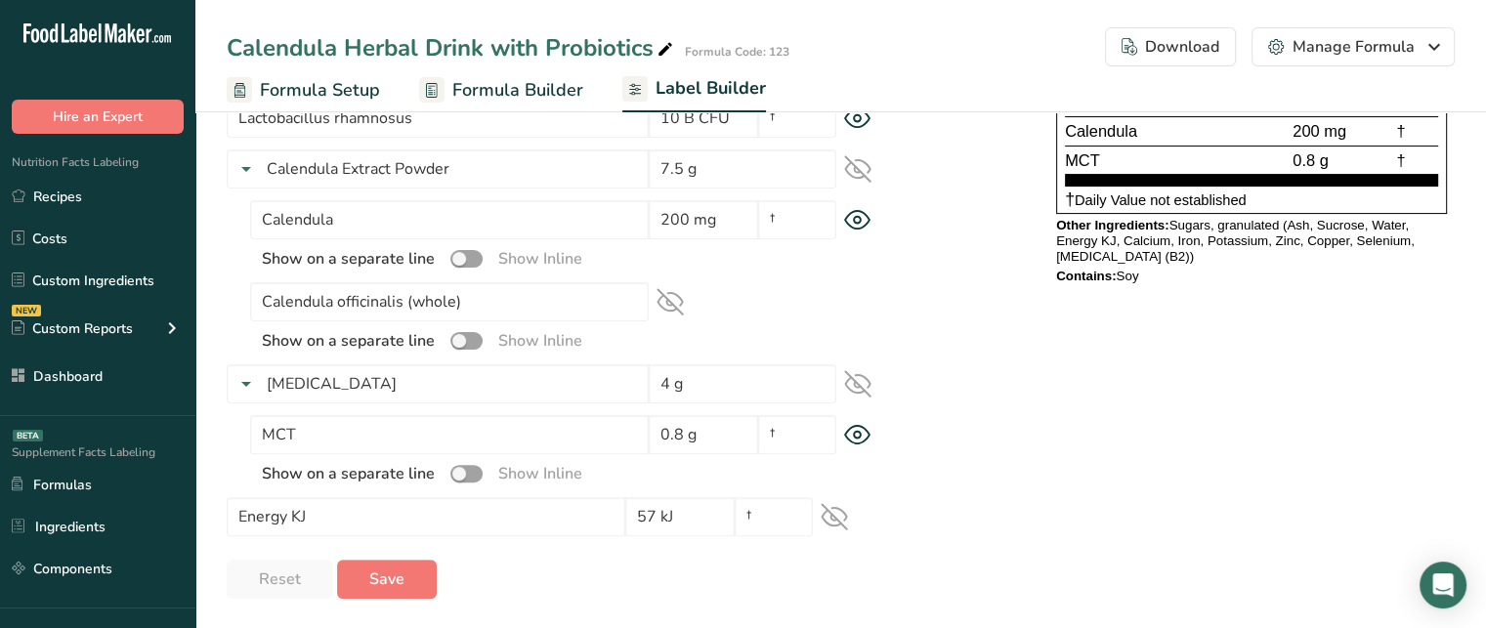
scroll to position [485, 0]
click at [401, 580] on span "Save" at bounding box center [386, 577] width 35 height 23
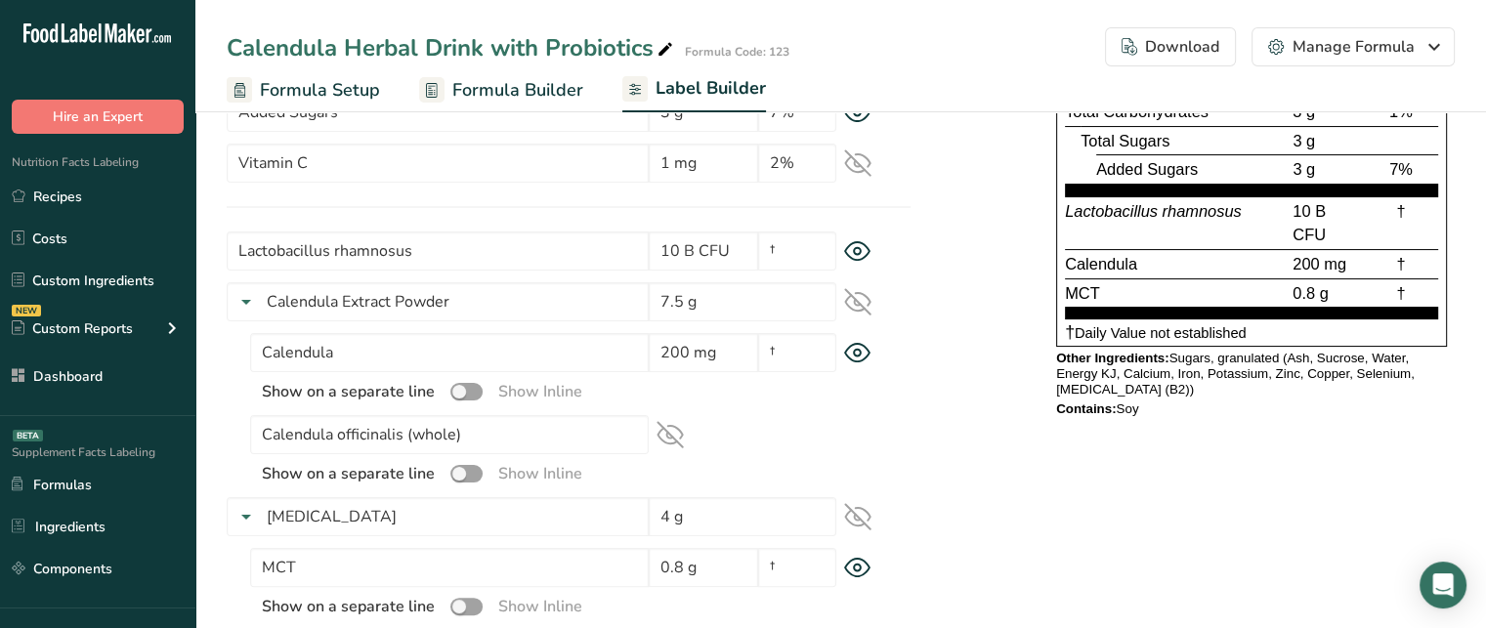
scroll to position [343, 0]
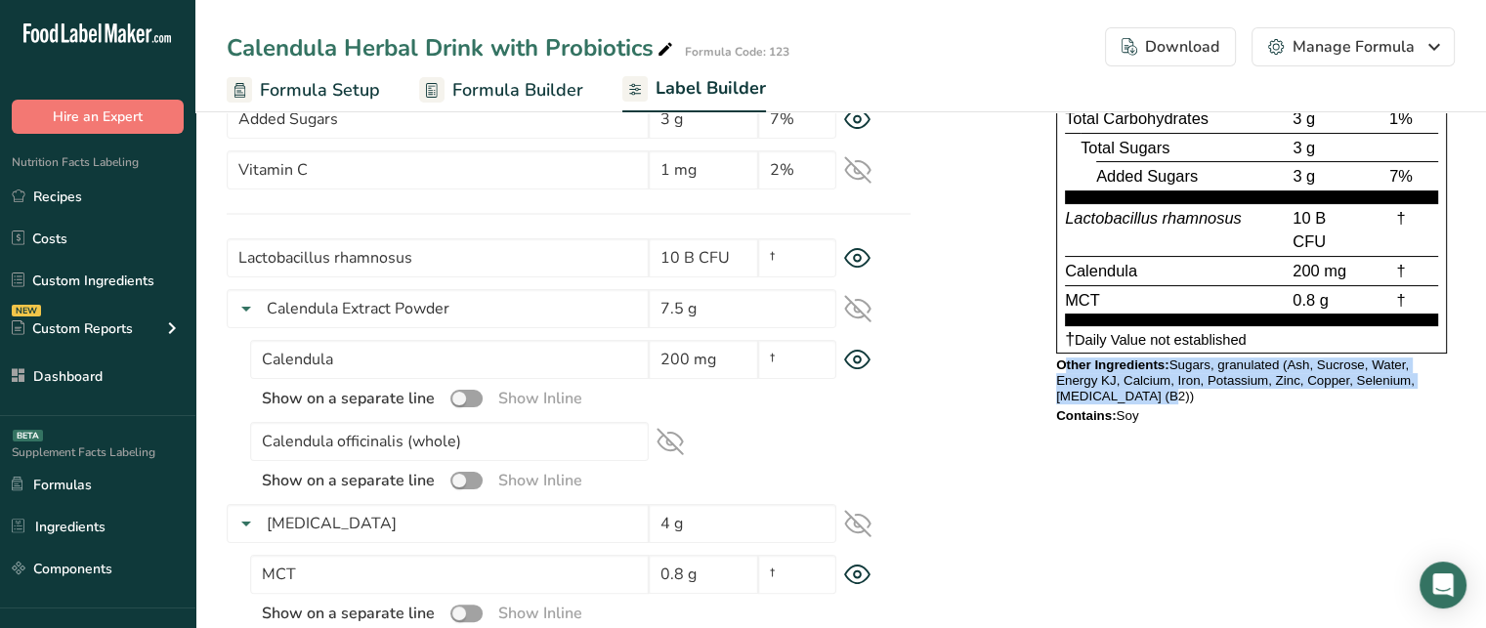
drag, startPoint x: 1067, startPoint y: 357, endPoint x: 1169, endPoint y: 389, distance: 106.6
click at [1169, 389] on div "Other Ingredients: Sugars, granulated (Ash, Sucrose, Water, Energy KJ, Calcium,…" at bounding box center [1251, 381] width 391 height 47
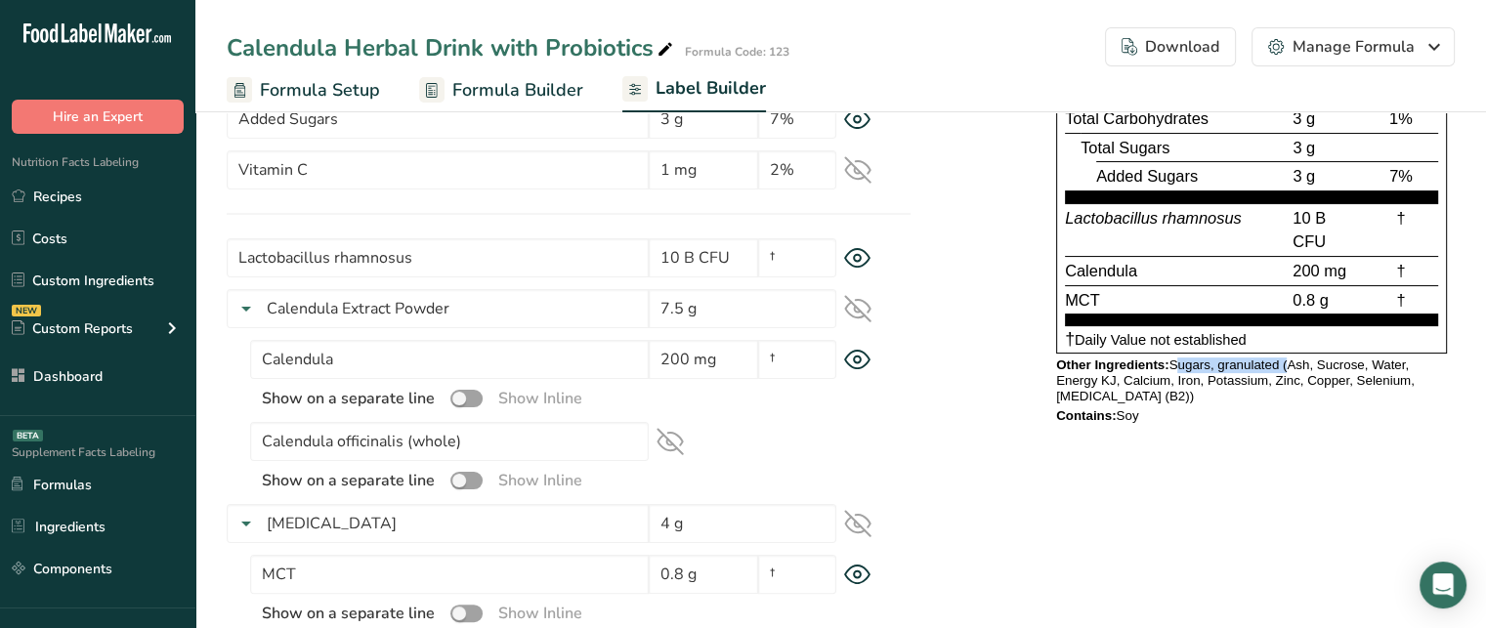
drag, startPoint x: 1173, startPoint y: 367, endPoint x: 1285, endPoint y: 367, distance: 112.4
click at [1285, 367] on div "Other Ingredients: Sugars, granulated (Ash, Sucrose, Water, Energy KJ, Calcium,…" at bounding box center [1251, 381] width 391 height 47
click at [1197, 363] on div "Other Ingredients: Sugars, granulated (Ash, Sucrose, Water, Energy KJ, Calcium,…" at bounding box center [1251, 381] width 391 height 47
drag, startPoint x: 1177, startPoint y: 363, endPoint x: 1235, endPoint y: 359, distance: 57.8
click at [1235, 359] on div "Other Ingredients: Sugars, granulated (Ash, Sucrose, Water, Energy KJ, Calcium,…" at bounding box center [1251, 381] width 391 height 47
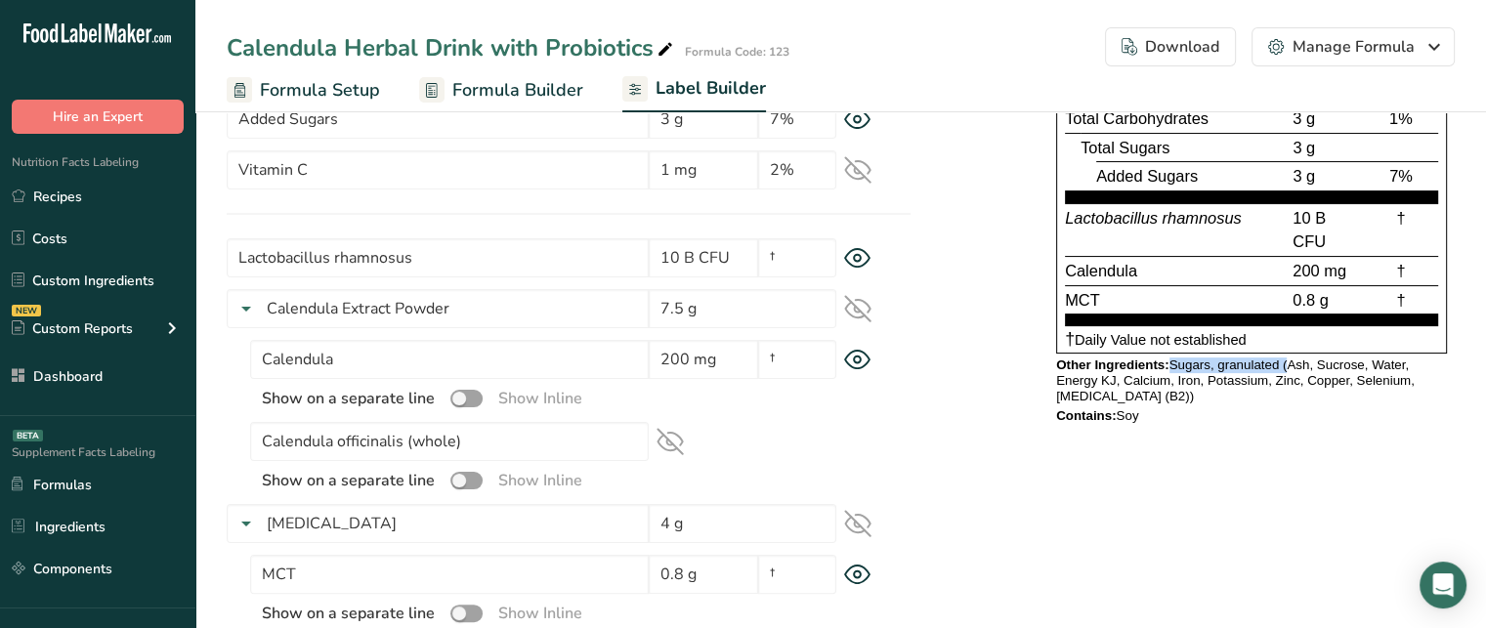
drag, startPoint x: 1170, startPoint y: 360, endPoint x: 1286, endPoint y: 370, distance: 116.8
click at [1286, 370] on div "Other Ingredients: Sugars, granulated (Ash, Sucrose, Water, Energy KJ, Calcium,…" at bounding box center [1251, 381] width 391 height 47
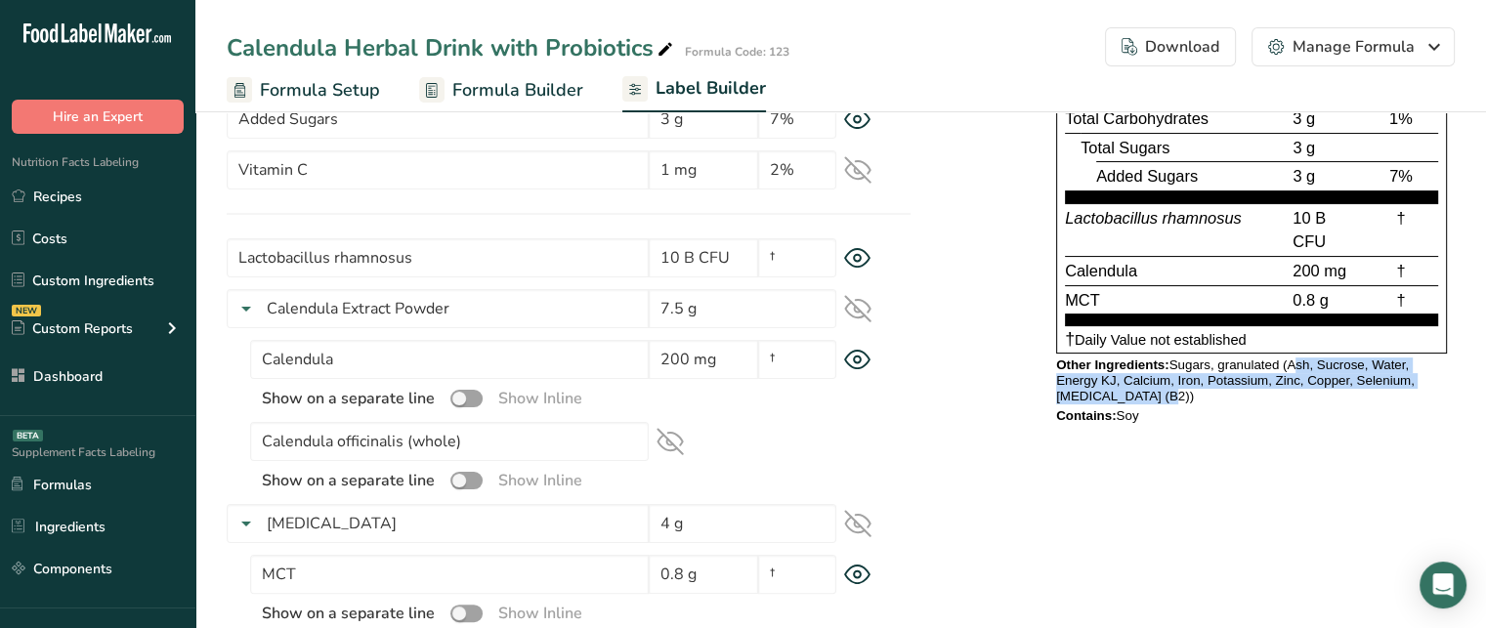
drag, startPoint x: 1289, startPoint y: 362, endPoint x: 1161, endPoint y: 390, distance: 131.1
click at [1161, 390] on div "Other Ingredients: Sugars, granulated (Ash, Sucrose, Water, Energy KJ, Calcium,…" at bounding box center [1251, 381] width 391 height 47
click at [1305, 378] on div "Other Ingredients: Sugars, granulated (Ash, Sucrose, Water, Energy KJ, Calcium,…" at bounding box center [1251, 381] width 391 height 47
drag, startPoint x: 1287, startPoint y: 363, endPoint x: 1298, endPoint y: 386, distance: 25.8
click at [1298, 386] on div "Other Ingredients: Sugars, granulated (Ash, Sucrose, Water, Energy KJ, Calcium,…" at bounding box center [1251, 381] width 391 height 47
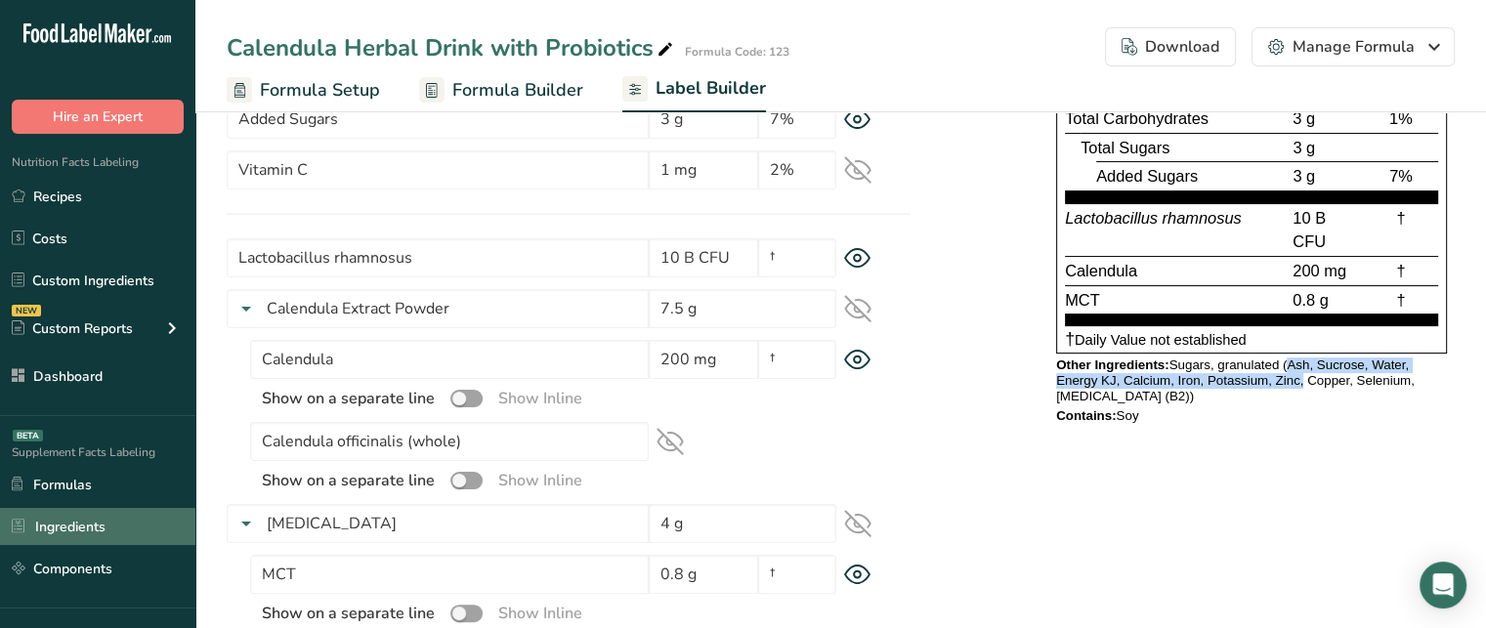
click at [106, 521] on link "Ingredients" at bounding box center [97, 526] width 195 height 37
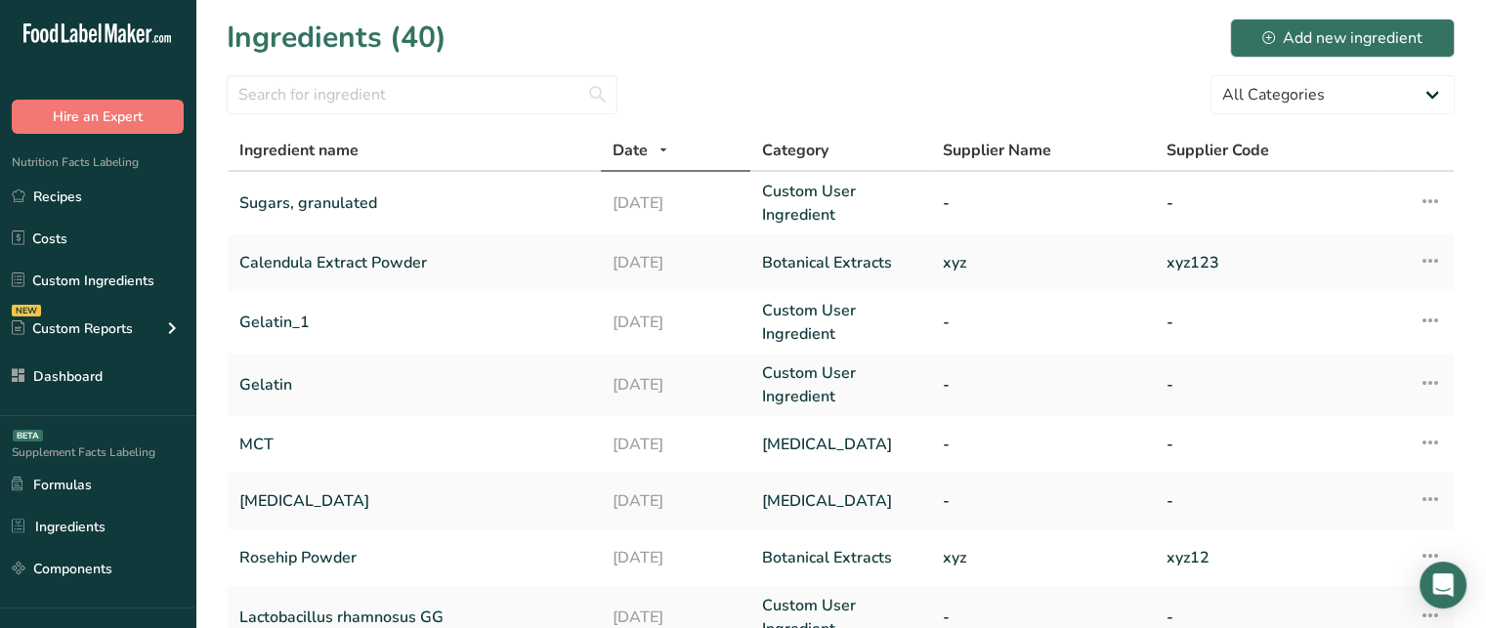
click at [535, 195] on link "Sugars, granulated" at bounding box center [414, 203] width 350 height 47
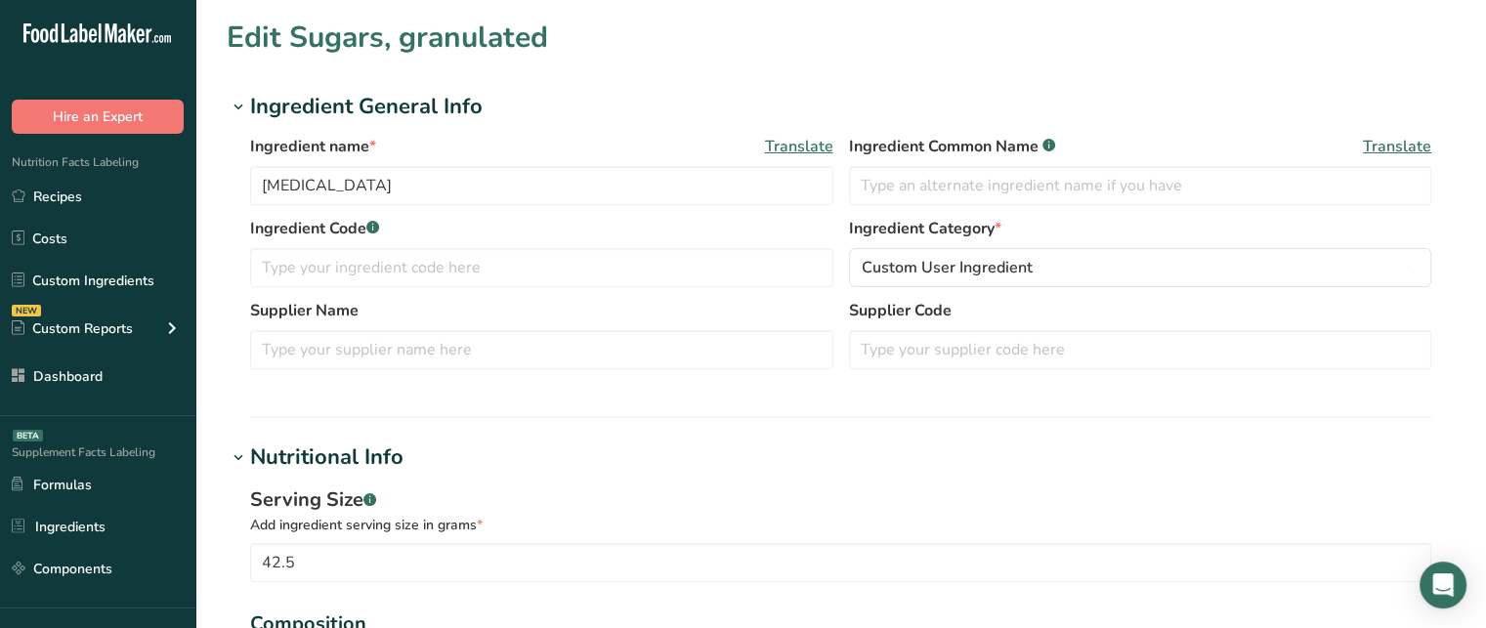
type input "Sugars, granulated"
type input "Granulated Sugar"
type input "100"
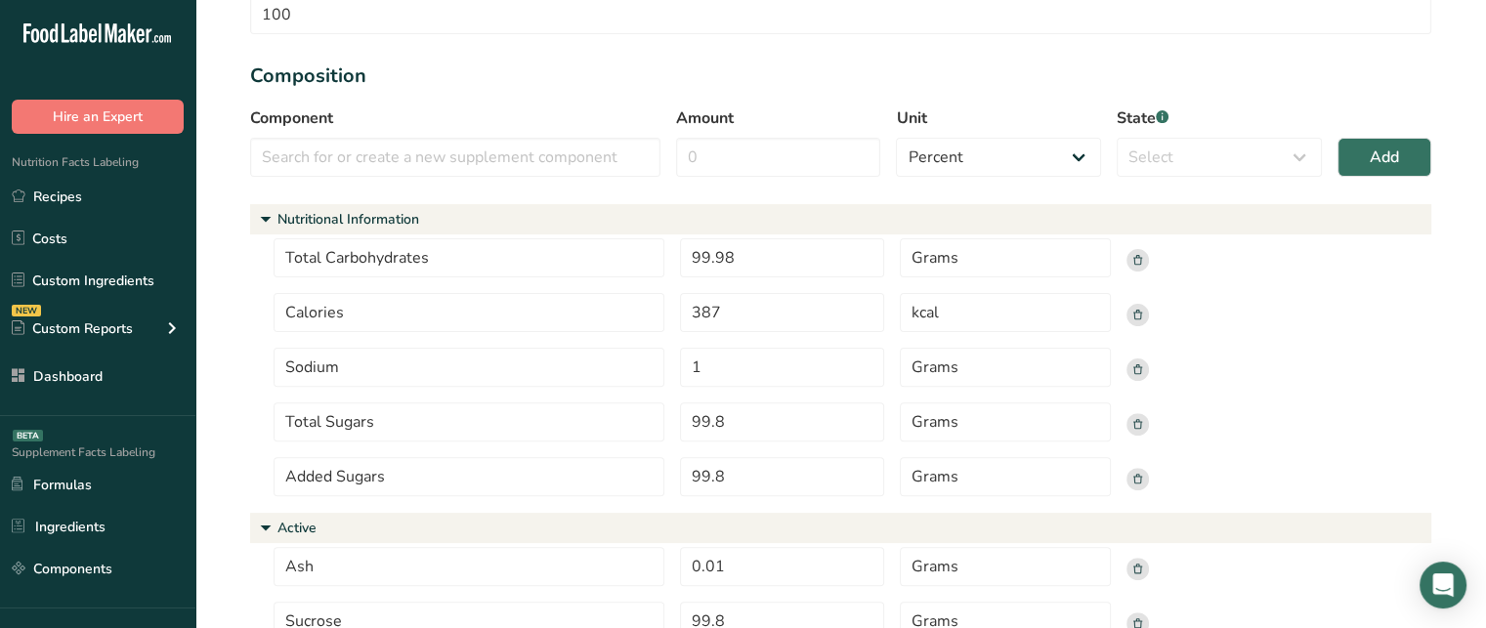
scroll to position [539, 0]
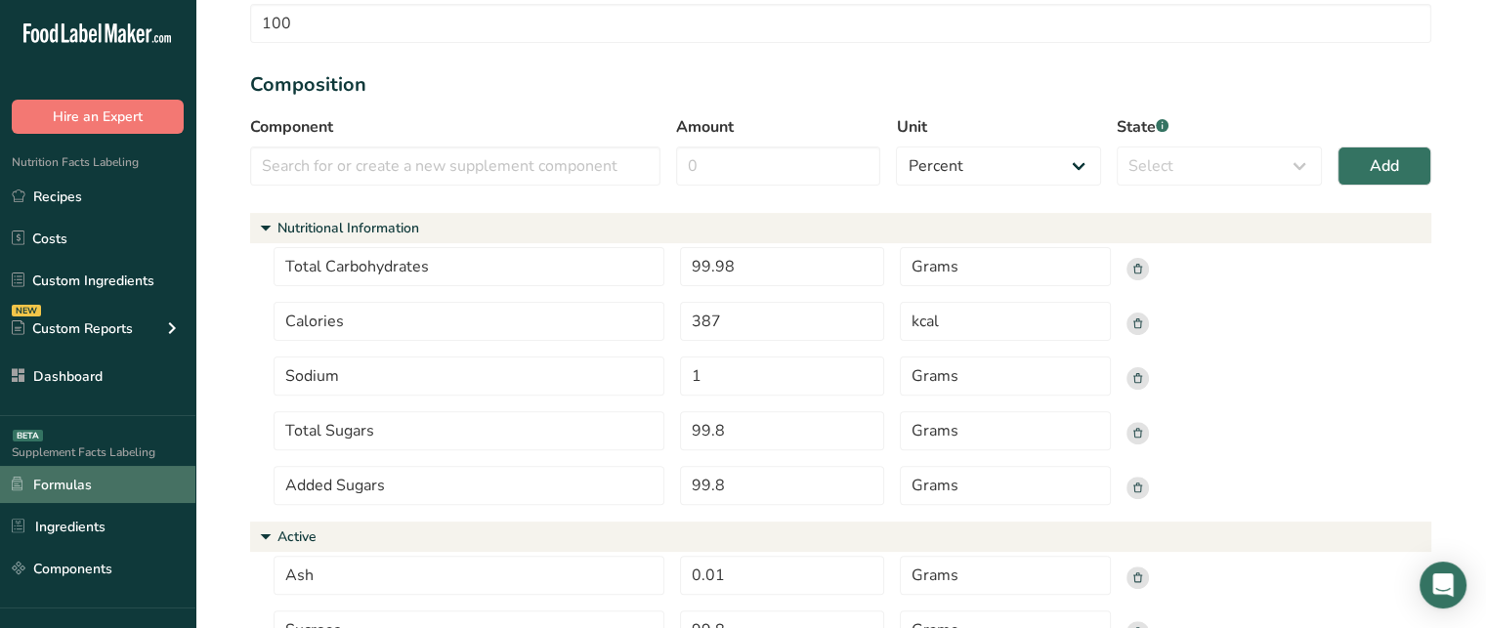
click at [88, 483] on link "Formulas" at bounding box center [97, 484] width 195 height 37
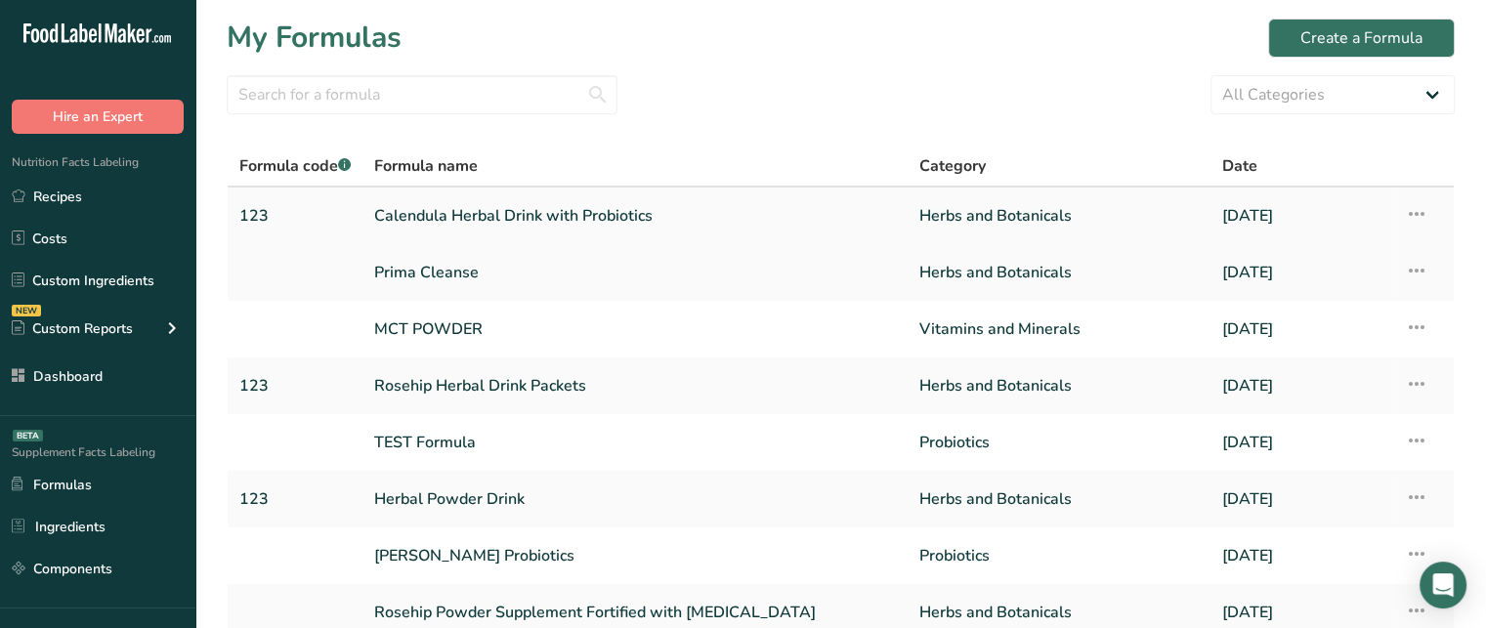
click at [561, 209] on link "Calendula Herbal Drink with Probiotics" at bounding box center [635, 215] width 522 height 41
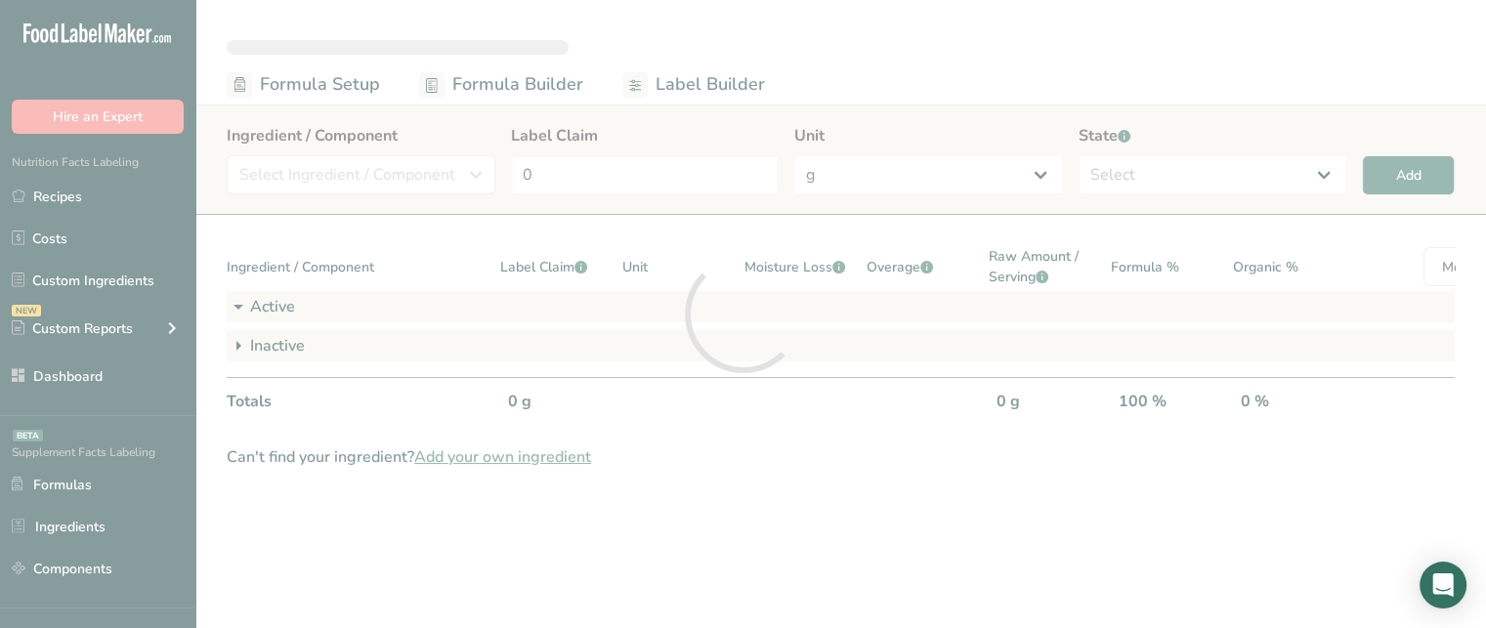
select select "6"
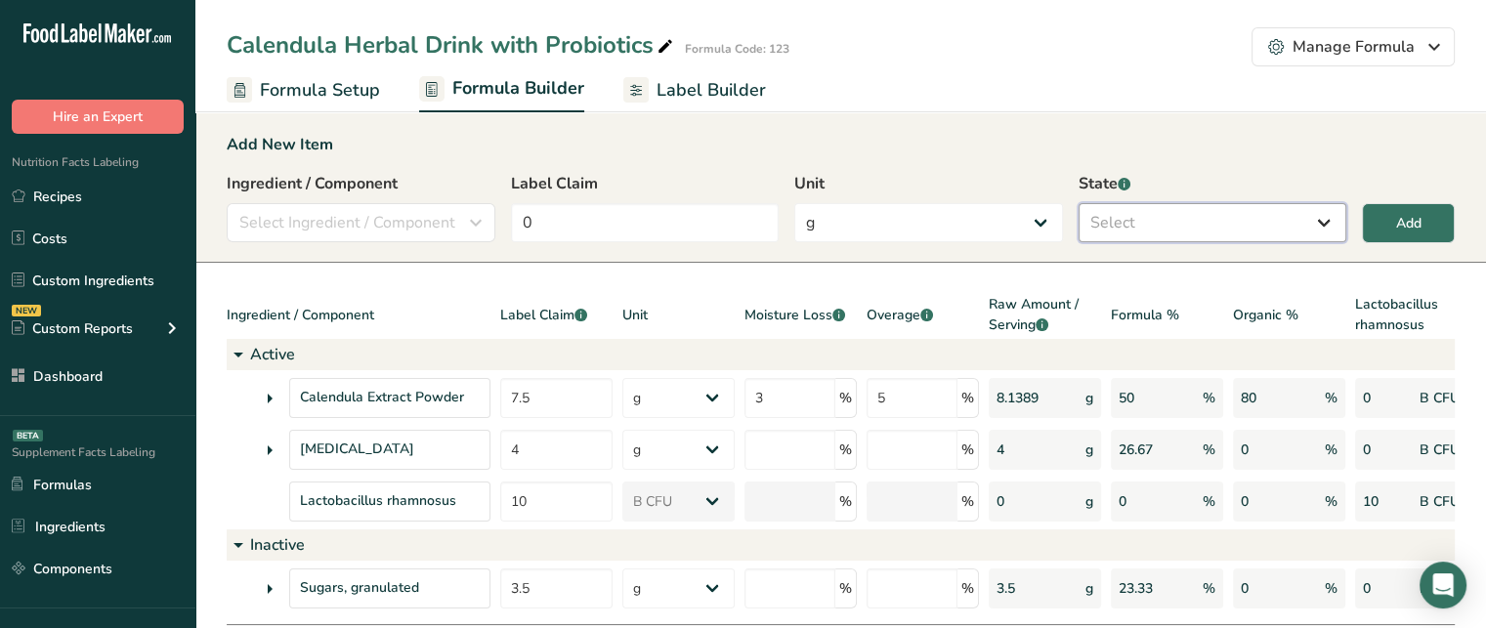
click at [1169, 218] on select "Select Active Inactive" at bounding box center [1213, 222] width 269 height 39
click at [685, 92] on span "Label Builder" at bounding box center [711, 90] width 109 height 26
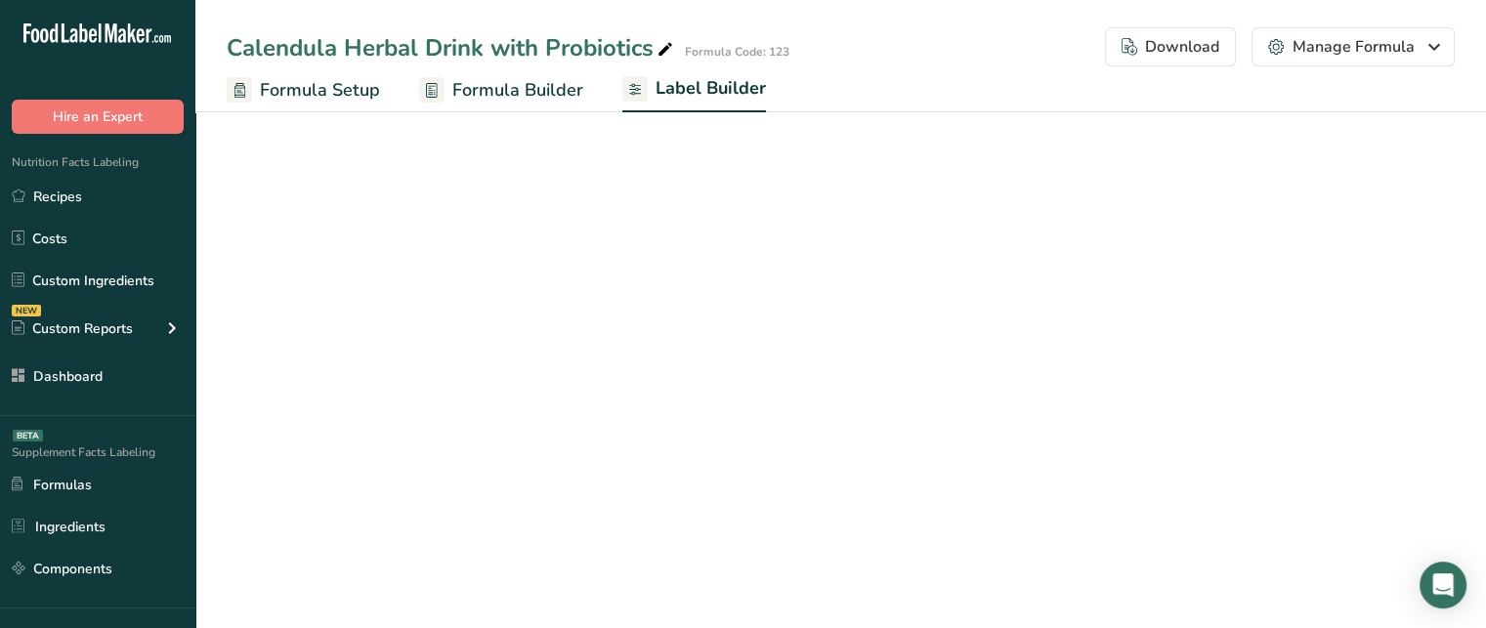
select select "bold"
select select "center"
select select "% DV"
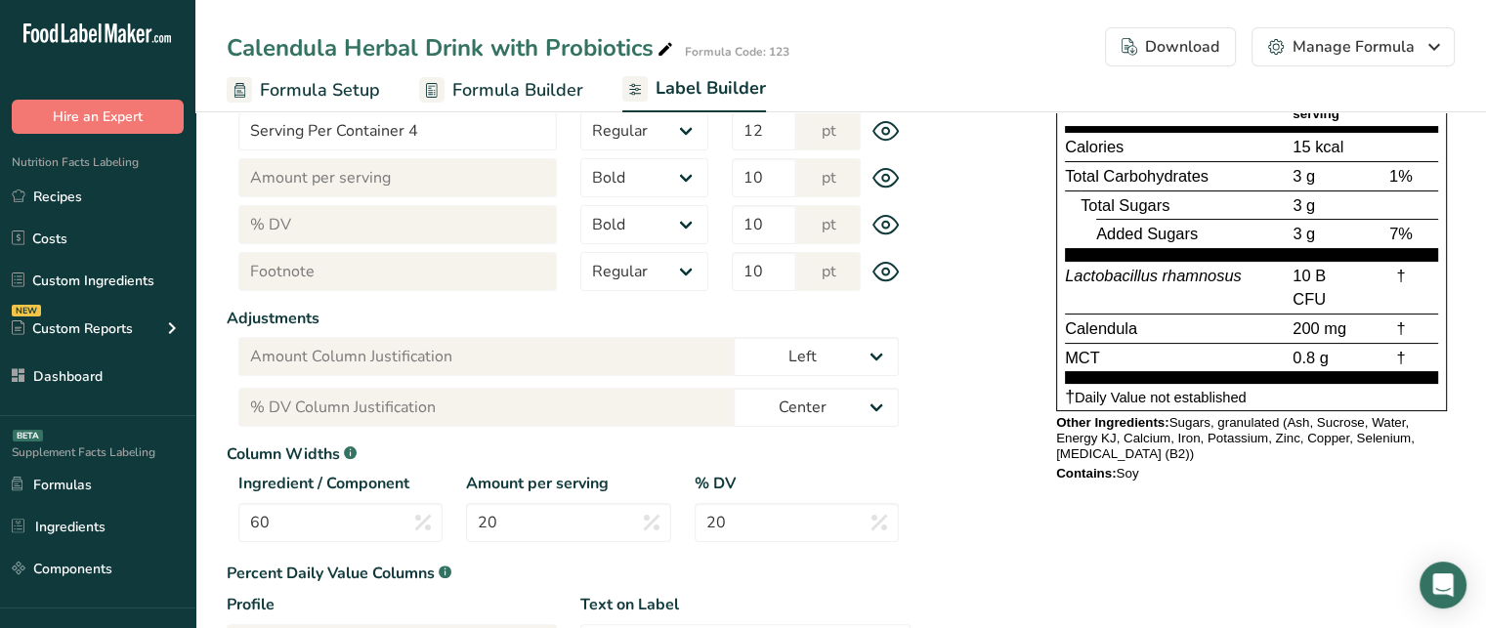
scroll to position [362, 0]
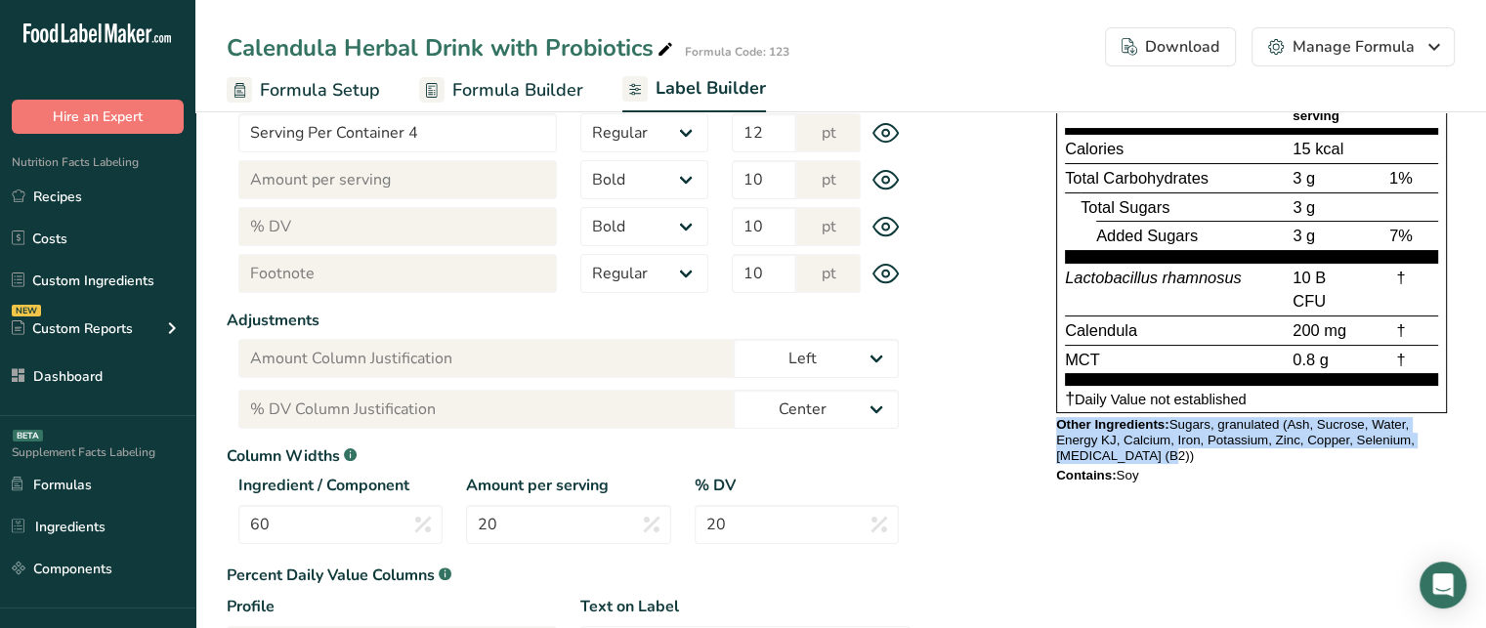
drag, startPoint x: 1054, startPoint y: 421, endPoint x: 1165, endPoint y: 458, distance: 116.5
click at [1165, 458] on div "Supplement Facts Serving Size 10 g Serving Per Container 4 Amount per serving %…" at bounding box center [1251, 232] width 406 height 528
click at [1178, 448] on div "Other Ingredients: Sugars, granulated (Ash, Sucrose, Water, Energy KJ, Calcium,…" at bounding box center [1251, 440] width 391 height 47
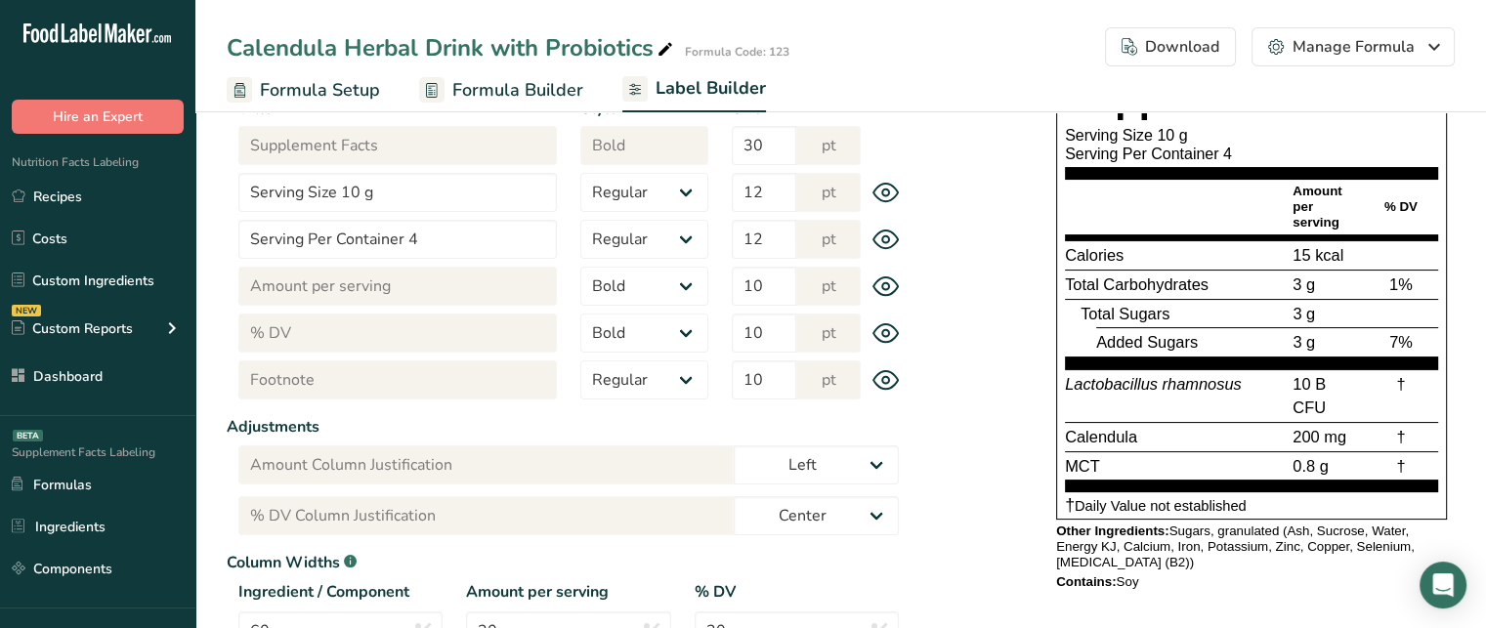
scroll to position [254, 0]
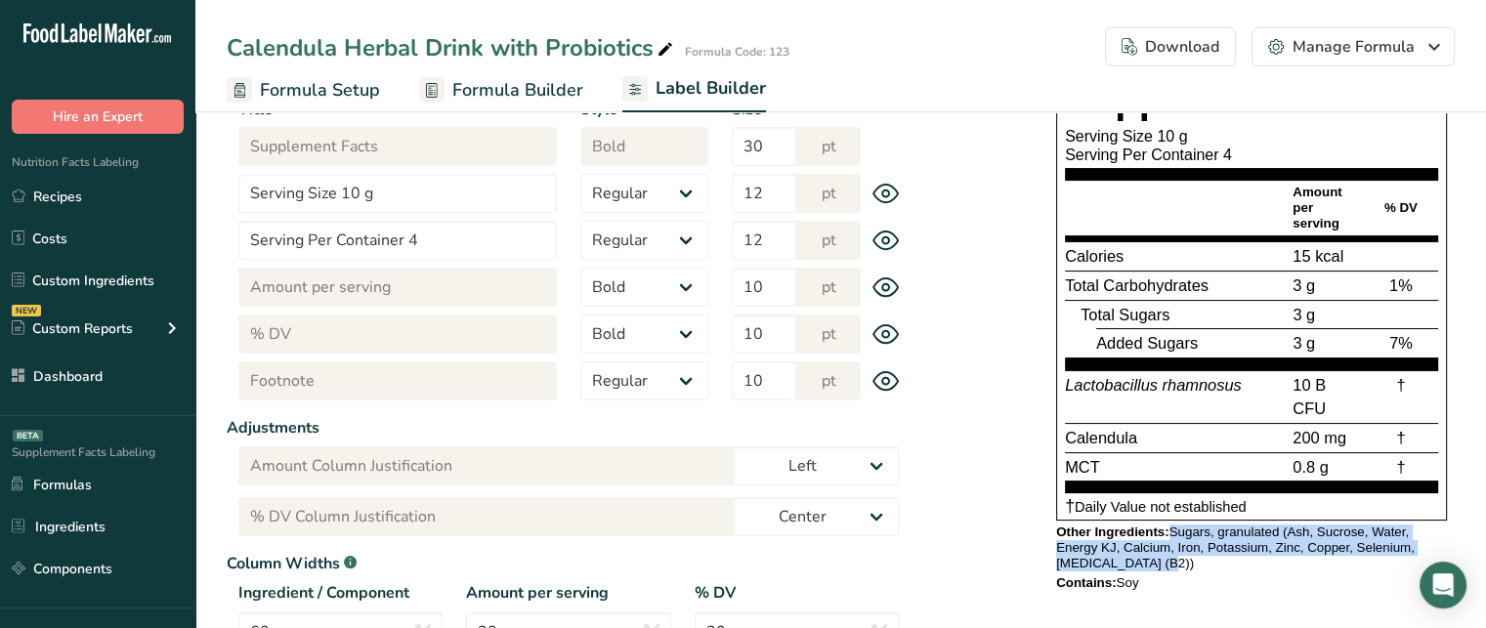
drag, startPoint x: 1170, startPoint y: 527, endPoint x: 1180, endPoint y: 557, distance: 32.1
click at [1180, 557] on div "Other Ingredients: Sugars, granulated (Ash, Sucrose, Water, Energy KJ, Calcium,…" at bounding box center [1251, 548] width 391 height 47
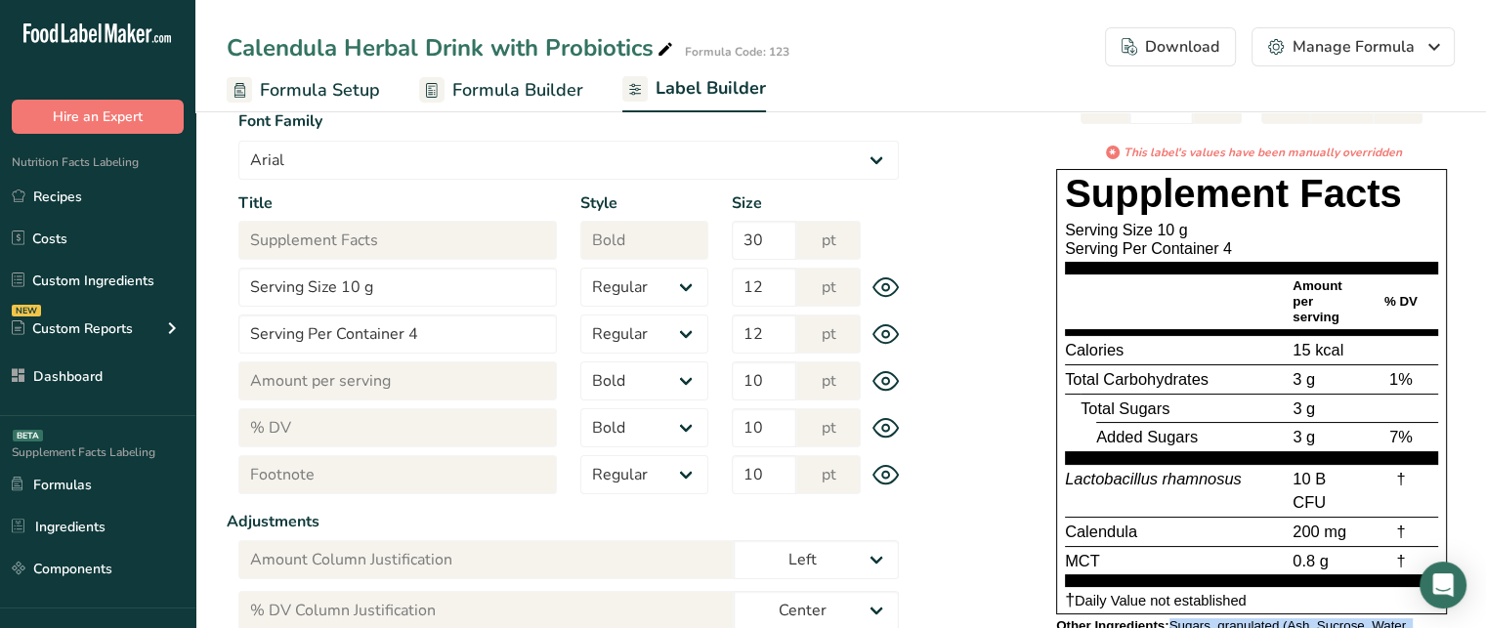
scroll to position [155, 0]
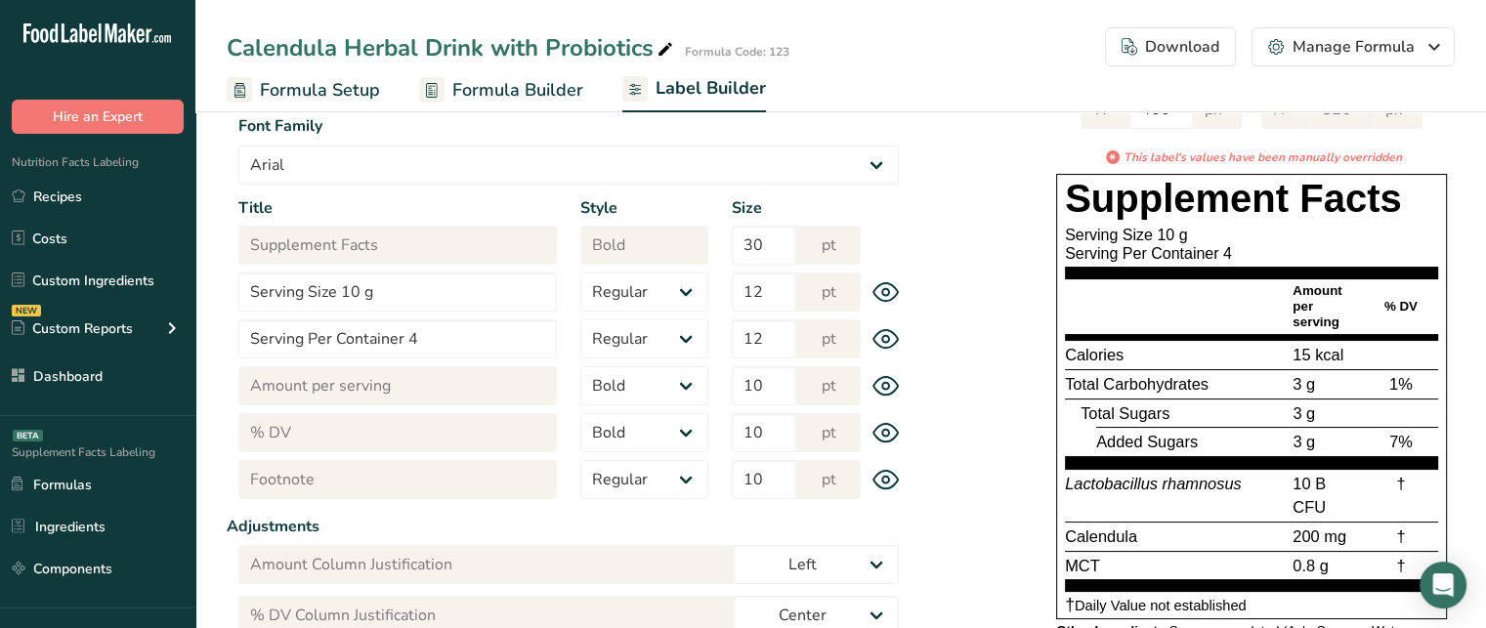
click at [1315, 307] on div "Amount per serving" at bounding box center [1326, 306] width 74 height 47
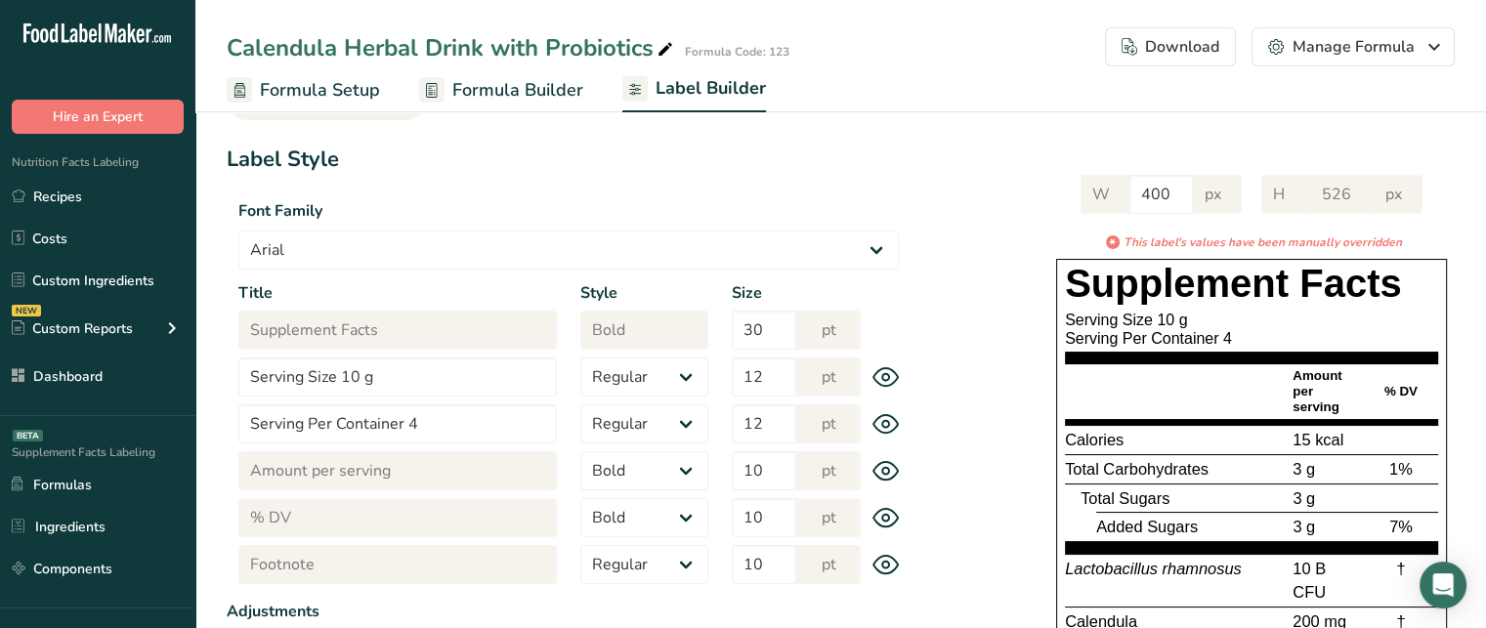
scroll to position [64, 0]
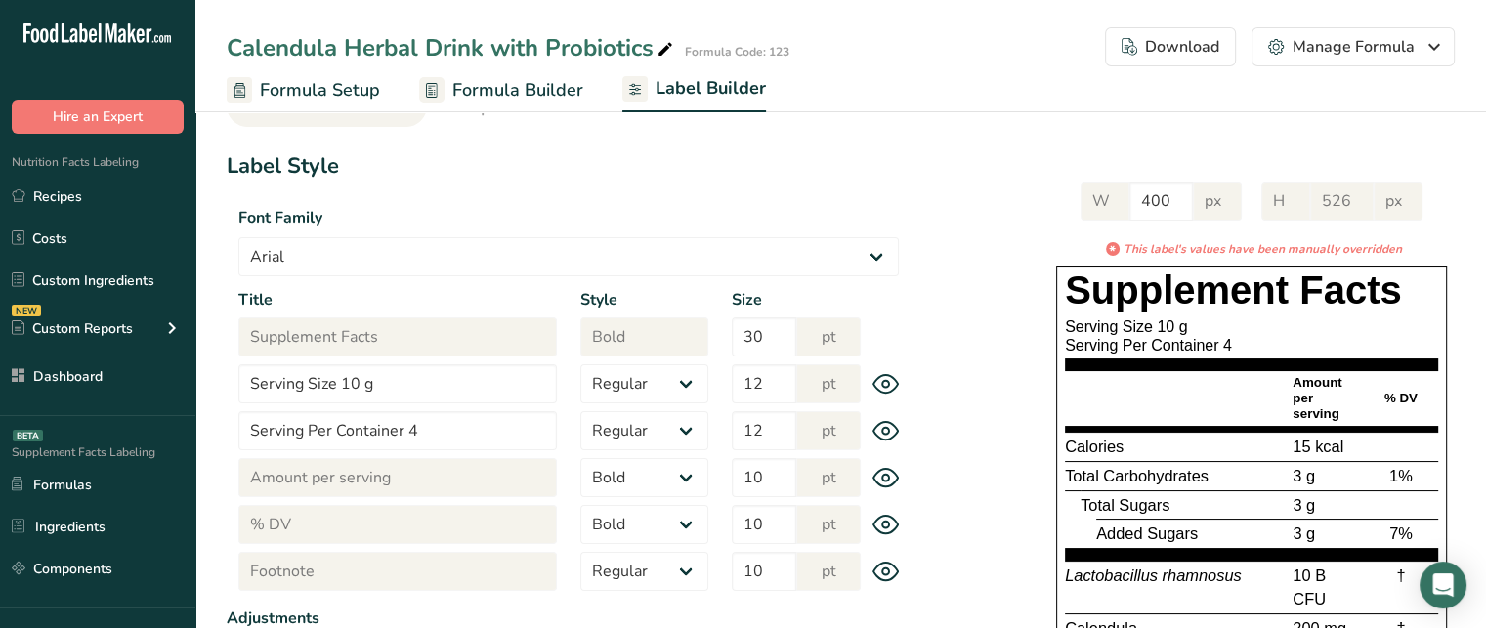
click at [1183, 47] on div "Download" at bounding box center [1171, 46] width 98 height 23
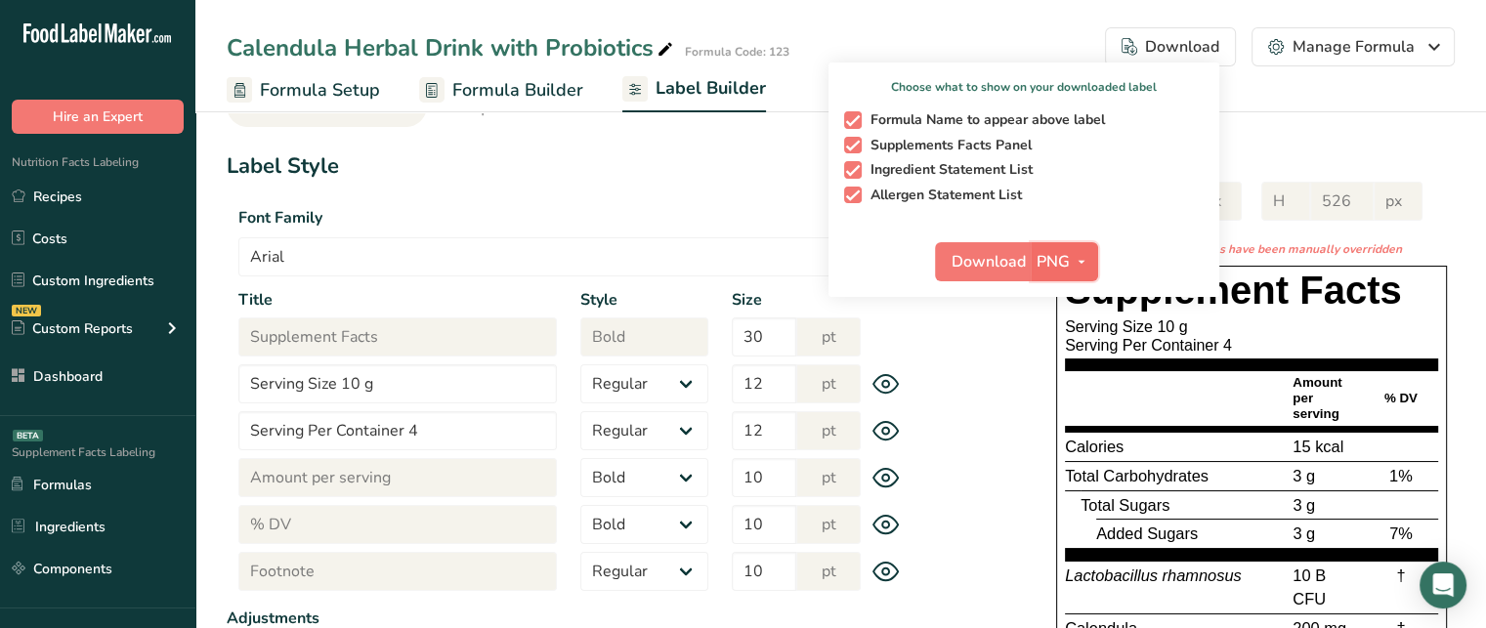
click at [1063, 251] on span "PNG" at bounding box center [1053, 261] width 33 height 23
click at [889, 115] on span "Formula Name to appear above label" at bounding box center [984, 120] width 244 height 18
click at [857, 115] on input "Formula Name to appear above label" at bounding box center [850, 119] width 13 height 13
click at [889, 115] on span "Formula Name to appear above label" at bounding box center [984, 120] width 244 height 18
click at [857, 115] on input "Formula Name to appear above label" at bounding box center [850, 119] width 13 height 13
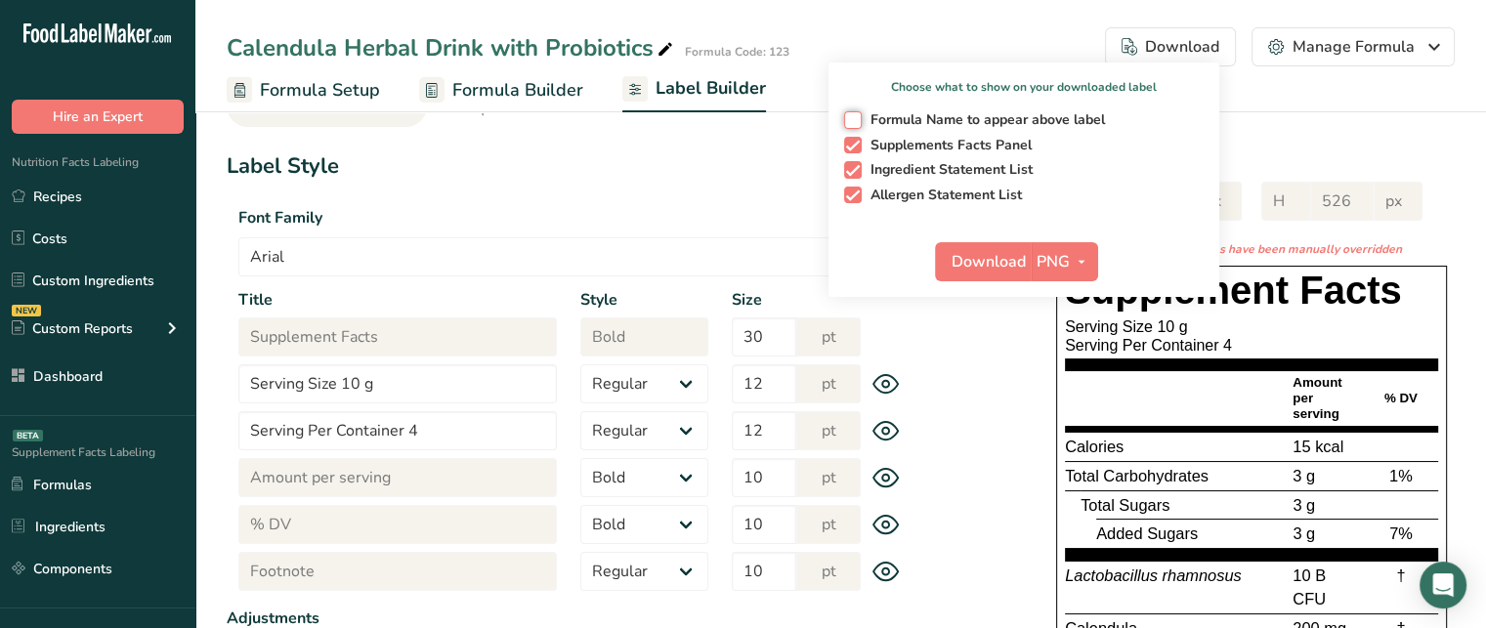
checkbox input "true"
click at [858, 142] on span "button" at bounding box center [853, 146] width 18 height 18
click at [857, 142] on input "Supplements Facts Panel" at bounding box center [850, 145] width 13 height 13
checkbox input "false"
click at [854, 122] on span "button" at bounding box center [853, 120] width 18 height 18
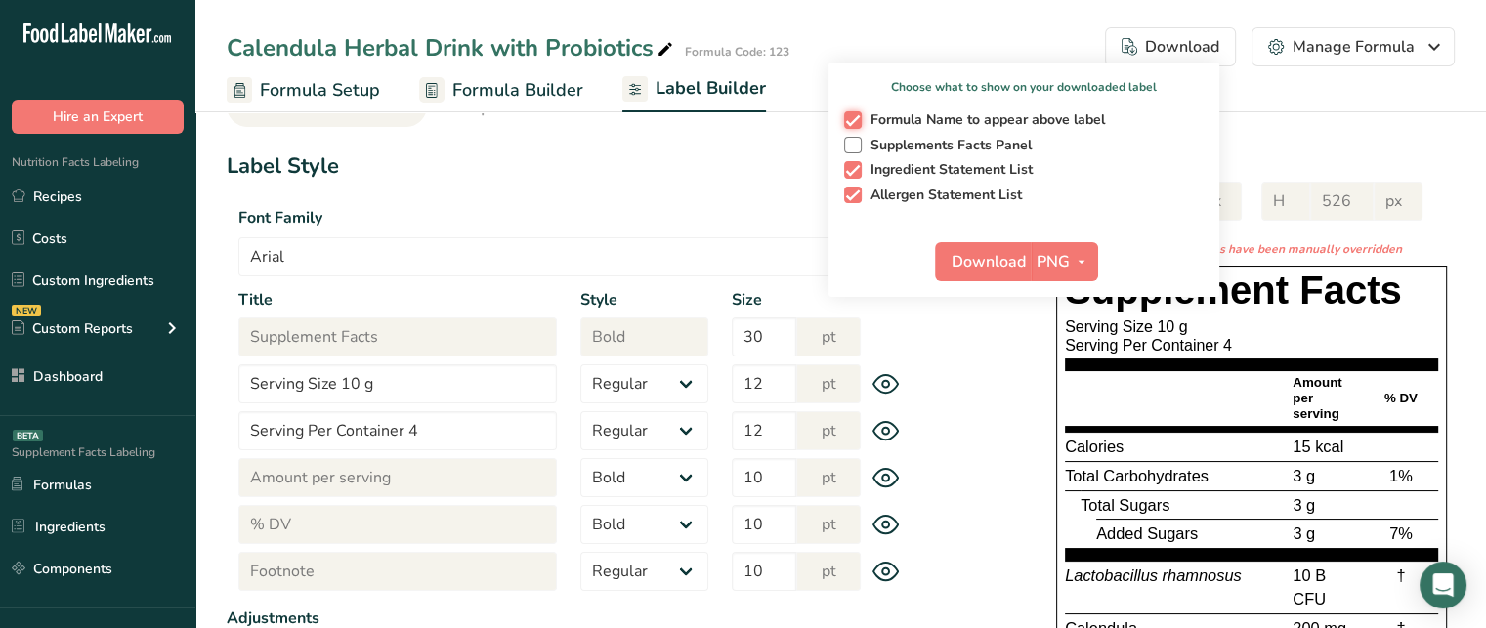
click at [854, 122] on input "Formula Name to appear above label" at bounding box center [850, 119] width 13 height 13
checkbox input "false"
click at [851, 135] on div "Formula Name to appear above label Supplements Facts Panel Ingredient Statement…" at bounding box center [1024, 154] width 391 height 100
click at [852, 140] on span "button" at bounding box center [853, 146] width 18 height 18
click at [852, 140] on input "Supplements Facts Panel" at bounding box center [850, 145] width 13 height 13
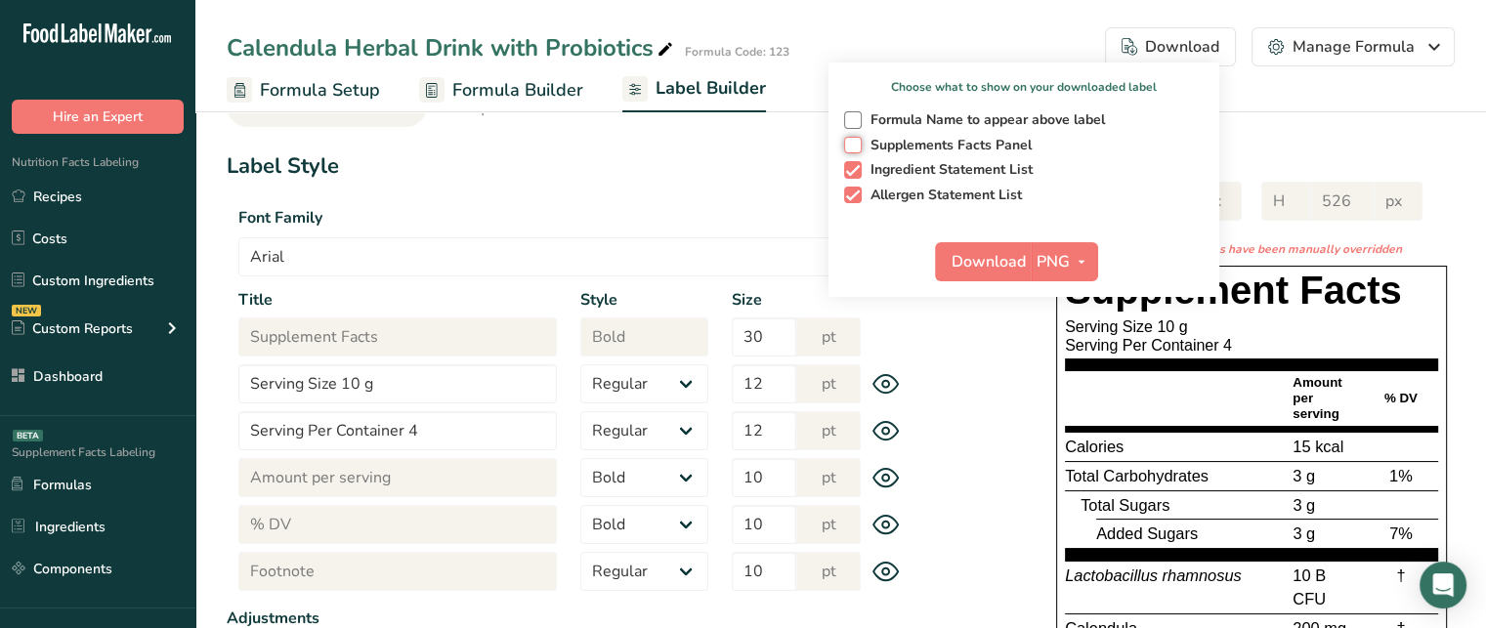
checkbox input "true"
click at [855, 111] on span "button" at bounding box center [853, 120] width 18 height 18
click at [855, 113] on input "Formula Name to appear above label" at bounding box center [850, 119] width 13 height 13
checkbox input "true"
click at [1004, 273] on span "Download" at bounding box center [989, 261] width 74 height 23
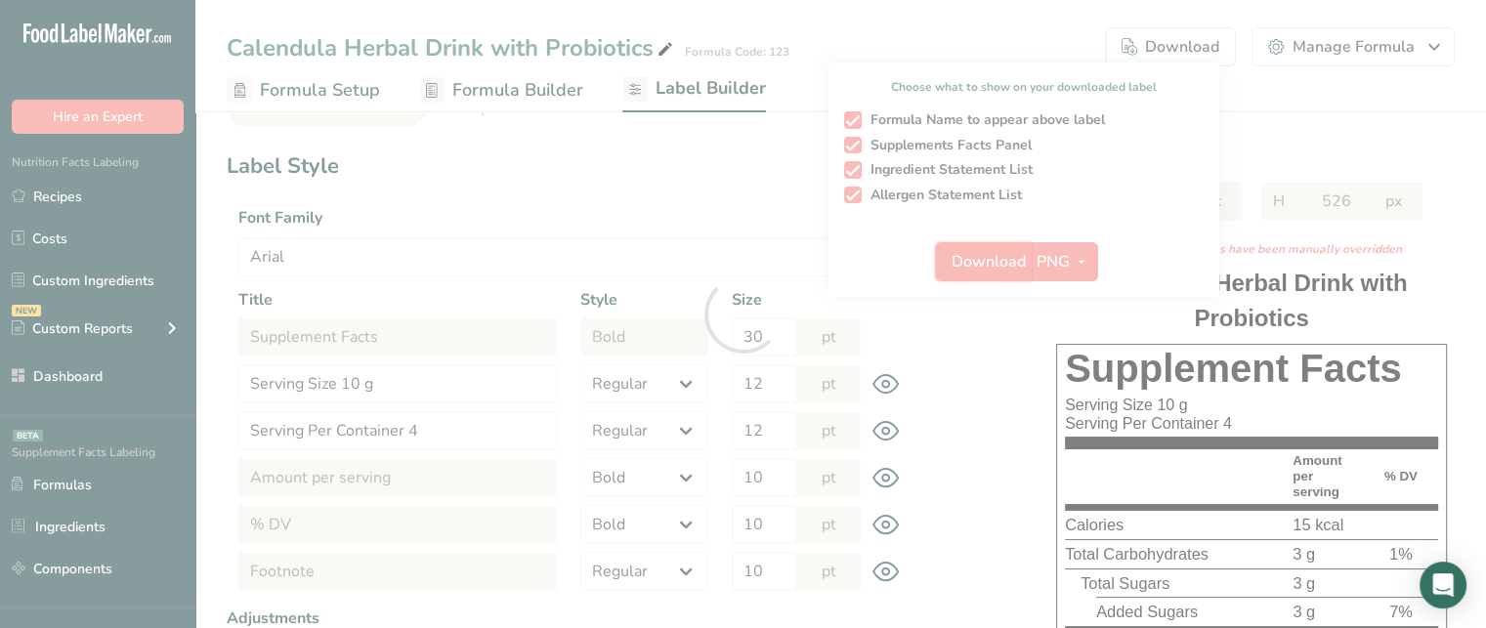
select select "bold"
select select "center"
select select "% DV"
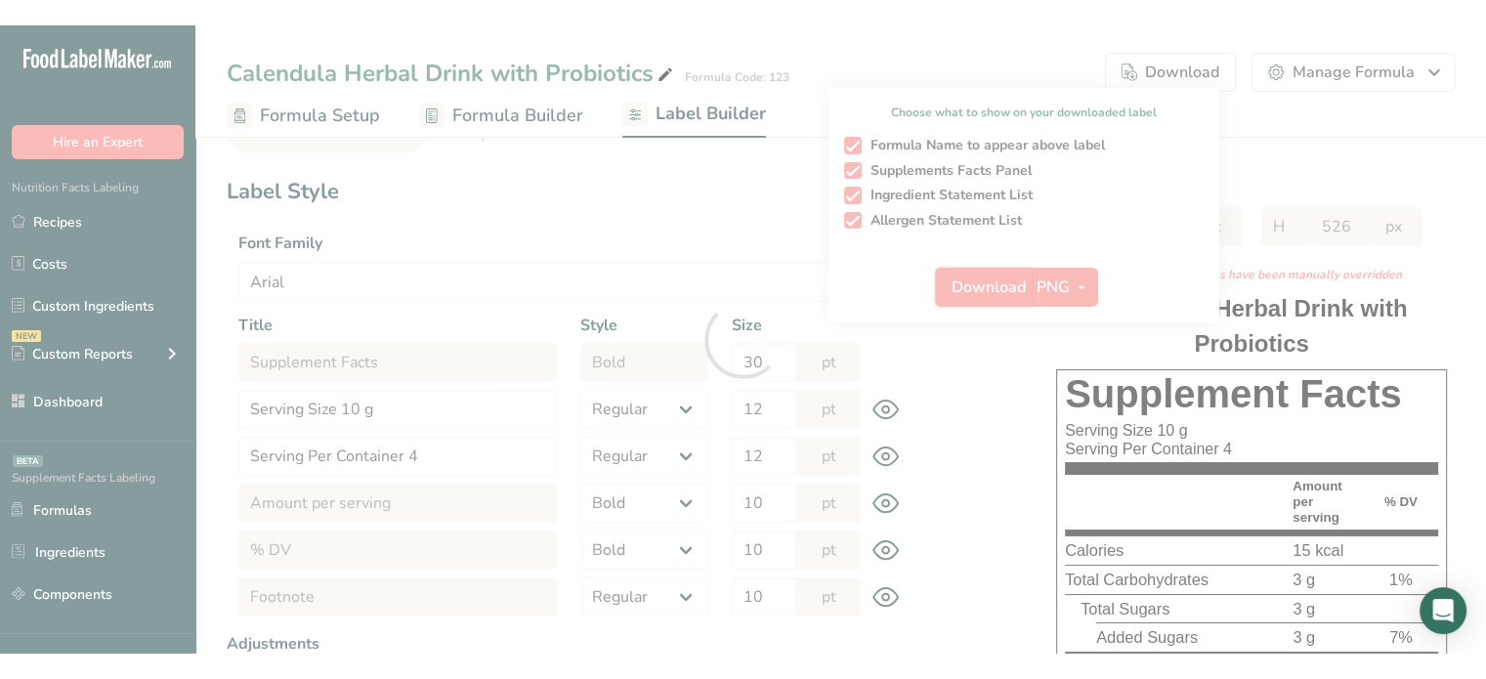
scroll to position [0, 0]
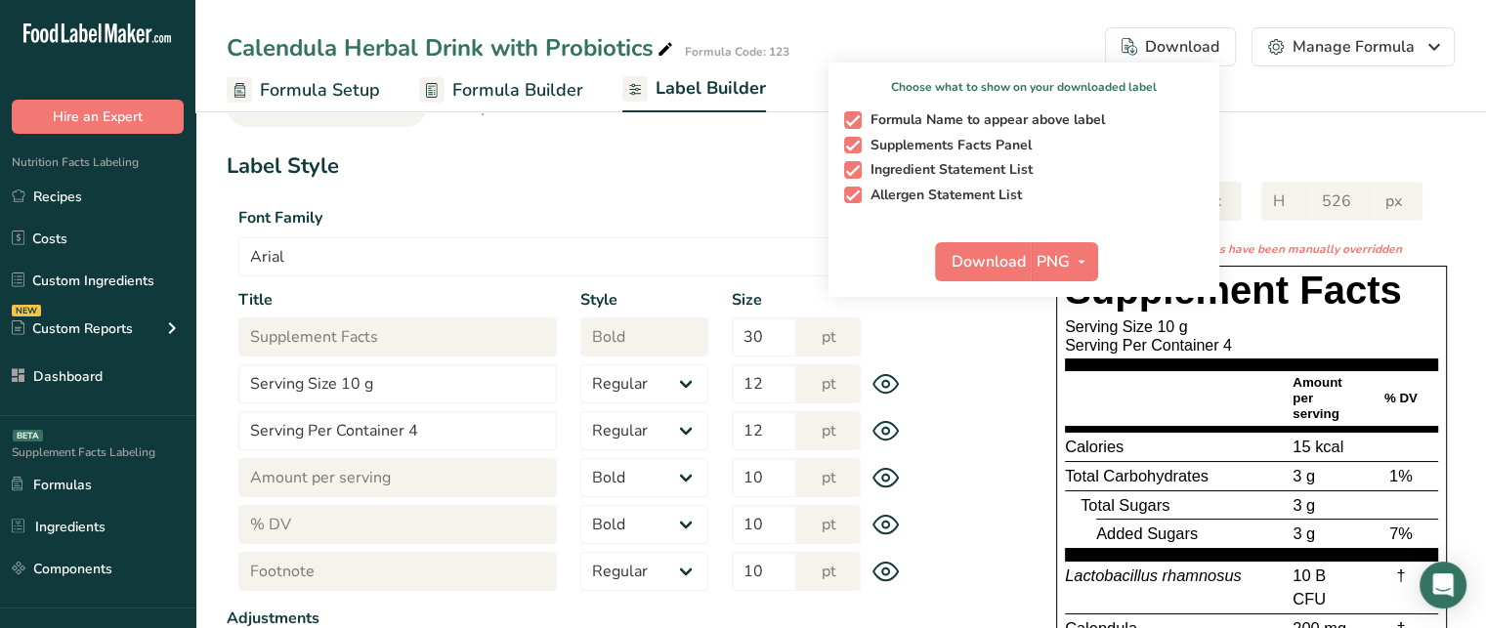
click at [697, 186] on section "Label Style Font Family Arial Roboto Helvetica [GEOGRAPHIC_DATA] [DEMOGRAPHIC_D…" at bounding box center [569, 587] width 684 height 875
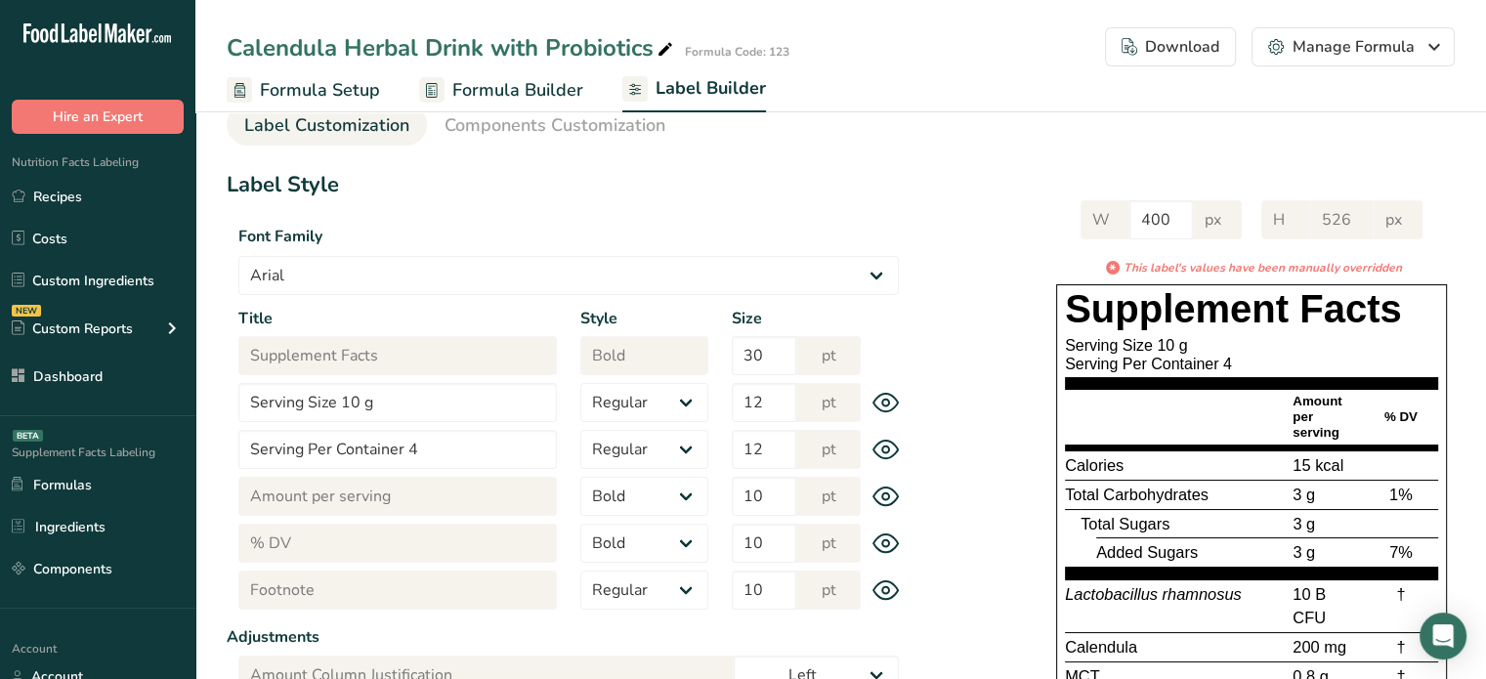
scroll to position [34, 0]
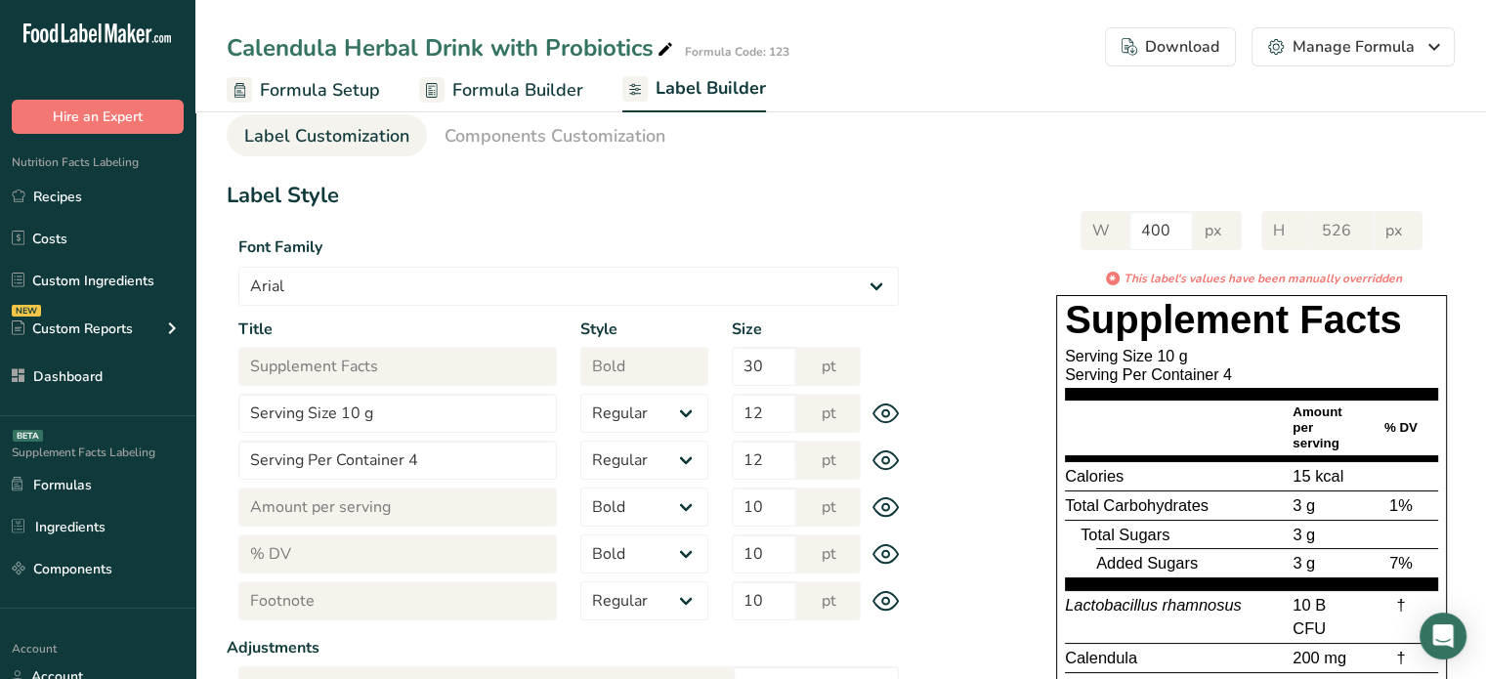
click at [356, 87] on span "Formula Setup" at bounding box center [320, 90] width 120 height 26
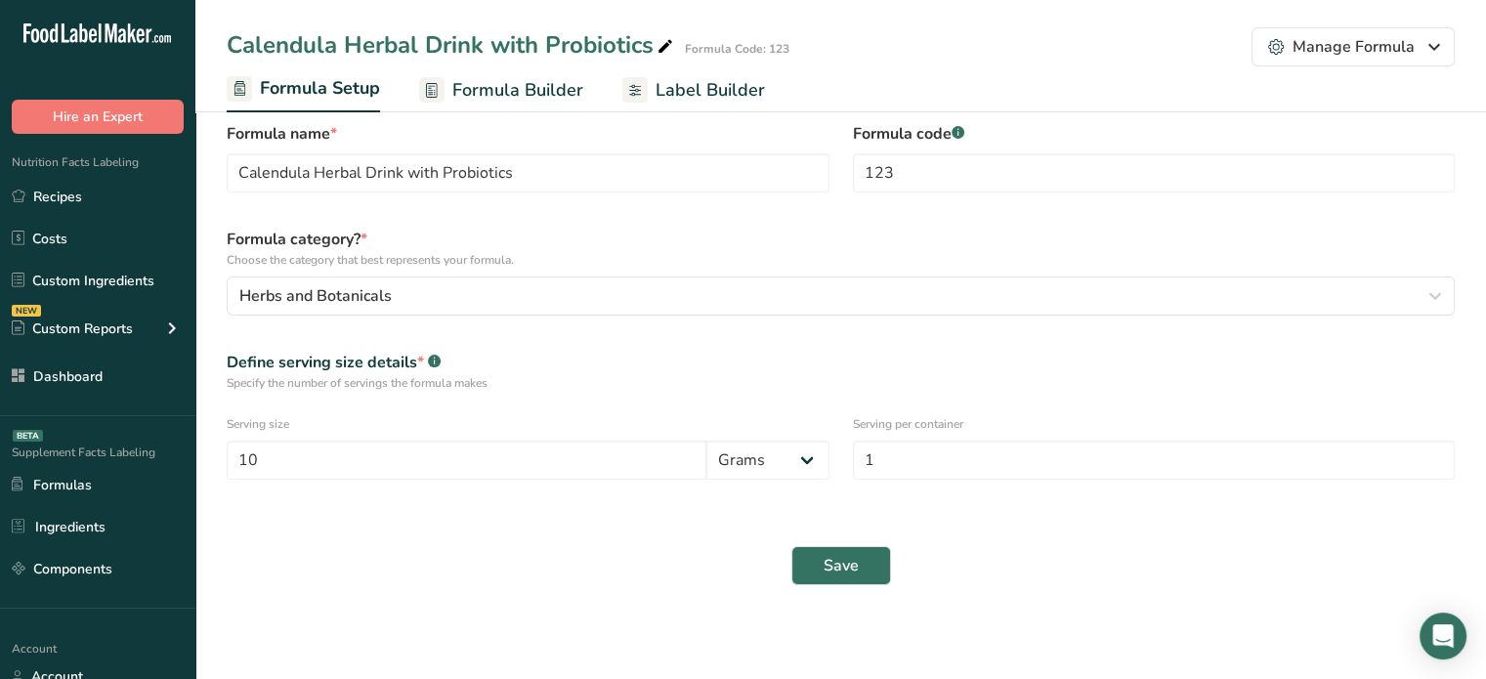
scroll to position [26, 0]
click at [568, 92] on span "Formula Builder" at bounding box center [517, 90] width 131 height 26
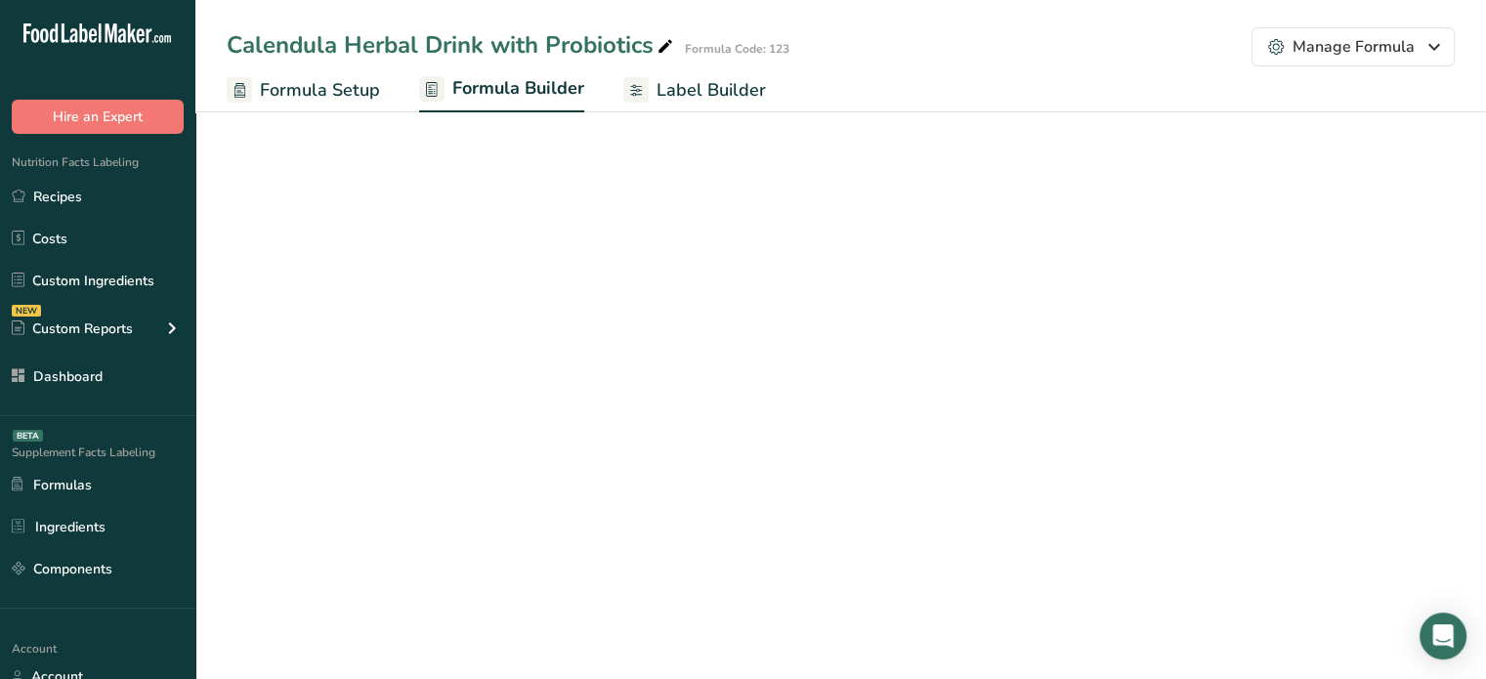
select select "6"
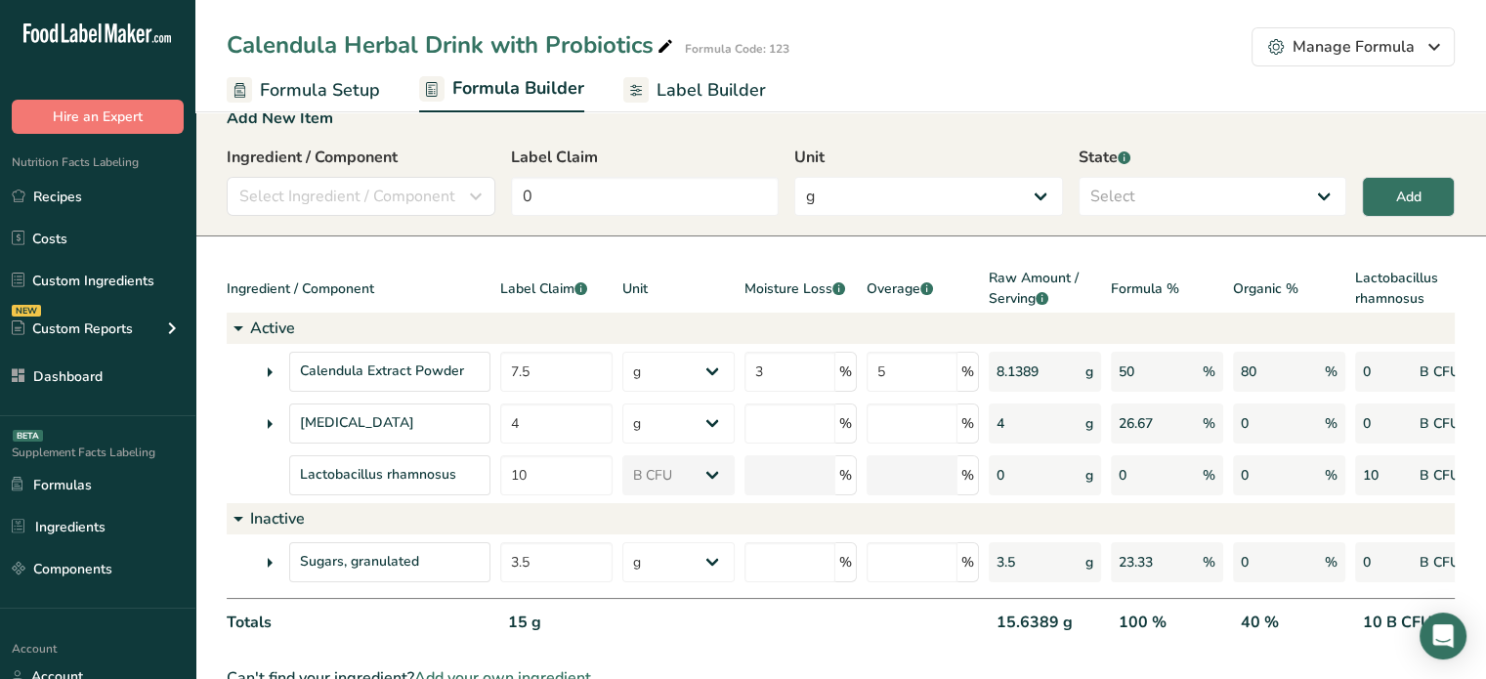
click at [675, 89] on span "Label Builder" at bounding box center [711, 90] width 109 height 26
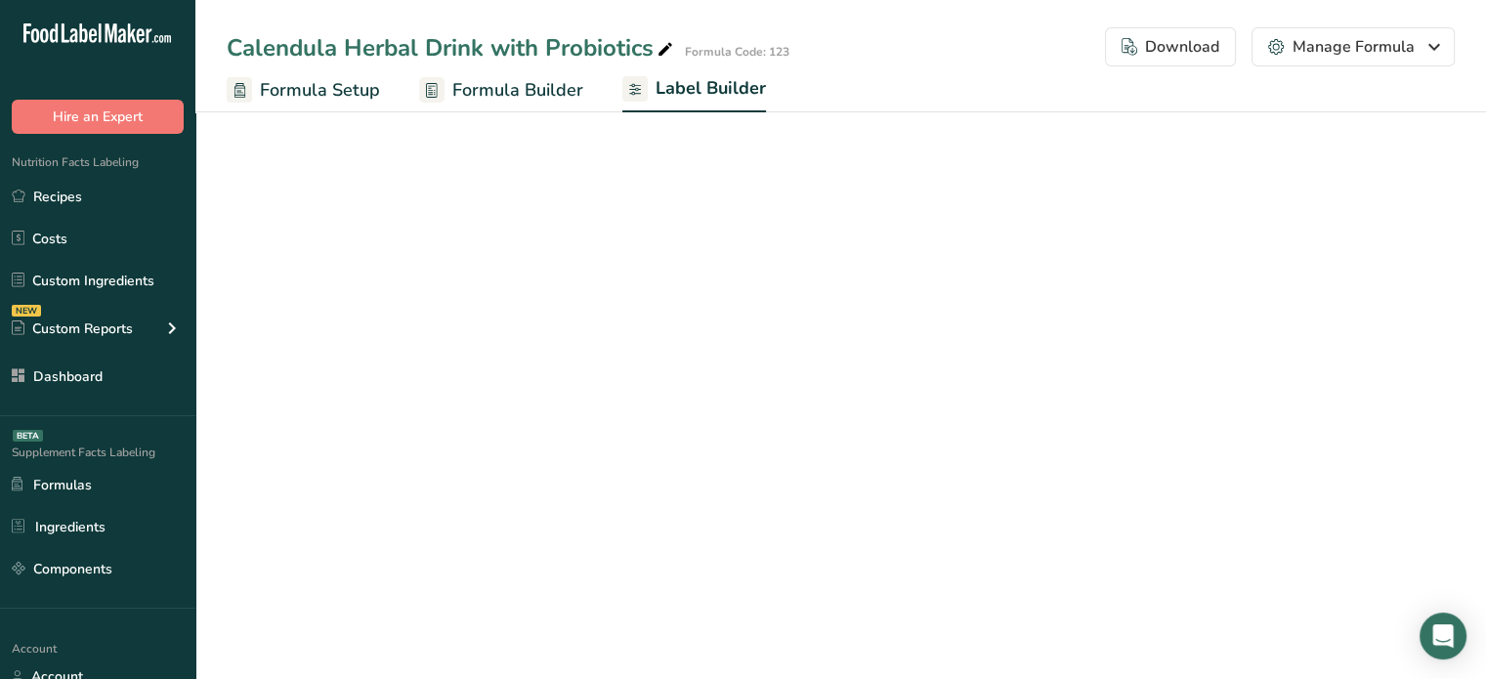
select select "bold"
select select "center"
select select "% DV"
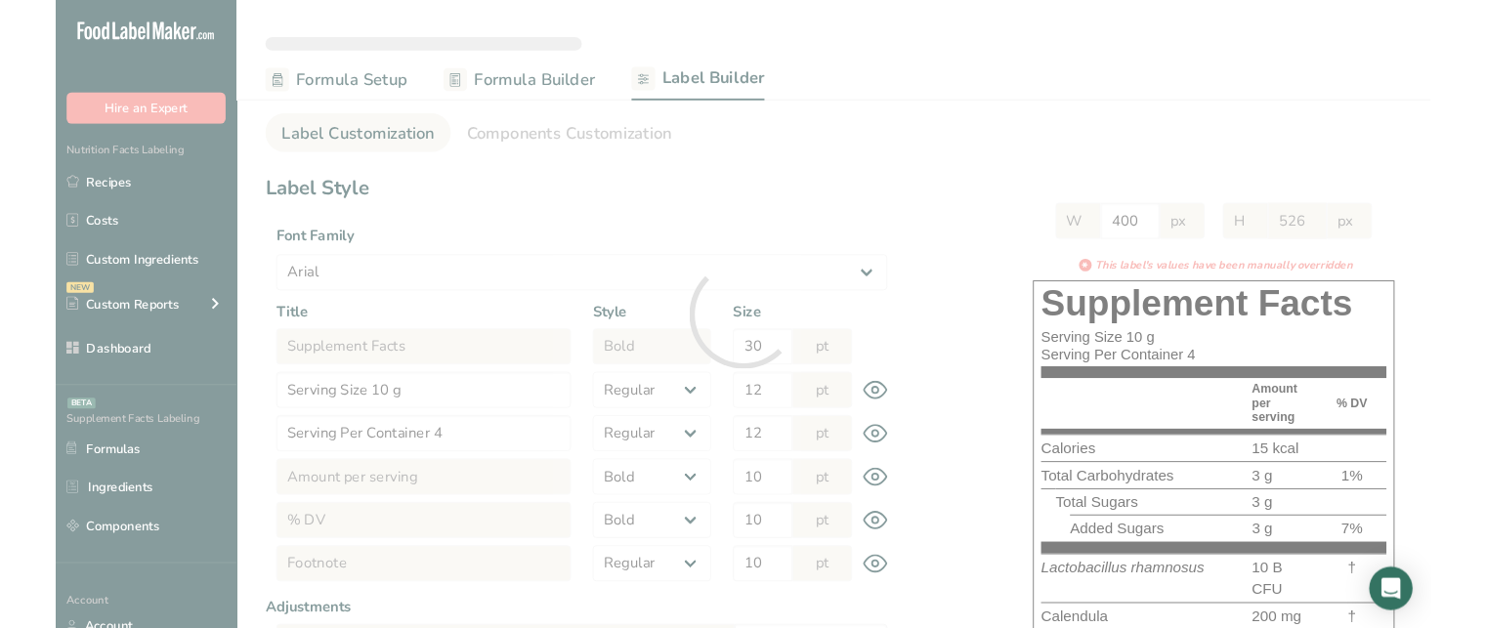
scroll to position [26, 0]
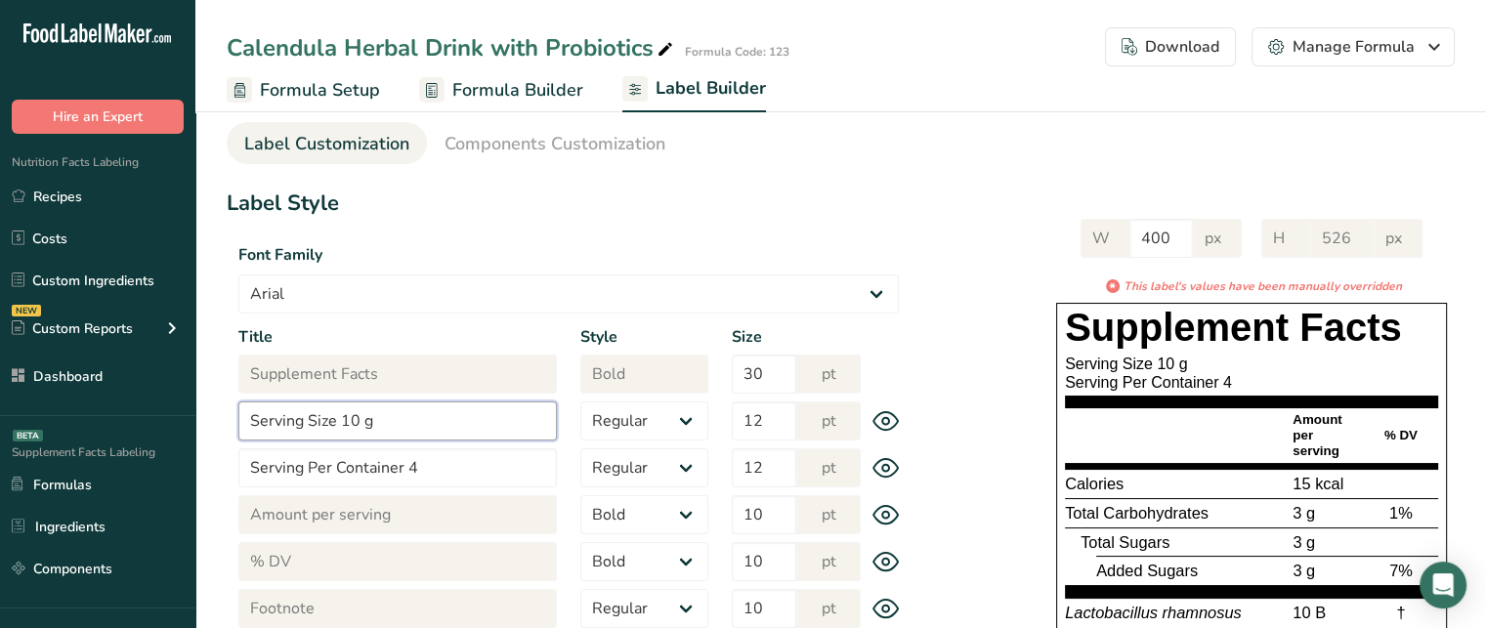
click at [451, 421] on input "Serving Size 10 g" at bounding box center [397, 421] width 319 height 39
click at [351, 415] on input "Serving Size 10 g" at bounding box center [397, 421] width 319 height 39
drag, startPoint x: 347, startPoint y: 425, endPoint x: 360, endPoint y: 425, distance: 12.7
click at [360, 425] on input "Serving Size 10 g" at bounding box center [397, 421] width 319 height 39
click at [126, 211] on ul "Recipes Costs Custom Ingredients NEW Custom Reports Menu Label Ingredient Compa…" at bounding box center [97, 286] width 195 height 217
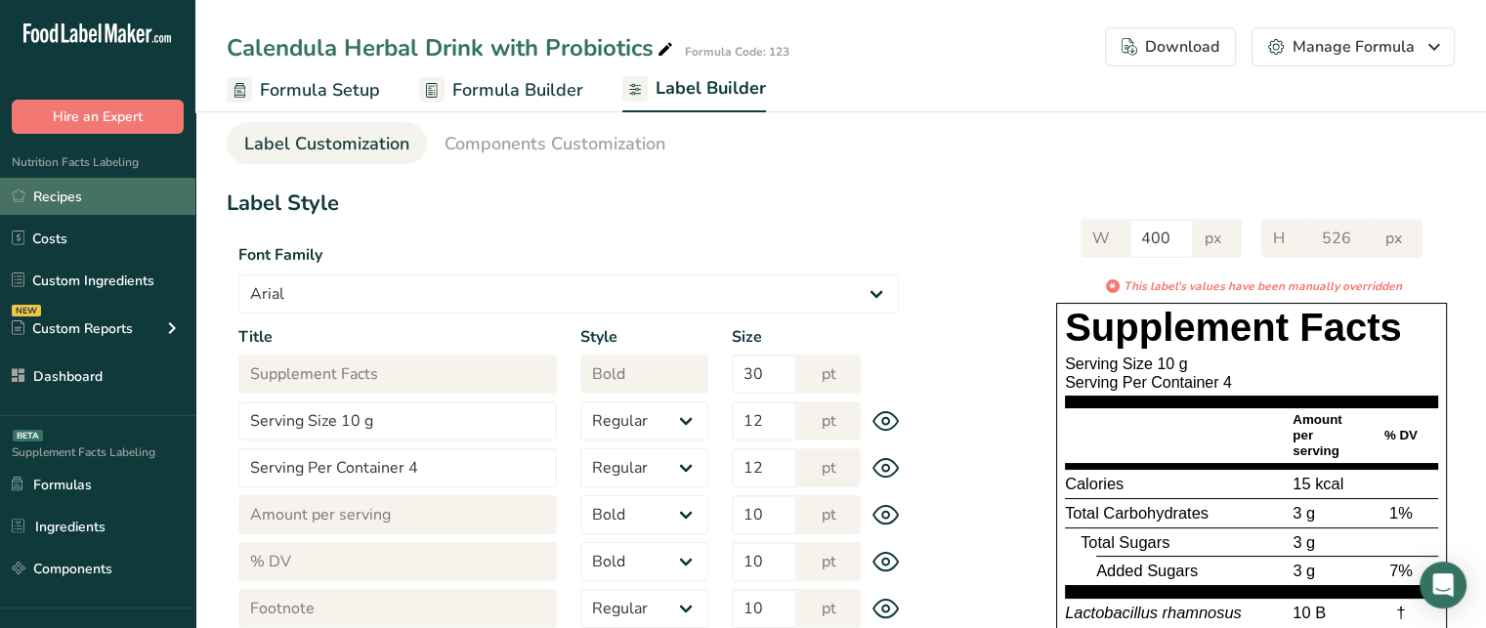
click at [126, 211] on link "Recipes" at bounding box center [97, 196] width 195 height 37
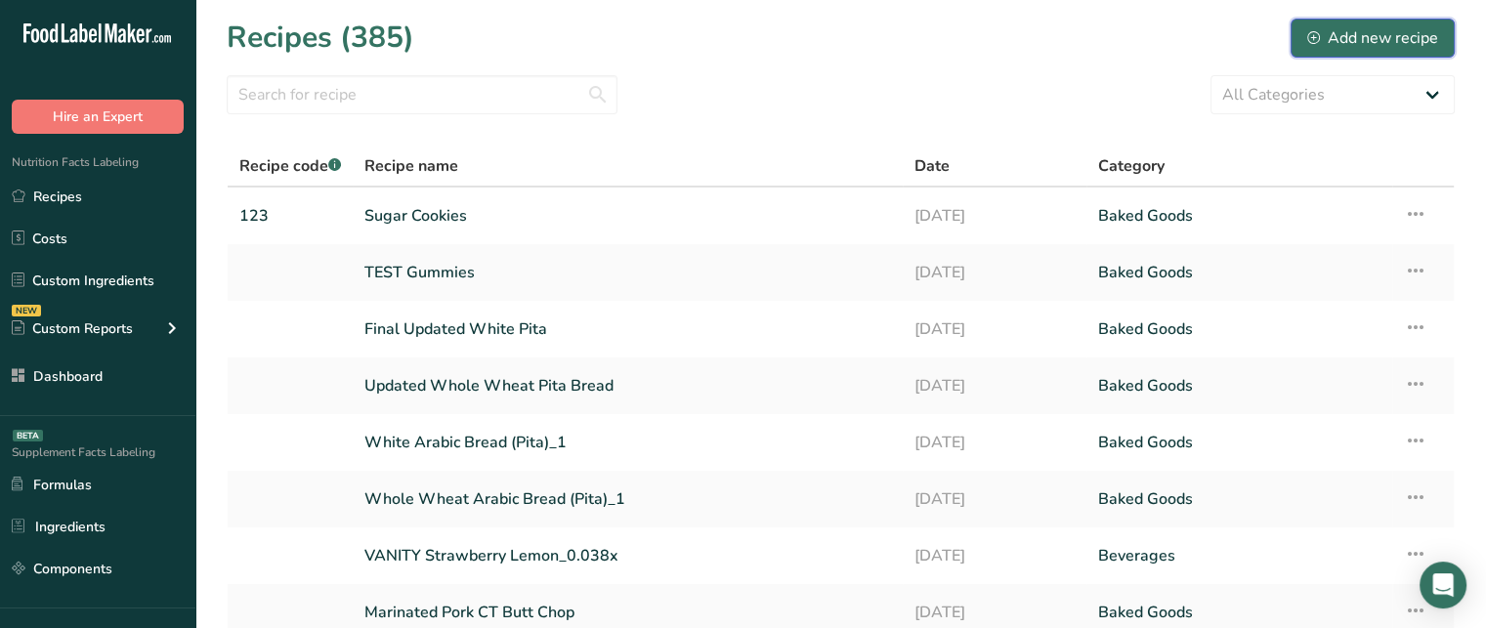
click at [1345, 37] on div "Add new recipe" at bounding box center [1372, 37] width 131 height 23
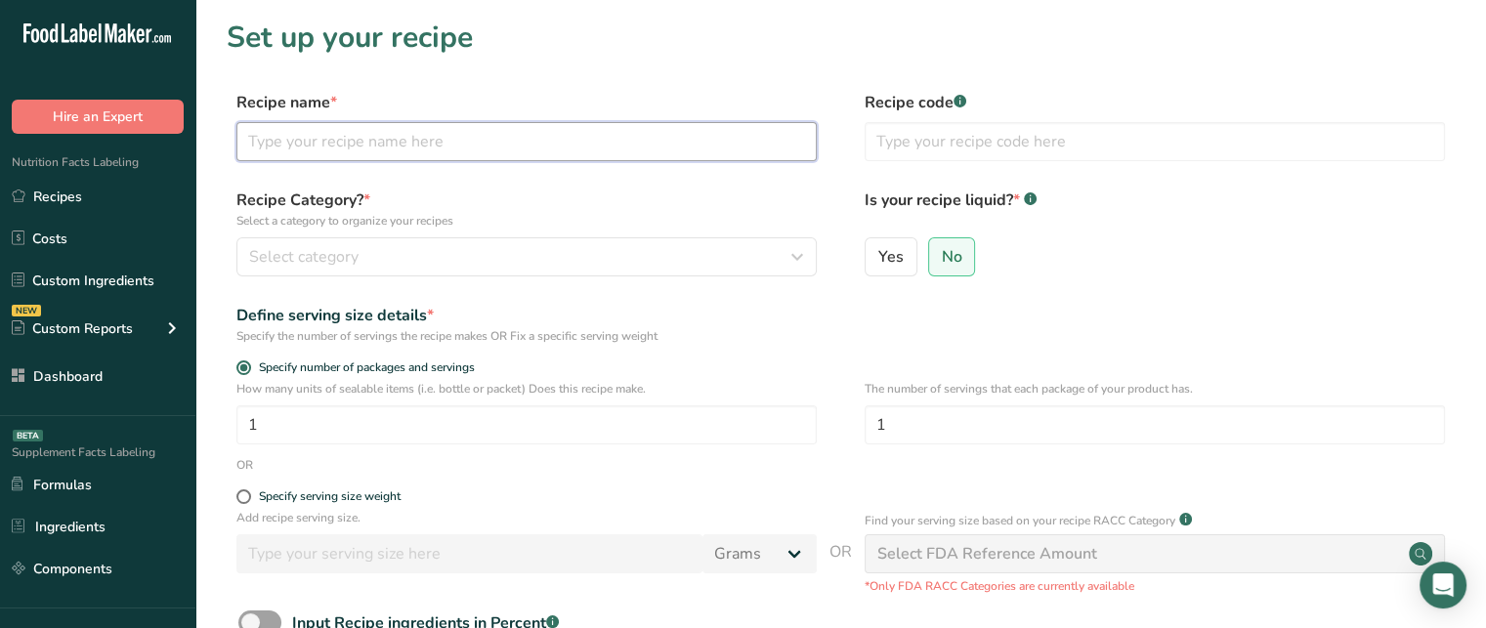
click at [747, 137] on input "text" at bounding box center [526, 141] width 580 height 39
type input "Electrolyte Water Drink"
click at [882, 250] on span "Yes" at bounding box center [890, 257] width 25 height 20
click at [878, 250] on input "Yes" at bounding box center [872, 256] width 13 height 13
radio input "true"
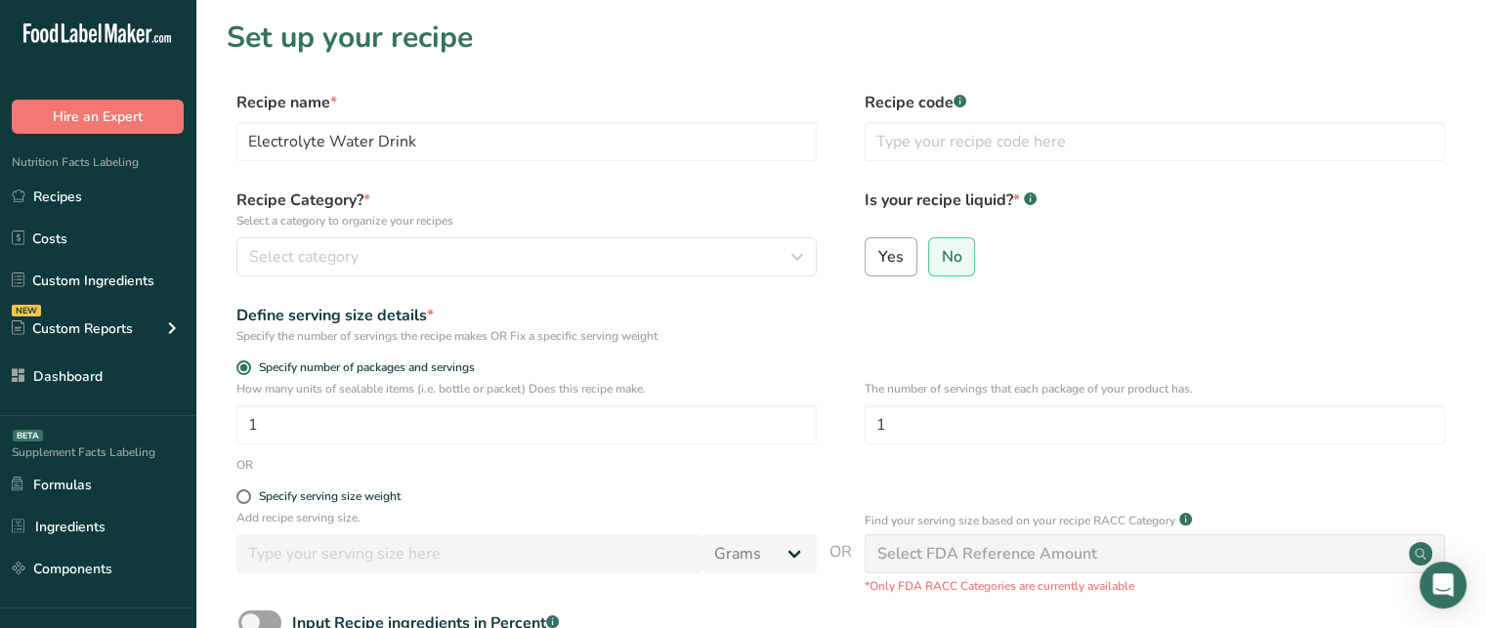
radio input "false"
select select "22"
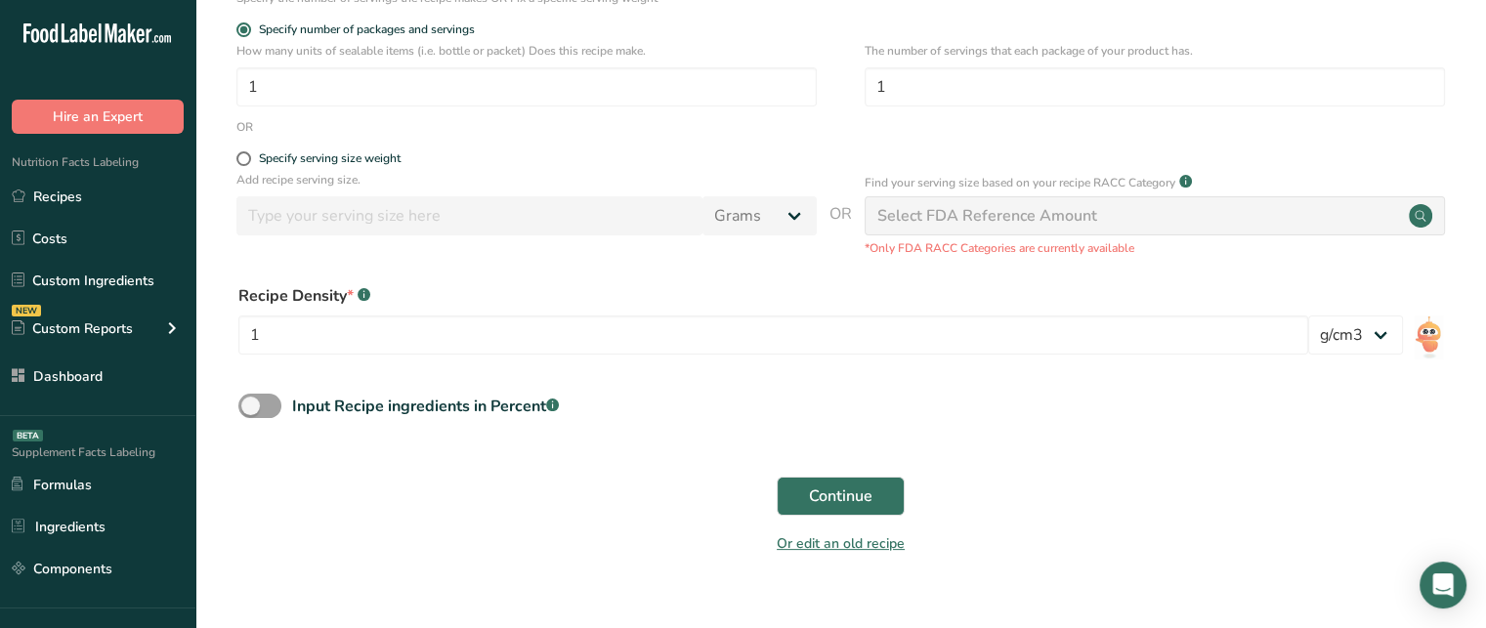
scroll to position [344, 0]
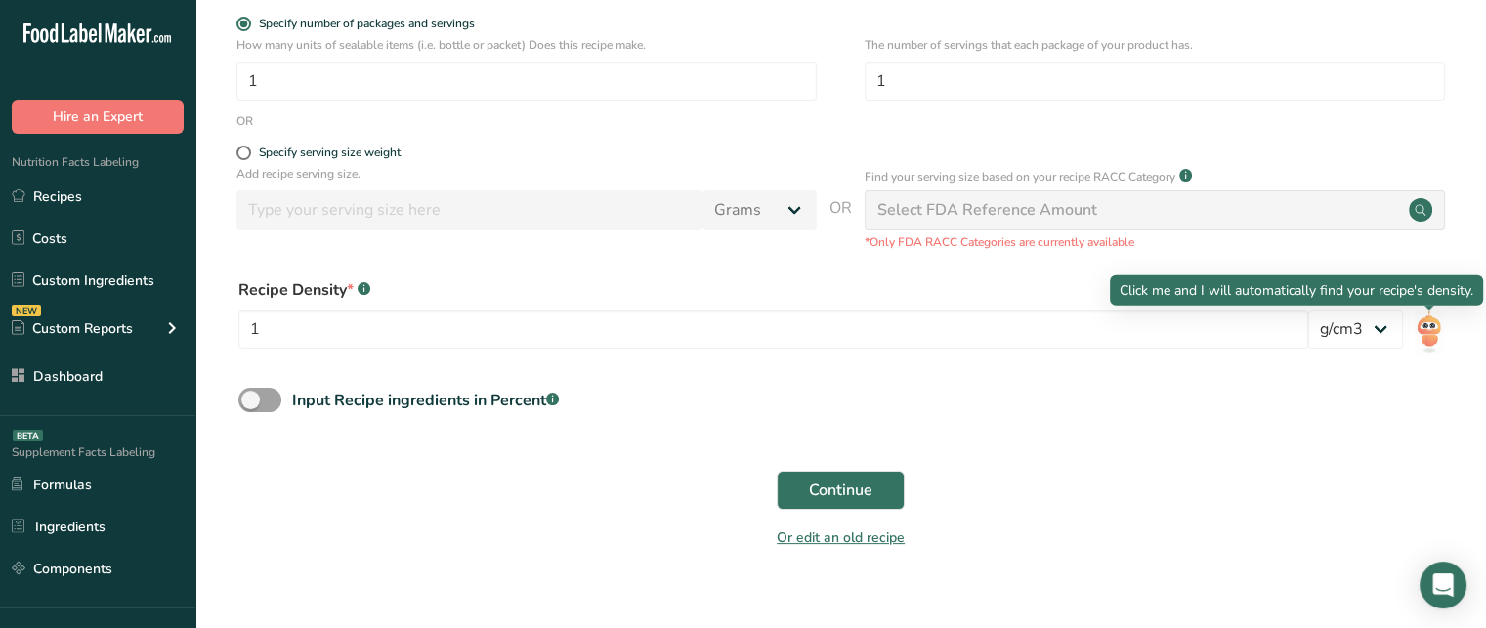
click at [1437, 333] on img at bounding box center [1429, 332] width 28 height 44
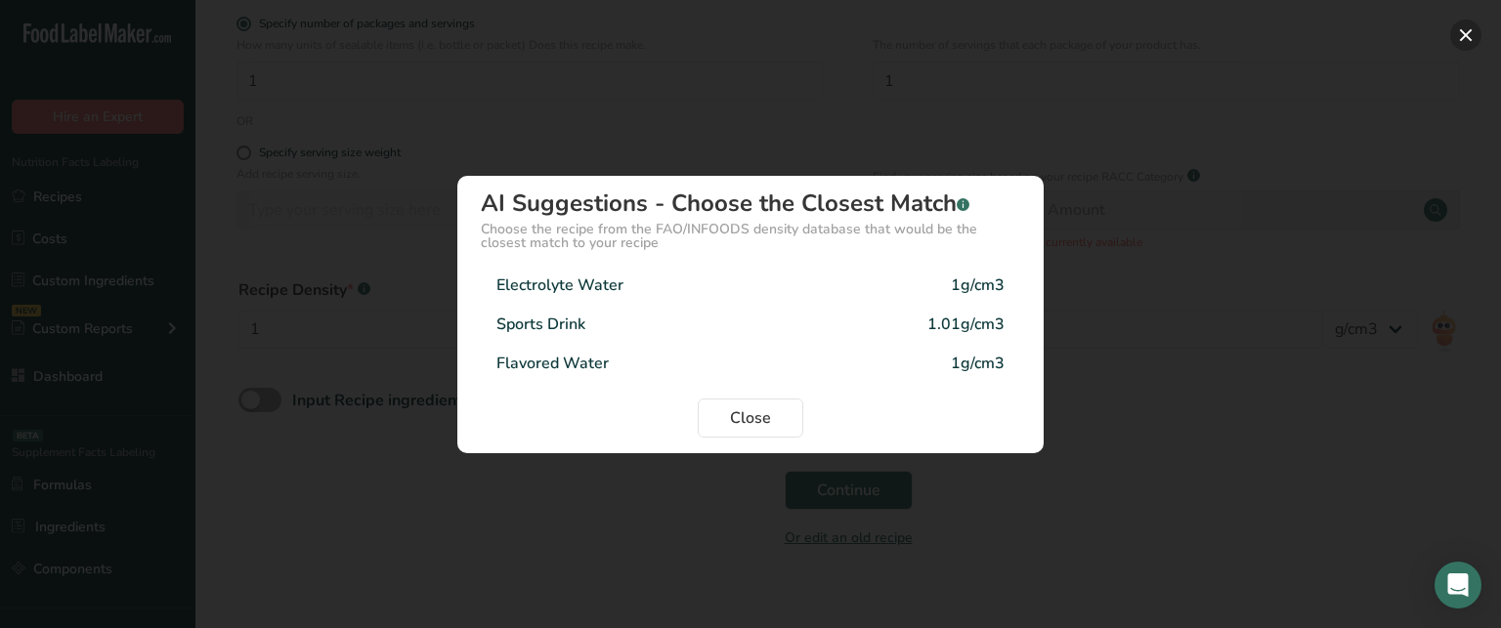
click at [1454, 41] on button "Density Selection Modal" at bounding box center [1465, 35] width 31 height 31
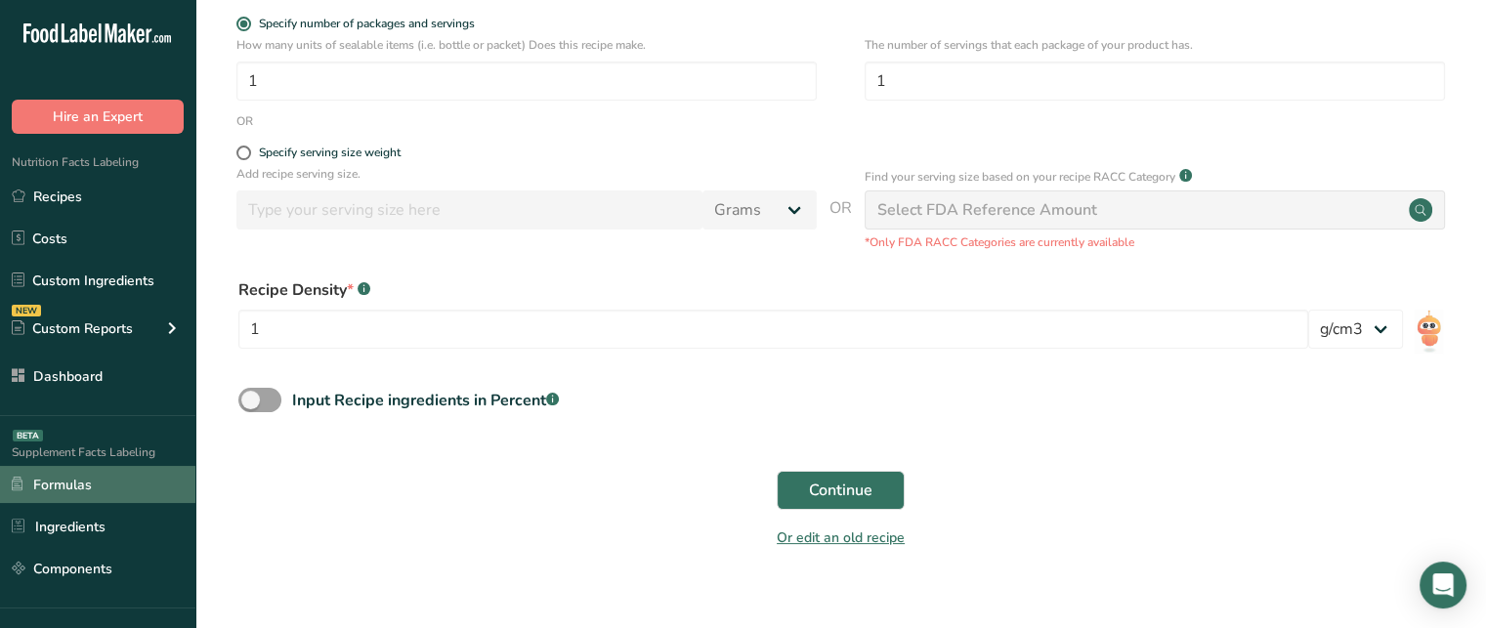
click at [133, 491] on link "Formulas" at bounding box center [97, 484] width 195 height 37
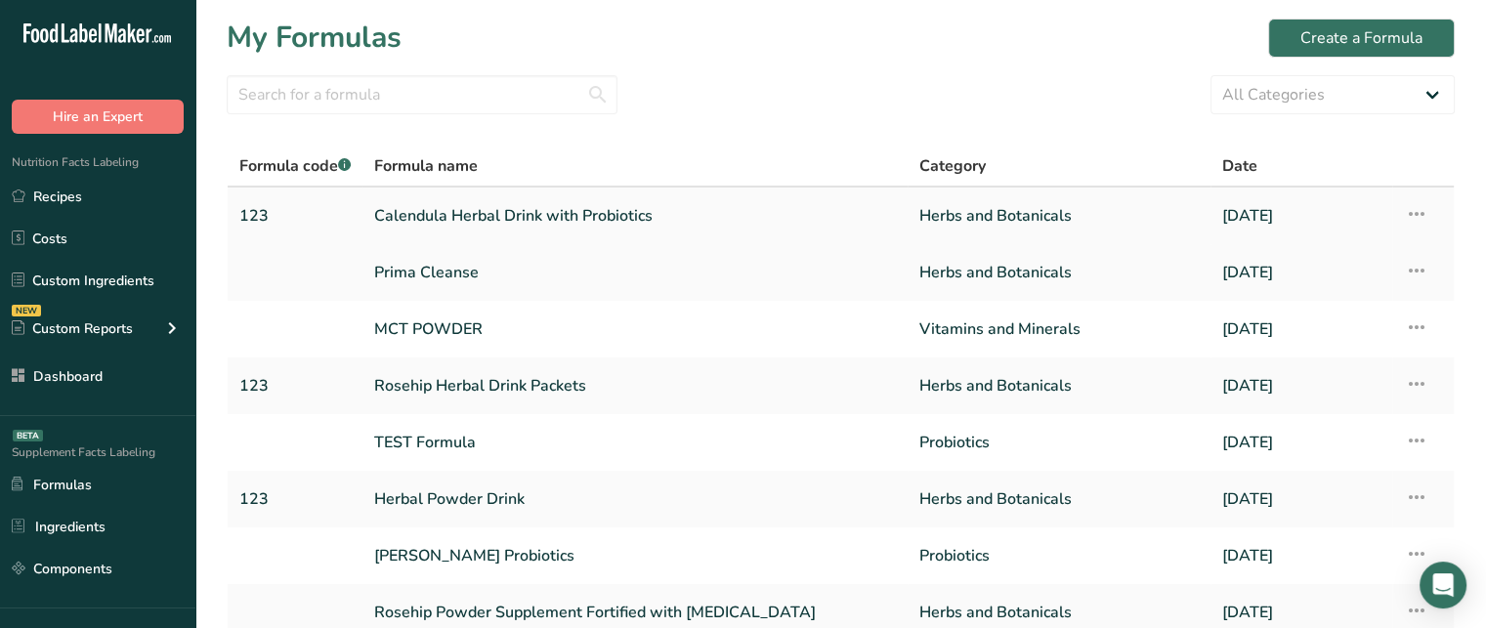
click at [492, 218] on link "Calendula Herbal Drink with Probiotics" at bounding box center [635, 215] width 522 height 41
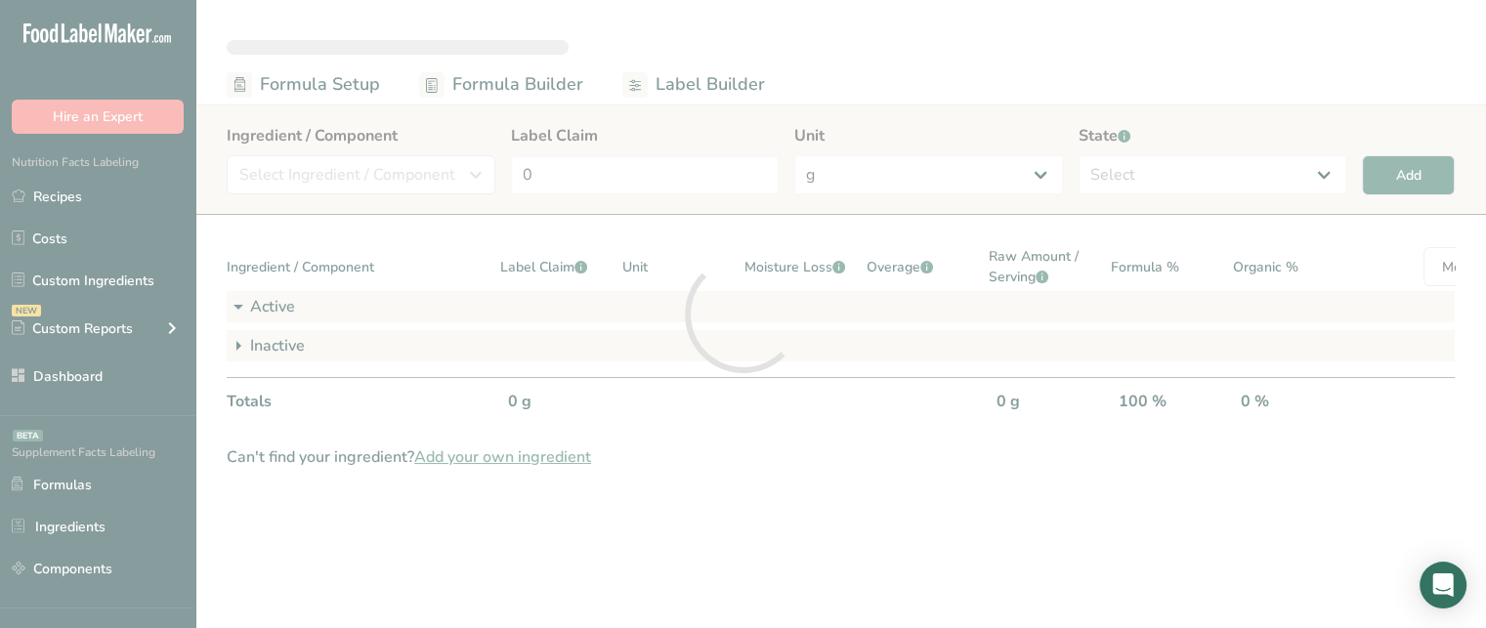
select select "6"
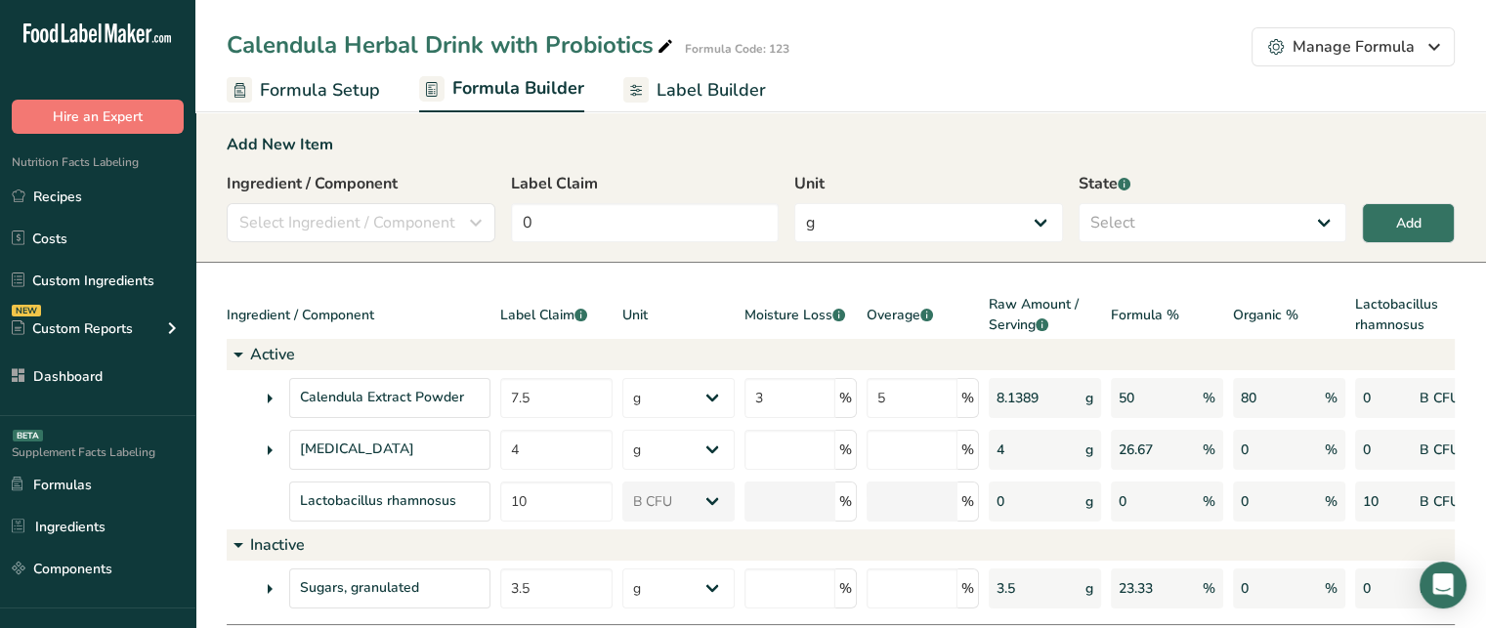
click at [680, 94] on span "Label Builder" at bounding box center [711, 90] width 109 height 26
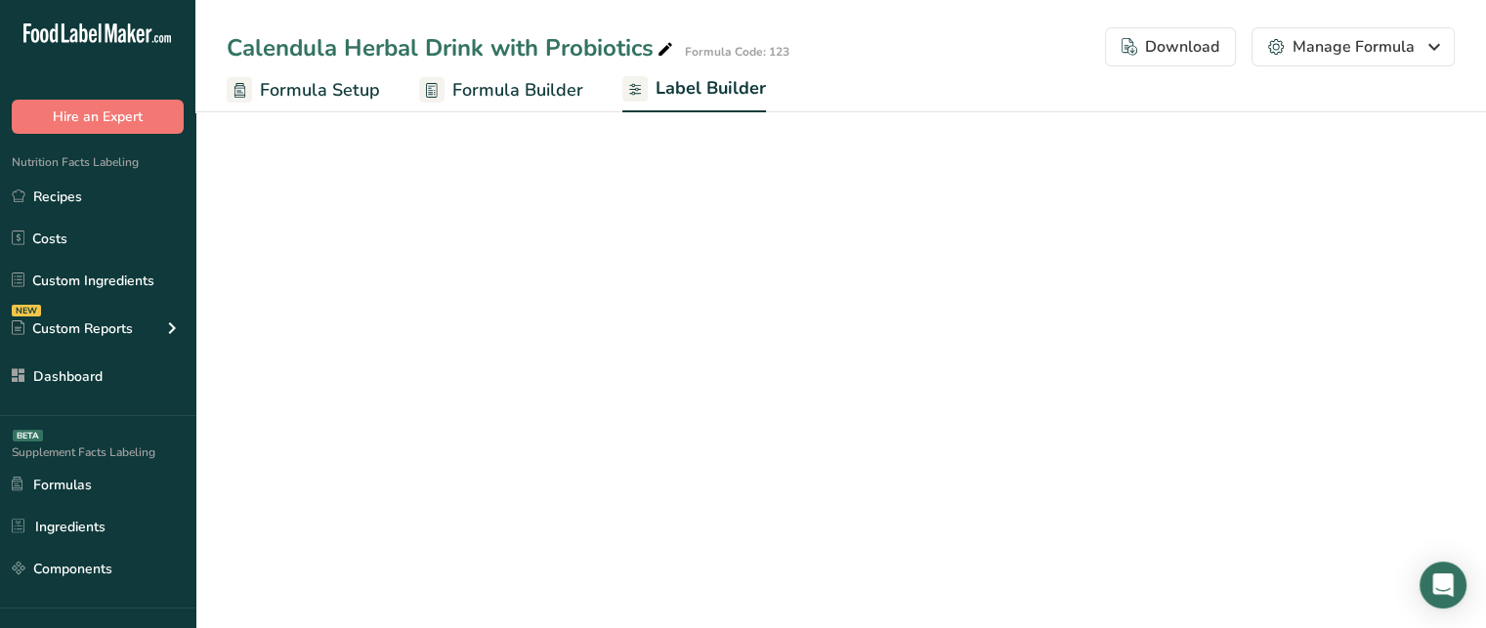
select select "bold"
select select "center"
select select "% DV"
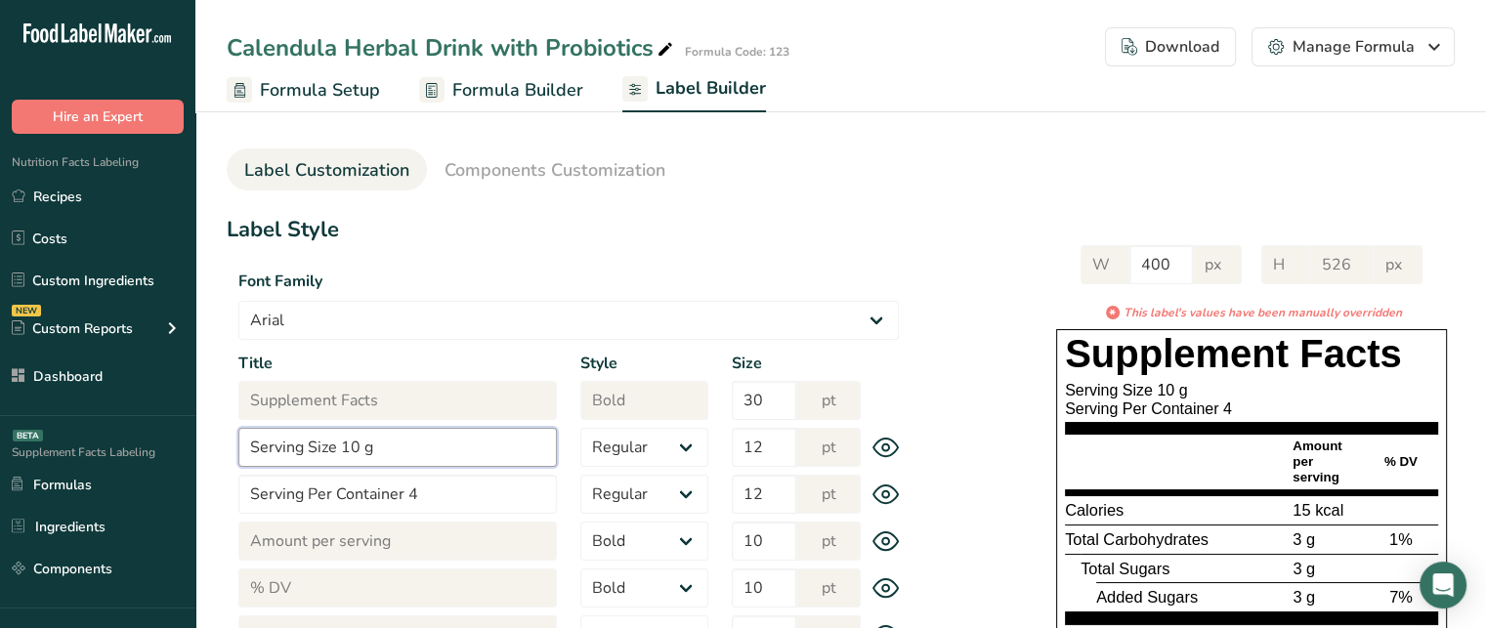
click at [360, 451] on input "Serving Size 10 g" at bounding box center [397, 447] width 319 height 39
click at [392, 450] on input "Serving Size 10 g" at bounding box center [397, 447] width 319 height 39
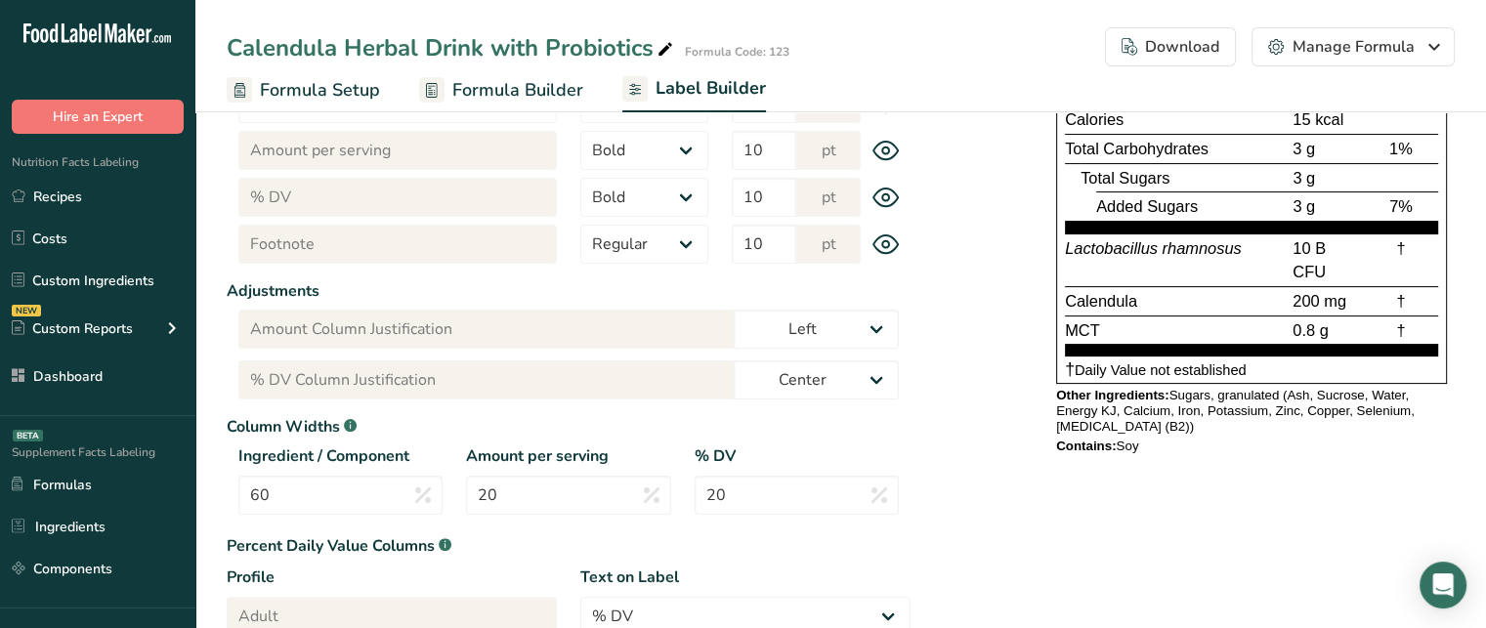
scroll to position [492, 0]
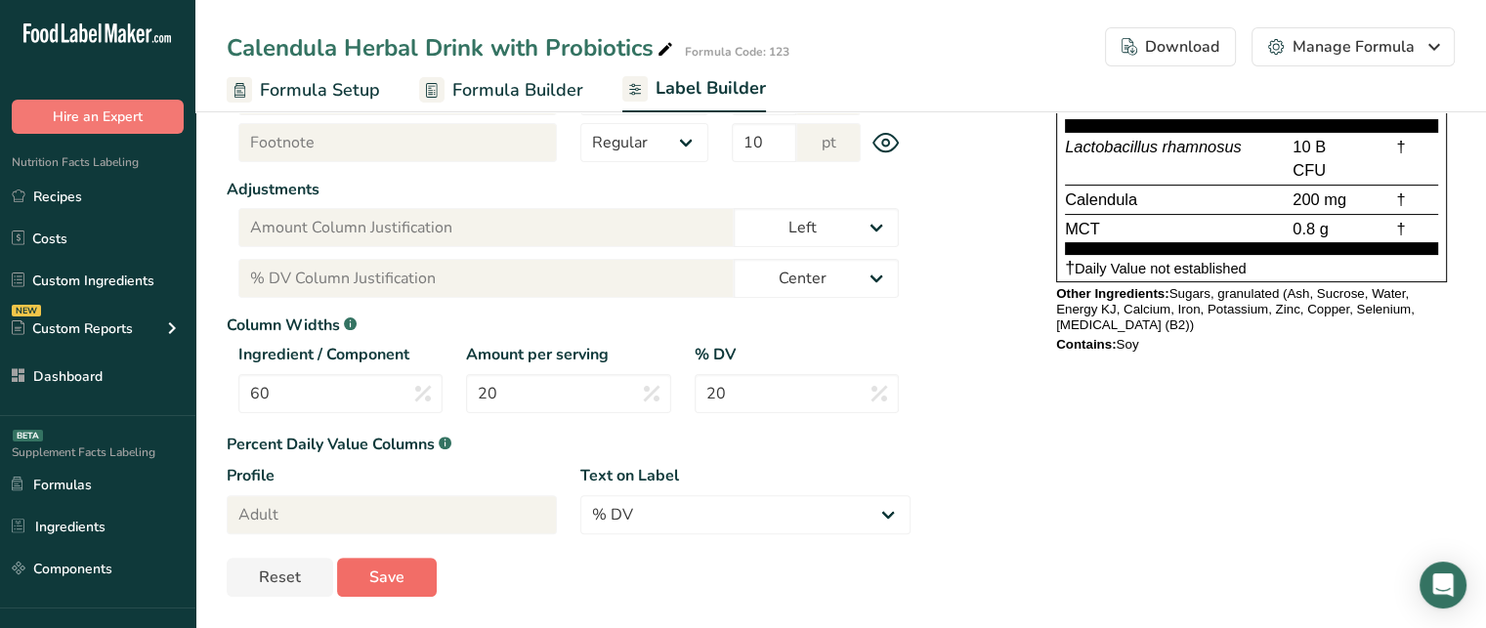
type input "Serving Size 1 packet (10g)"
click at [414, 573] on button "Save" at bounding box center [387, 577] width 100 height 39
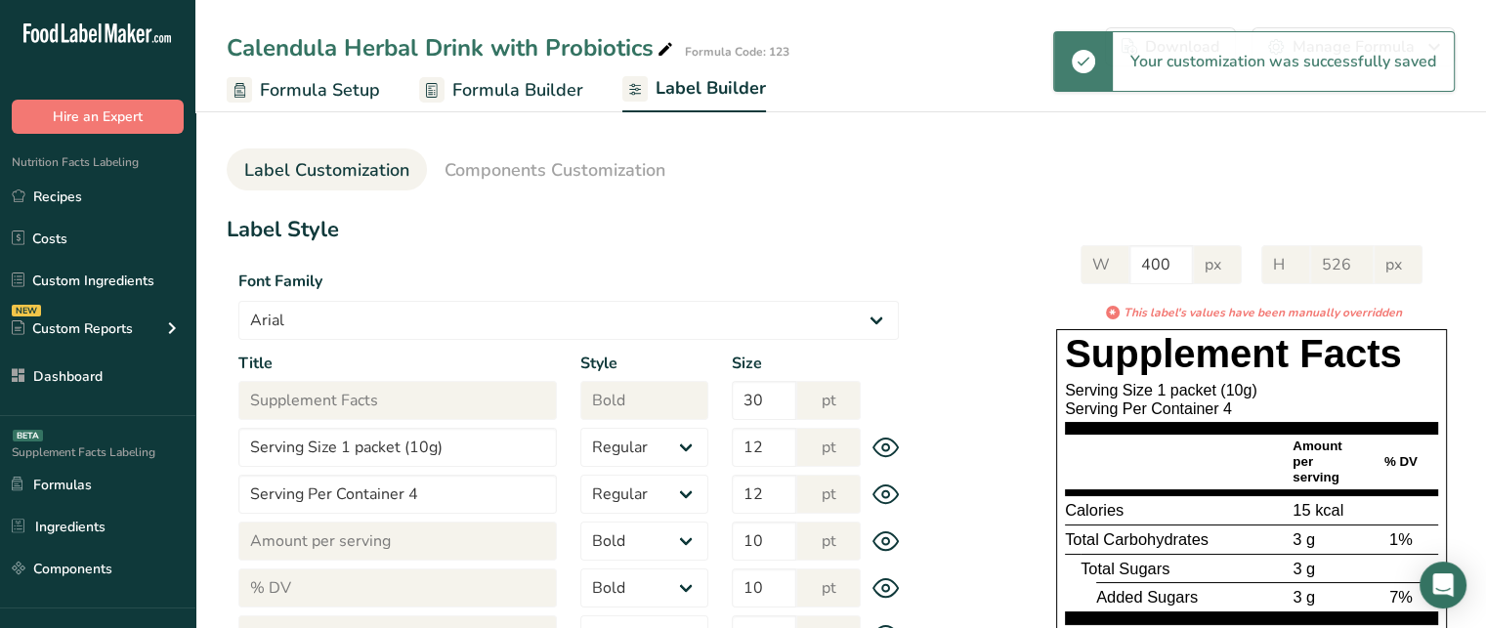
click at [1208, 392] on div "Serving Size 1 packet (10g)" at bounding box center [1251, 390] width 373 height 19
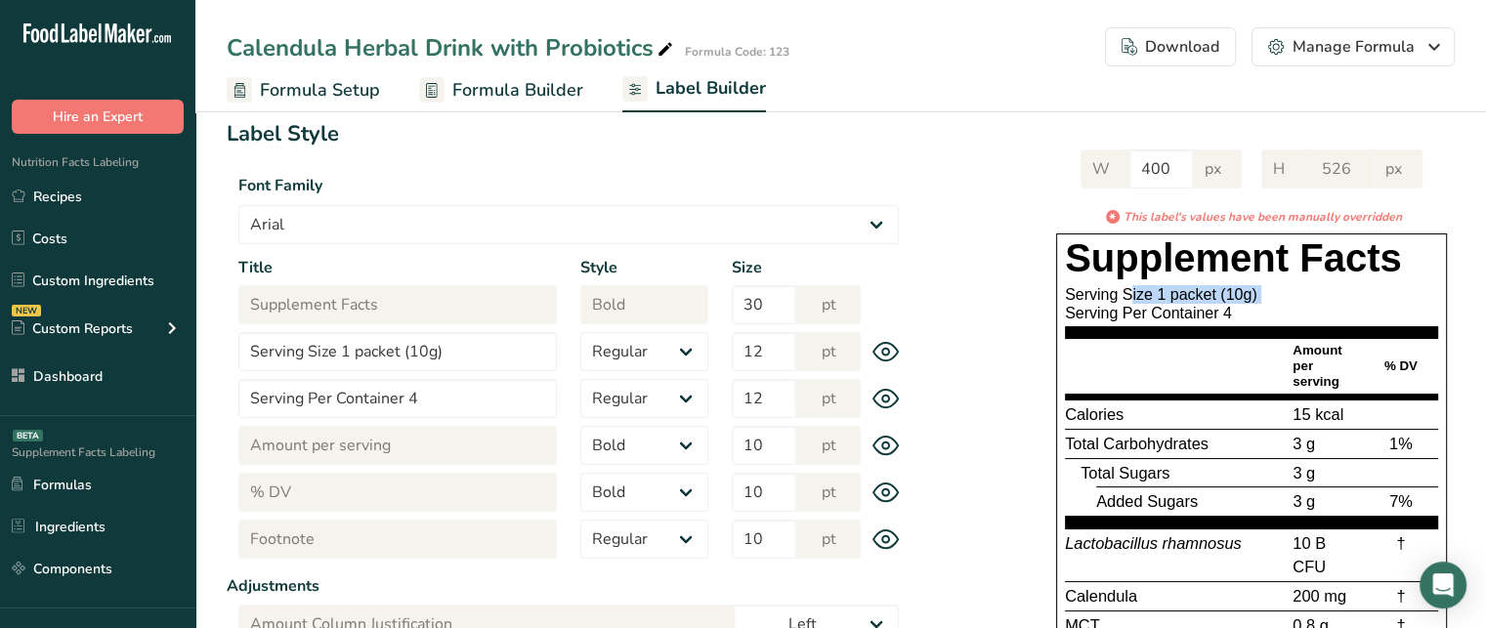
scroll to position [117, 0]
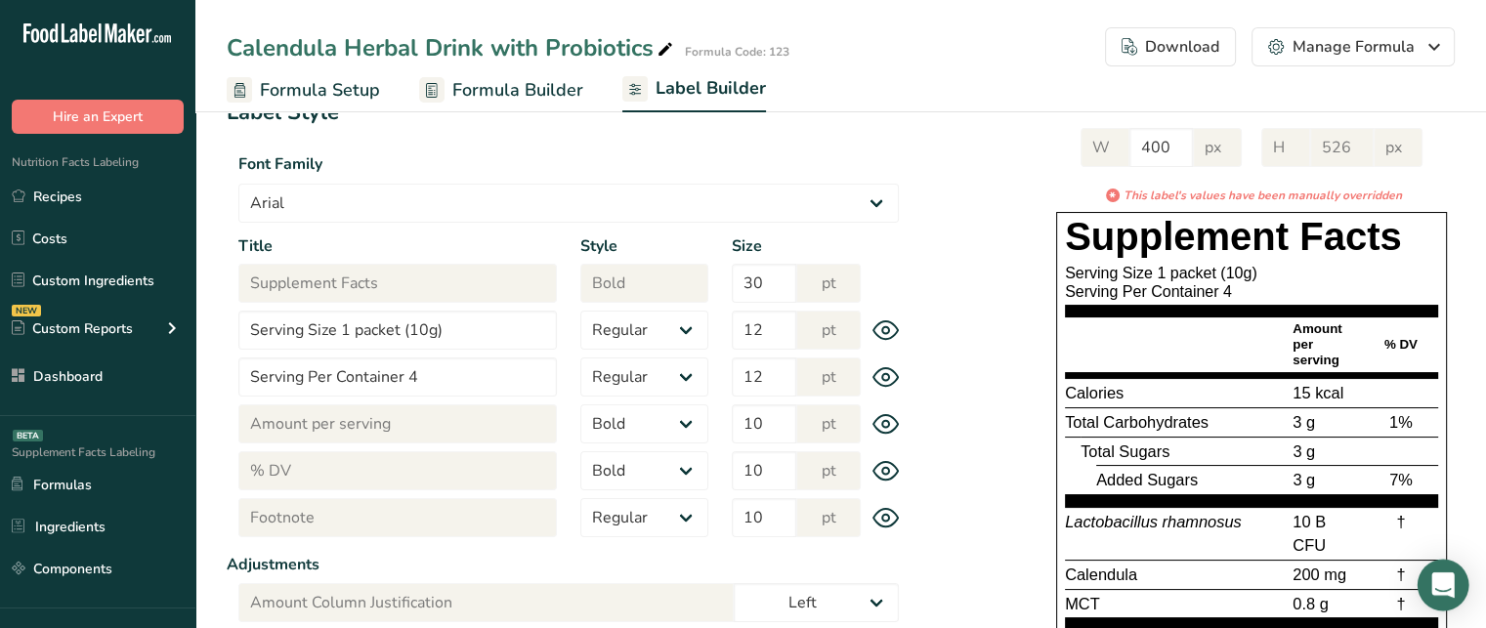
click at [1445, 580] on icon "Open Intercom Messenger" at bounding box center [1442, 585] width 22 height 25
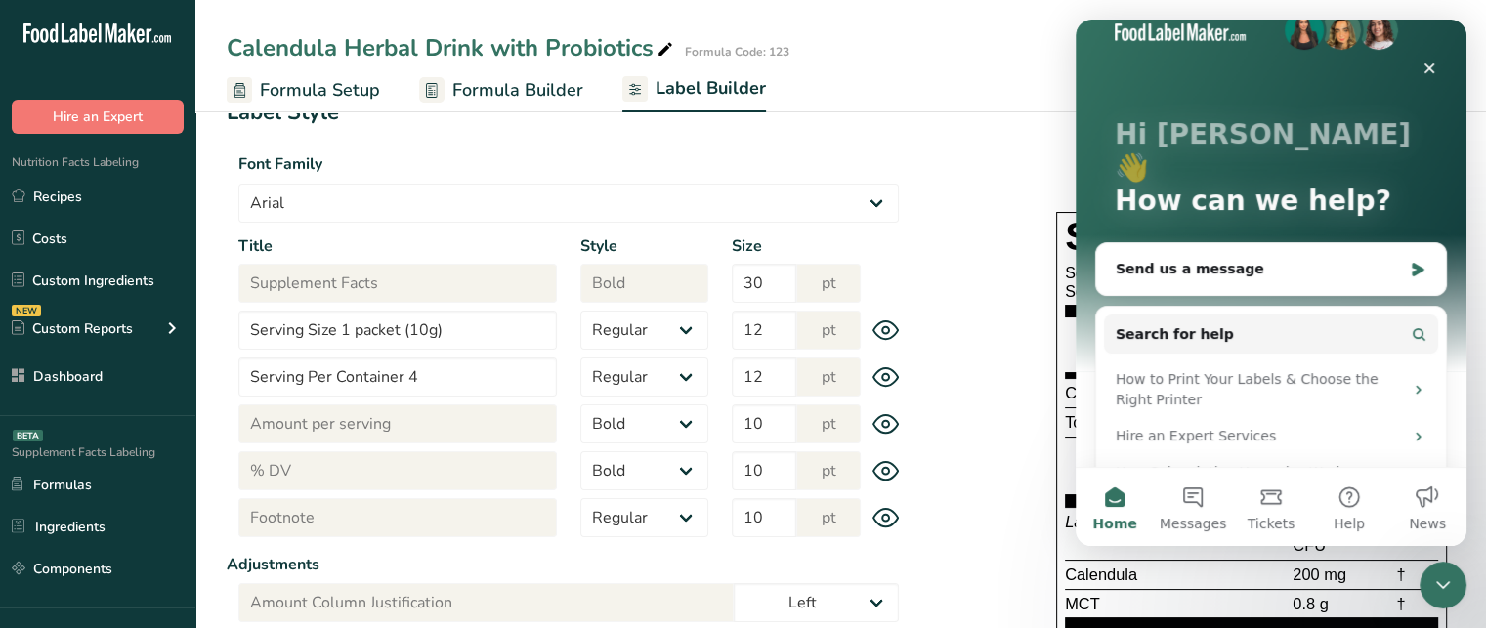
scroll to position [0, 0]
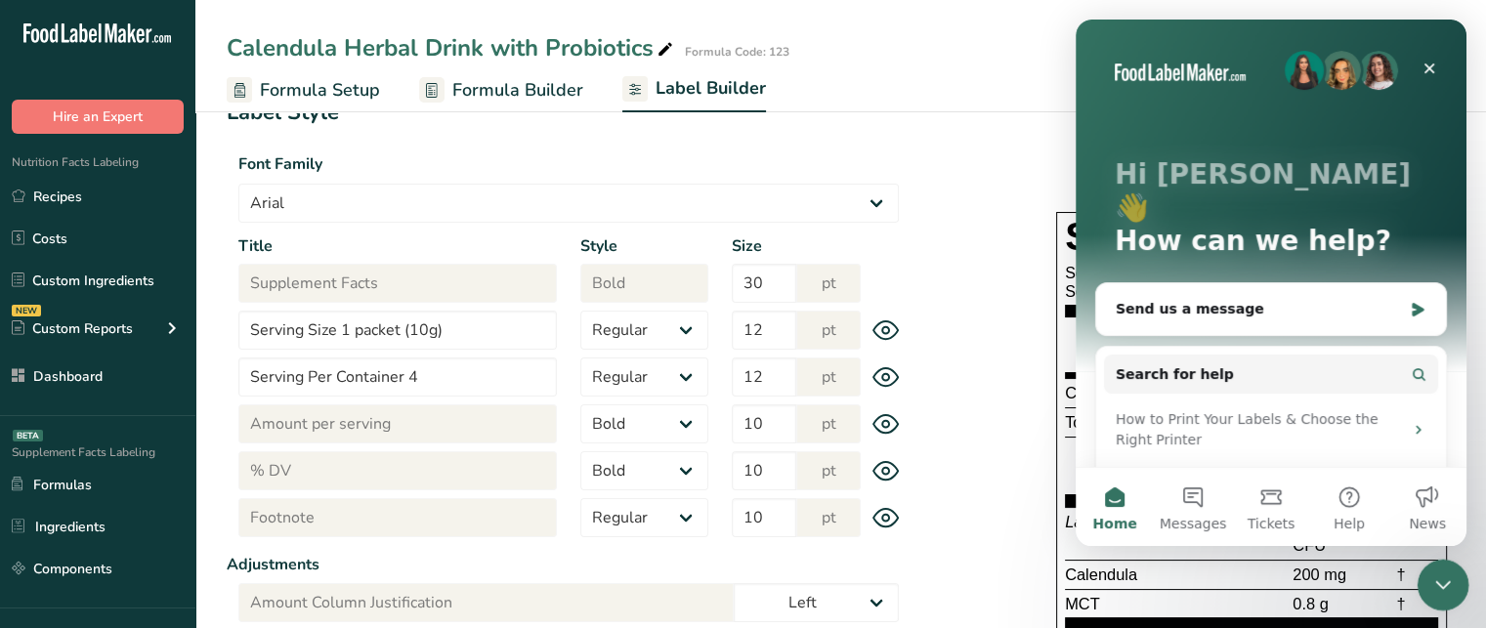
click at [1445, 583] on icon "Close Intercom Messenger" at bounding box center [1440, 582] width 23 height 23
